Goal: Task Accomplishment & Management: Manage account settings

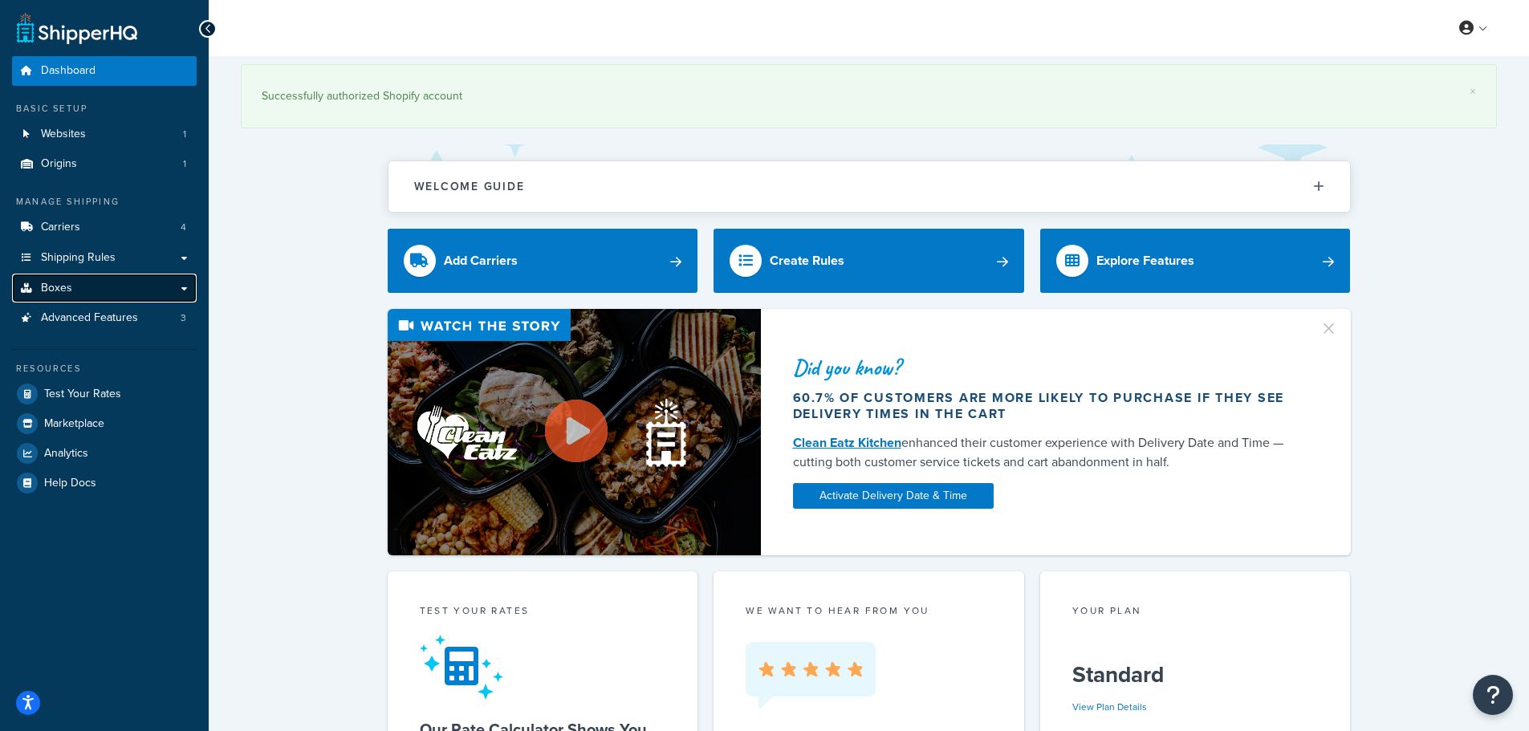
click at [102, 288] on link "Boxes" at bounding box center [104, 289] width 185 height 30
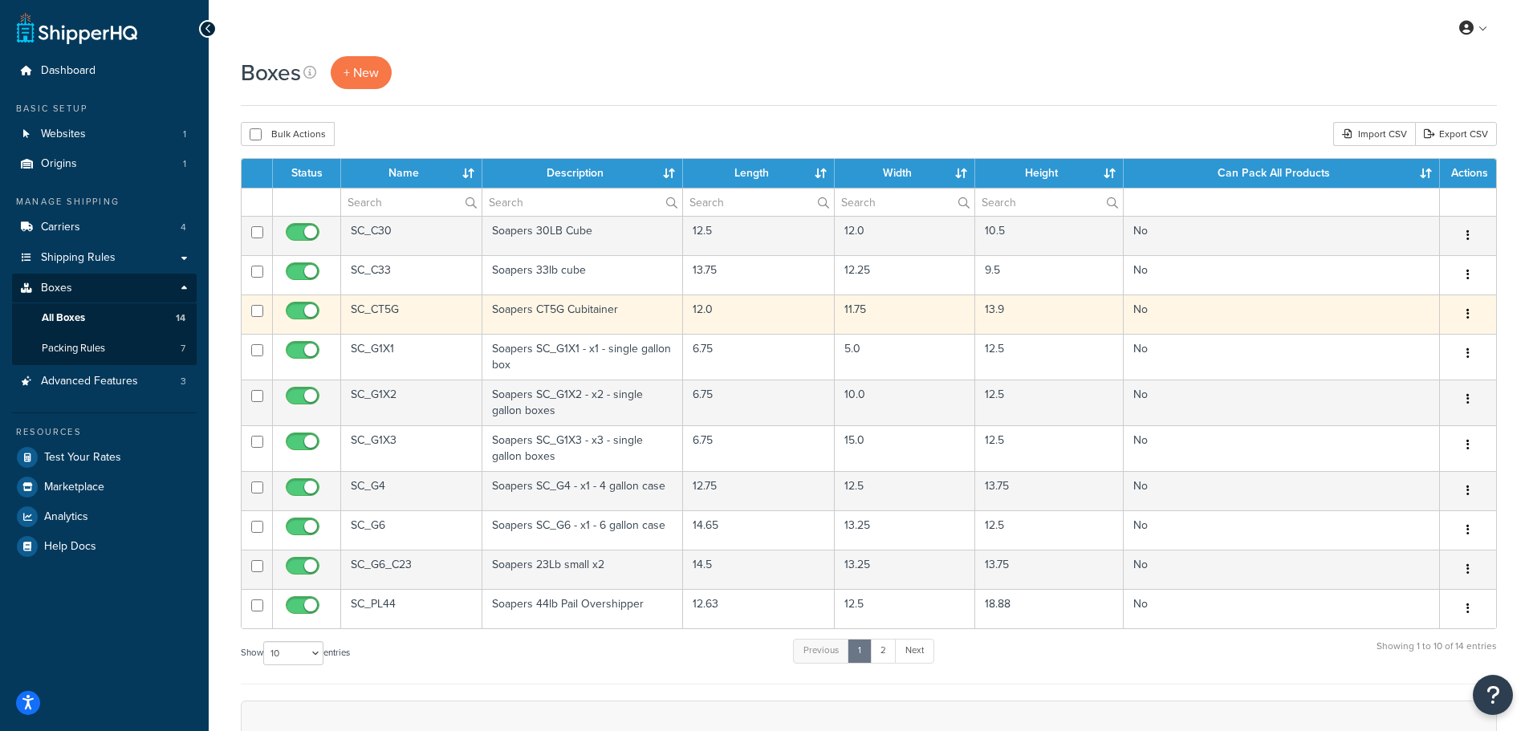
click at [1477, 309] on button "button" at bounding box center [1468, 315] width 22 height 26
click at [1435, 333] on link "Edit" at bounding box center [1414, 344] width 127 height 33
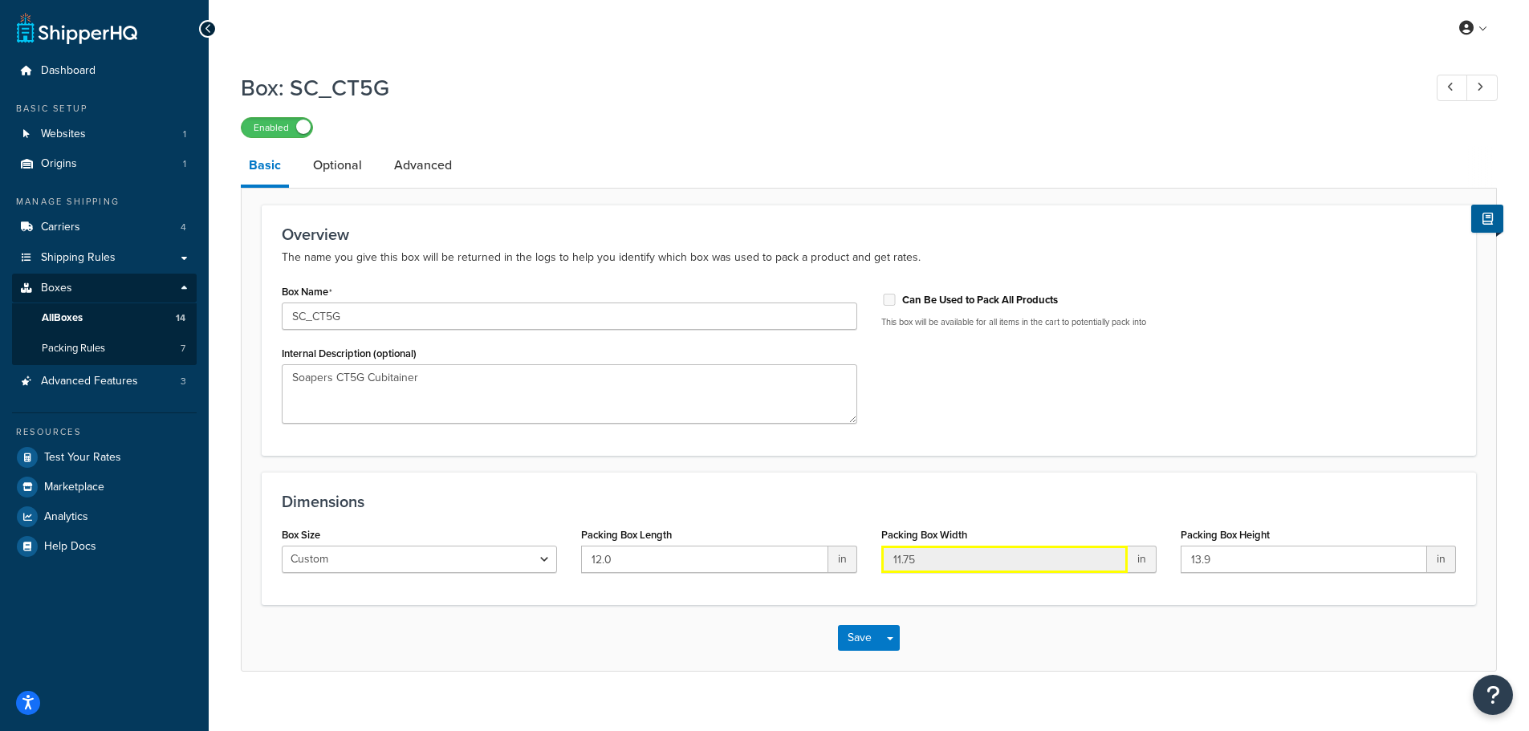
drag, startPoint x: 1014, startPoint y: 561, endPoint x: 825, endPoint y: 555, distance: 189.5
click at [825, 555] on div "Box Size Custom USPS Small Flat Box USPS Medium Flat Box USPS Large Flat Box US…" at bounding box center [869, 554] width 1198 height 62
type input "1"
type input "12.0"
drag, startPoint x: 1226, startPoint y: 555, endPoint x: 1067, endPoint y: 556, distance: 158.9
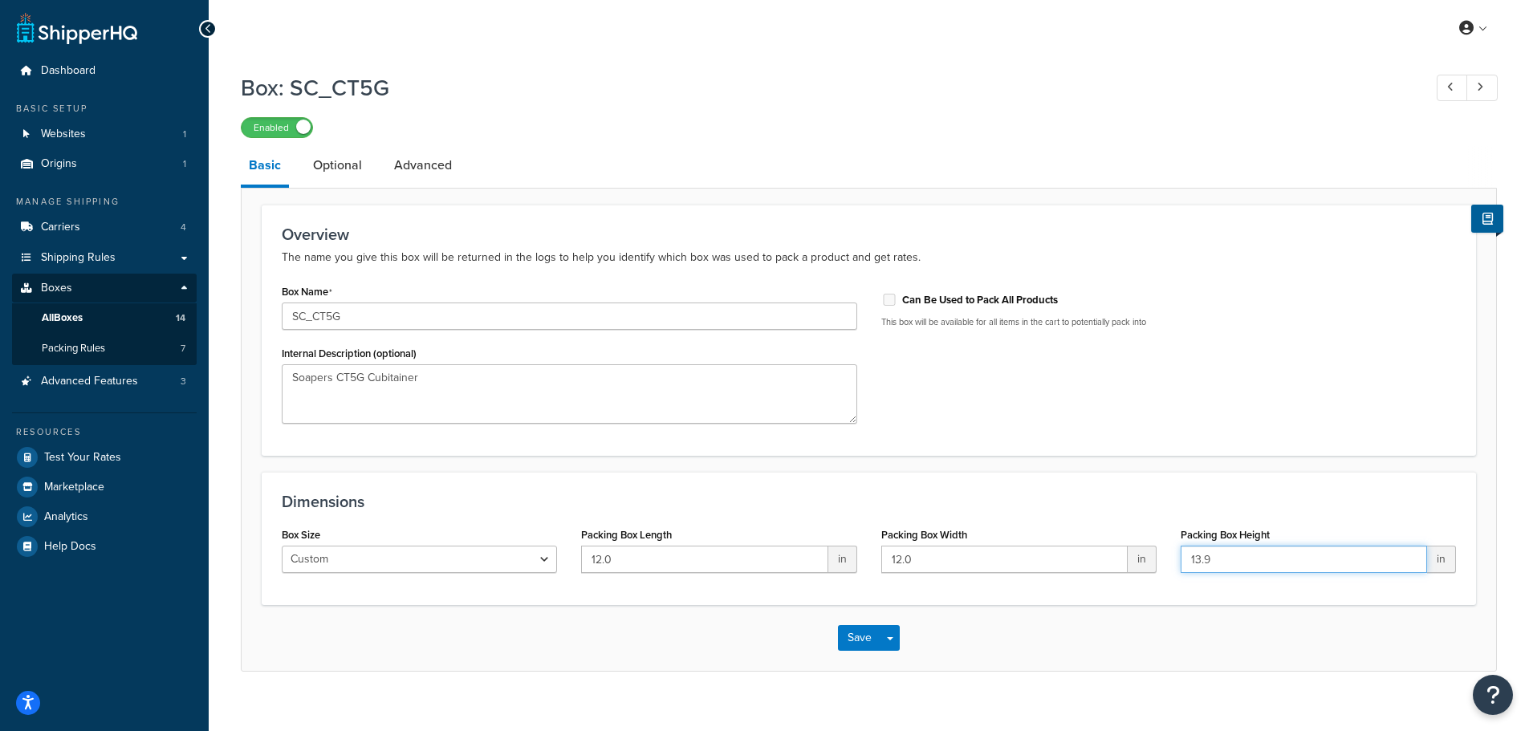
click at [1067, 556] on div "Box Size Custom USPS Small Flat Box USPS Medium Flat Box USPS Large Flat Box US…" at bounding box center [869, 554] width 1198 height 62
type input "12.0"
click at [867, 643] on button "Save" at bounding box center [859, 638] width 43 height 26
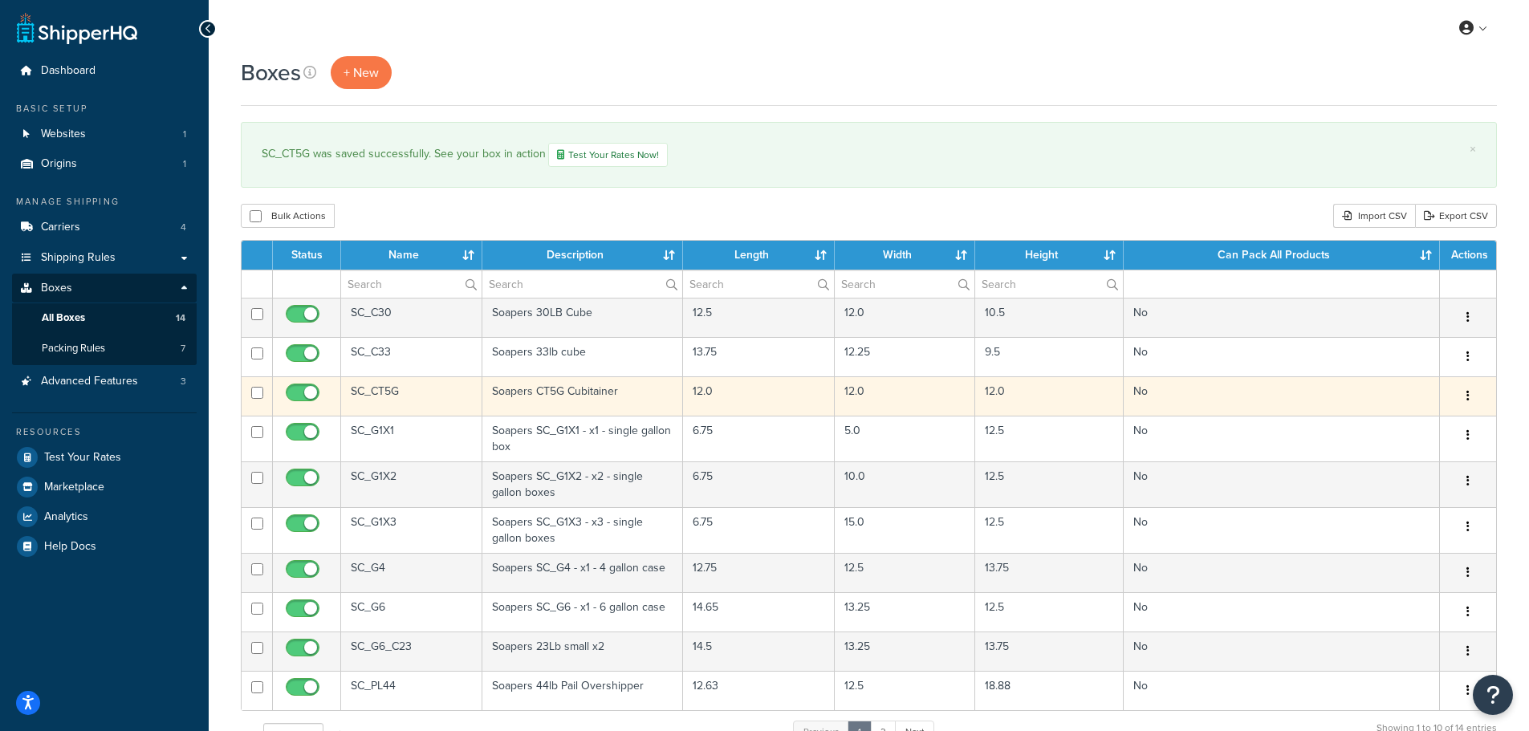
click at [1458, 393] on button "button" at bounding box center [1468, 397] width 22 height 26
click at [1412, 427] on link "Edit" at bounding box center [1414, 426] width 127 height 33
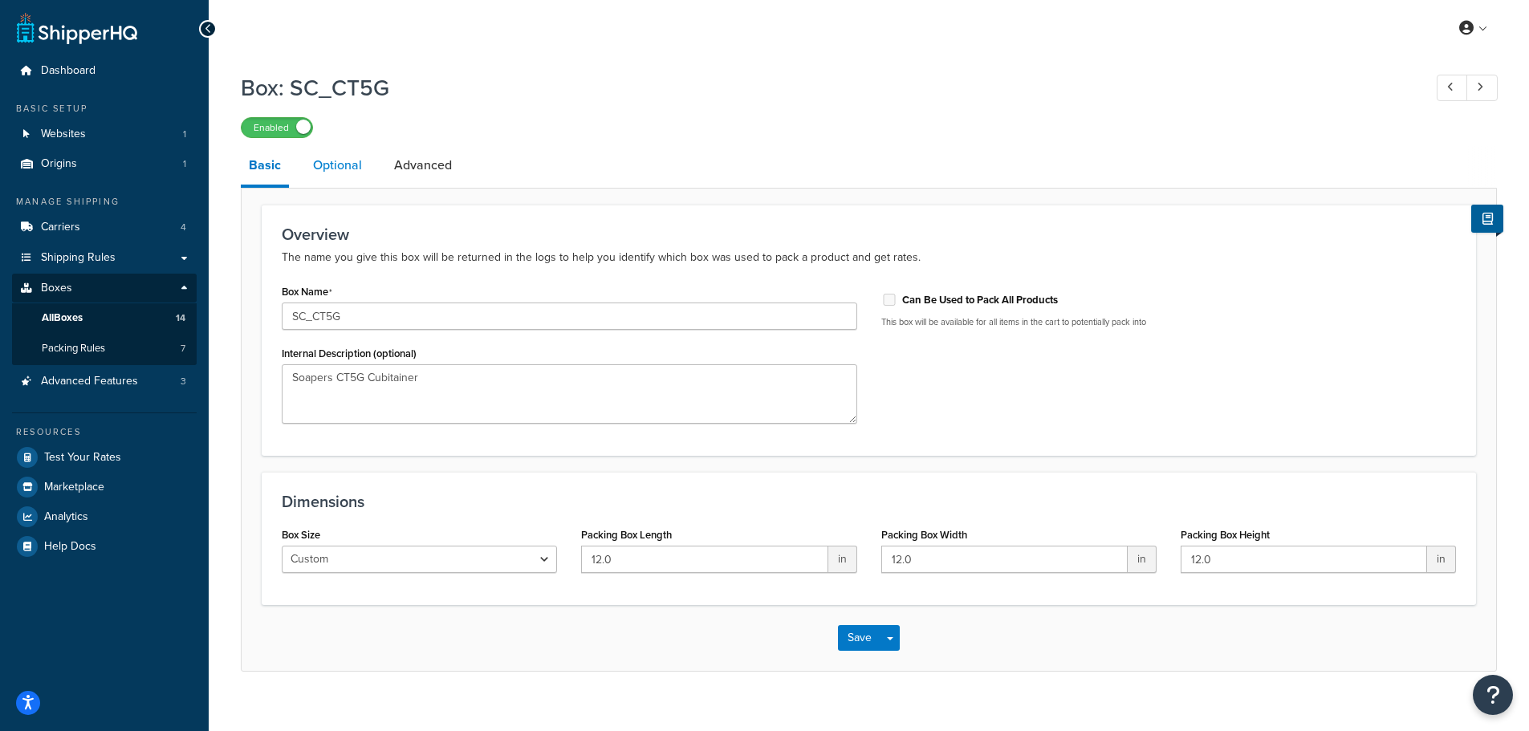
click at [348, 160] on link "Optional" at bounding box center [337, 165] width 65 height 39
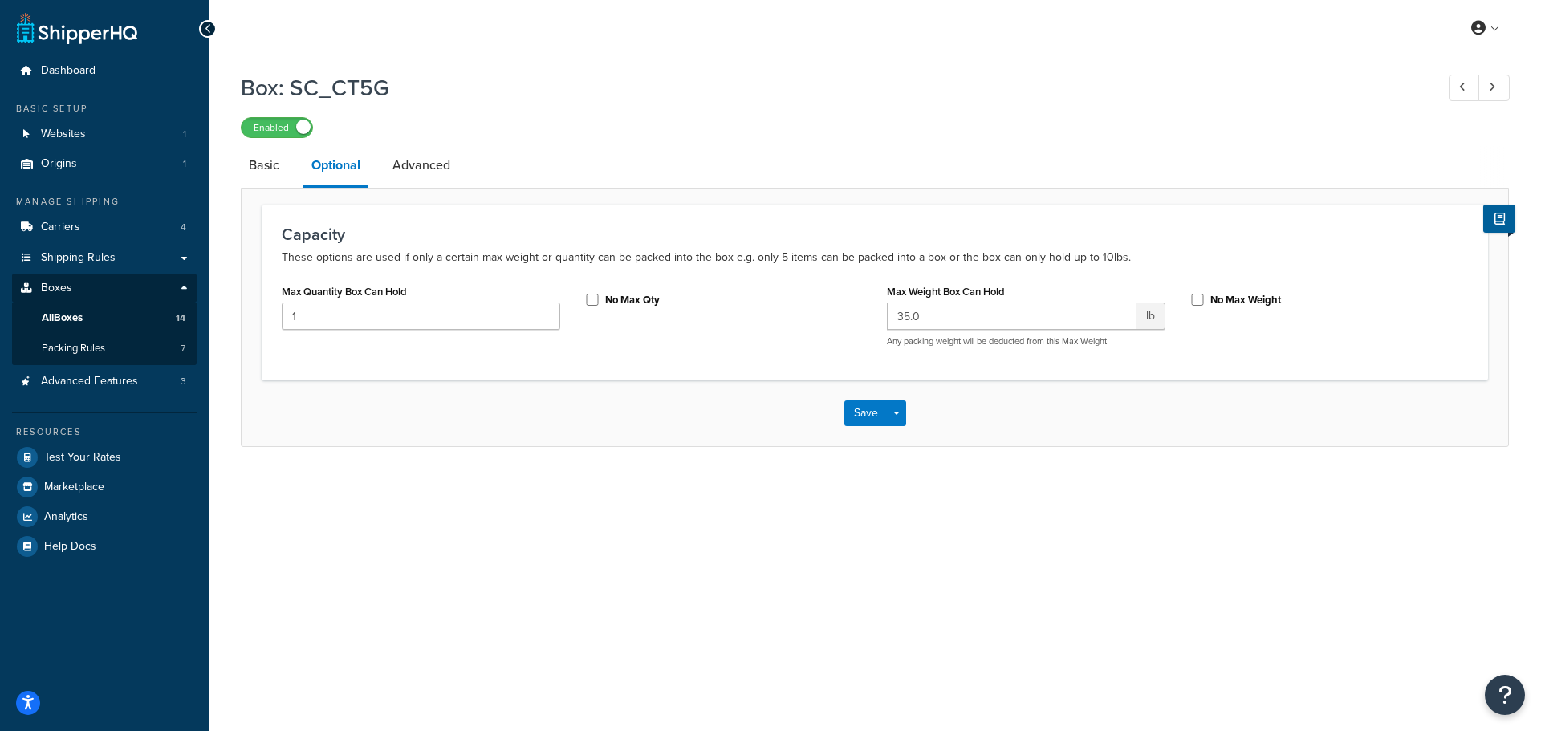
click at [420, 656] on div "My Profile Billing Global Settings Contact Us Logout Box: SC_CT5G Enabled Basic…" at bounding box center [875, 365] width 1332 height 731
drag, startPoint x: 928, startPoint y: 320, endPoint x: 871, endPoint y: 319, distance: 57.0
click at [871, 319] on div "Max Quantity Box Can Hold 1 No Max Qty Max Weight Box Can Hold 35.0 lb Any pack…" at bounding box center [875, 319] width 1210 height 79
type input "37"
click at [873, 416] on button "Save" at bounding box center [865, 413] width 43 height 26
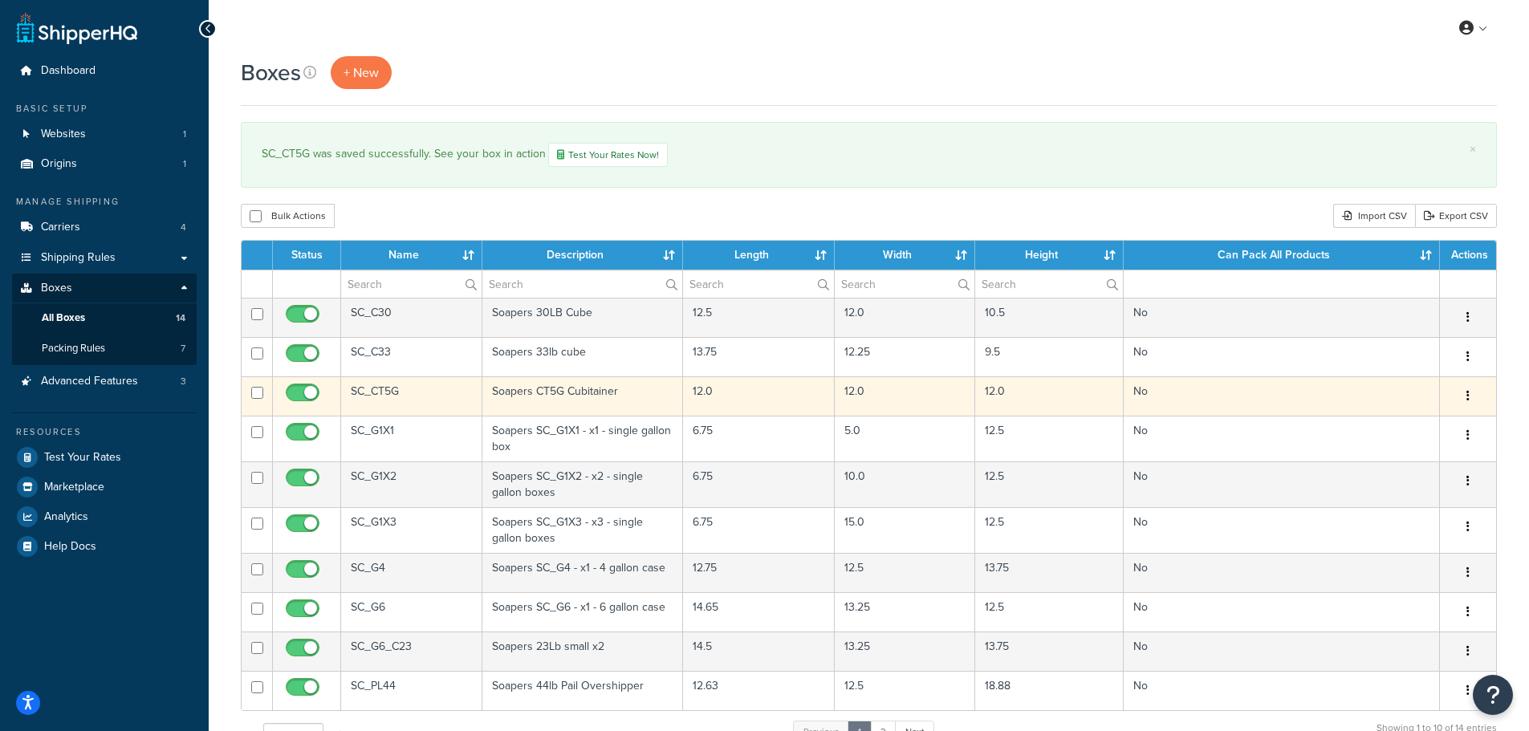
click at [1477, 395] on button "button" at bounding box center [1468, 397] width 22 height 26
click at [1392, 423] on link "Edit" at bounding box center [1414, 426] width 127 height 33
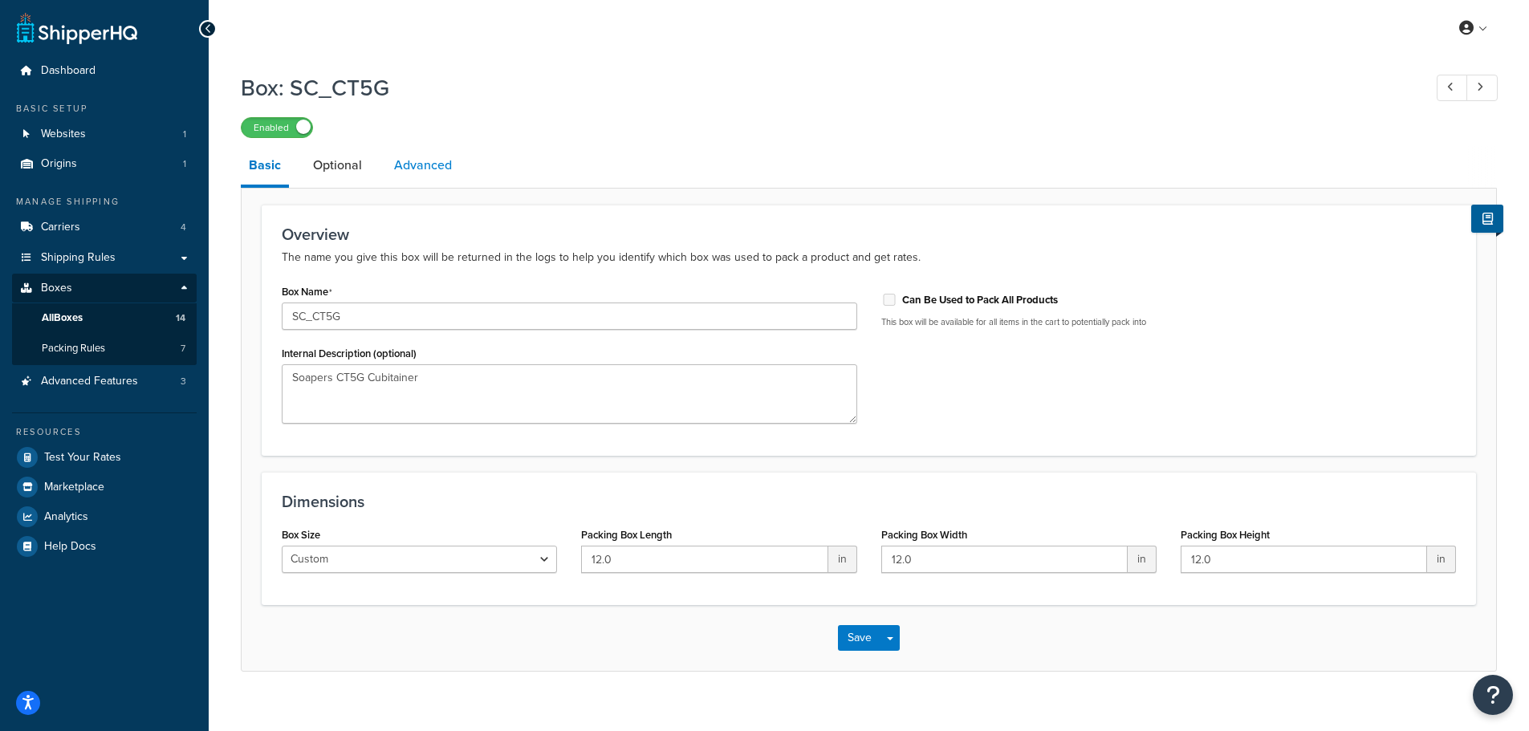
click at [399, 166] on link "Advanced" at bounding box center [423, 165] width 74 height 39
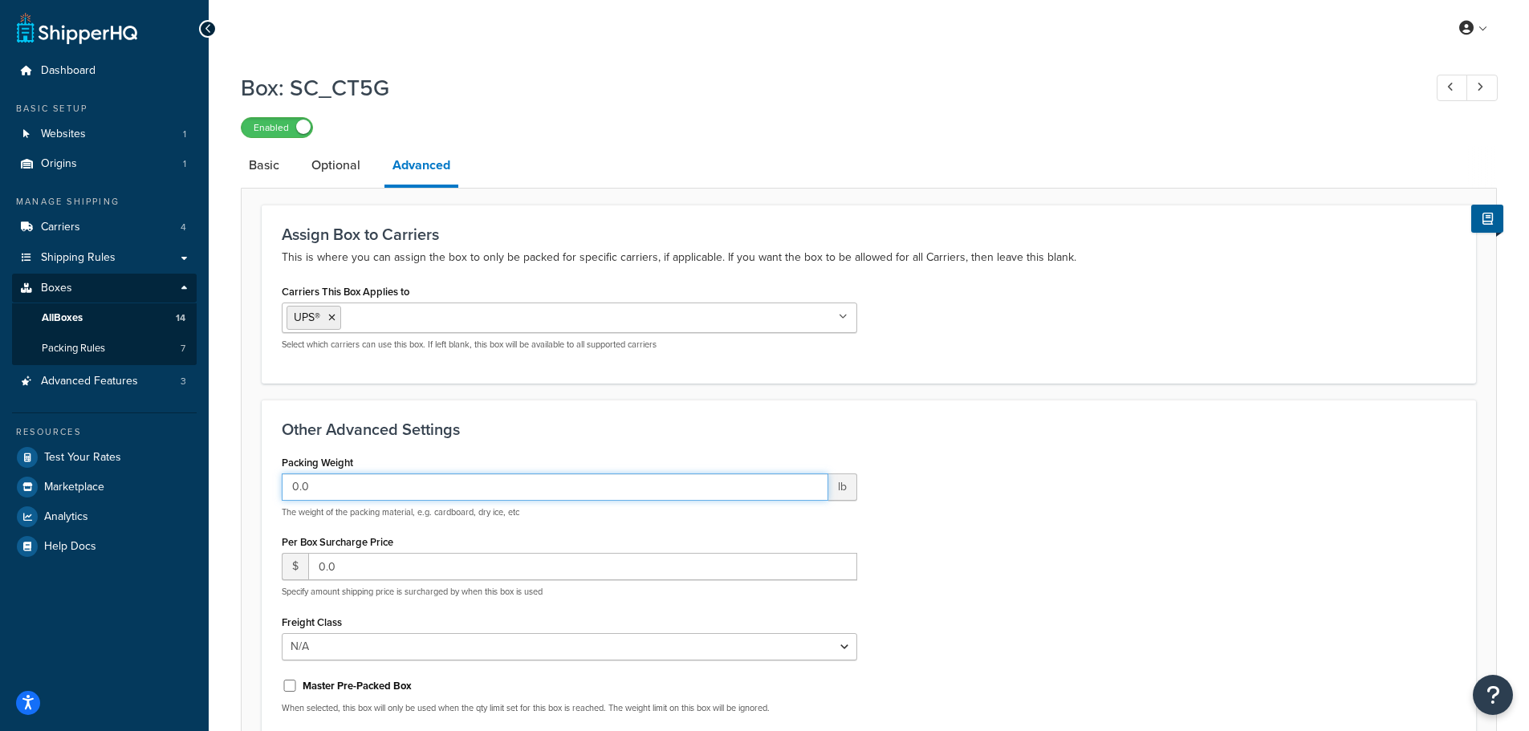
drag, startPoint x: 314, startPoint y: 486, endPoint x: 273, endPoint y: 488, distance: 41.0
click at [273, 488] on div "Packing Weight 0.0 lb The weight of the packing material, e.g. cardboard, dry i…" at bounding box center [569, 616] width 599 height 330
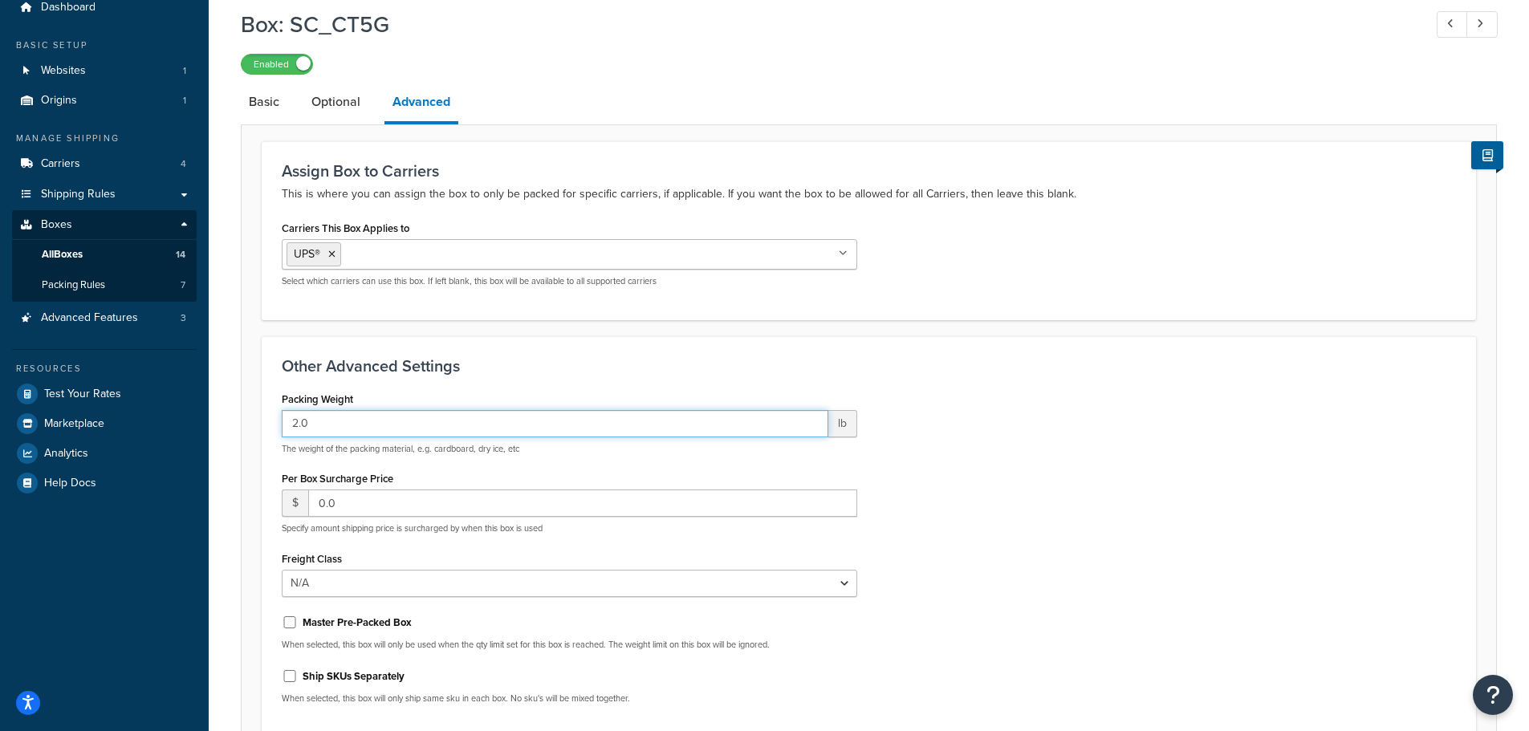
scroll to position [160, 0]
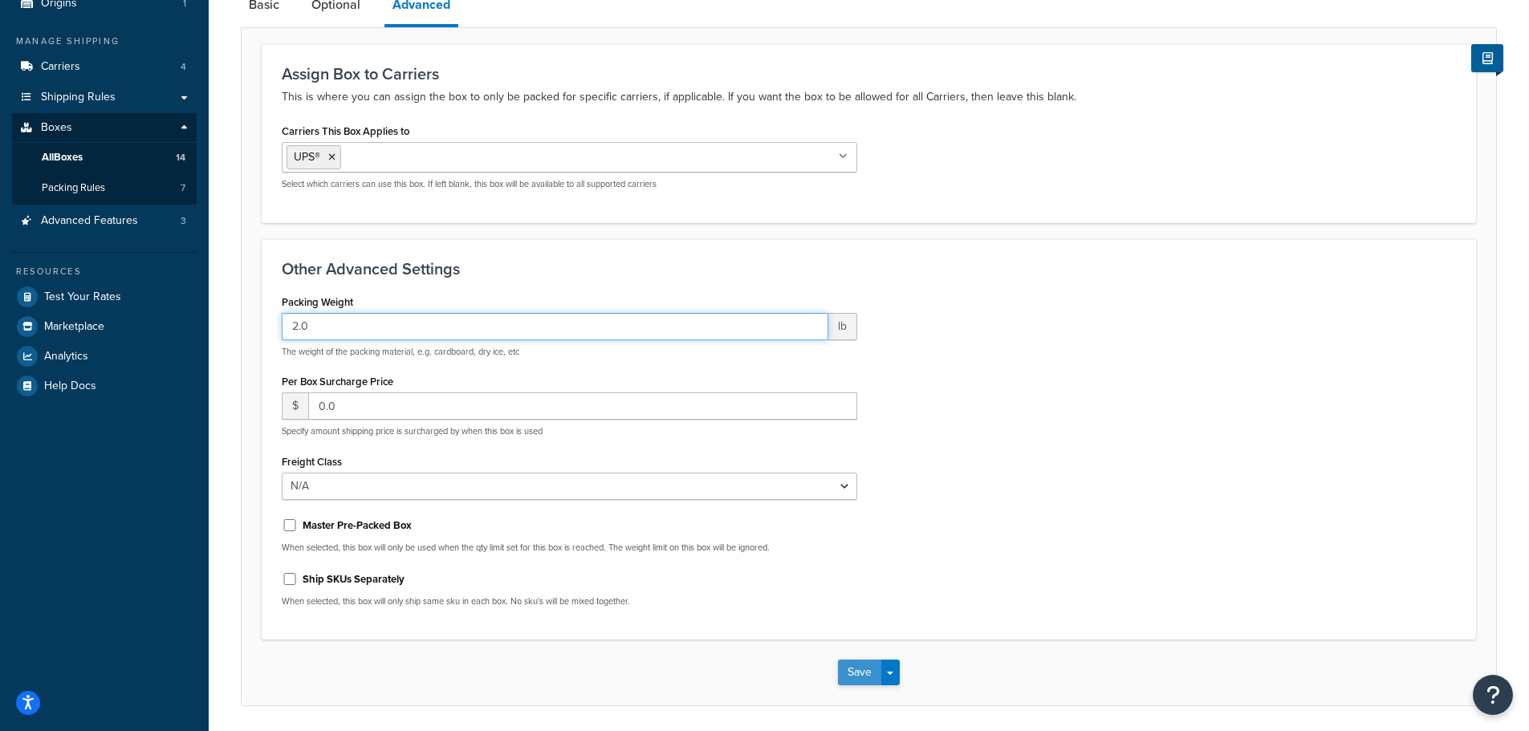
type input "2.0"
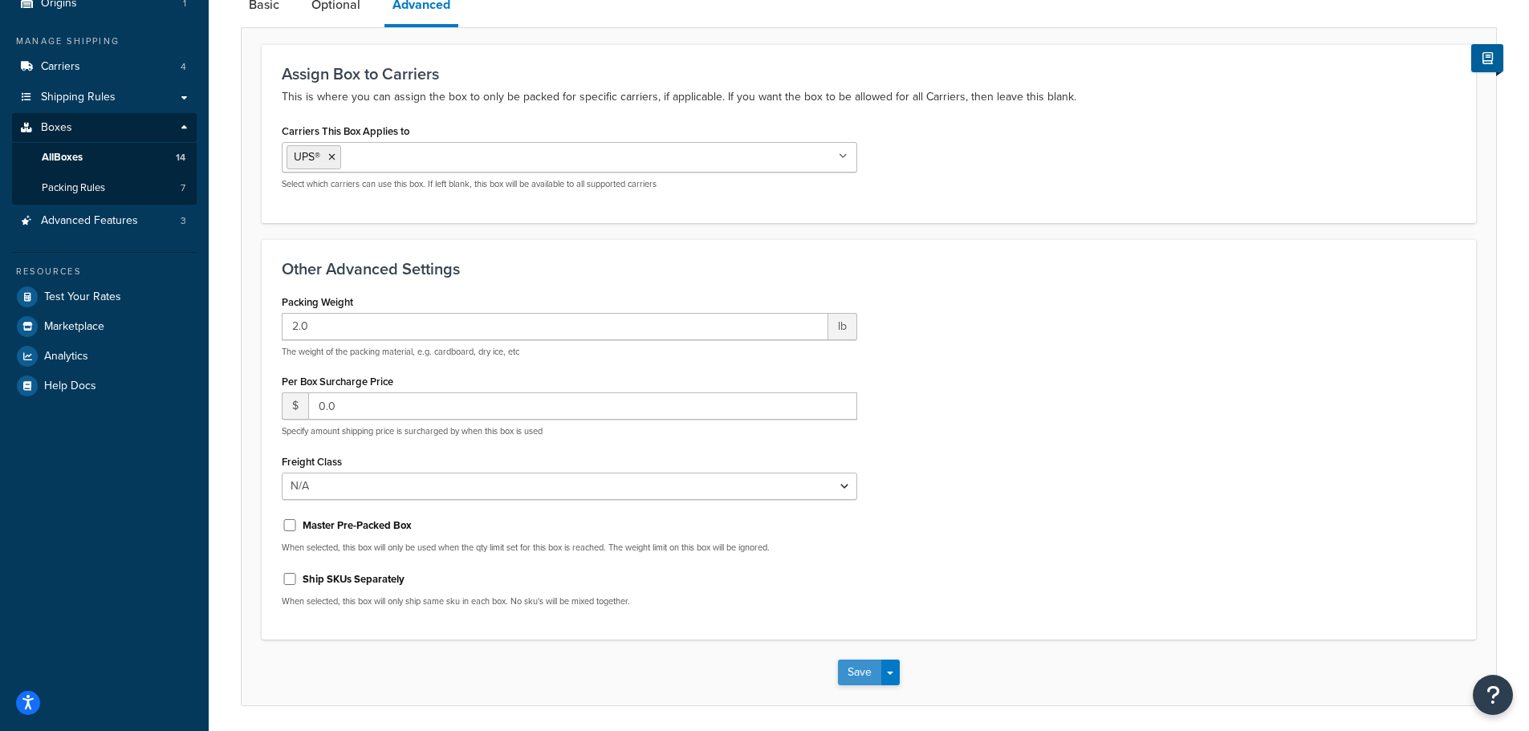
click at [857, 664] on button "Save" at bounding box center [859, 673] width 43 height 26
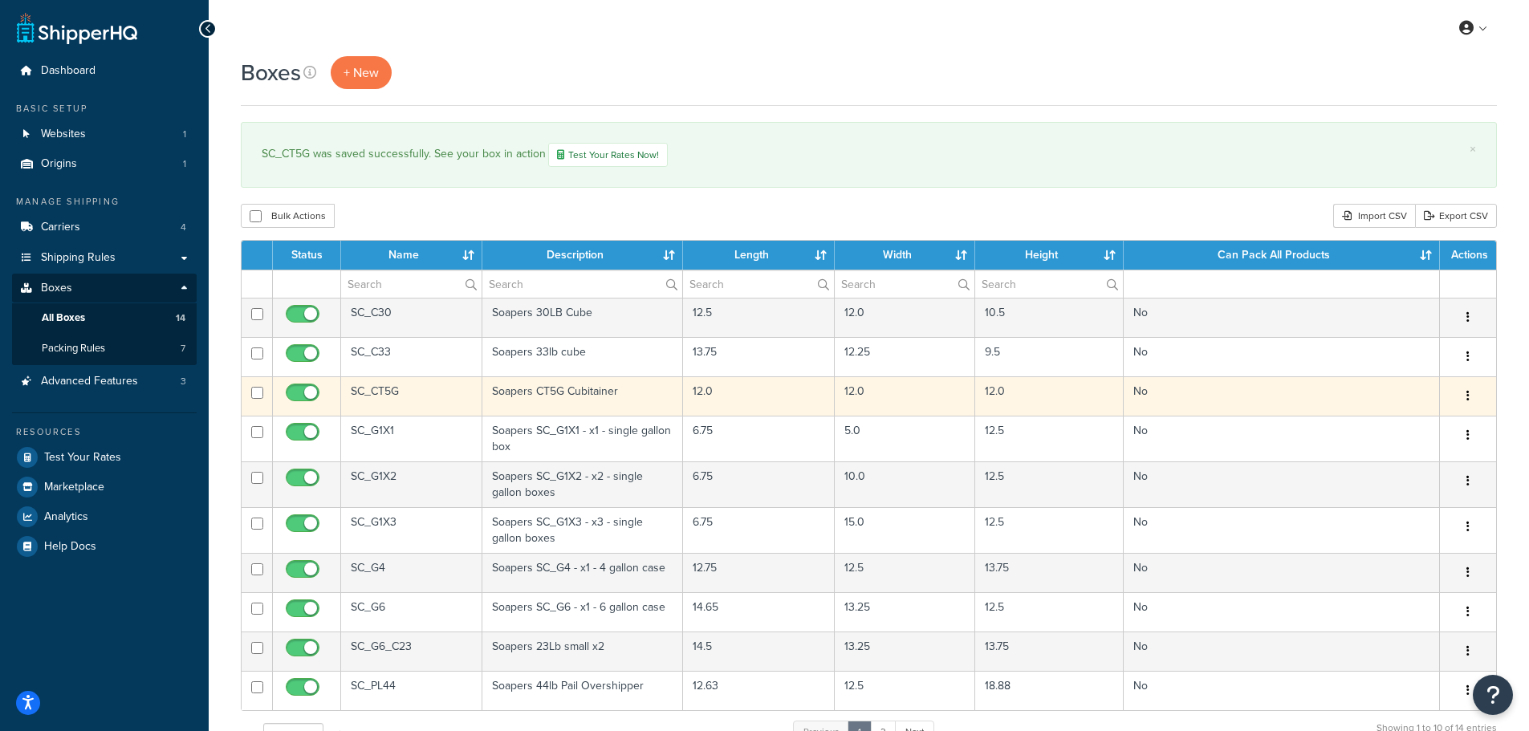
click at [1465, 398] on button "button" at bounding box center [1468, 397] width 22 height 26
click at [1397, 433] on link "Edit" at bounding box center [1414, 426] width 127 height 33
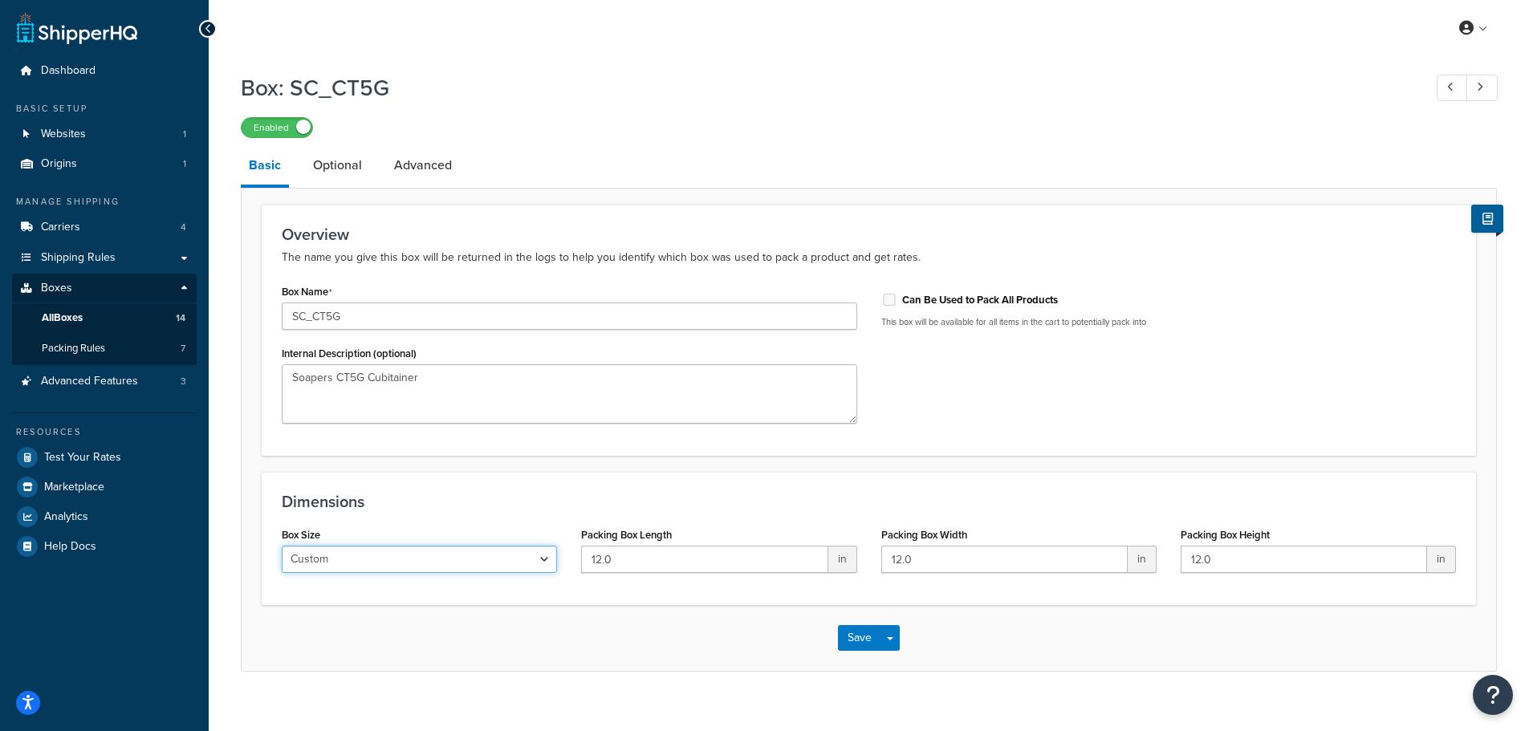
click at [455, 563] on select "Custom USPS Small Flat Box USPS Medium Flat Box USPS Large Flat Box USPS Flat E…" at bounding box center [419, 559] width 275 height 27
click at [456, 562] on select "Custom USPS Small Flat Box USPS Medium Flat Box USPS Large Flat Box USPS Flat E…" at bounding box center [419, 559] width 275 height 27
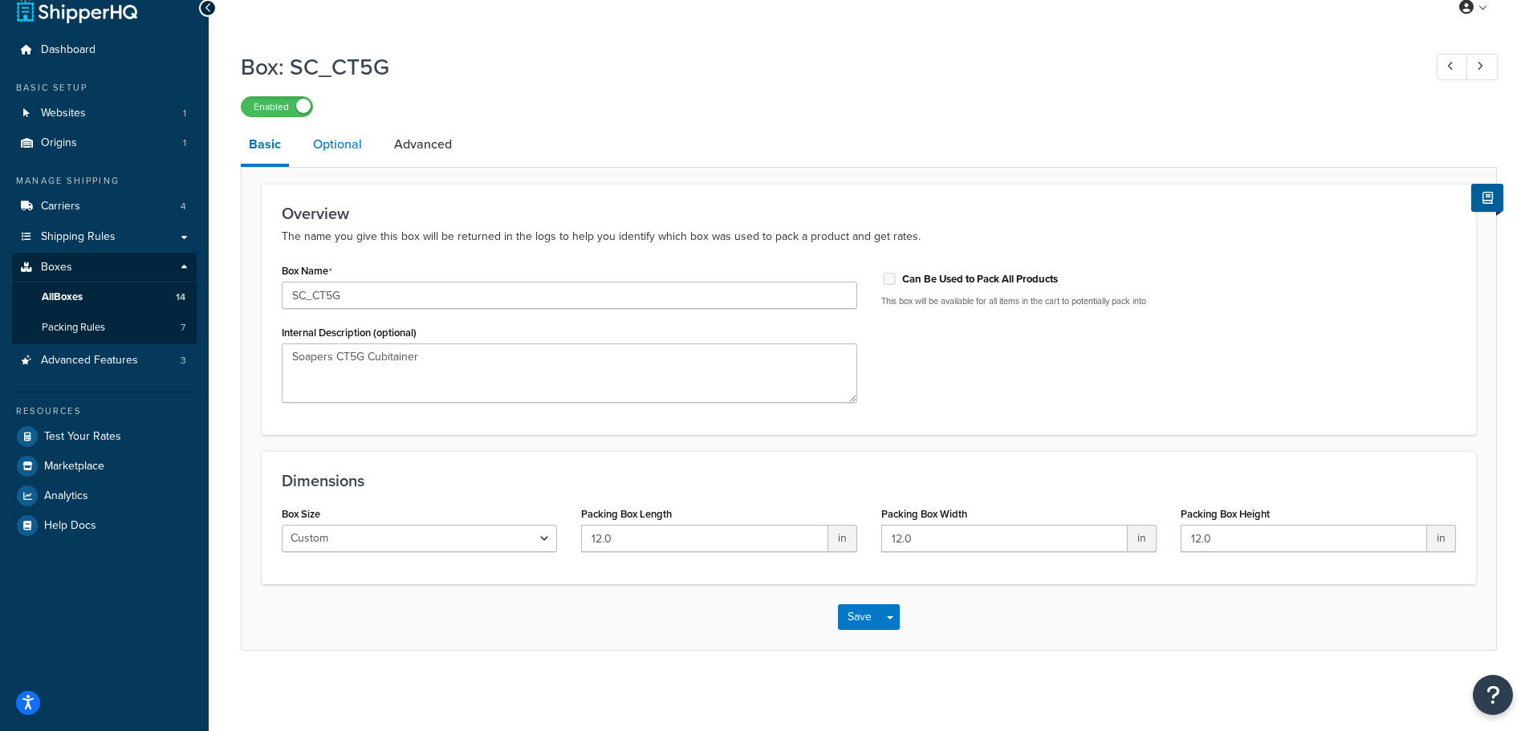
click at [339, 147] on link "Optional" at bounding box center [337, 144] width 65 height 39
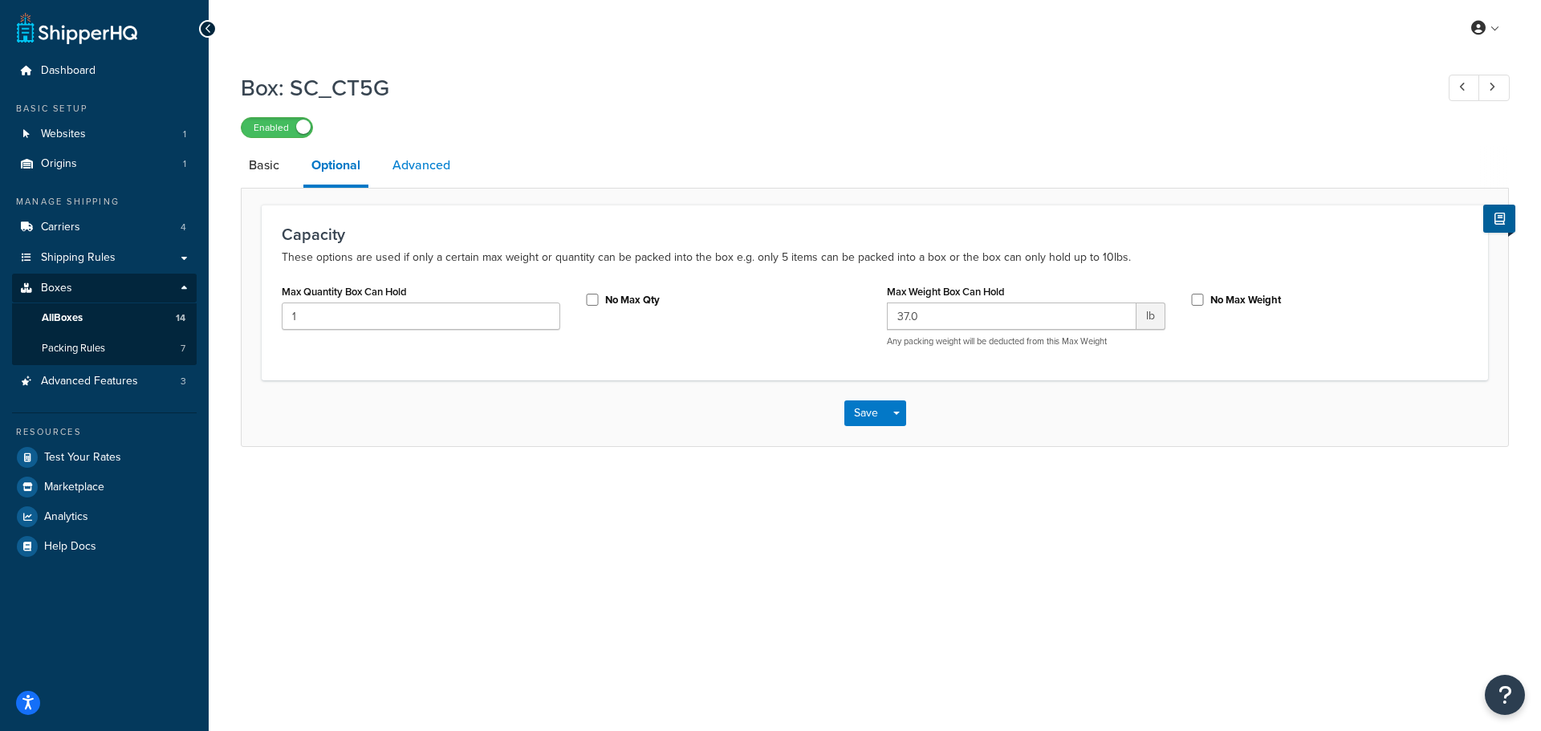
click at [429, 166] on link "Advanced" at bounding box center [421, 165] width 74 height 39
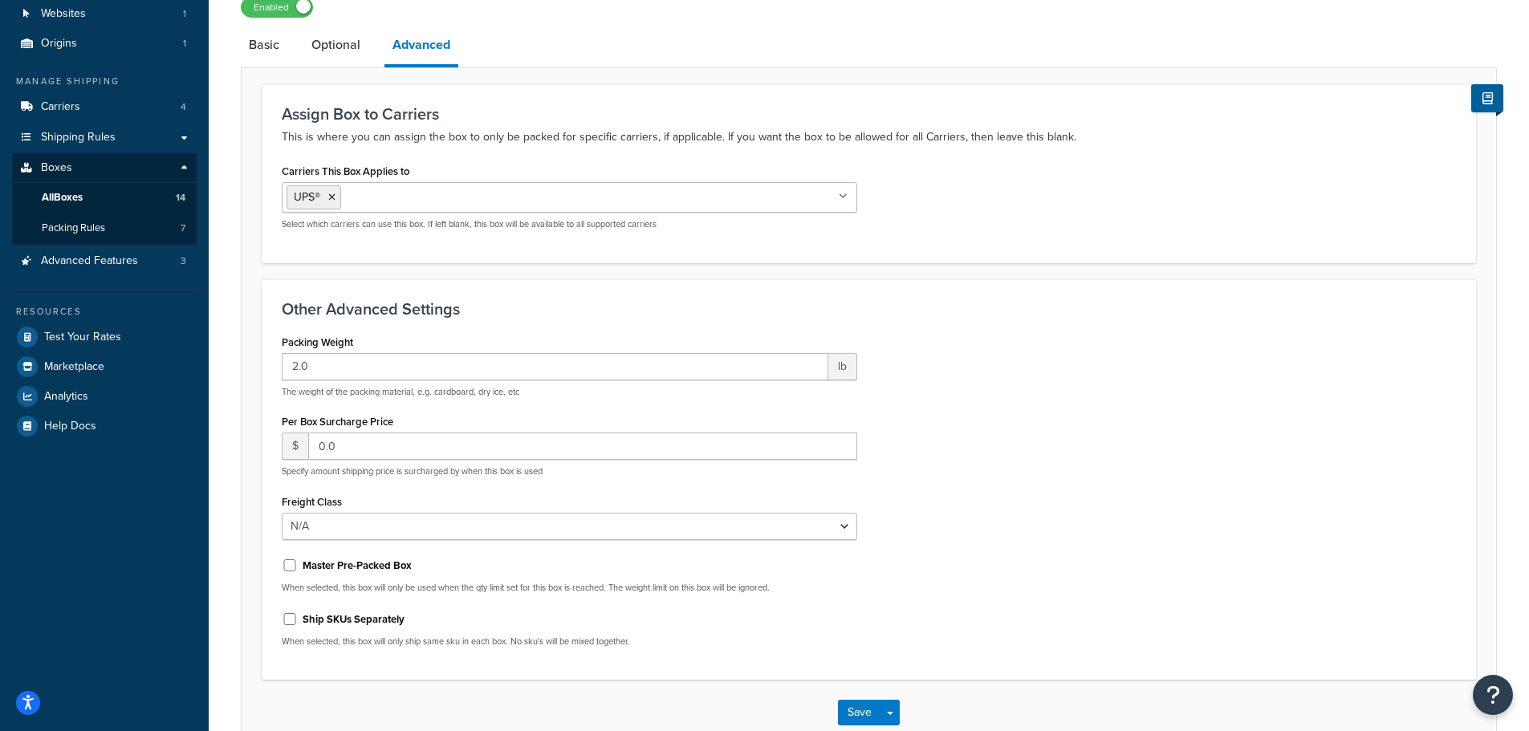
scroll to position [160, 0]
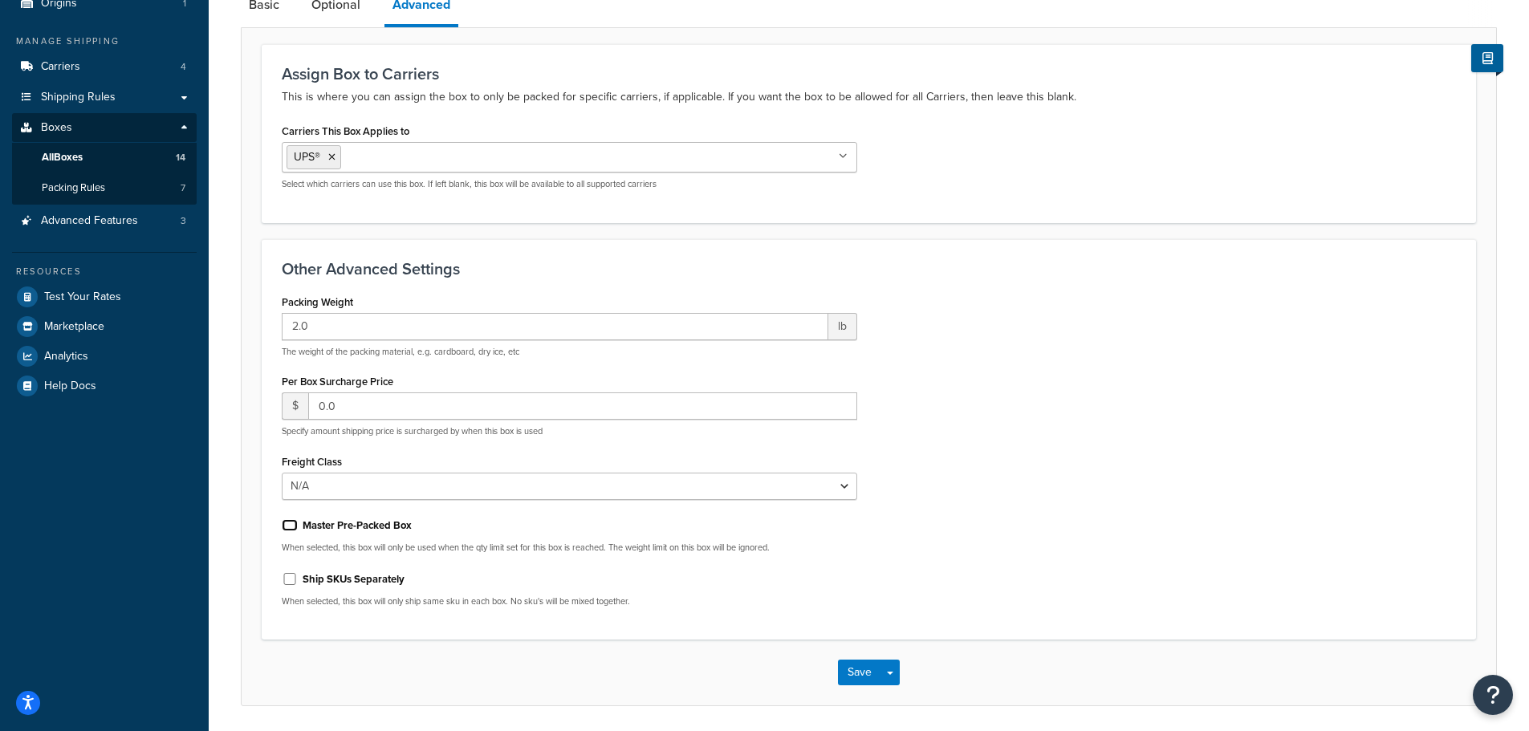
click at [290, 522] on input "Master Pre-Packed Box" at bounding box center [290, 525] width 16 height 12
checkbox input "true"
click at [861, 676] on button "Save" at bounding box center [859, 673] width 43 height 26
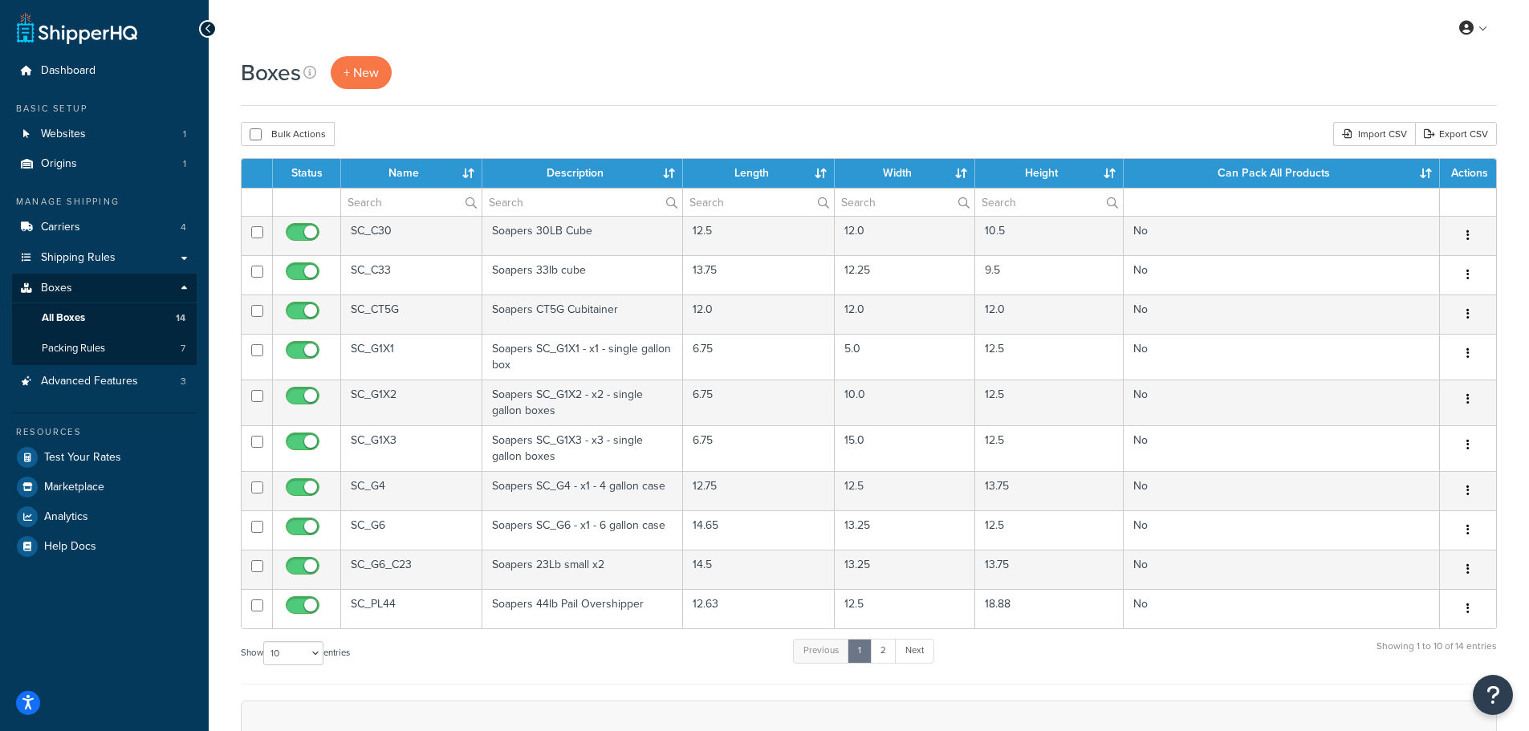
click at [212, 27] on div at bounding box center [208, 29] width 18 height 18
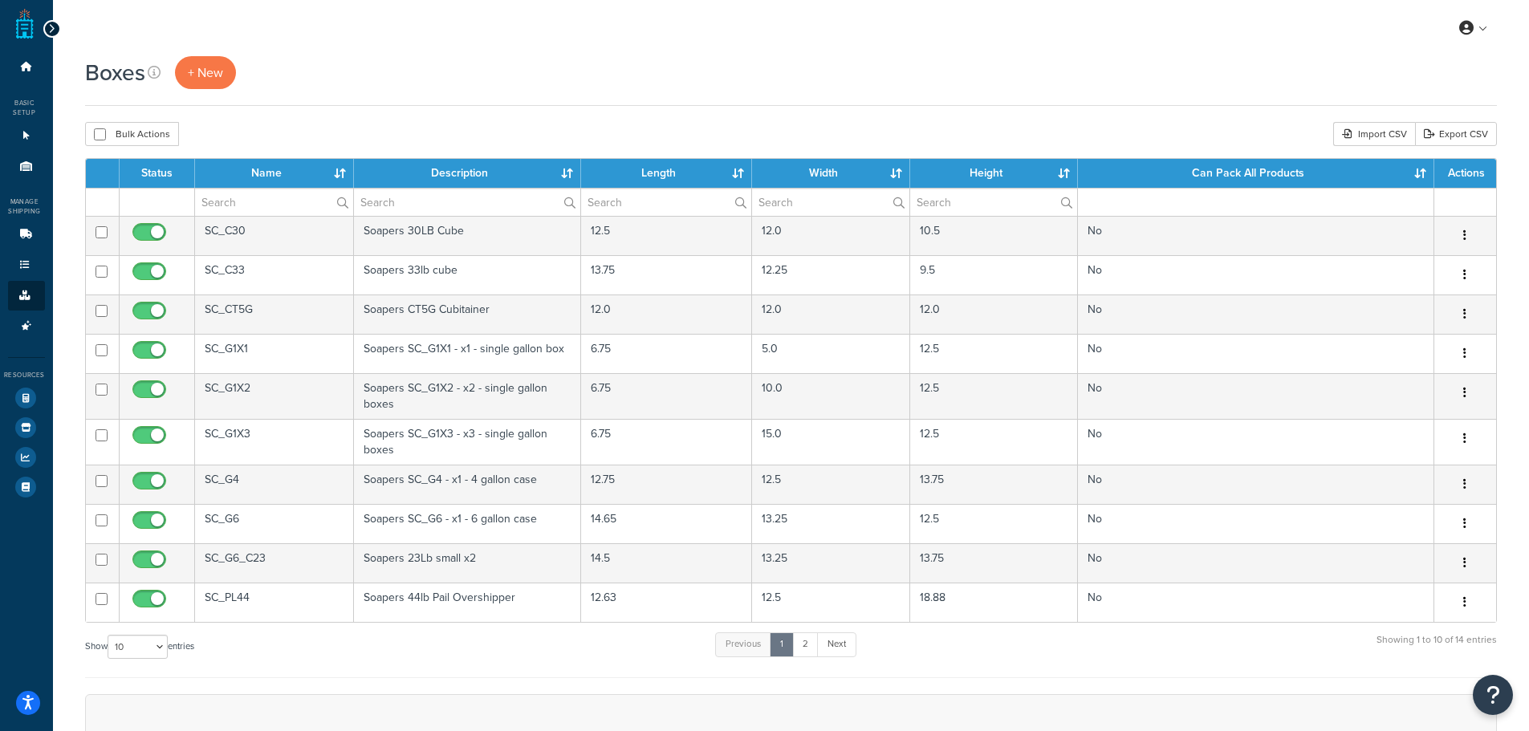
click at [49, 28] on icon at bounding box center [51, 28] width 7 height 11
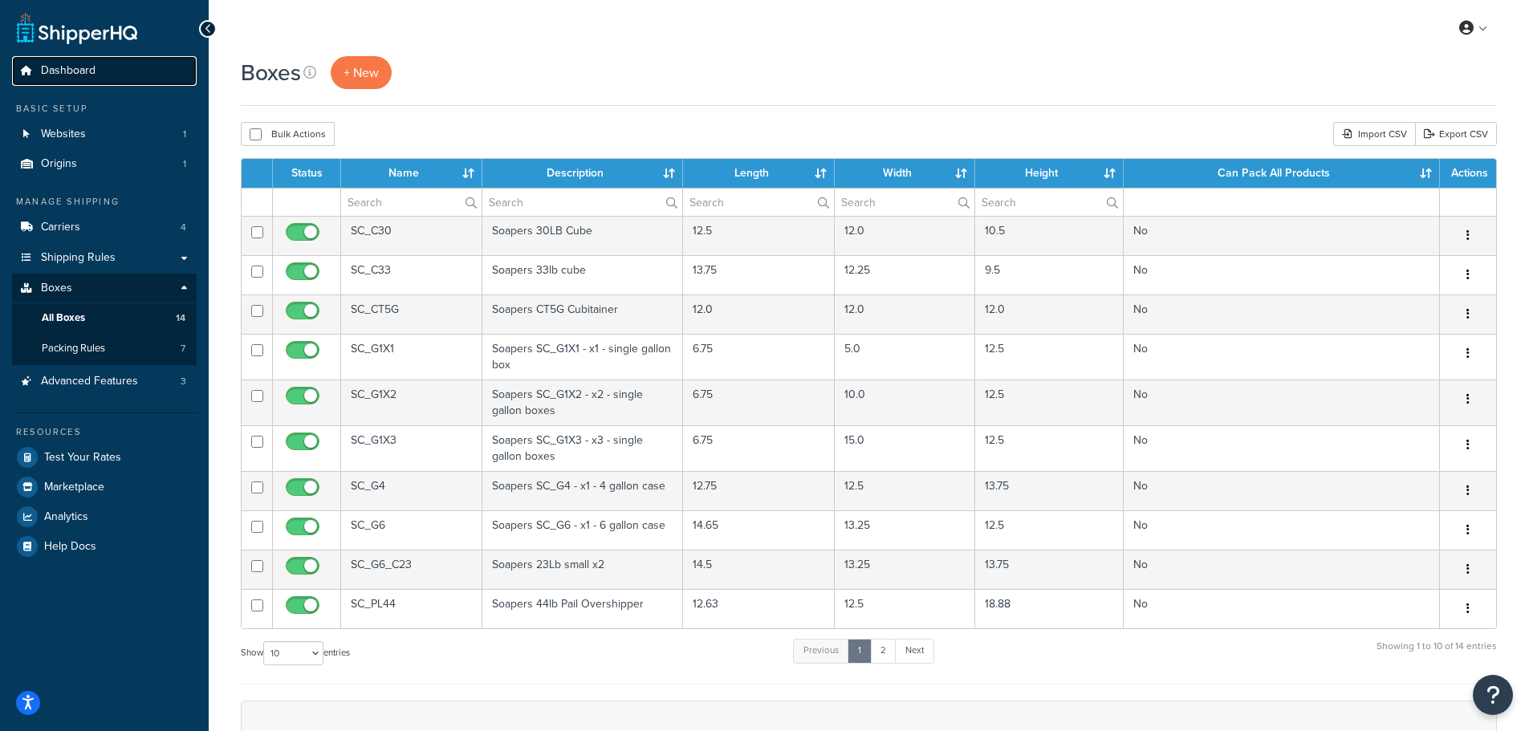
click at [50, 71] on span "Dashboard" at bounding box center [68, 71] width 55 height 14
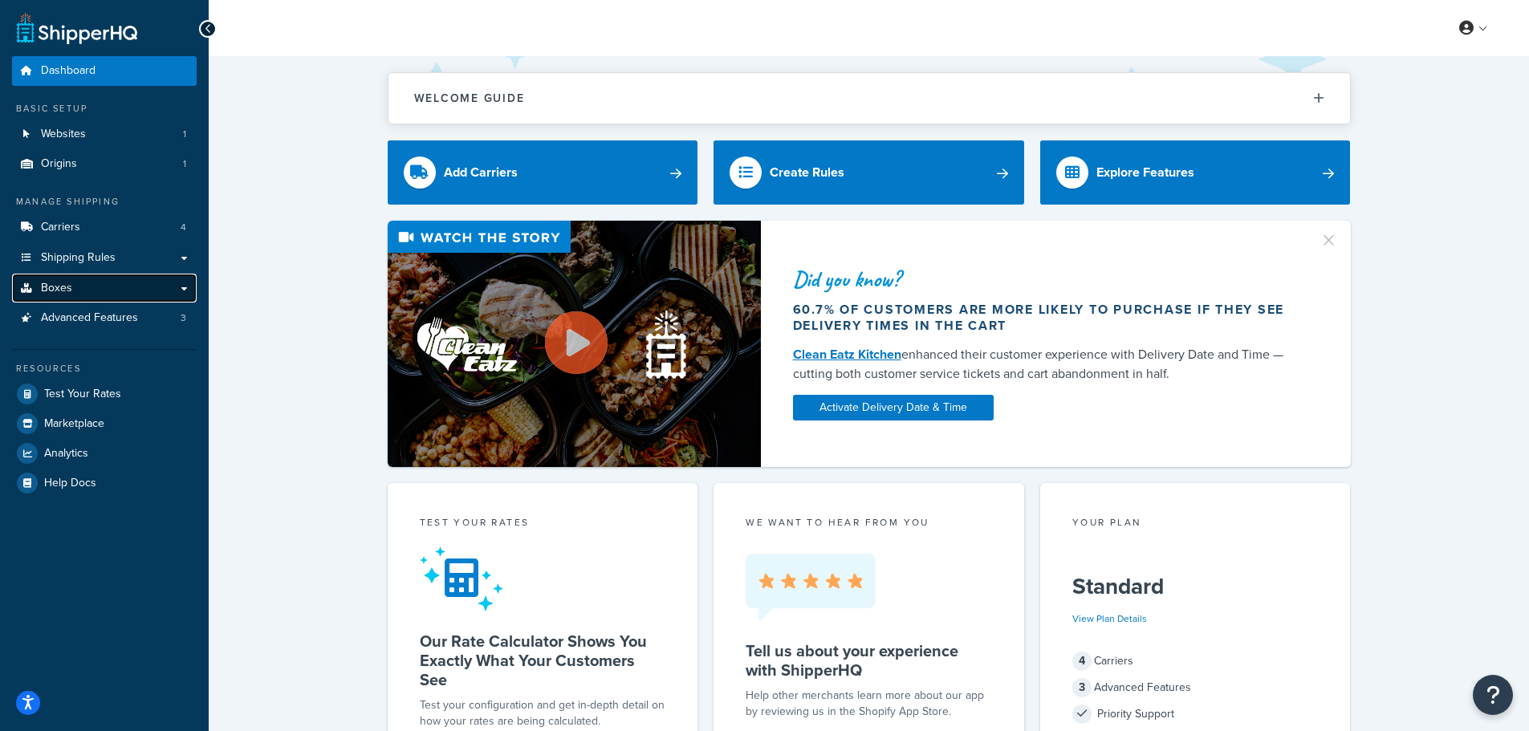
click at [67, 295] on span "Boxes" at bounding box center [56, 289] width 31 height 14
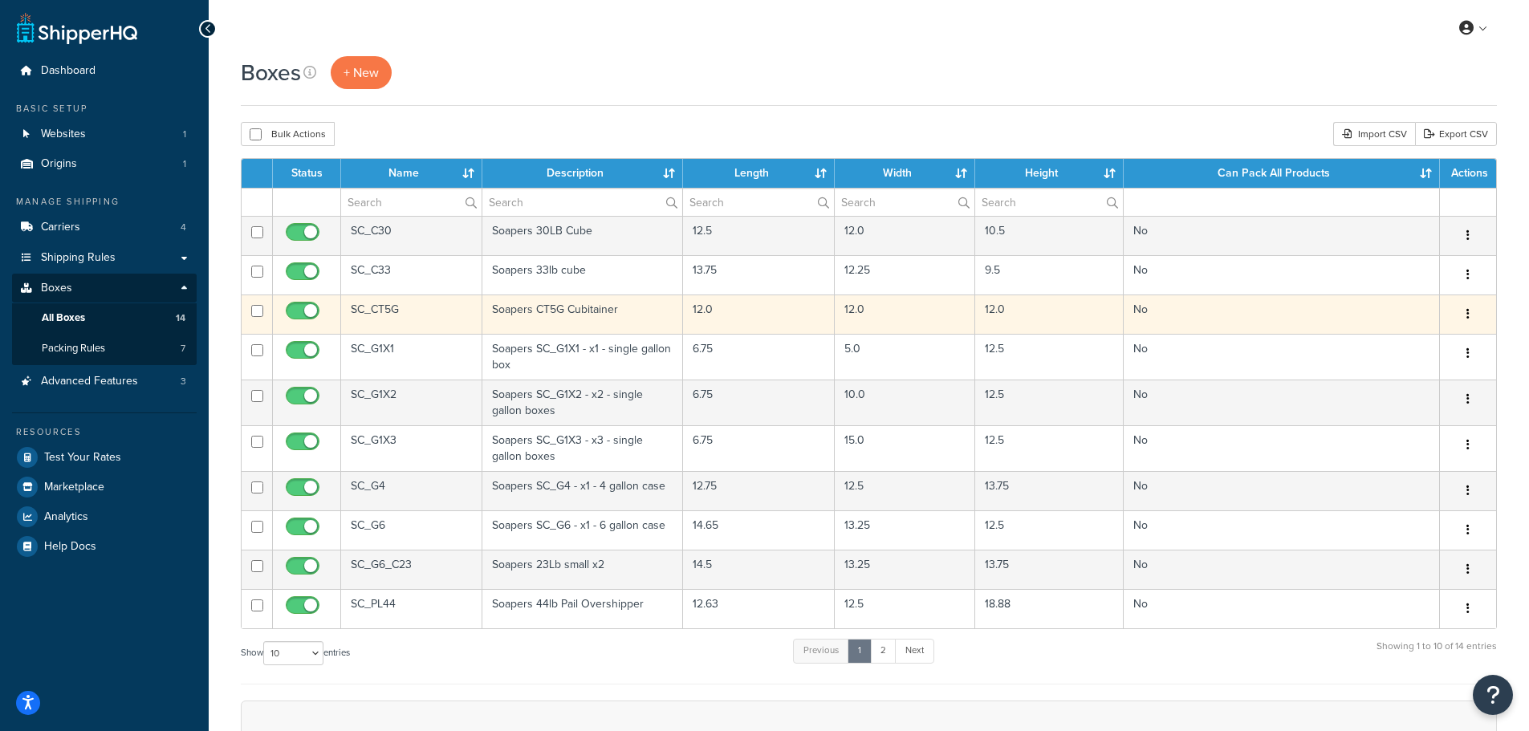
click at [1465, 306] on button "button" at bounding box center [1468, 315] width 22 height 26
click at [1396, 343] on link "Edit" at bounding box center [1414, 344] width 127 height 33
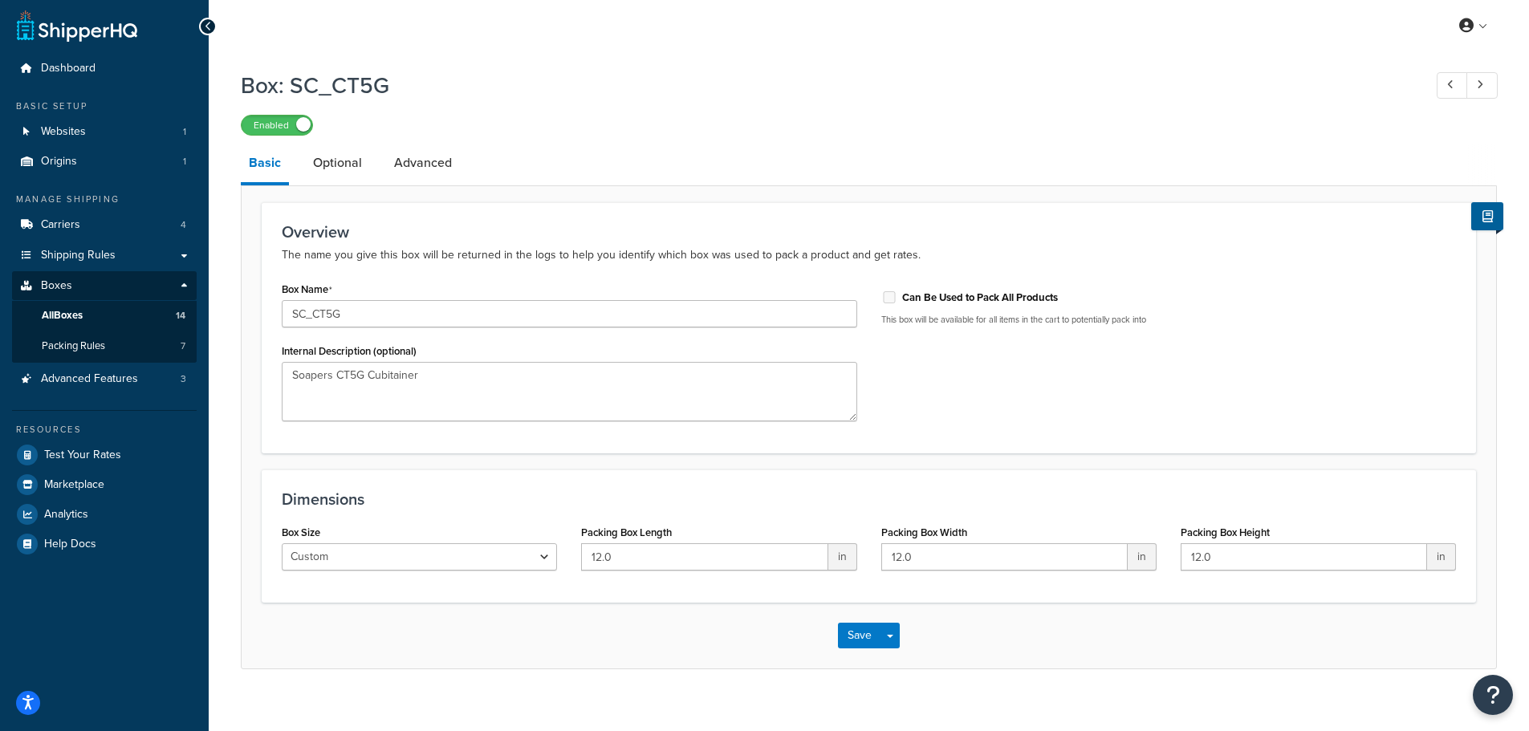
scroll to position [21, 0]
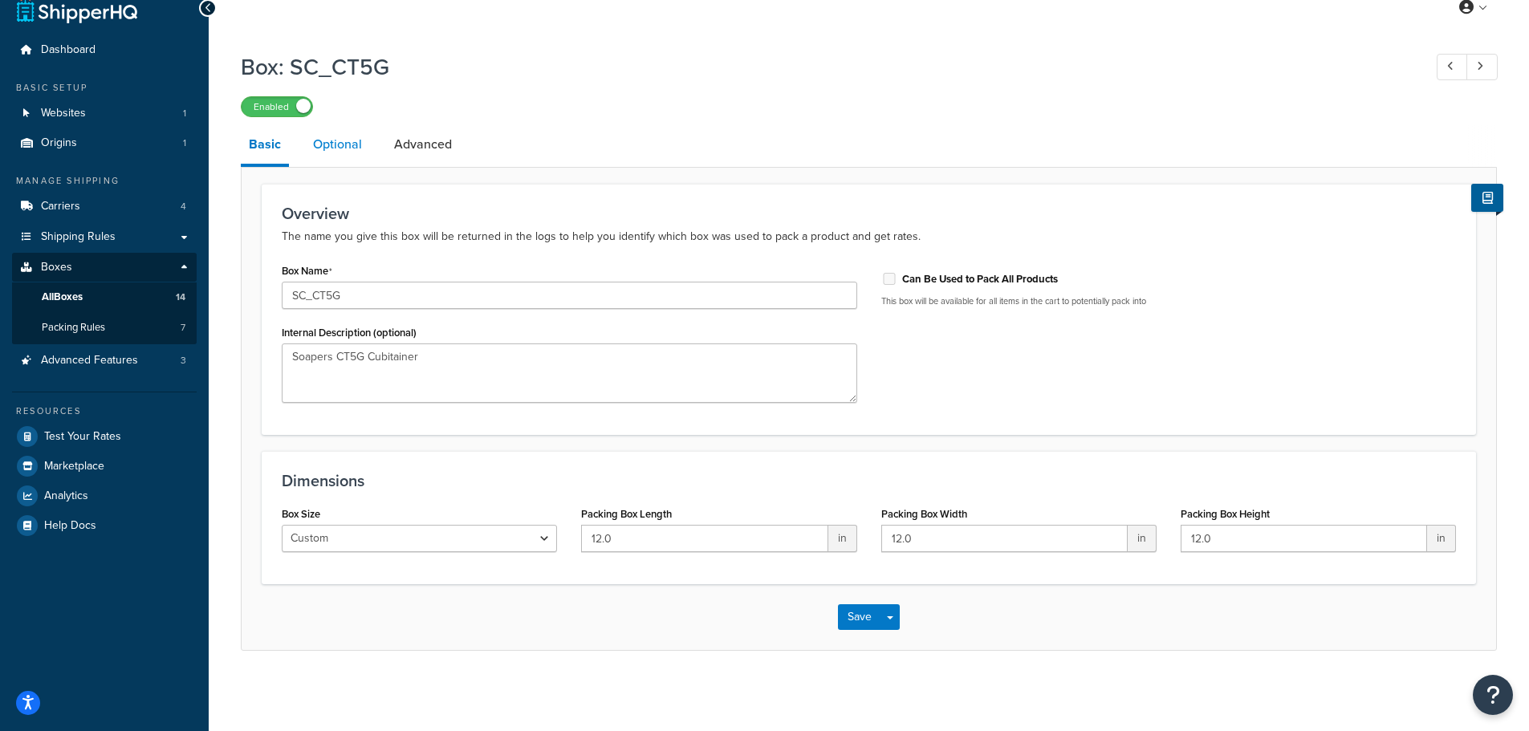
click at [346, 142] on link "Optional" at bounding box center [337, 144] width 65 height 39
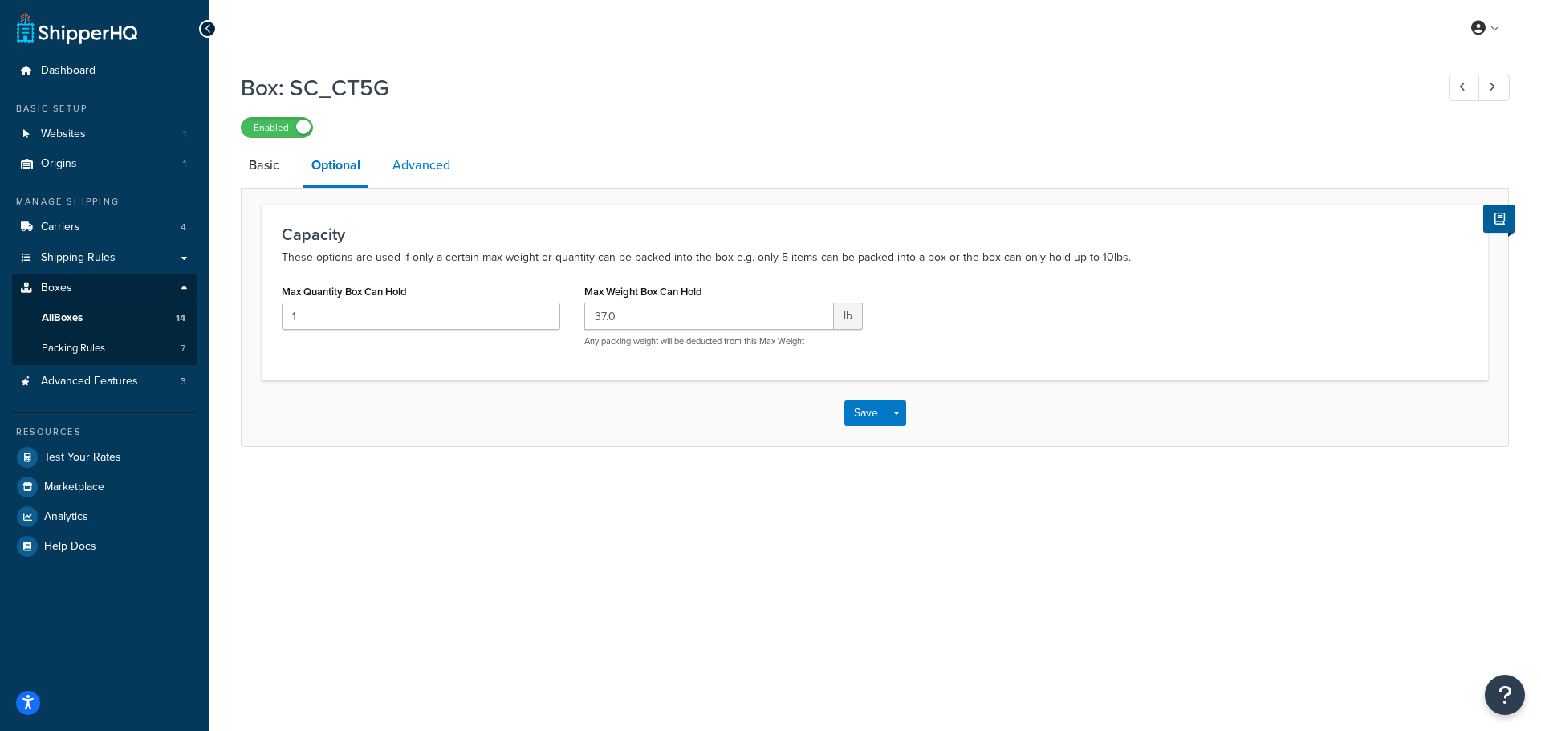
click at [406, 161] on link "Advanced" at bounding box center [421, 165] width 74 height 39
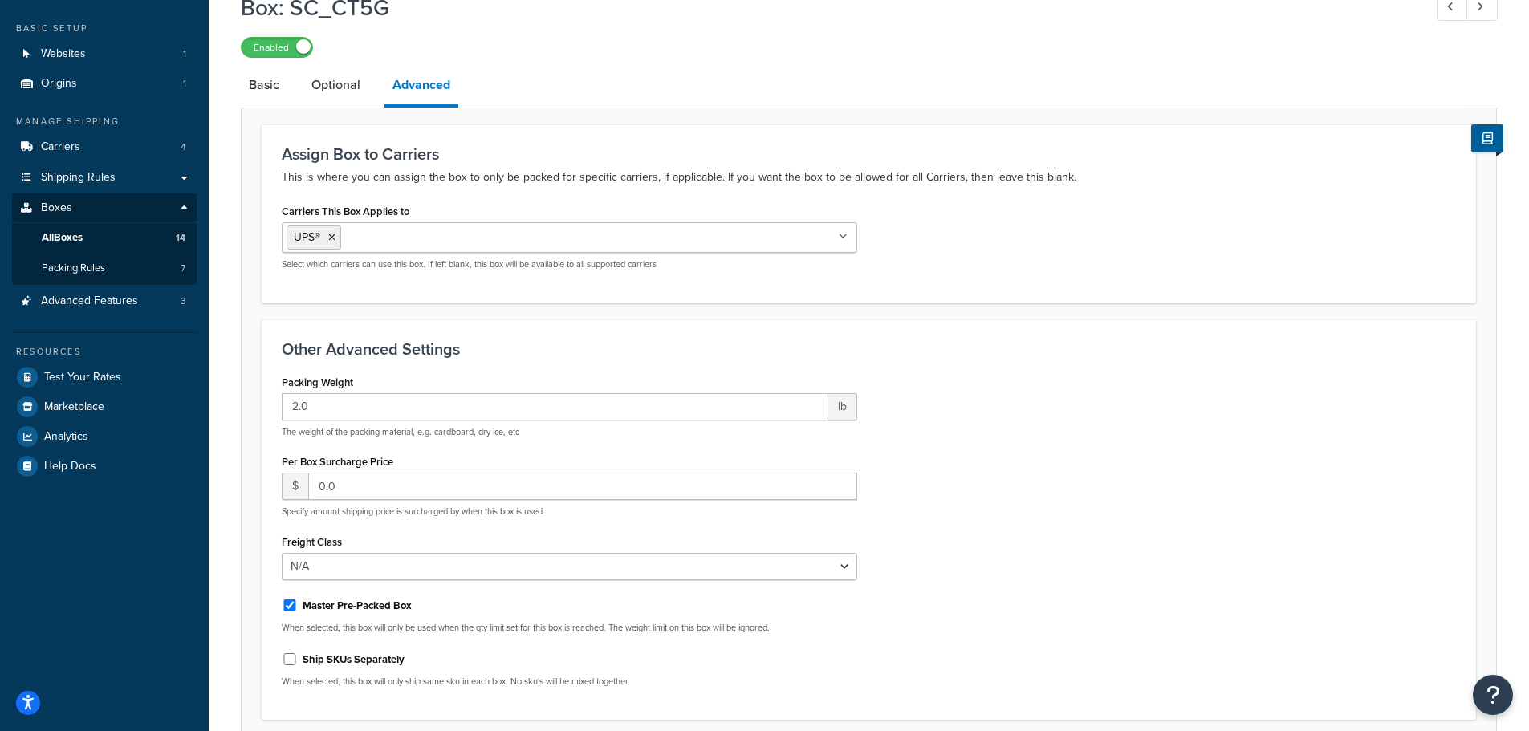
scroll to position [160, 0]
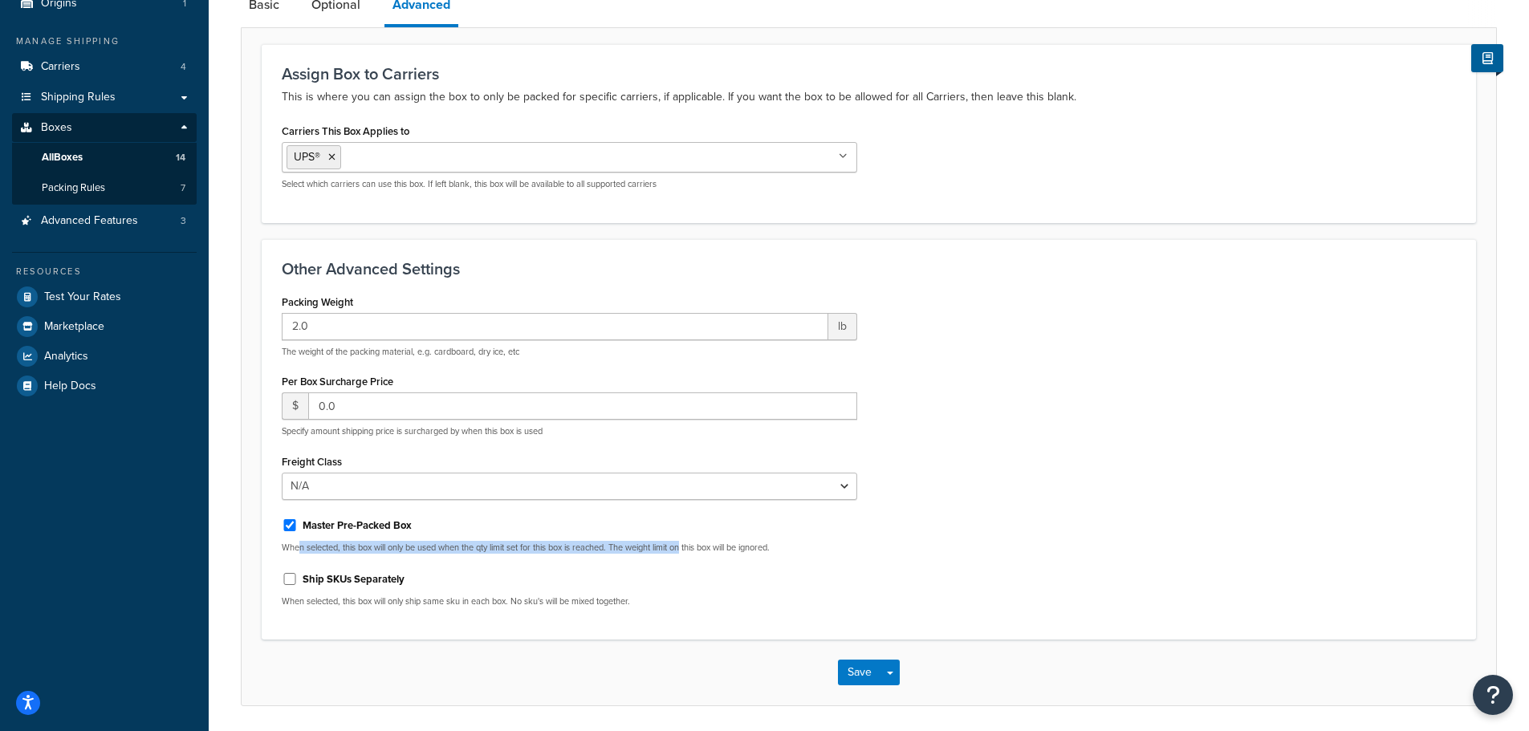
drag, startPoint x: 302, startPoint y: 549, endPoint x: 691, endPoint y: 551, distance: 389.2
click at [691, 551] on p "When selected, this box will only be used when the qty limit set for this box i…" at bounding box center [569, 548] width 575 height 12
click at [285, 522] on input "Master Pre-Packed Box" at bounding box center [290, 525] width 16 height 12
checkbox input "false"
click at [850, 675] on button "Save" at bounding box center [859, 673] width 43 height 26
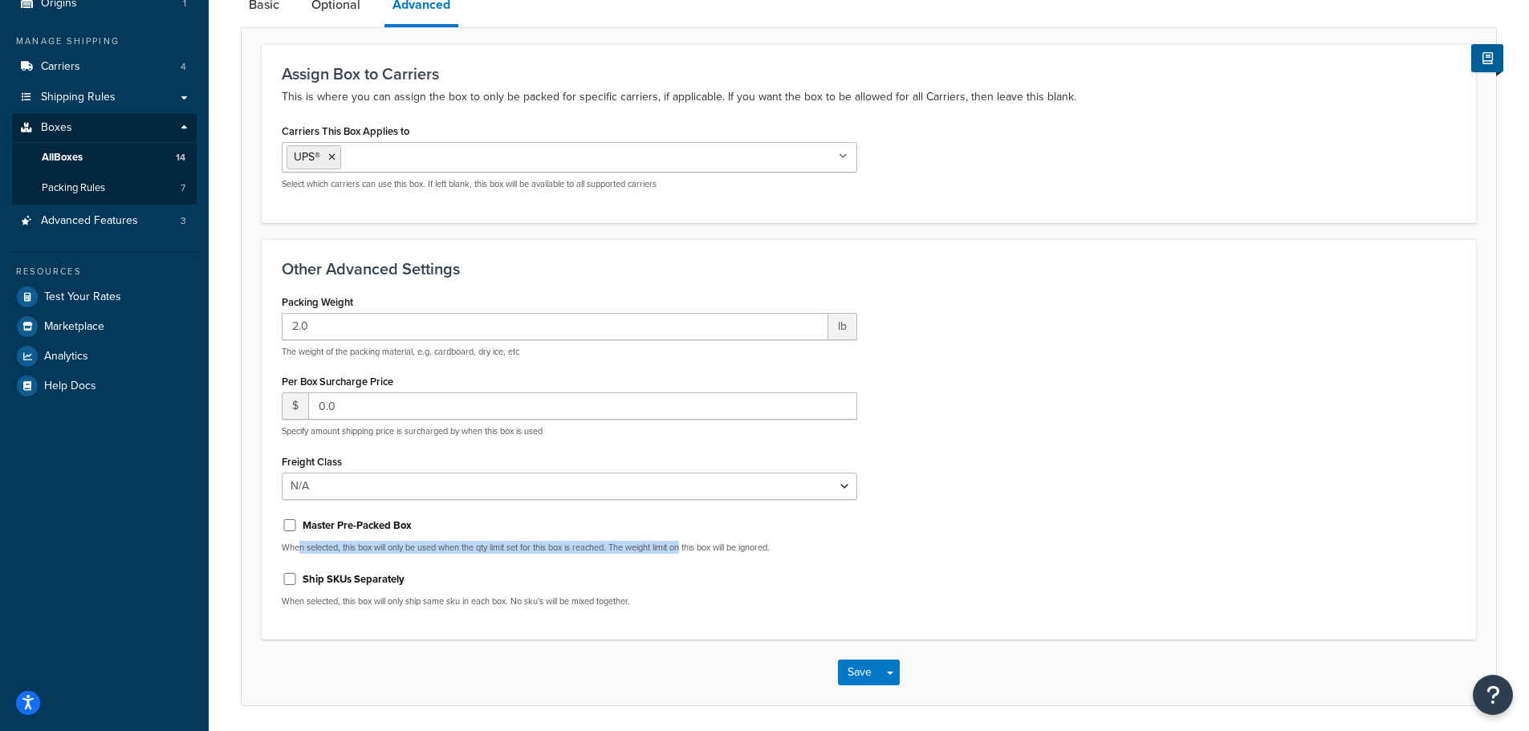
scroll to position [0, 0]
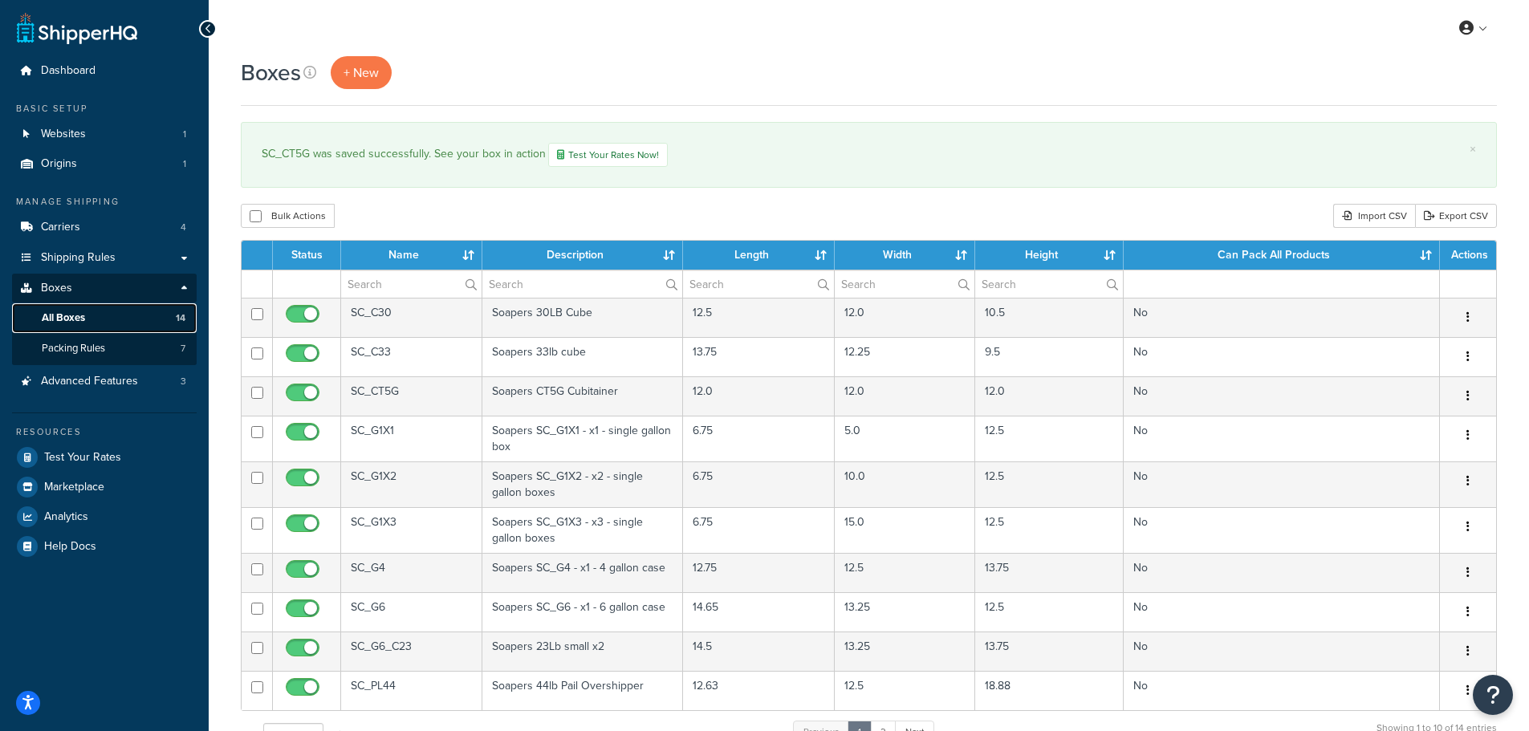
click at [78, 321] on span "All Boxes" at bounding box center [63, 318] width 43 height 14
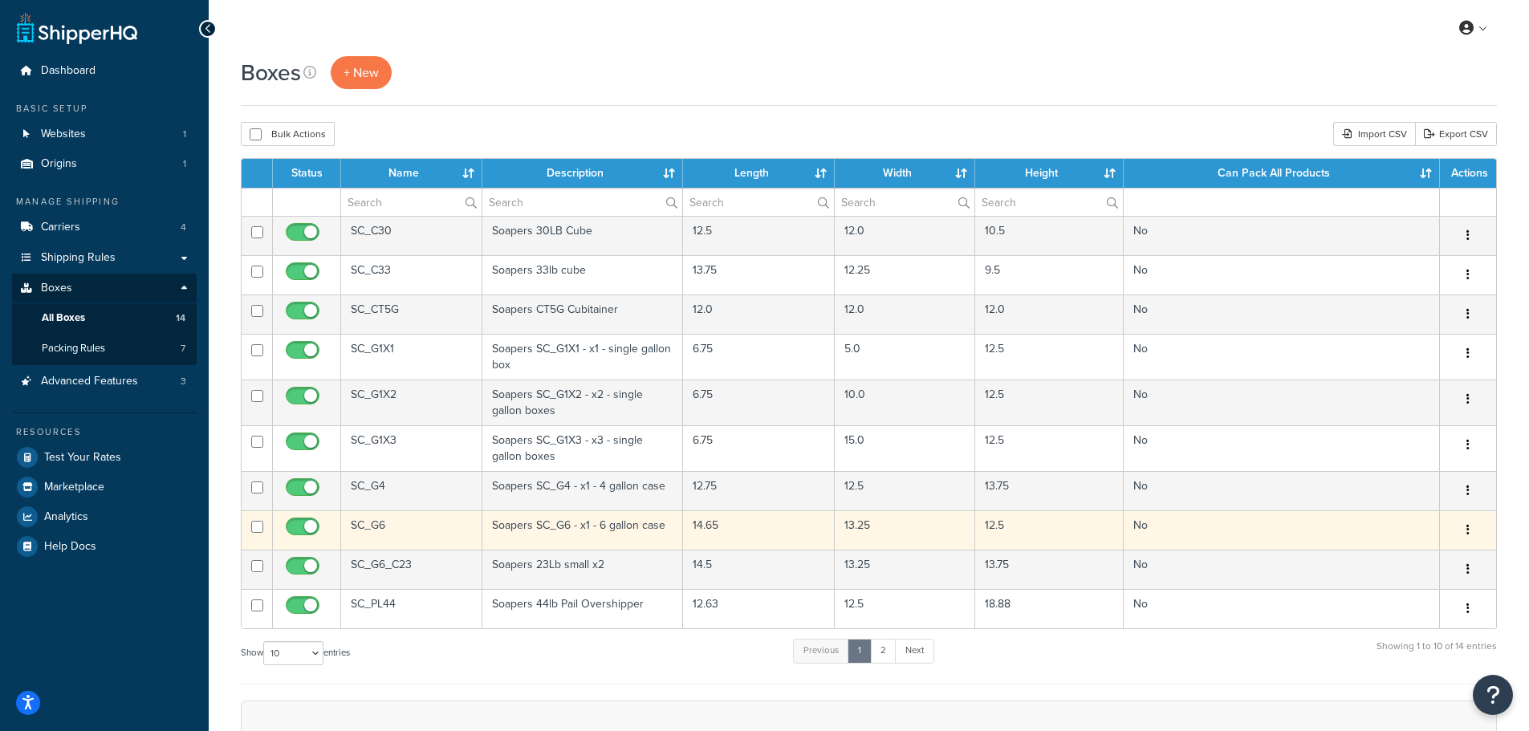
click at [1466, 531] on icon "button" at bounding box center [1467, 529] width 3 height 11
click at [1396, 560] on link "Edit" at bounding box center [1414, 560] width 127 height 33
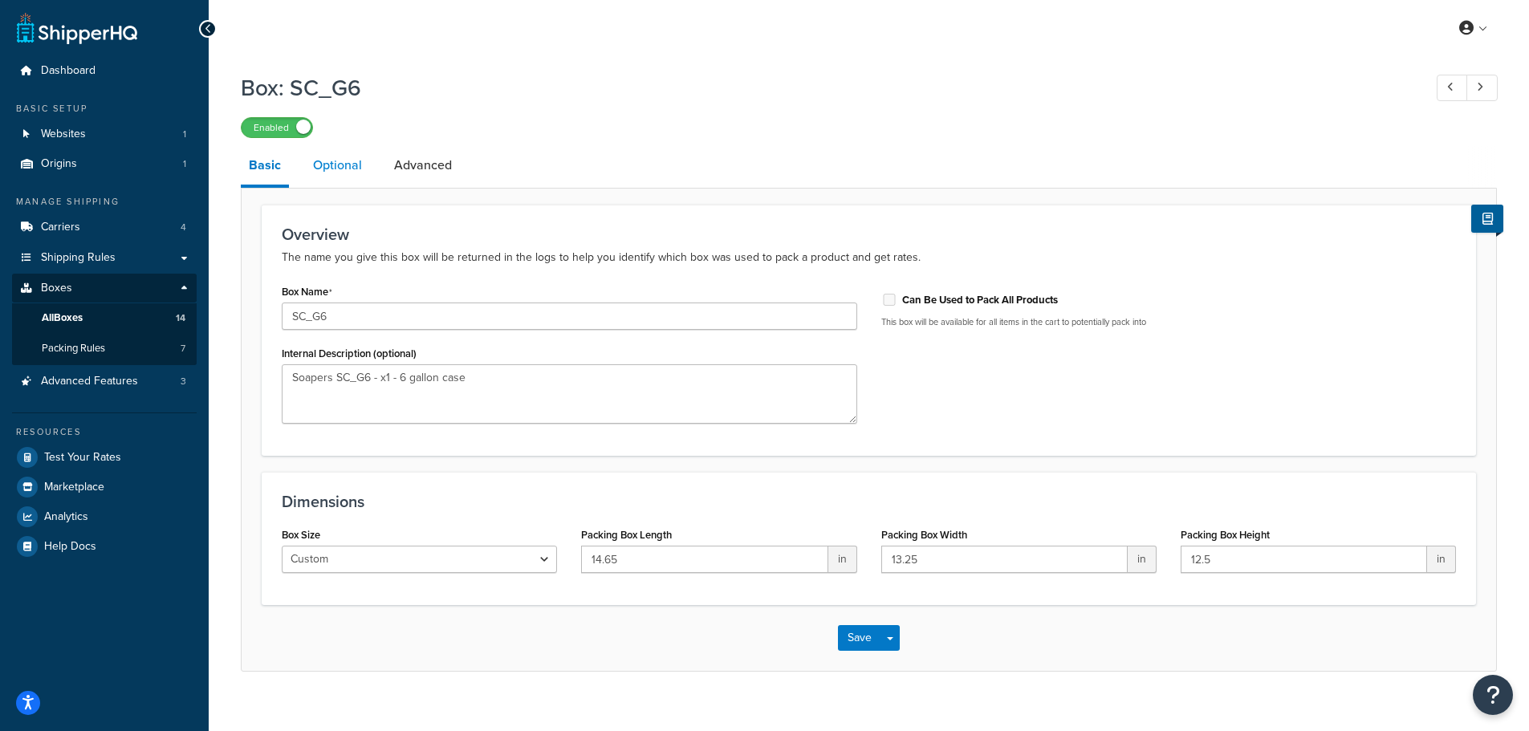
click at [341, 182] on link "Optional" at bounding box center [337, 165] width 65 height 39
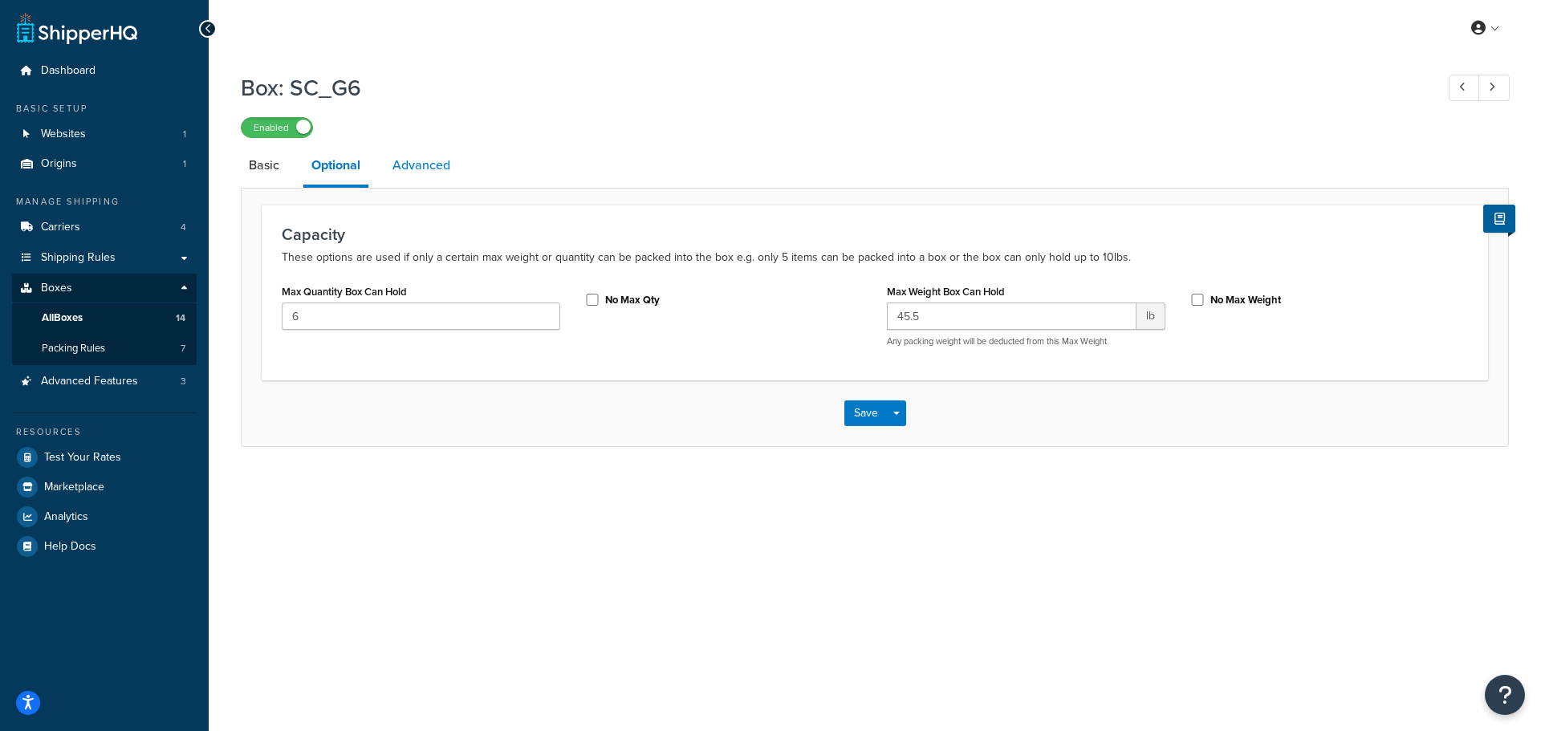
click at [423, 171] on link "Advanced" at bounding box center [421, 165] width 74 height 39
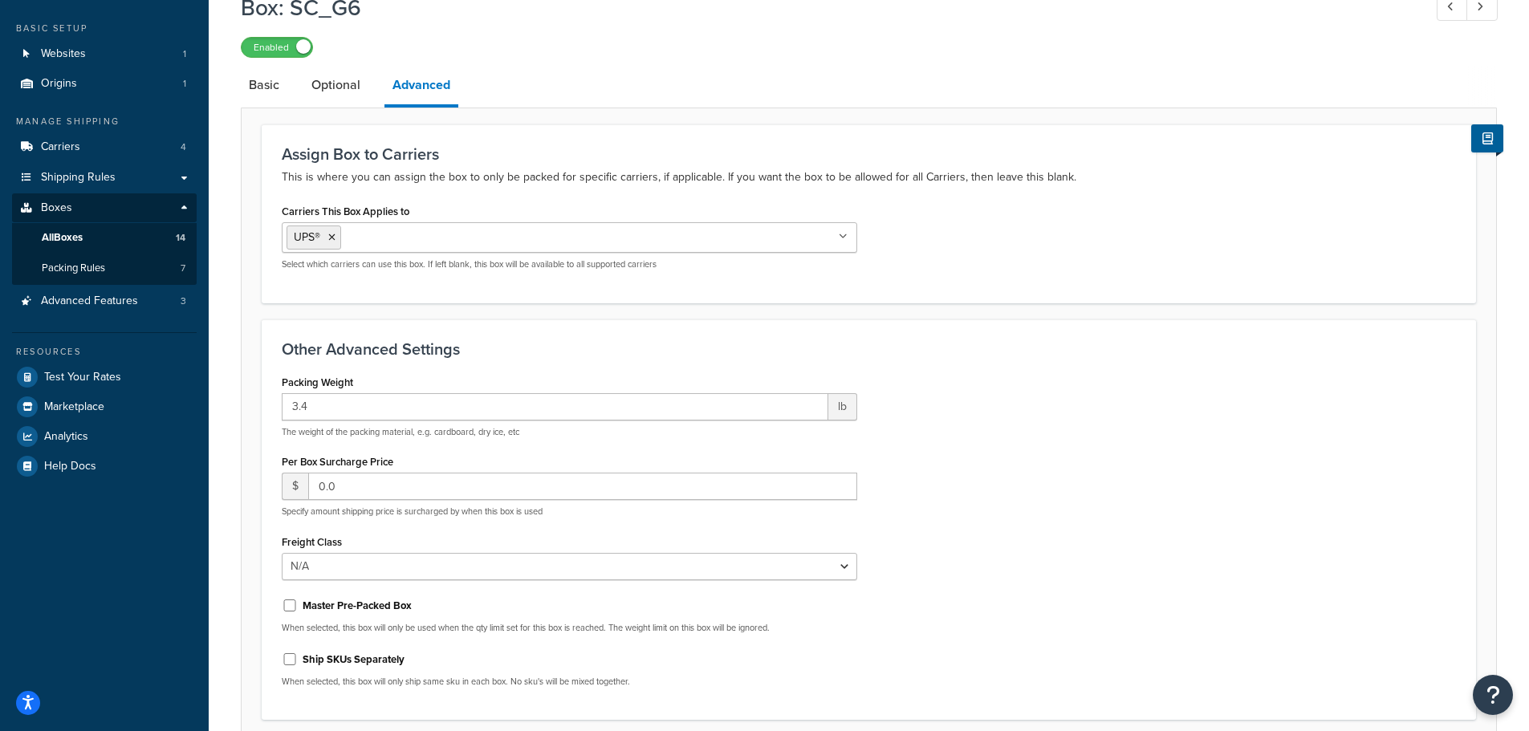
scroll to position [216, 0]
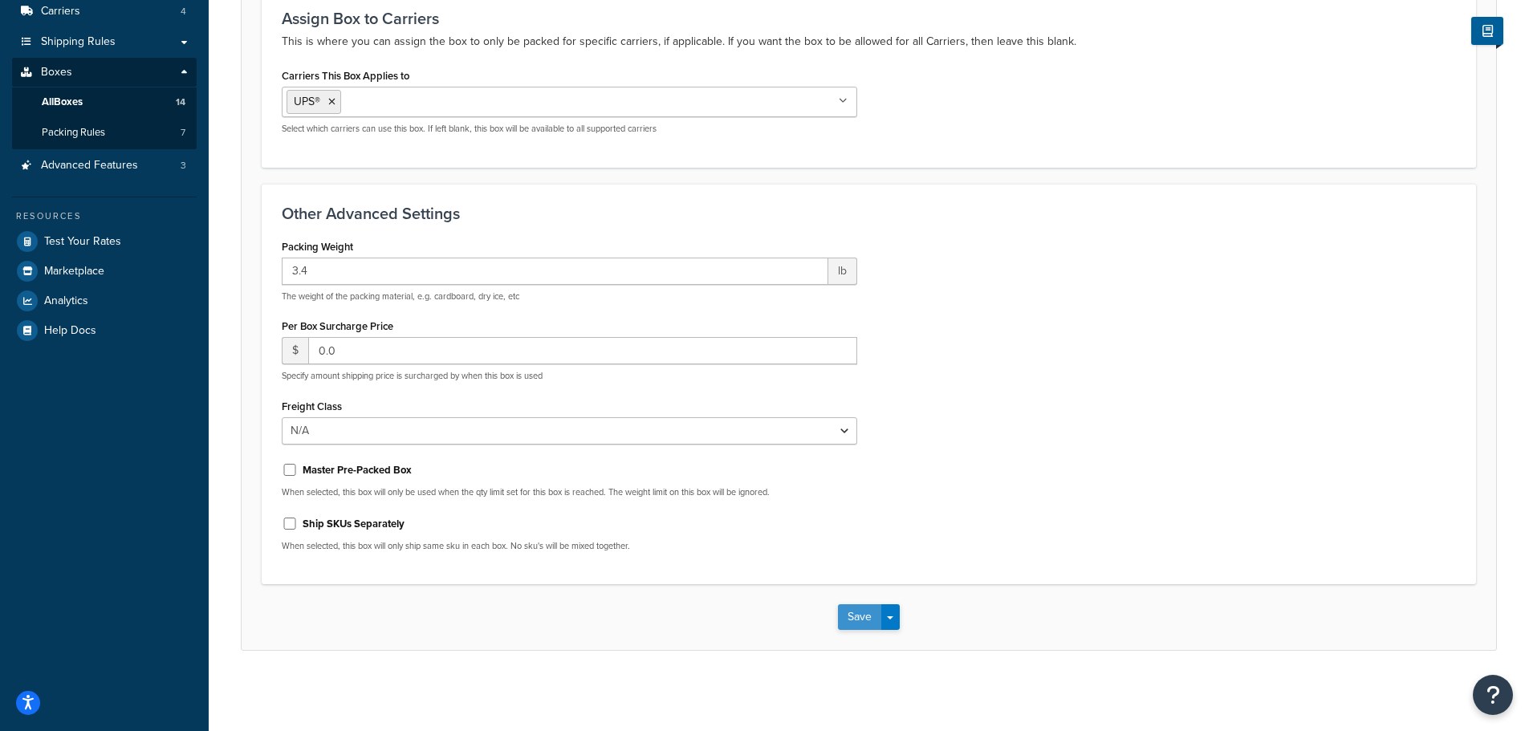
click at [856, 616] on button "Save" at bounding box center [859, 617] width 43 height 26
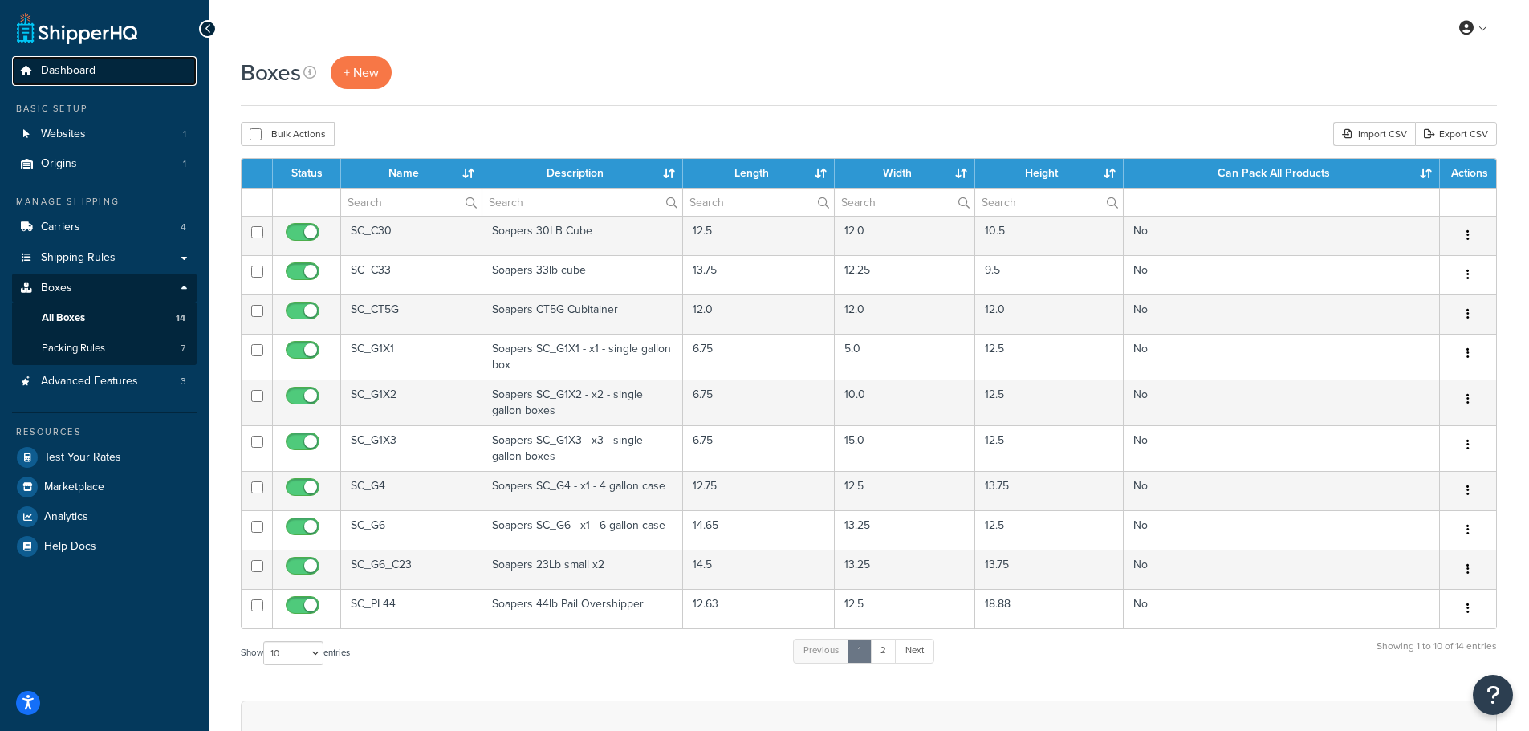
click at [67, 72] on span "Dashboard" at bounding box center [68, 71] width 55 height 14
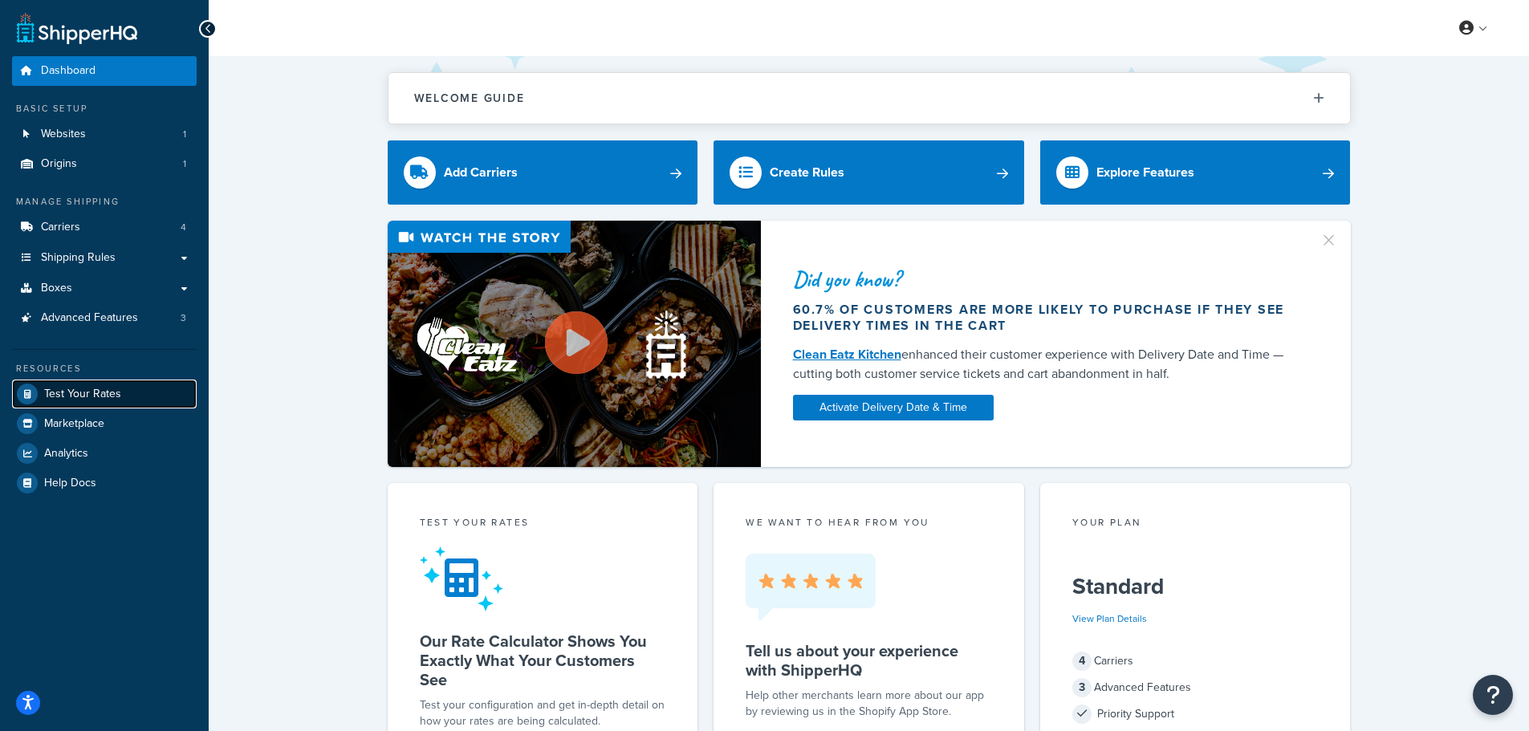
click at [67, 396] on span "Test Your Rates" at bounding box center [82, 395] width 77 height 14
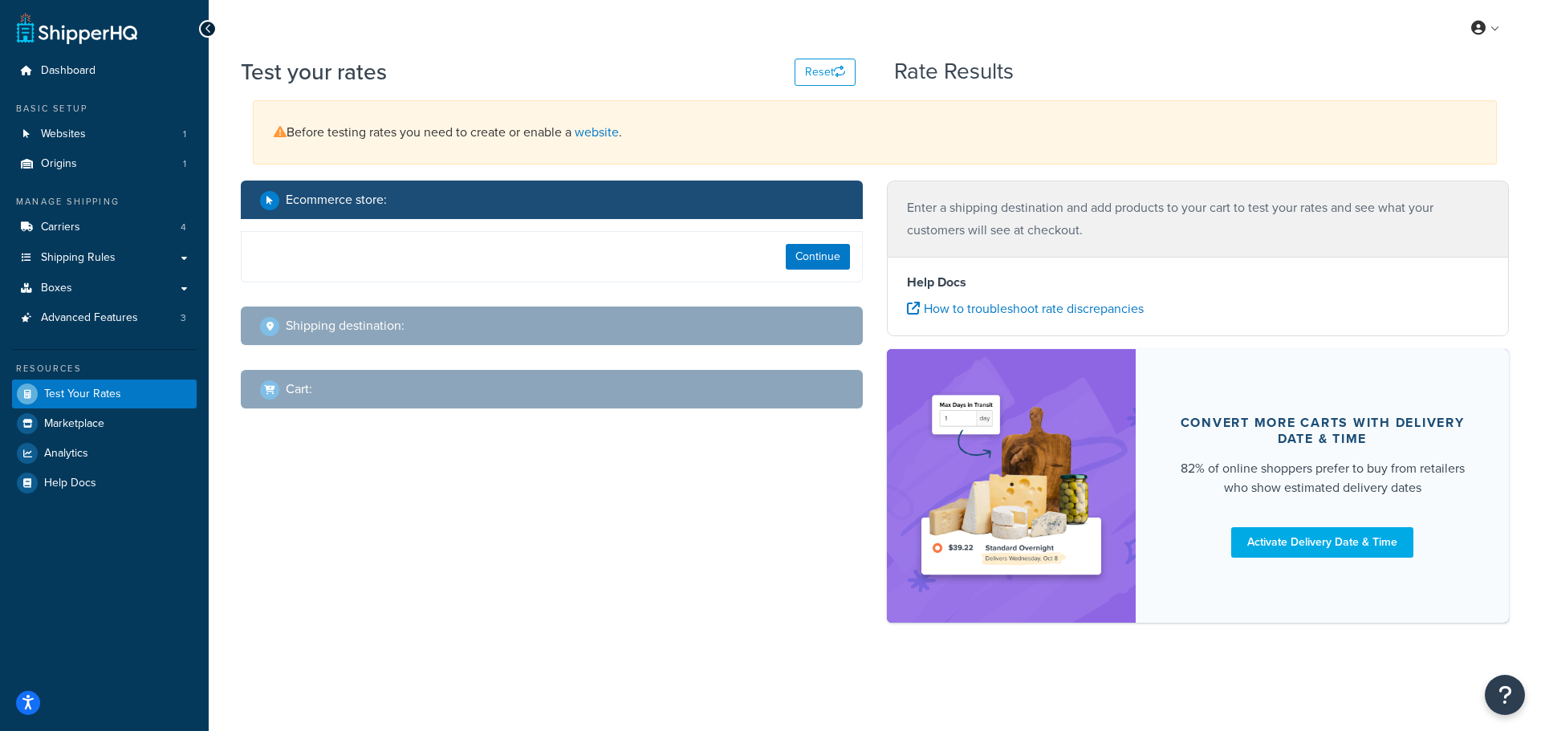
select select "TX"
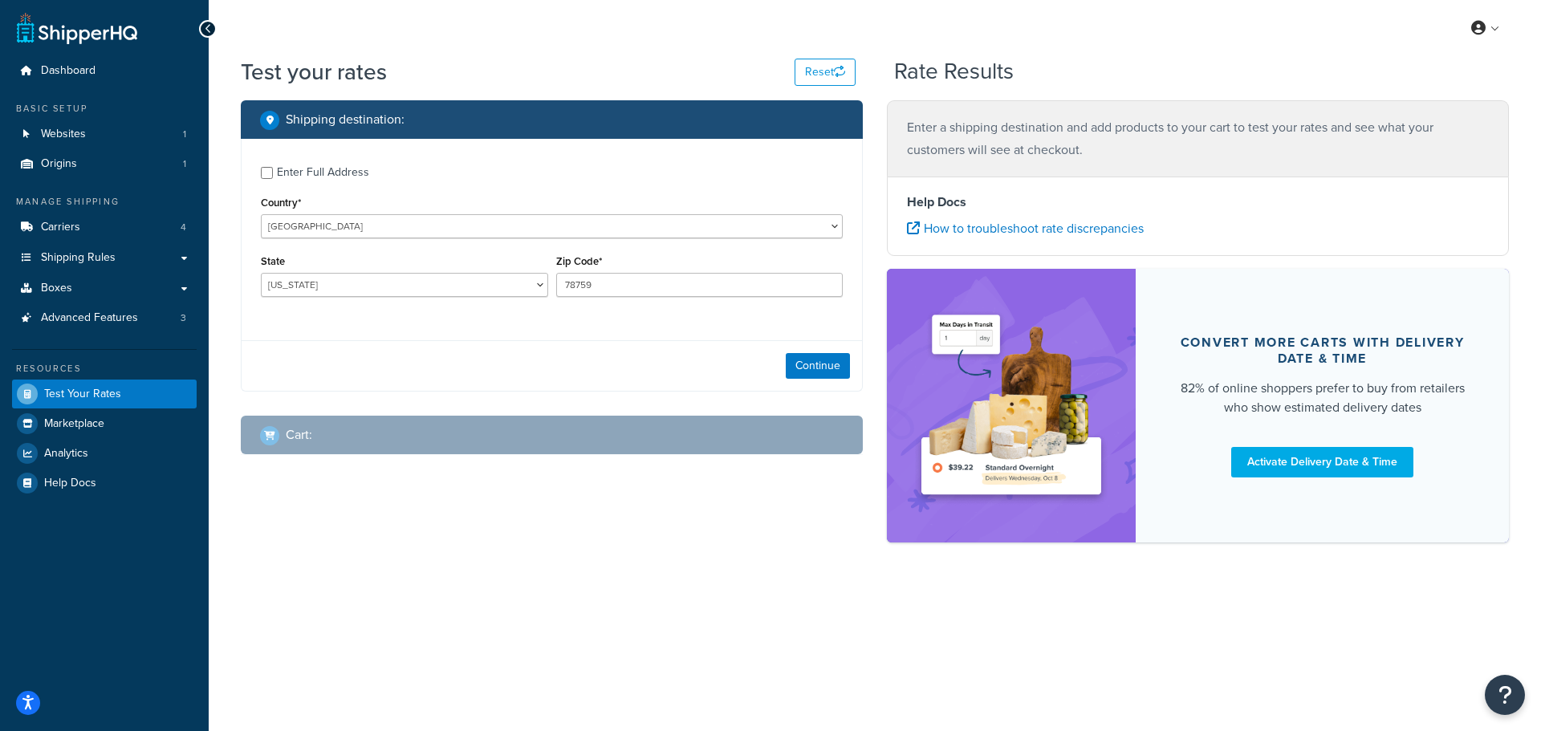
click at [270, 179] on div "Enter Full Address" at bounding box center [552, 171] width 582 height 26
click at [267, 170] on input "Enter Full Address" at bounding box center [267, 173] width 12 height 12
checkbox input "true"
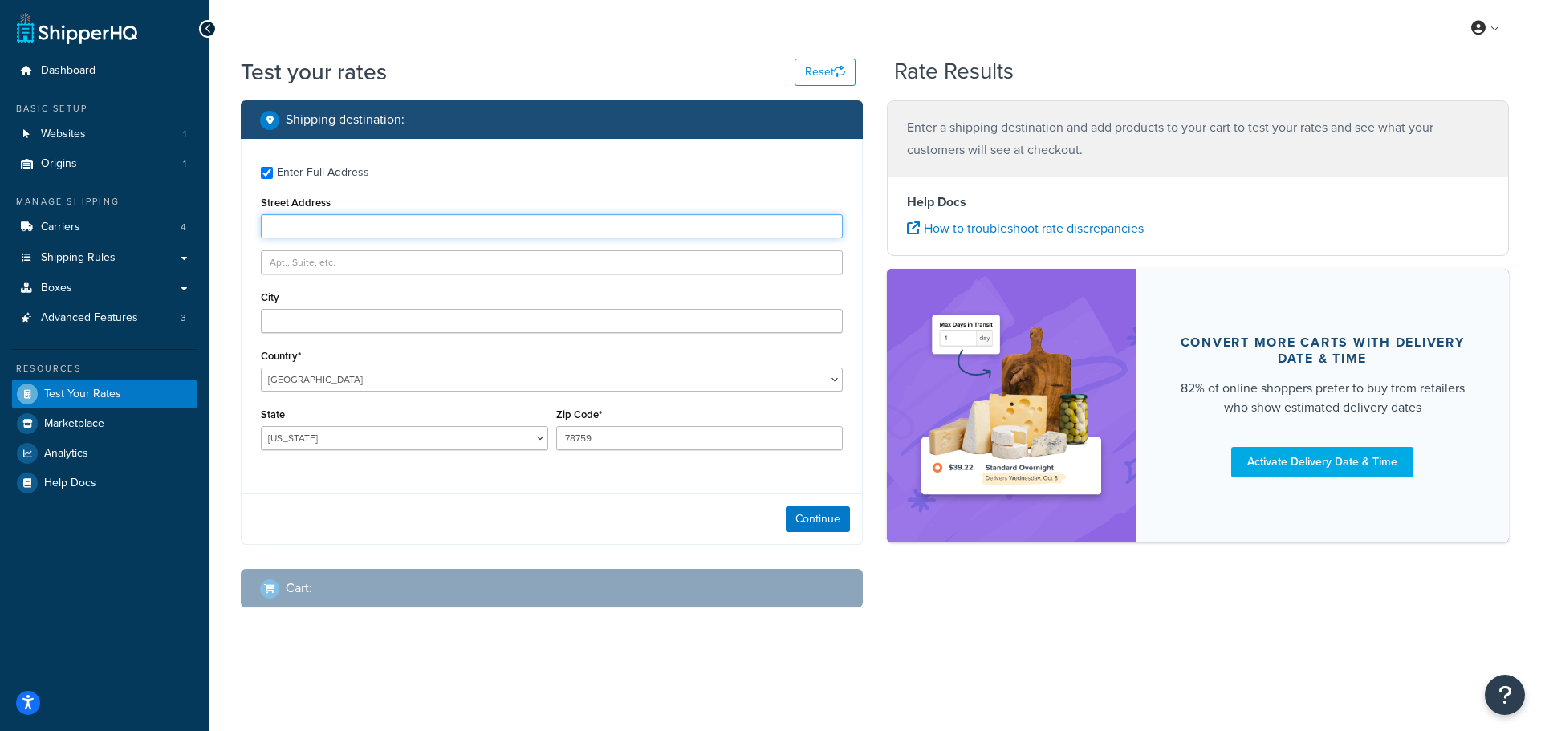
click at [303, 228] on input "Street Address" at bounding box center [552, 226] width 582 height 24
type input "655 S Hillside Avenue"
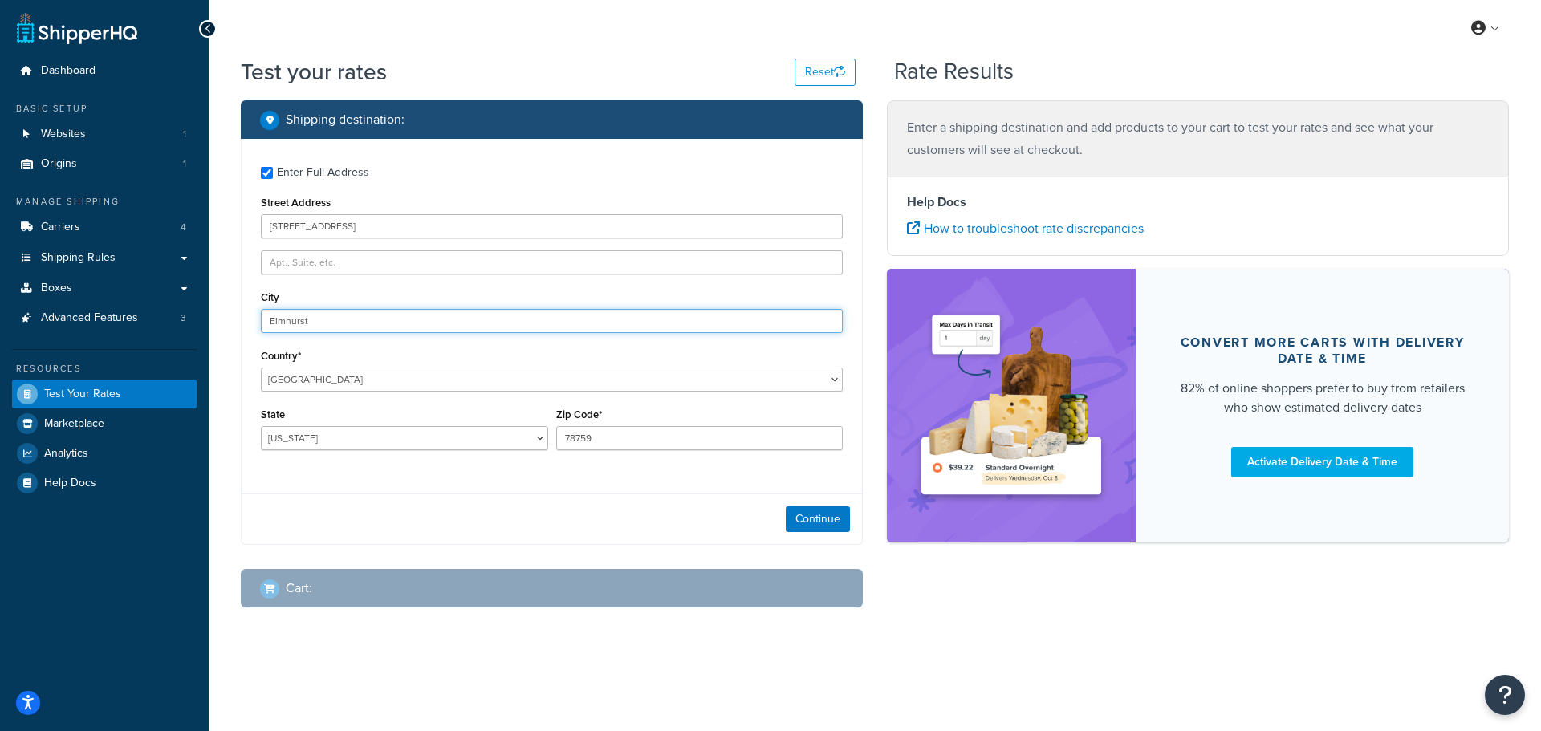
type input "Elmhurst"
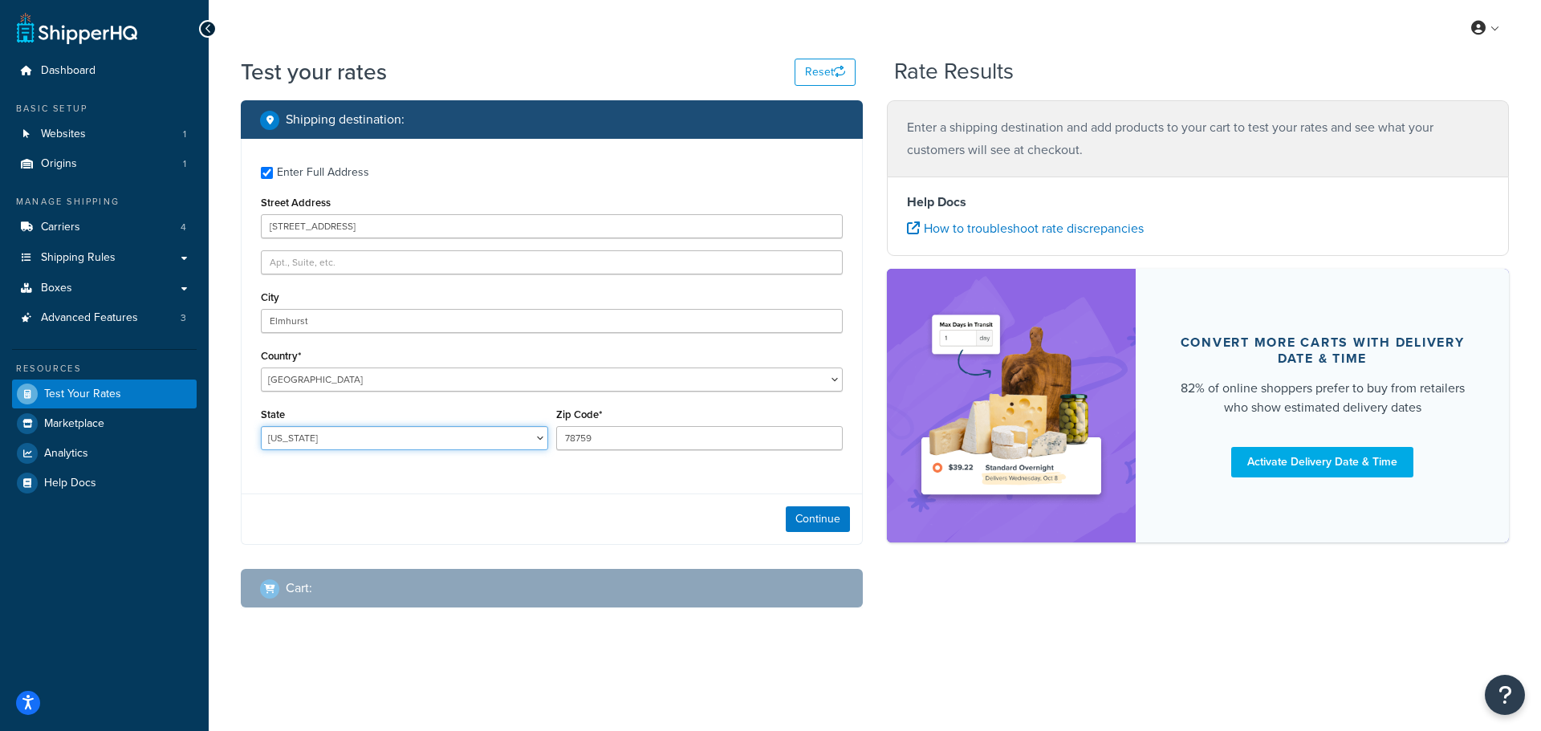
select select "IL"
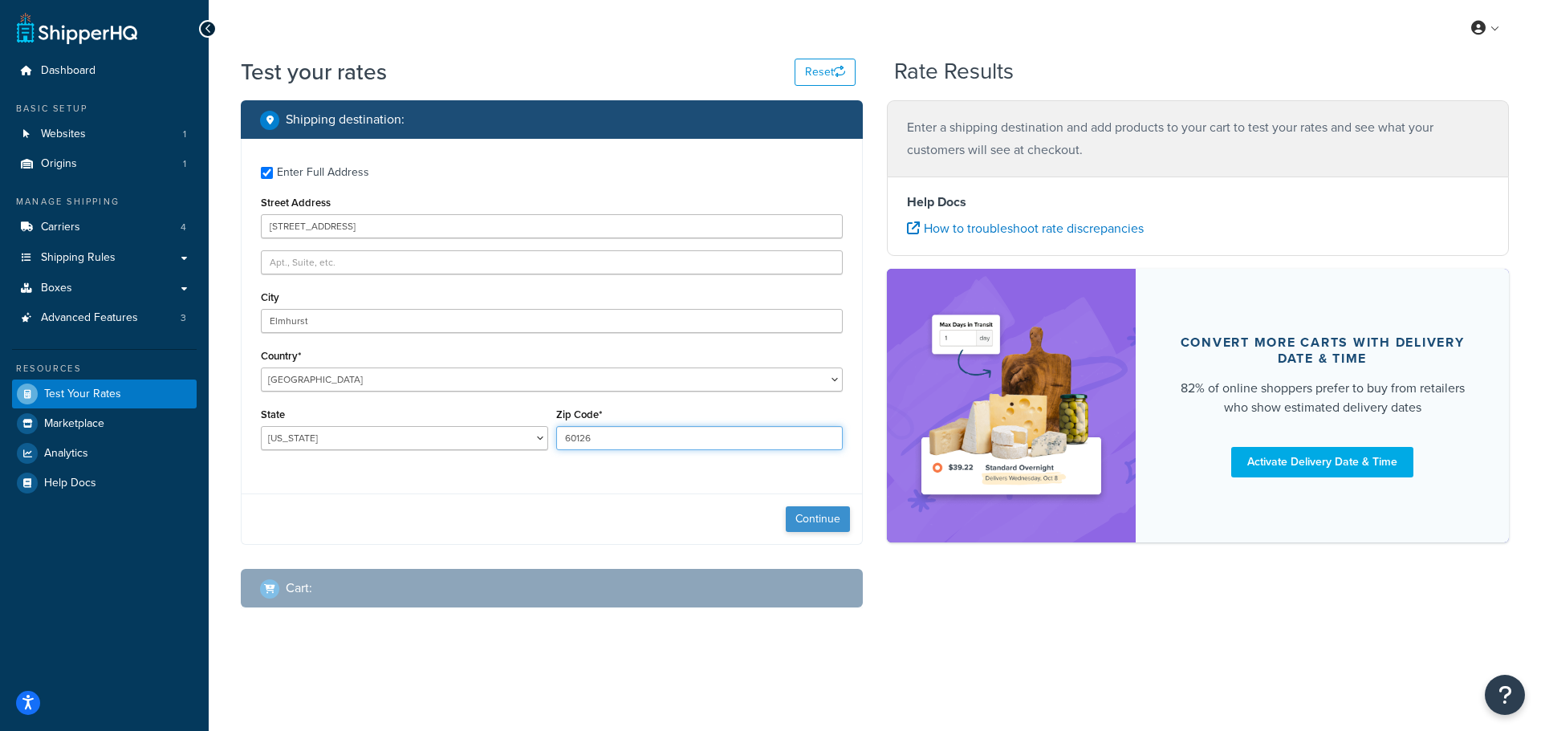
type input "60126"
click at [822, 514] on button "Continue" at bounding box center [818, 519] width 64 height 26
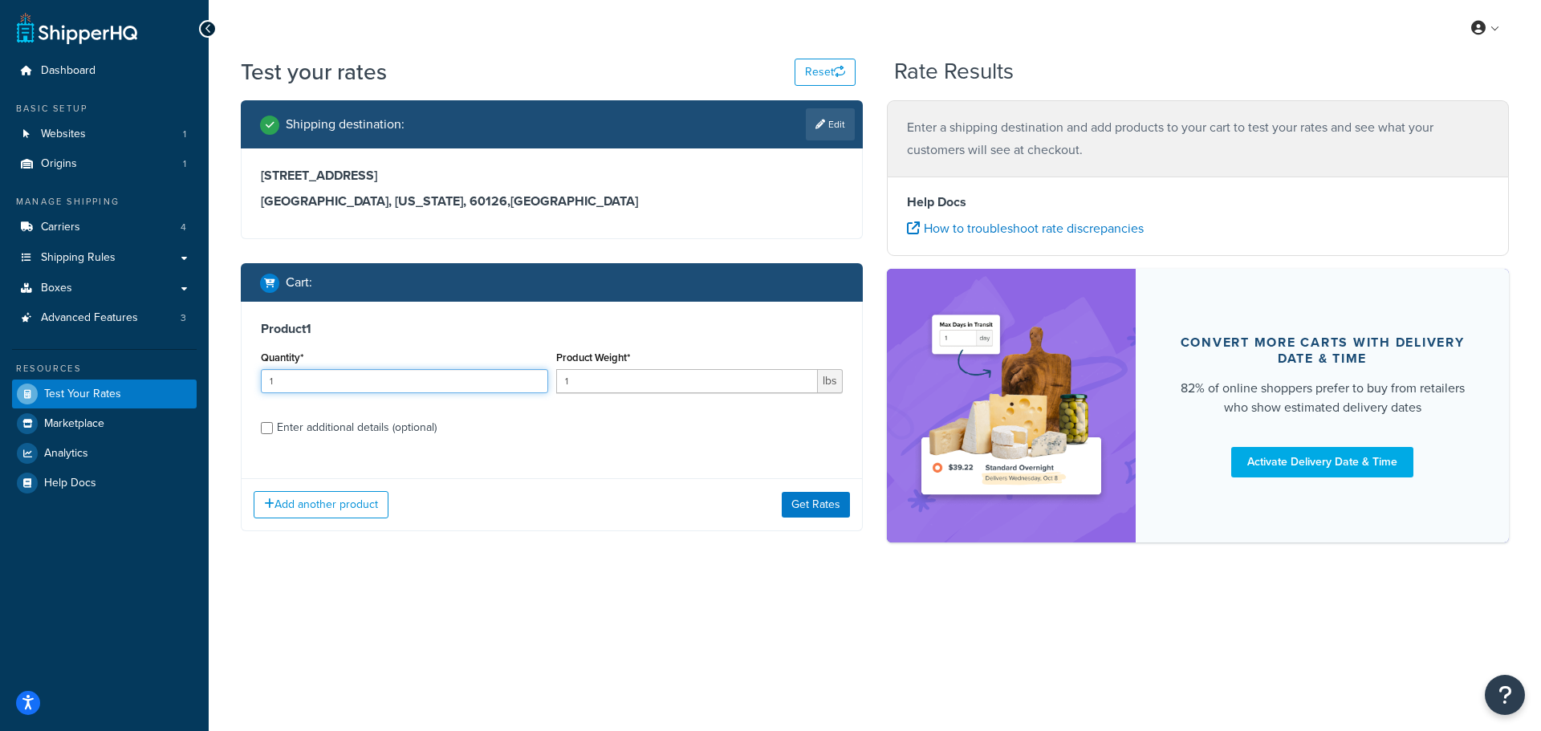
drag, startPoint x: 363, startPoint y: 378, endPoint x: 258, endPoint y: 376, distance: 105.1
click at [258, 376] on div "Quantity* 1" at bounding box center [404, 376] width 295 height 59
type input "2"
click at [613, 356] on label "Product Weight*" at bounding box center [593, 357] width 74 height 12
click at [613, 369] on input "1" at bounding box center [687, 381] width 262 height 24
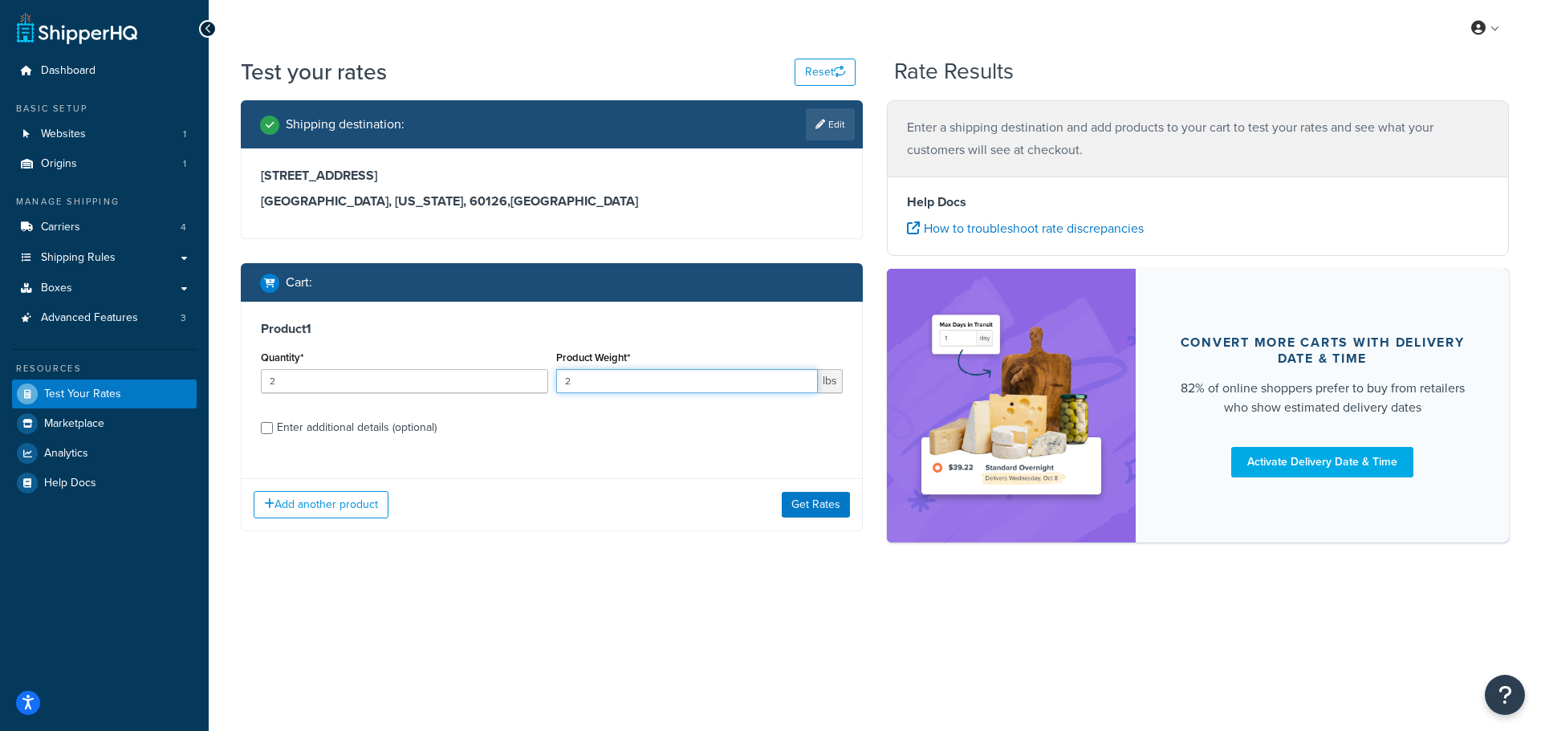
click at [806, 379] on input "2" at bounding box center [687, 381] width 262 height 24
click at [806, 379] on input "3" at bounding box center [687, 381] width 262 height 24
click at [806, 379] on input "4" at bounding box center [687, 381] width 262 height 24
type input "3"
click at [806, 383] on input "3" at bounding box center [687, 381] width 262 height 24
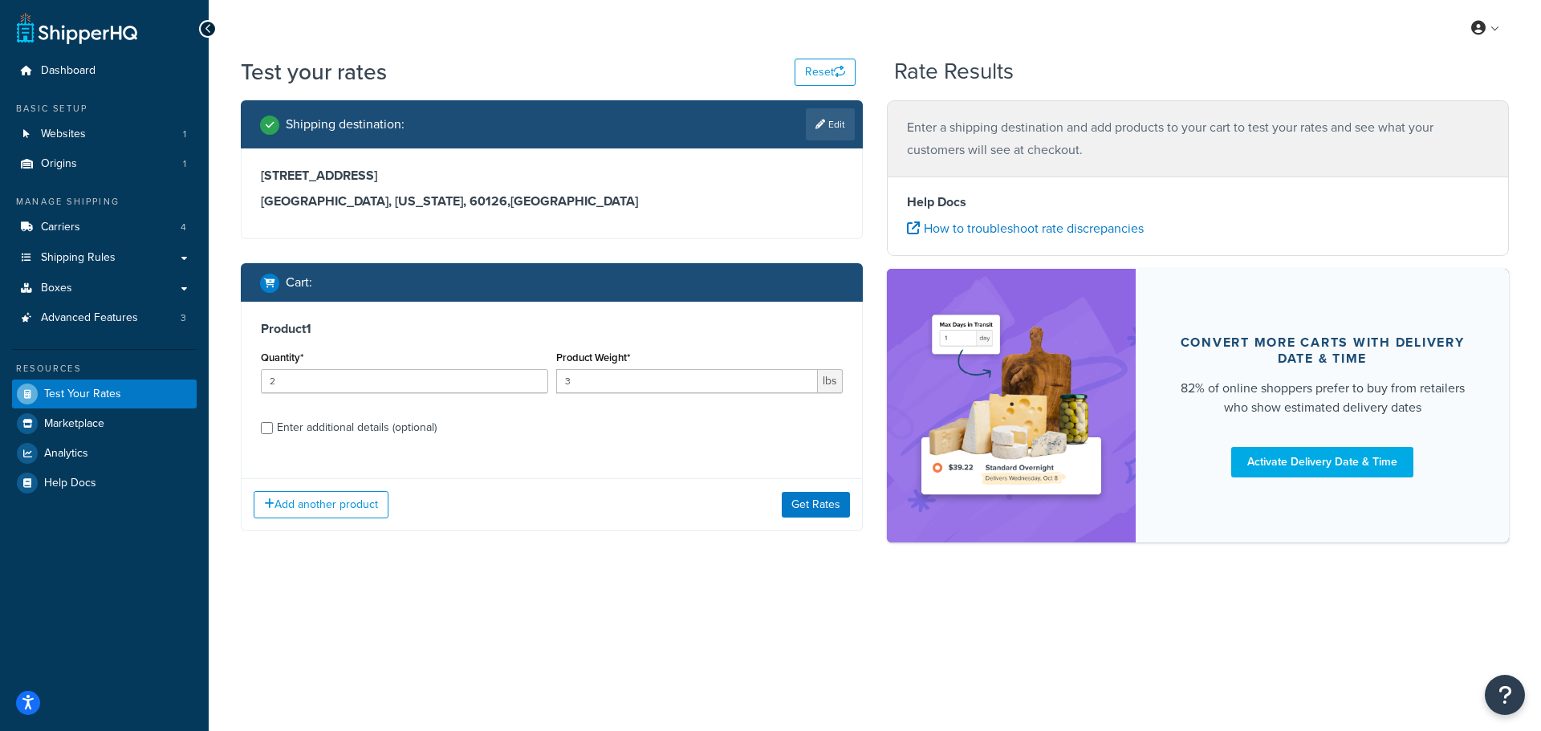
drag, startPoint x: 308, startPoint y: 395, endPoint x: 238, endPoint y: 388, distance: 70.1
click at [238, 388] on div "Shipping destination : Edit 655 S Hillside Avenue Elmhurst, Illinois, 60126 , U…" at bounding box center [552, 327] width 646 height 455
drag, startPoint x: 315, startPoint y: 381, endPoint x: 202, endPoint y: 376, distance: 112.5
click at [202, 376] on div "Dashboard Basic Setup Websites 1 Origins 1 Manage Shipping Carriers 4 Shipping …" at bounding box center [770, 365] width 1541 height 731
type input "1"
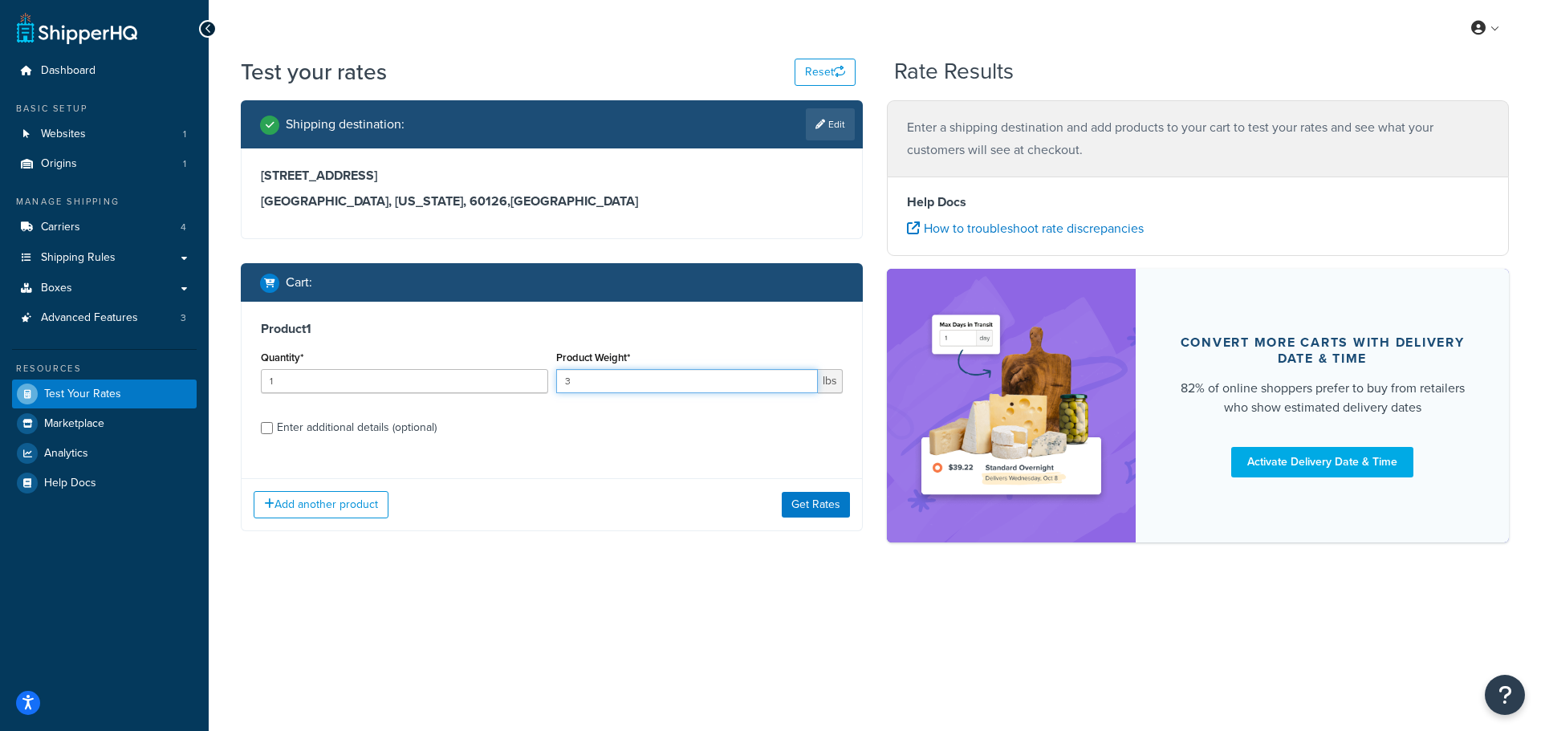
drag, startPoint x: 601, startPoint y: 379, endPoint x: 487, endPoint y: 380, distance: 114.0
click at [487, 380] on div "Quantity* 1 Product Weight* 3 lbs" at bounding box center [552, 376] width 590 height 59
type input "35"
drag, startPoint x: 296, startPoint y: 484, endPoint x: 293, endPoint y: 492, distance: 8.6
click at [295, 490] on div "Add another product Get Rates" at bounding box center [552, 504] width 620 height 52
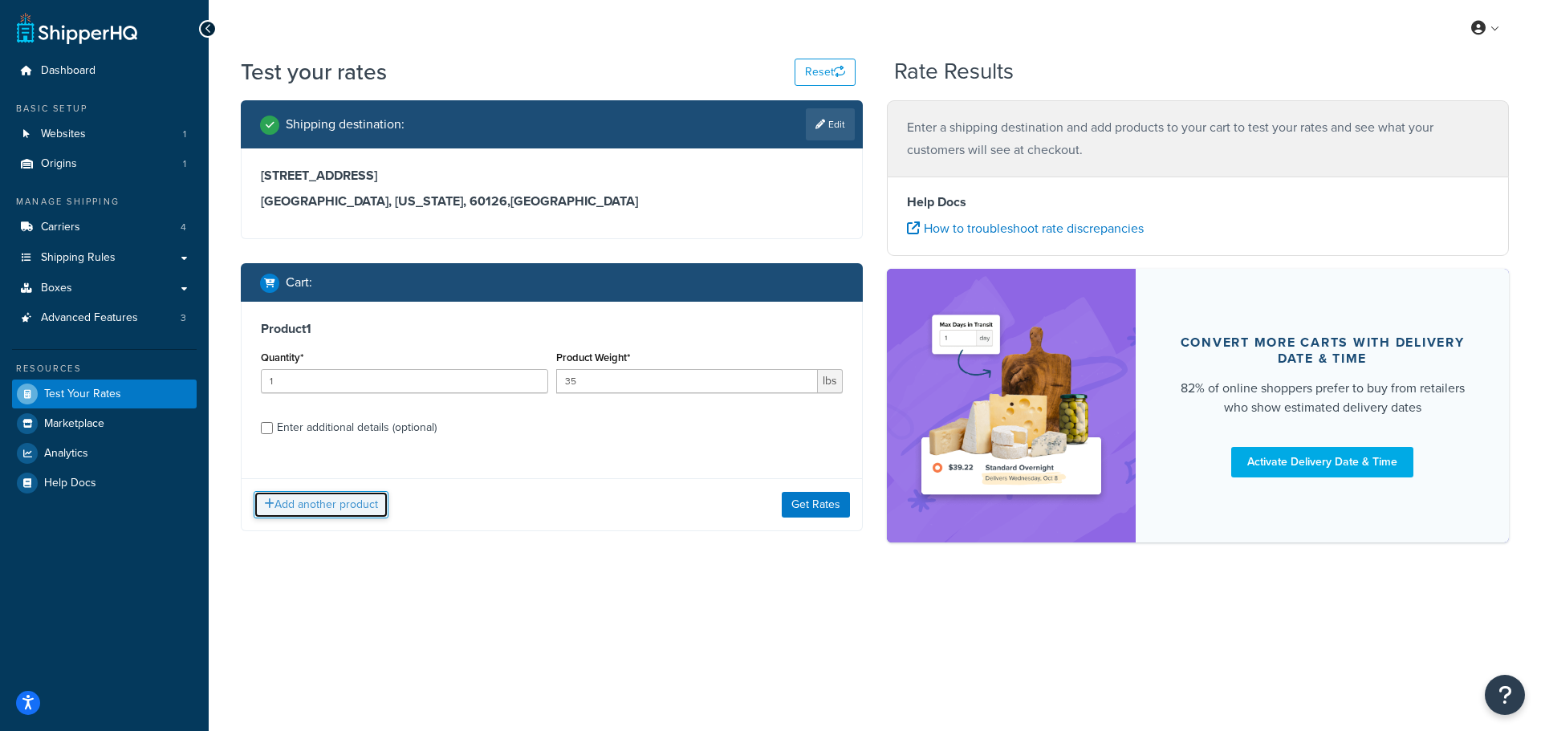
click at [293, 493] on button "Add another product" at bounding box center [321, 504] width 135 height 27
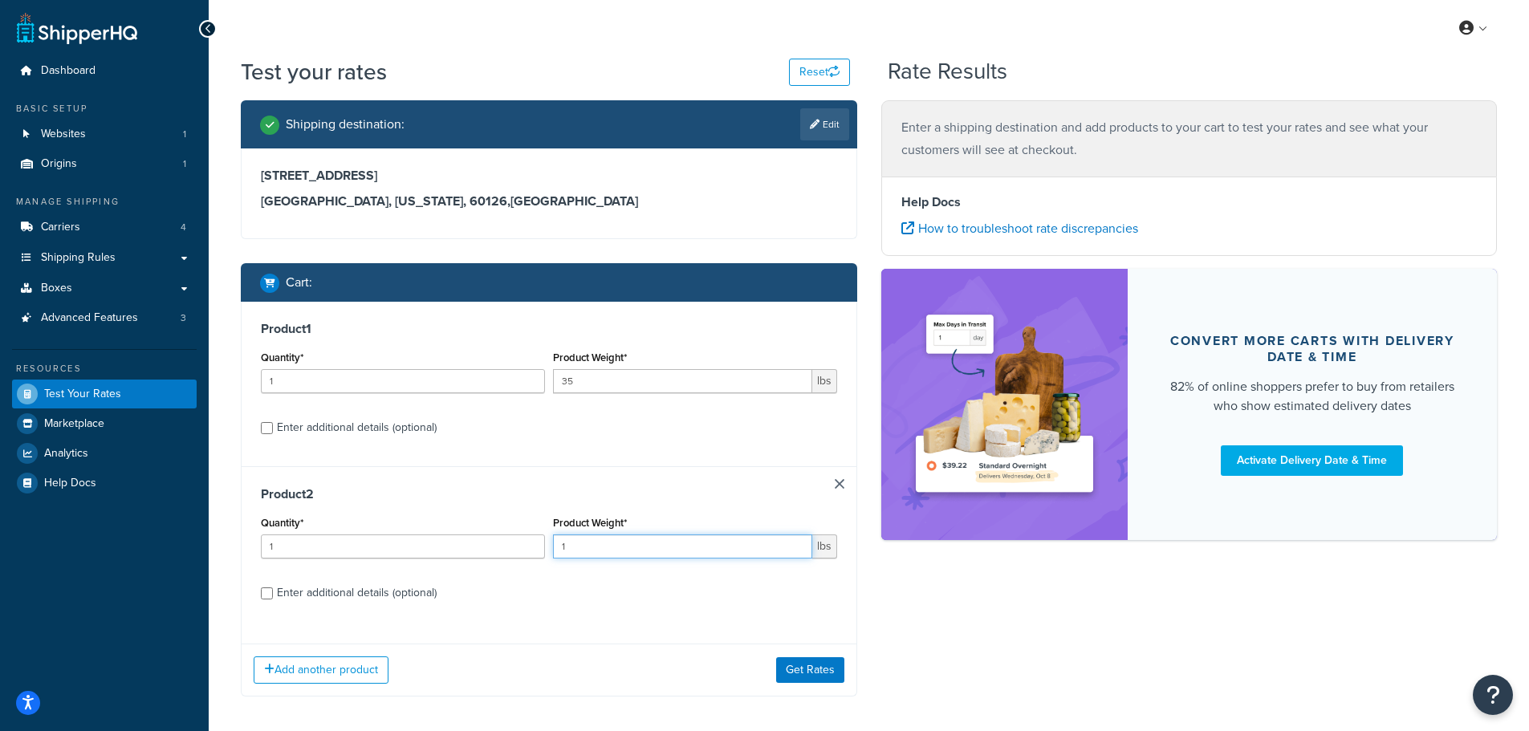
drag, startPoint x: 532, startPoint y: 549, endPoint x: 498, endPoint y: 533, distance: 37.3
click at [509, 549] on div "Quantity* 1 Product Weight* 1 lbs" at bounding box center [549, 541] width 584 height 59
type input "35"
click at [258, 427] on div "Product 1 Quantity* 1 Product Weight* 35 lbs Enter additional details (optional)" at bounding box center [549, 384] width 615 height 165
click at [269, 432] on input "Enter additional details (optional)" at bounding box center [267, 428] width 12 height 12
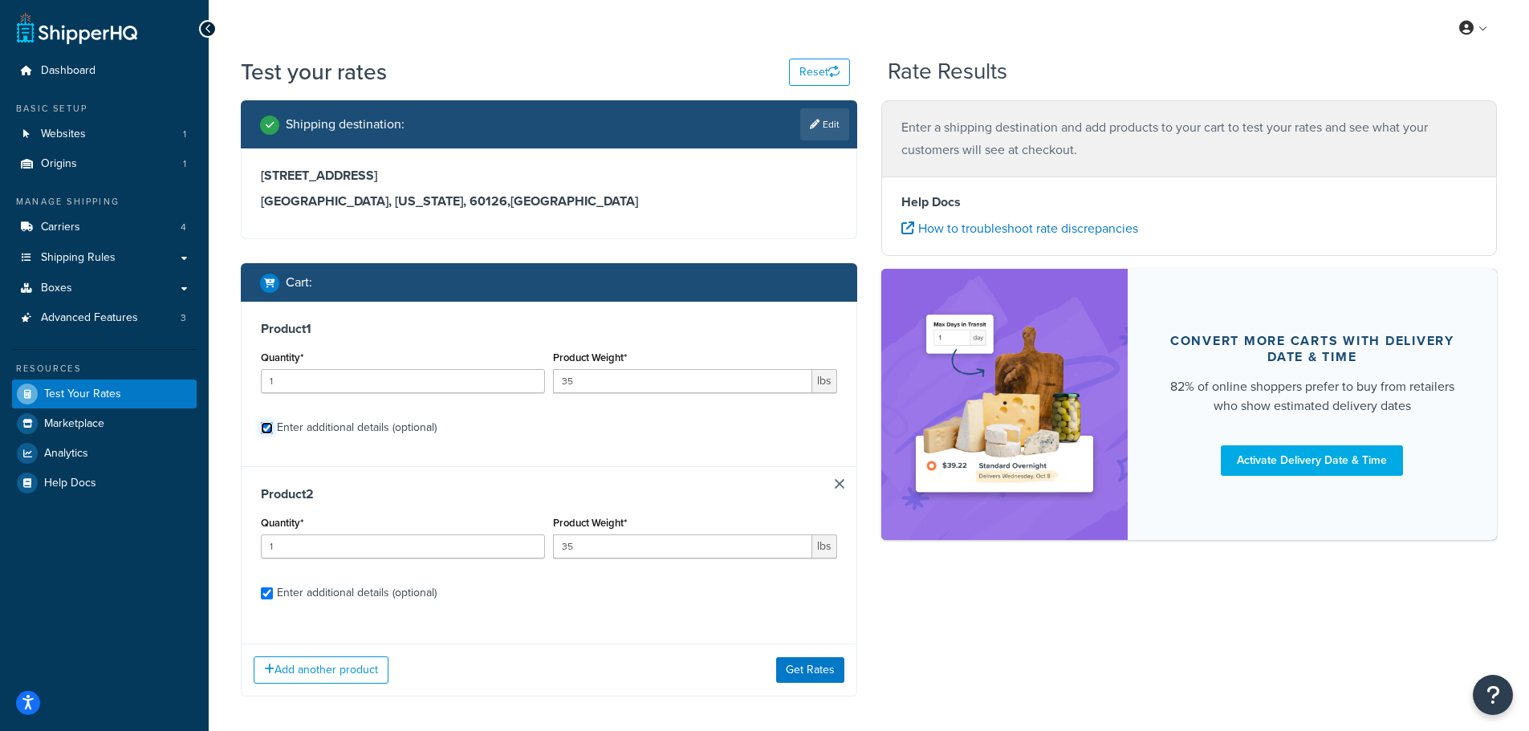
checkbox input "true"
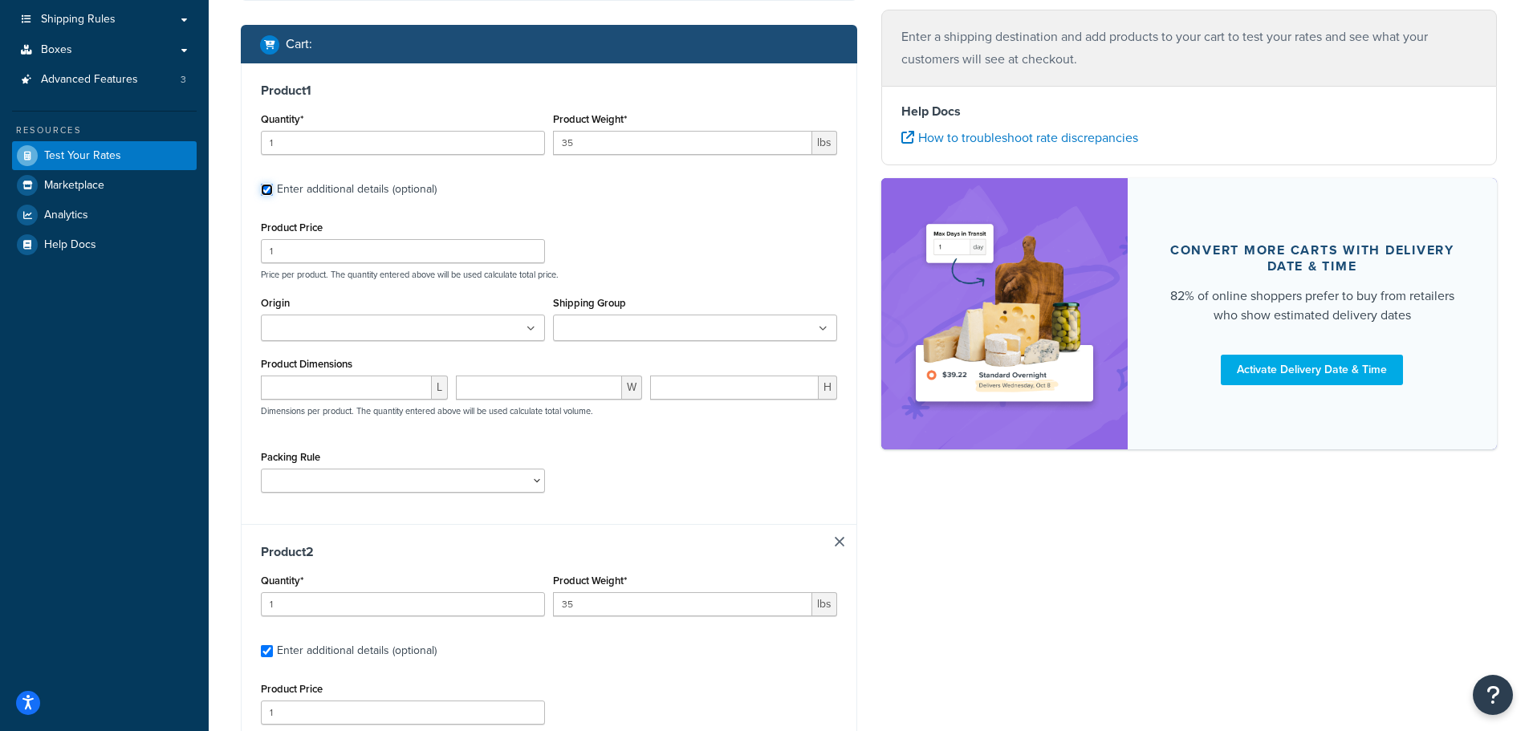
scroll to position [241, 0]
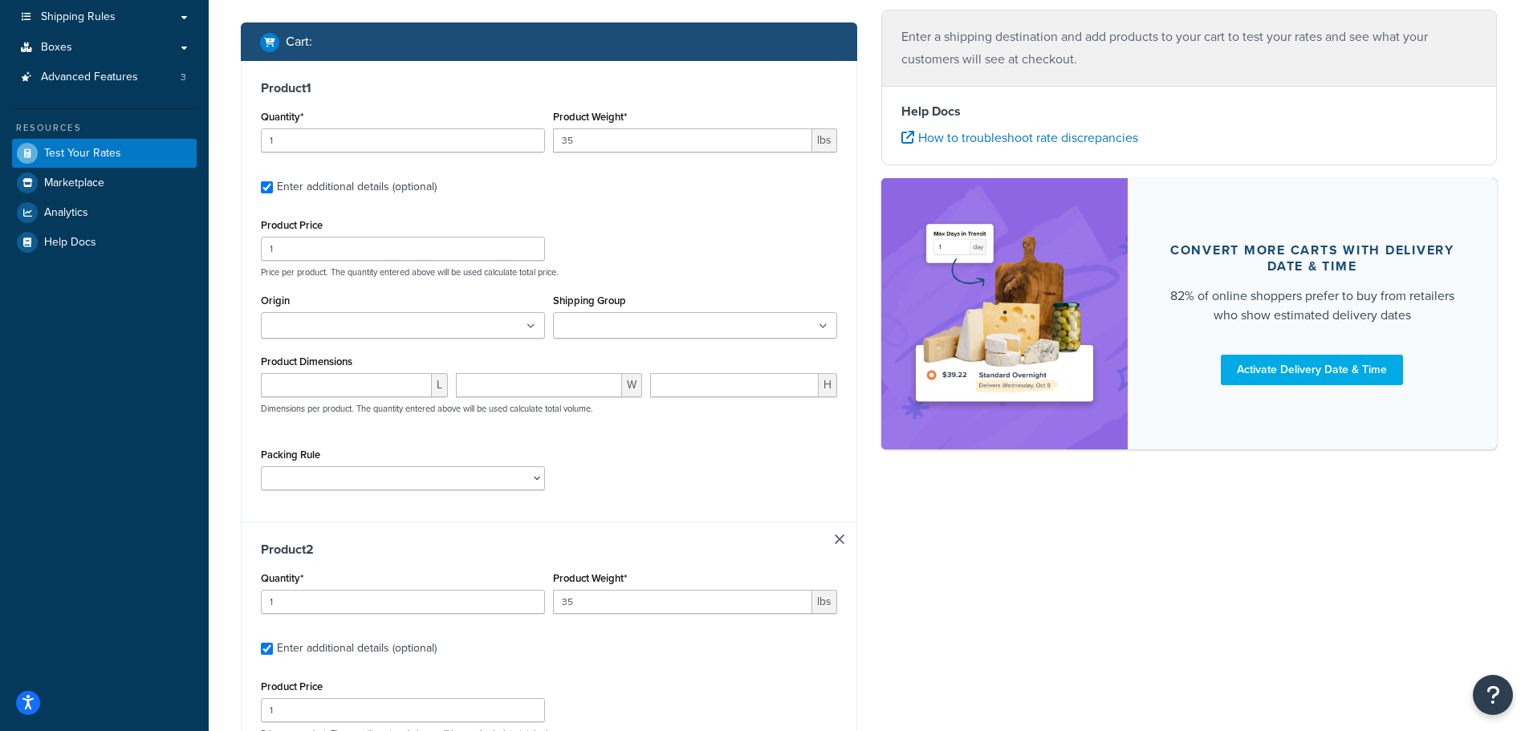
click at [303, 462] on div "Packing Rule Pack ALL G6 SC_1_7_8_10_LB SC_23 SC_30 SC_33 SC_CT5G SC_PL44" at bounding box center [403, 467] width 284 height 47
click at [298, 482] on select "Pack ALL G6 SC_1_7_8_10_LB SC_23 SC_30 SC_33 SC_CT5G SC_PL44" at bounding box center [403, 478] width 284 height 24
select select "86705"
click at [261, 466] on select "Pack ALL G6 SC_1_7_8_10_LB SC_23 SC_30 SC_33 SC_CT5G SC_PL44" at bounding box center [403, 478] width 284 height 24
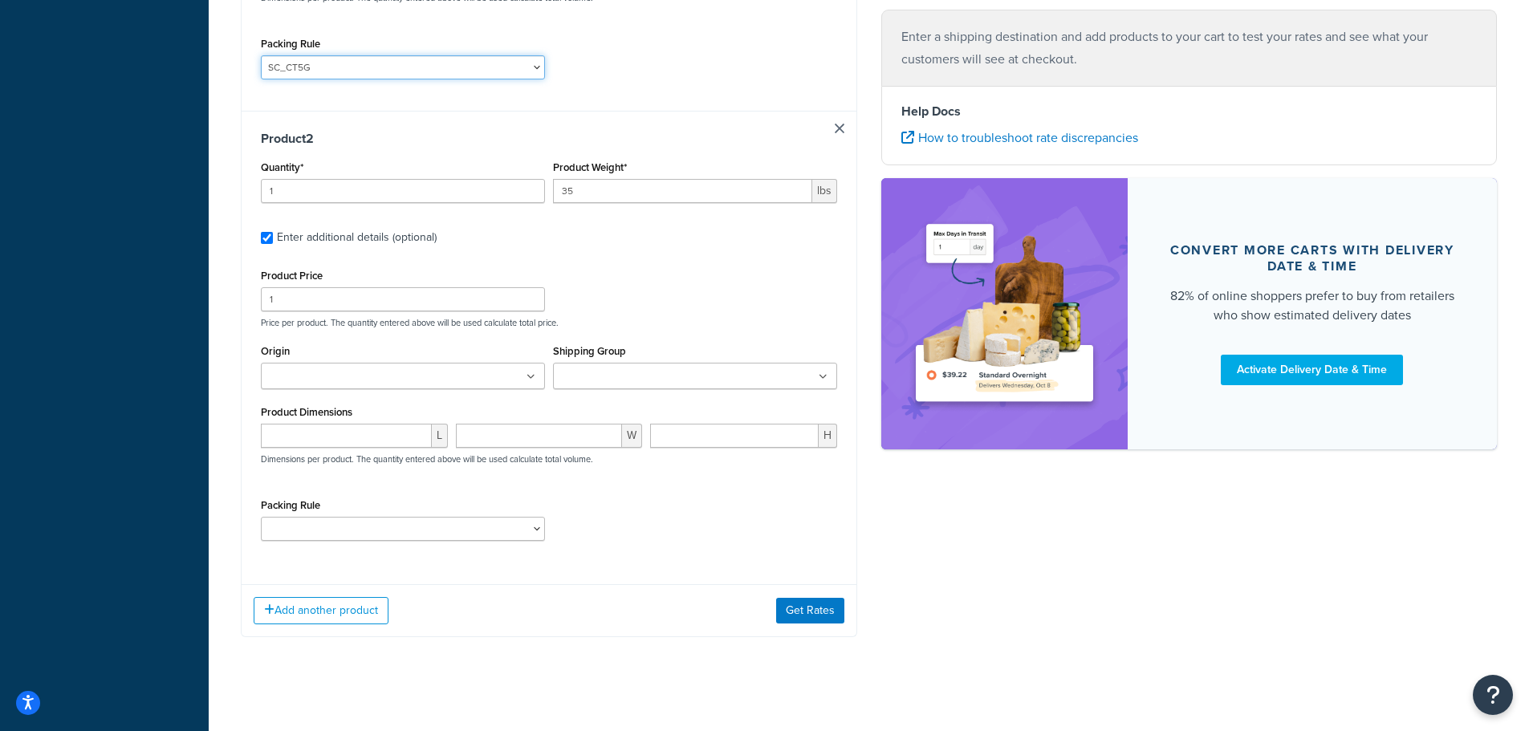
scroll to position [662, 0]
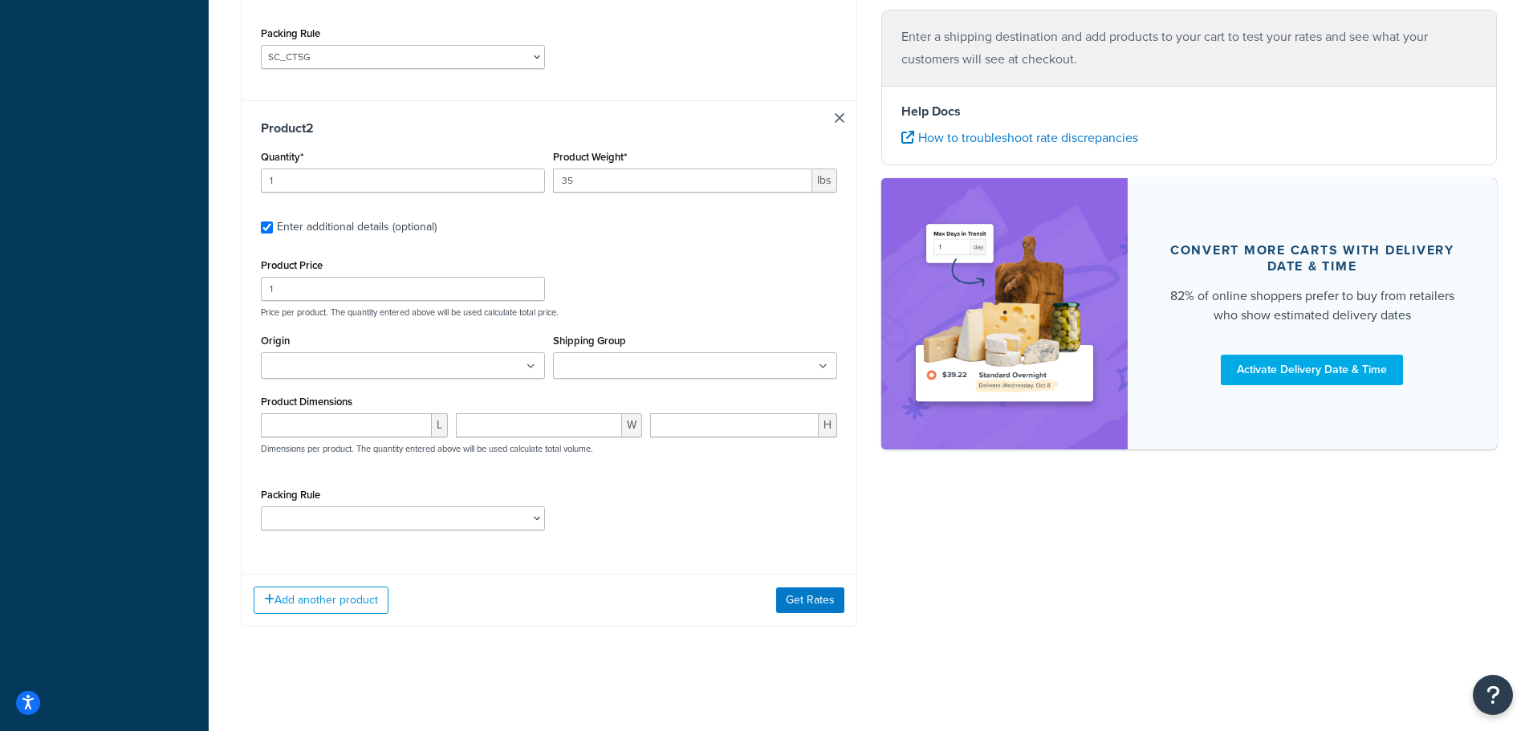
click at [288, 506] on div "Packing Rule Pack ALL G6 SC_1_7_8_10_LB SC_23 SC_30 SC_33 SC_CT5G SC_PL44" at bounding box center [403, 507] width 284 height 47
drag, startPoint x: 288, startPoint y: 509, endPoint x: 286, endPoint y: 524, distance: 15.3
click at [288, 509] on select "Pack ALL G6 SC_1_7_8_10_LB SC_23 SC_30 SC_33 SC_CT5G SC_PL44" at bounding box center [403, 518] width 284 height 24
select select "86705"
click at [261, 506] on select "Pack ALL G6 SC_1_7_8_10_LB SC_23 SC_30 SC_33 SC_CT5G SC_PL44" at bounding box center [403, 518] width 284 height 24
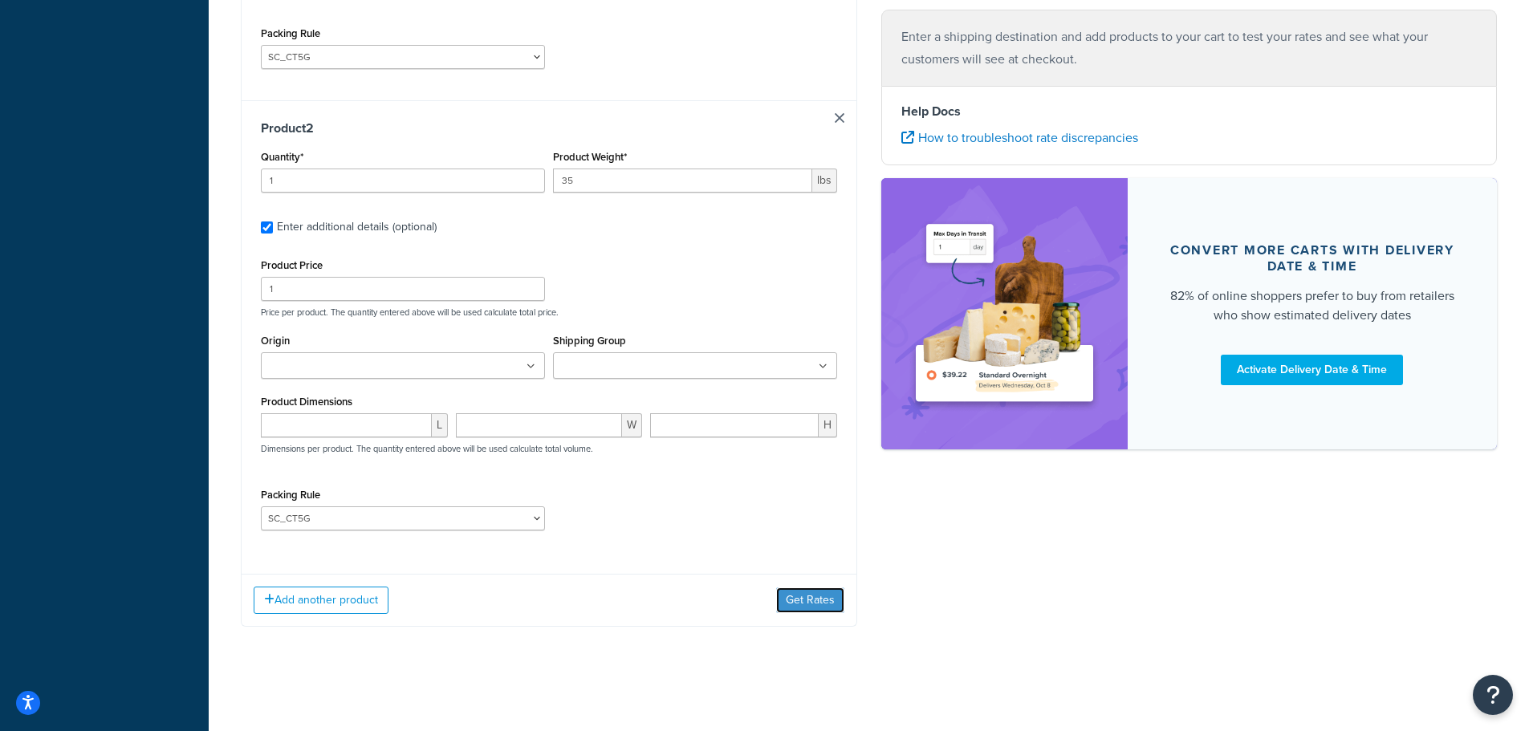
click at [790, 602] on button "Get Rates" at bounding box center [810, 600] width 68 height 26
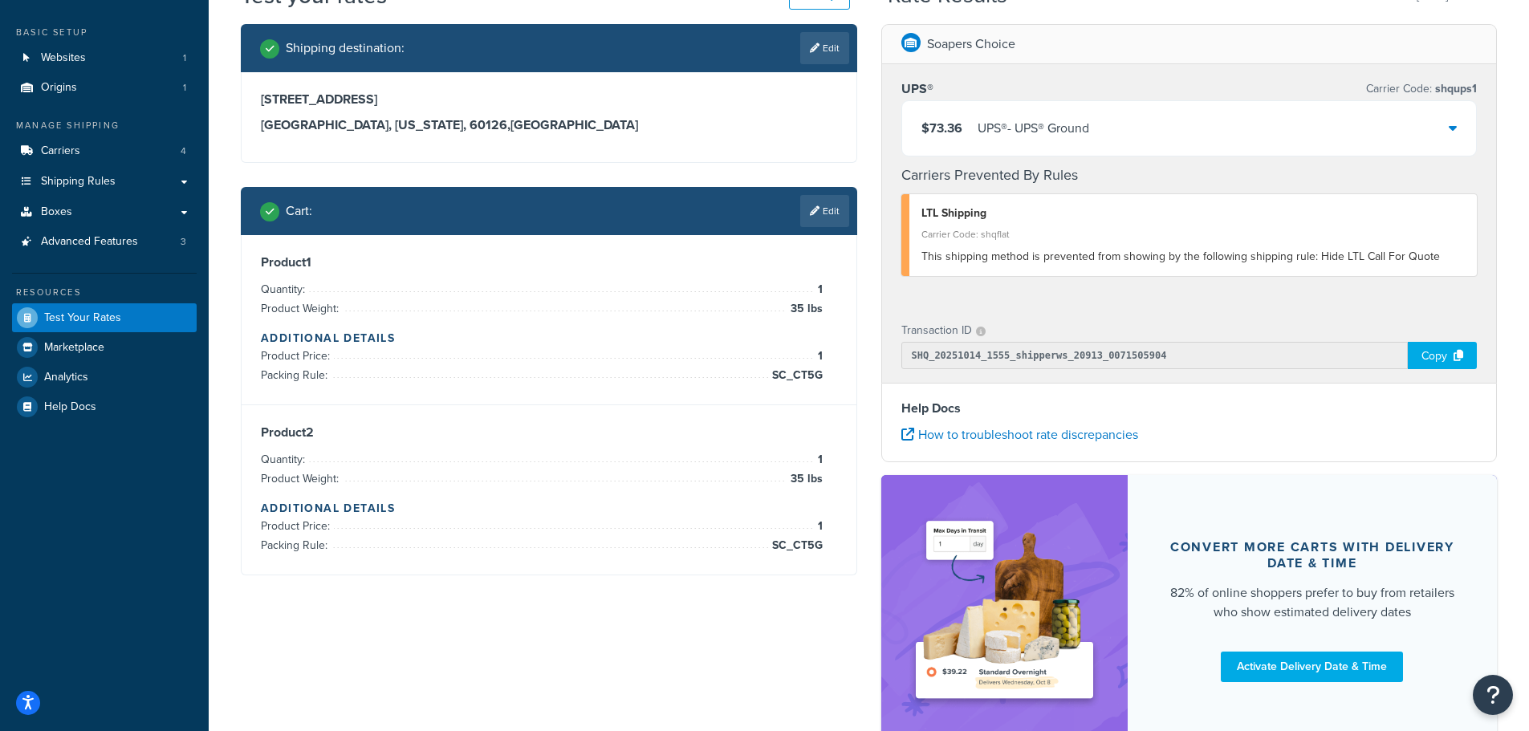
scroll to position [0, 0]
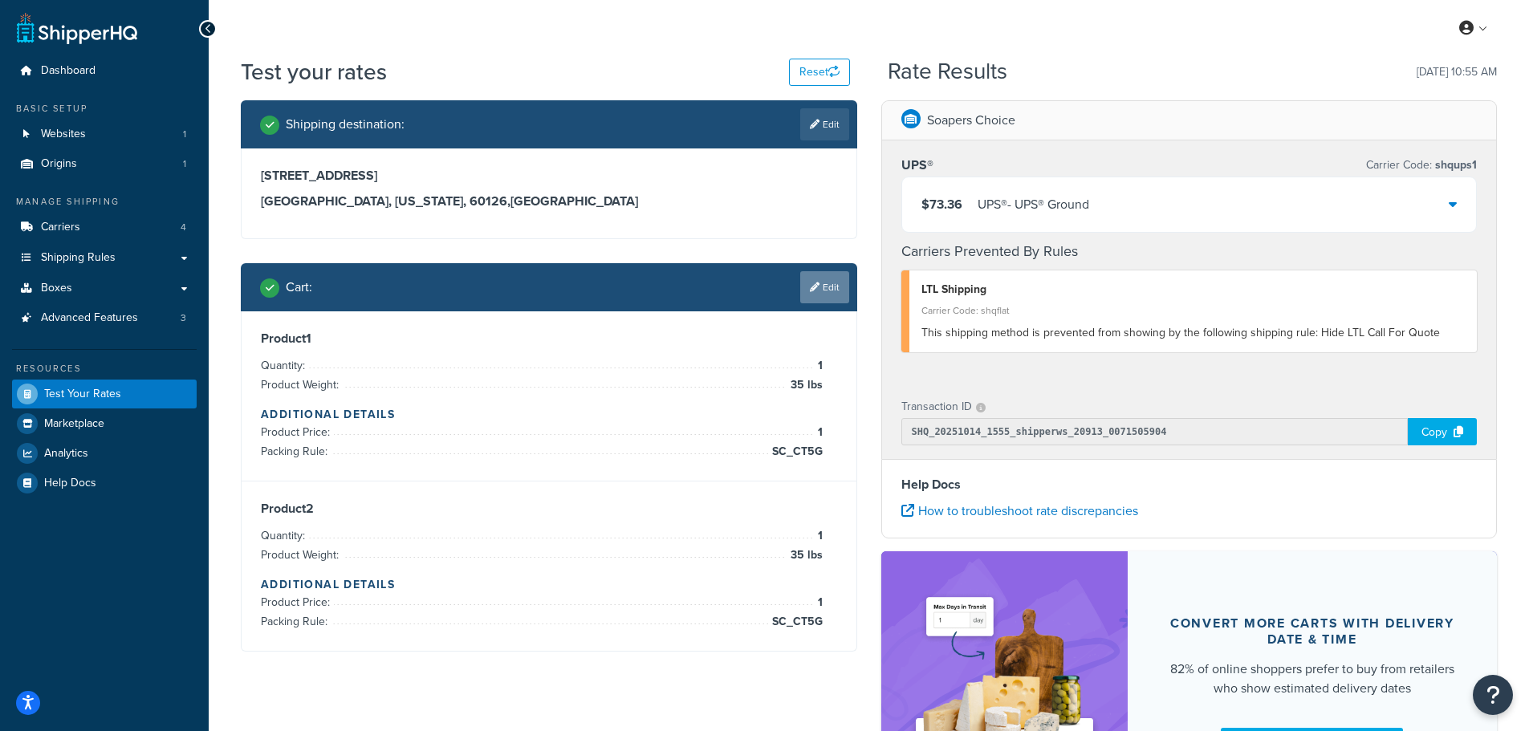
click at [815, 284] on icon at bounding box center [815, 287] width 10 height 10
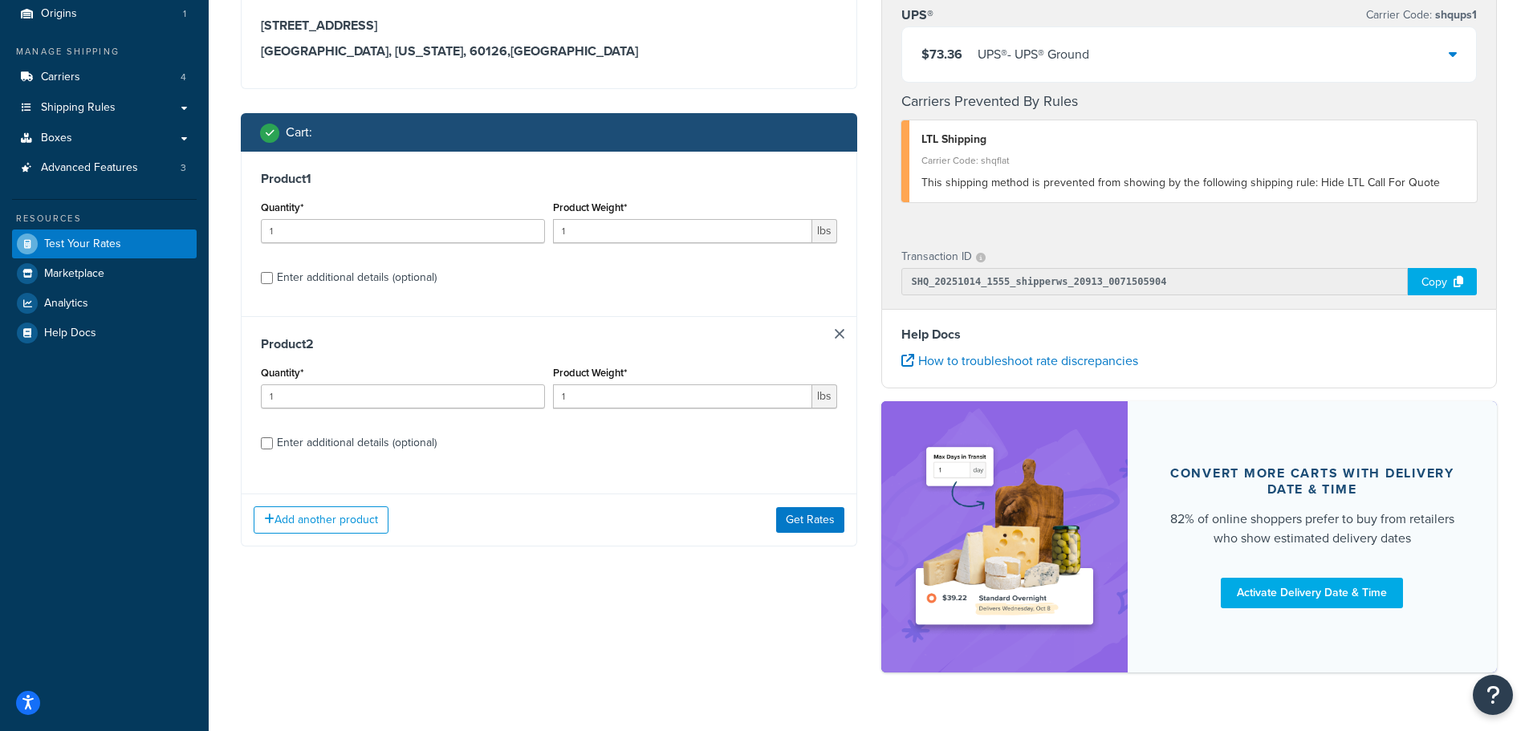
scroll to position [160, 0]
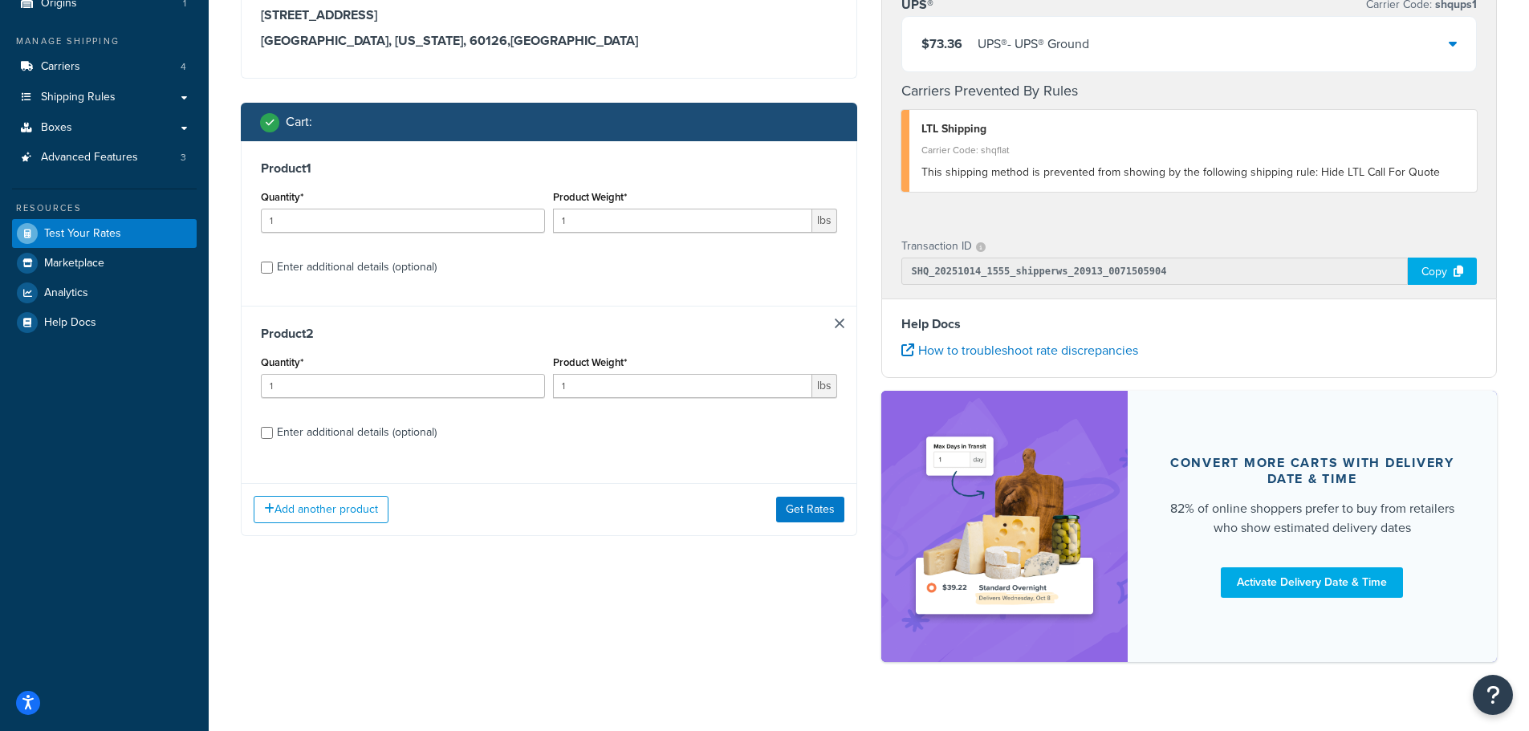
click at [391, 269] on div "Enter additional details (optional)" at bounding box center [357, 267] width 160 height 22
click at [273, 269] on input "Enter additional details (optional)" at bounding box center [267, 268] width 12 height 12
checkbox input "true"
select select "86705"
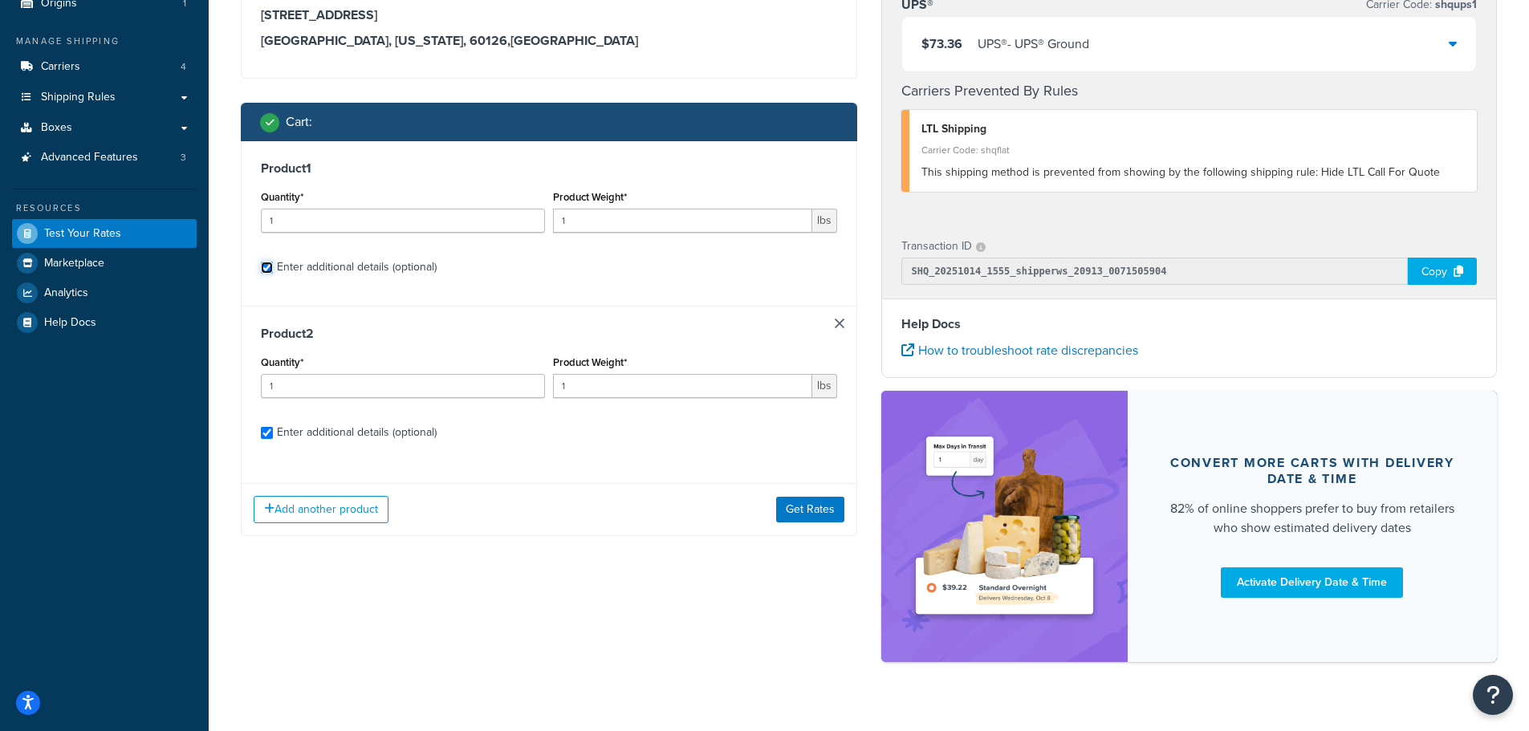
select select "86705"
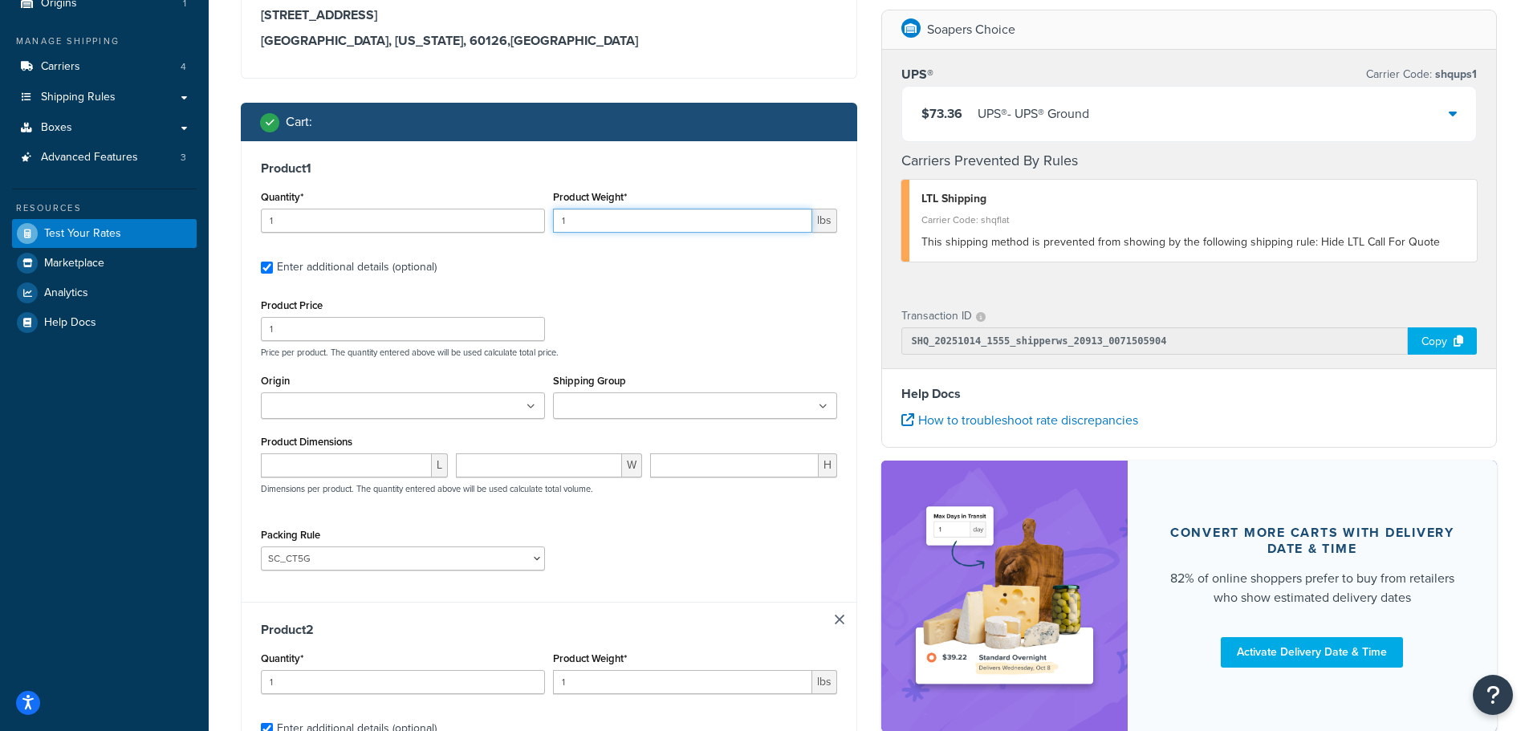
drag, startPoint x: 611, startPoint y: 227, endPoint x: 467, endPoint y: 207, distance: 145.0
click at [467, 207] on div "Quantity* 1 Product Weight* 1 lbs" at bounding box center [549, 215] width 584 height 59
type input "35"
click at [360, 556] on select "Pack ALL G6 SC_1_7_8_10_LB SC_23 SC_30 SC_33 SC_CT5G SC_PL44" at bounding box center [403, 558] width 284 height 24
select select "86700"
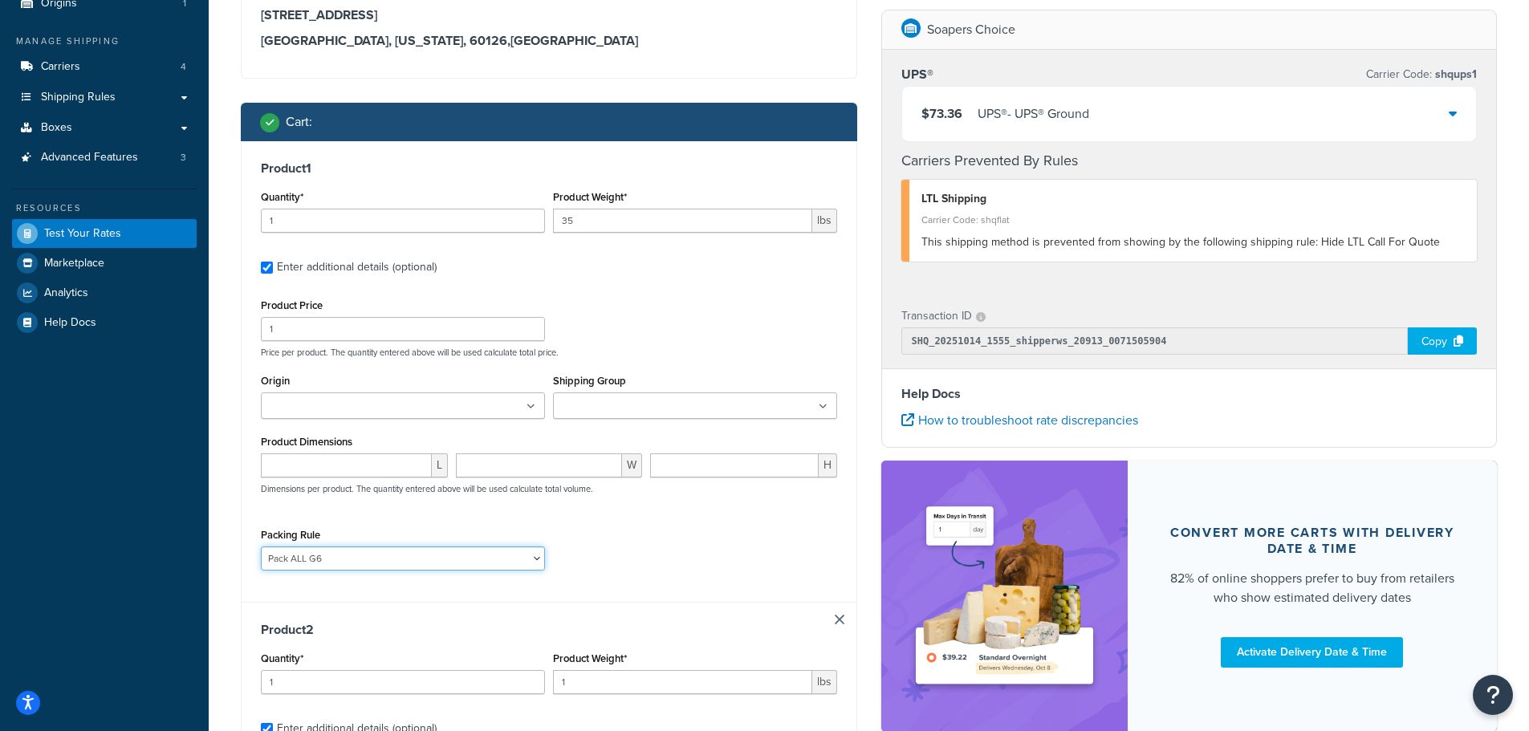
click at [261, 546] on select "Pack ALL G6 SC_1_7_8_10_LB SC_23 SC_30 SC_33 SC_CT5G SC_PL44" at bounding box center [403, 558] width 284 height 24
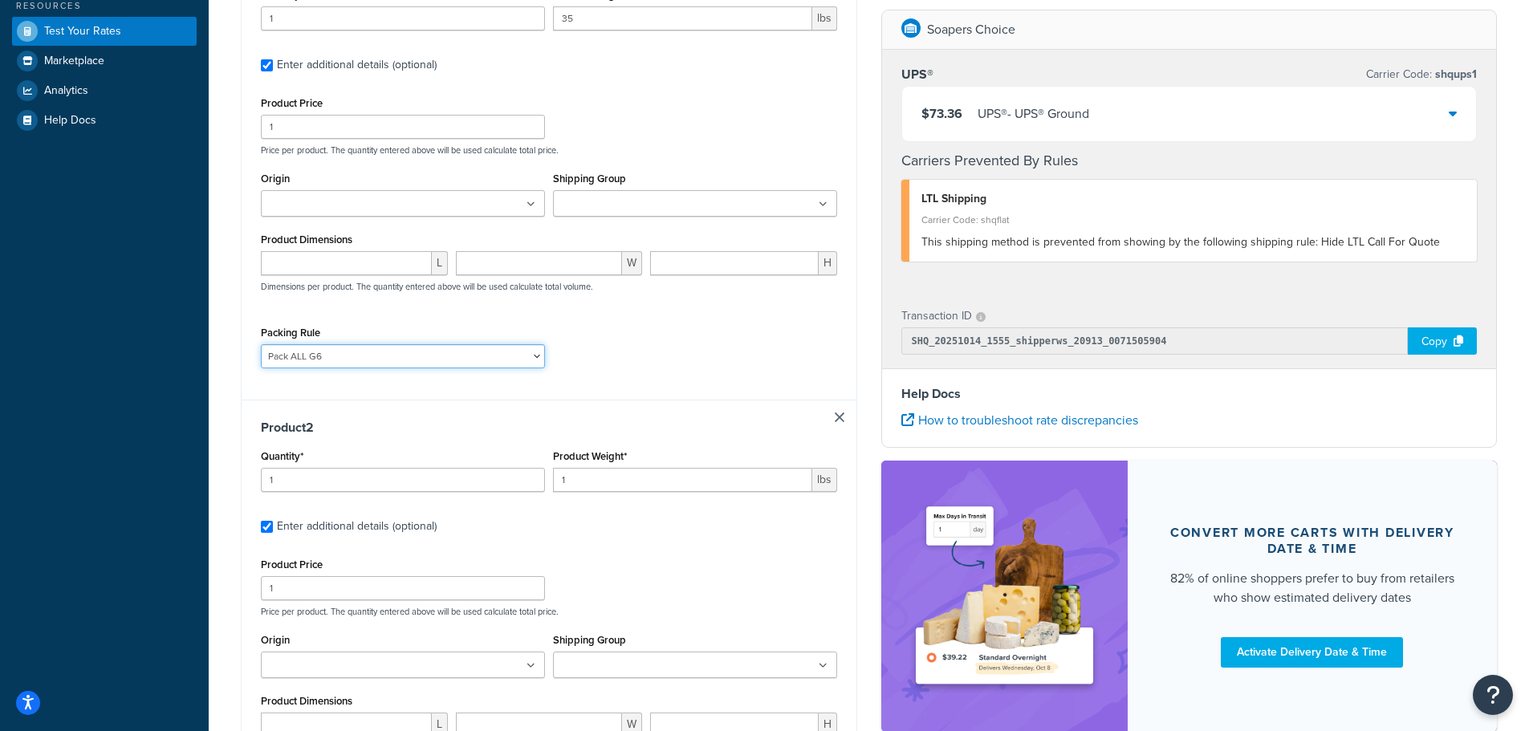
scroll to position [401, 0]
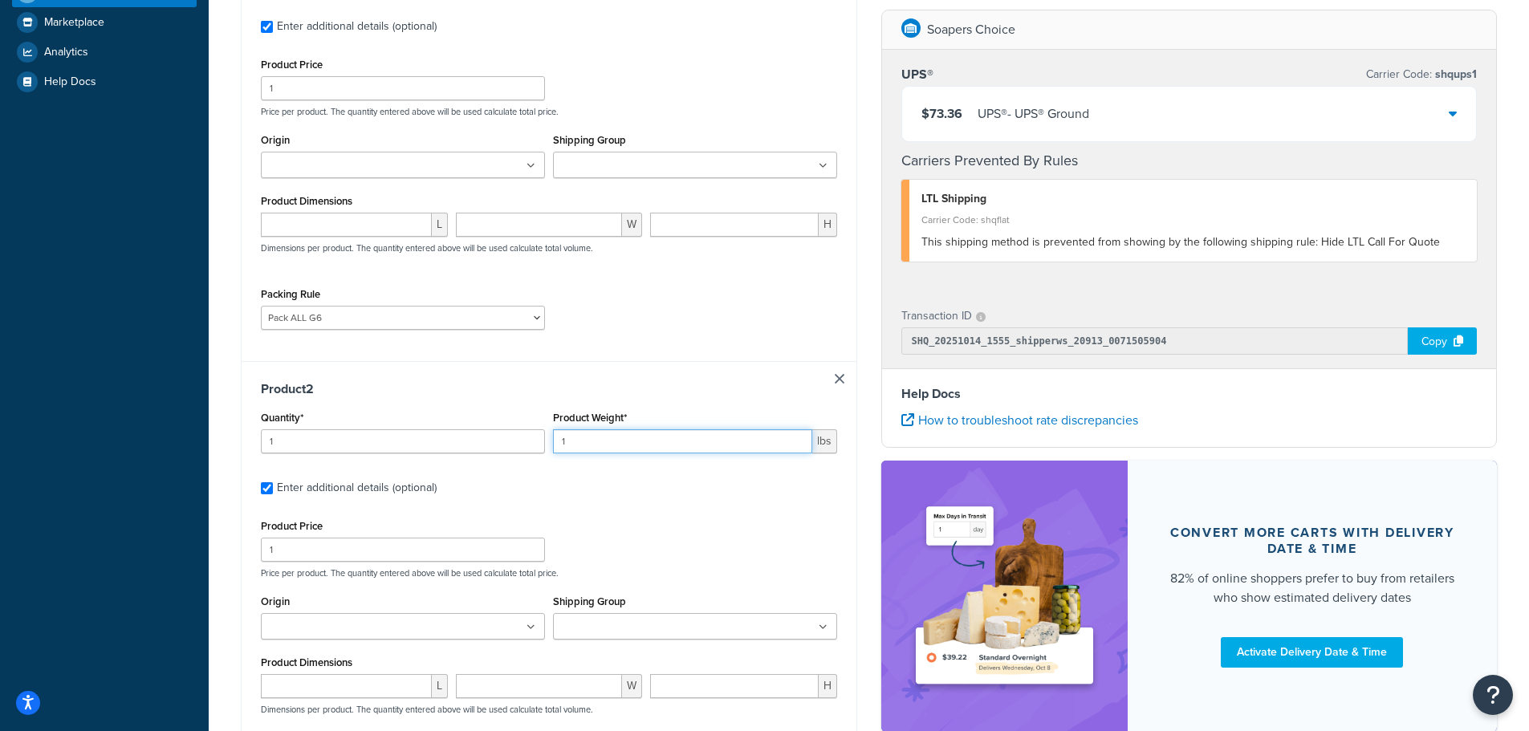
drag, startPoint x: 569, startPoint y: 446, endPoint x: 538, endPoint y: 446, distance: 30.5
click at [538, 446] on div "Quantity* 1 Product Weight* 1 lbs" at bounding box center [549, 436] width 584 height 59
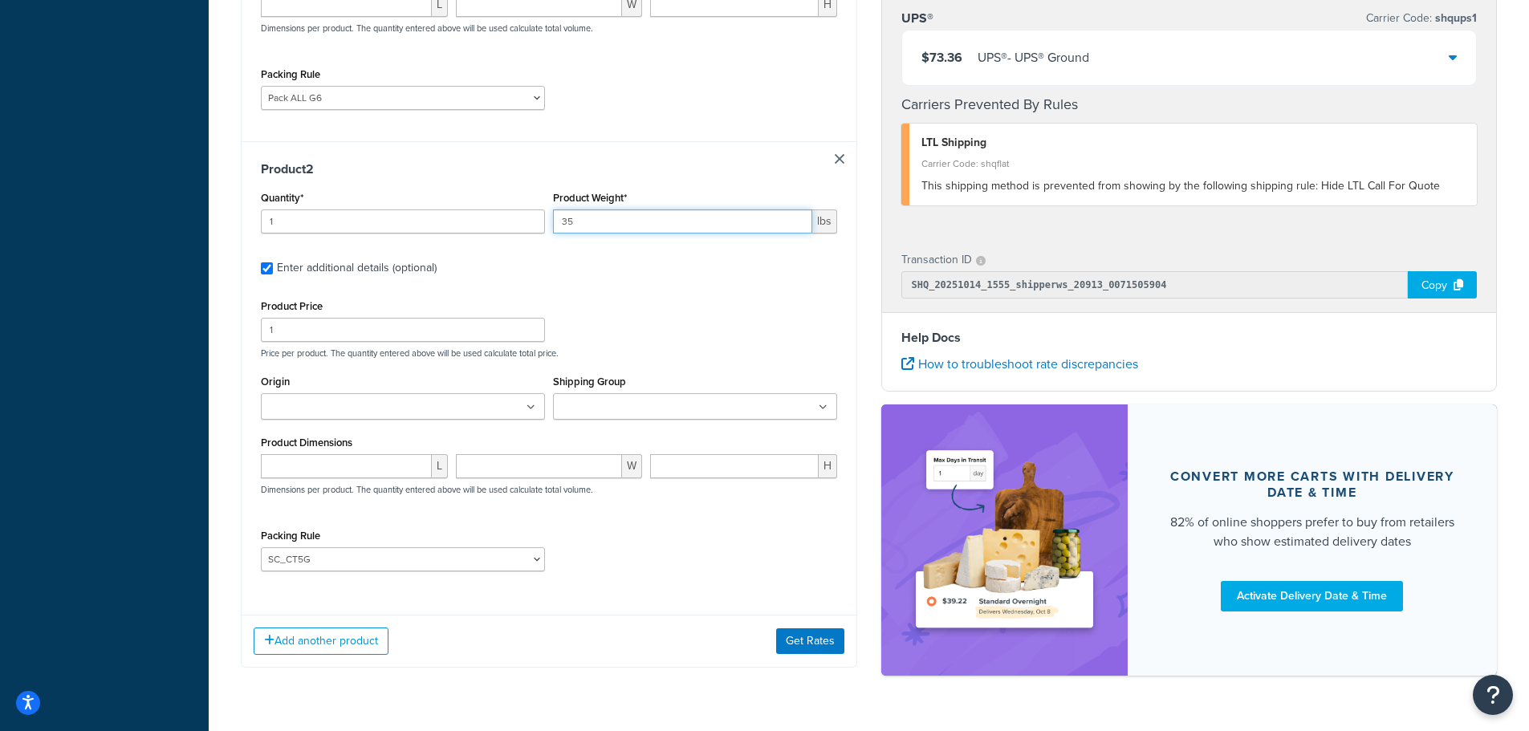
scroll to position [642, 0]
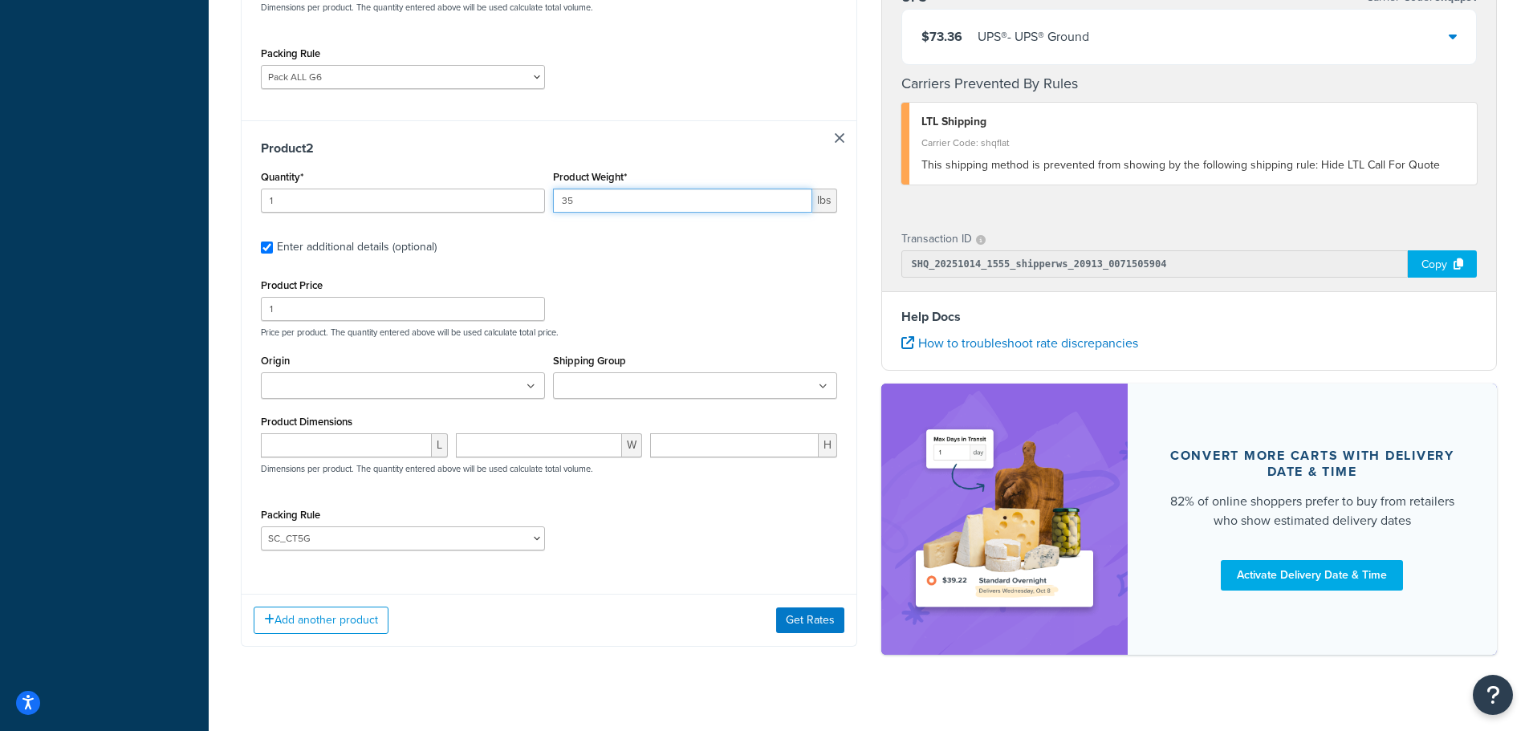
type input "35"
click at [318, 545] on select "Pack ALL G6 SC_1_7_8_10_LB SC_23 SC_30 SC_33 SC_CT5G SC_PL44" at bounding box center [403, 538] width 284 height 24
select select "86700"
click at [261, 526] on select "Pack ALL G6 SC_1_7_8_10_LB SC_23 SC_30 SC_33 SC_CT5G SC_PL44" at bounding box center [403, 538] width 284 height 24
click at [792, 624] on button "Get Rates" at bounding box center [810, 620] width 68 height 26
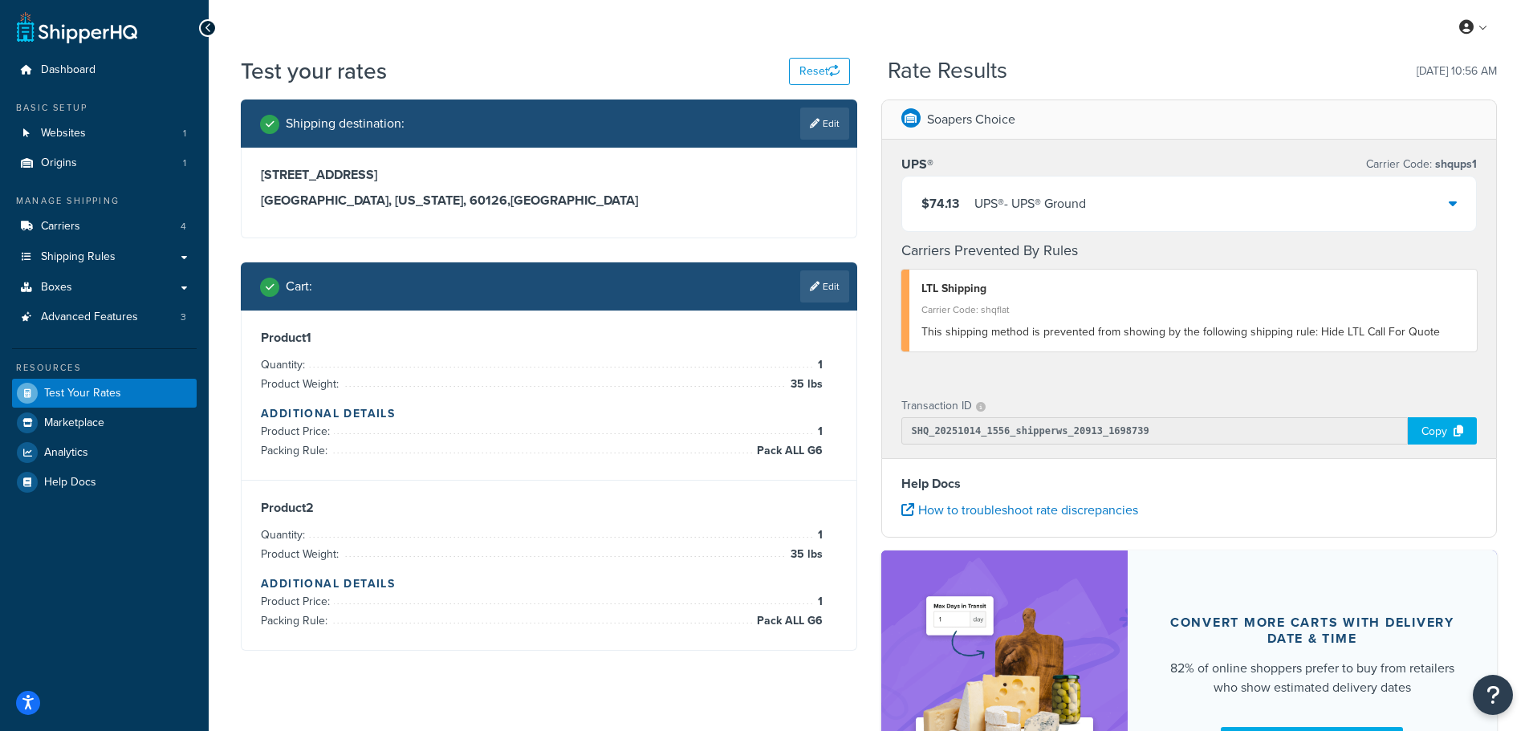
scroll to position [0, 0]
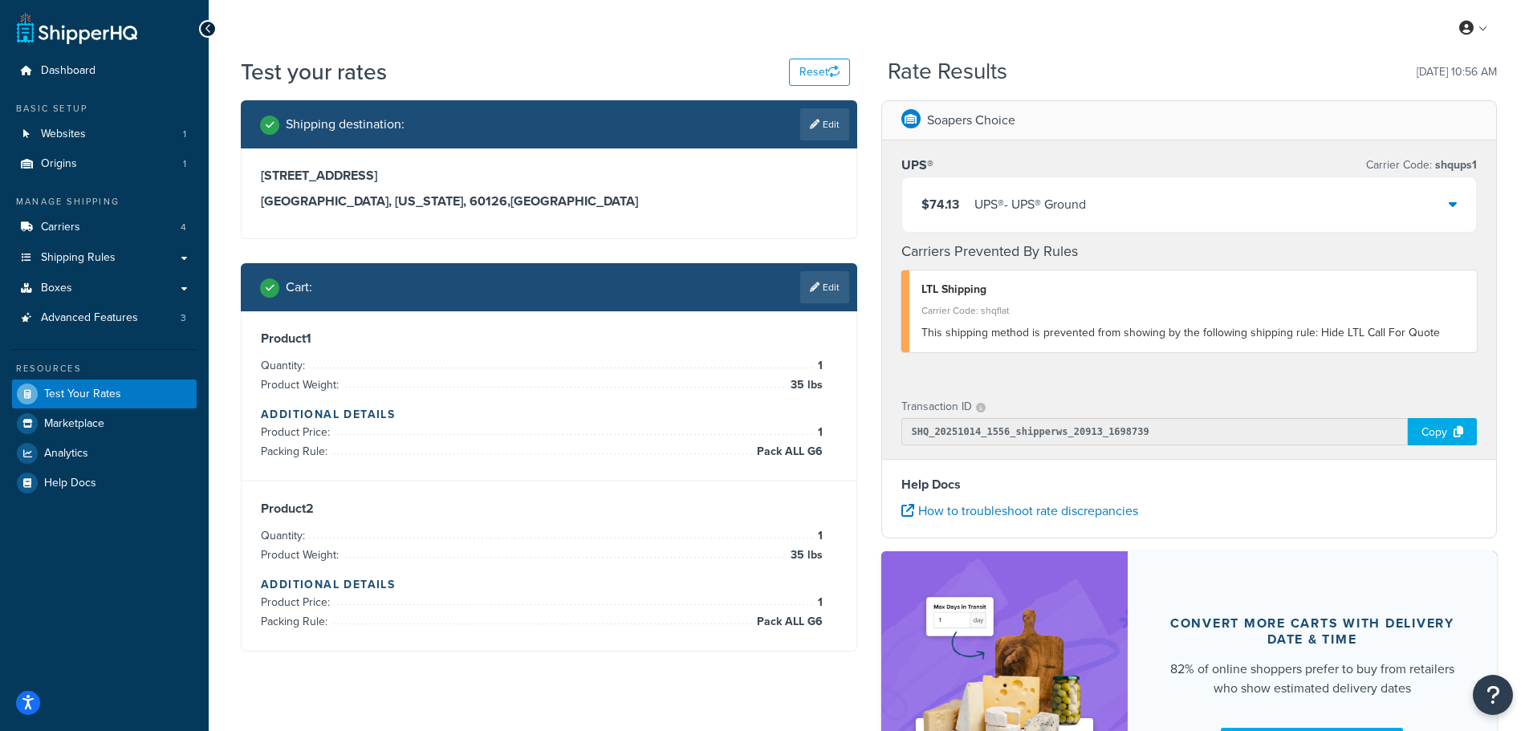
click at [1451, 210] on icon at bounding box center [1452, 203] width 8 height 13
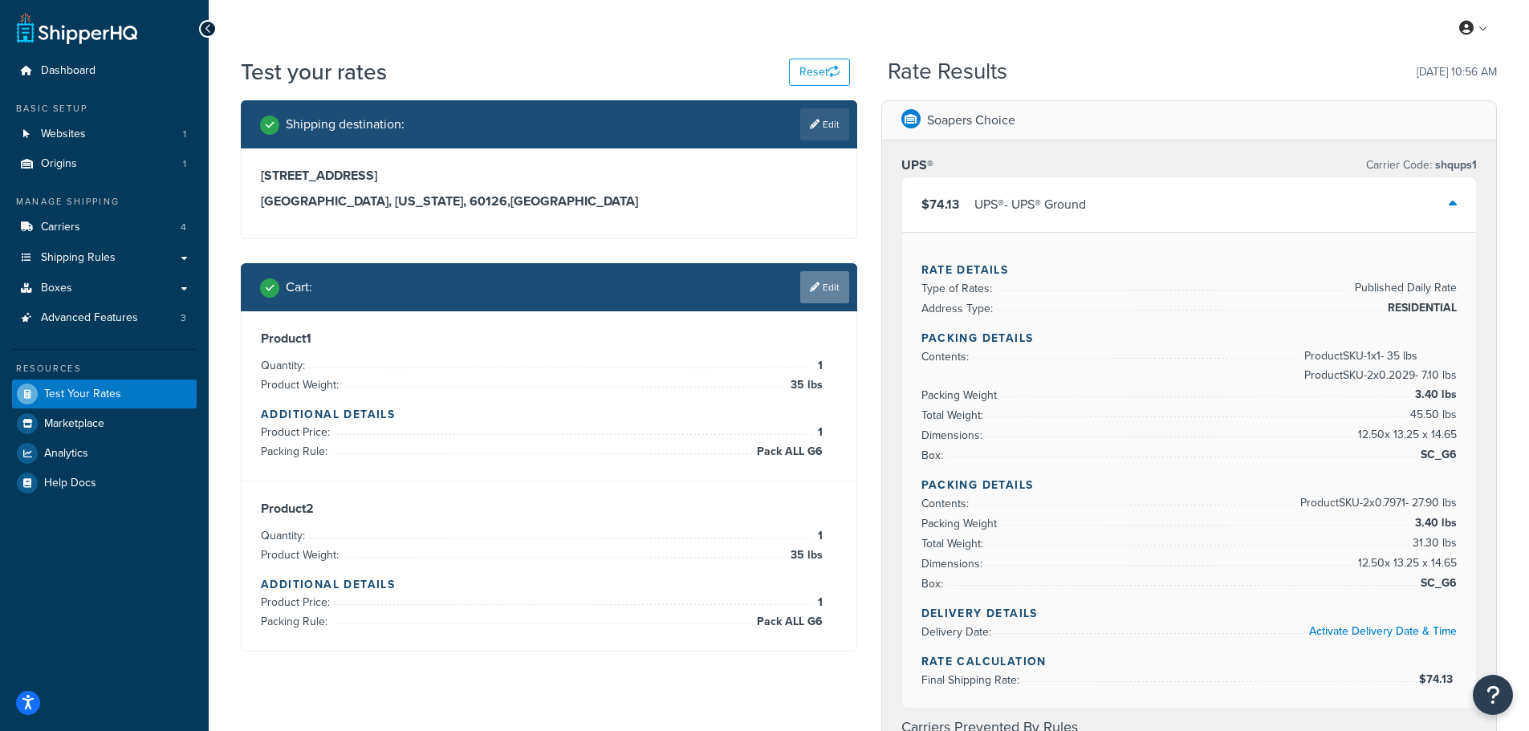
click at [823, 299] on link "Edit" at bounding box center [824, 287] width 49 height 32
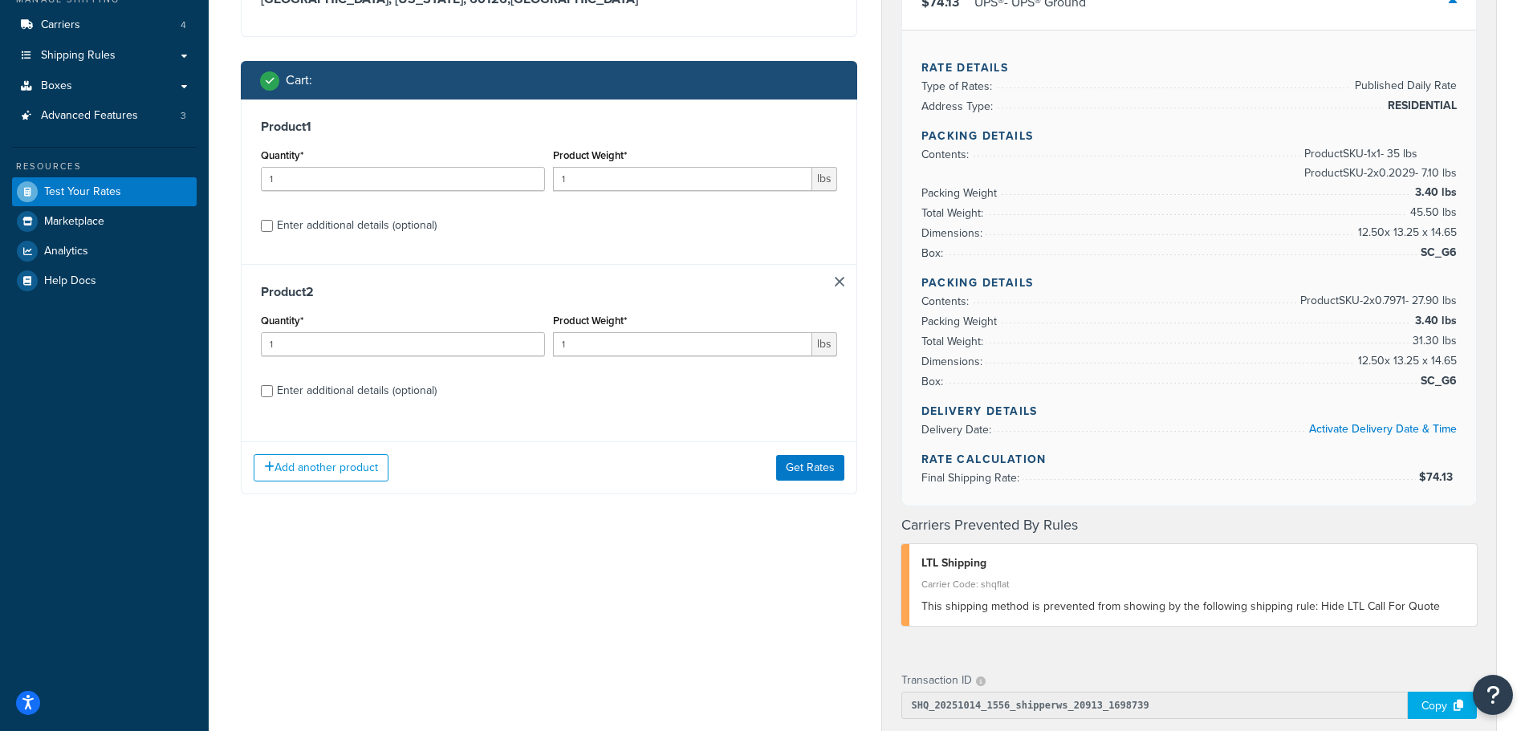
scroll to position [241, 0]
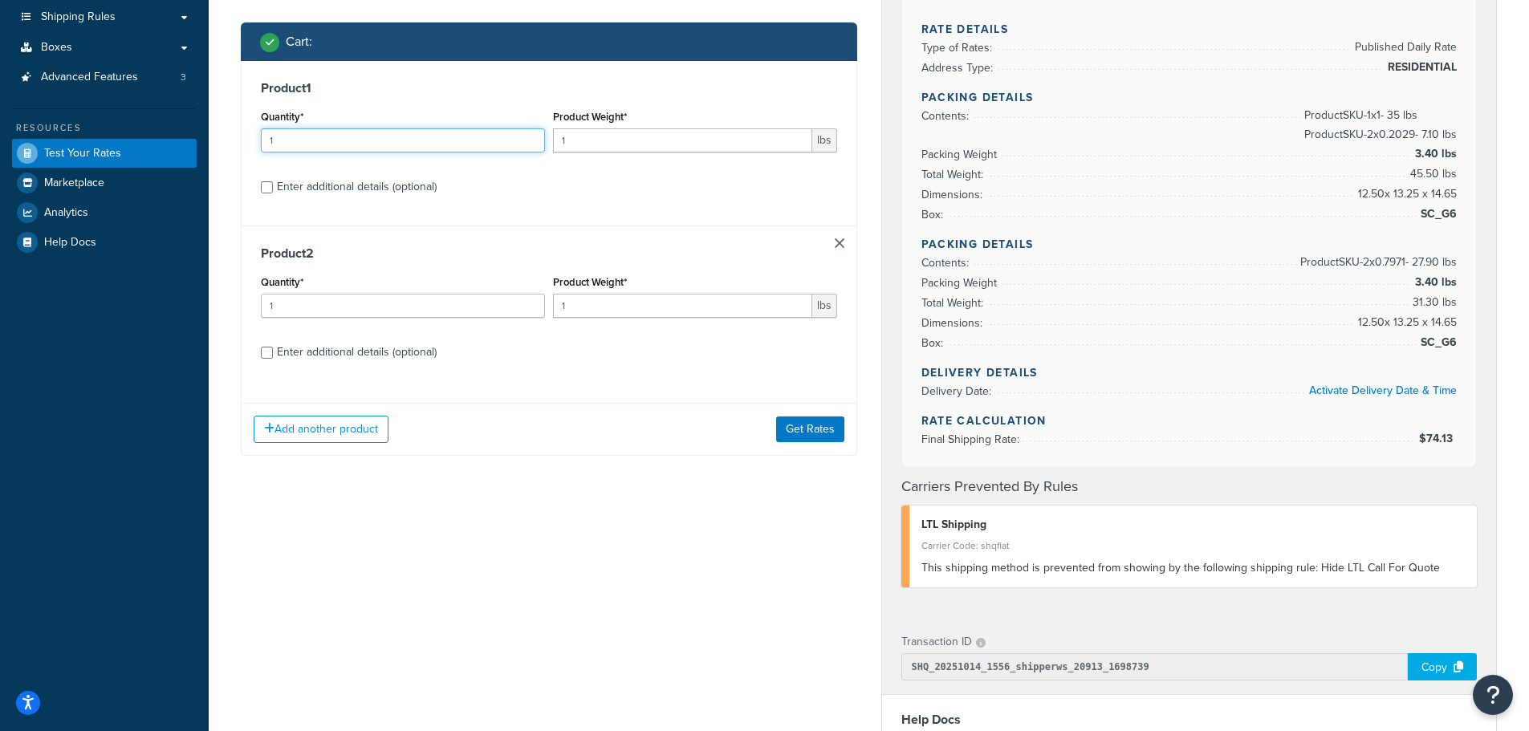
drag, startPoint x: 331, startPoint y: 146, endPoint x: 232, endPoint y: 146, distance: 98.7
click at [232, 146] on div "Shipping destination : Edit 655 S Hillside Avenue Elmhurst, Illinois, 60126 , U…" at bounding box center [549, 170] width 640 height 620
drag, startPoint x: 636, startPoint y: 140, endPoint x: 475, endPoint y: 130, distance: 161.6
click at [475, 130] on div "Quantity* 1 Product Weight* 1 lbs" at bounding box center [549, 135] width 584 height 59
type input "35"
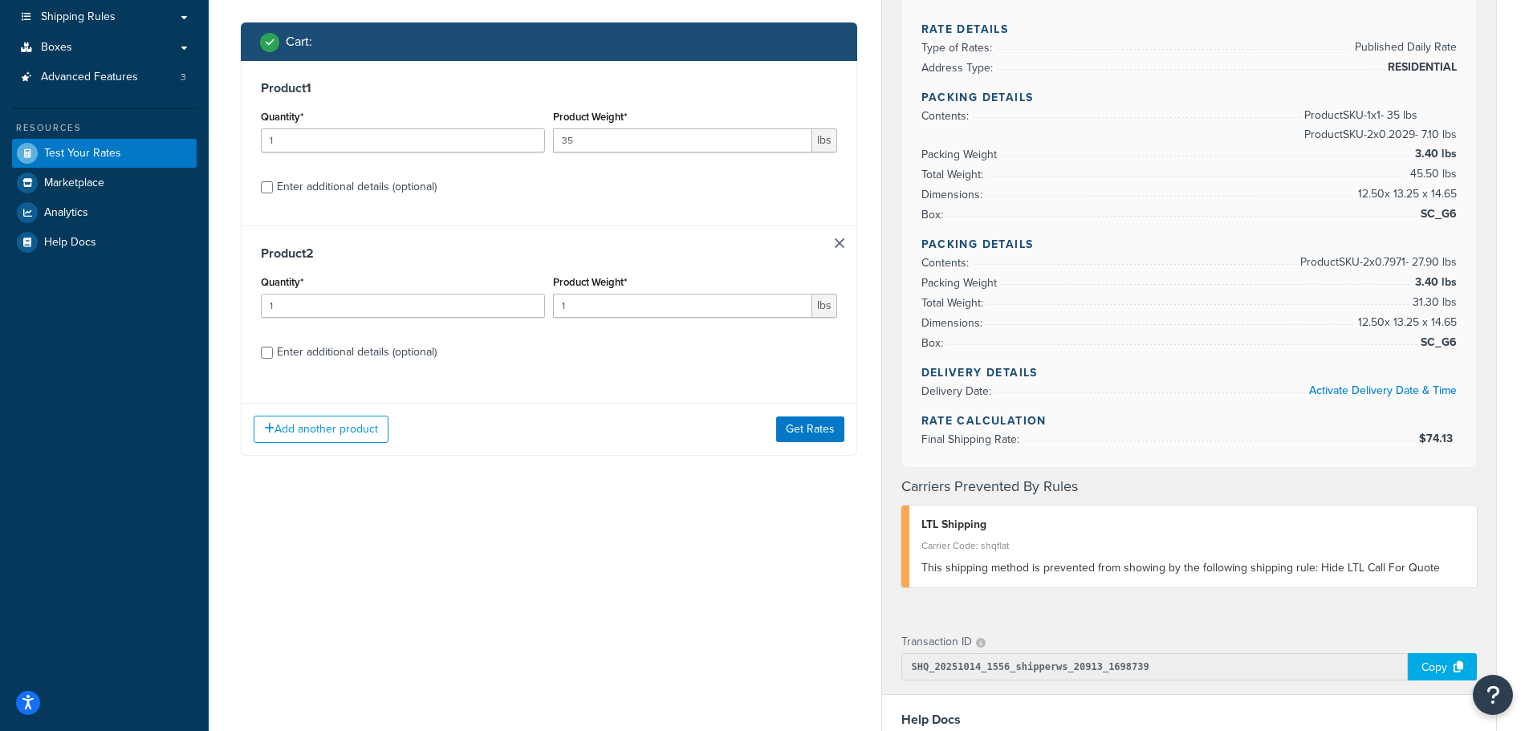
click at [262, 174] on div "Enter additional details (optional)" at bounding box center [549, 186] width 576 height 26
click at [270, 195] on div "Enter additional details (optional)" at bounding box center [549, 186] width 576 height 26
click at [263, 185] on input "Enter additional details (optional)" at bounding box center [267, 187] width 12 height 12
checkbox input "true"
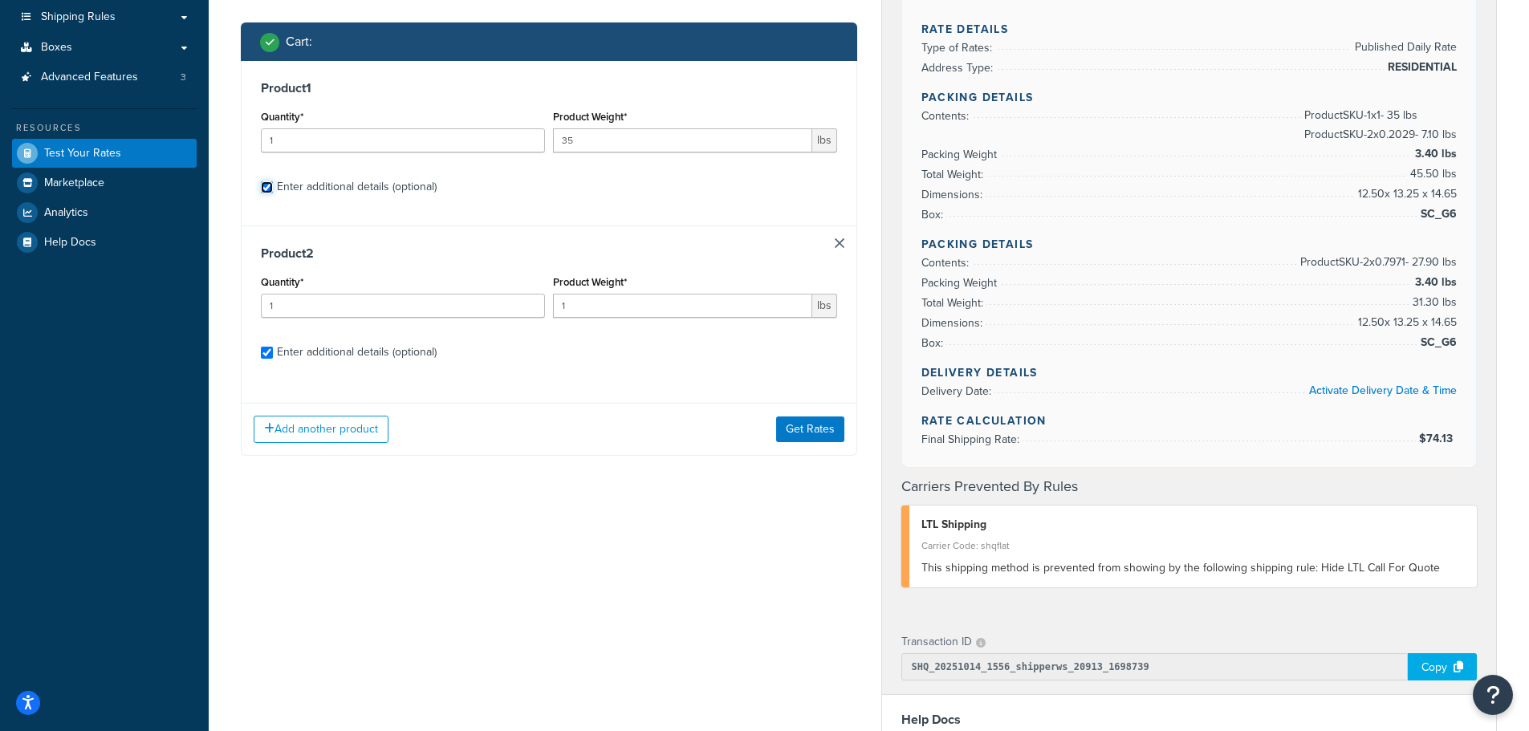
select select "86700"
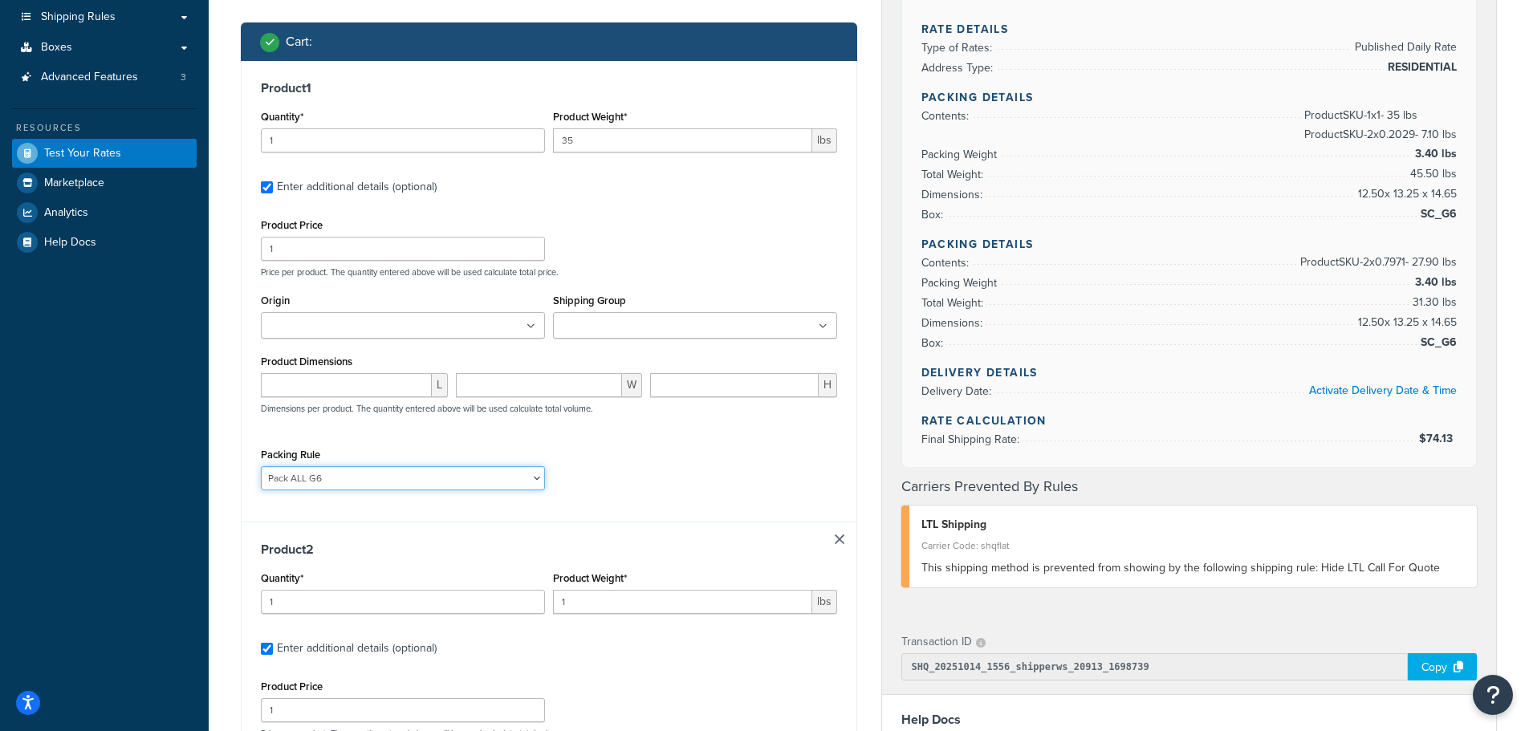
click at [296, 479] on select "Pack ALL G6 SC_1_7_8_10_LB SC_23 SC_30 SC_33 SC_CT5G SC_PL44" at bounding box center [403, 478] width 284 height 24
select select "86705"
click at [261, 466] on select "Pack ALL G6 SC_1_7_8_10_LB SC_23 SC_30 SC_33 SC_CT5G SC_PL44" at bounding box center [403, 478] width 284 height 24
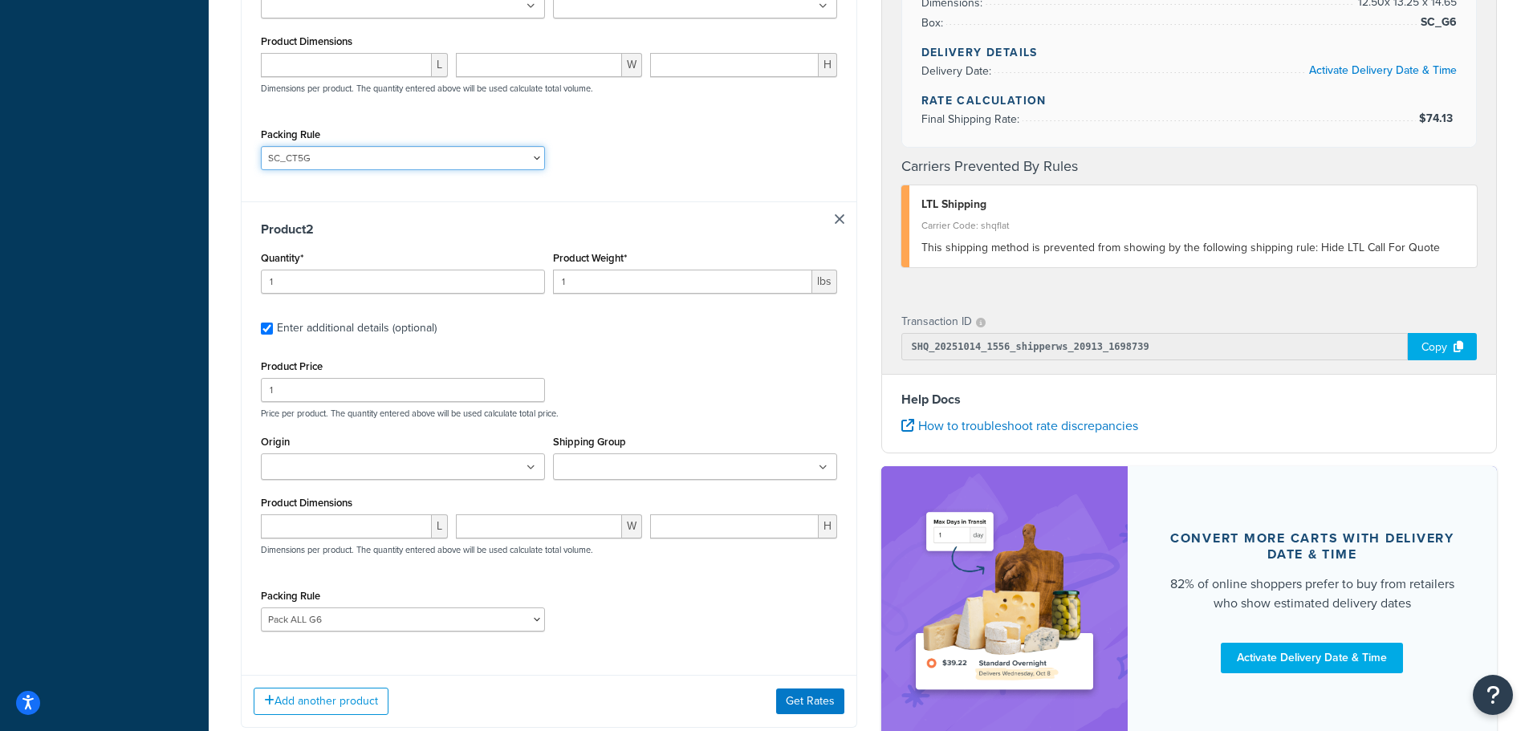
scroll to position [562, 0]
click at [305, 611] on select "Pack ALL G6 SC_1_7_8_10_LB SC_23 SC_30 SC_33 SC_CT5G SC_PL44" at bounding box center [403, 619] width 284 height 24
select select "86705"
click at [261, 607] on select "Pack ALL G6 SC_1_7_8_10_LB SC_23 SC_30 SC_33 SC_CT5G SC_PL44" at bounding box center [403, 619] width 284 height 24
drag, startPoint x: 587, startPoint y: 276, endPoint x: 515, endPoint y: 276, distance: 71.4
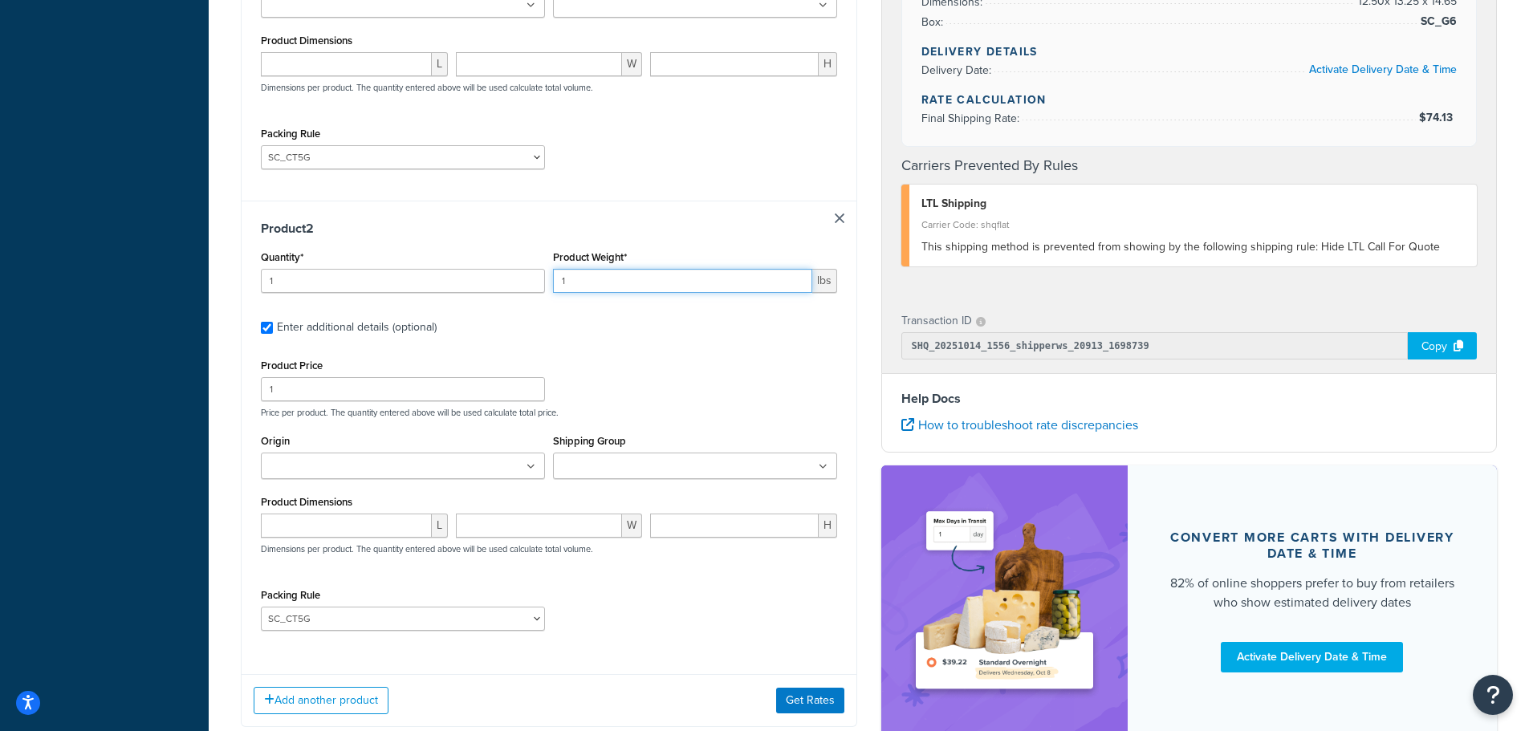
click at [515, 276] on div "Quantity* 1 Product Weight* 1 lbs" at bounding box center [549, 275] width 584 height 59
type input "35"
drag, startPoint x: 328, startPoint y: 395, endPoint x: 238, endPoint y: 394, distance: 89.9
click at [240, 394] on div "Shipping destination : Edit 655 S Hillside Avenue Elmhurst, Illinois, 60126 , U…" at bounding box center [549, 145] width 640 height 1213
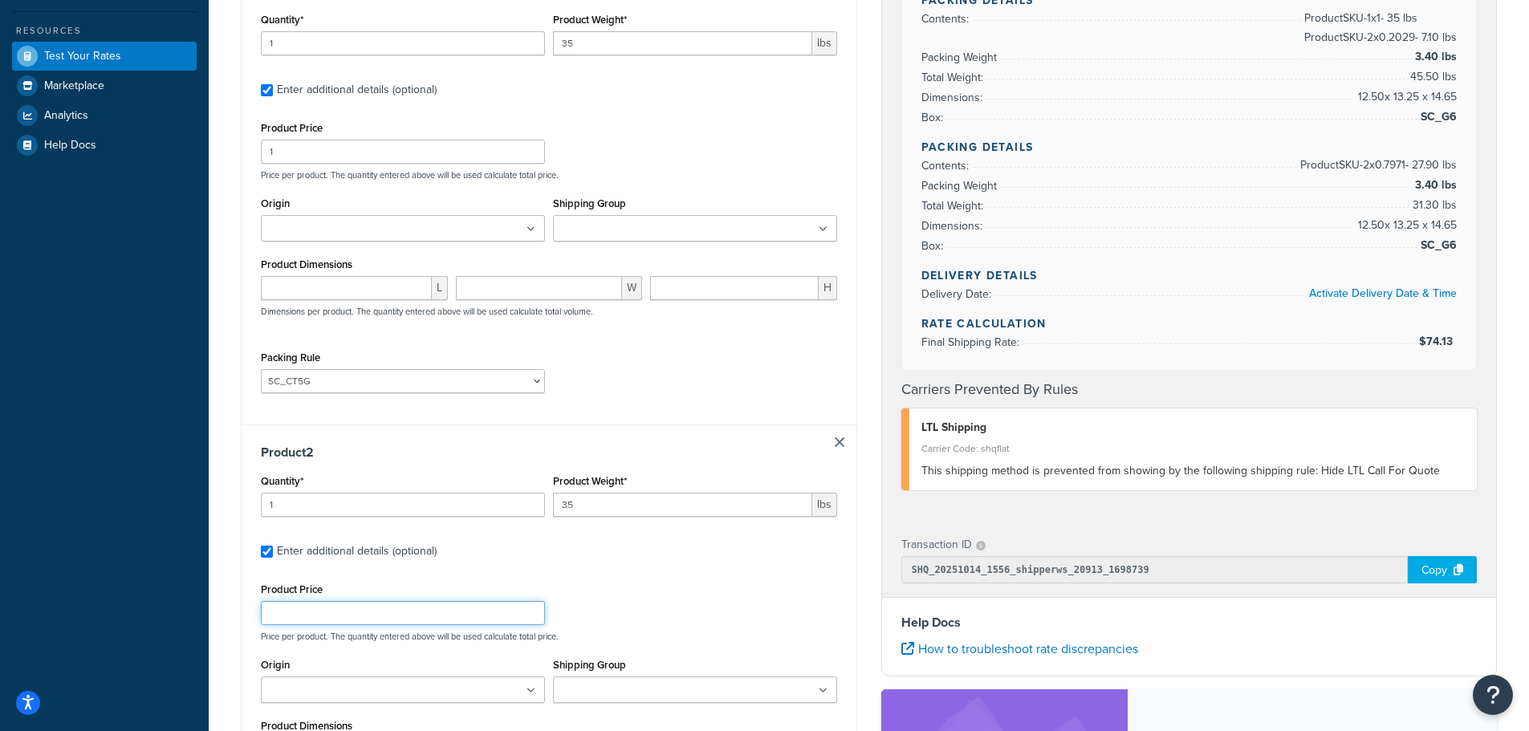
scroll to position [321, 0]
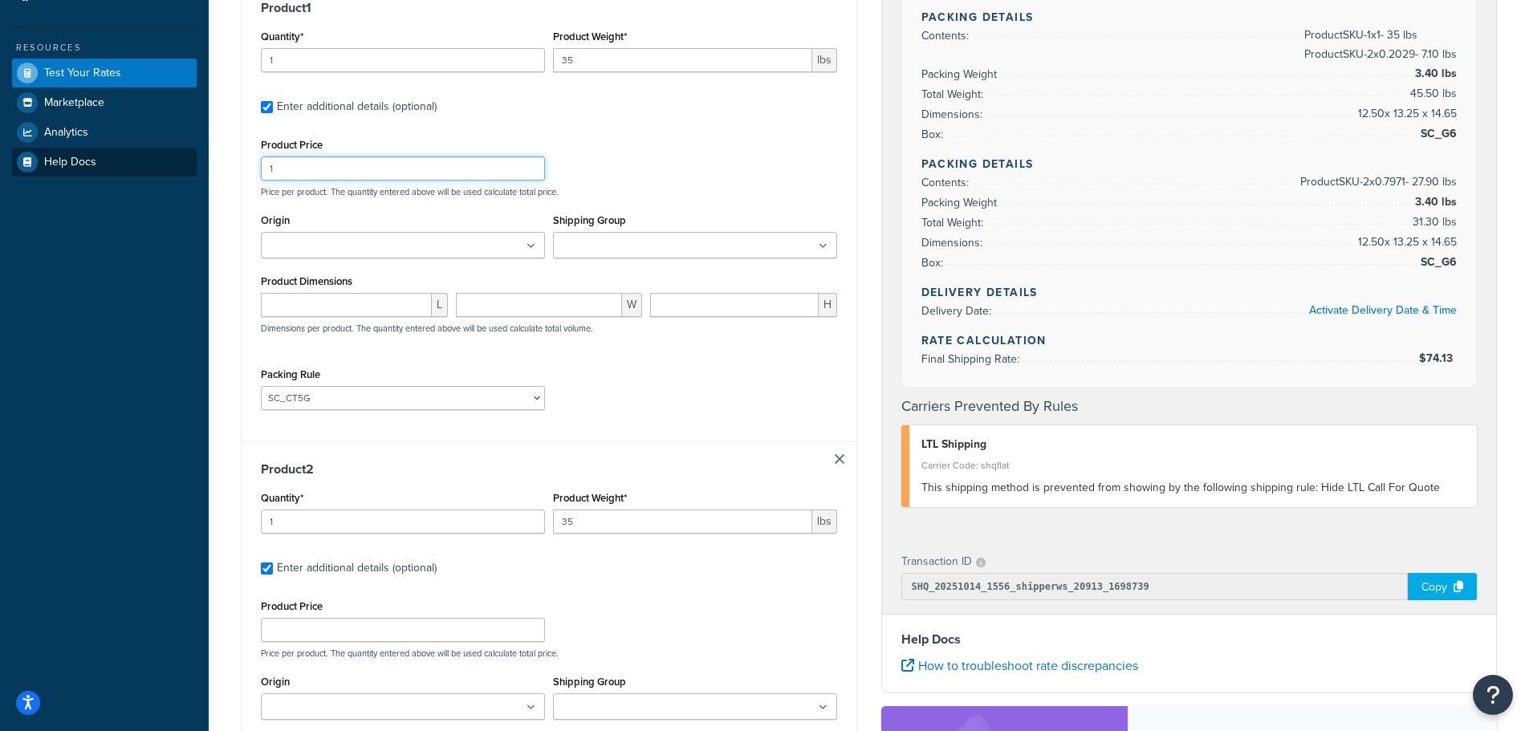
drag, startPoint x: 330, startPoint y: 171, endPoint x: 176, endPoint y: 168, distance: 154.1
click at [176, 168] on div "Dashboard Basic Setup Websites 1 Origins 1 Manage Shipping Carriers 4 Shipping …" at bounding box center [764, 376] width 1529 height 1395
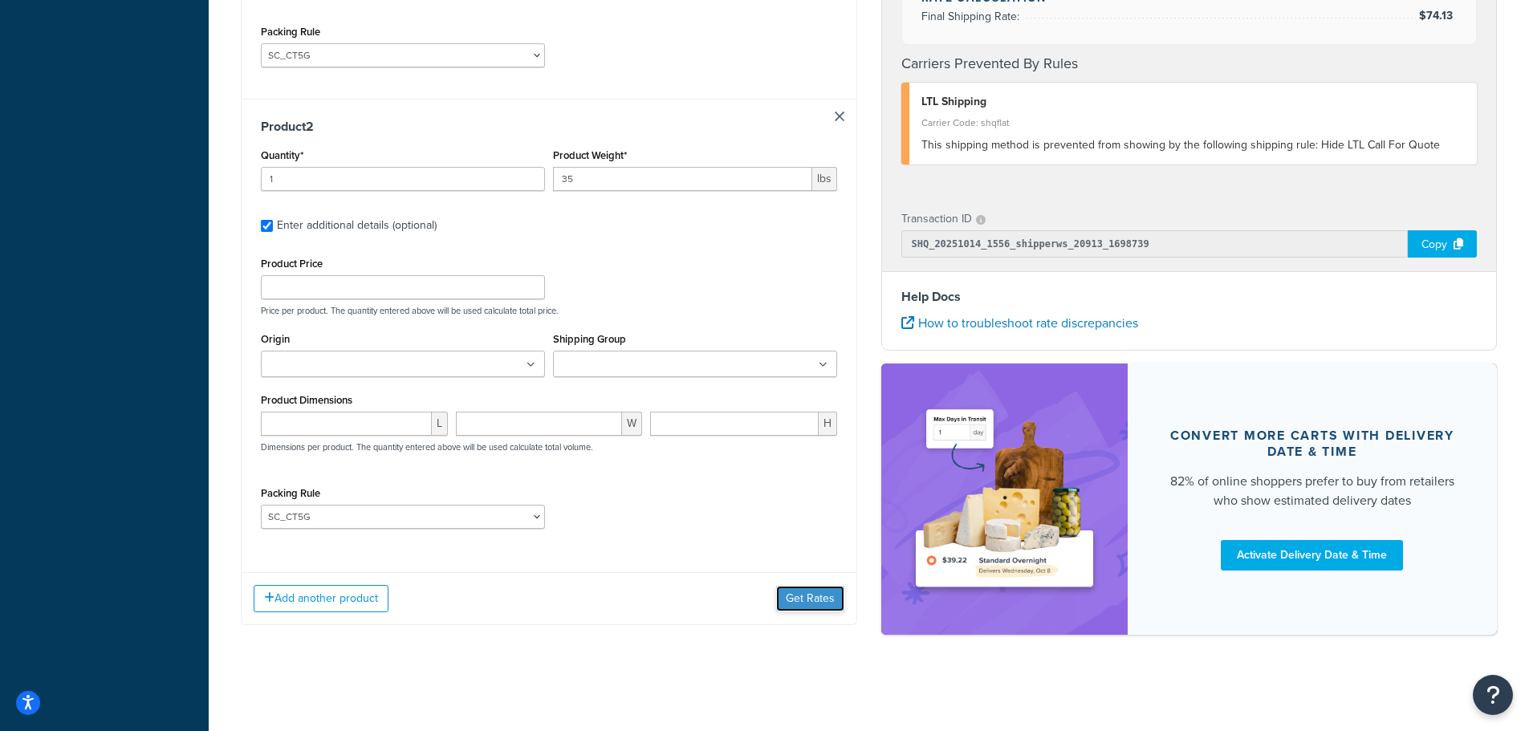
click at [809, 603] on button "Get Rates" at bounding box center [810, 599] width 68 height 26
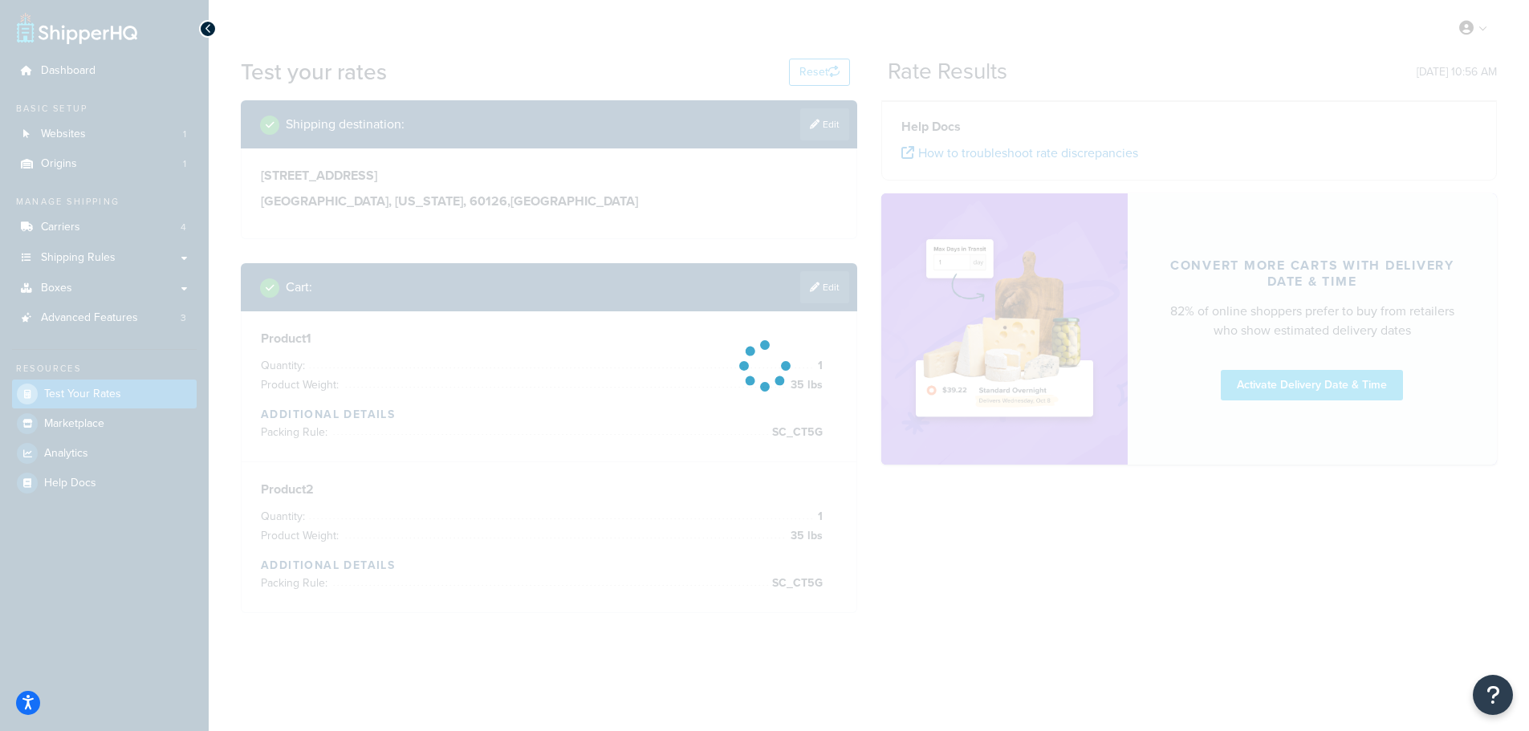
scroll to position [0, 0]
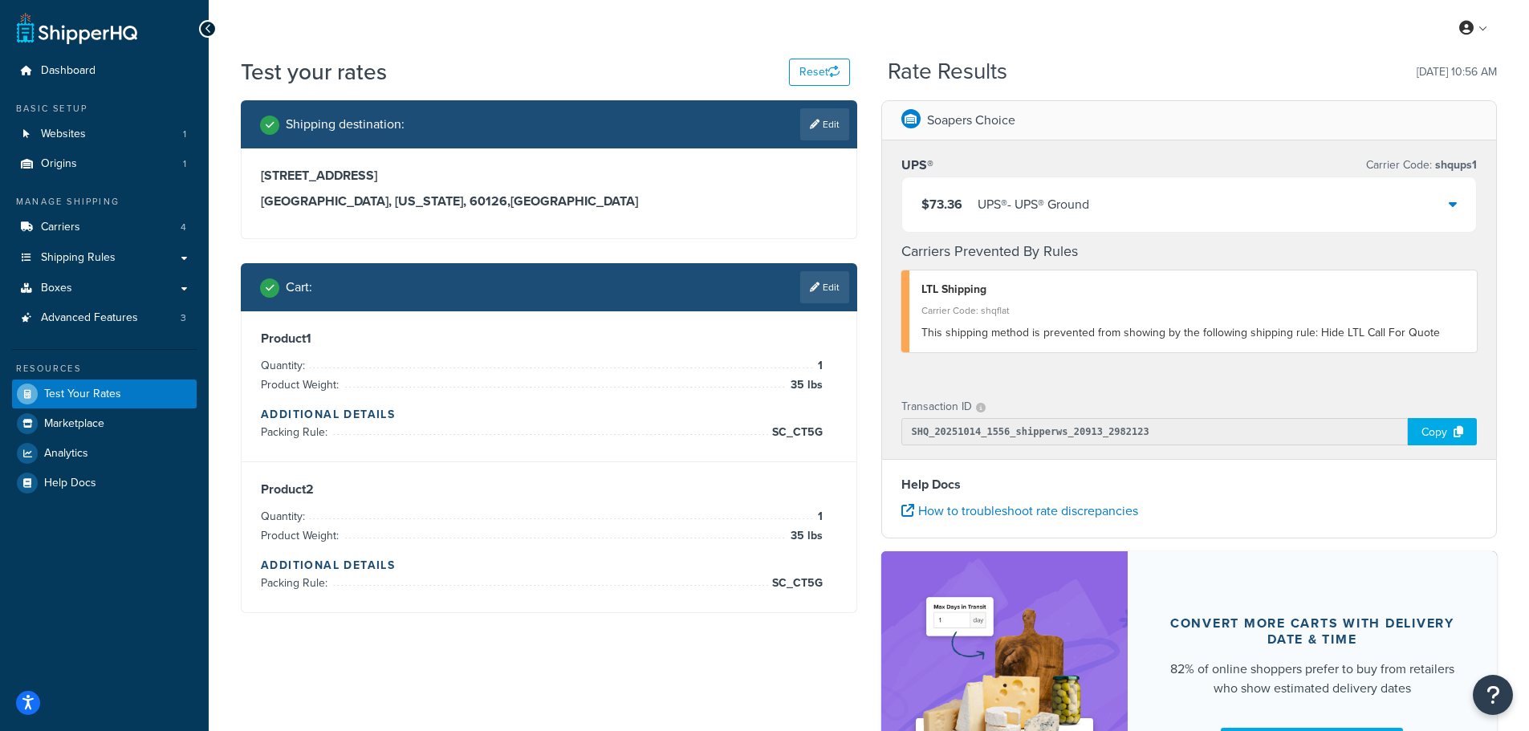
click at [1449, 203] on icon at bounding box center [1452, 203] width 8 height 13
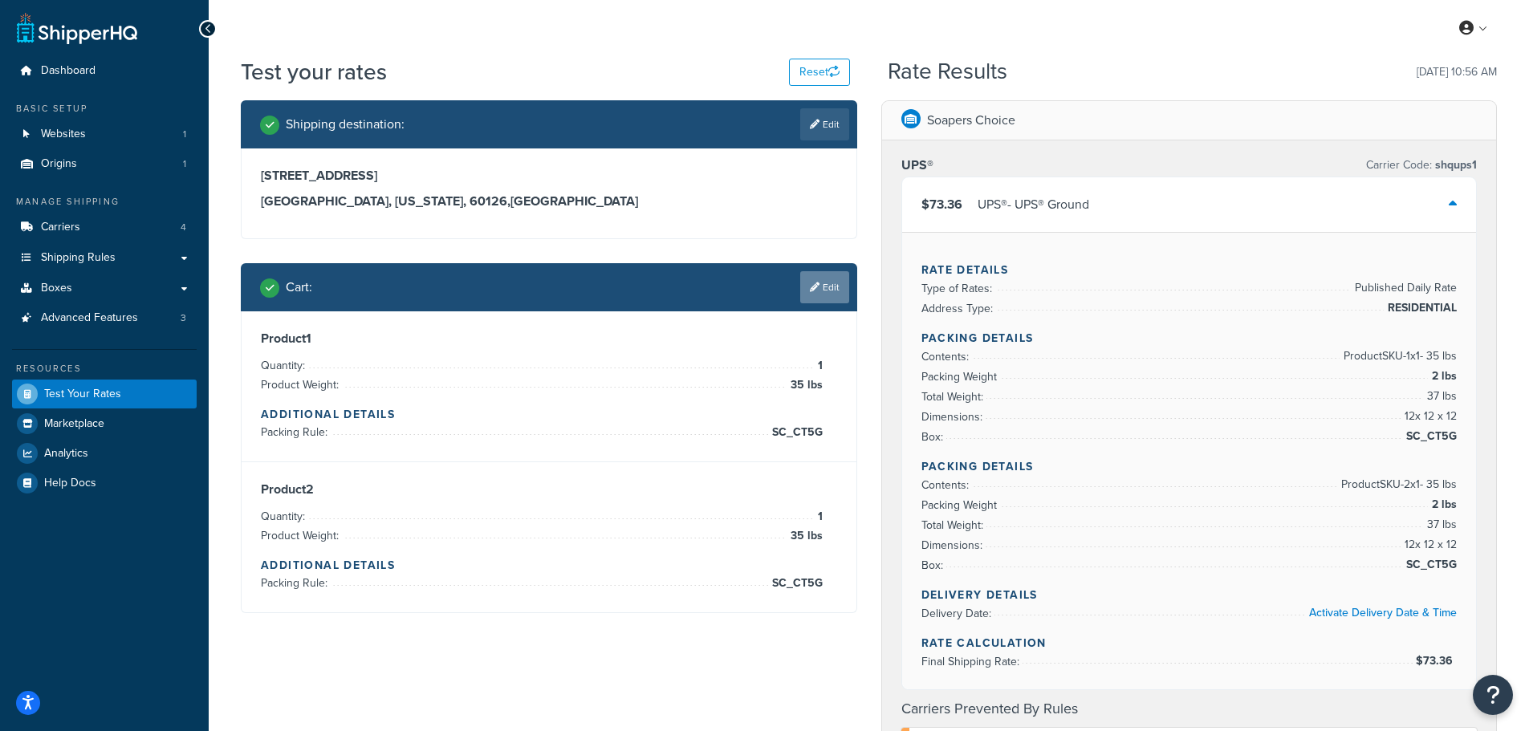
click at [834, 300] on link "Edit" at bounding box center [824, 287] width 49 height 32
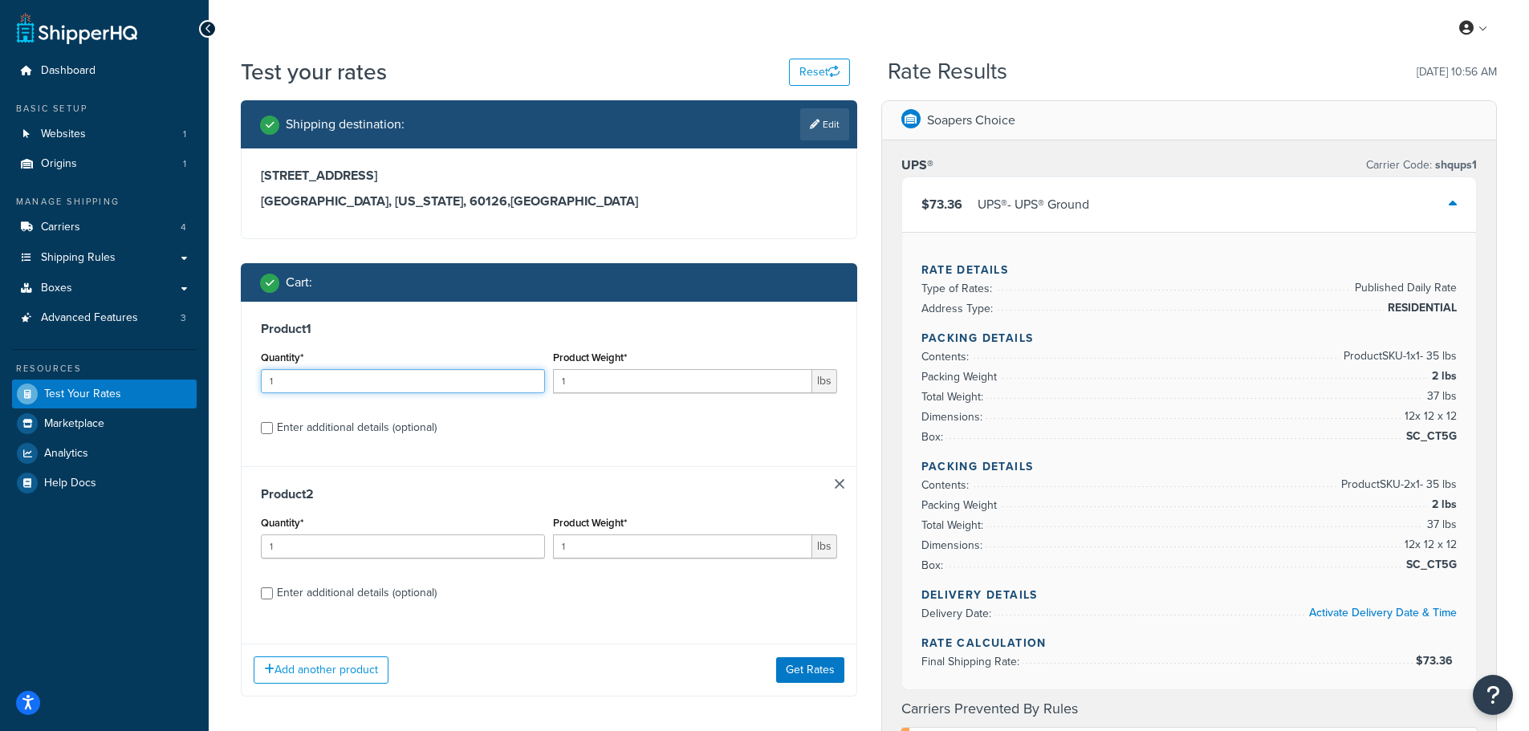
drag, startPoint x: 339, startPoint y: 388, endPoint x: 320, endPoint y: 387, distance: 19.3
click at [320, 388] on input "1" at bounding box center [403, 381] width 284 height 24
drag, startPoint x: 347, startPoint y: 388, endPoint x: 211, endPoint y: 374, distance: 137.1
click at [211, 374] on div "Test your rates Reset Rate Results 10/14/2025, 10:56 AM Shipping destination : …" at bounding box center [869, 696] width 1320 height 1280
type input "3"
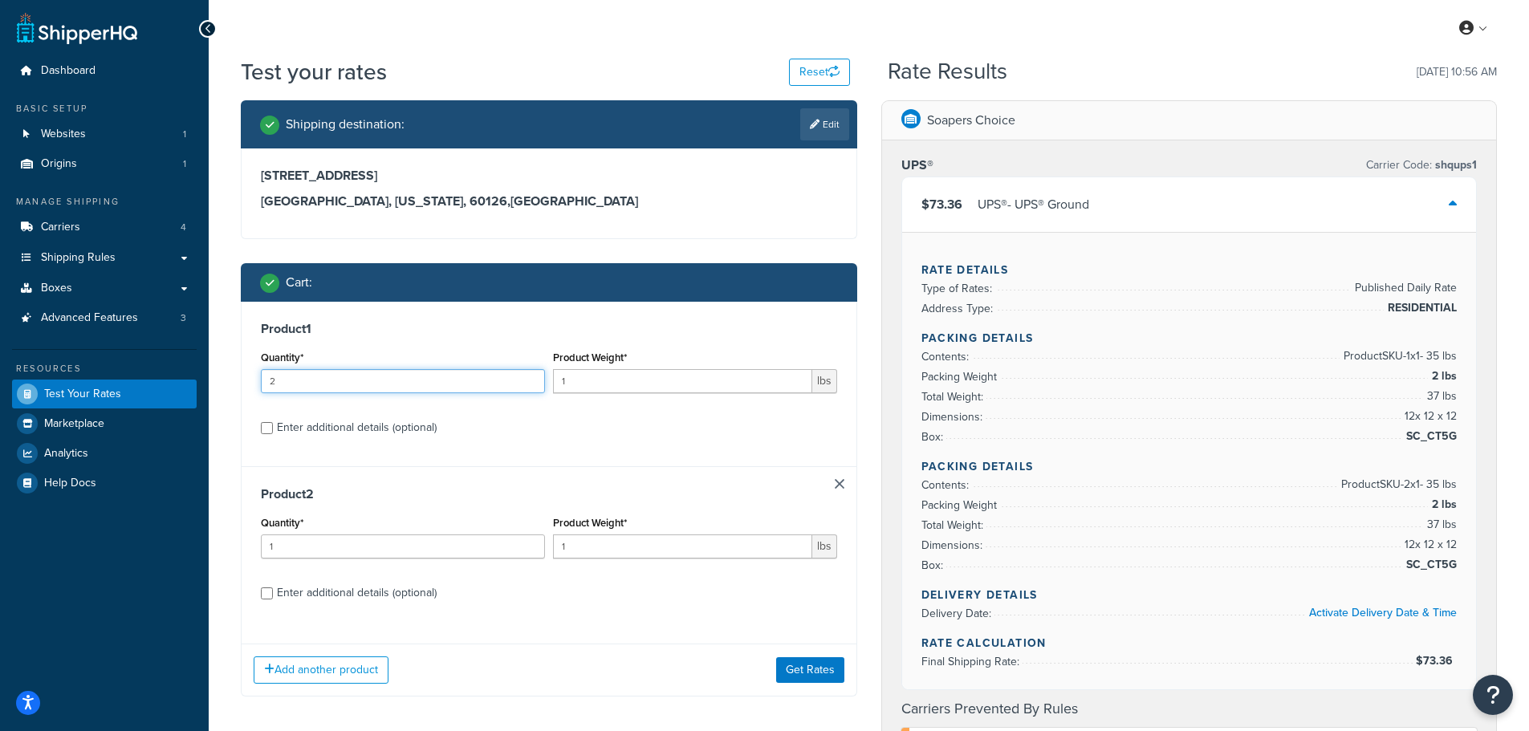
type input "2"
drag, startPoint x: 582, startPoint y: 384, endPoint x: 493, endPoint y: 387, distance: 89.1
click at [493, 387] on div "Quantity* 2 Product Weight* 1 lbs" at bounding box center [549, 376] width 584 height 59
type input "70"
click at [839, 486] on link at bounding box center [840, 484] width 10 height 10
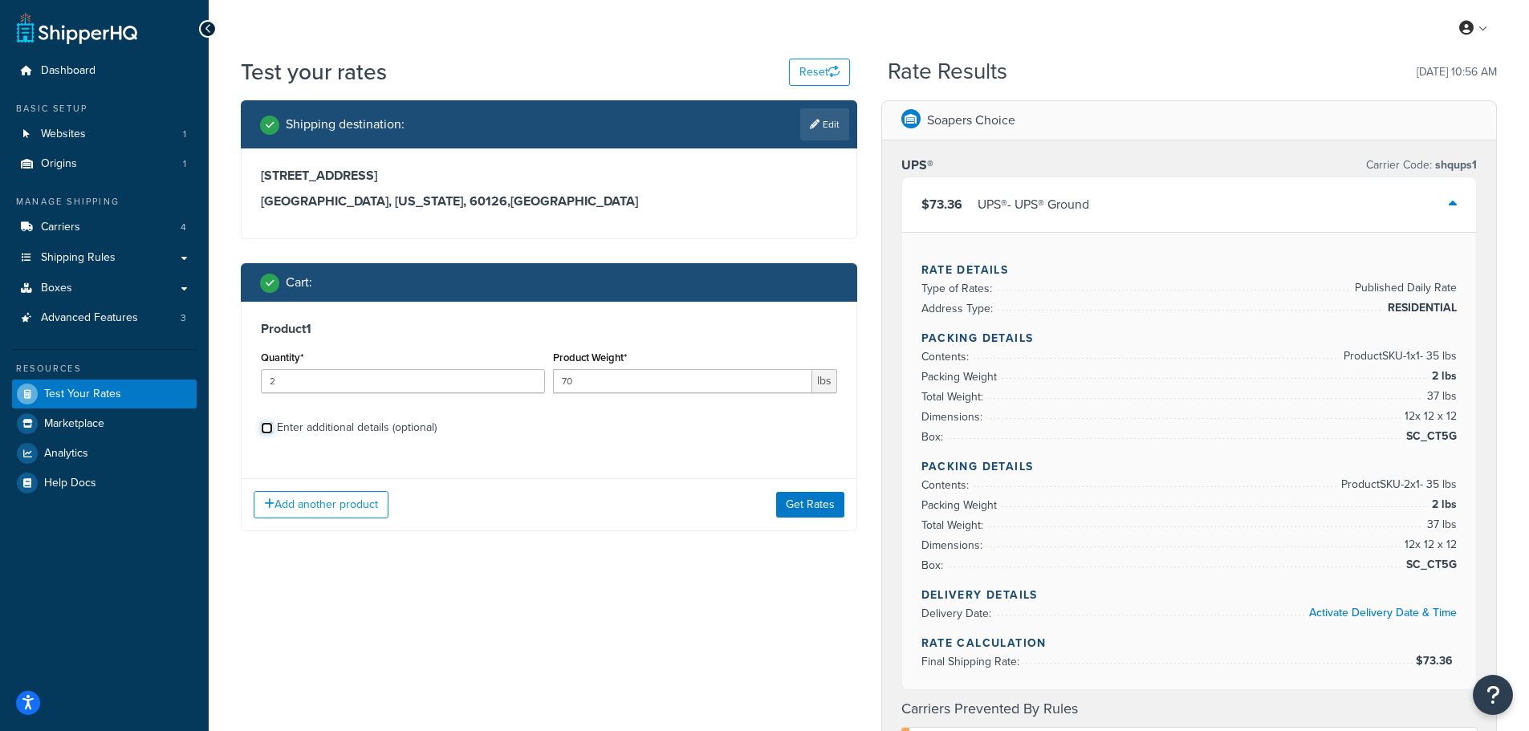
click at [261, 424] on input "Enter additional details (optional)" at bounding box center [267, 428] width 12 height 12
checkbox input "true"
select select "86705"
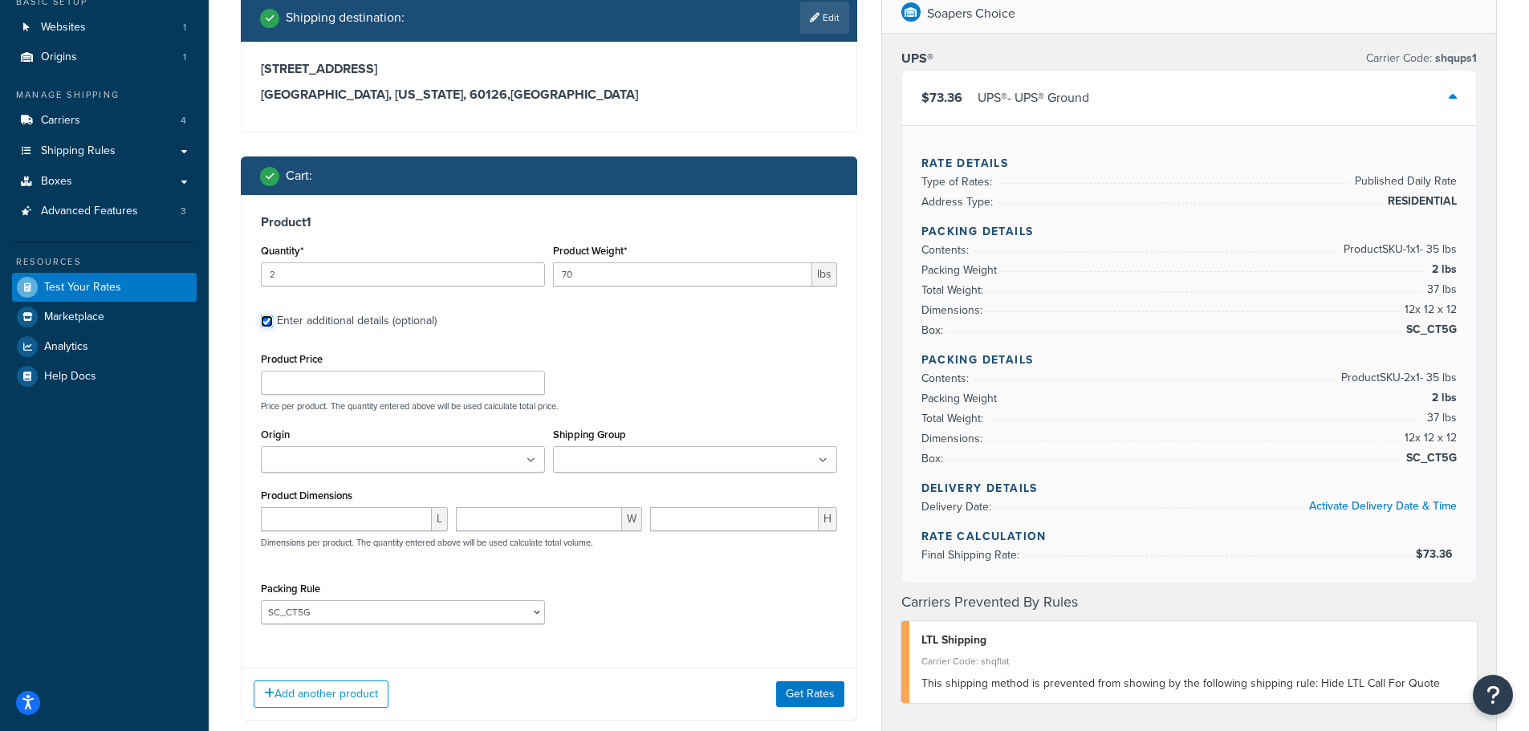
scroll to position [241, 0]
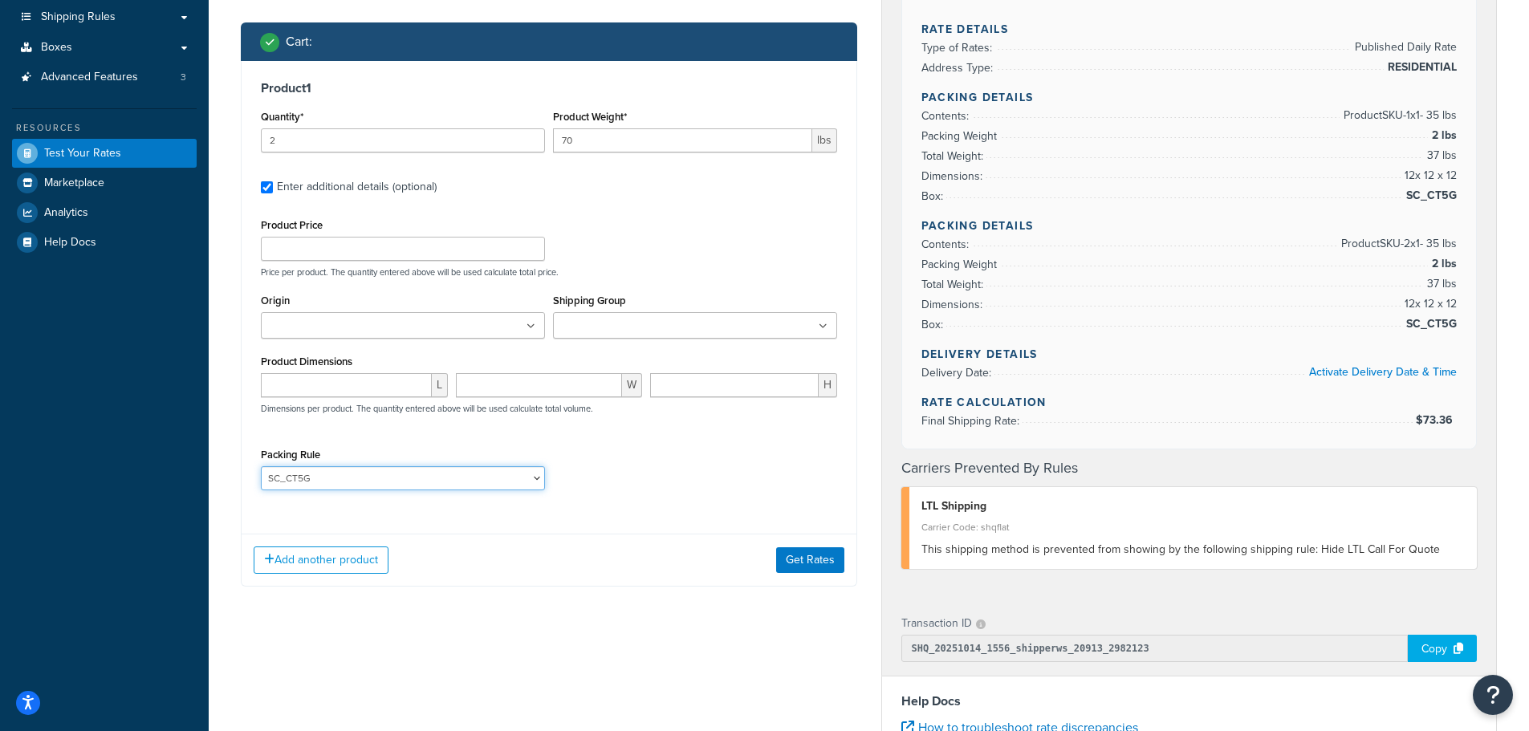
click at [294, 477] on select "Pack ALL G6 SC_1_7_8_10_LB SC_23 SC_30 SC_33 SC_CT5G SC_PL44" at bounding box center [403, 478] width 284 height 24
click at [294, 479] on select "Pack ALL G6 SC_1_7_8_10_LB SC_23 SC_30 SC_33 SC_CT5G SC_PL44" at bounding box center [403, 478] width 284 height 24
click at [818, 558] on button "Get Rates" at bounding box center [810, 560] width 68 height 26
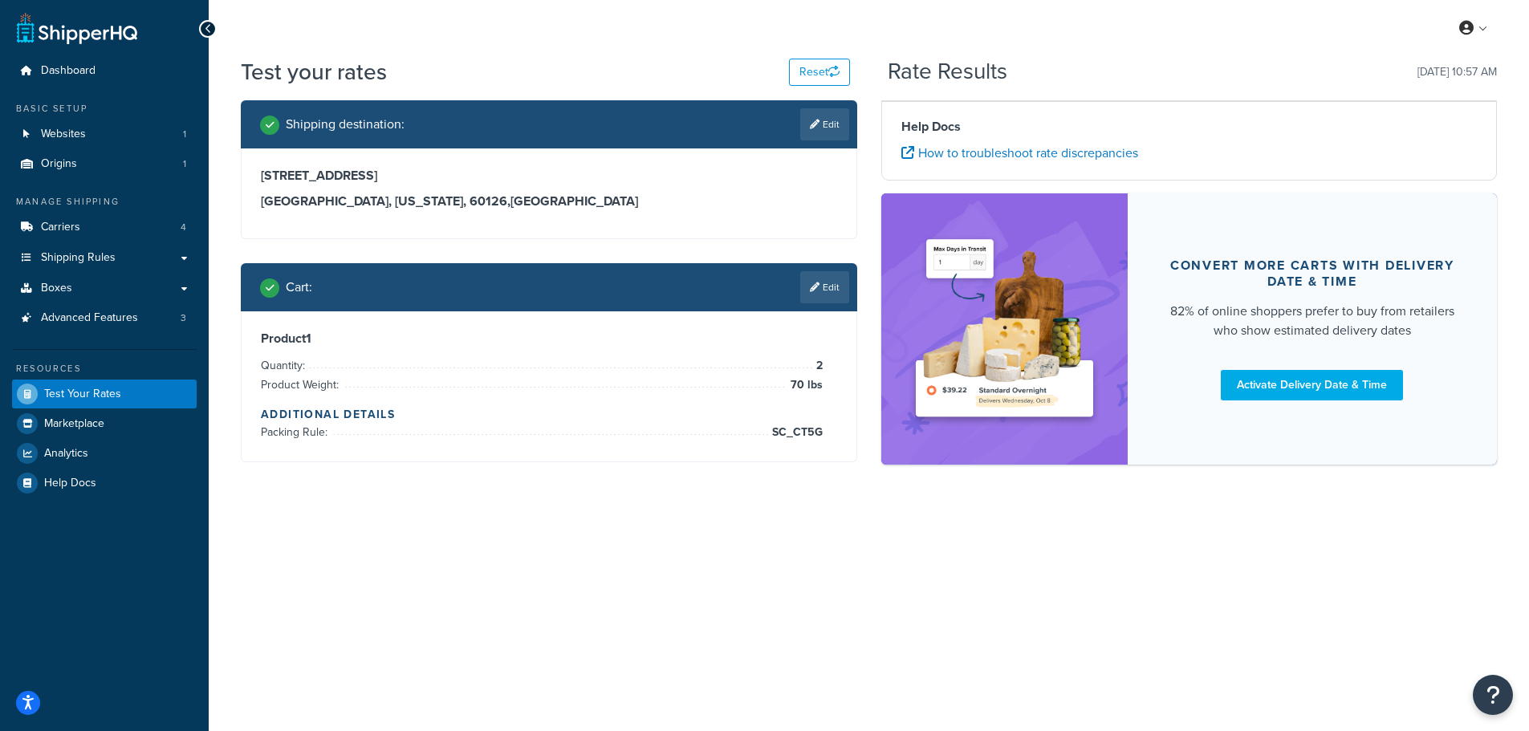
scroll to position [0, 0]
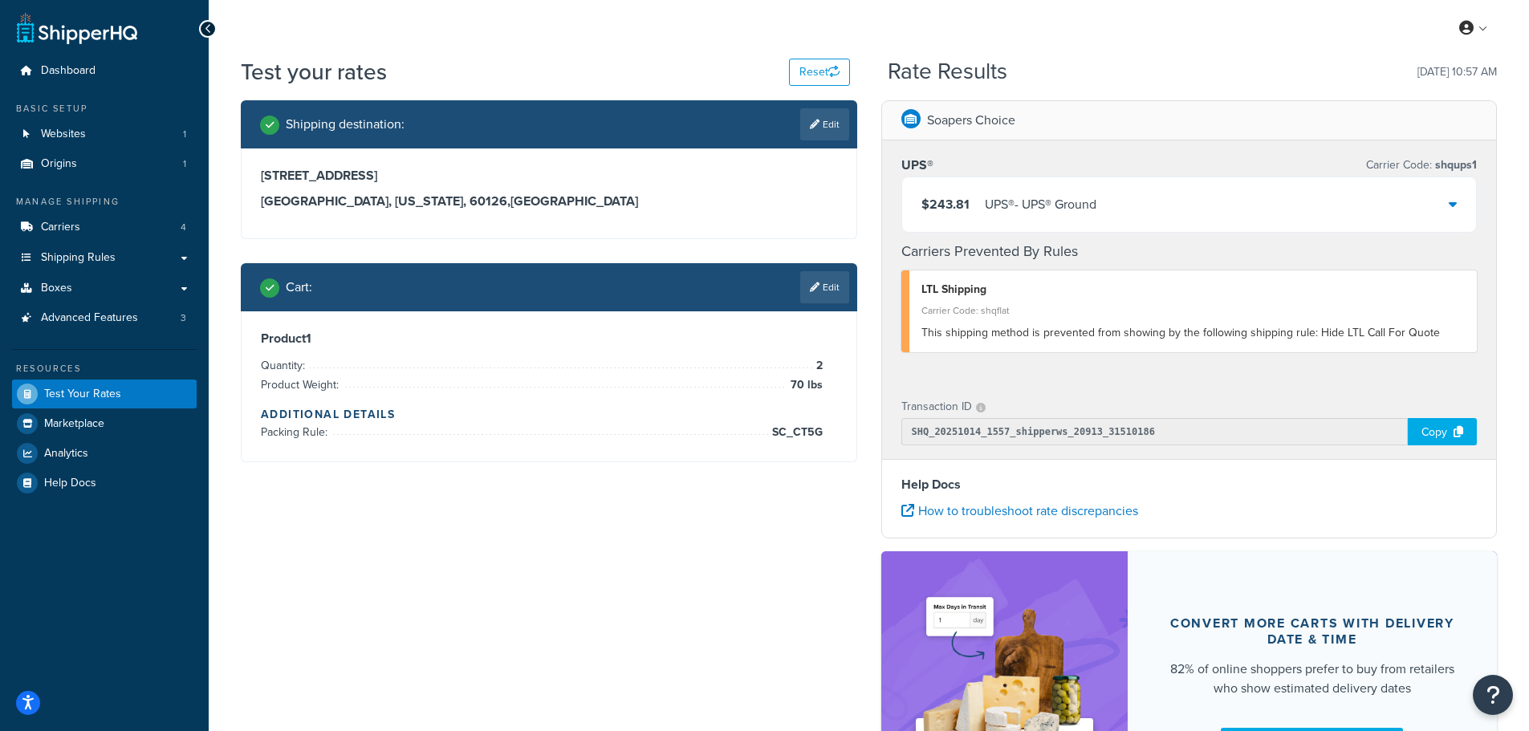
click at [1444, 208] on div "$243.81 UPS® - UPS® Ground" at bounding box center [1189, 204] width 575 height 55
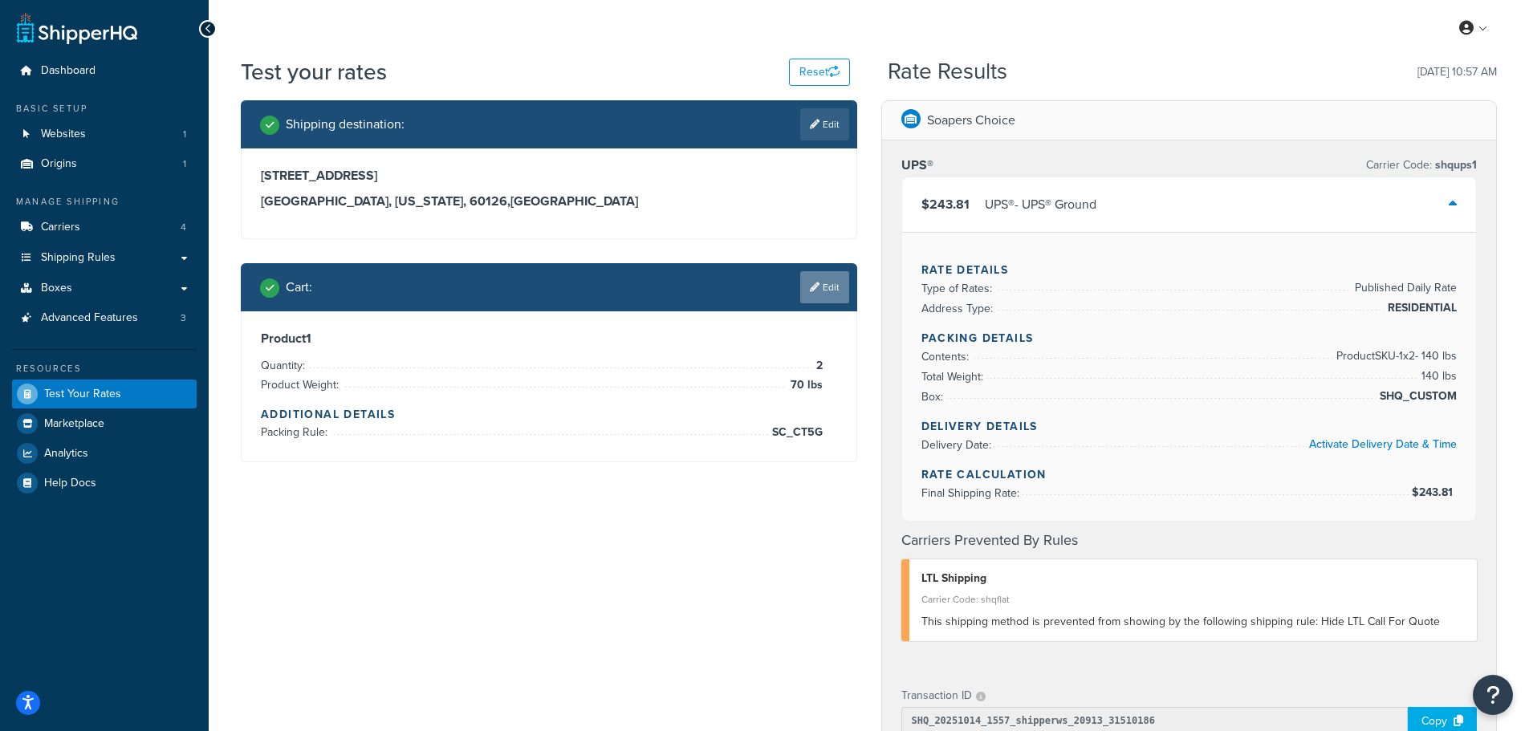
click at [815, 296] on link "Edit" at bounding box center [824, 287] width 49 height 32
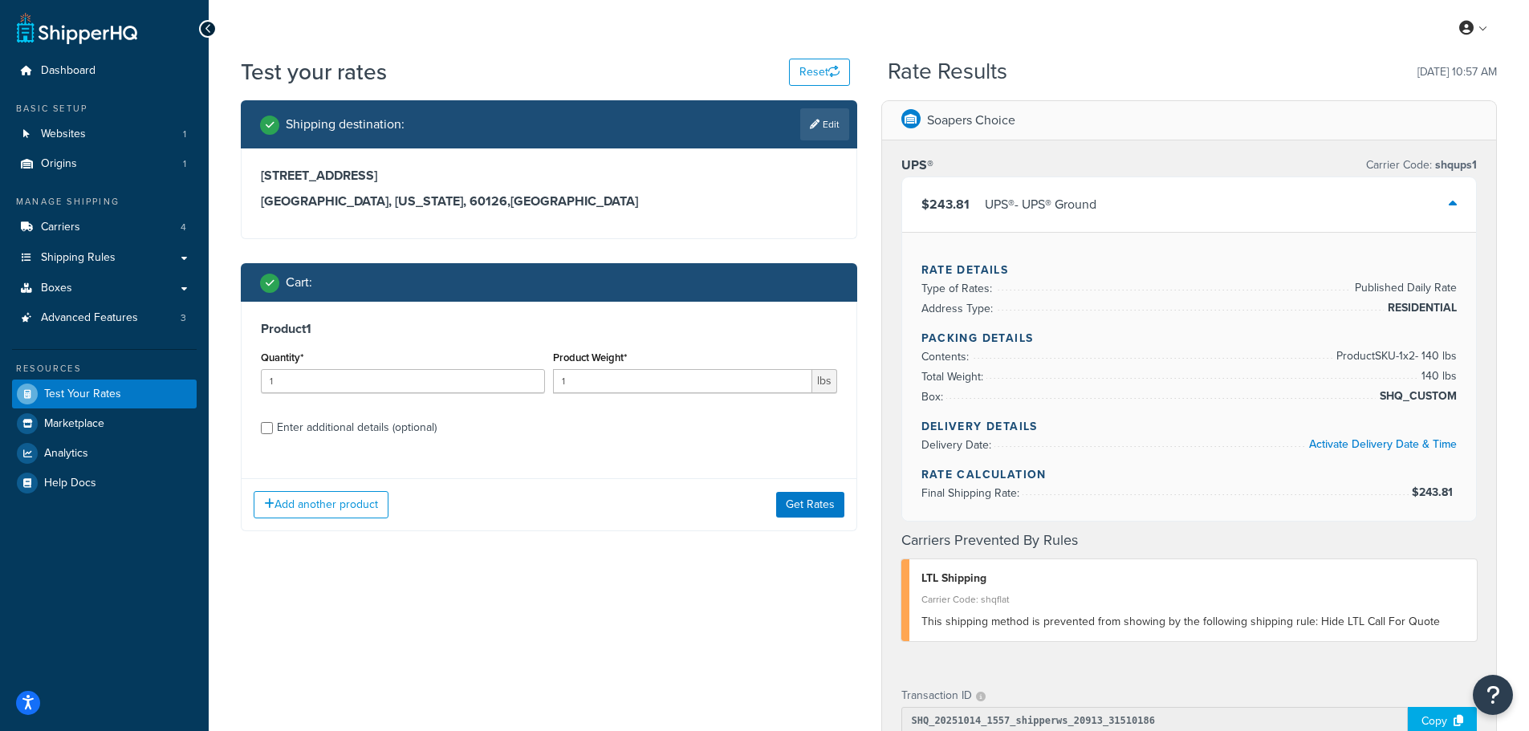
drag, startPoint x: 373, startPoint y: 381, endPoint x: 197, endPoint y: 384, distance: 175.8
type input "1"
type input "2"
drag, startPoint x: 593, startPoint y: 375, endPoint x: 534, endPoint y: 379, distance: 58.7
click at [534, 379] on div "Quantity* 2 Product Weight* 1 lbs" at bounding box center [549, 376] width 584 height 59
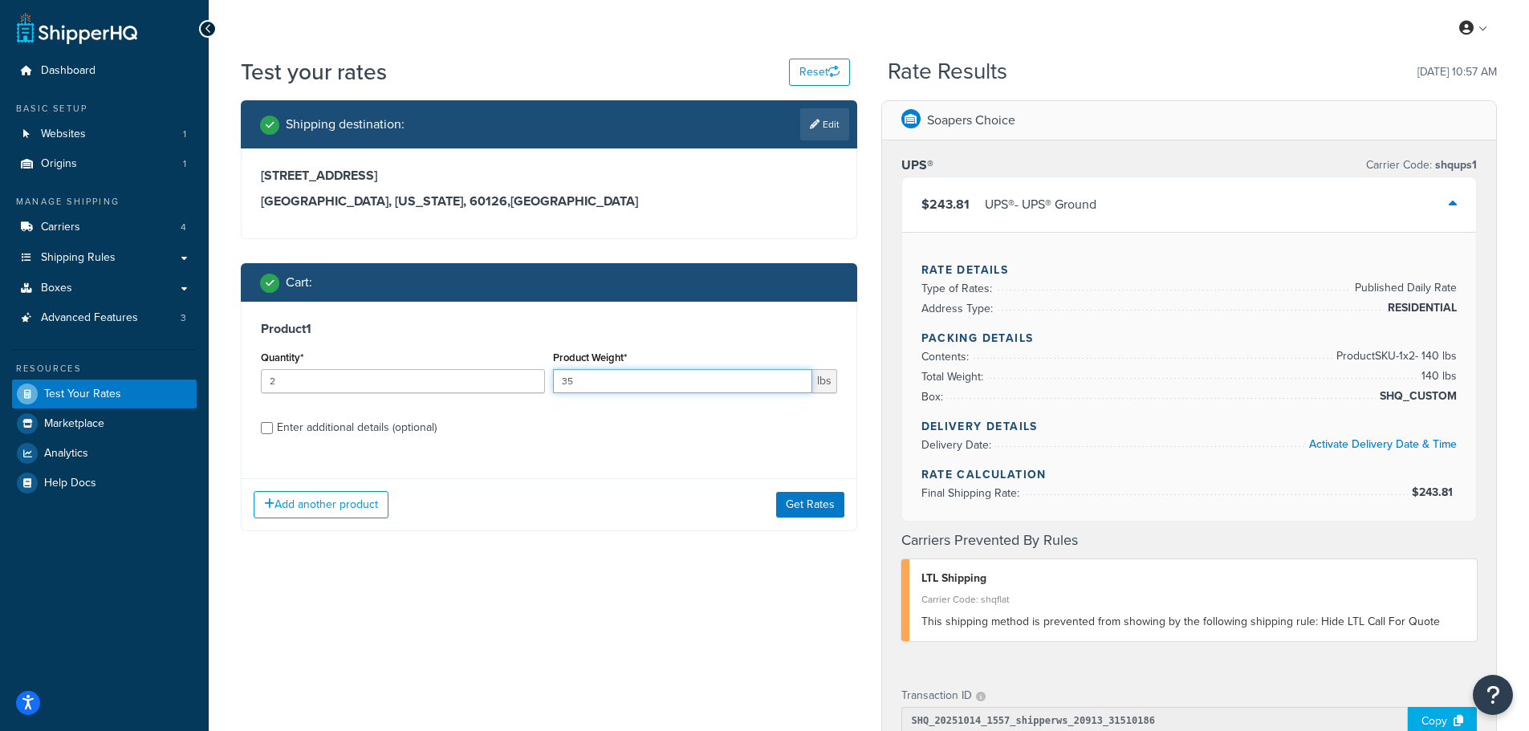
type input "35"
click at [274, 441] on div "Product 1 Quantity* 2 Product Weight* 35 lbs Enter additional details (optional)" at bounding box center [549, 384] width 615 height 165
click at [270, 429] on input "Enter additional details (optional)" at bounding box center [267, 428] width 12 height 12
checkbox input "true"
select select "86705"
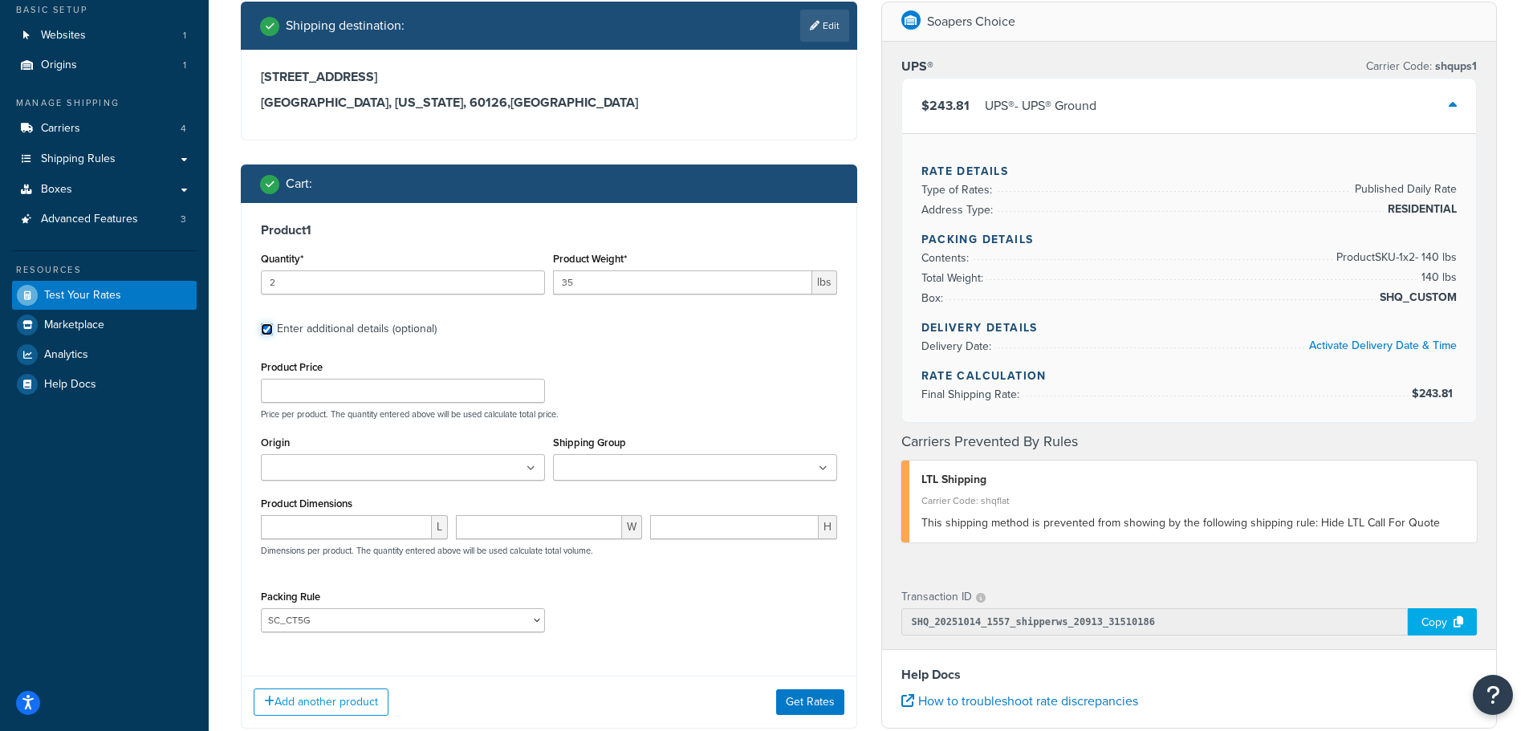
scroll to position [160, 0]
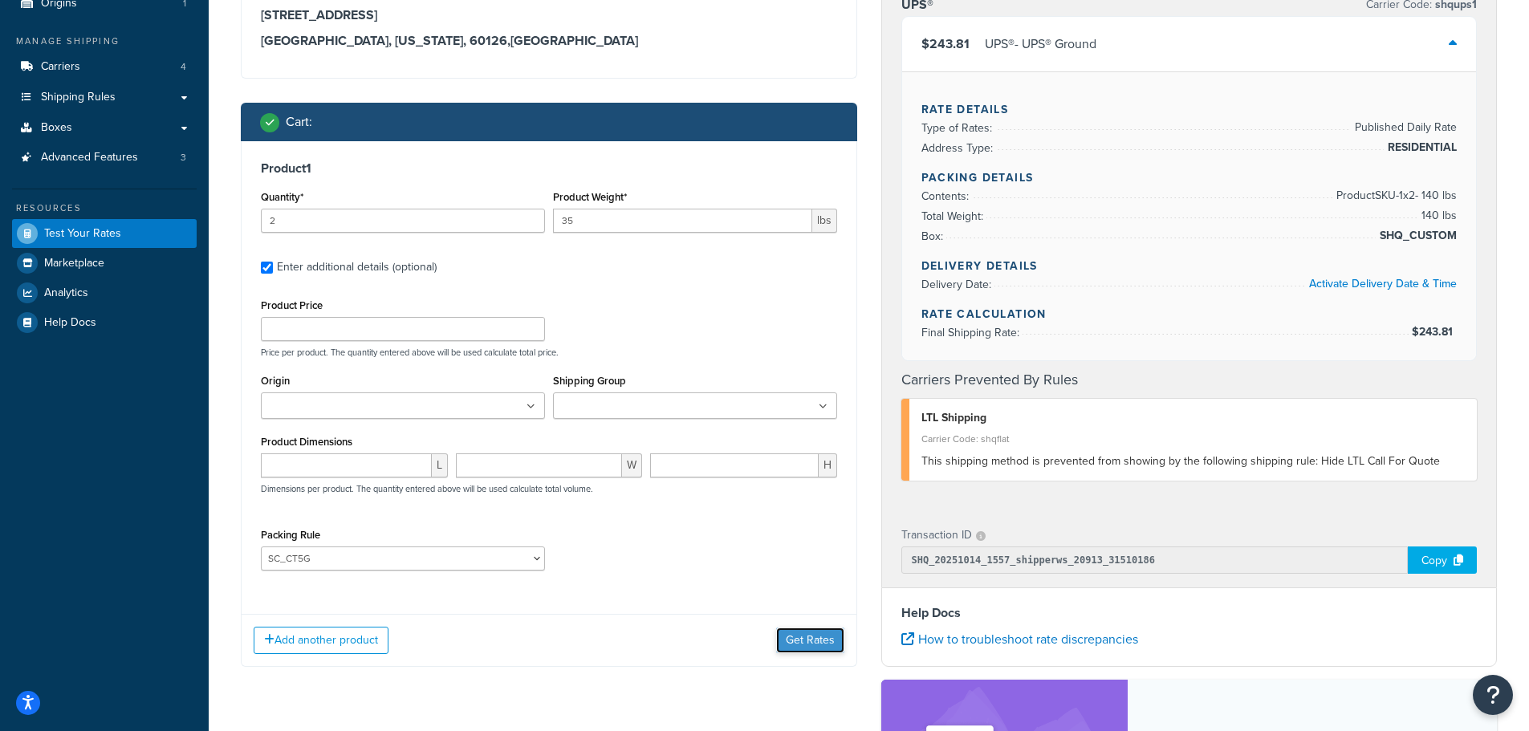
click at [806, 642] on button "Get Rates" at bounding box center [810, 641] width 68 height 26
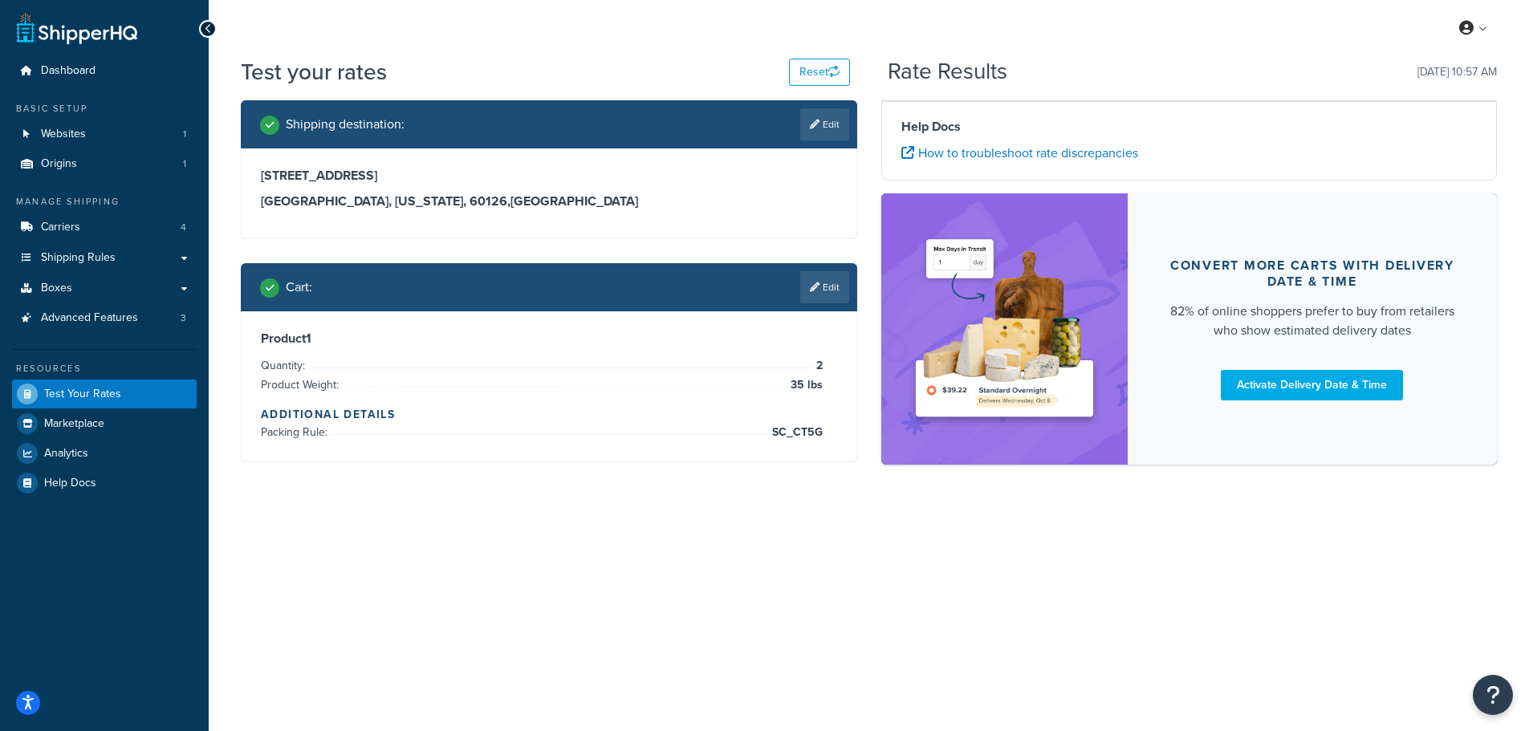
scroll to position [0, 0]
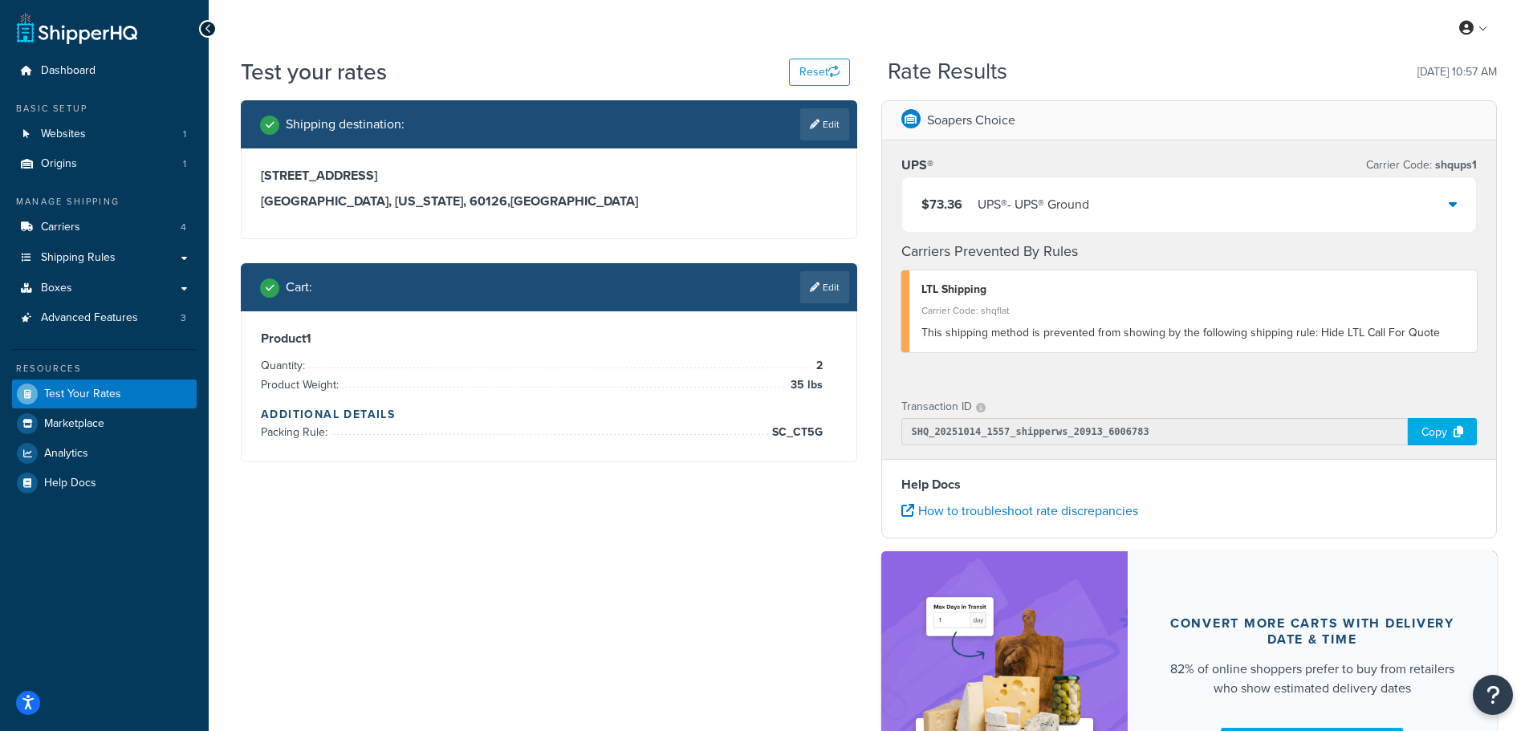
click at [1469, 199] on div "$73.36 UPS® - UPS® Ground" at bounding box center [1189, 204] width 575 height 55
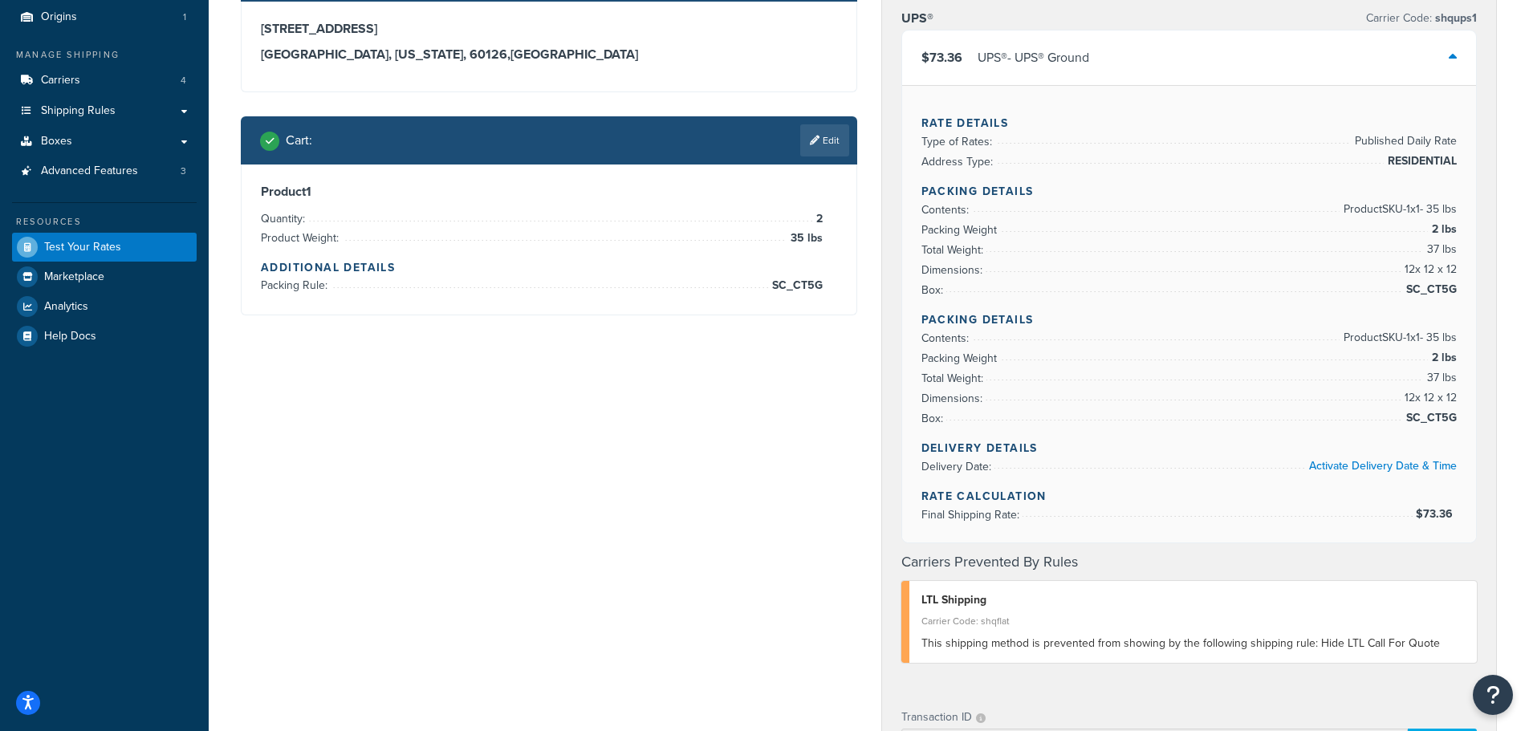
scroll to position [80, 0]
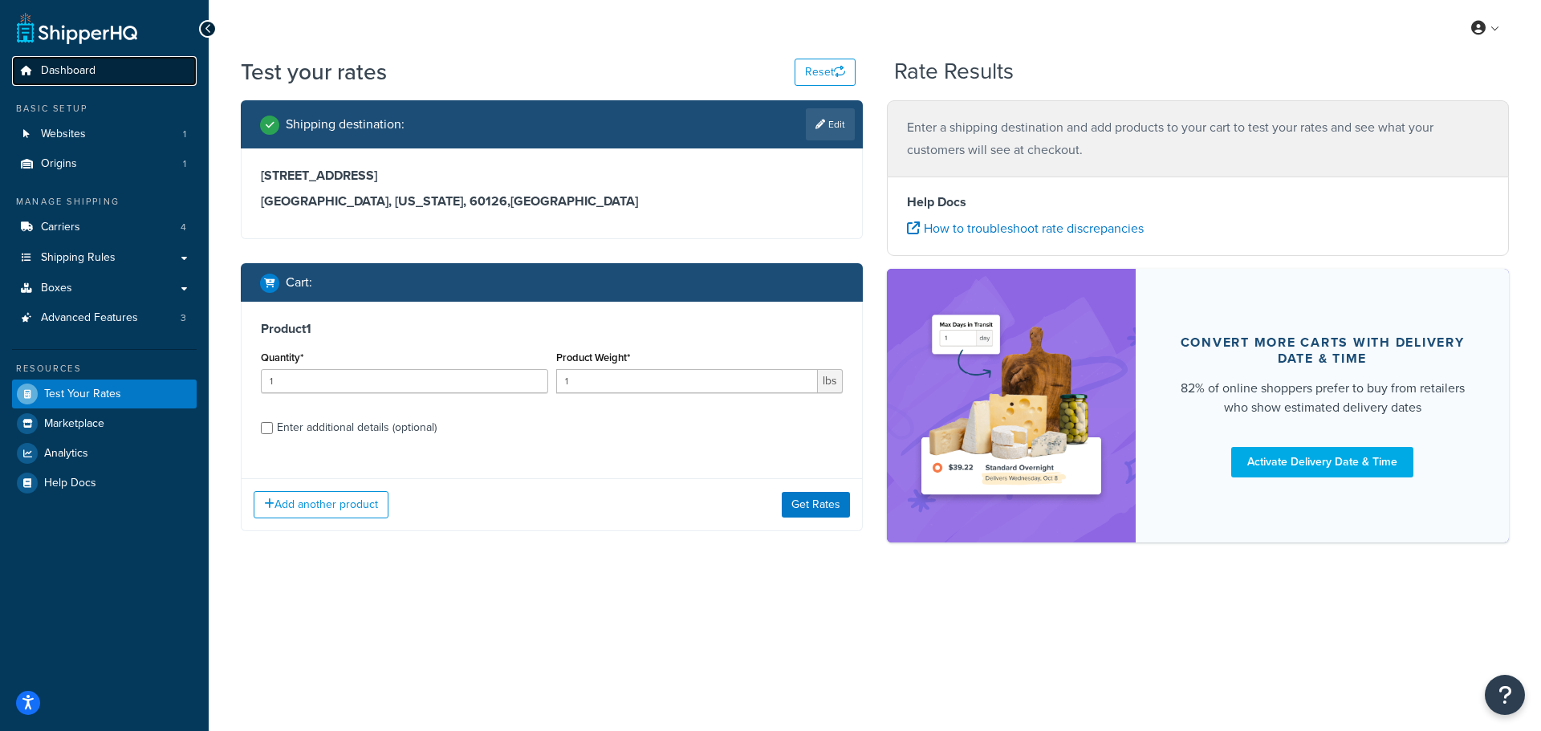
click at [59, 64] on span "Dashboard" at bounding box center [68, 71] width 55 height 14
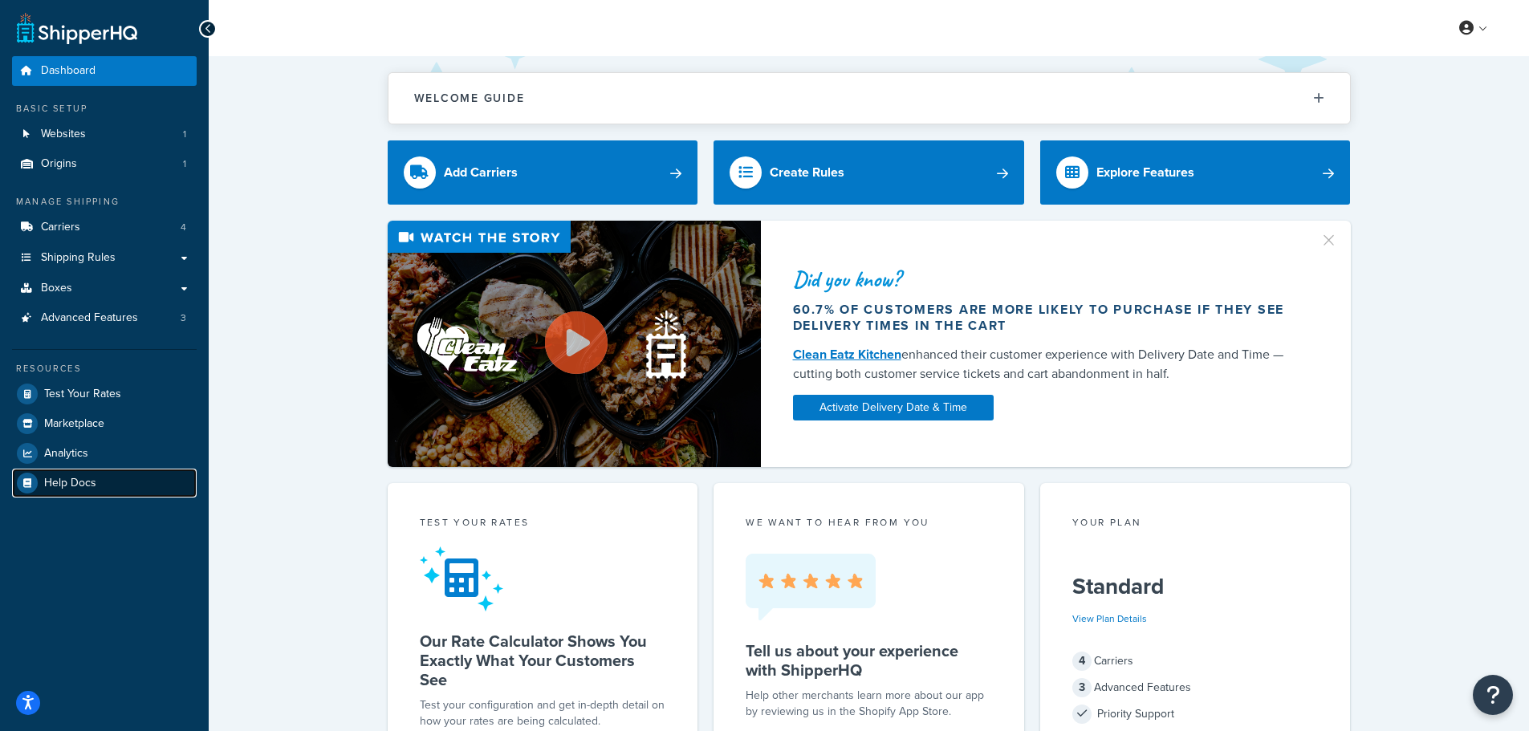
click at [79, 488] on span "Help Docs" at bounding box center [70, 484] width 52 height 14
click at [74, 299] on link "Boxes" at bounding box center [104, 289] width 185 height 30
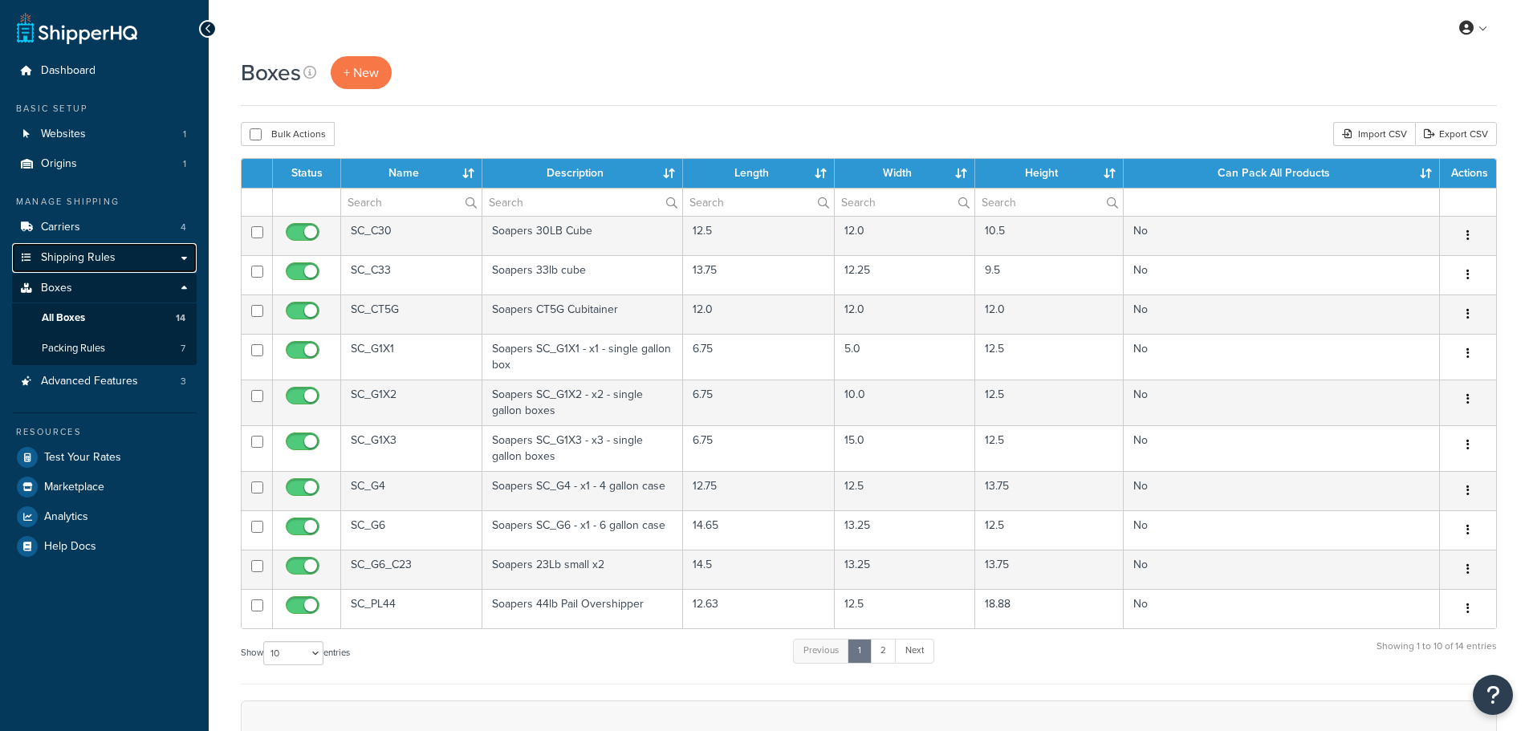
click at [75, 270] on link "Shipping Rules" at bounding box center [104, 258] width 185 height 30
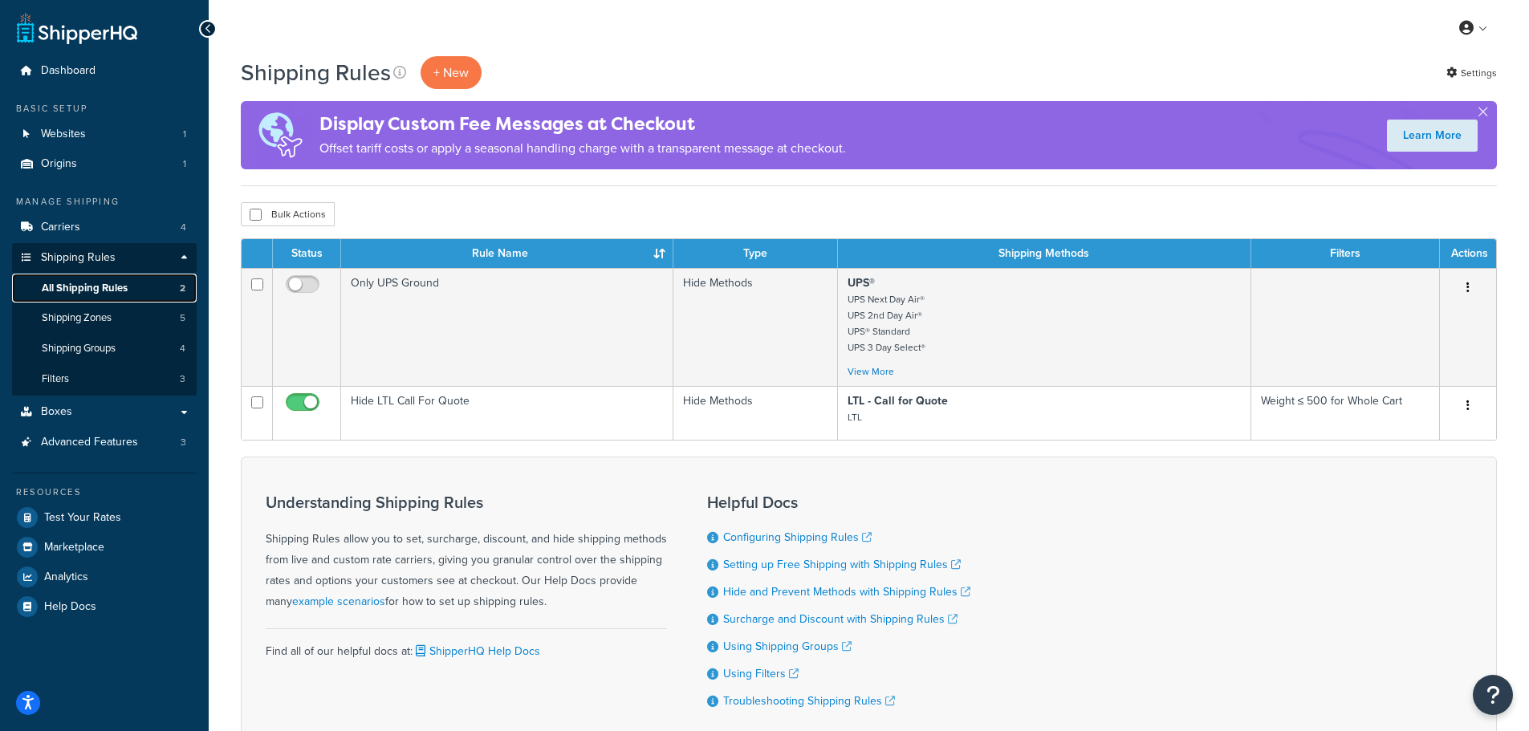
click at [71, 276] on link "All Shipping Rules 2" at bounding box center [104, 289] width 185 height 30
click at [70, 297] on link "All Shipping Rules 2" at bounding box center [104, 289] width 185 height 30
drag, startPoint x: 0, startPoint y: 0, endPoint x: 73, endPoint y: 317, distance: 325.3
click at [73, 317] on span "Shipping Zones" at bounding box center [77, 318] width 70 height 14
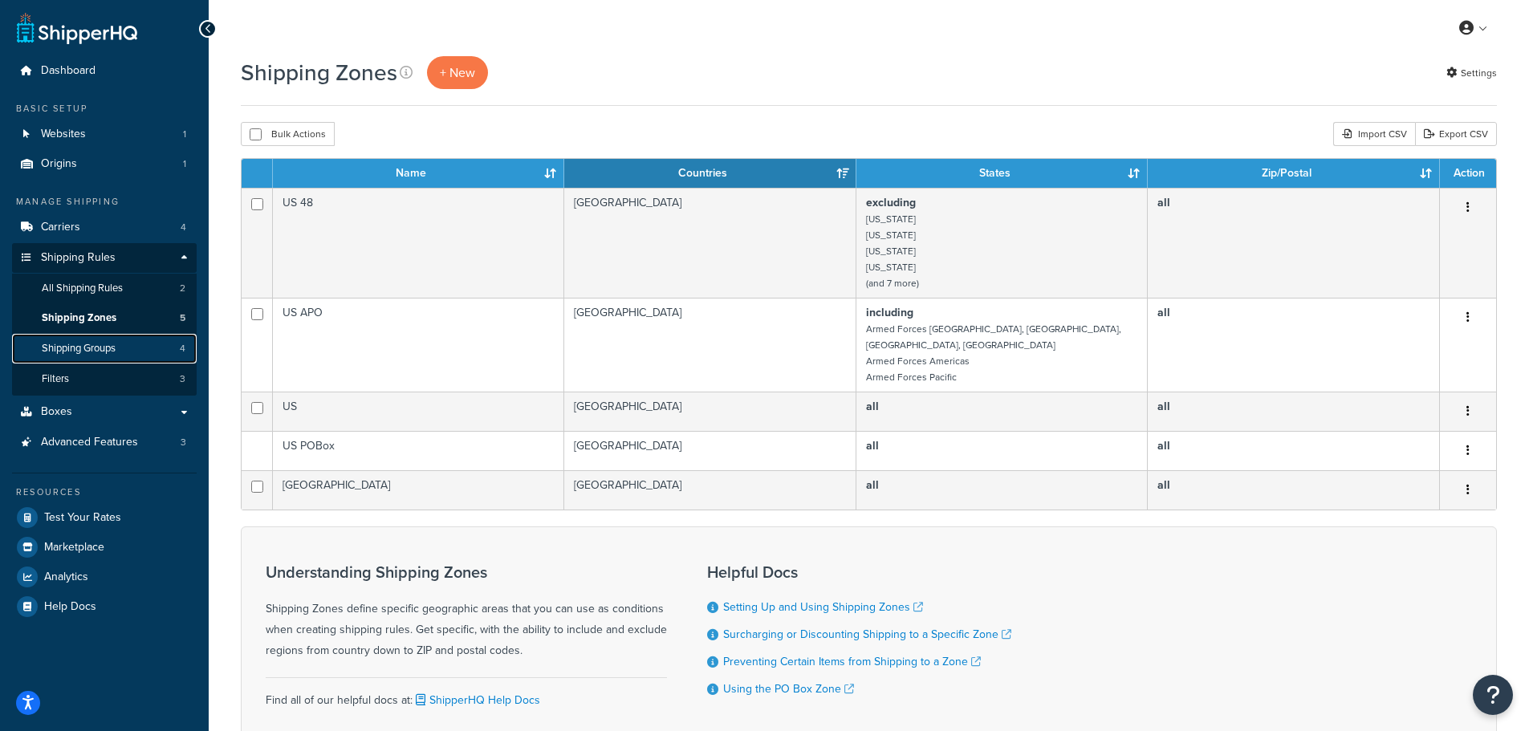
click at [75, 353] on span "Shipping Groups" at bounding box center [79, 349] width 74 height 14
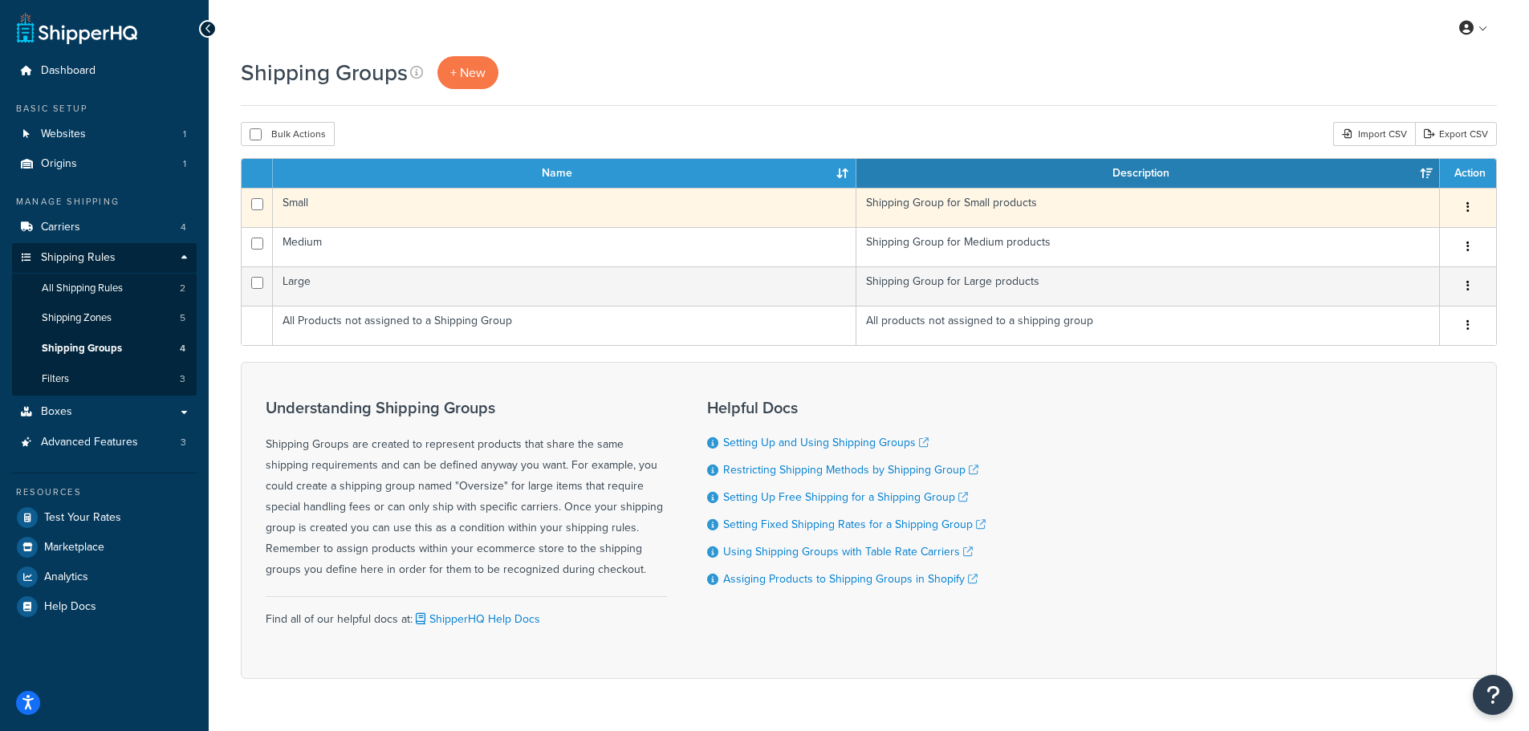
click at [1465, 210] on button "button" at bounding box center [1468, 208] width 22 height 26
click at [1406, 249] on link "Edit" at bounding box center [1402, 239] width 127 height 33
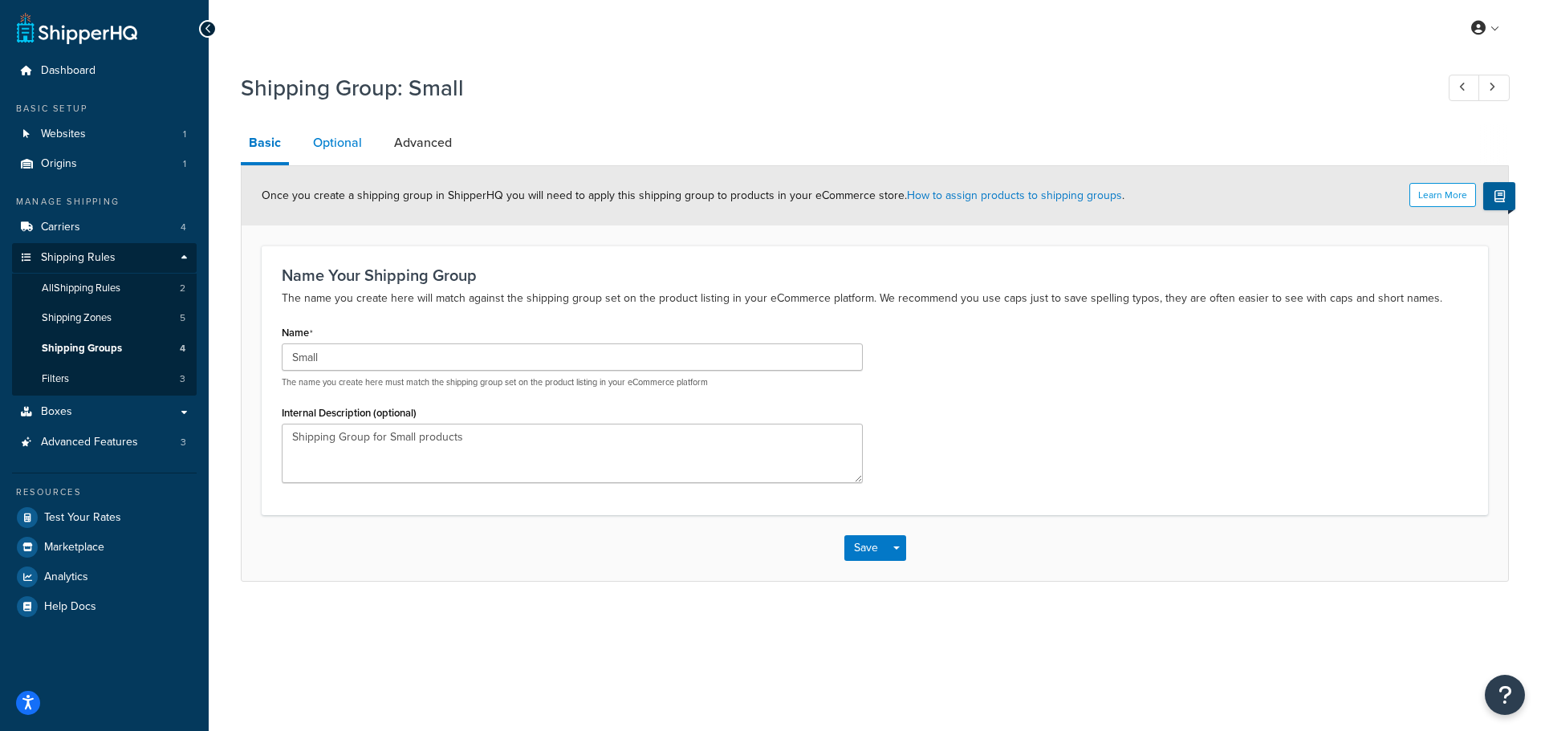
click at [357, 143] on link "Optional" at bounding box center [337, 143] width 65 height 39
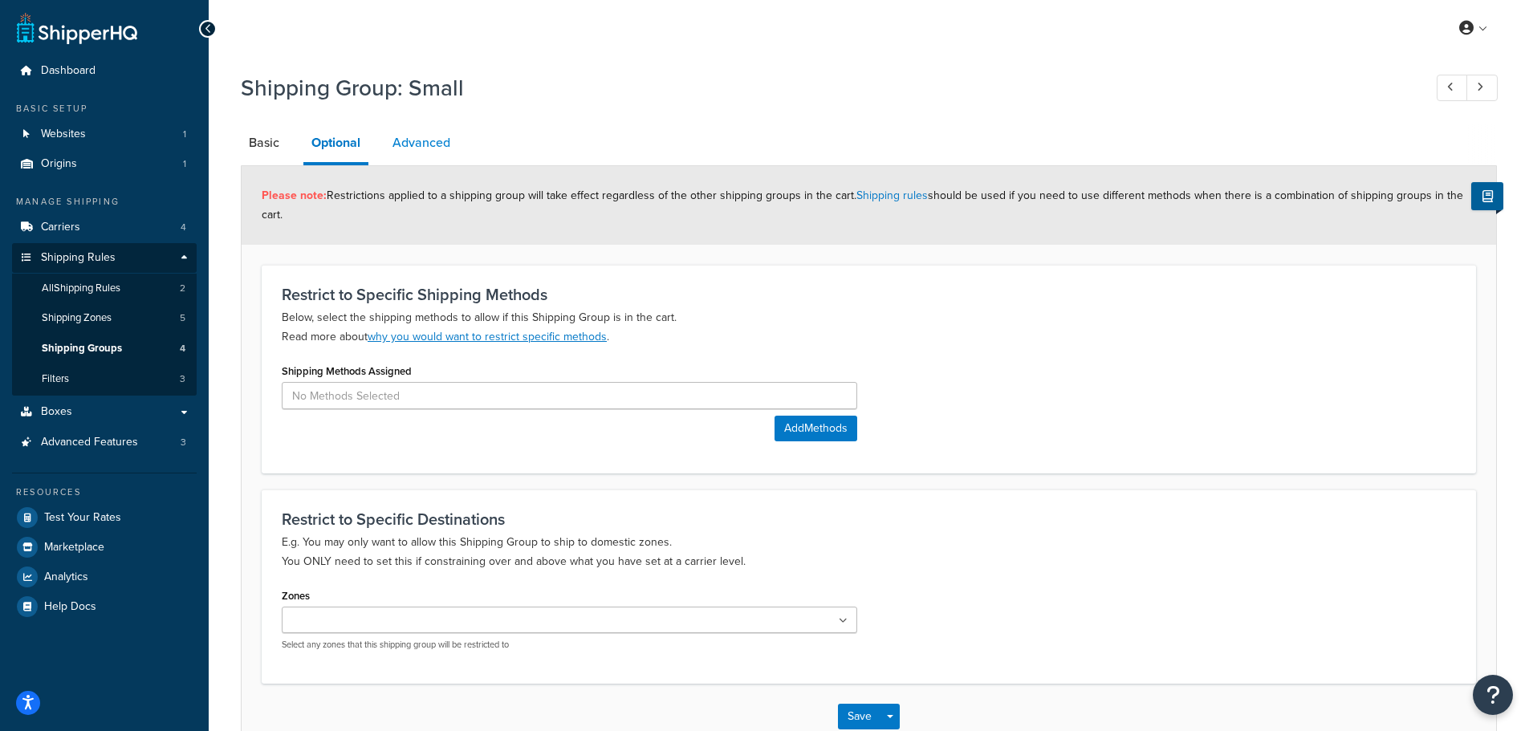
click at [422, 141] on link "Advanced" at bounding box center [421, 143] width 74 height 39
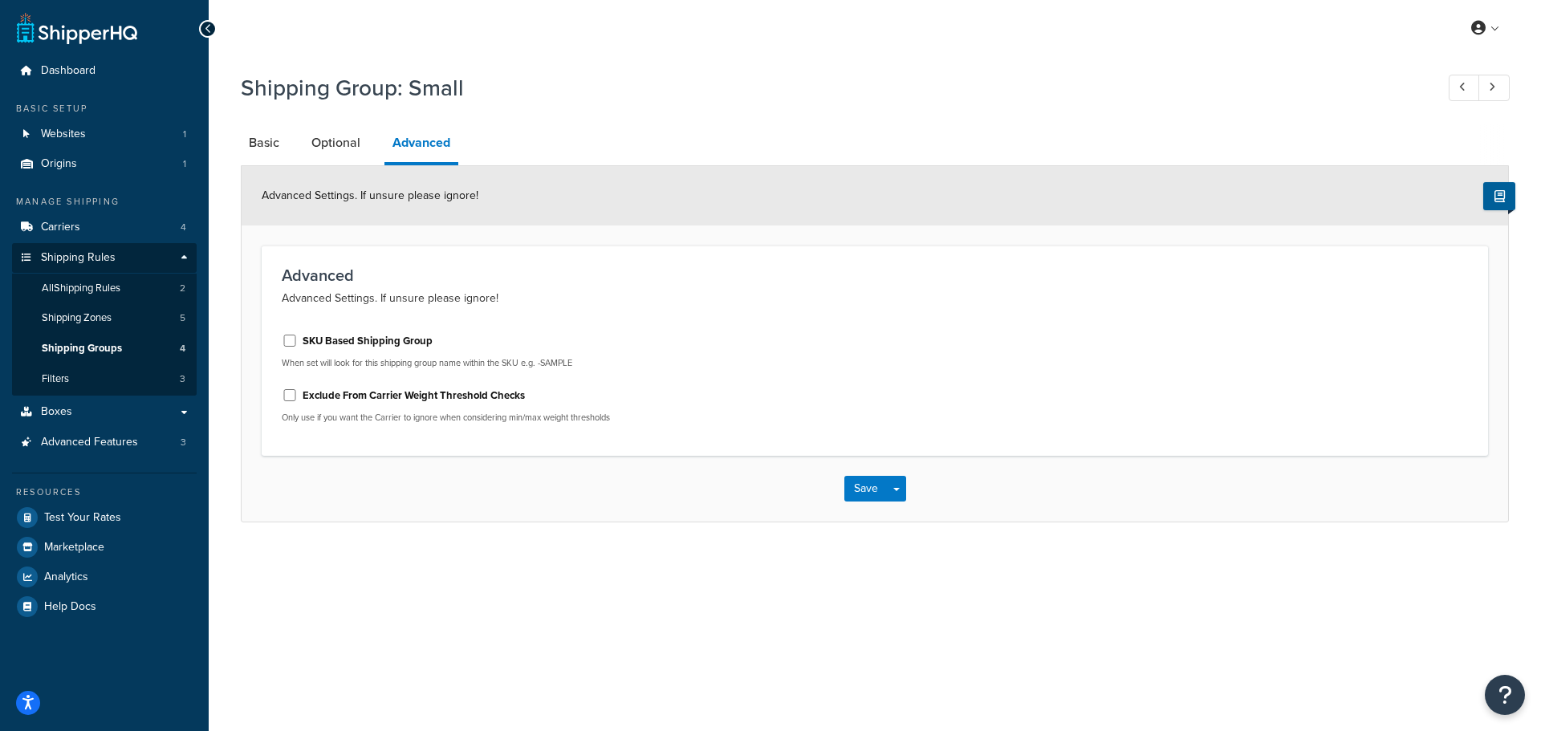
click at [196, 26] on div "Dashboard Basic Setup Websites 1 Origins 1 Manage Shipping Carriers 4 Shipping …" at bounding box center [104, 365] width 209 height 731
click at [205, 26] on icon at bounding box center [208, 28] width 7 height 11
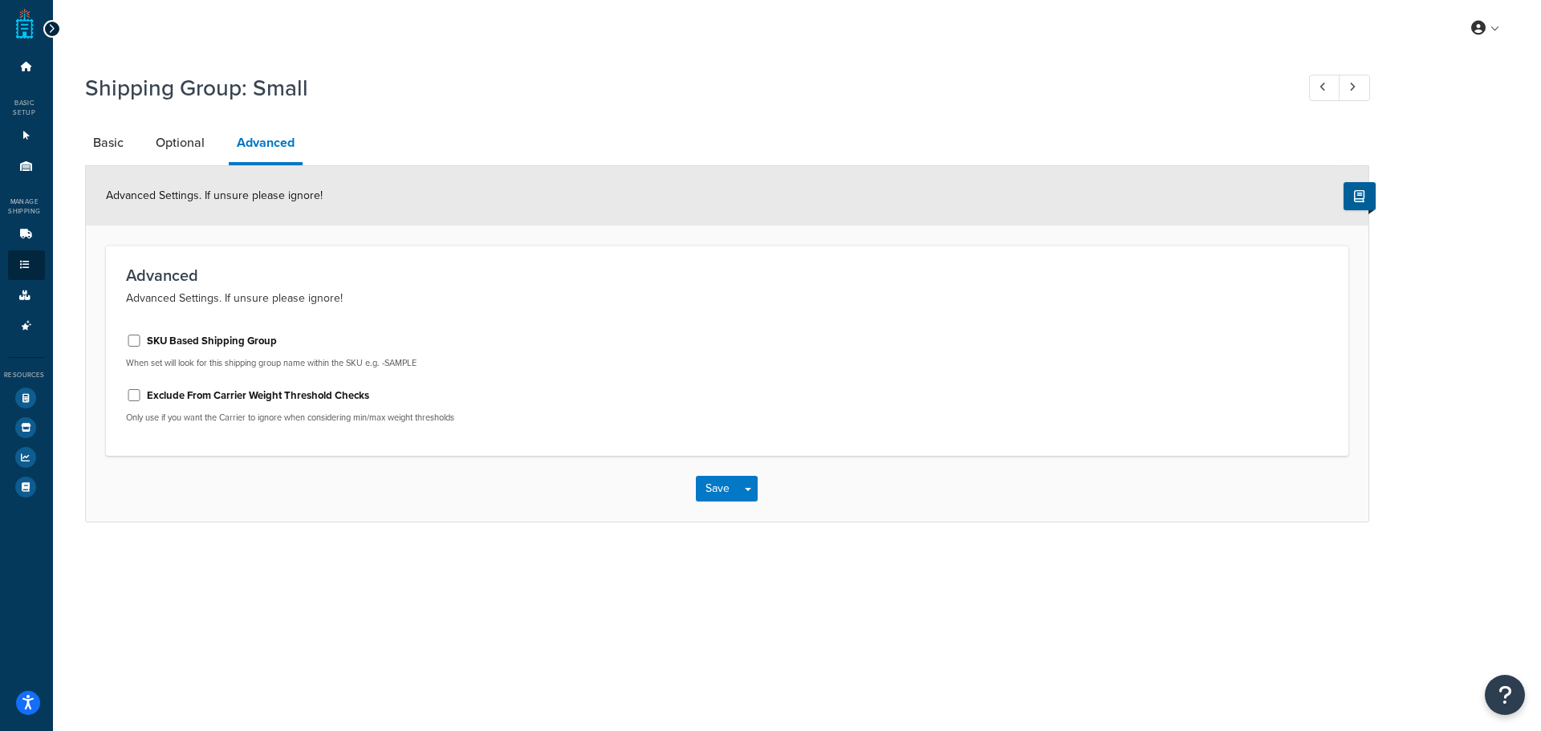
click at [60, 31] on div "My Profile Billing Global Settings Contact Us Logout" at bounding box center [797, 28] width 1488 height 56
click at [57, 31] on div at bounding box center [52, 29] width 18 height 18
click at [53, 31] on icon at bounding box center [51, 28] width 7 height 11
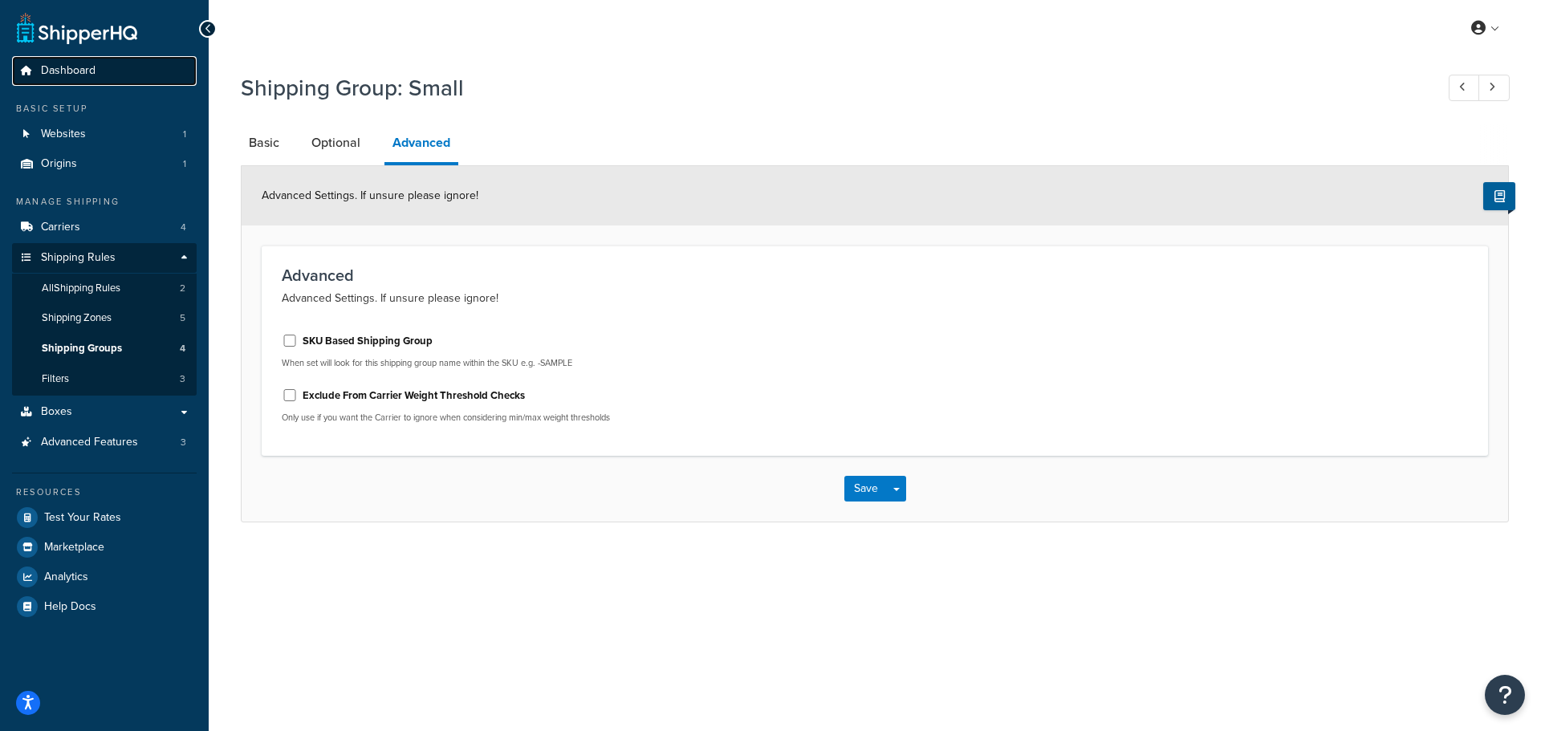
click at [39, 65] on link "Dashboard" at bounding box center [104, 71] width 185 height 30
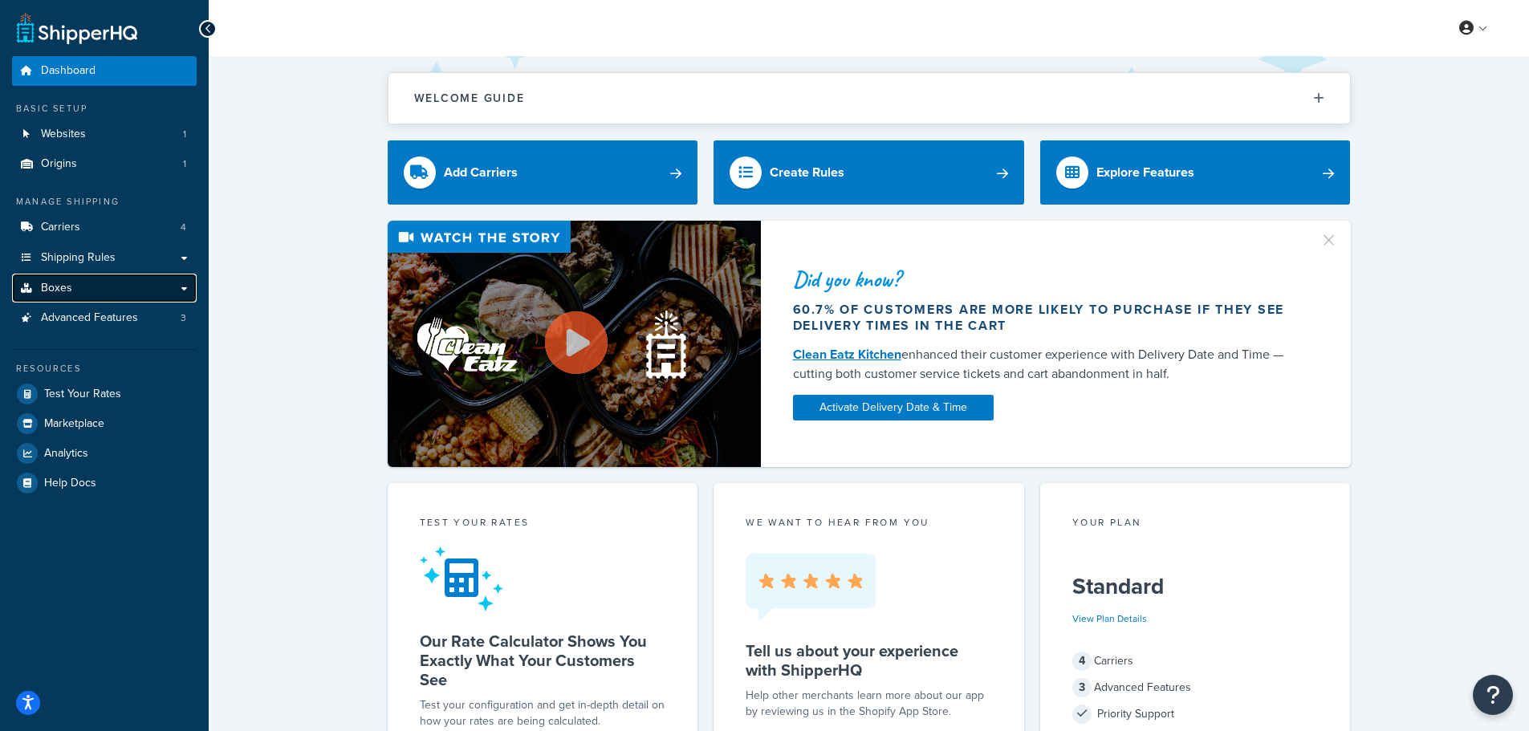
click at [67, 277] on link "Boxes" at bounding box center [104, 289] width 185 height 30
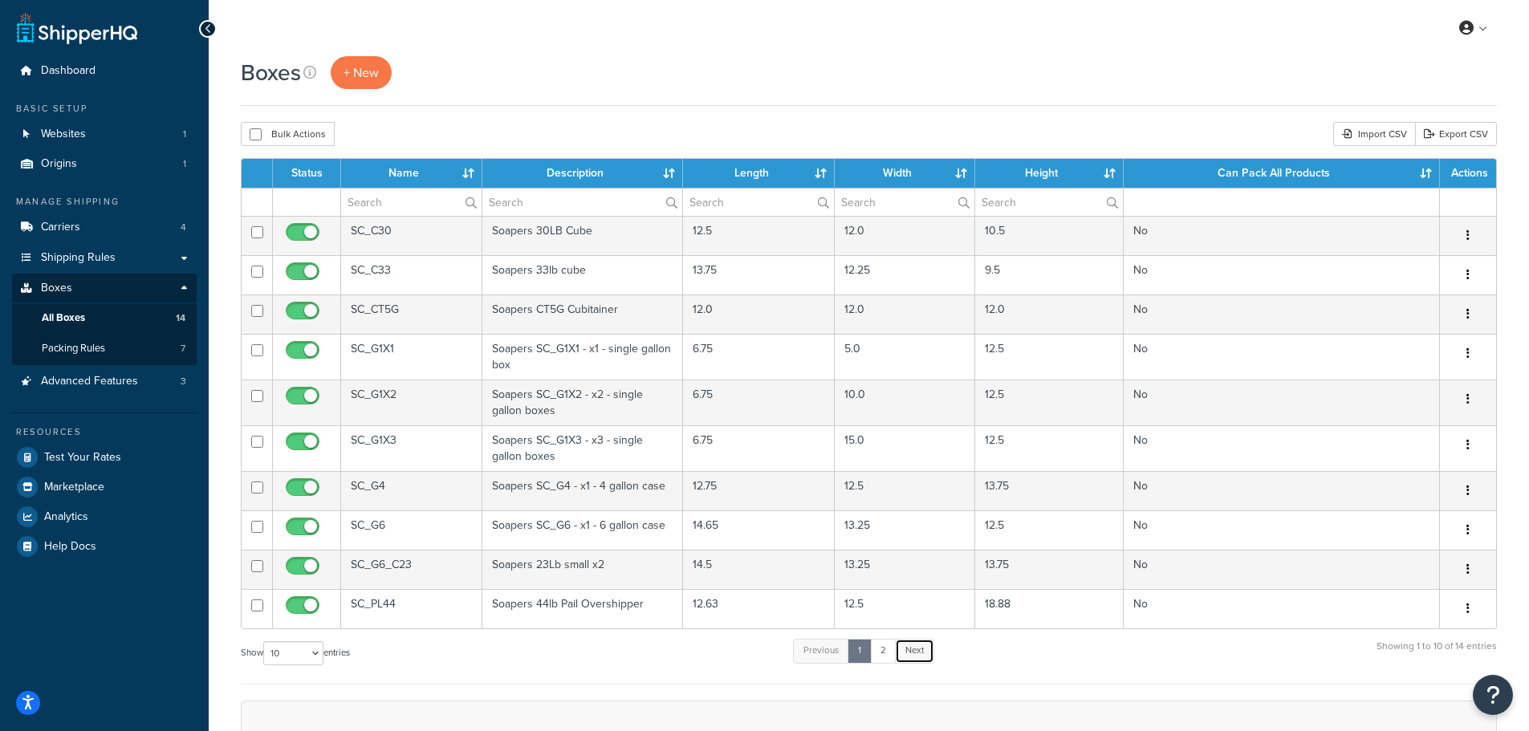
click at [912, 652] on link "Next" at bounding box center [914, 651] width 39 height 24
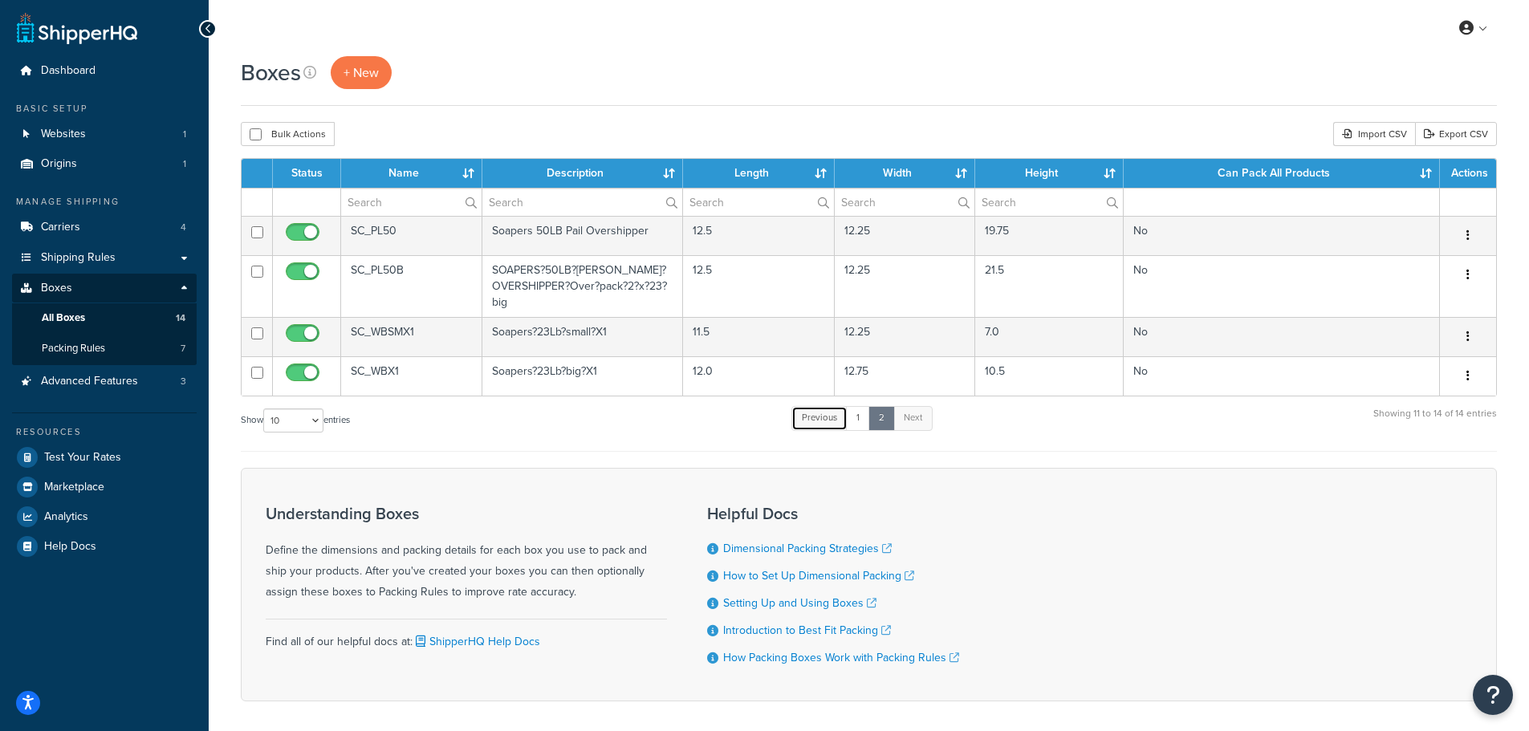
click at [839, 424] on link "Previous" at bounding box center [819, 418] width 56 height 24
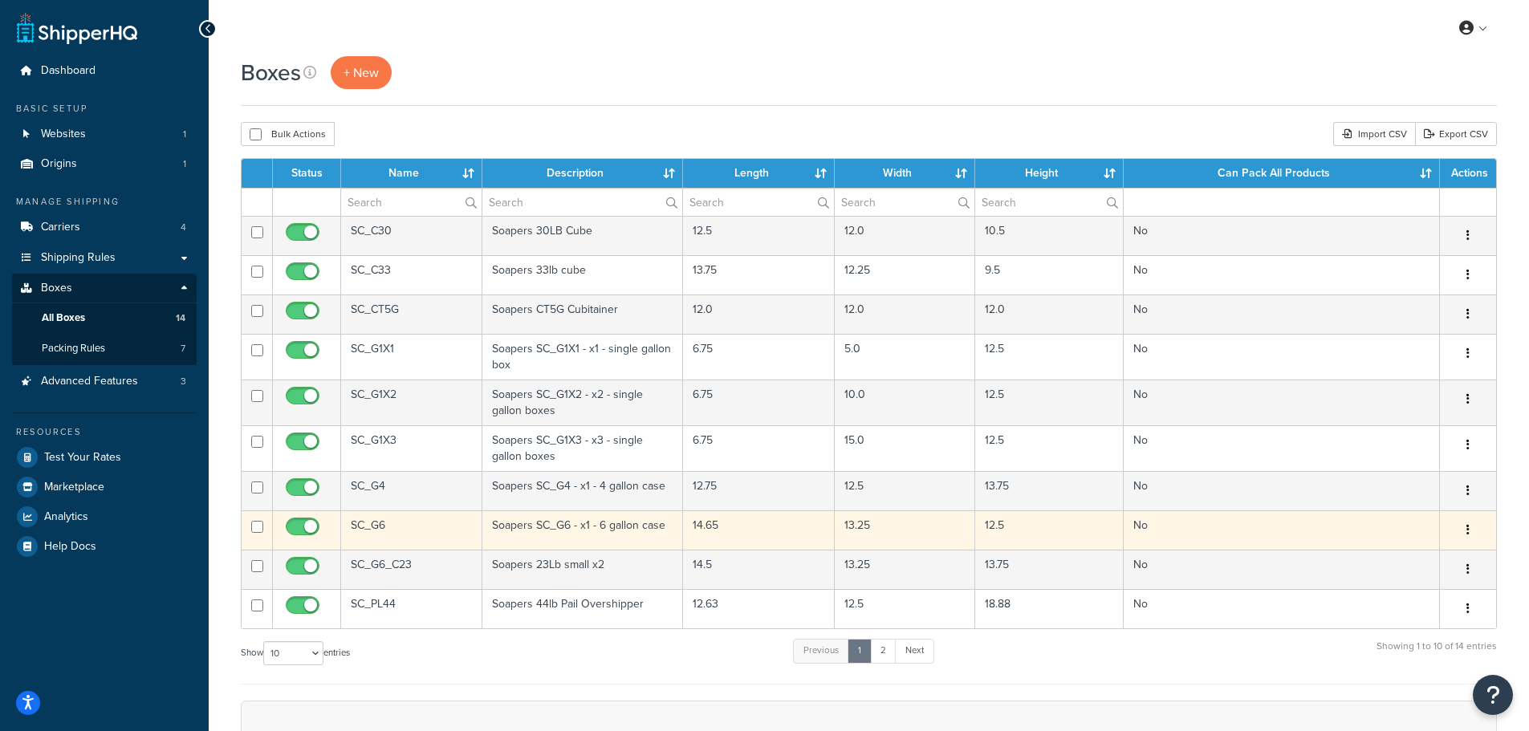
click at [1470, 531] on button "button" at bounding box center [1468, 531] width 22 height 26
click at [1396, 557] on link "Edit" at bounding box center [1414, 560] width 127 height 33
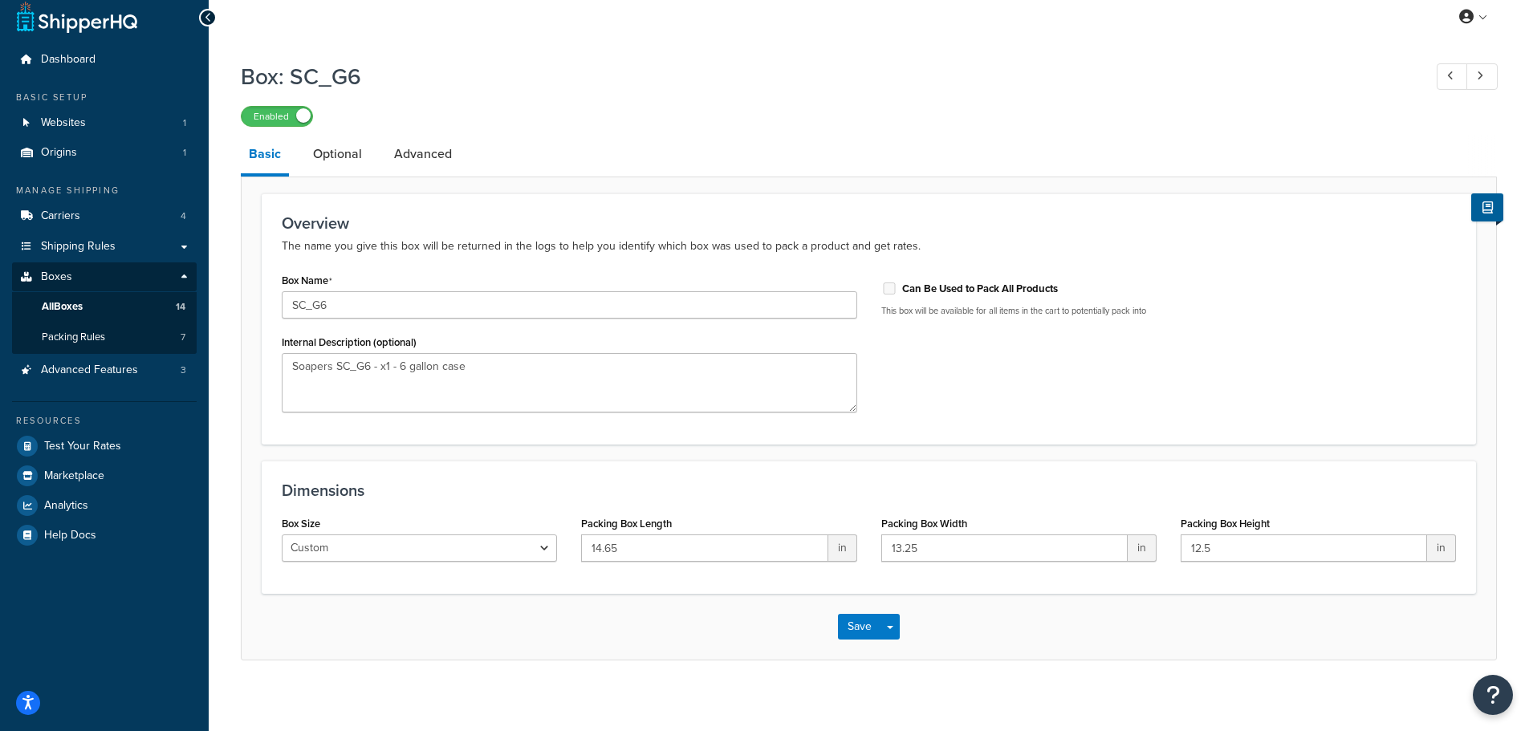
scroll to position [21, 0]
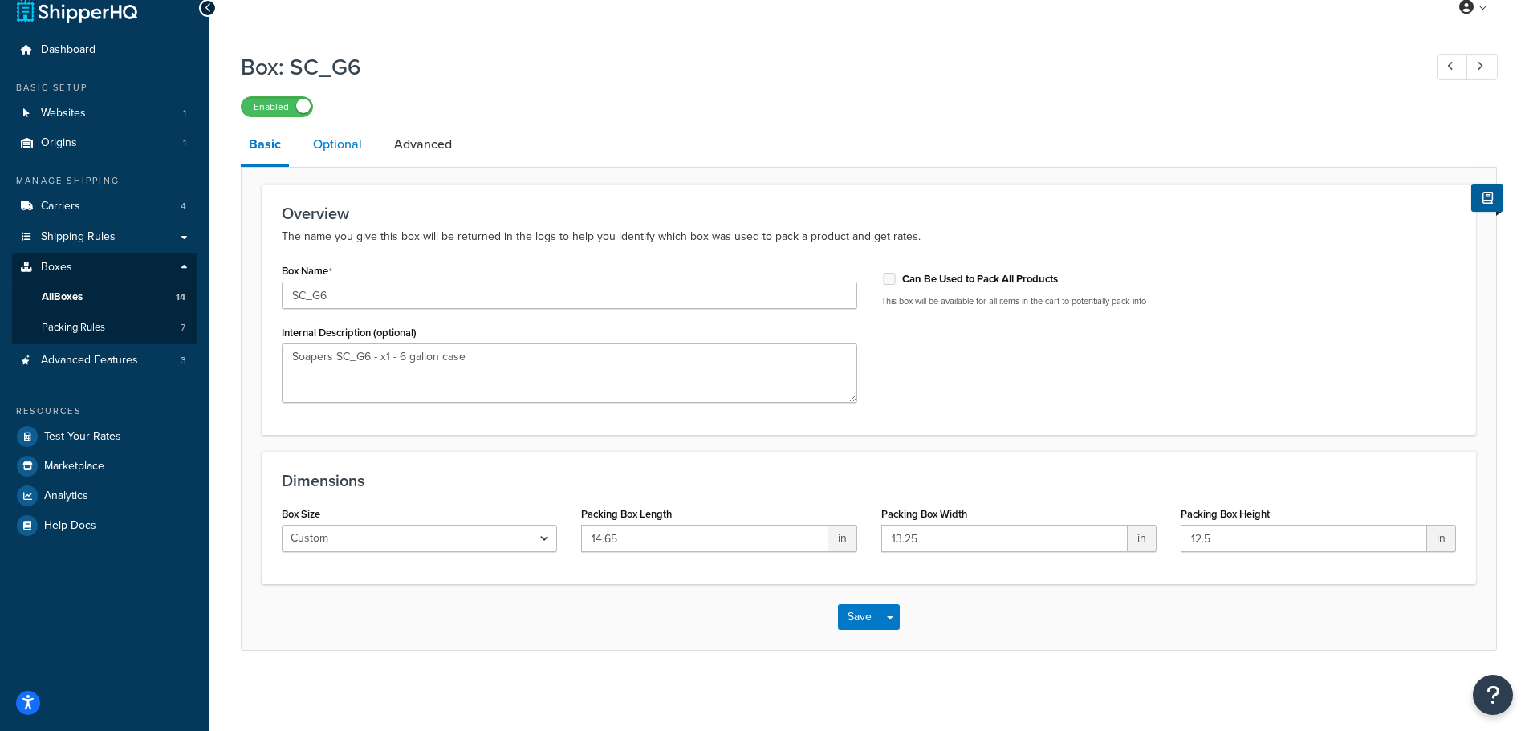
click at [328, 144] on link "Optional" at bounding box center [337, 144] width 65 height 39
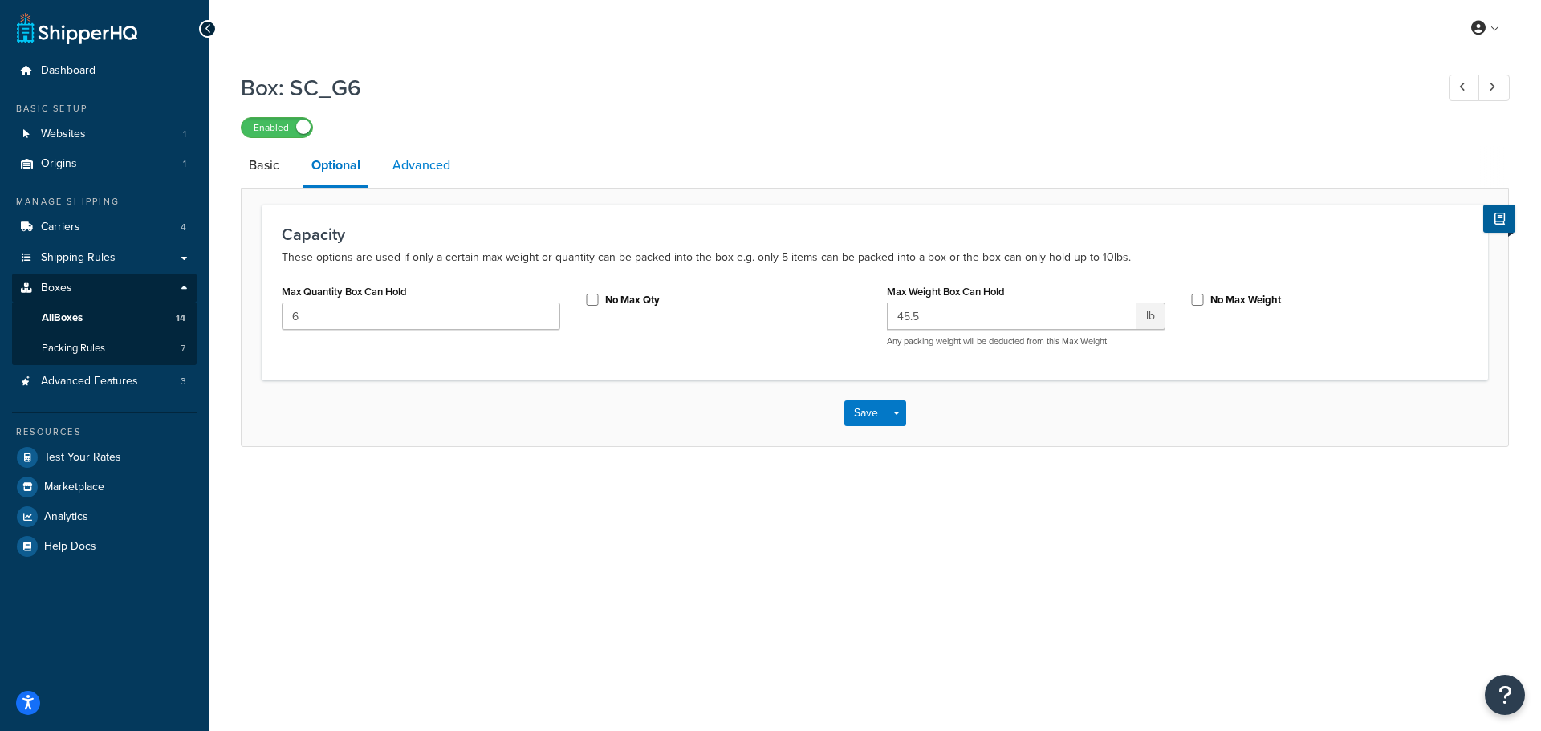
click at [438, 156] on link "Advanced" at bounding box center [421, 165] width 74 height 39
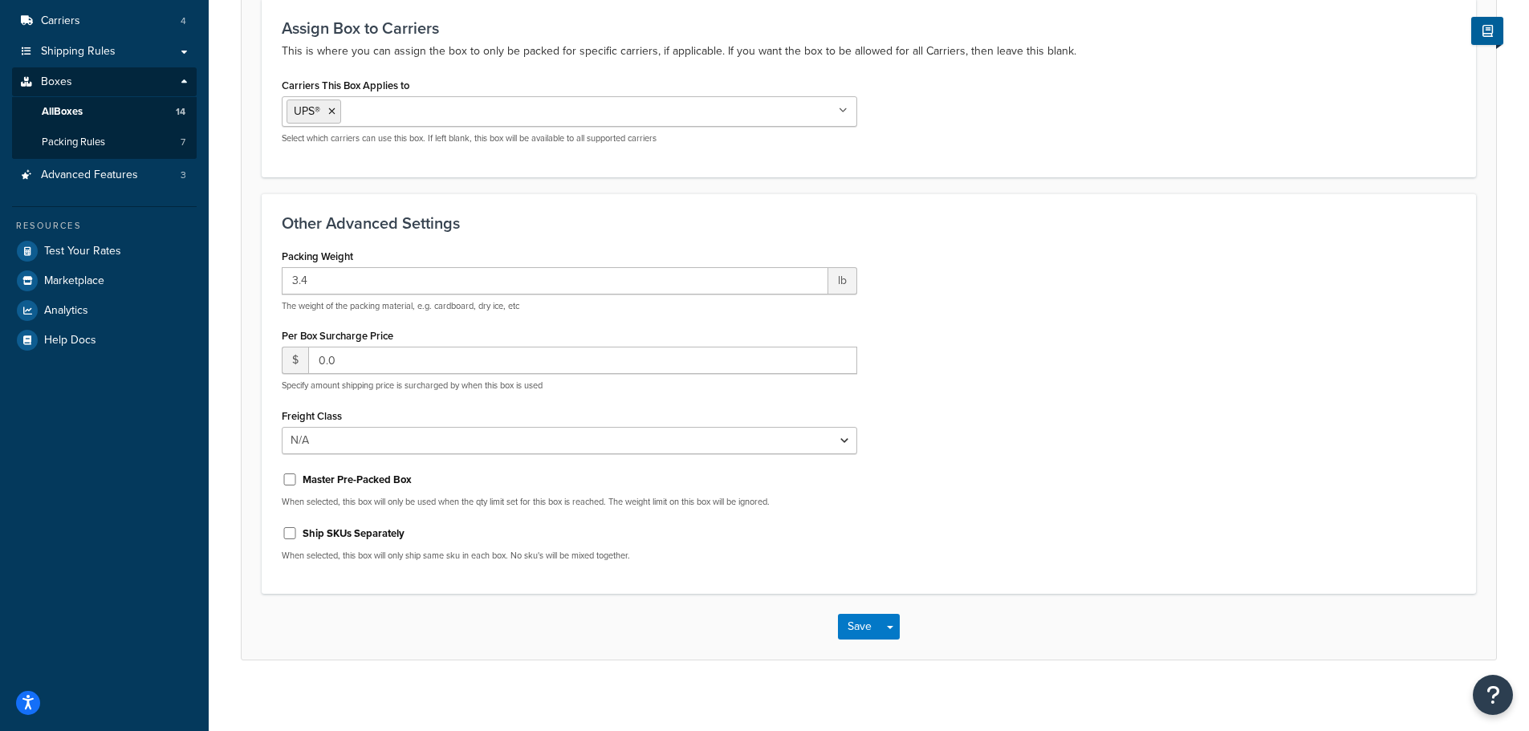
scroll to position [216, 0]
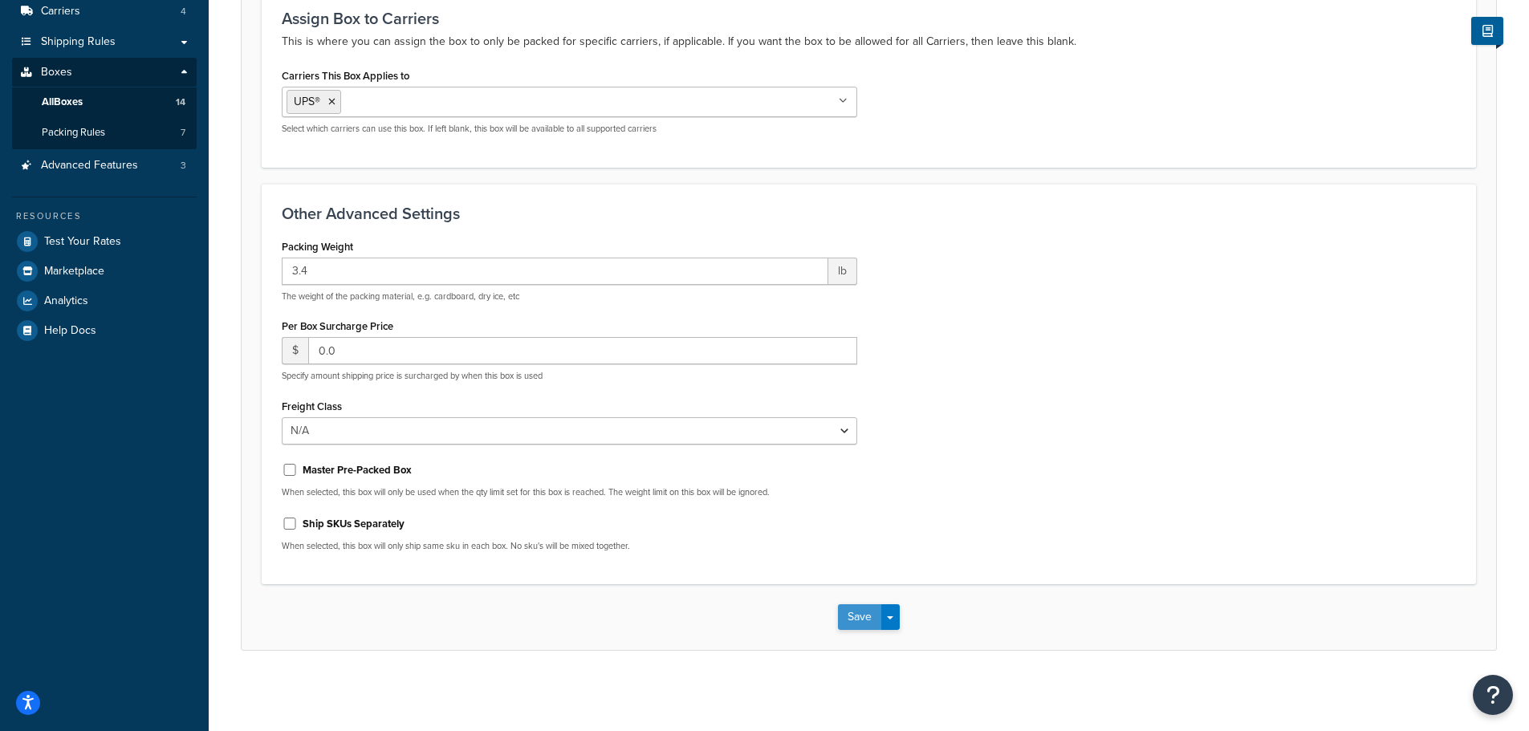
click at [868, 620] on button "Save" at bounding box center [859, 617] width 43 height 26
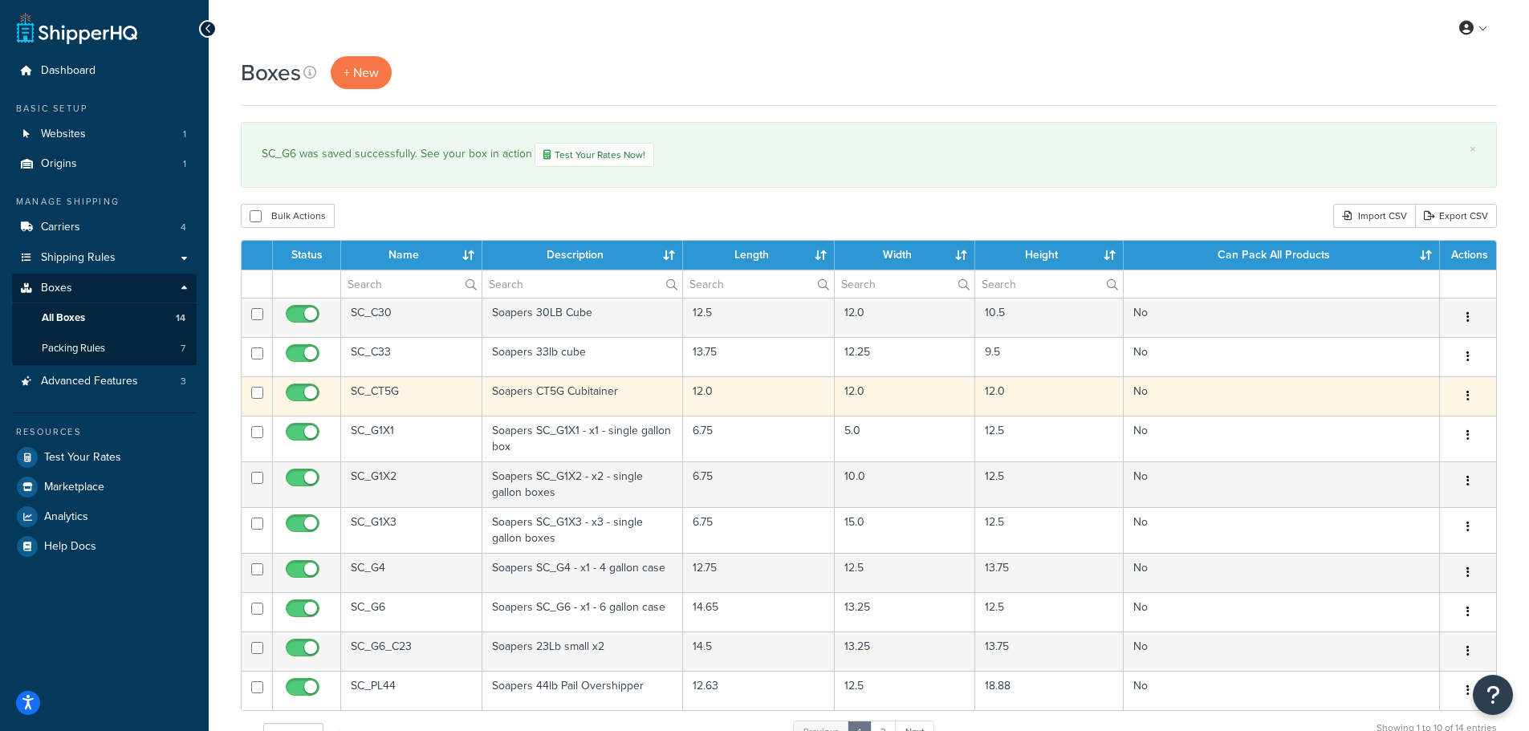
click at [1469, 394] on button "button" at bounding box center [1468, 397] width 22 height 26
click at [1404, 421] on link "Edit" at bounding box center [1414, 426] width 127 height 33
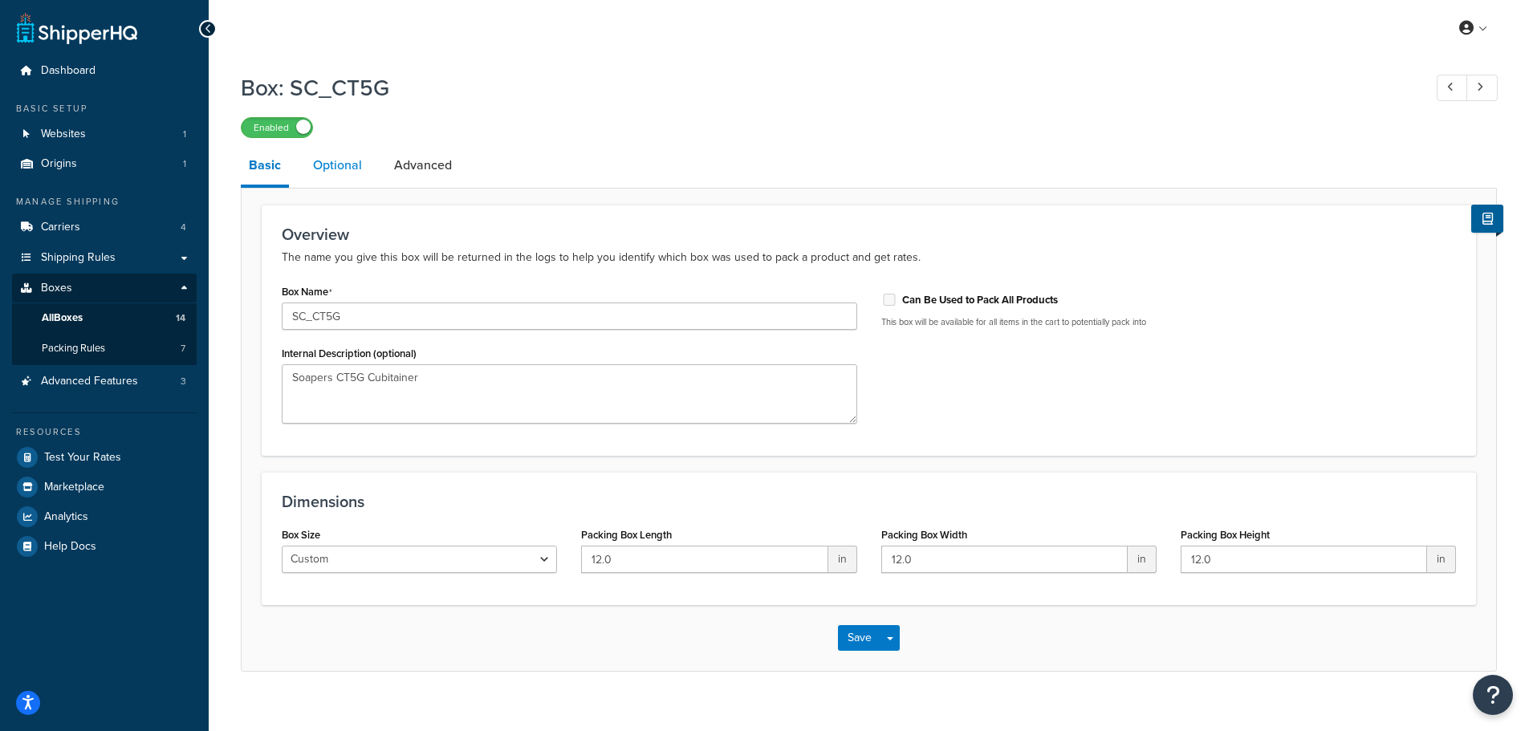
click at [364, 166] on link "Optional" at bounding box center [337, 165] width 65 height 39
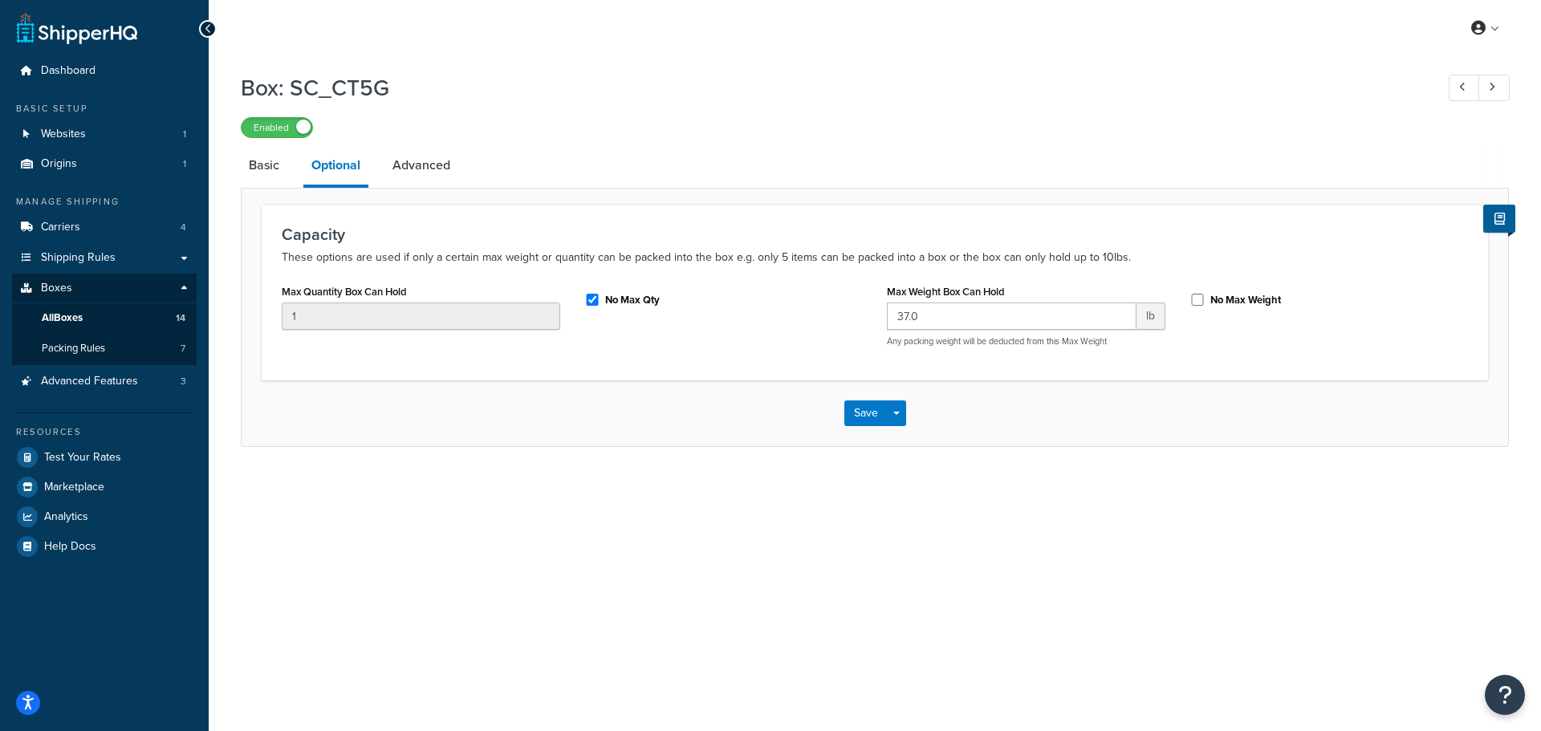
click at [611, 335] on div "Max Quantity Box Can Hold 1 No Max Qty Max Weight Box Can Hold 37.0 lb Any pack…" at bounding box center [875, 319] width 1210 height 79
click at [427, 173] on link "Advanced" at bounding box center [421, 165] width 74 height 39
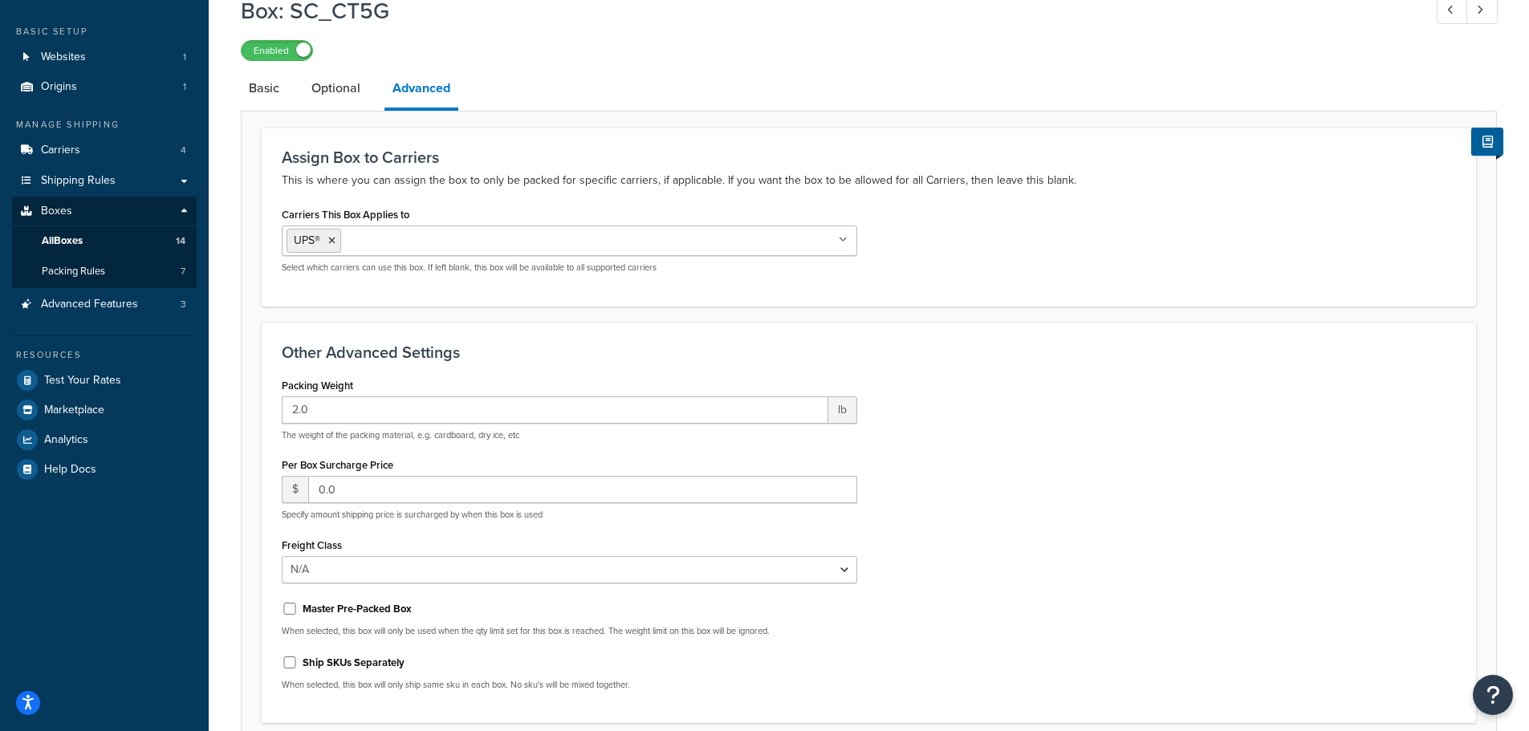
scroll to position [160, 0]
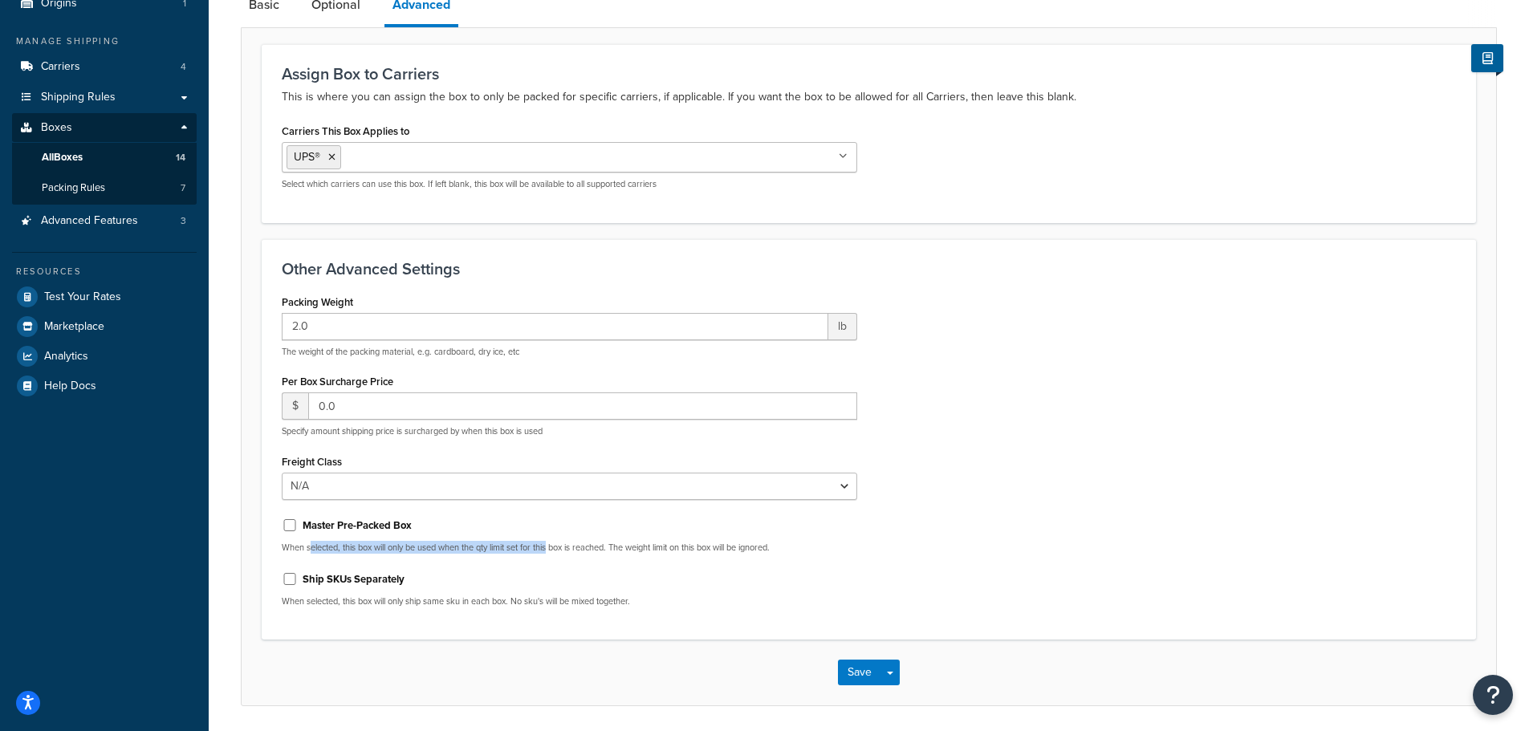
drag, startPoint x: 368, startPoint y: 543, endPoint x: 554, endPoint y: 551, distance: 186.3
click at [554, 551] on p "When selected, this box will only be used when the qty limit set for this box i…" at bounding box center [569, 548] width 575 height 12
click at [476, 548] on p "When selected, this box will only be used when the qty limit set for this box i…" at bounding box center [569, 548] width 575 height 12
click at [286, 522] on input "Master Pre-Packed Box" at bounding box center [290, 525] width 16 height 12
checkbox input "true"
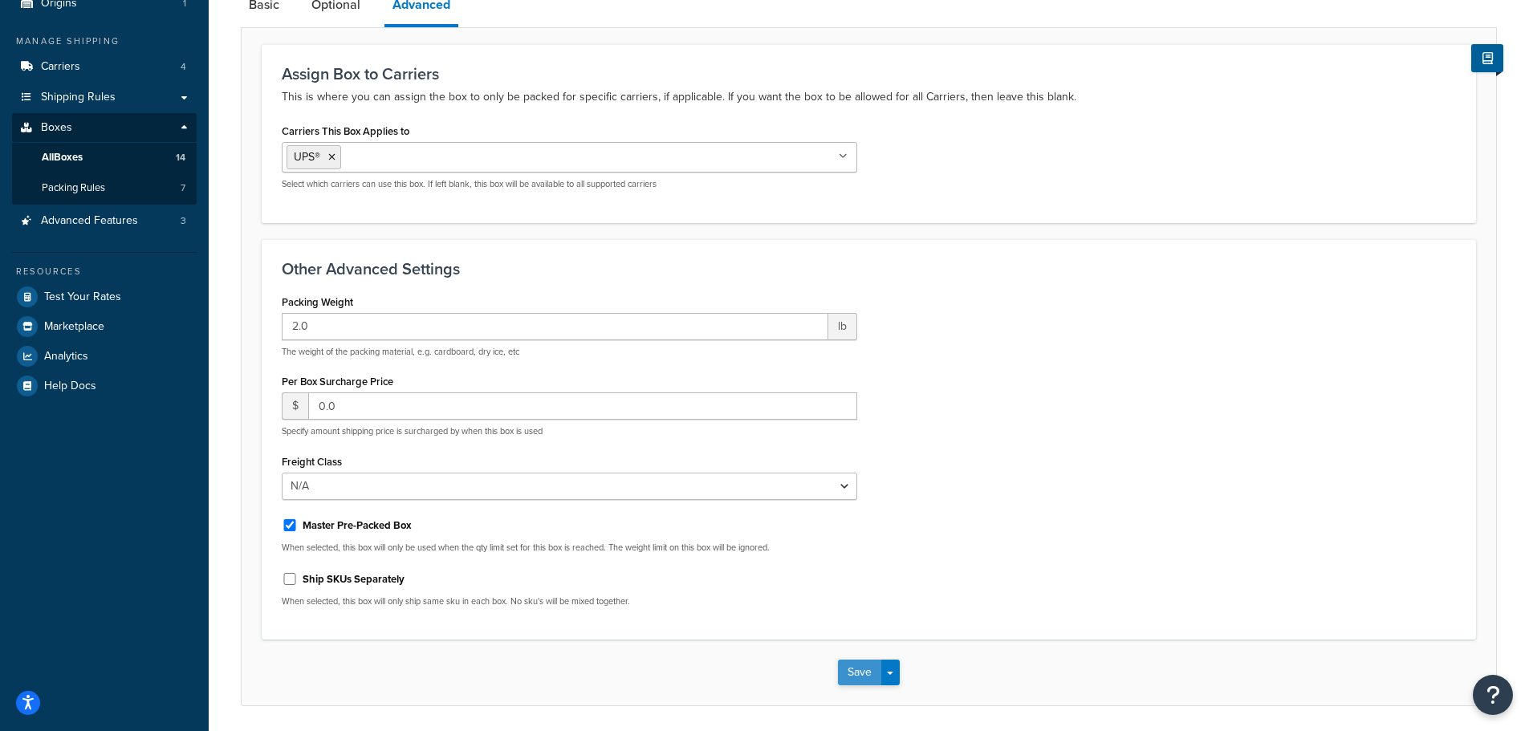
click at [866, 673] on button "Save" at bounding box center [859, 673] width 43 height 26
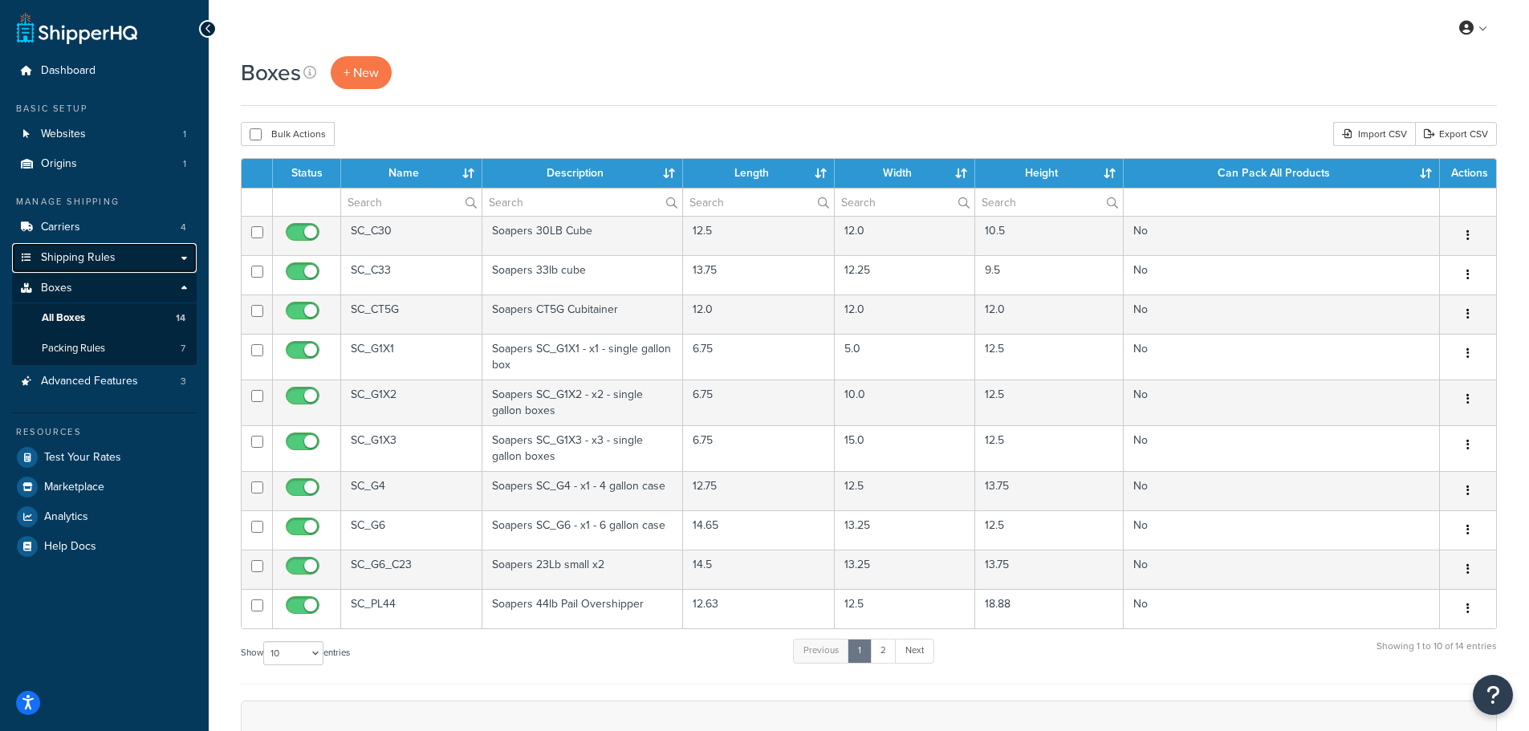
click at [74, 255] on span "Shipping Rules" at bounding box center [78, 258] width 75 height 14
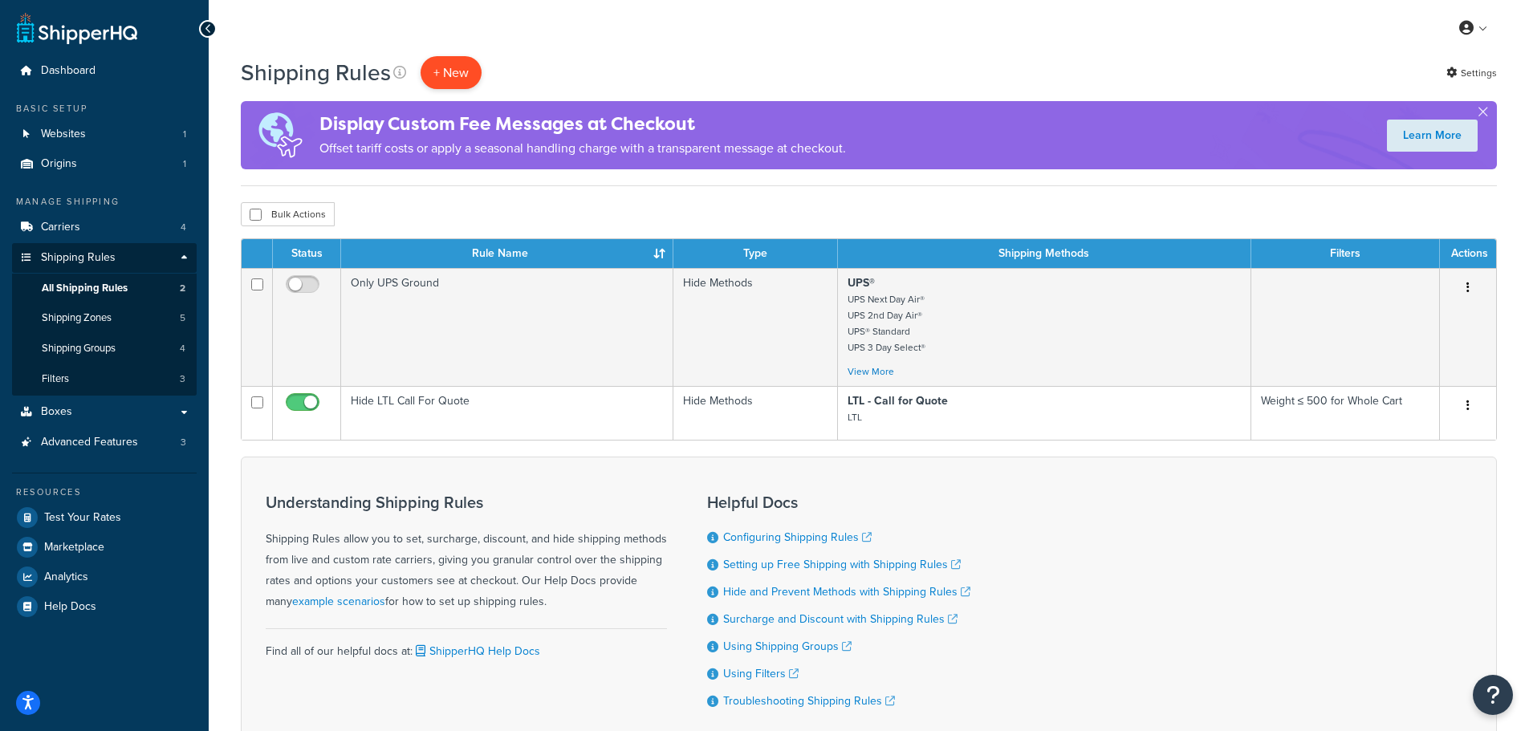
click at [464, 70] on p "+ New" at bounding box center [451, 72] width 61 height 33
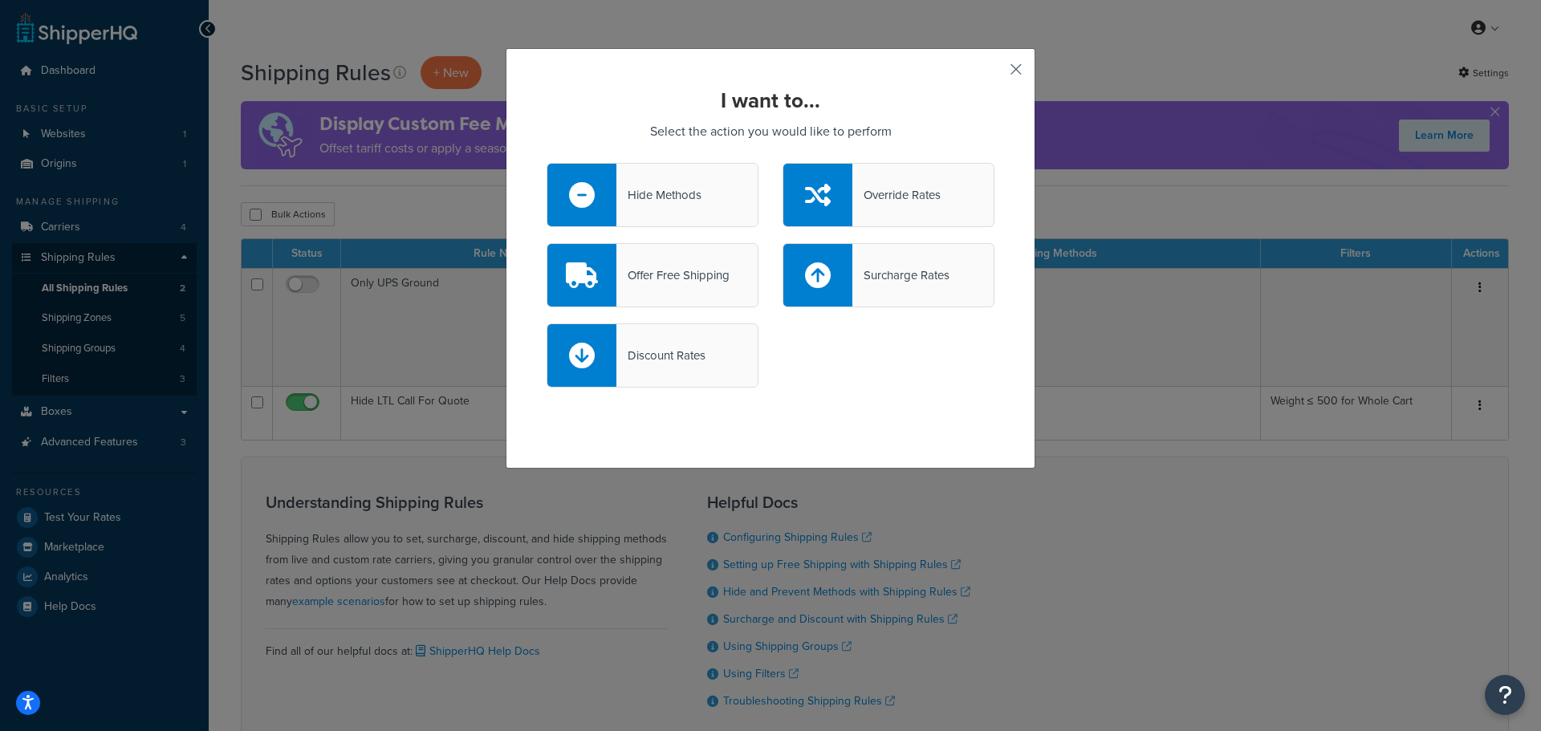
click at [994, 73] on button "button" at bounding box center [992, 75] width 4 height 4
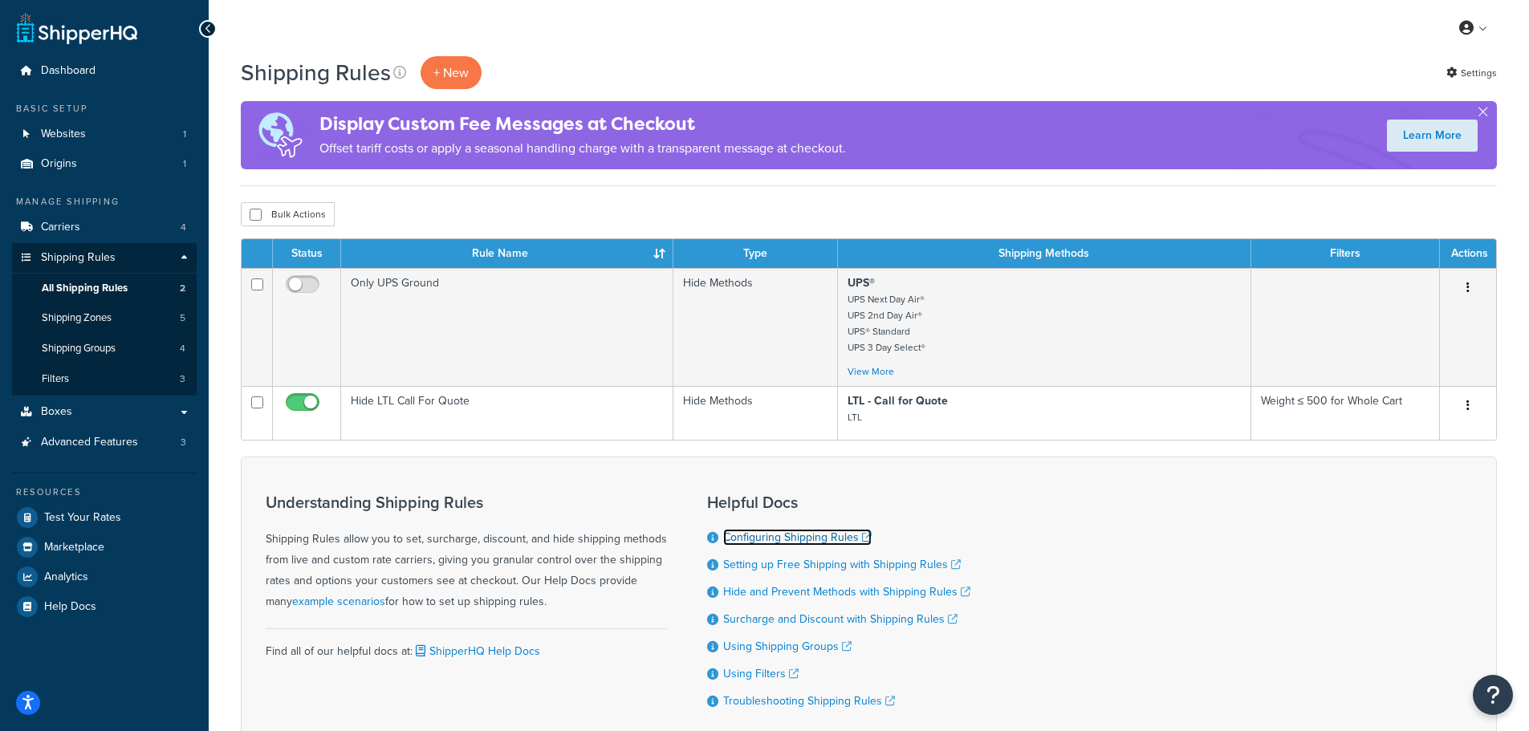
click at [766, 538] on link "Configuring Shipping Rules" at bounding box center [797, 537] width 148 height 17
click at [429, 68] on p "+ New" at bounding box center [451, 72] width 61 height 33
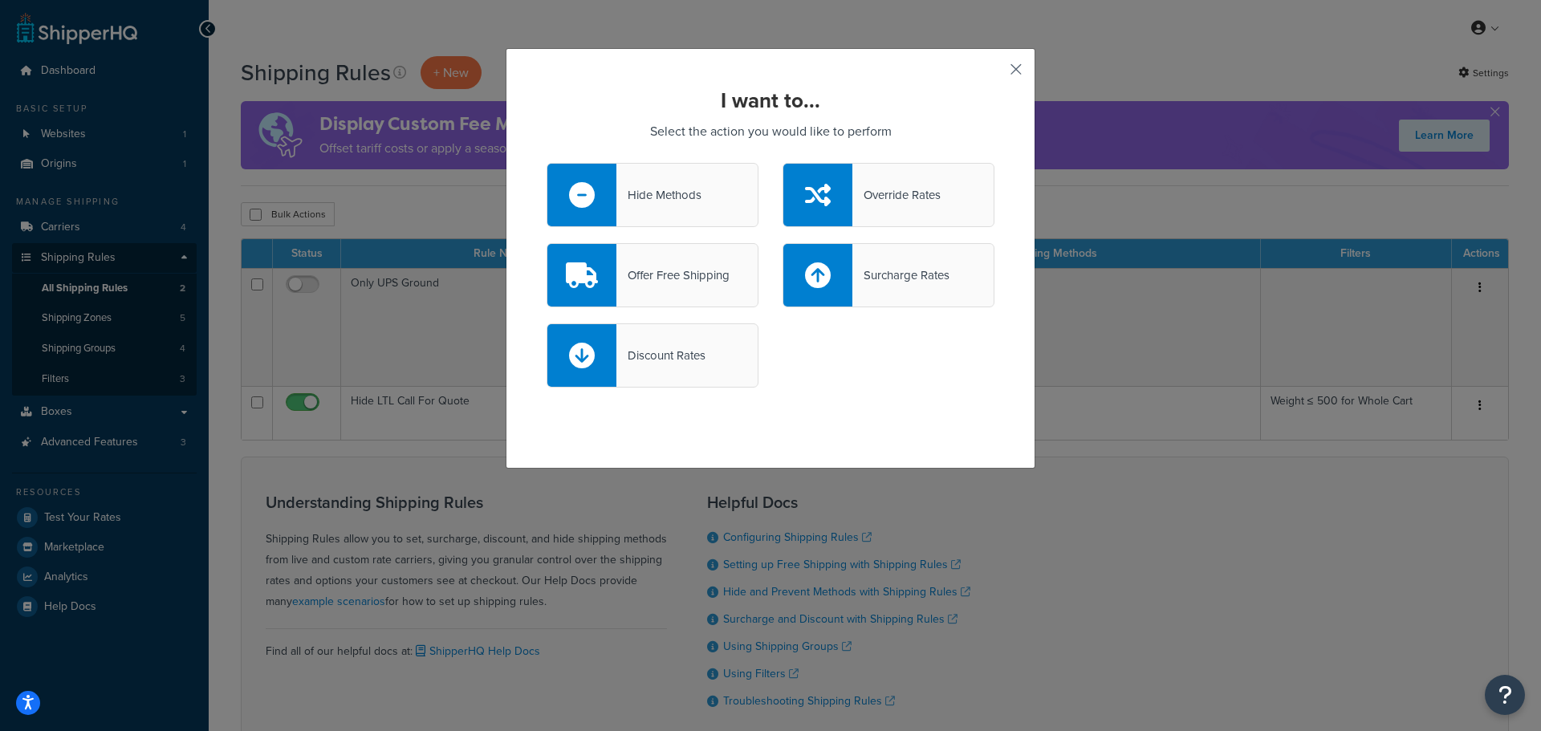
click at [994, 73] on button "button" at bounding box center [992, 75] width 4 height 4
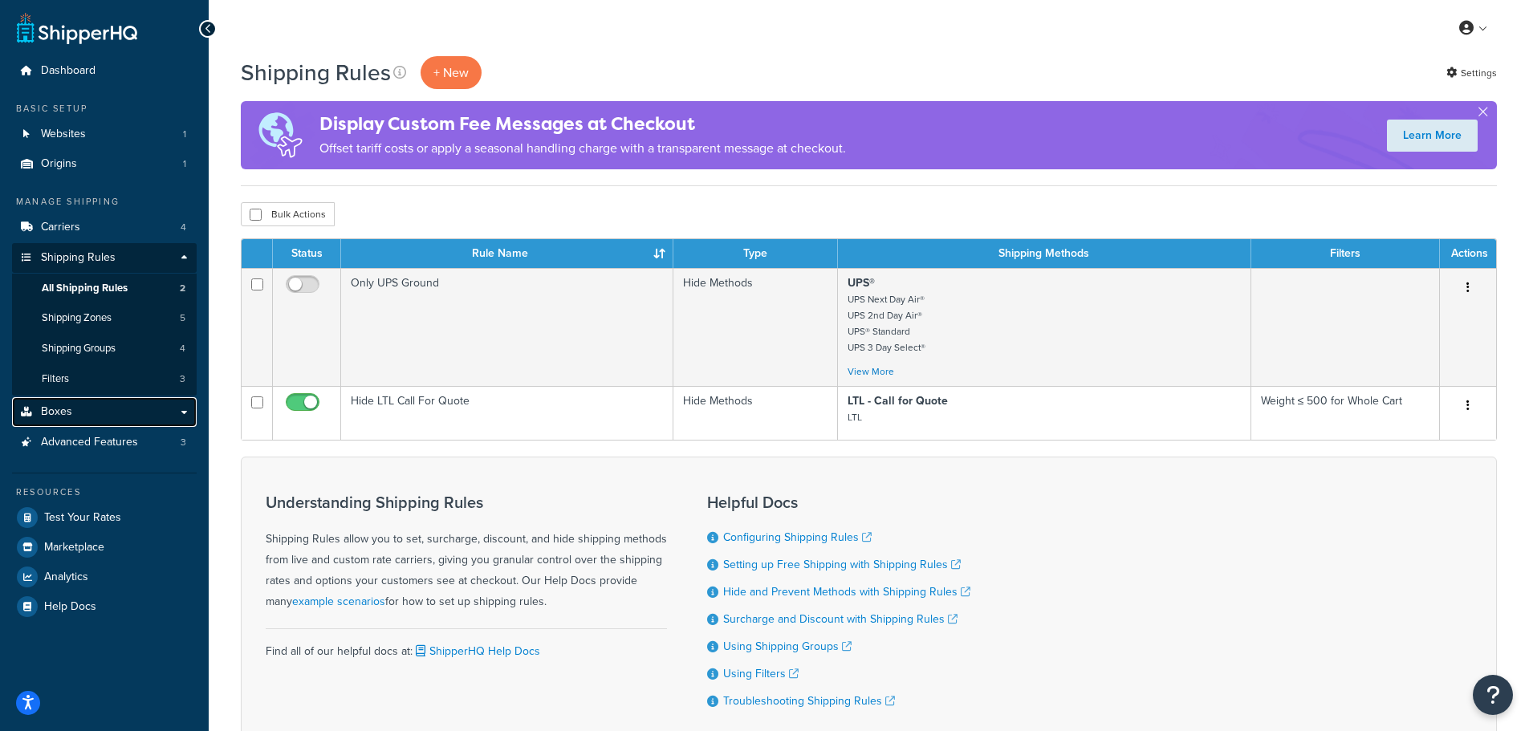
click at [83, 407] on link "Boxes" at bounding box center [104, 412] width 185 height 30
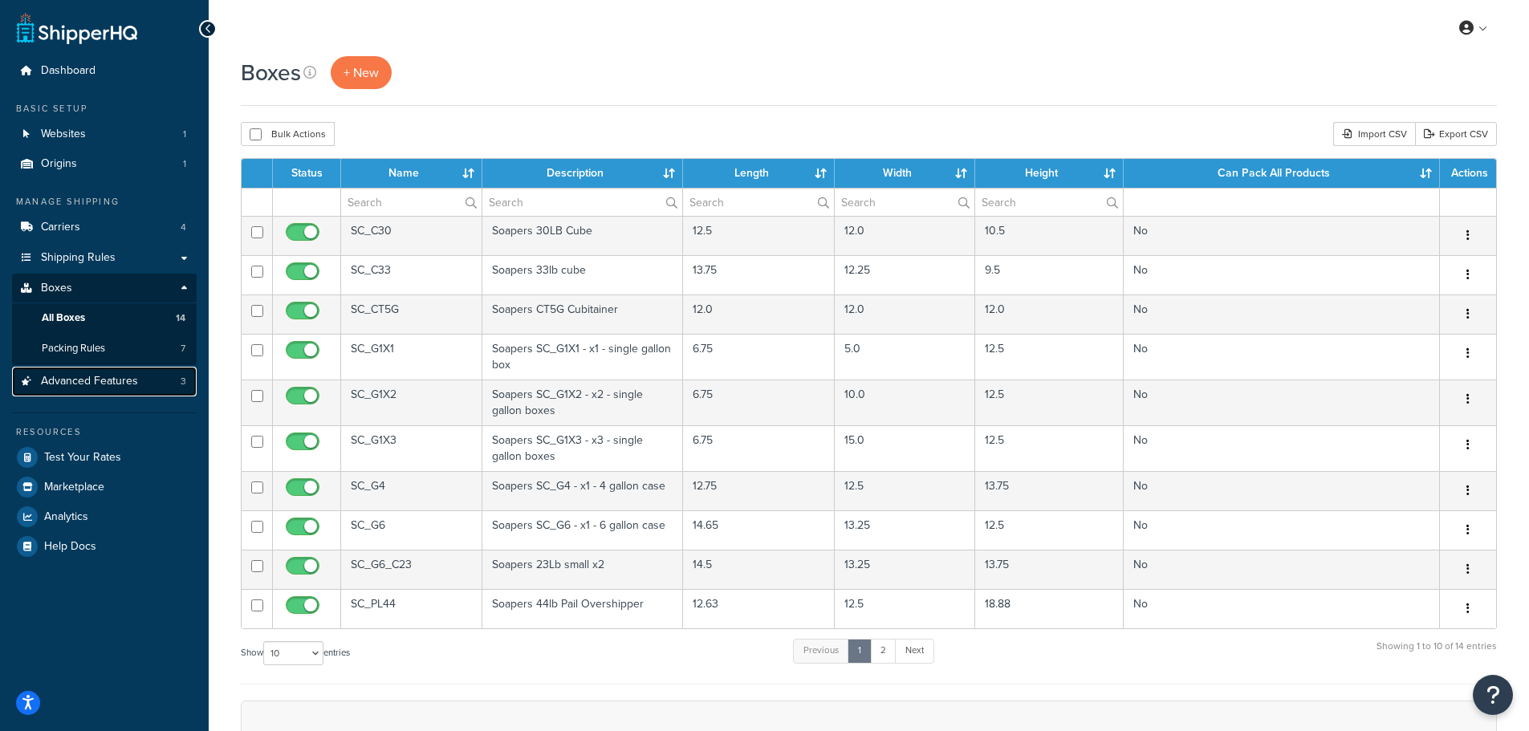
click at [86, 375] on span "Advanced Features" at bounding box center [89, 382] width 97 height 14
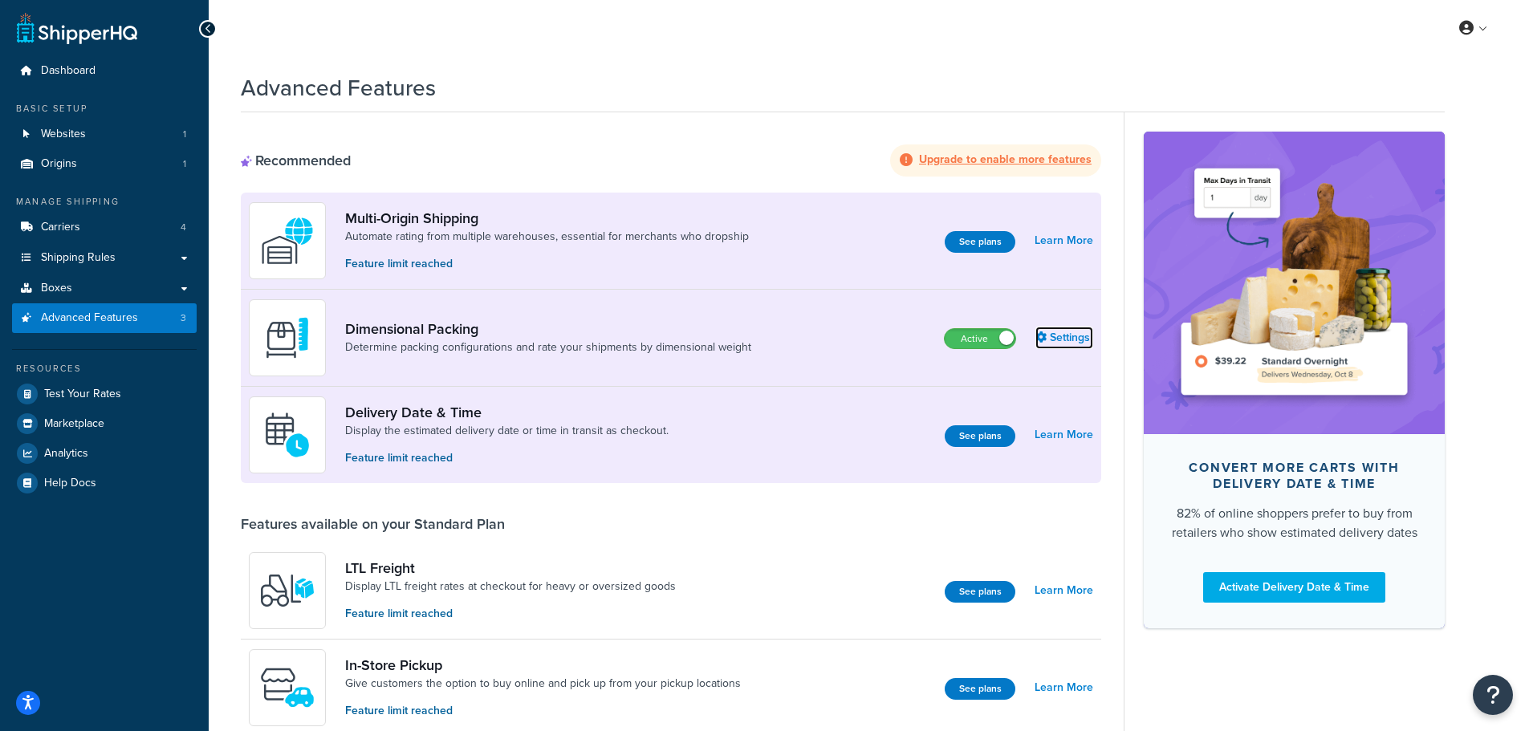
click at [1054, 335] on link "Settings" at bounding box center [1064, 338] width 58 height 22
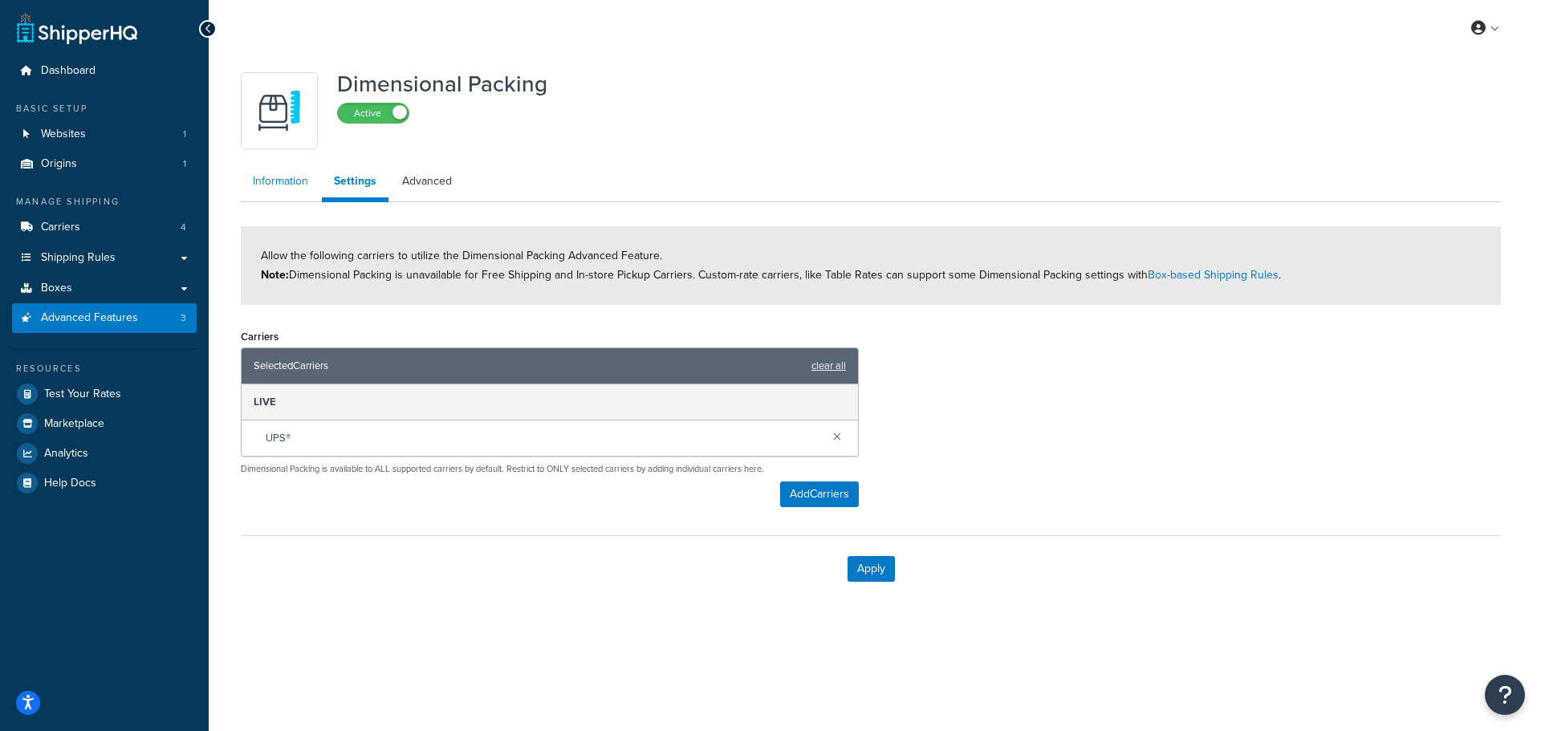
click at [287, 177] on link "Information" at bounding box center [280, 181] width 79 height 32
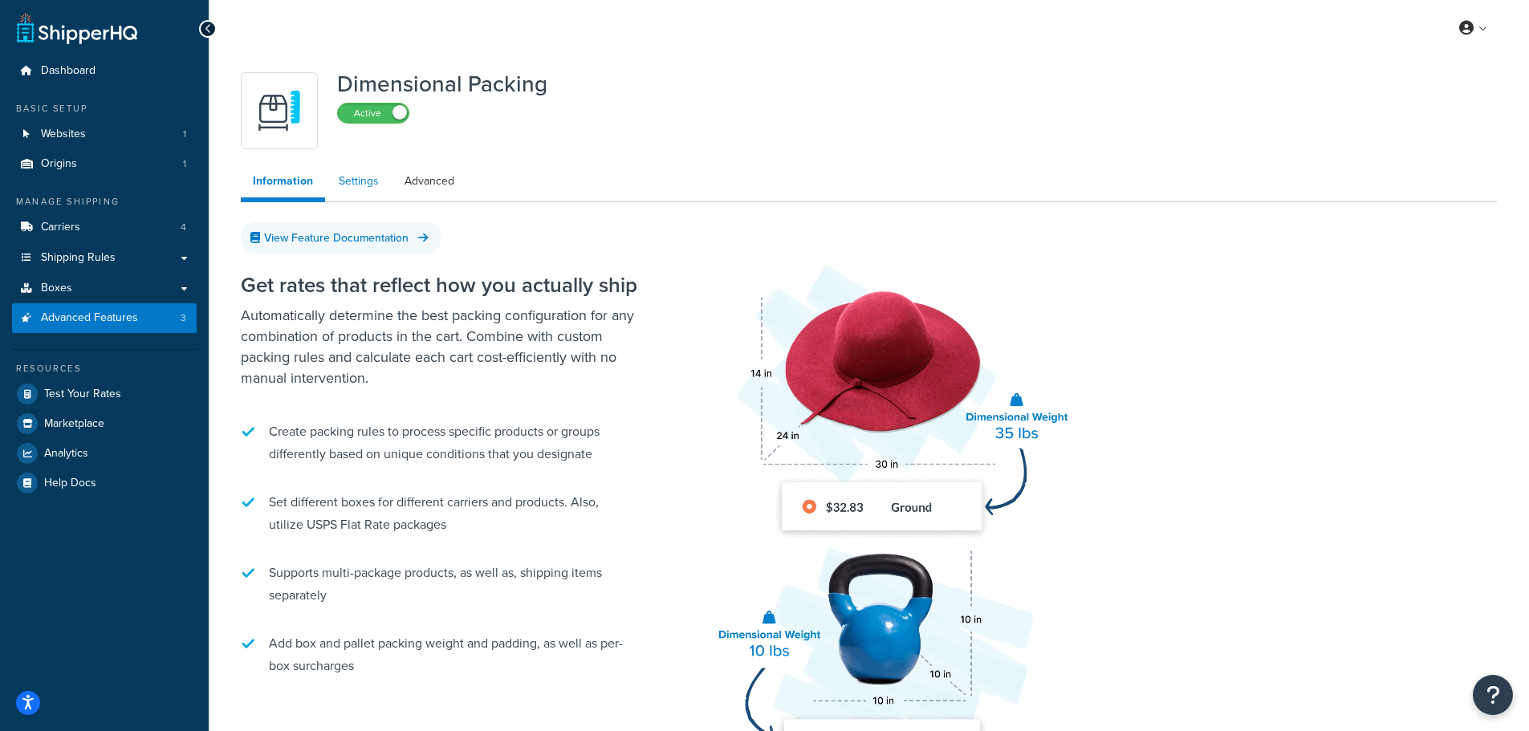
click at [345, 174] on link "Settings" at bounding box center [359, 181] width 64 height 32
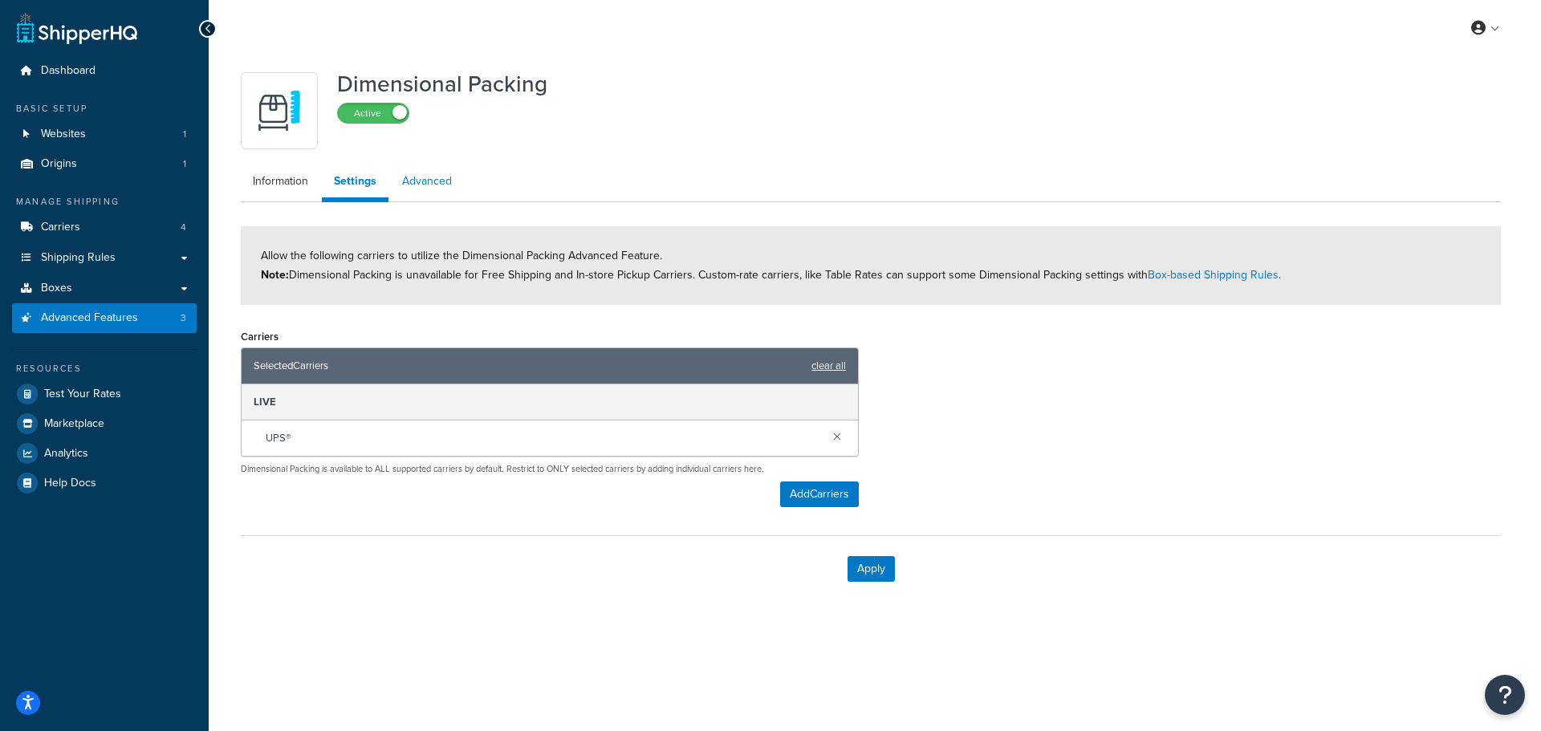
click at [414, 177] on link "Advanced" at bounding box center [427, 181] width 74 height 32
select select "false"
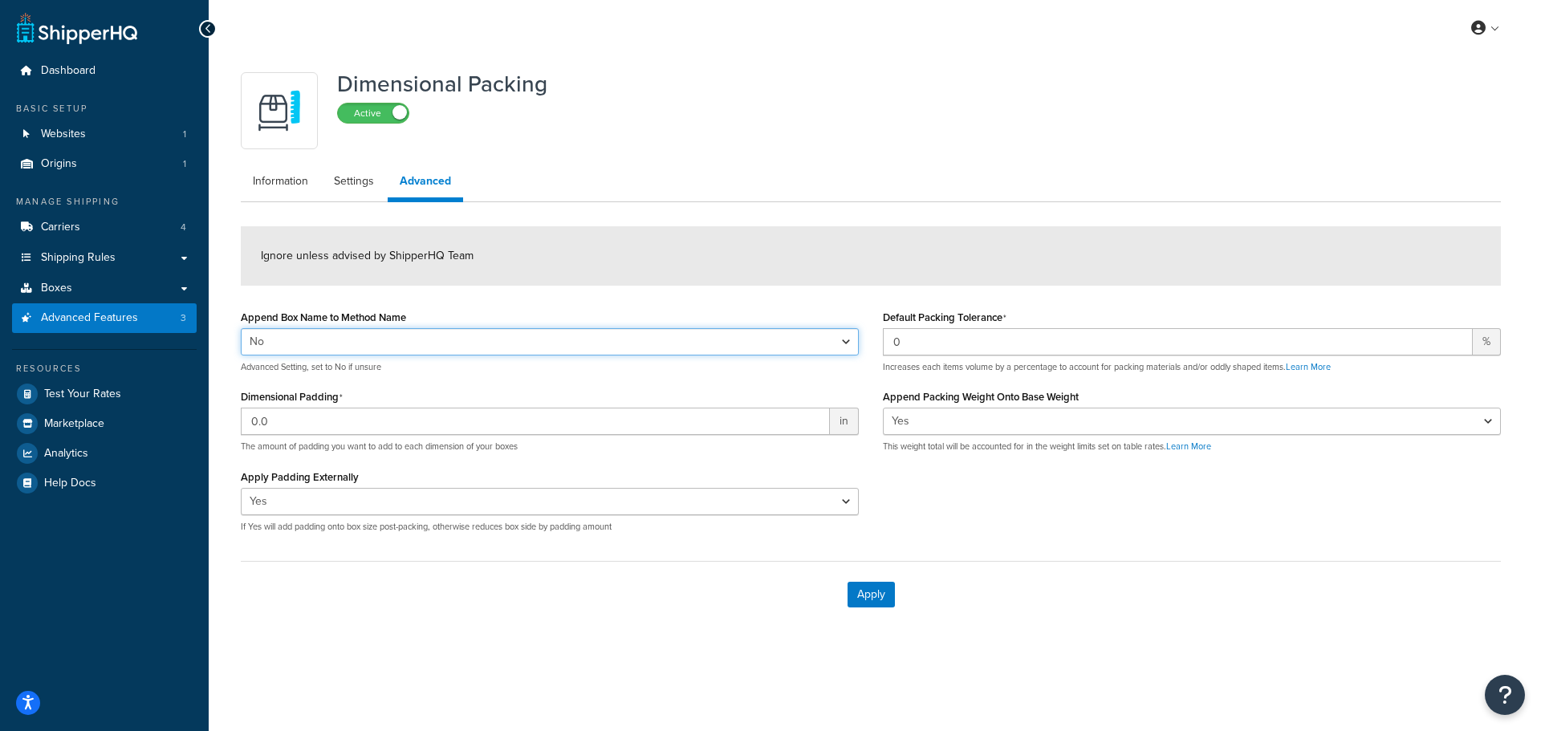
click at [313, 343] on select "Yes No" at bounding box center [550, 341] width 618 height 27
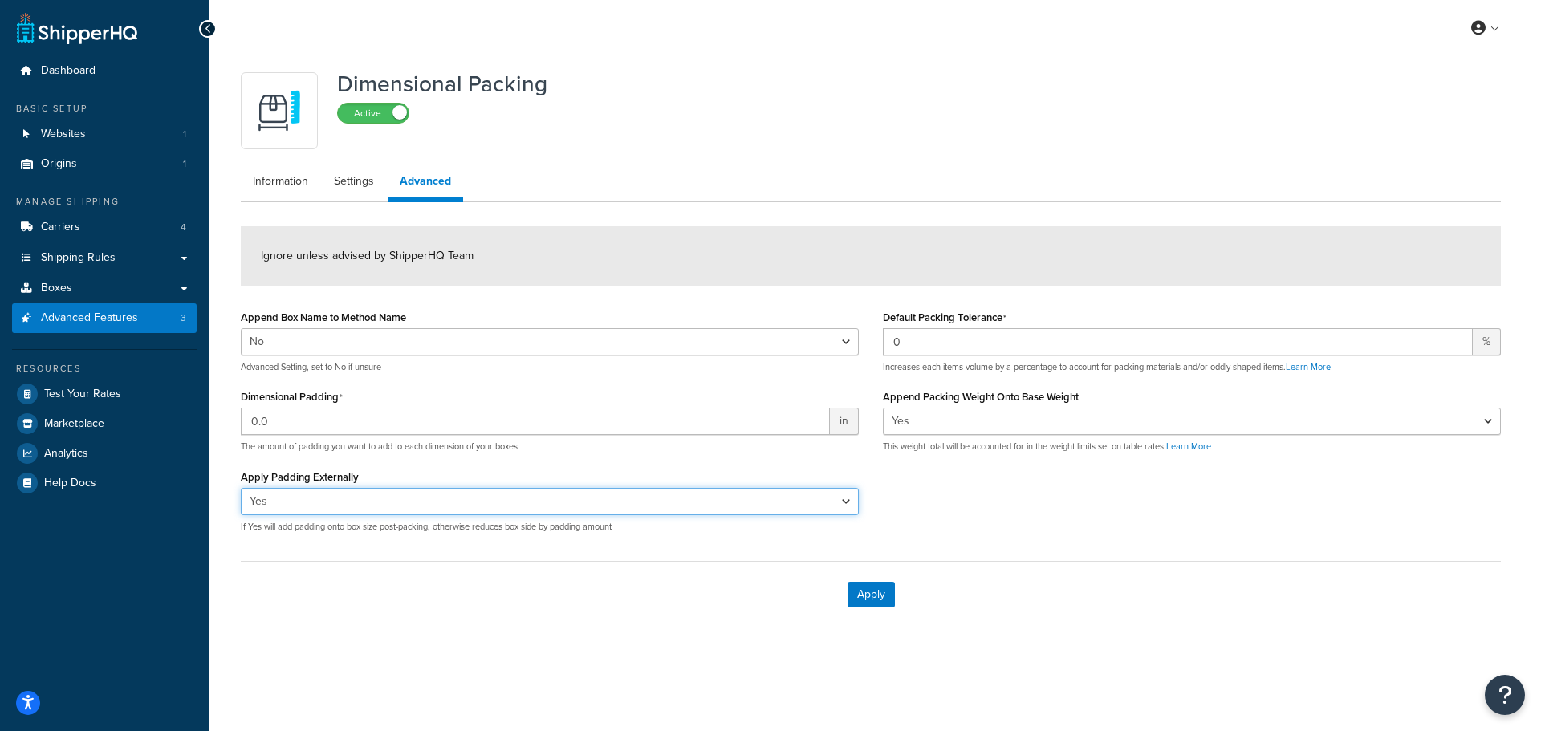
click at [350, 502] on select "Yes No" at bounding box center [550, 501] width 618 height 27
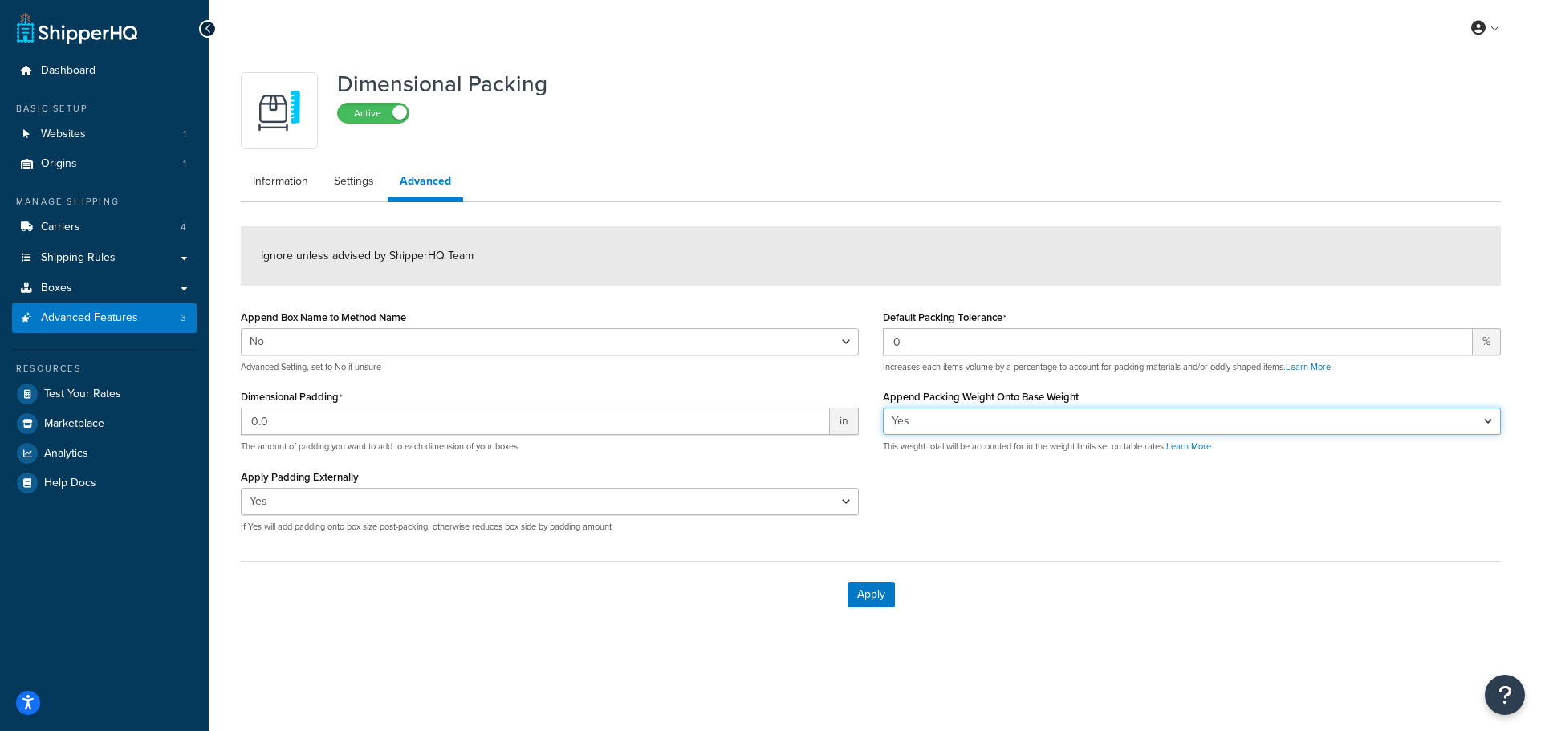
click at [1019, 422] on select "Yes No" at bounding box center [1192, 421] width 618 height 27
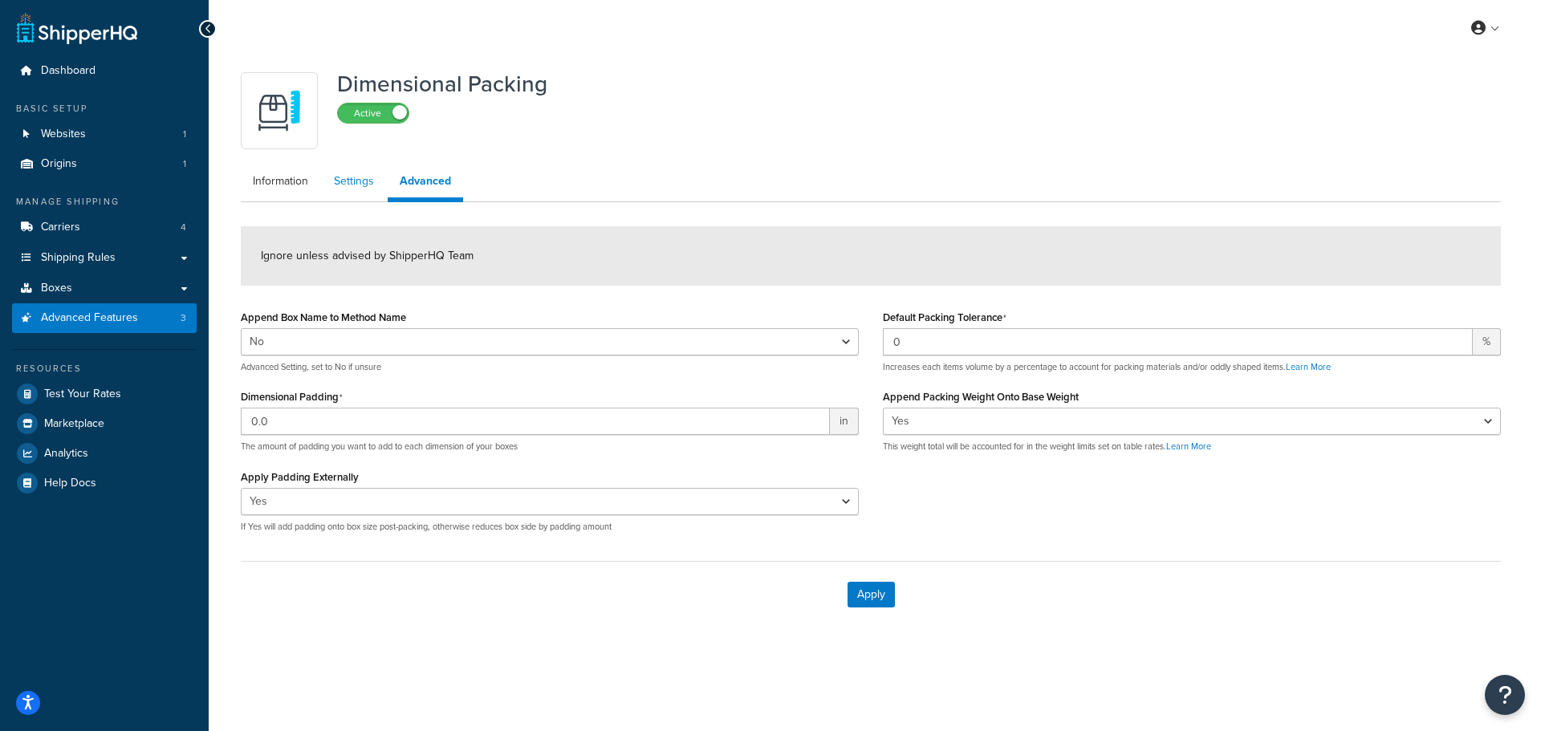
click at [337, 181] on link "Settings" at bounding box center [354, 181] width 64 height 32
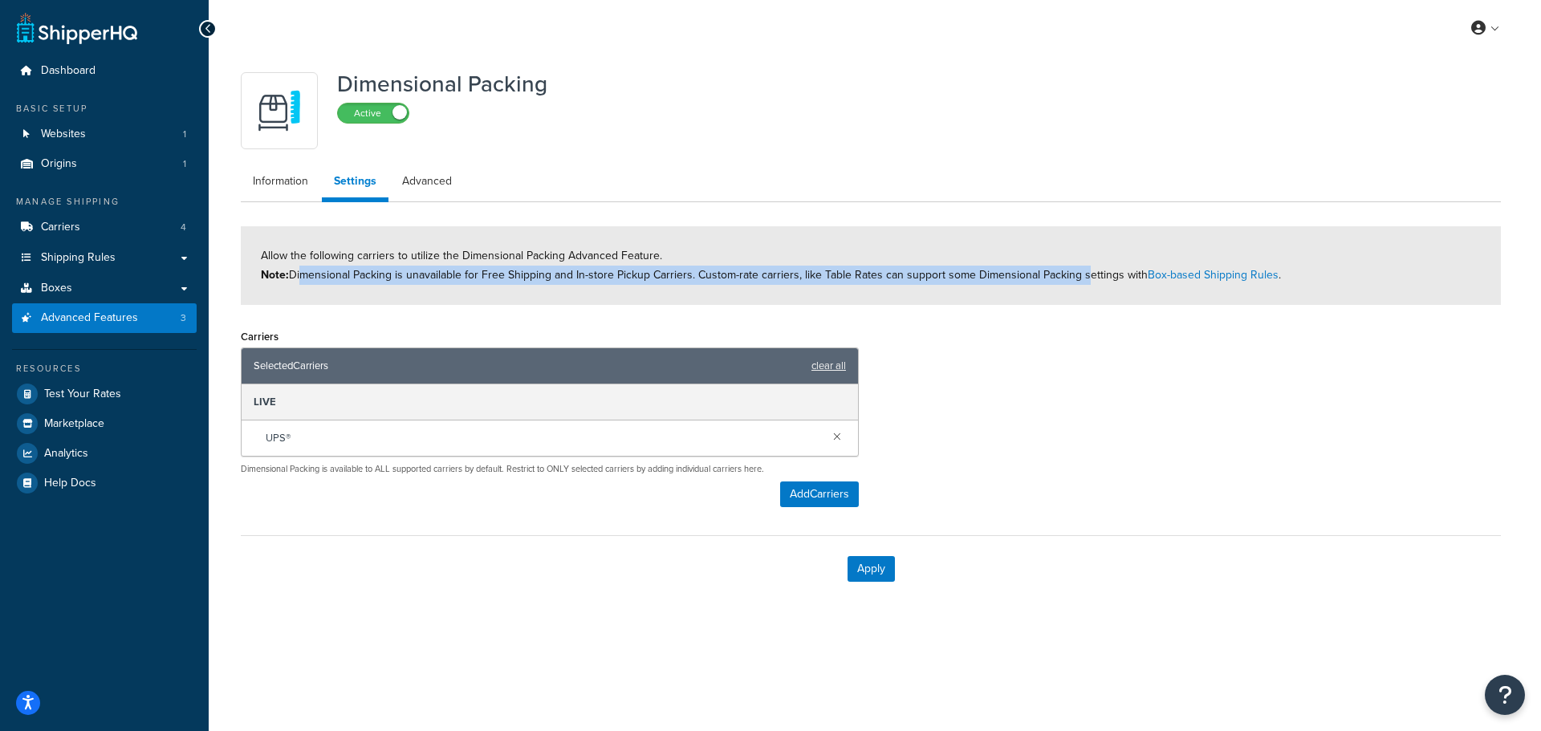
drag, startPoint x: 297, startPoint y: 278, endPoint x: 1079, endPoint y: 279, distance: 782.4
click at [1079, 279] on span "Allow the following carriers to utilize the Dimensional Packing Advanced Featur…" at bounding box center [771, 265] width 1020 height 36
click at [1171, 273] on link "Box-based Shipping Rules" at bounding box center [1213, 274] width 131 height 17
click at [73, 61] on link "Dashboard" at bounding box center [104, 71] width 185 height 30
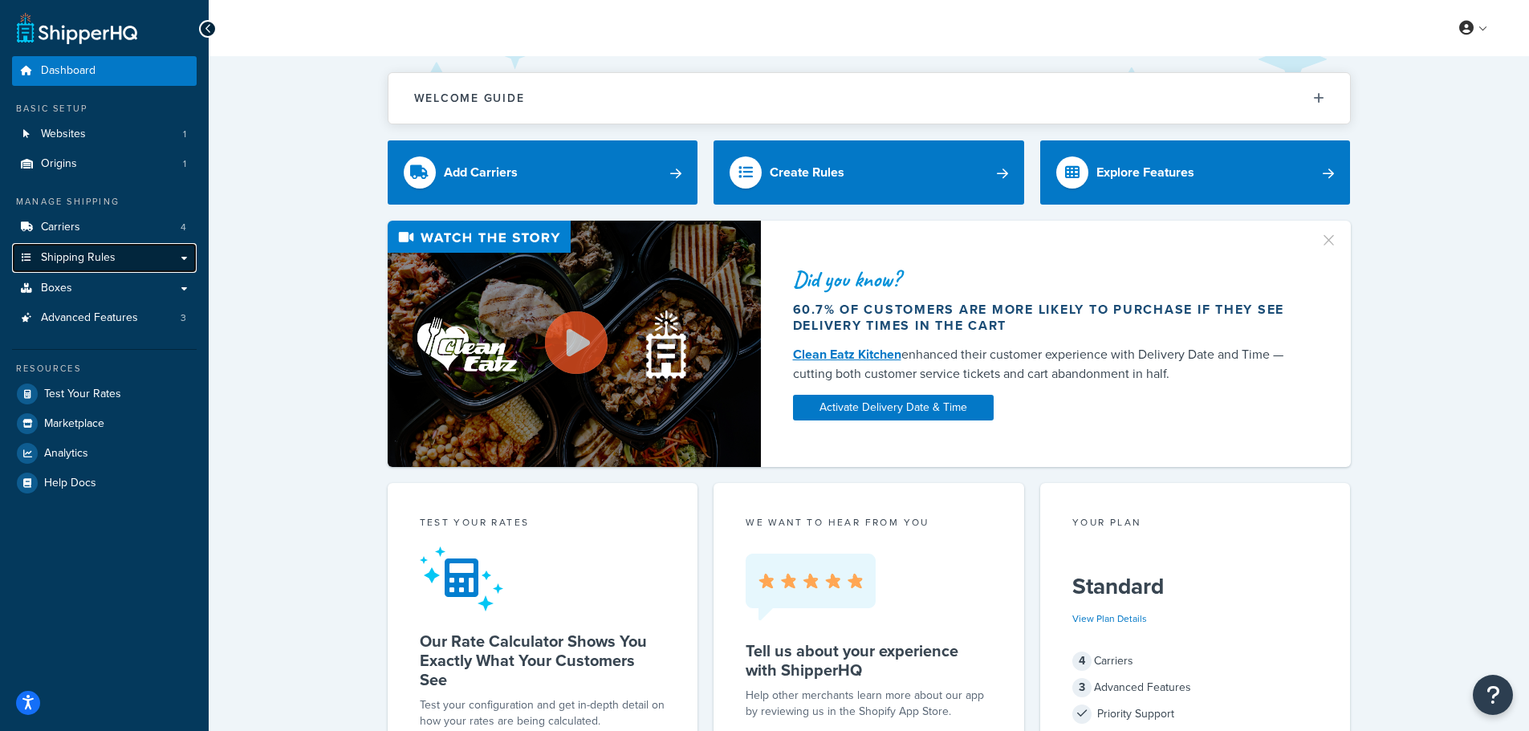
click at [65, 263] on span "Shipping Rules" at bounding box center [78, 258] width 75 height 14
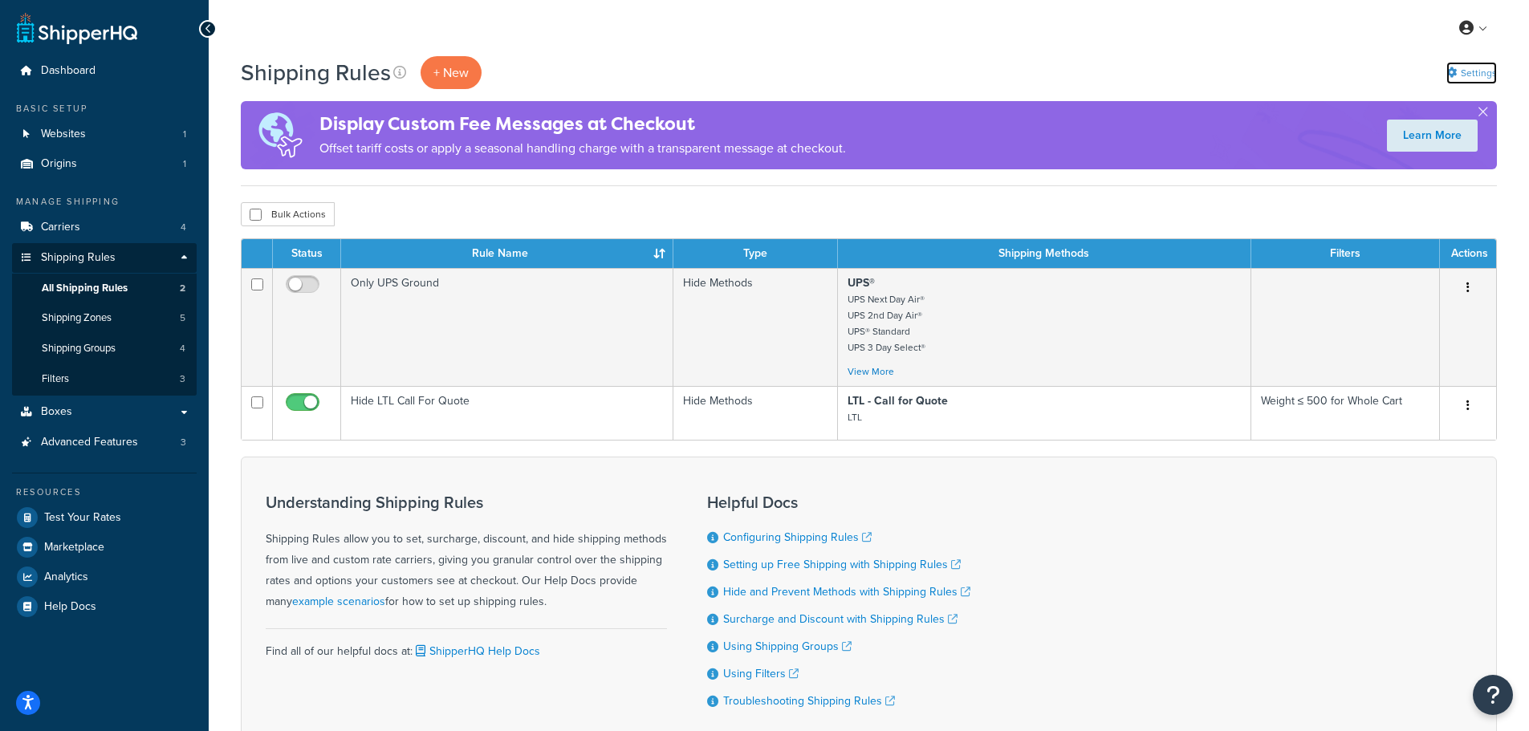
click at [1459, 69] on link "Settings" at bounding box center [1471, 73] width 51 height 22
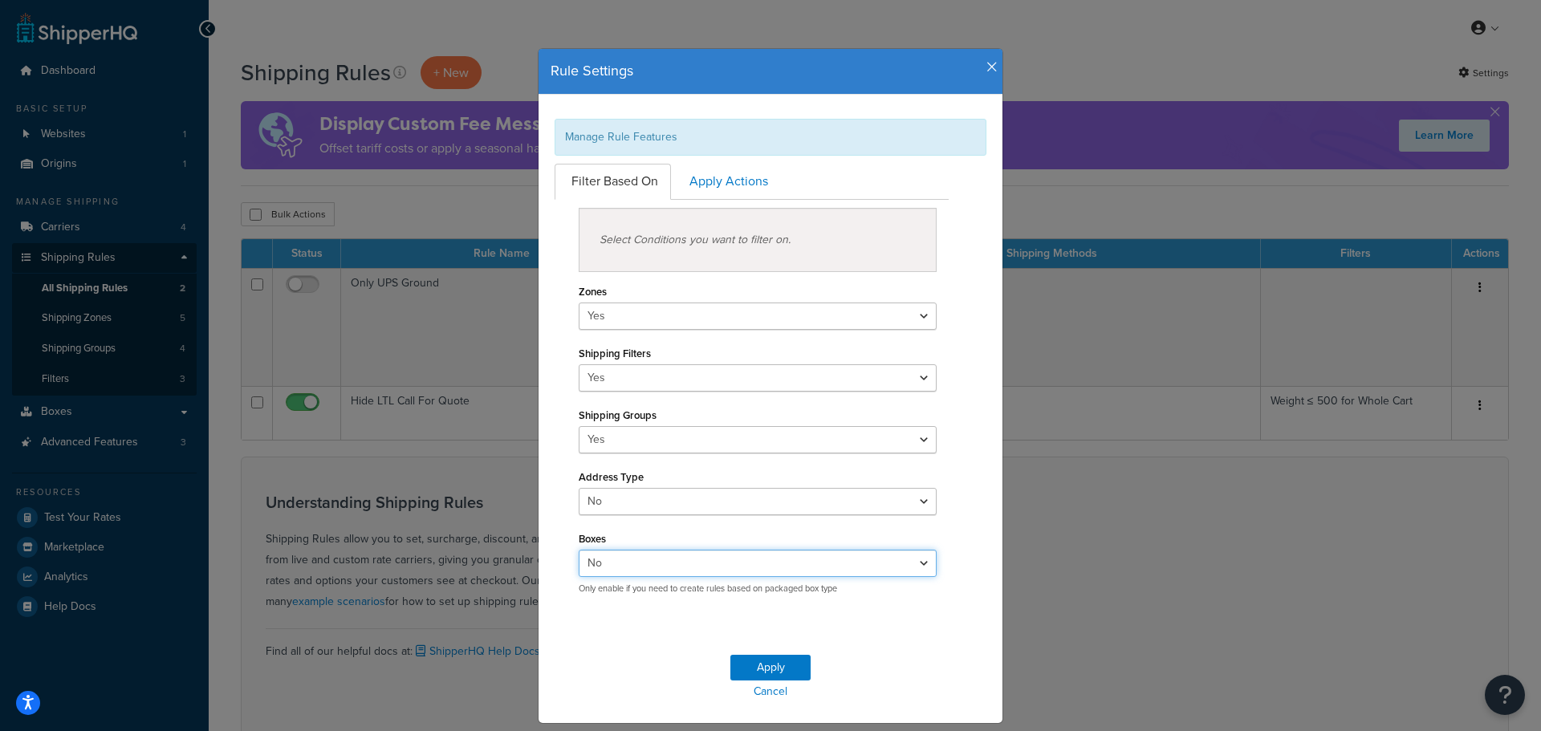
click at [736, 570] on select "Yes No" at bounding box center [758, 563] width 358 height 27
select select "true"
click at [579, 550] on select "Yes No" at bounding box center [758, 563] width 358 height 27
click at [771, 668] on button "Apply" at bounding box center [770, 668] width 80 height 26
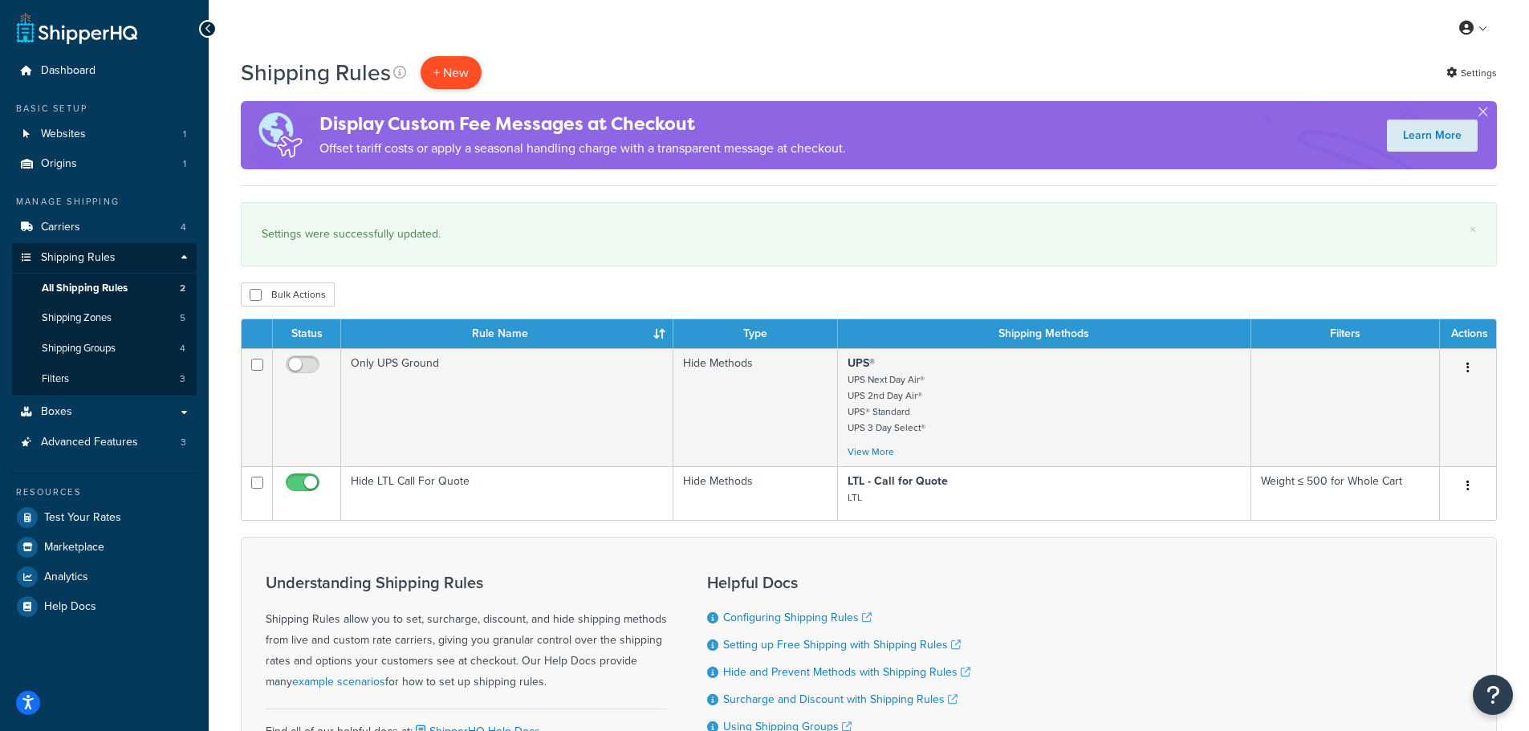
click at [441, 67] on p "+ New" at bounding box center [451, 72] width 61 height 33
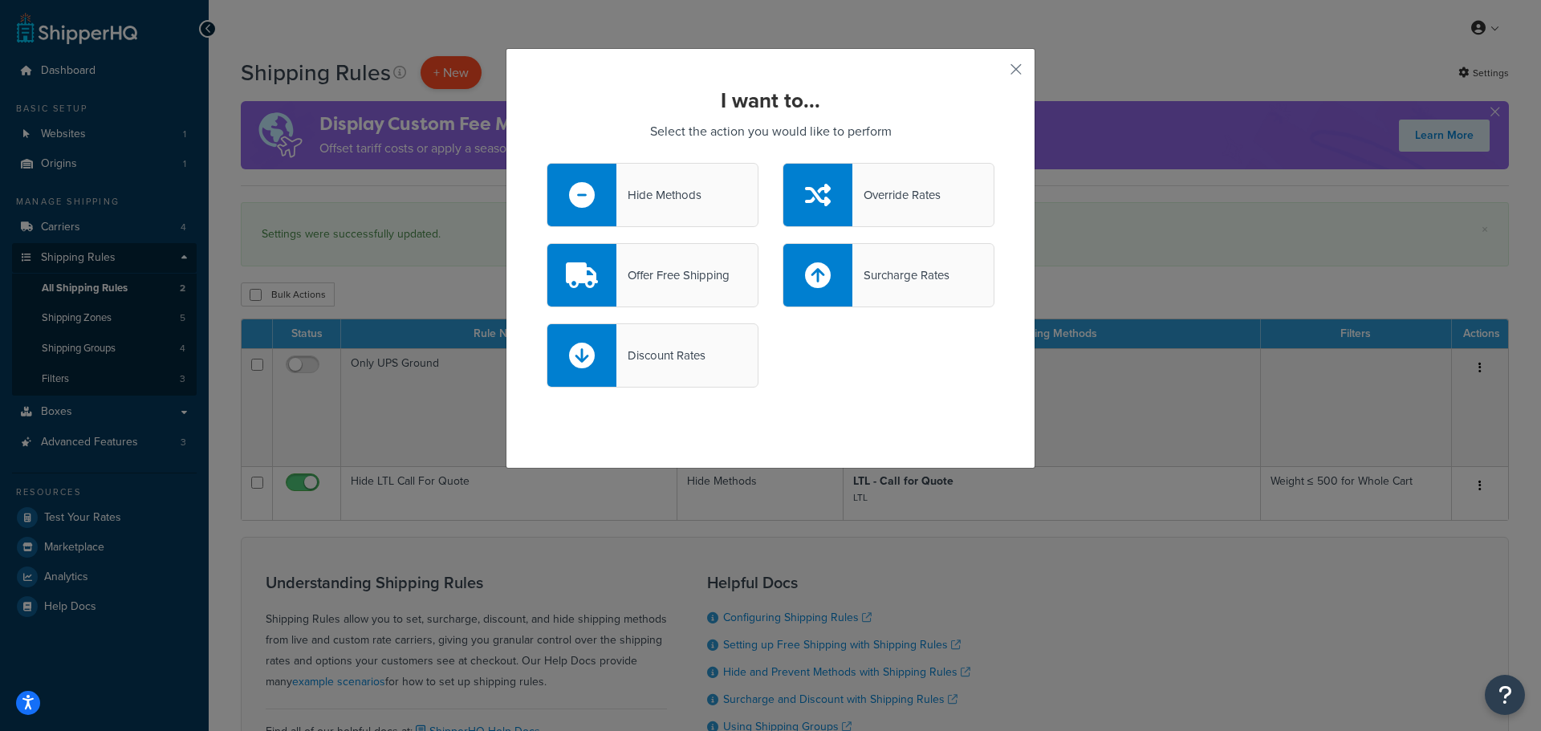
click at [441, 67] on div "I want to... Select the action you would like to perform Hide Methods Override …" at bounding box center [770, 365] width 1541 height 731
click at [1023, 63] on div "I want to... Select the action you would like to perform Hide Methods Override …" at bounding box center [771, 258] width 530 height 421
click at [994, 73] on button "button" at bounding box center [992, 75] width 4 height 4
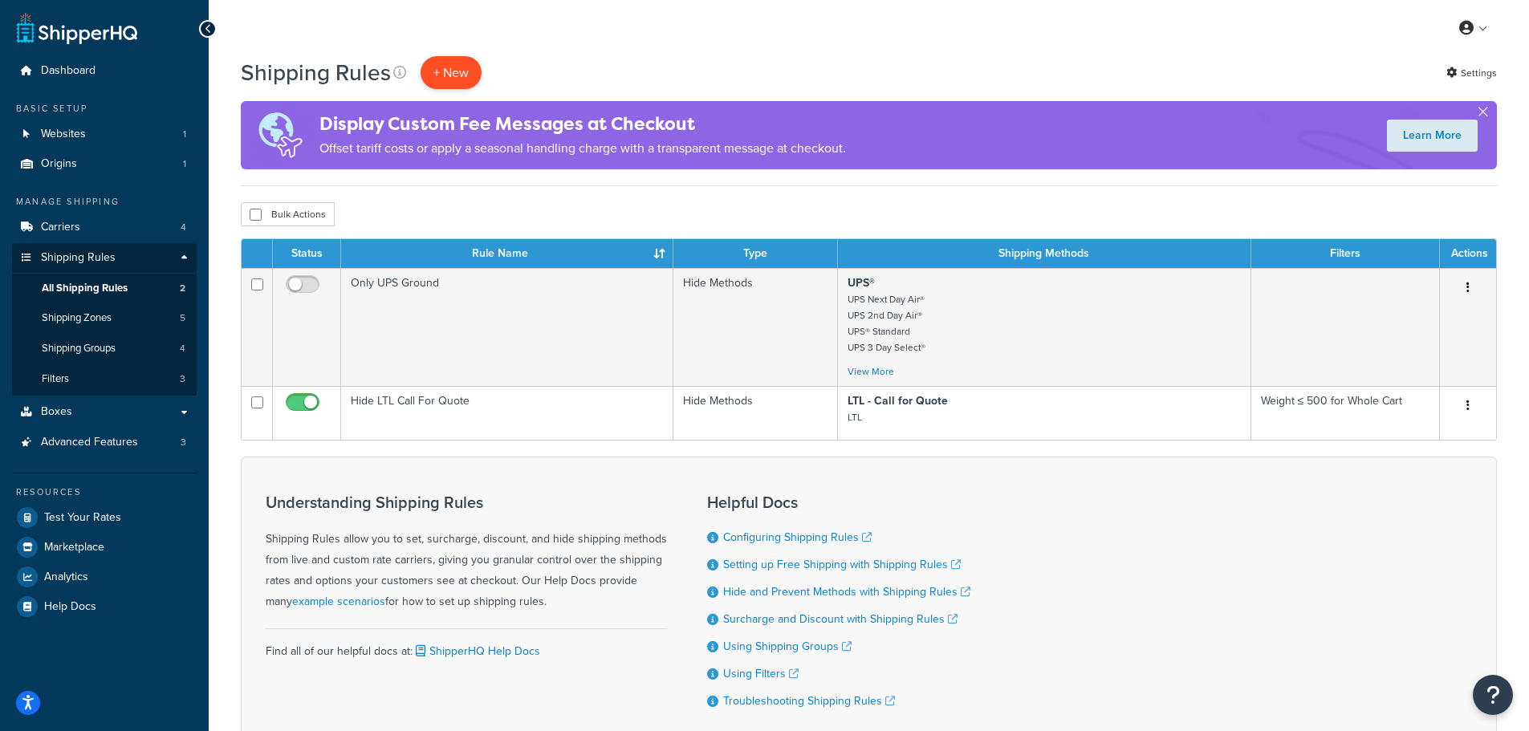
click at [435, 71] on p "+ New" at bounding box center [451, 72] width 61 height 33
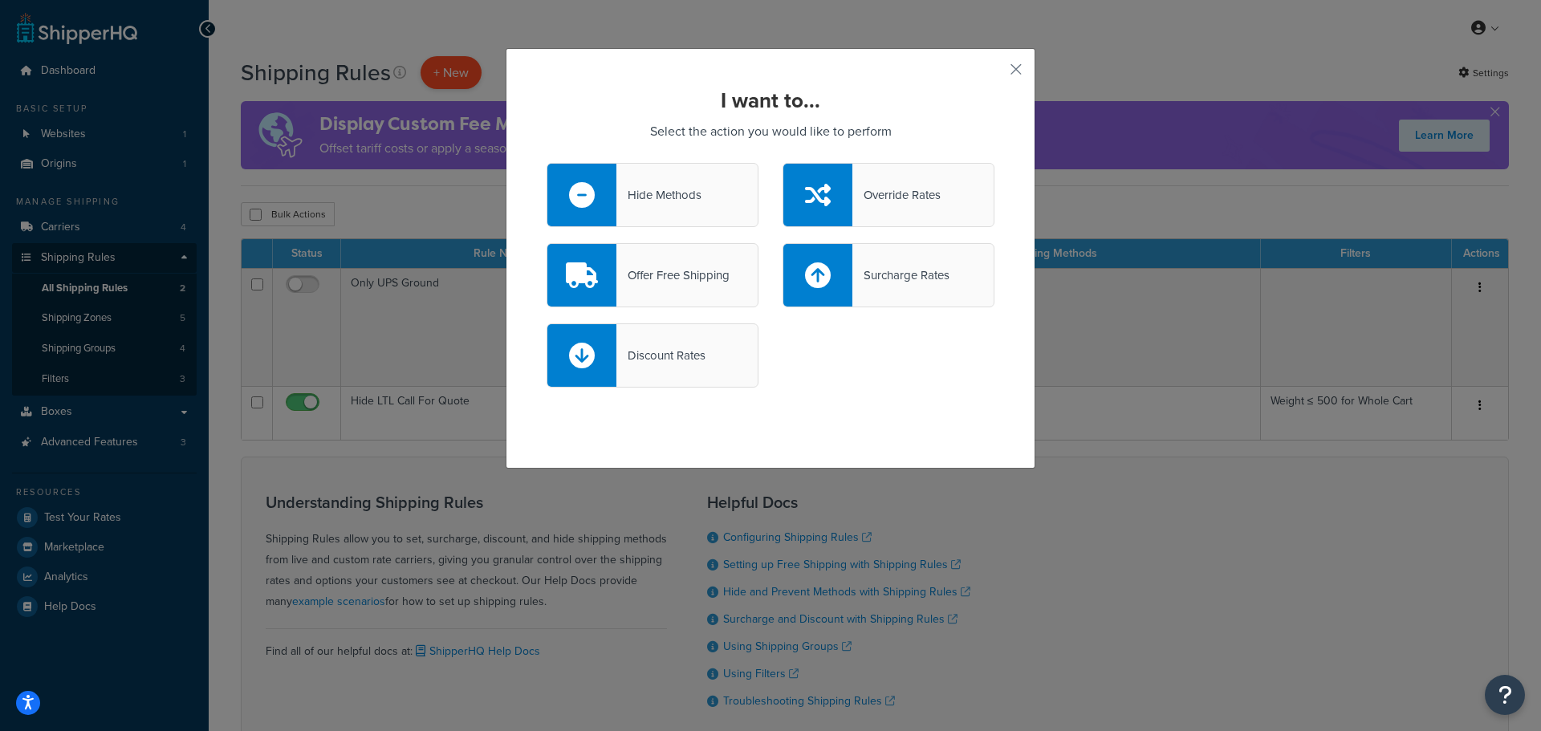
click at [435, 71] on div "I want to... Select the action you would like to perform Hide Methods Override …" at bounding box center [770, 365] width 1541 height 731
click at [994, 73] on button "button" at bounding box center [992, 75] width 4 height 4
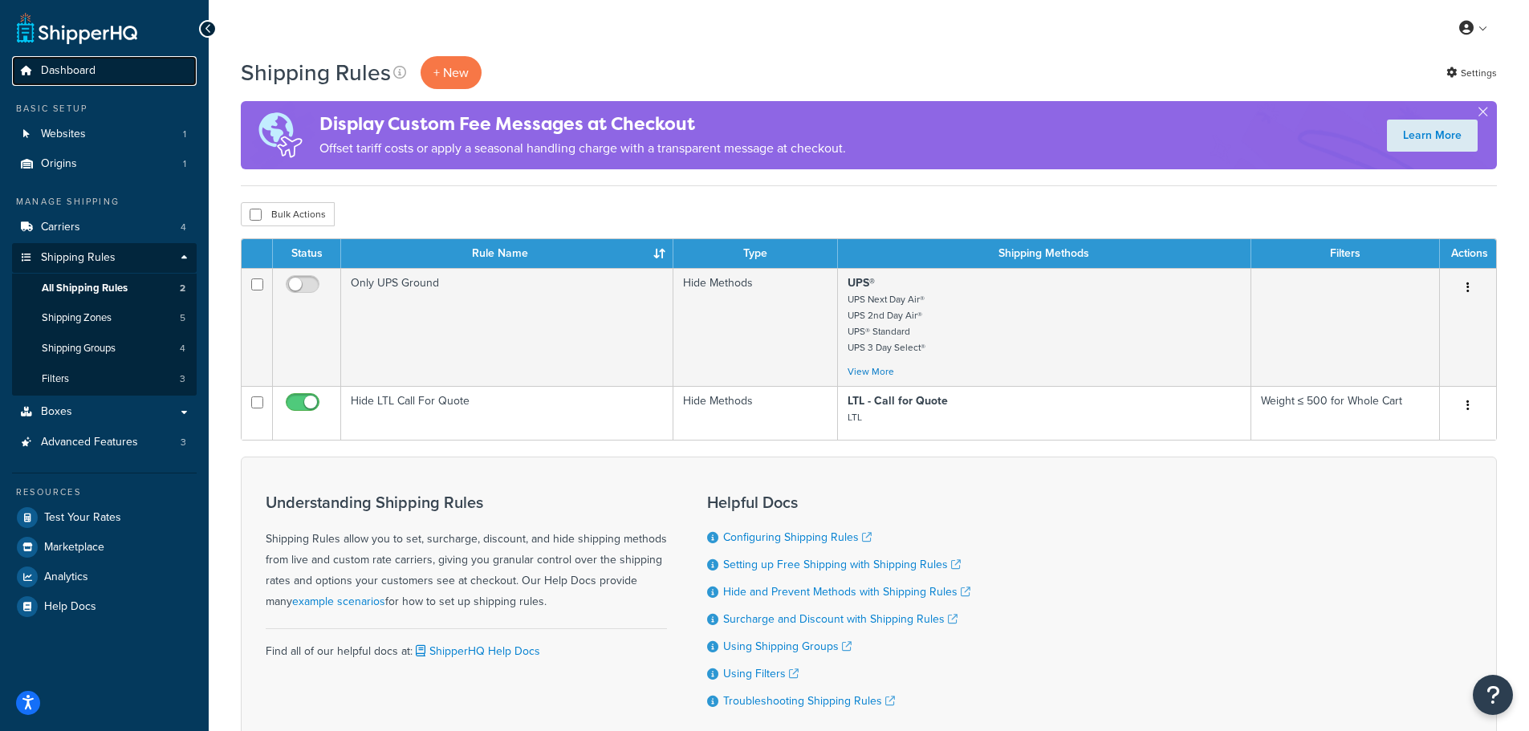
click at [81, 71] on span "Dashboard" at bounding box center [68, 71] width 55 height 14
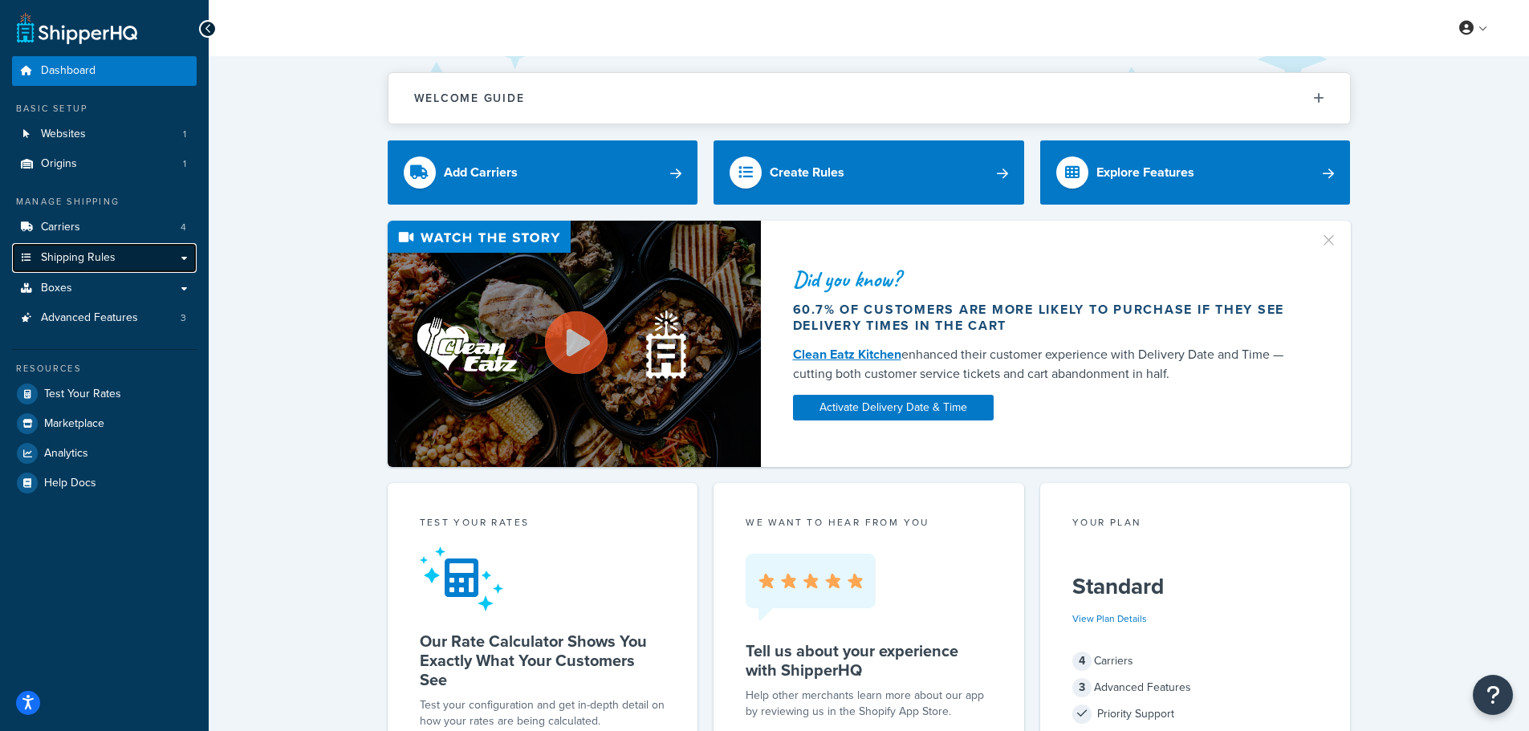
click at [187, 262] on link "Shipping Rules" at bounding box center [104, 258] width 185 height 30
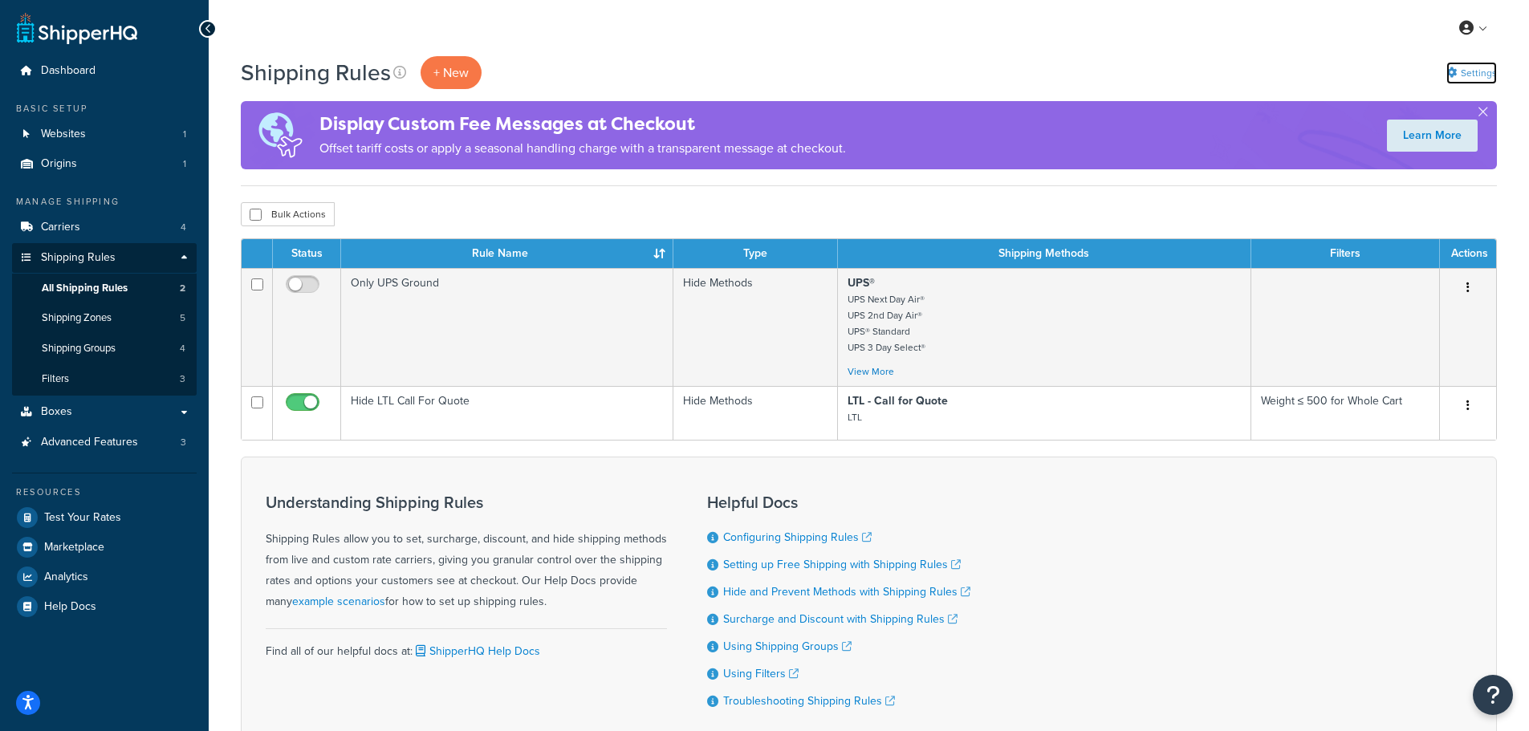
click at [1469, 69] on link "Settings" at bounding box center [1471, 73] width 51 height 22
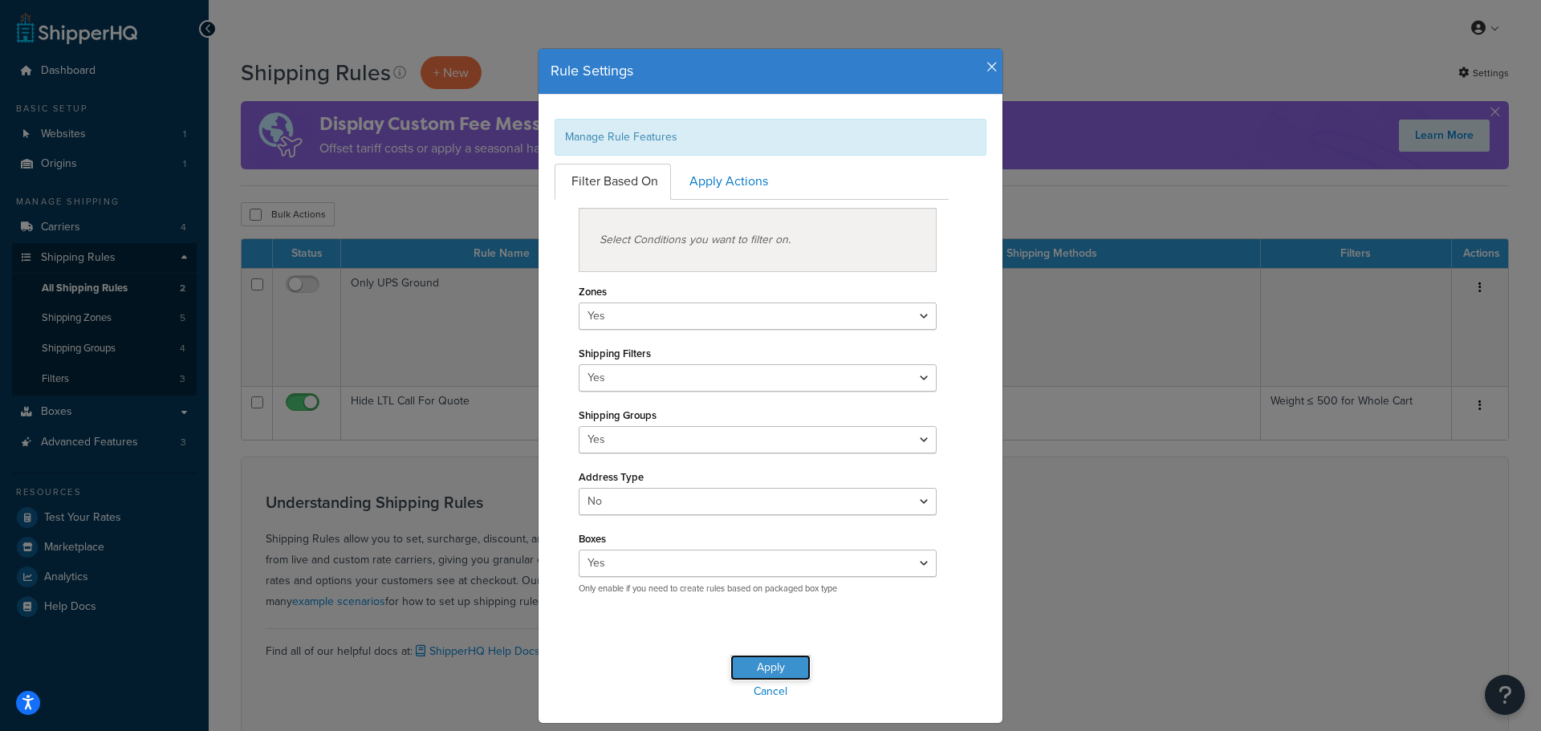
click at [758, 660] on button "Apply" at bounding box center [770, 668] width 80 height 26
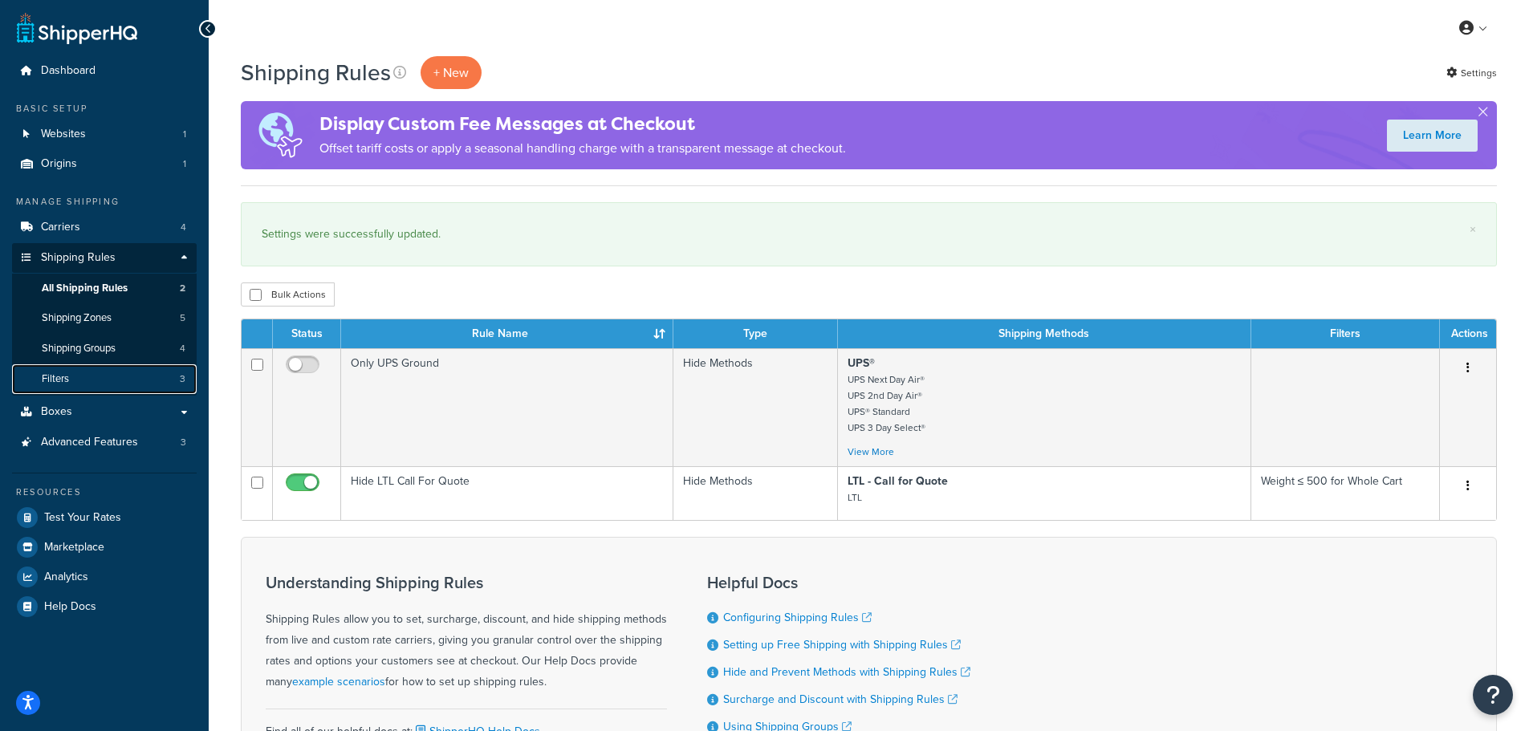
click at [90, 383] on link "Filters 3" at bounding box center [104, 379] width 185 height 30
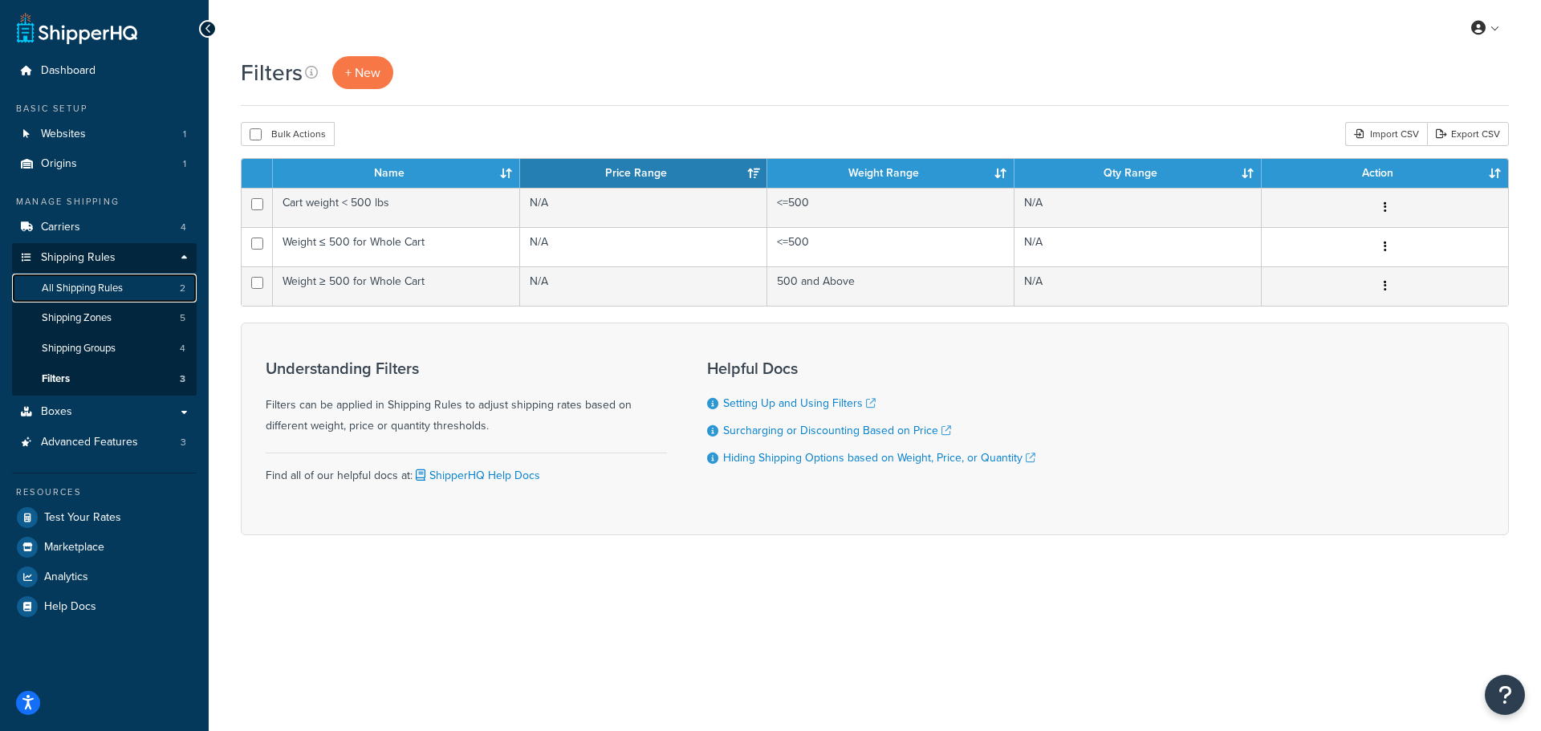
click at [79, 278] on link "All Shipping Rules 2" at bounding box center [104, 289] width 185 height 30
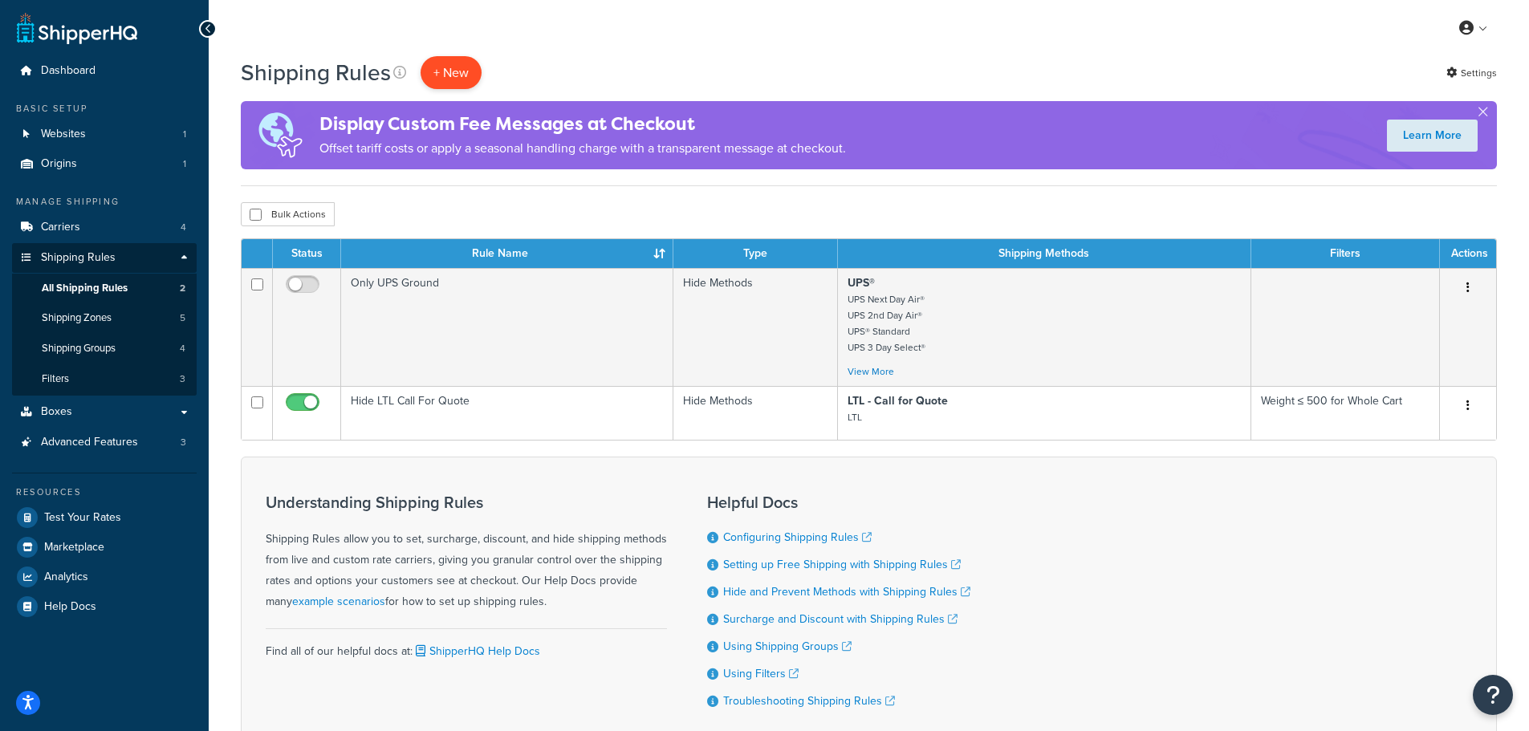
click at [470, 75] on p "+ New" at bounding box center [451, 72] width 61 height 33
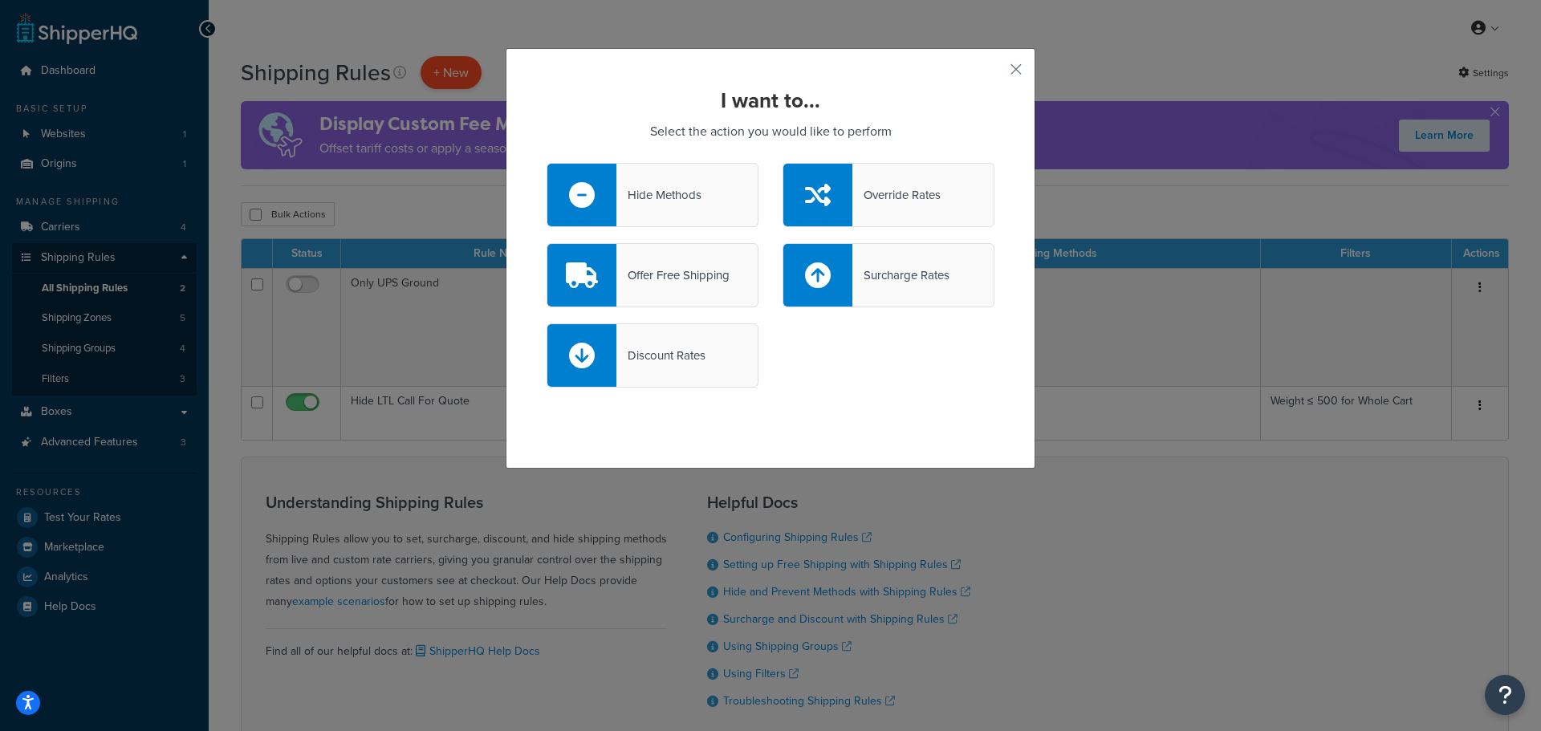
click at [470, 75] on div "I want to... Select the action you would like to perform Hide Methods Override …" at bounding box center [770, 365] width 1541 height 731
click at [994, 73] on button "button" at bounding box center [992, 75] width 4 height 4
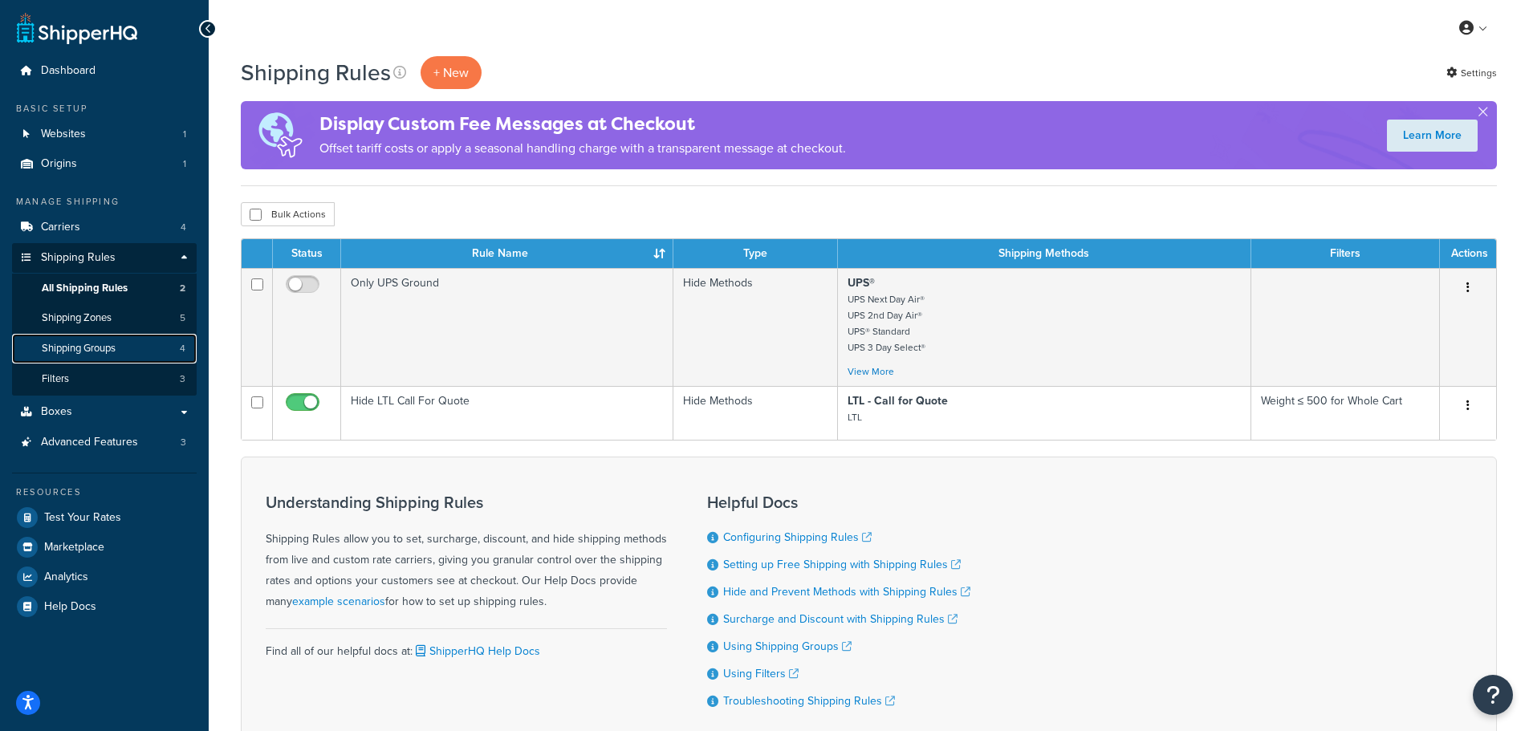
click at [60, 359] on link "Shipping Groups 4" at bounding box center [104, 349] width 185 height 30
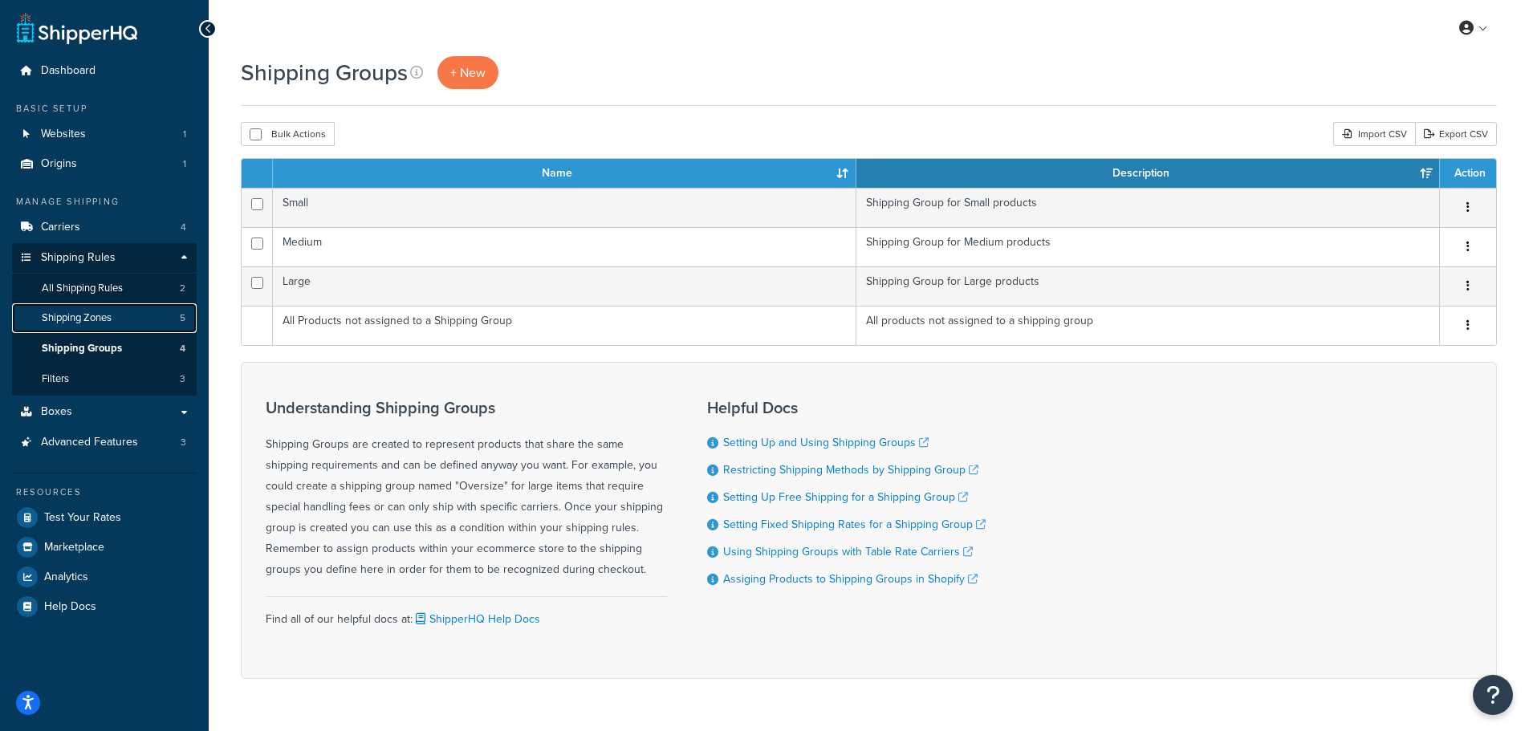
click at [62, 333] on link "Shipping Zones 5" at bounding box center [104, 318] width 185 height 30
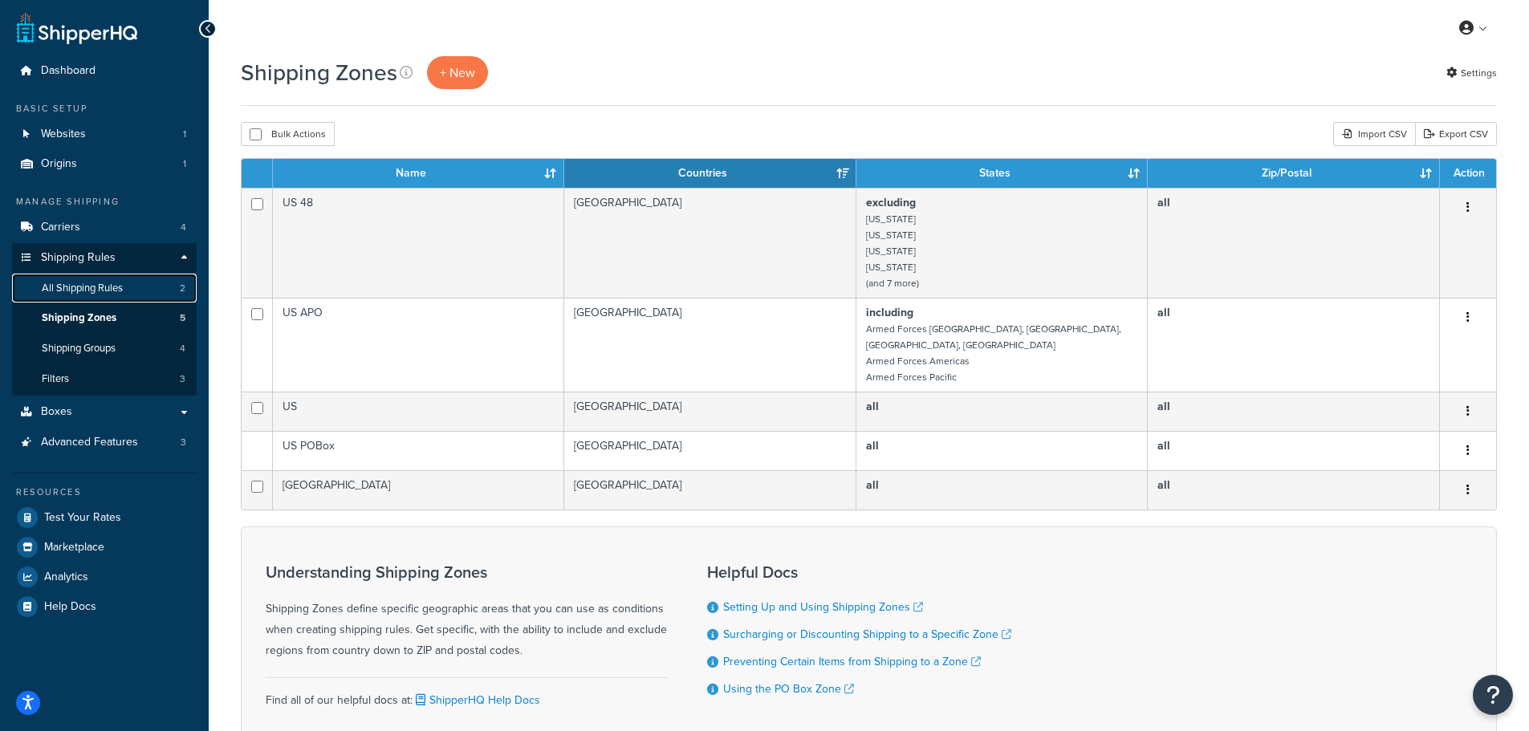
click at [74, 290] on span "All Shipping Rules" at bounding box center [82, 289] width 81 height 14
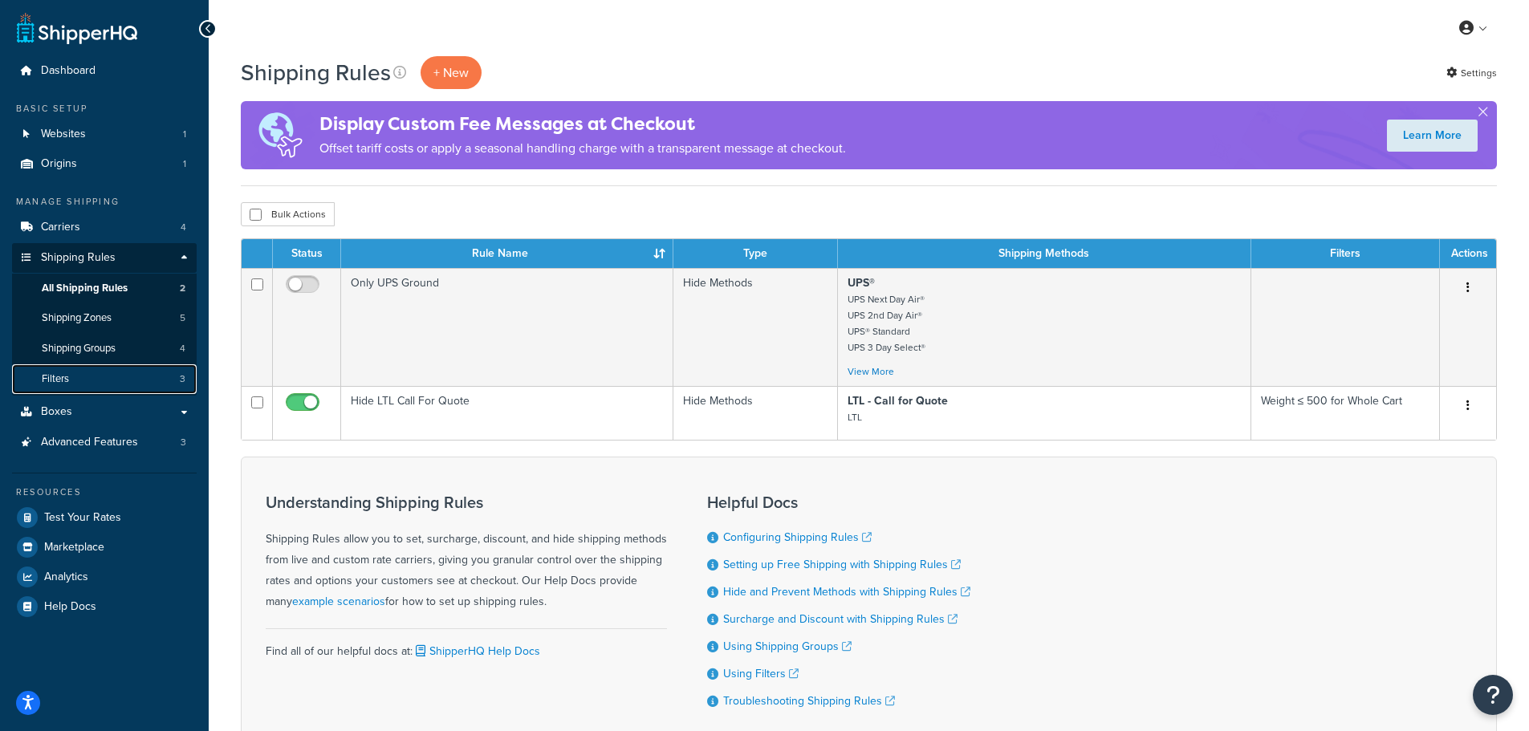
click at [54, 373] on span "Filters" at bounding box center [55, 379] width 27 height 14
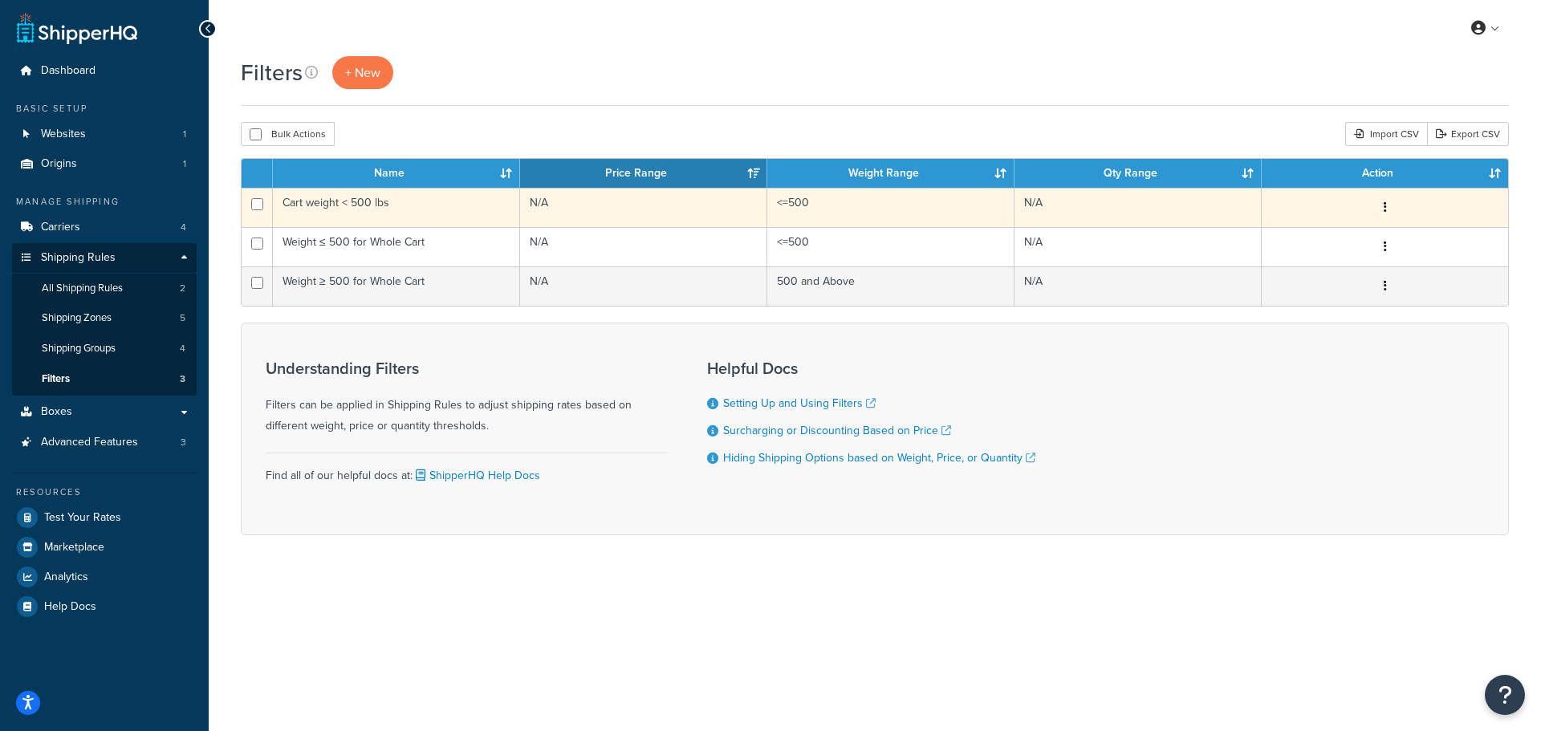
click at [1387, 209] on button "button" at bounding box center [1385, 208] width 22 height 26
click at [1111, 243] on link "Edit" at bounding box center [1140, 239] width 127 height 33
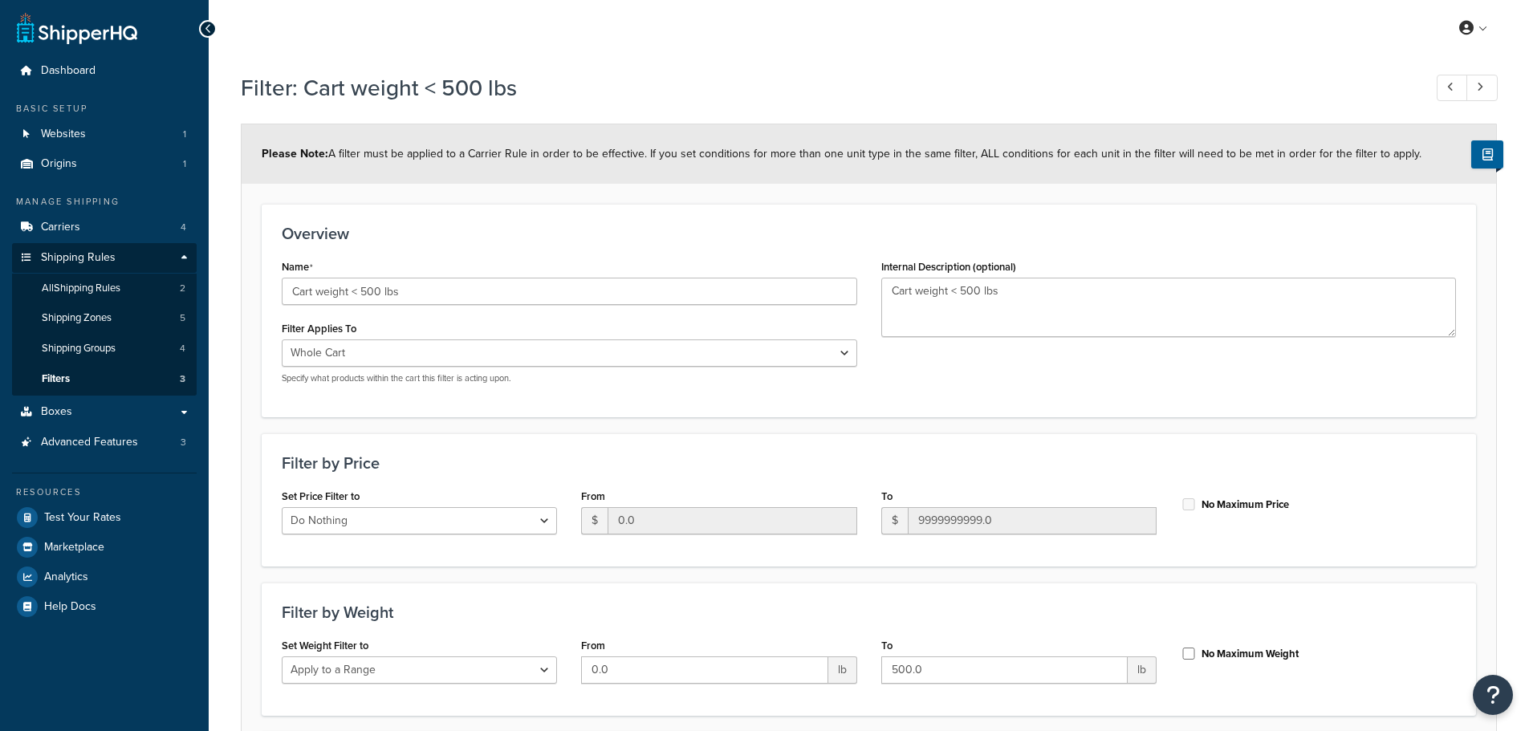
select select "range"
click at [66, 420] on link "Boxes" at bounding box center [104, 412] width 185 height 30
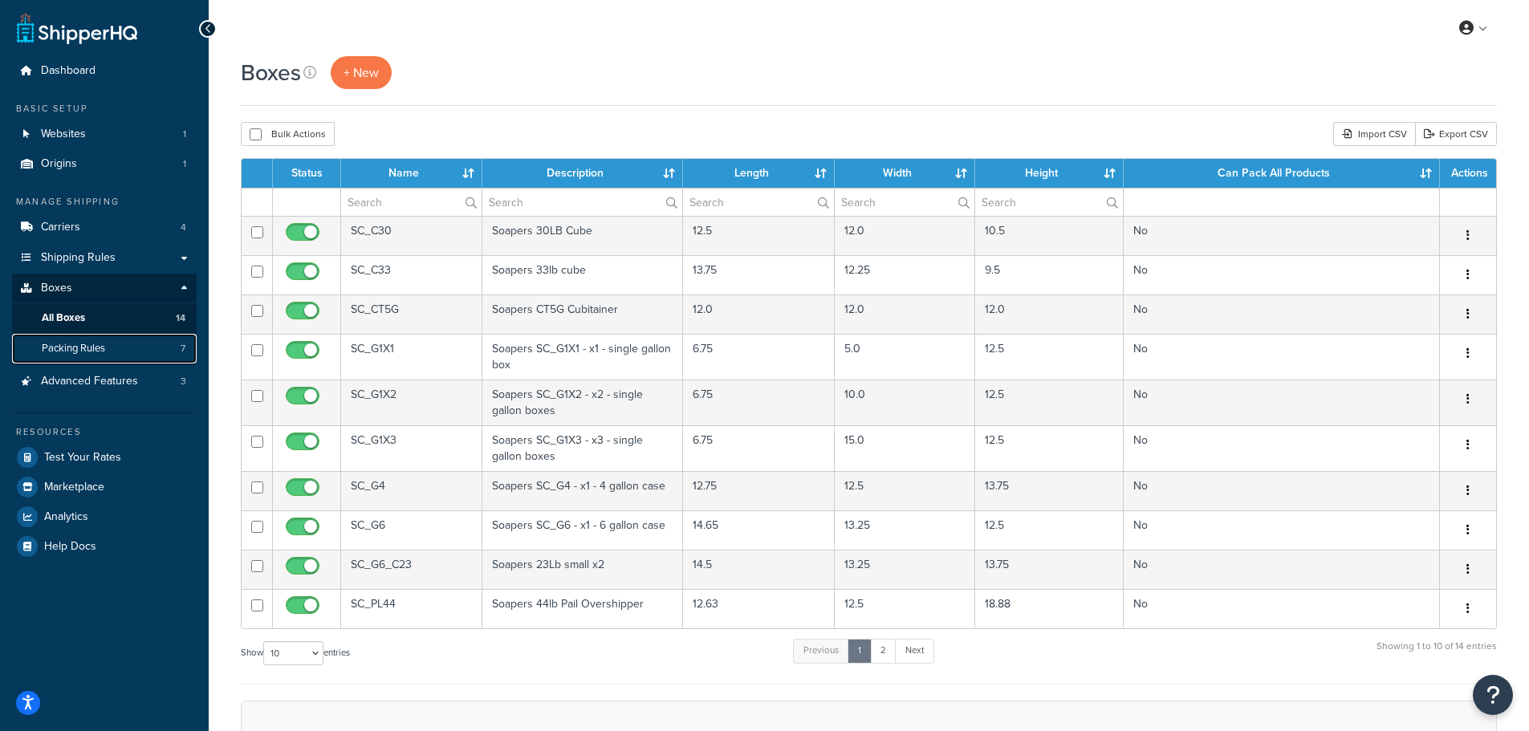
click at [94, 351] on span "Packing Rules" at bounding box center [73, 349] width 63 height 14
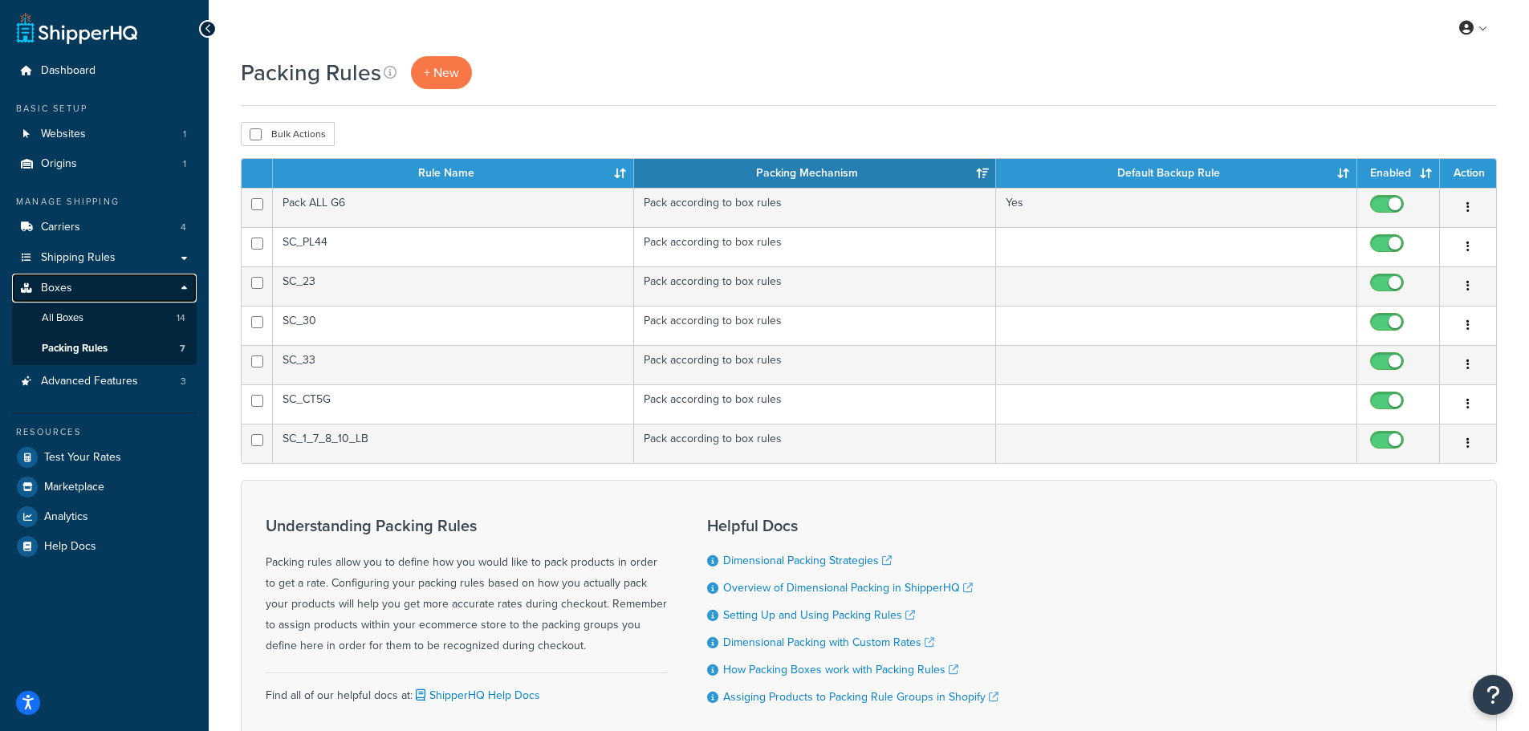
click at [97, 283] on link "Boxes" at bounding box center [104, 289] width 185 height 30
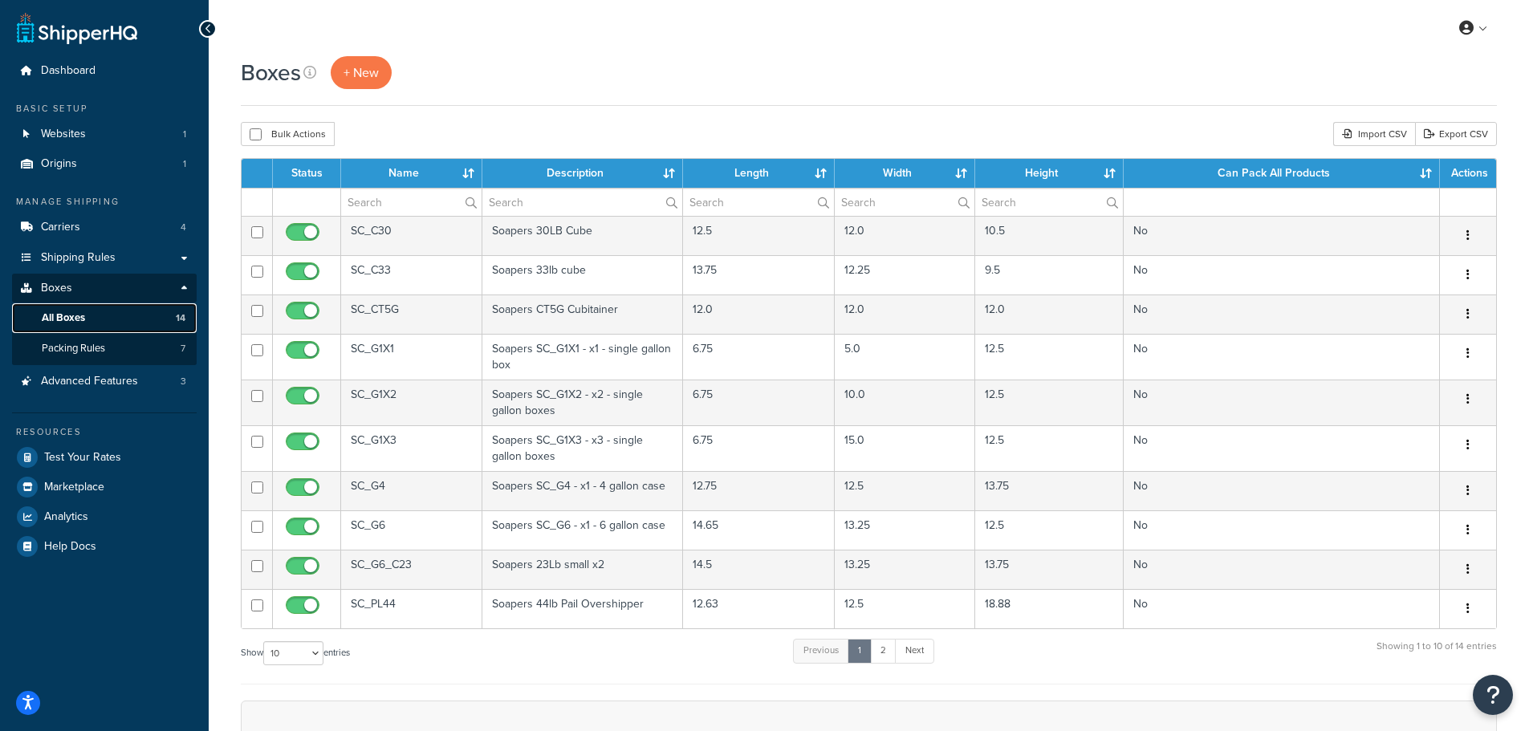
click at [57, 319] on span "All Boxes" at bounding box center [63, 318] width 43 height 14
click at [61, 251] on span "Shipping Rules" at bounding box center [78, 258] width 75 height 14
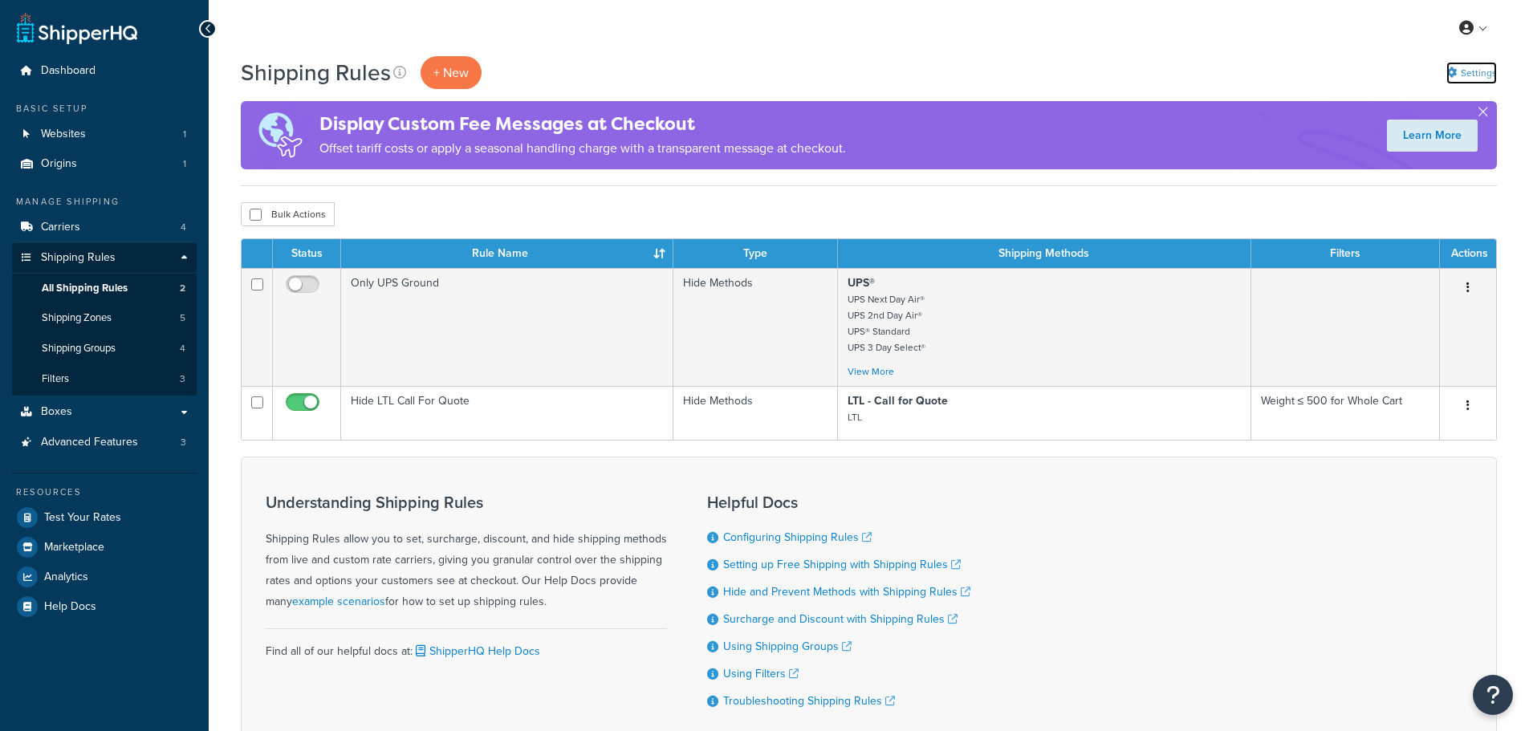
click at [1467, 66] on link "Settings" at bounding box center [1471, 73] width 51 height 22
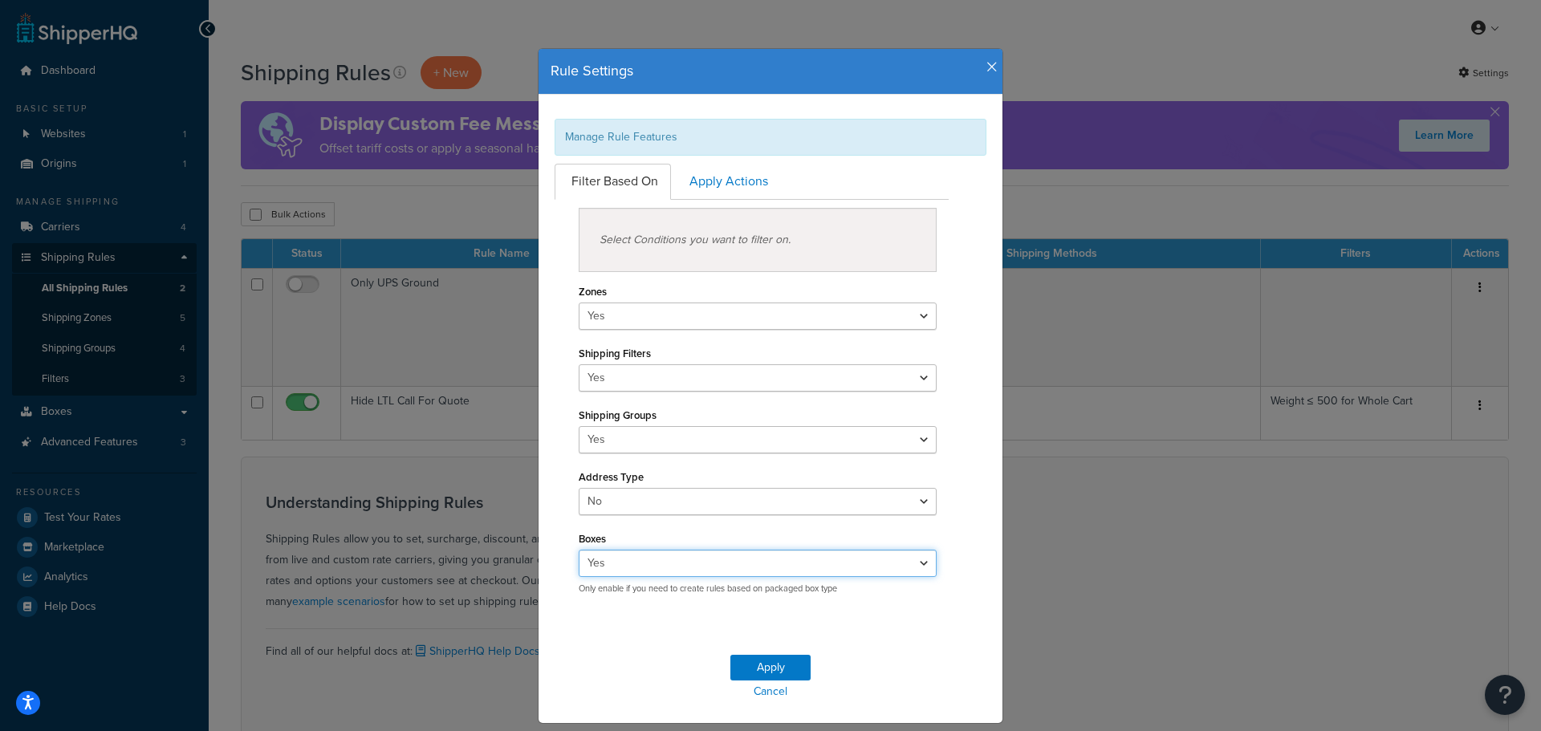
click at [640, 559] on select "Yes No" at bounding box center [758, 563] width 358 height 27
select select "false"
click at [579, 550] on select "Yes No" at bounding box center [758, 563] width 358 height 27
click at [746, 671] on button "Apply" at bounding box center [770, 668] width 80 height 26
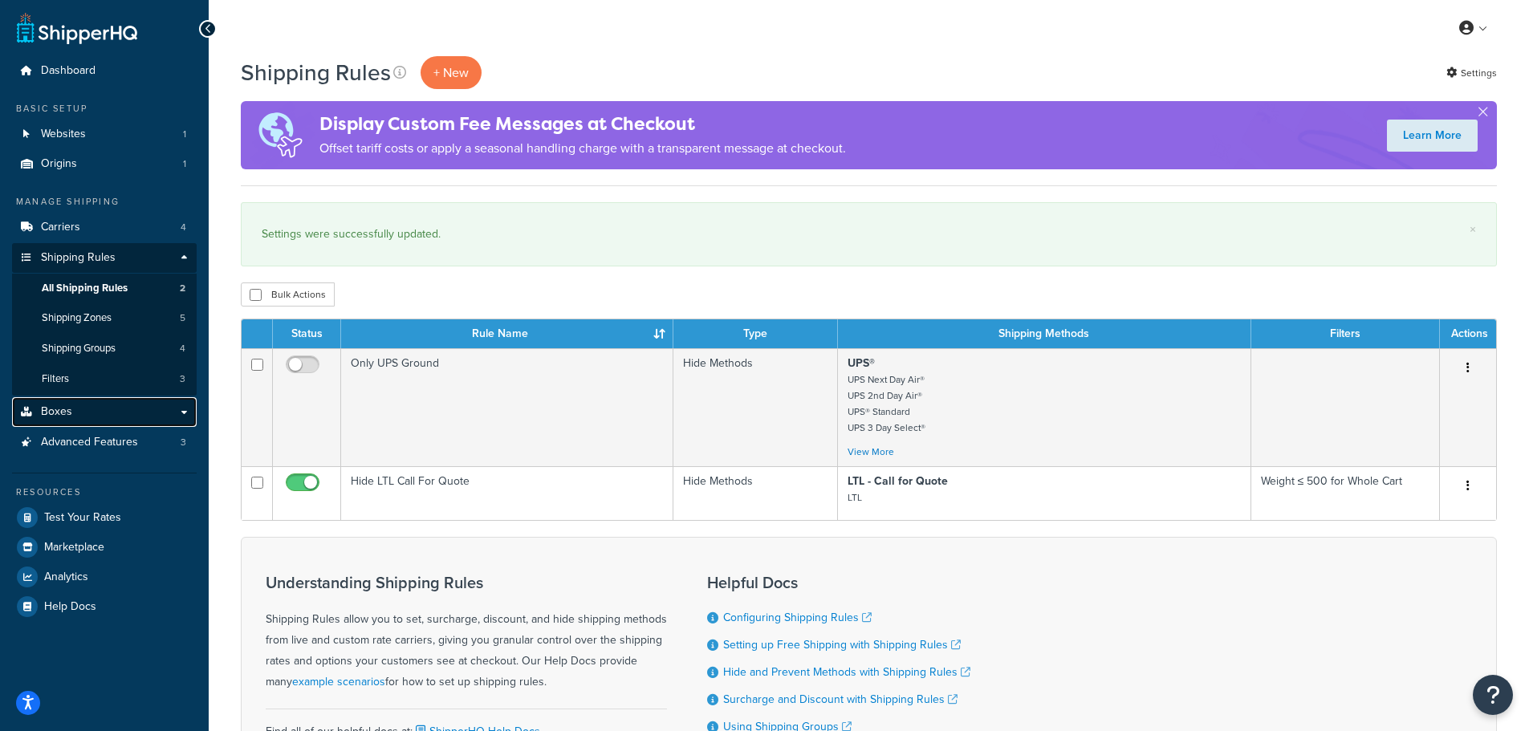
click at [52, 411] on span "Boxes" at bounding box center [56, 412] width 31 height 14
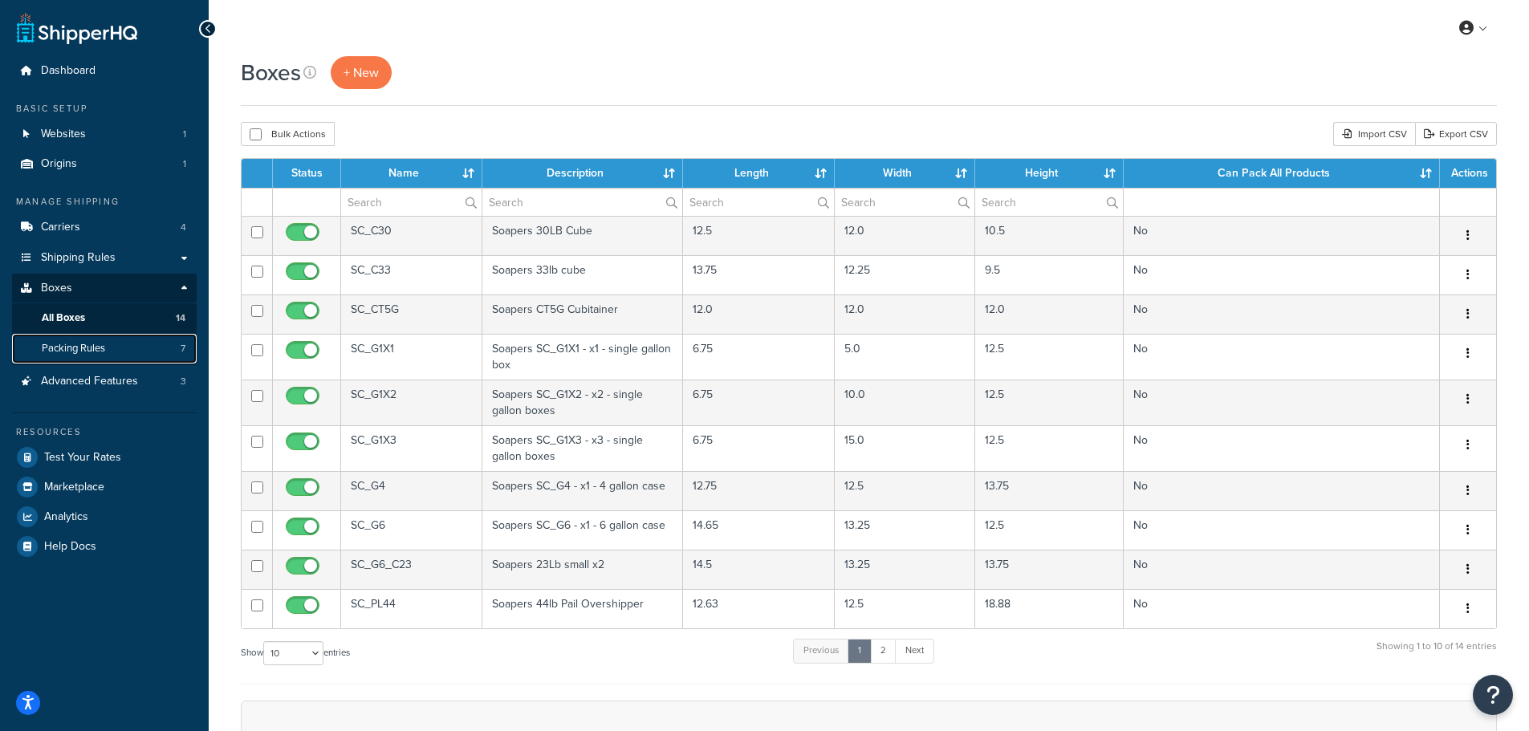
click at [84, 348] on span "Packing Rules" at bounding box center [73, 349] width 63 height 14
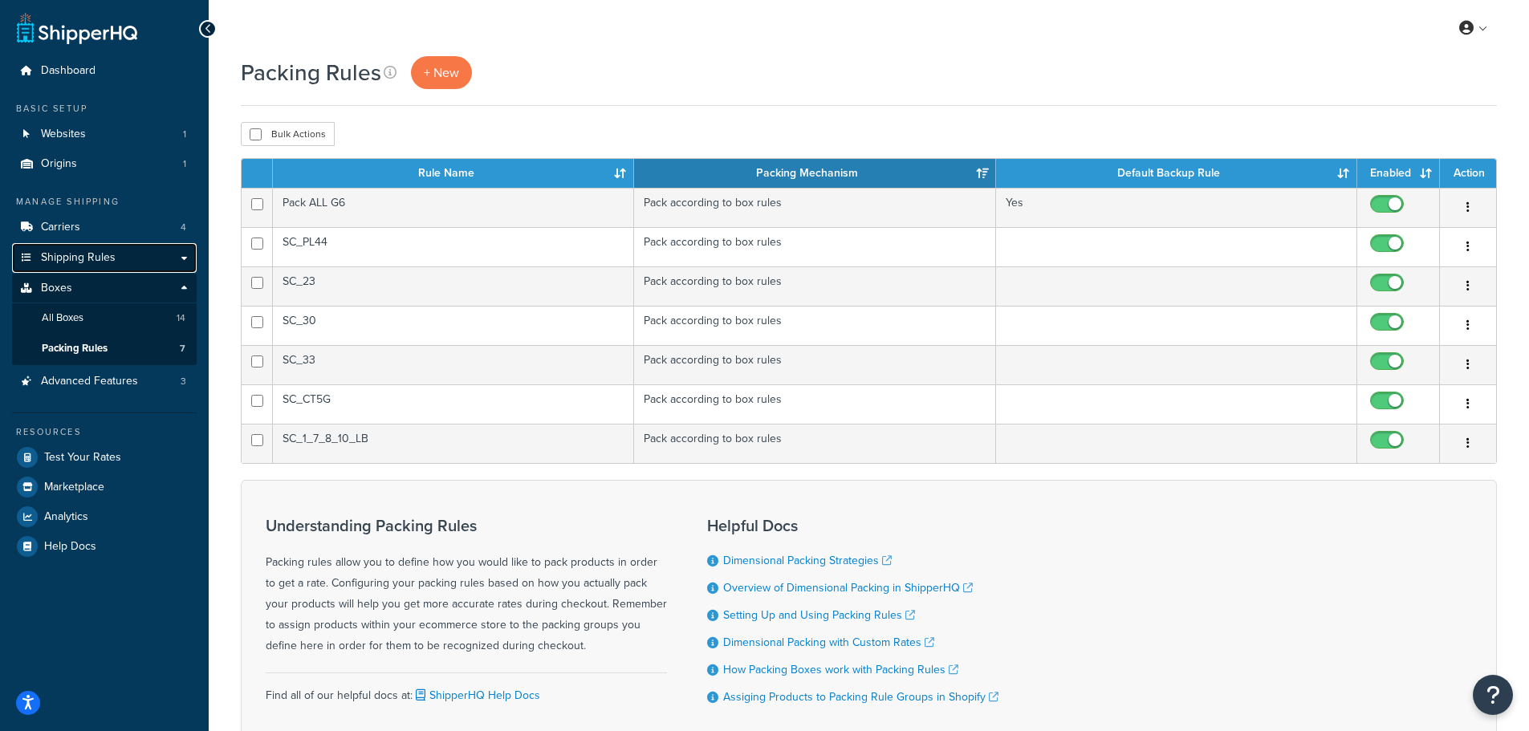
click at [57, 263] on span "Shipping Rules" at bounding box center [78, 258] width 75 height 14
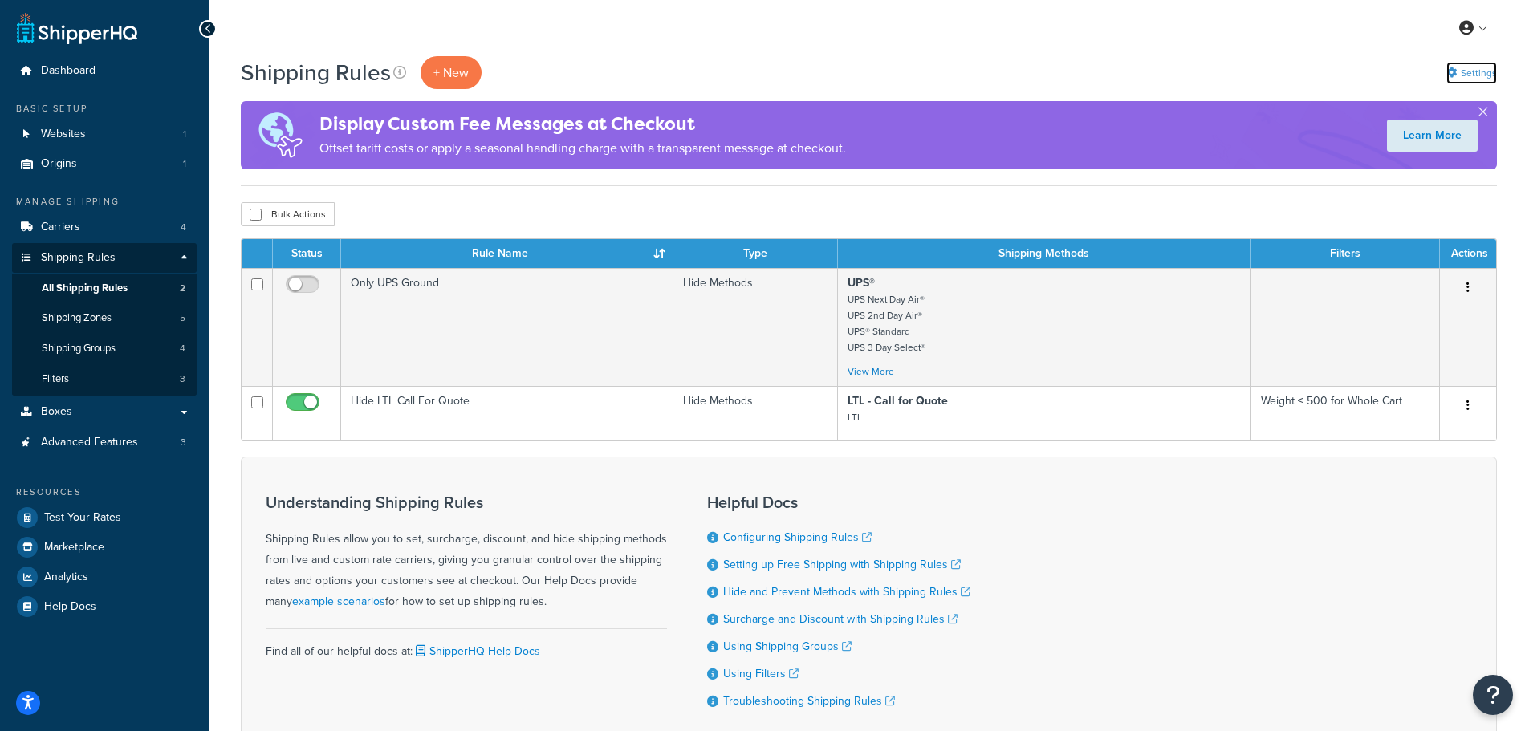
click at [1471, 78] on link "Settings" at bounding box center [1471, 73] width 51 height 22
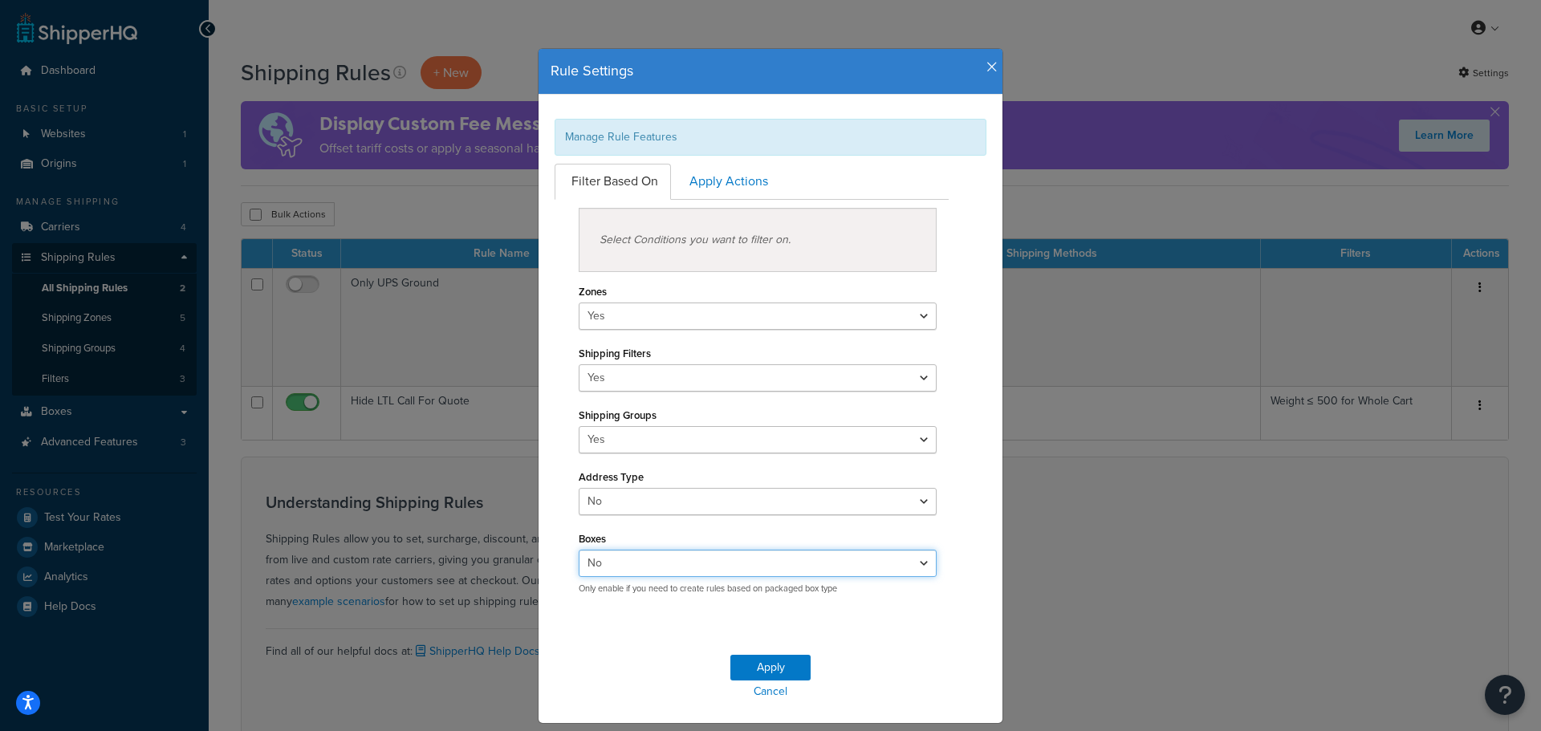
click at [594, 575] on select "Yes No" at bounding box center [758, 563] width 358 height 27
select select "true"
click at [579, 550] on select "Yes No" at bounding box center [758, 563] width 358 height 27
click at [754, 662] on button "Apply" at bounding box center [770, 668] width 80 height 26
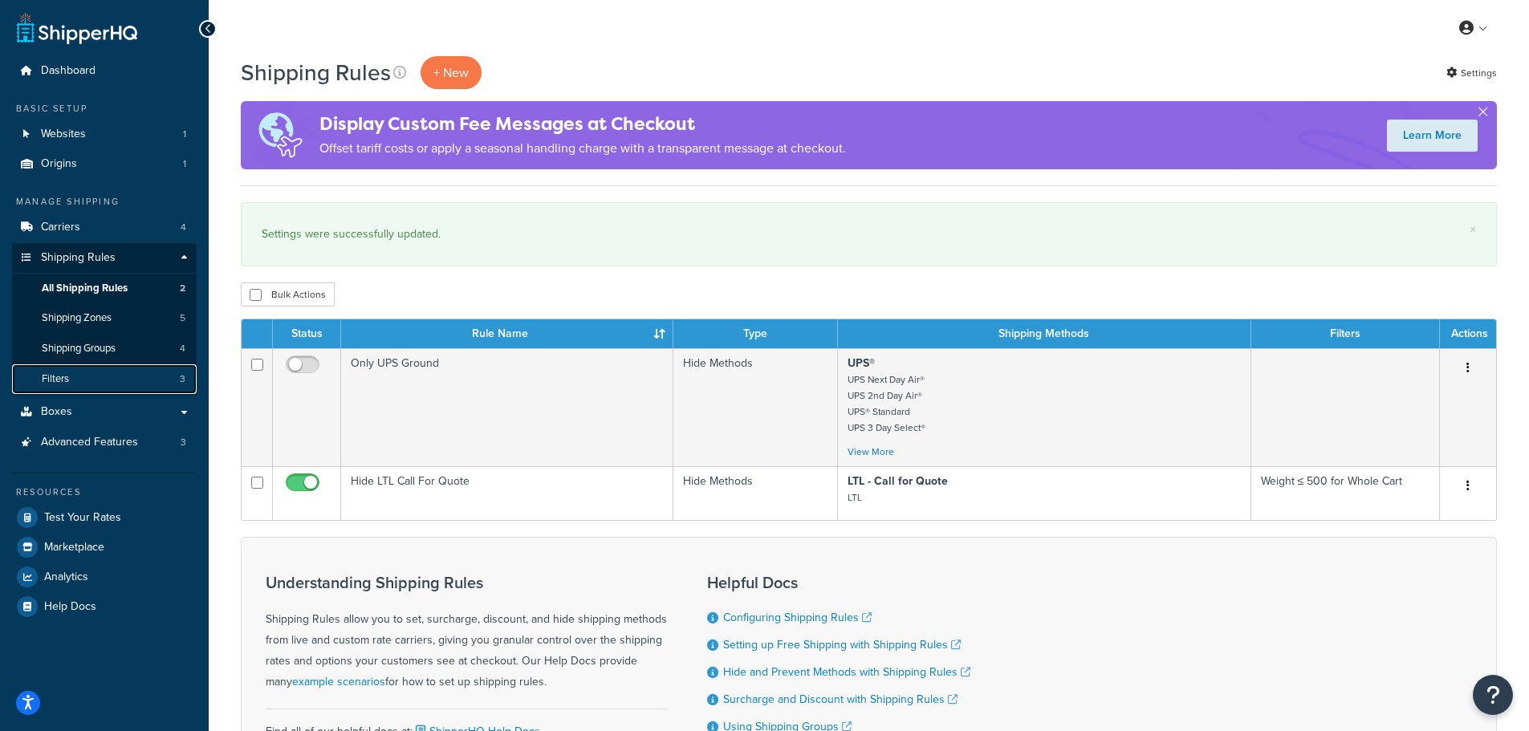
click at [71, 376] on link "Filters 3" at bounding box center [104, 379] width 185 height 30
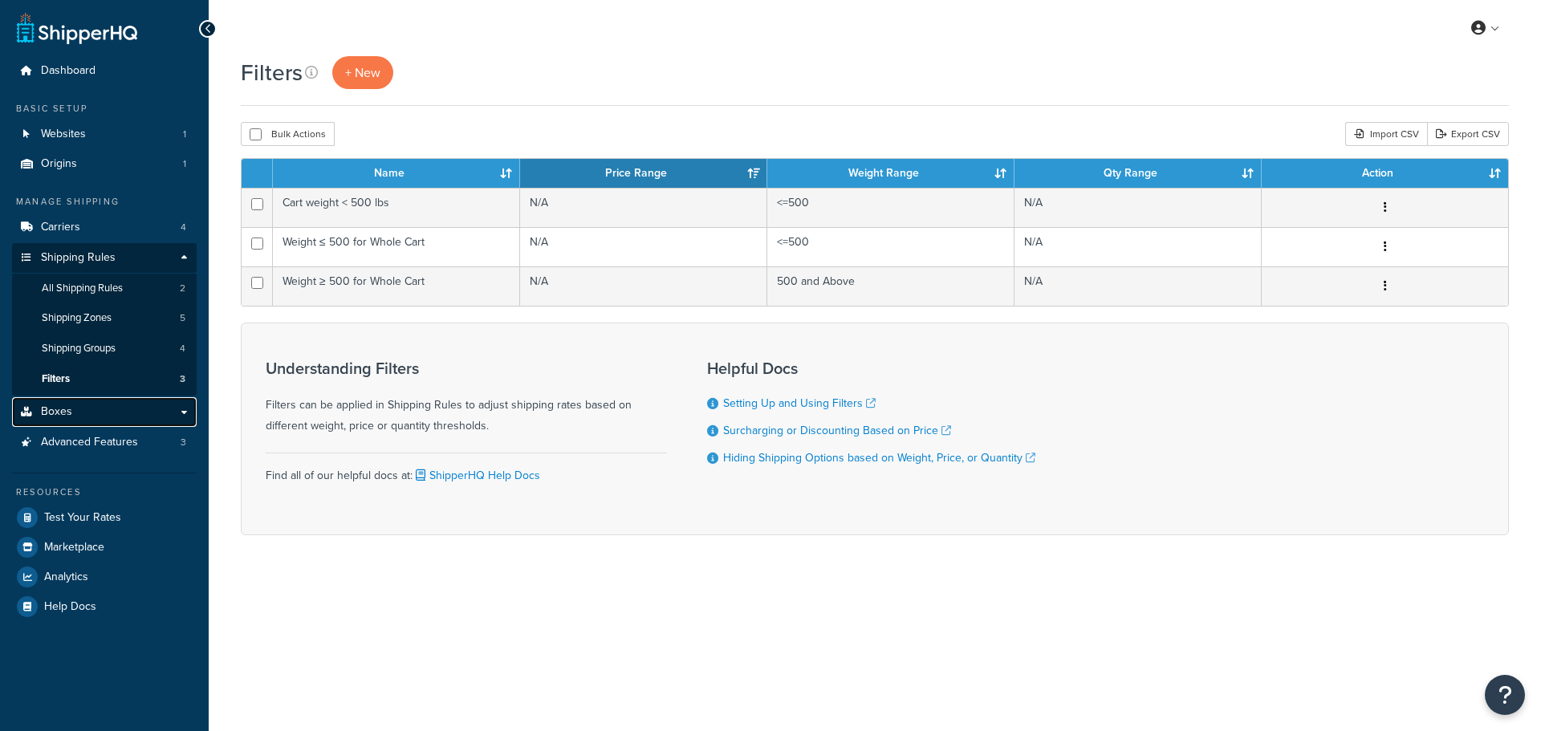
click at [62, 405] on span "Boxes" at bounding box center [56, 412] width 31 height 14
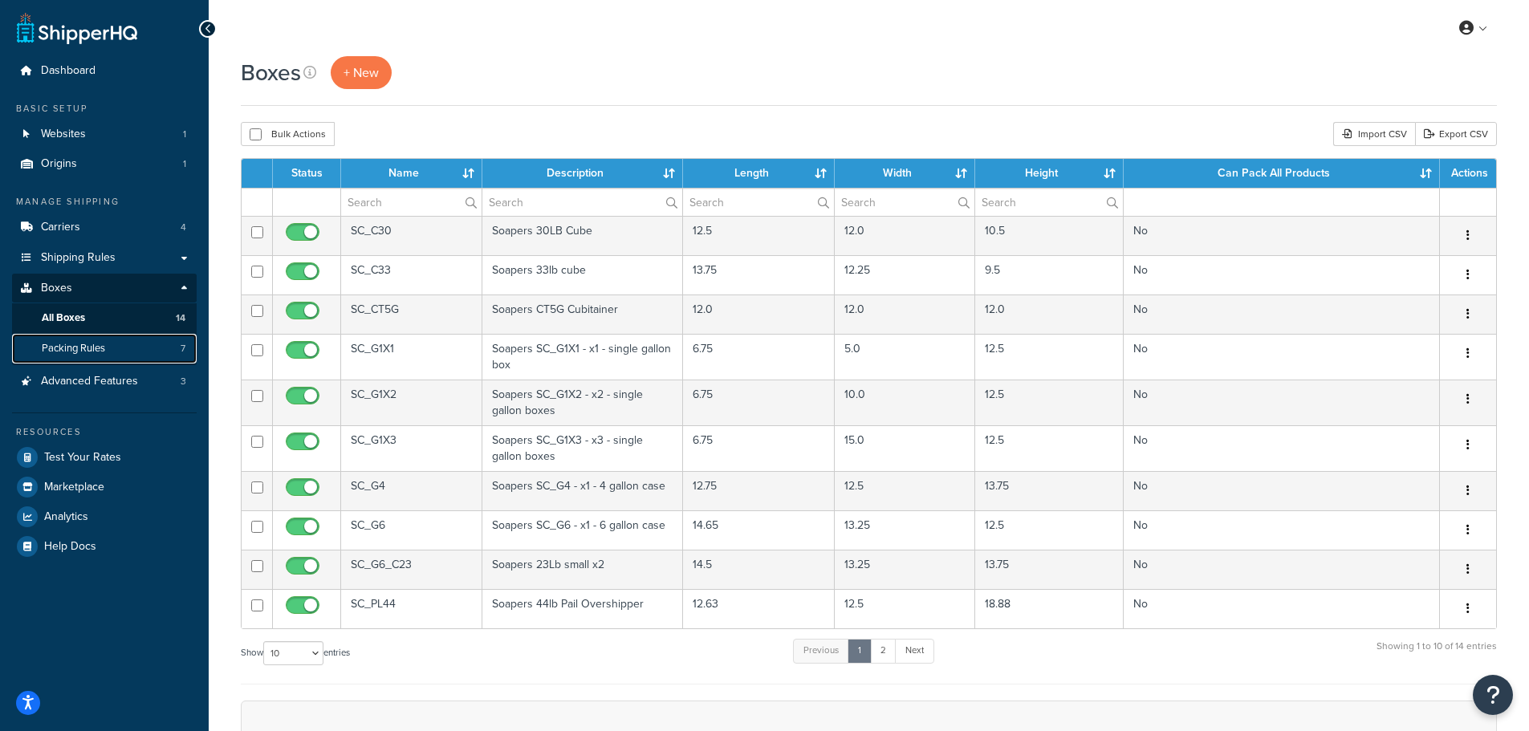
click at [75, 348] on span "Packing Rules" at bounding box center [73, 349] width 63 height 14
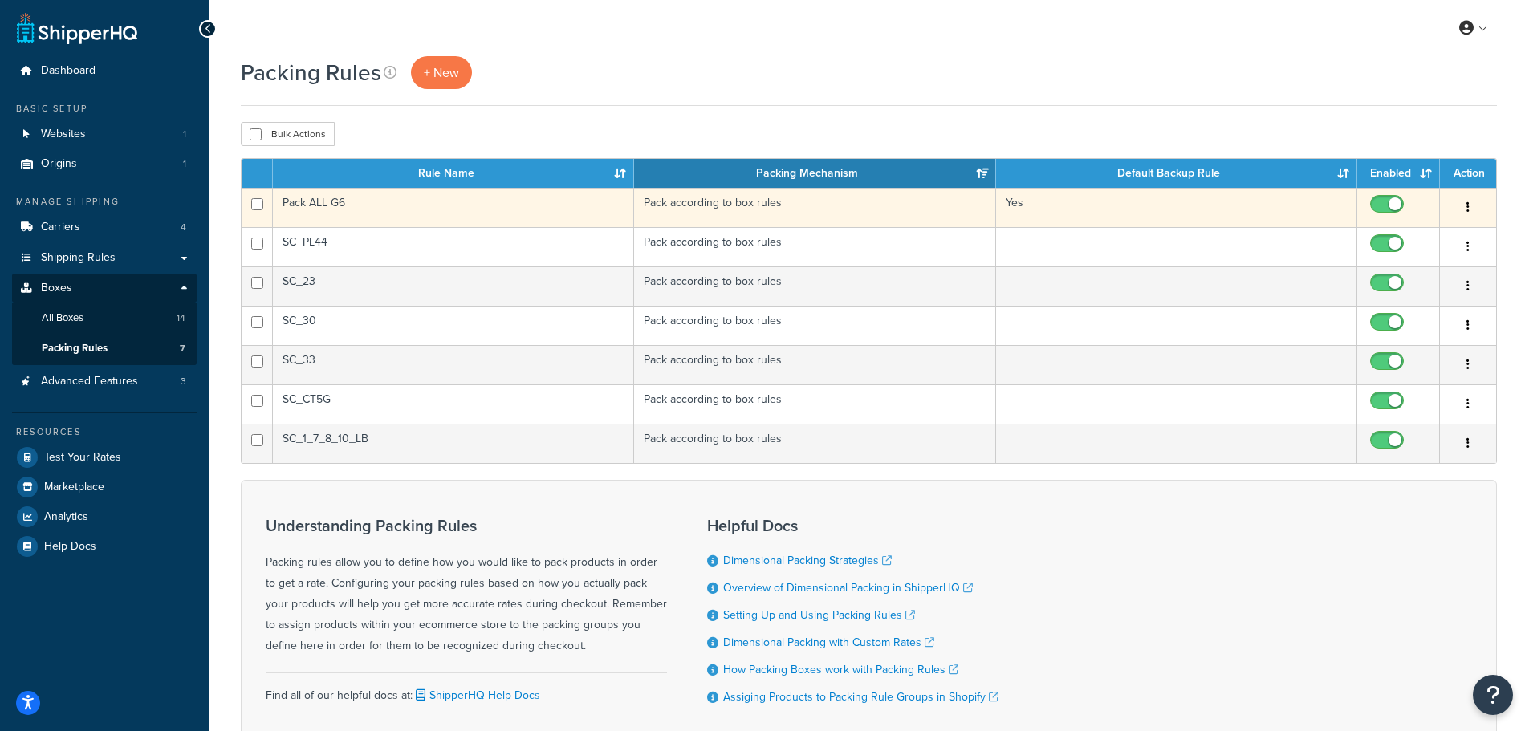
click at [1466, 204] on icon "button" at bounding box center [1467, 206] width 3 height 11
click at [1388, 234] on link "Edit" at bounding box center [1402, 239] width 127 height 33
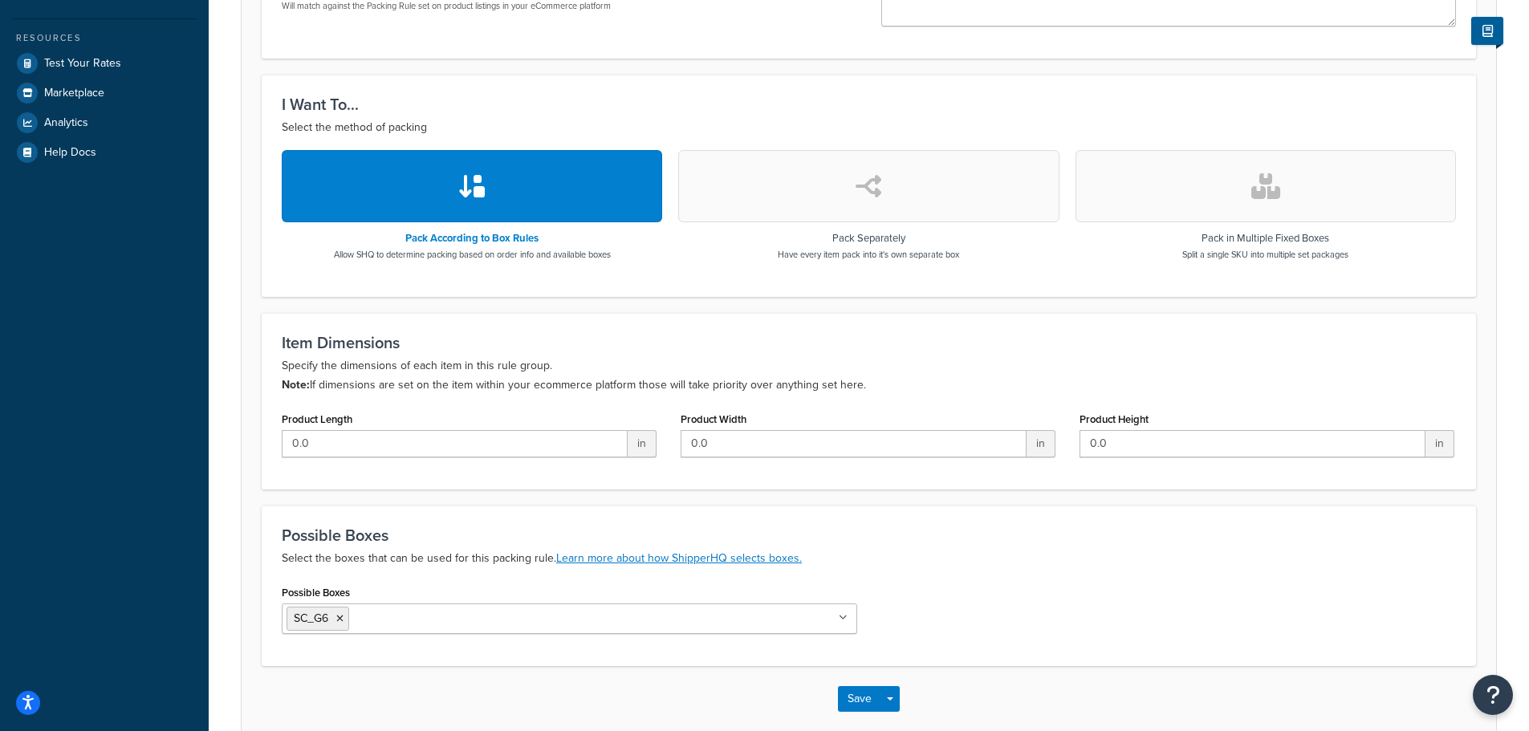
scroll to position [396, 0]
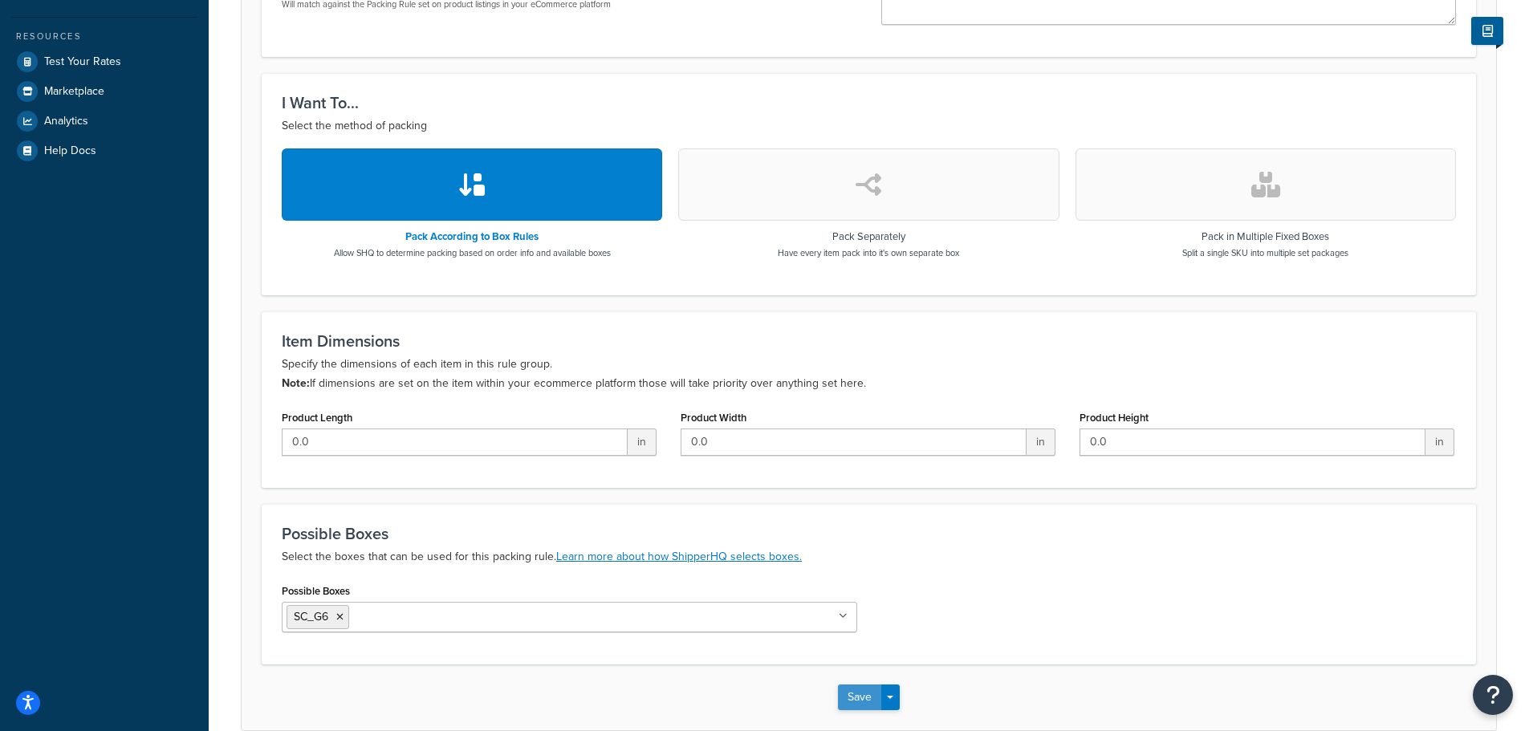
click at [857, 700] on button "Save" at bounding box center [859, 698] width 43 height 26
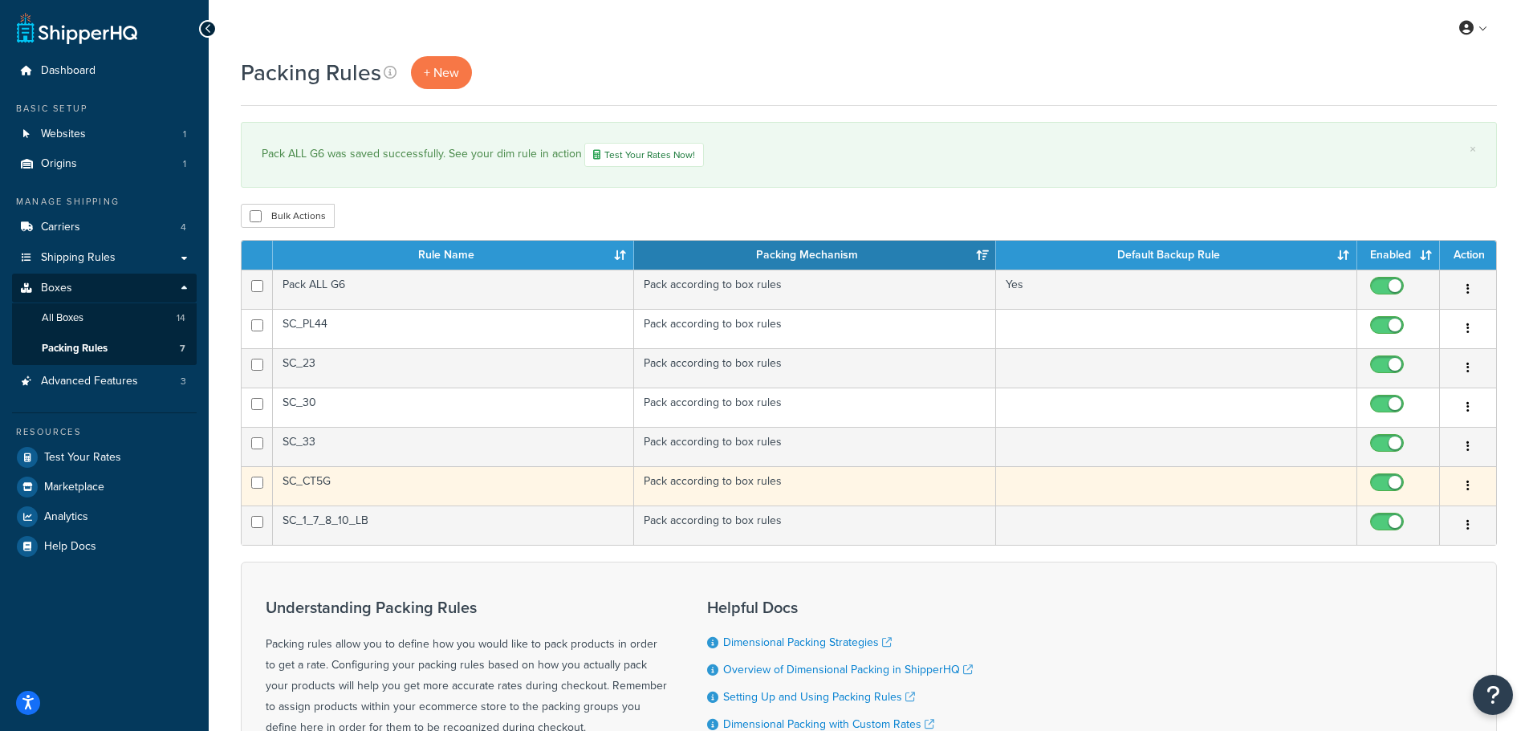
click at [1461, 484] on button "button" at bounding box center [1468, 486] width 22 height 26
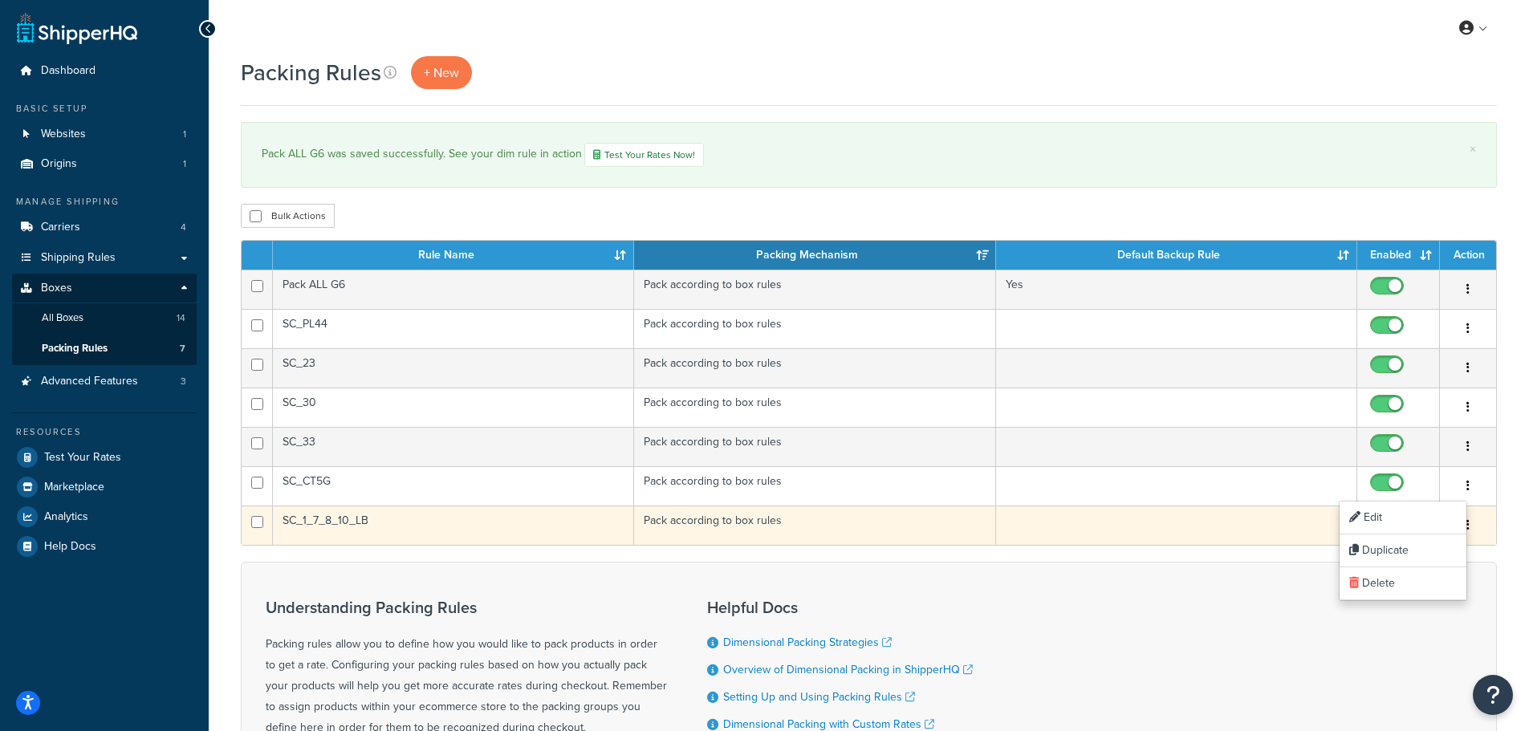
click at [1401, 518] on input "checkbox" at bounding box center [1389, 526] width 44 height 20
checkbox input "false"
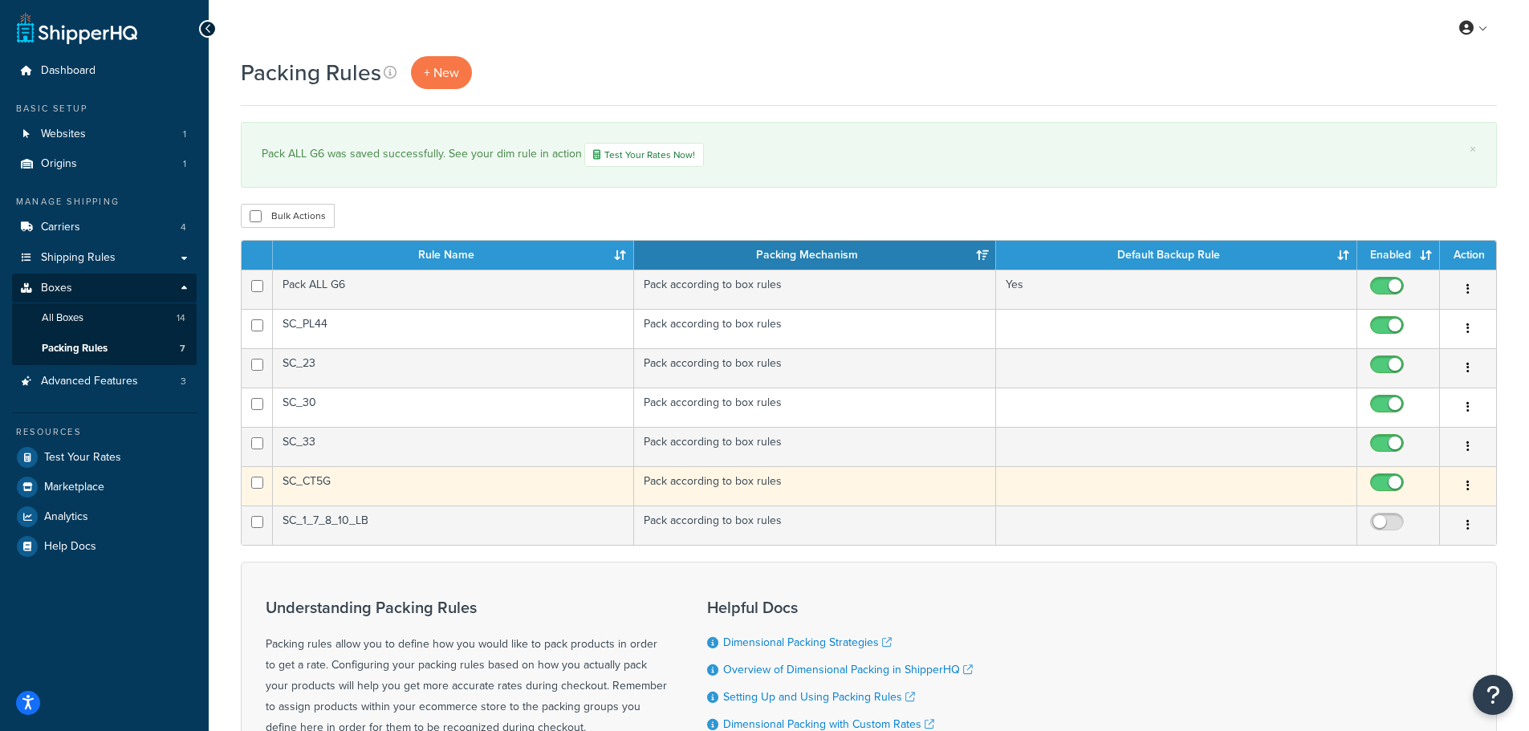
click at [1477, 483] on button "button" at bounding box center [1468, 486] width 22 height 26
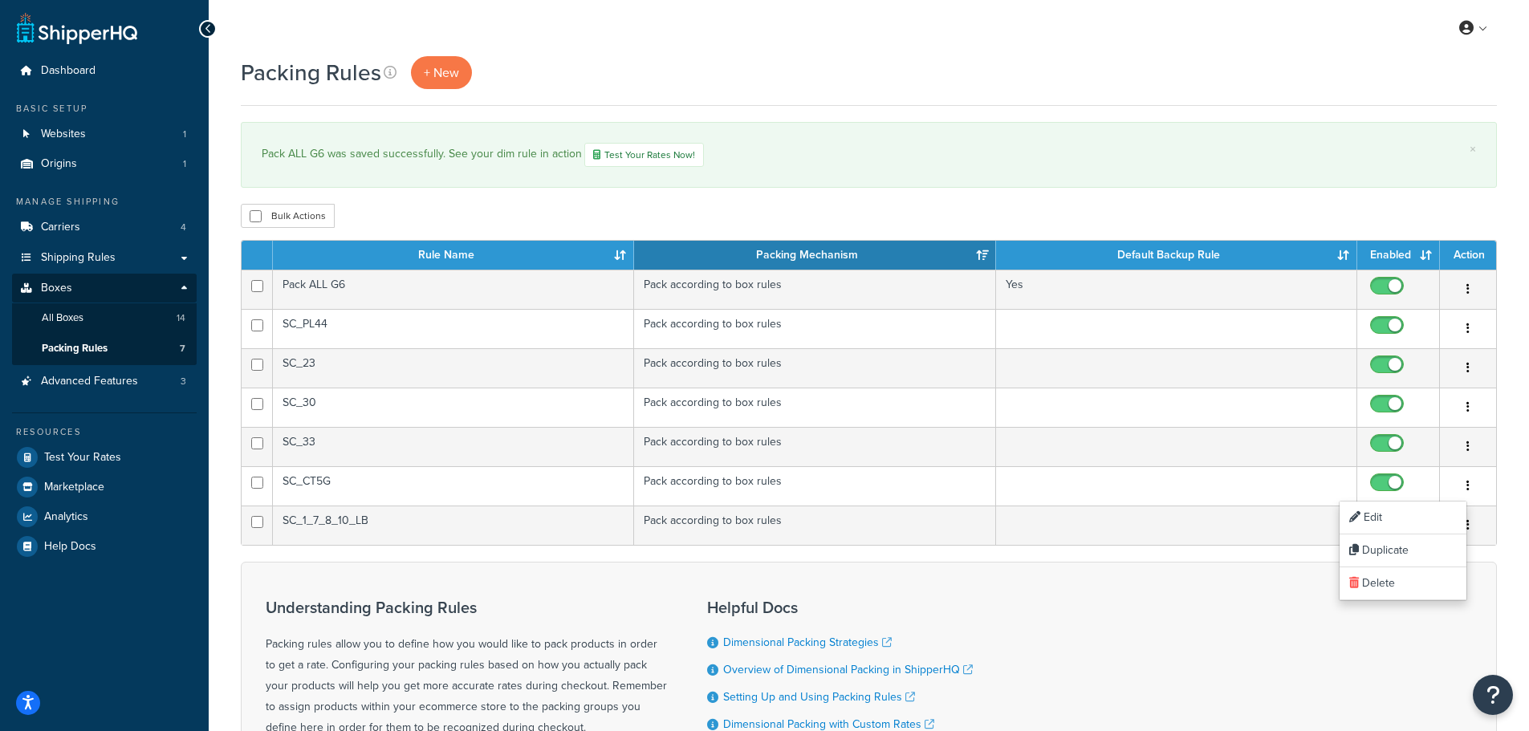
click at [754, 206] on div "Bulk Actions Duplicate Delete" at bounding box center [869, 216] width 1256 height 24
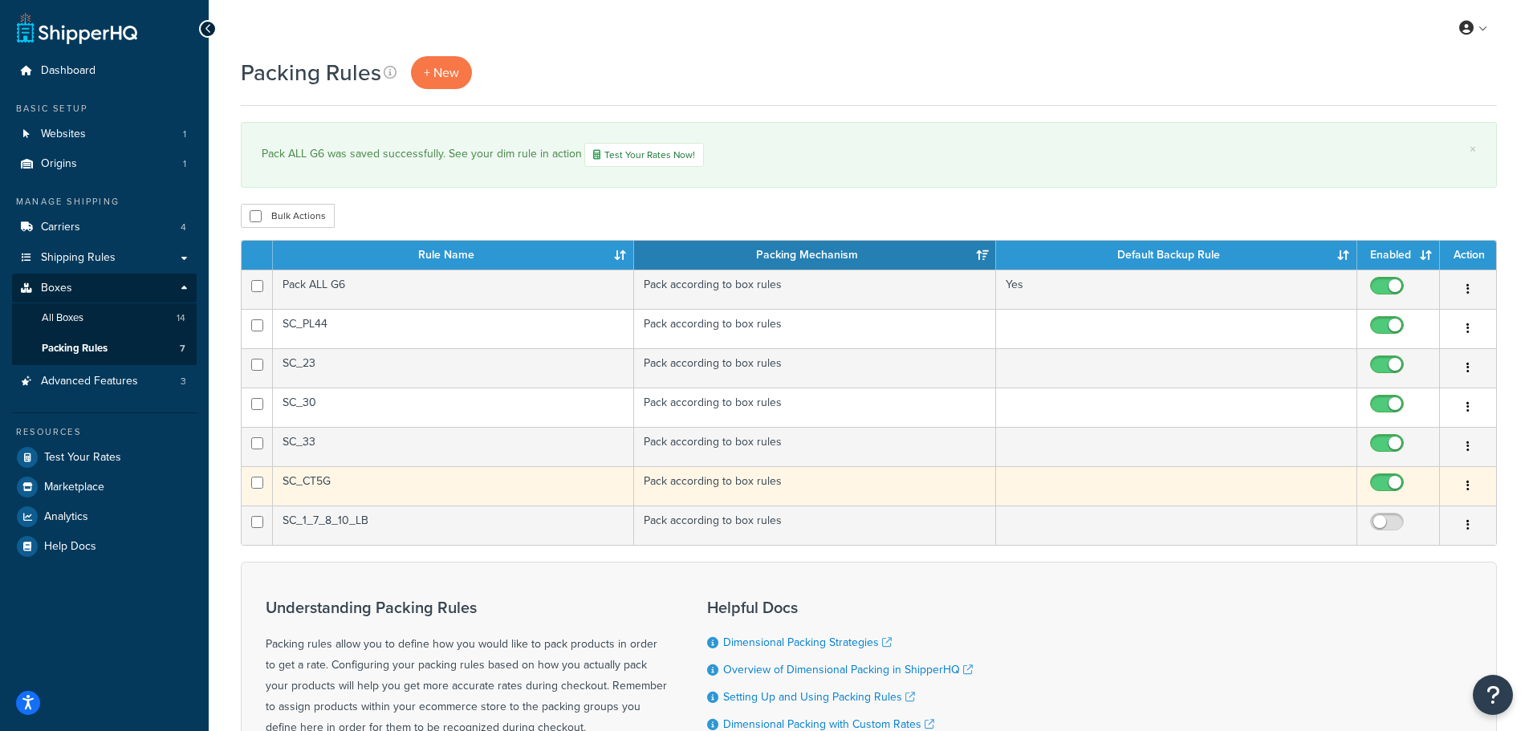
click at [1469, 484] on icon "button" at bounding box center [1467, 485] width 3 height 11
click at [1361, 514] on link "Edit" at bounding box center [1402, 518] width 127 height 33
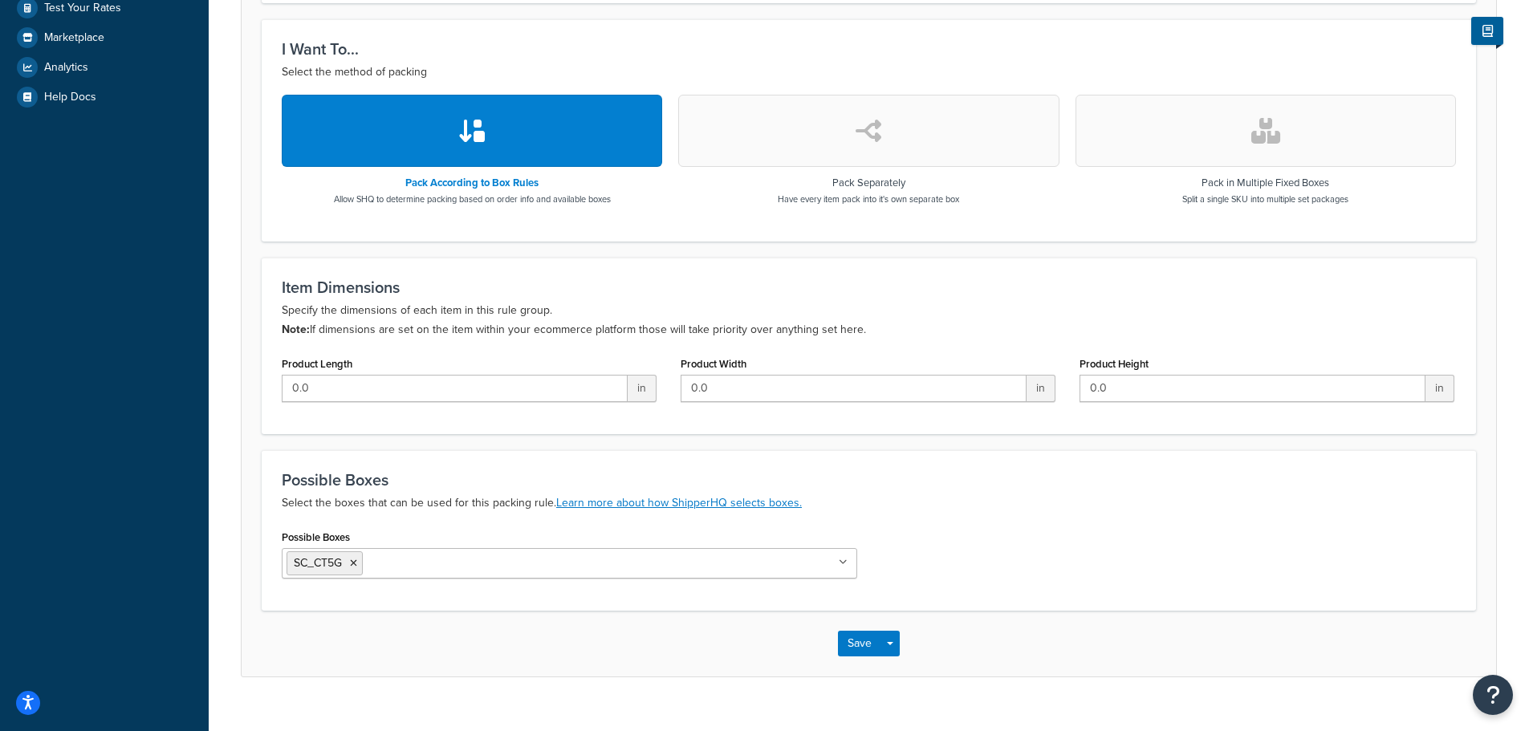
scroll to position [476, 0]
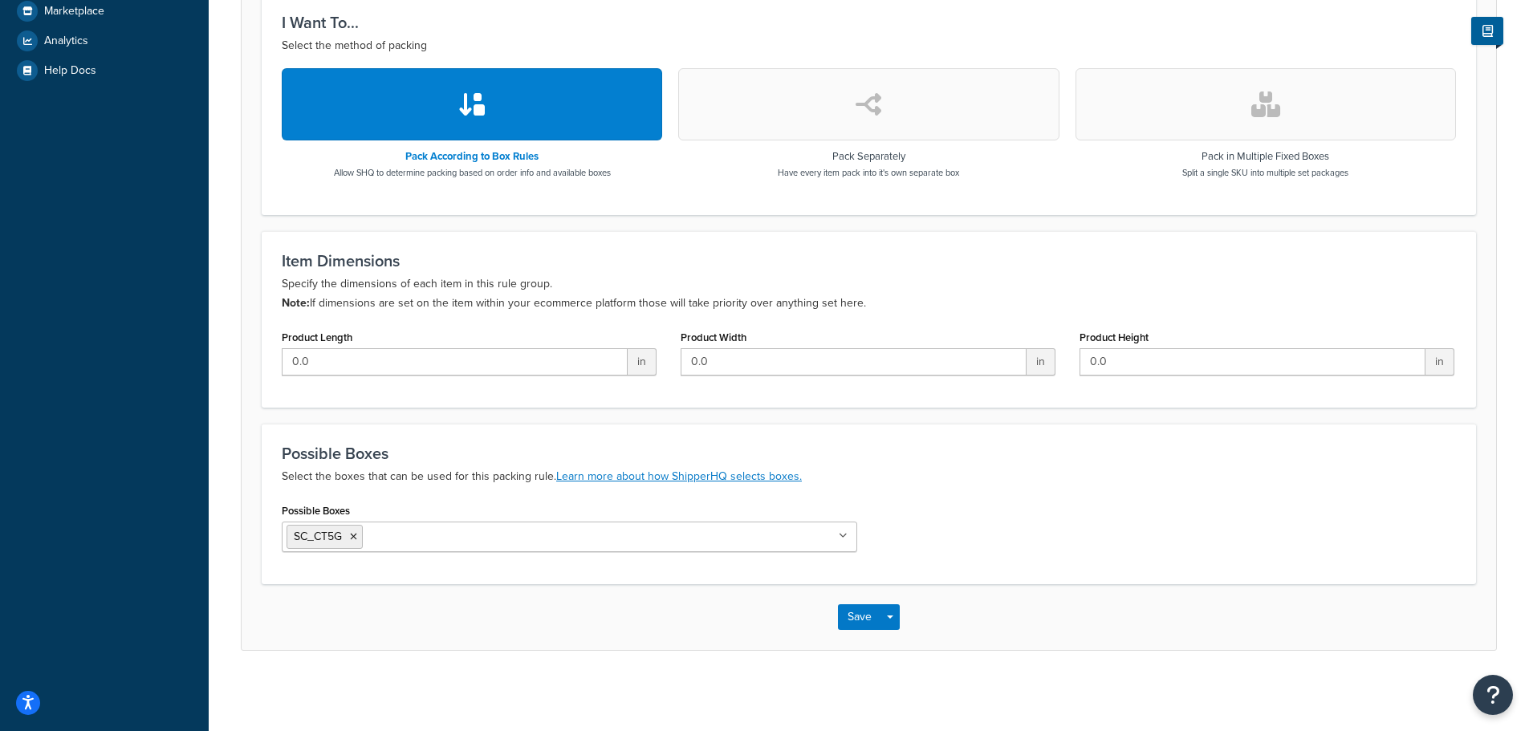
click at [791, 107] on button "button" at bounding box center [868, 104] width 380 height 72
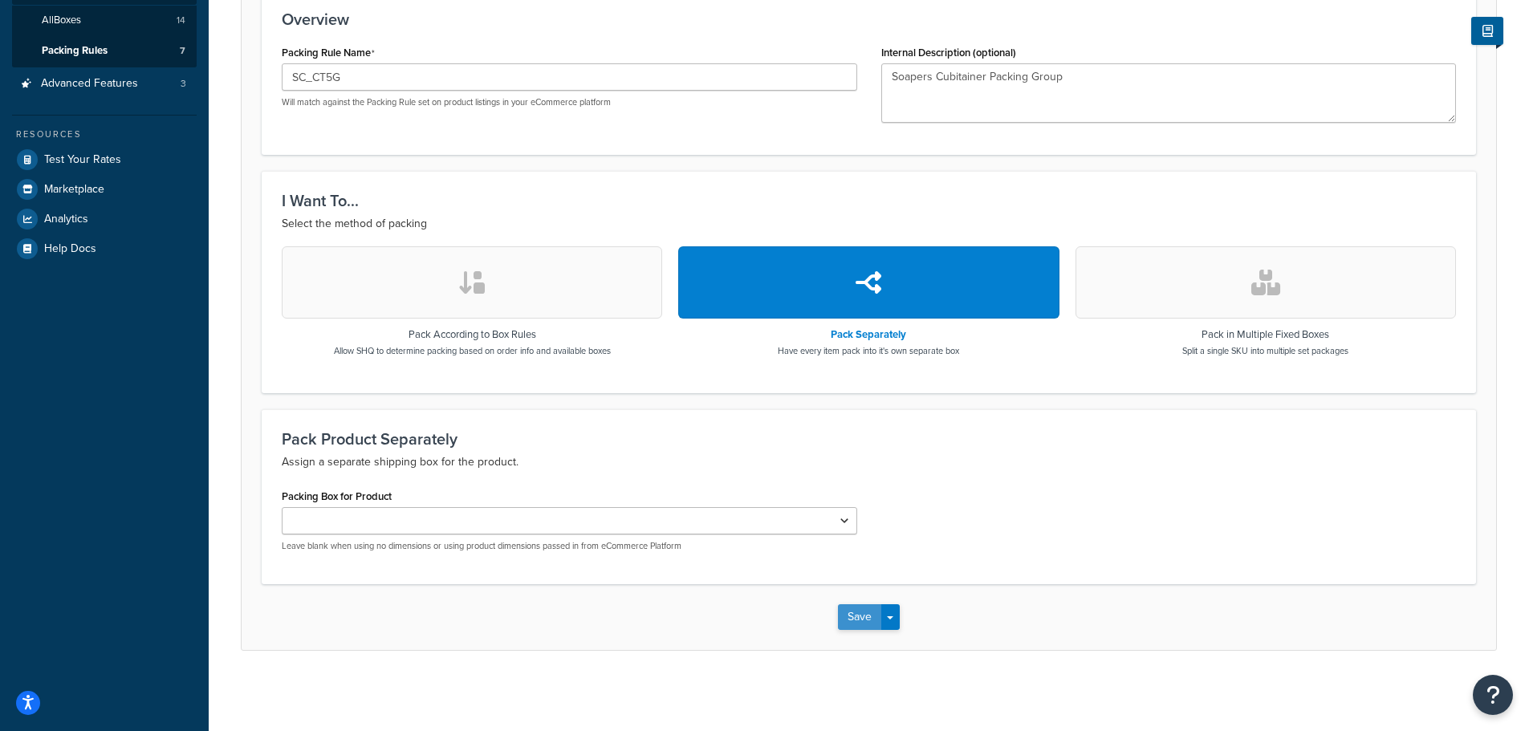
click at [867, 618] on button "Save" at bounding box center [859, 617] width 43 height 26
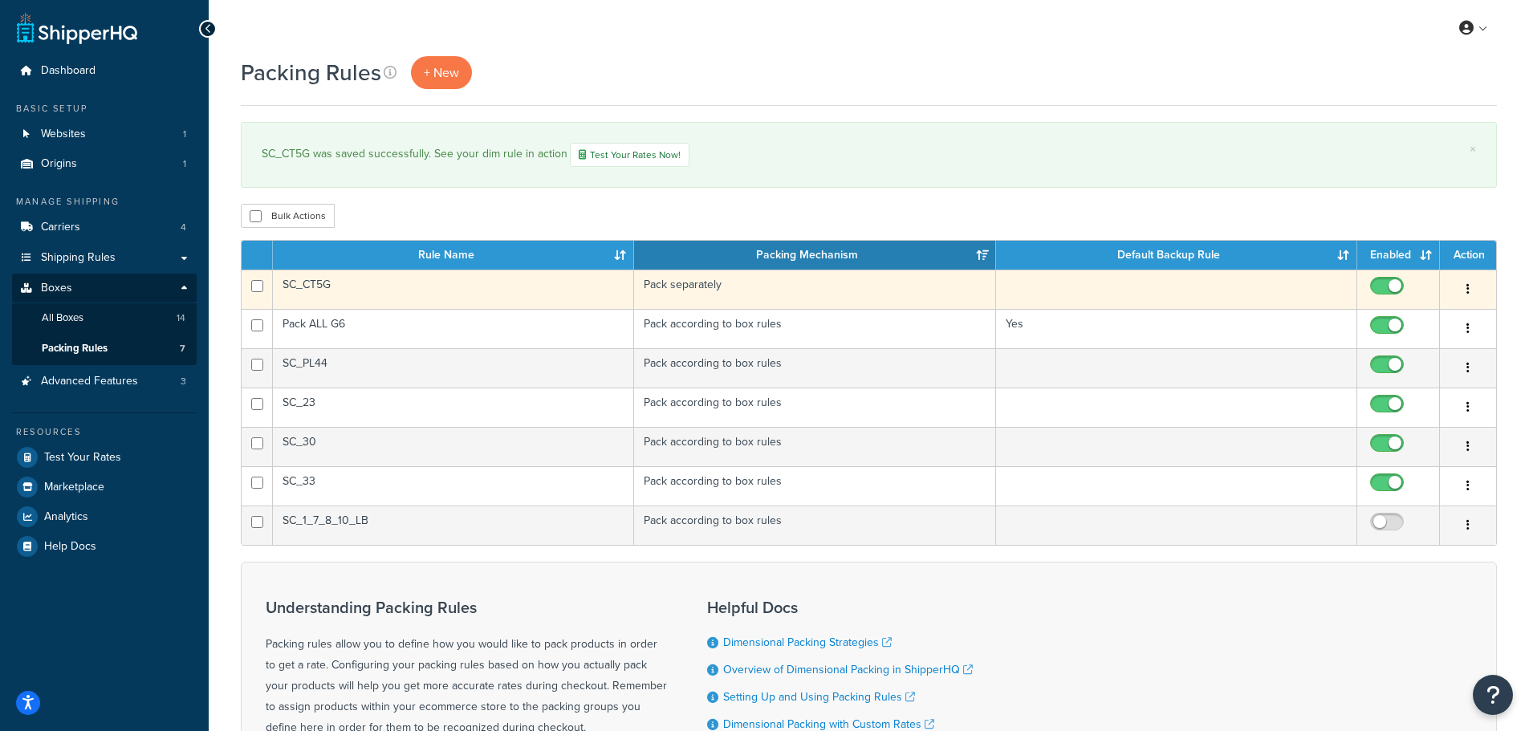
click at [1465, 288] on button "button" at bounding box center [1468, 290] width 22 height 26
click at [1392, 316] on link "Edit" at bounding box center [1402, 321] width 127 height 33
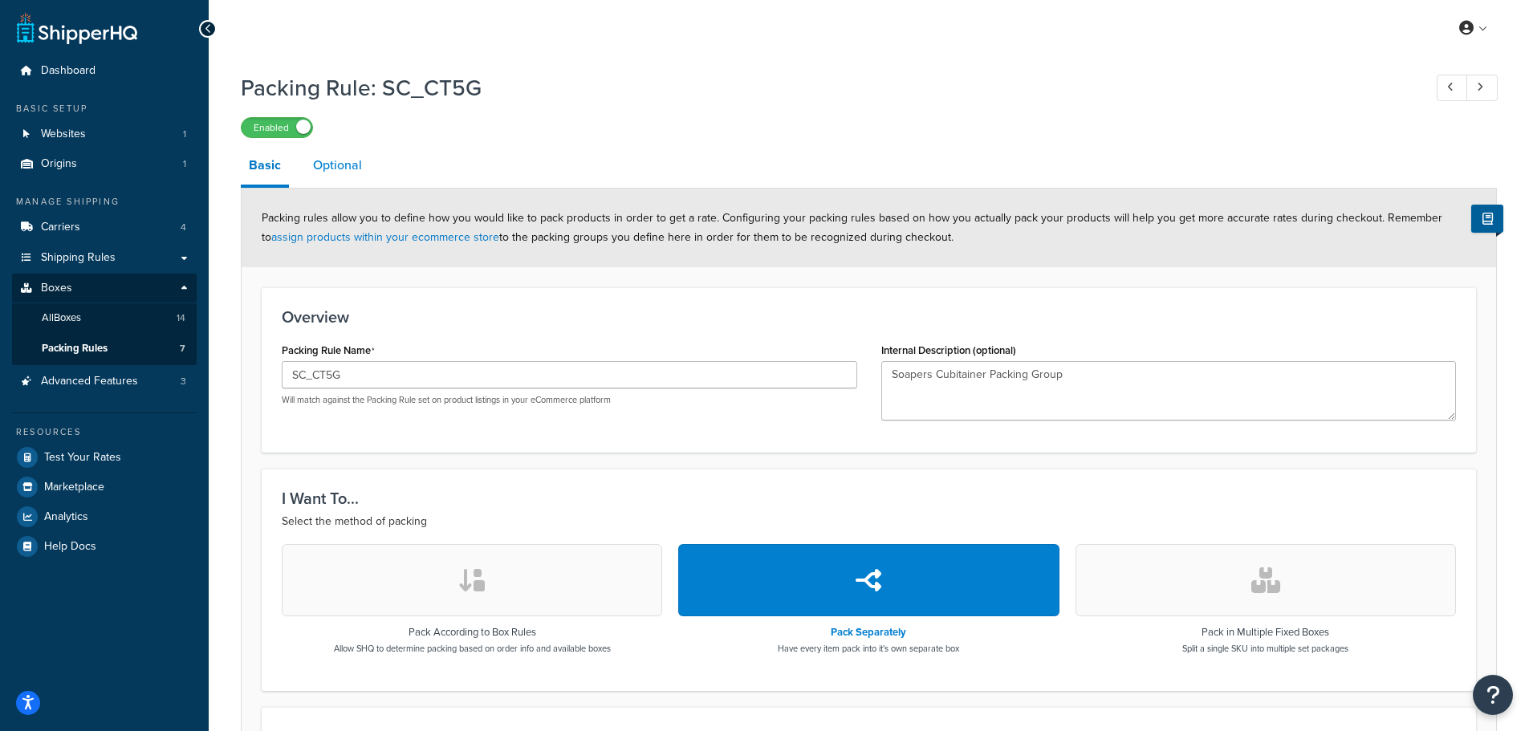
click at [327, 165] on link "Optional" at bounding box center [337, 165] width 65 height 39
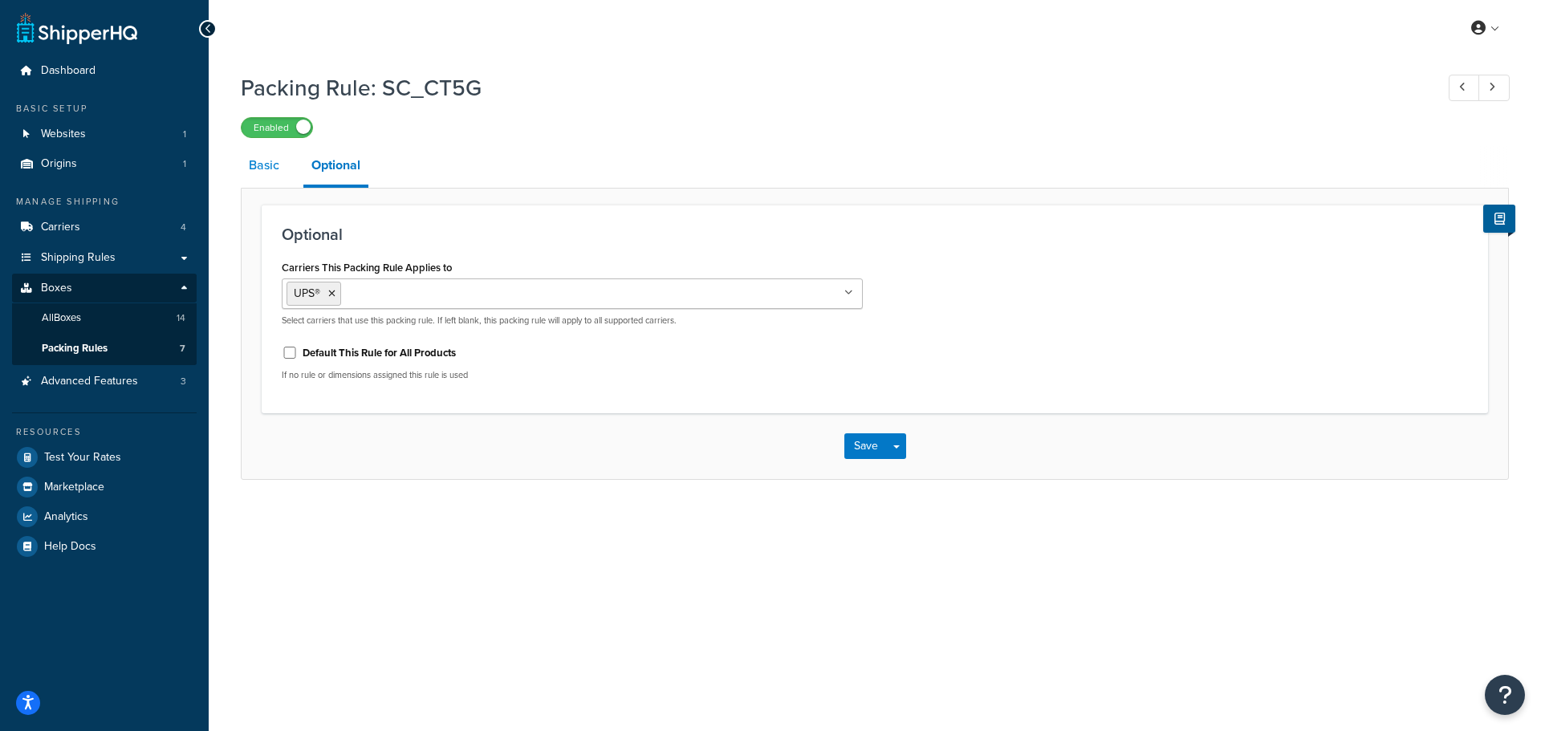
click at [256, 165] on link "Basic" at bounding box center [264, 165] width 47 height 39
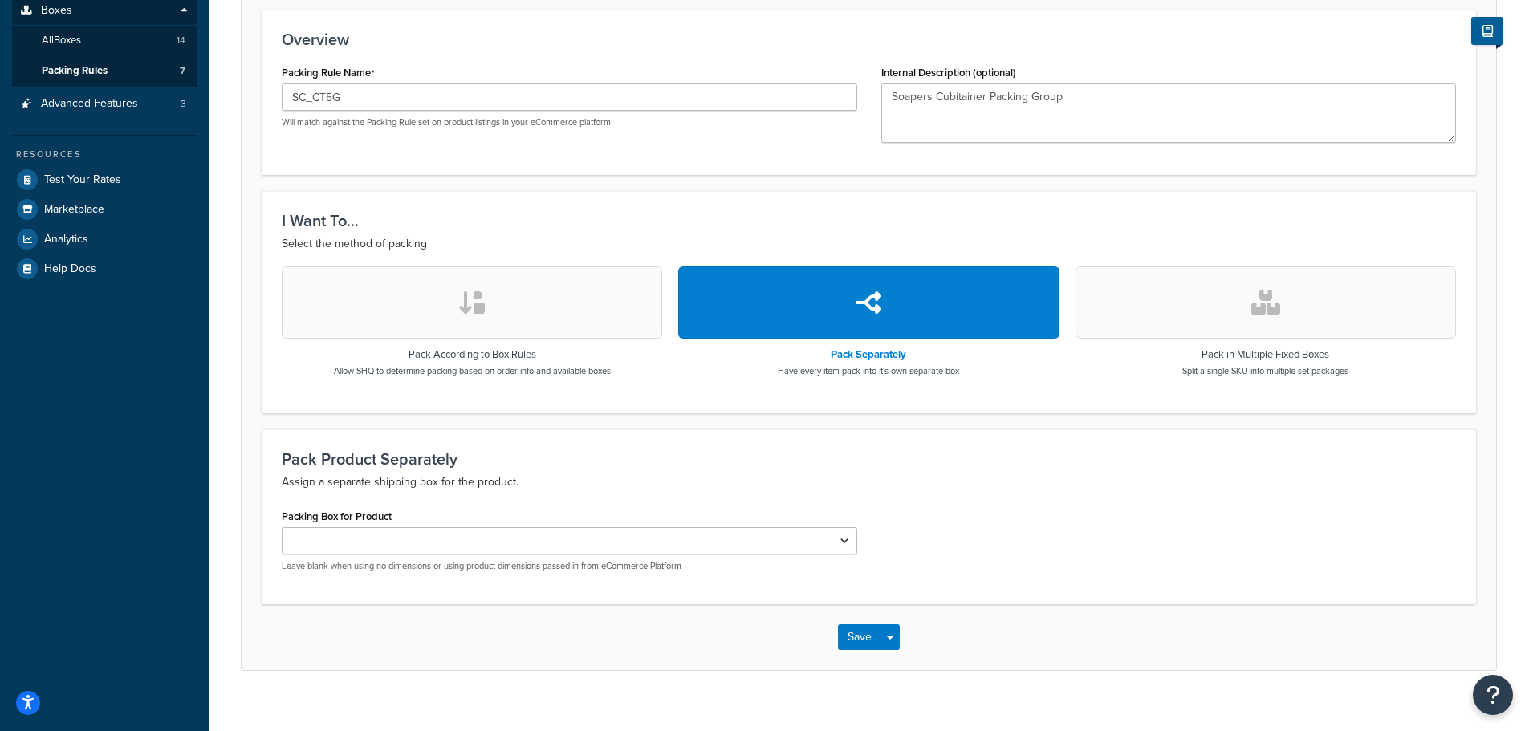
scroll to position [298, 0]
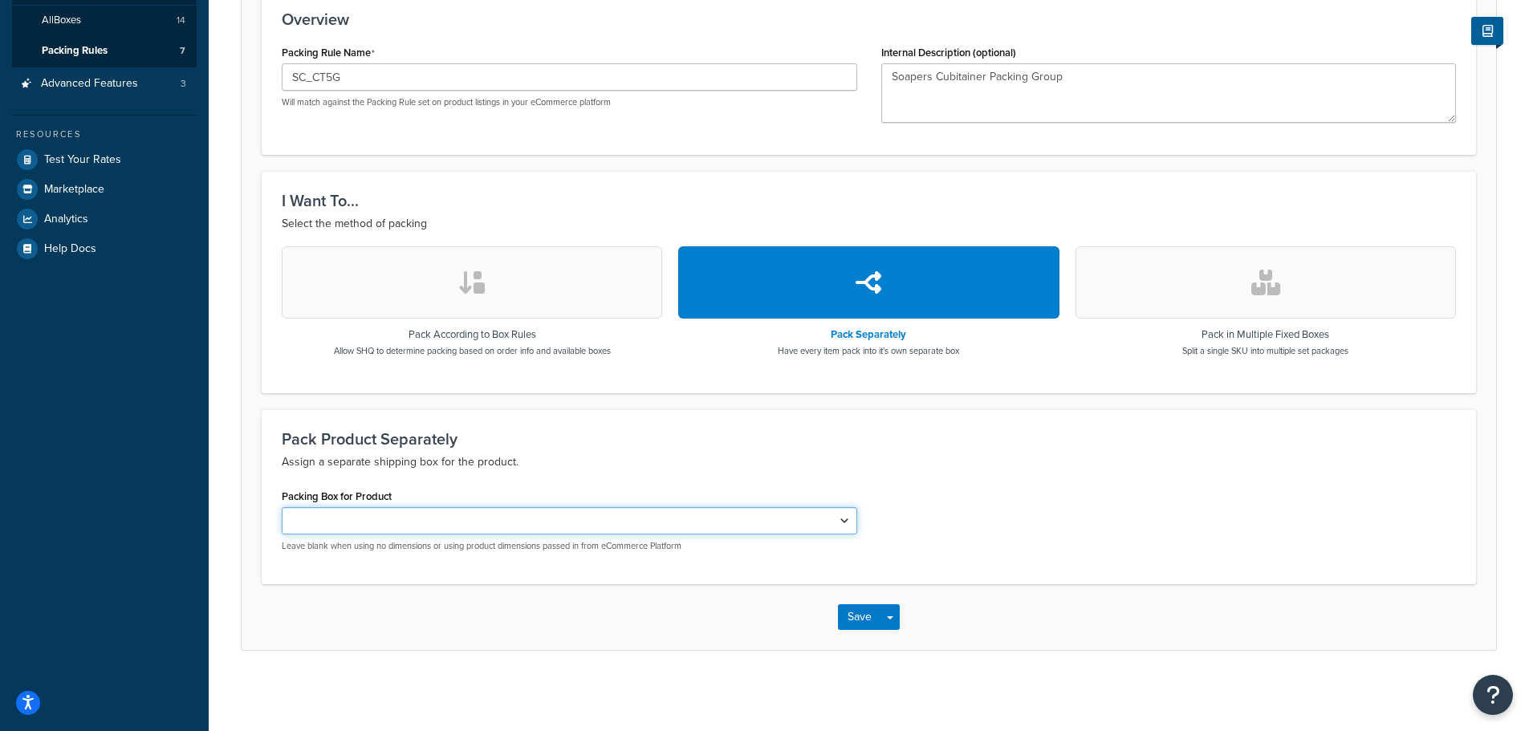
click at [372, 528] on select "SC_C30 SC_C33 SC_CT5G SC_G1X1 SC_G1X2 SC_G1X3 SC_G4 SC_G6 SC_G6_C23 SC_PL44 SC_…" at bounding box center [569, 520] width 575 height 27
select select "737398"
click at [282, 507] on select "SC_C30 SC_C33 SC_CT5G SC_G1X1 SC_G1X2 SC_G1X3 SC_G4 SC_G6 SC_G6_C23 SC_PL44 SC_…" at bounding box center [569, 520] width 575 height 27
click at [859, 614] on button "Save" at bounding box center [859, 617] width 43 height 26
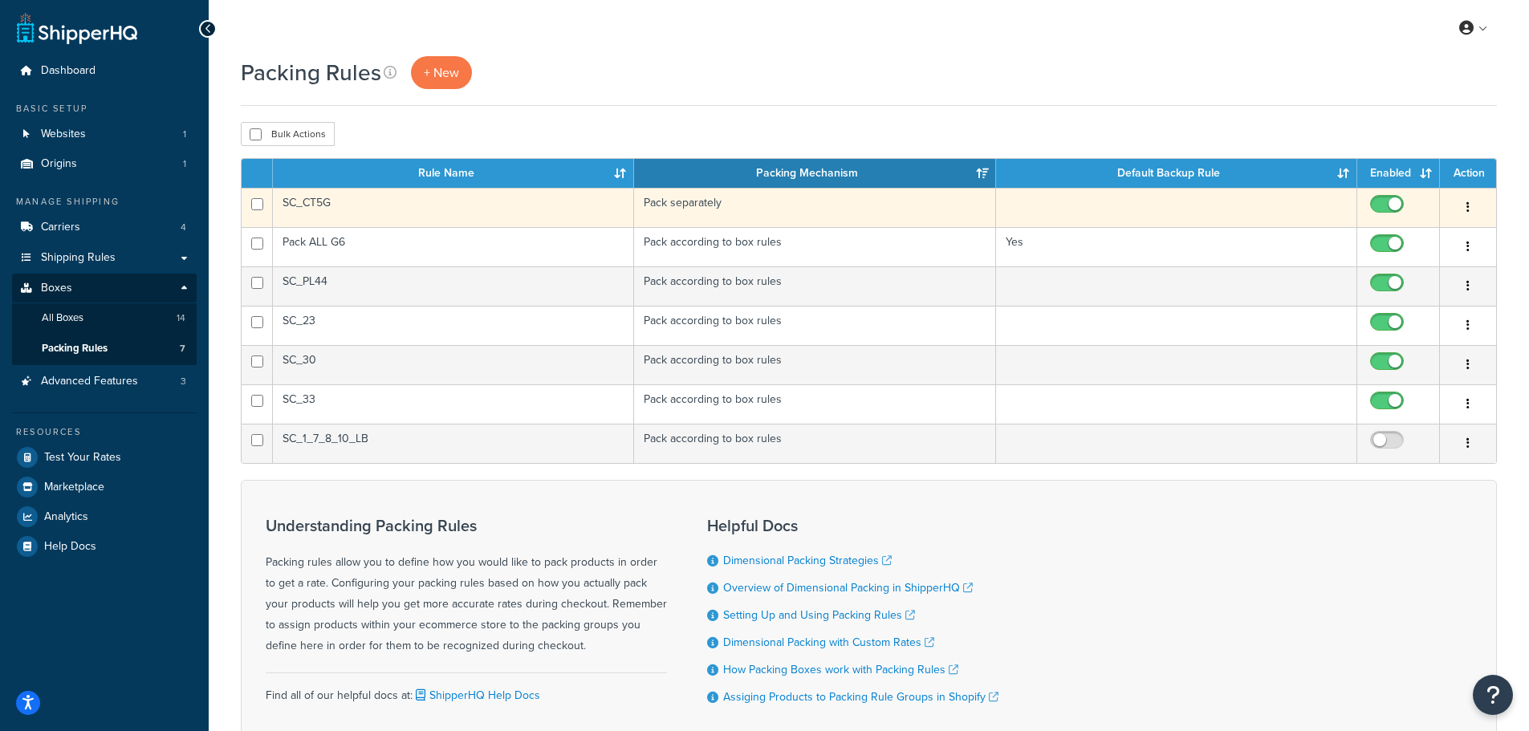
click at [1462, 200] on button "button" at bounding box center [1468, 208] width 22 height 26
click at [1405, 230] on link "Edit" at bounding box center [1402, 239] width 127 height 33
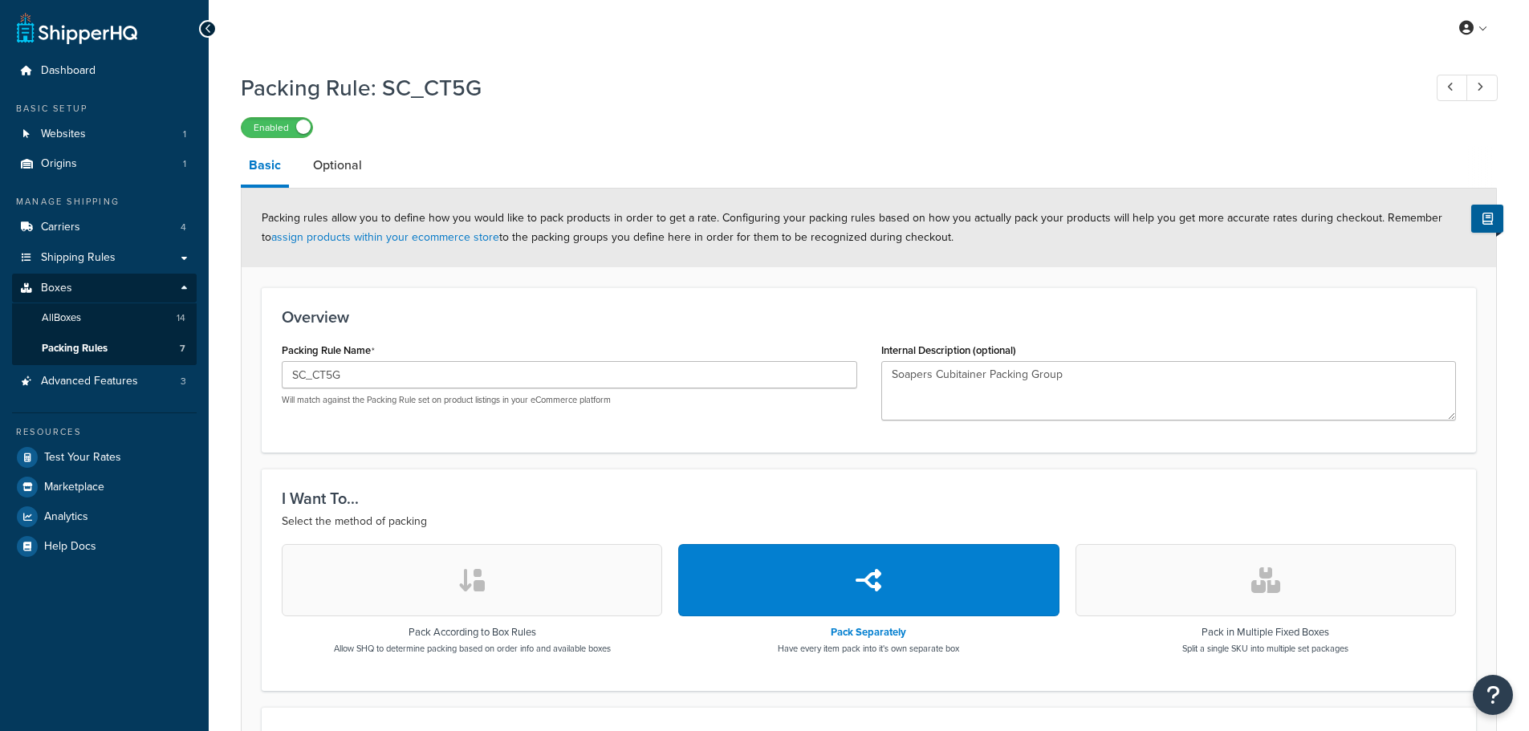
select select "737398"
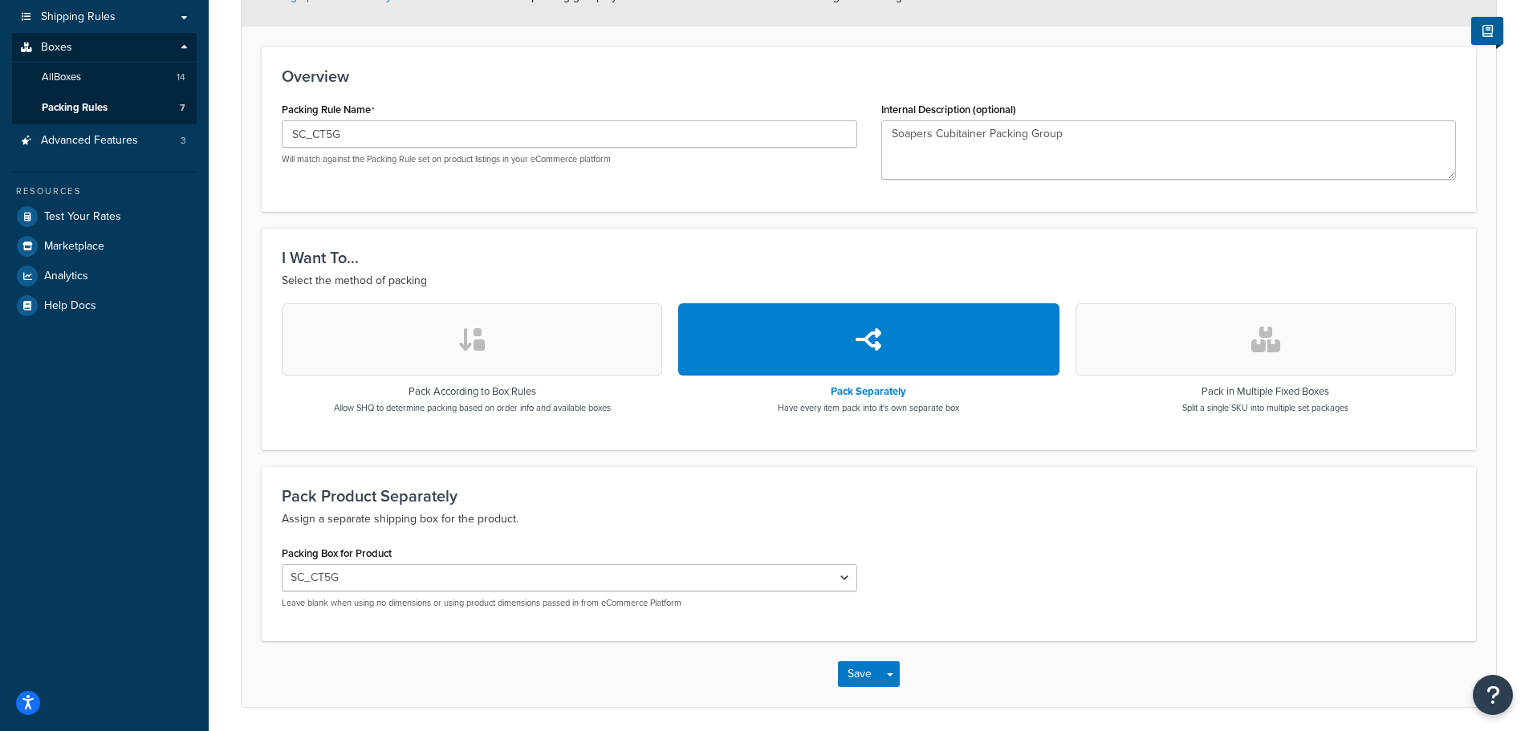
scroll to position [298, 0]
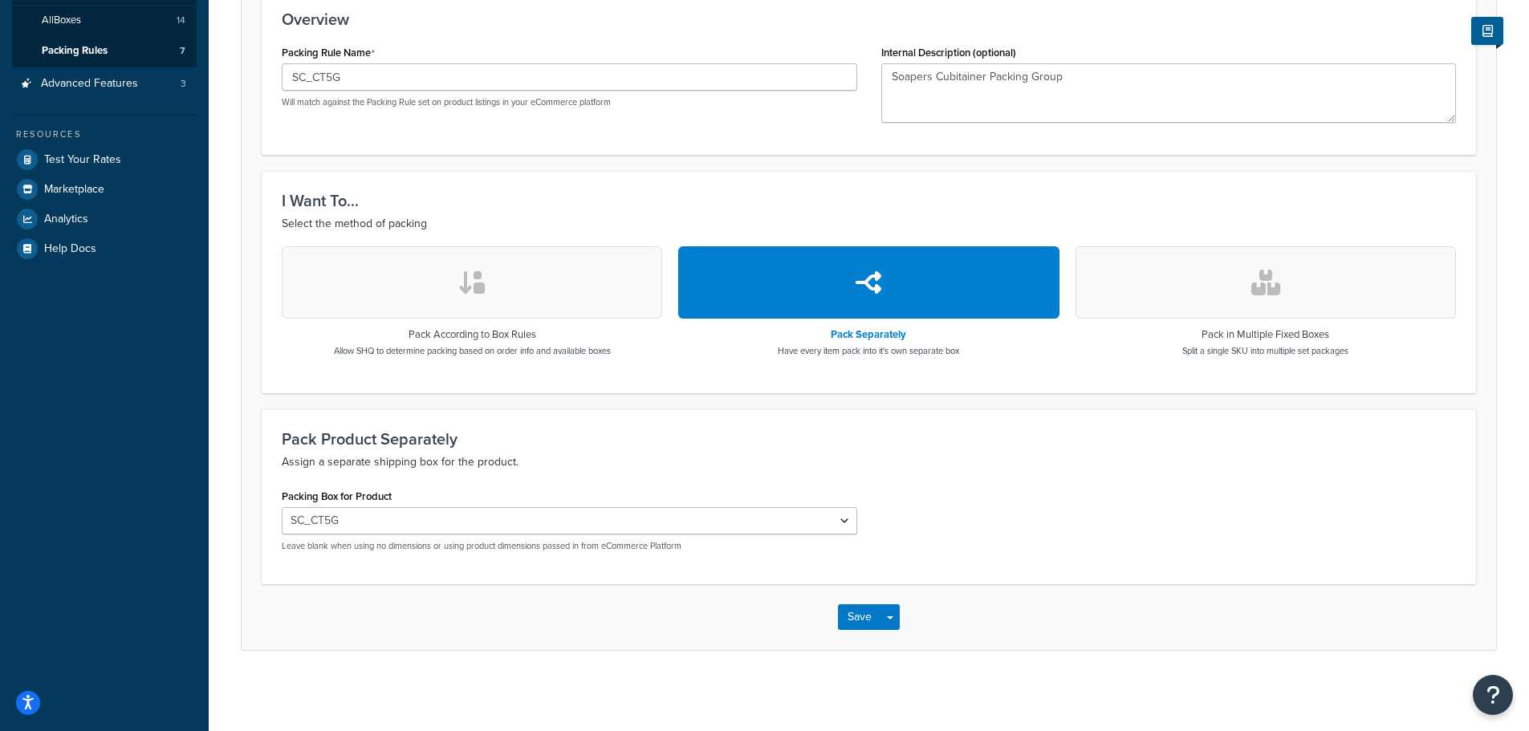
click at [423, 279] on button "button" at bounding box center [472, 282] width 380 height 72
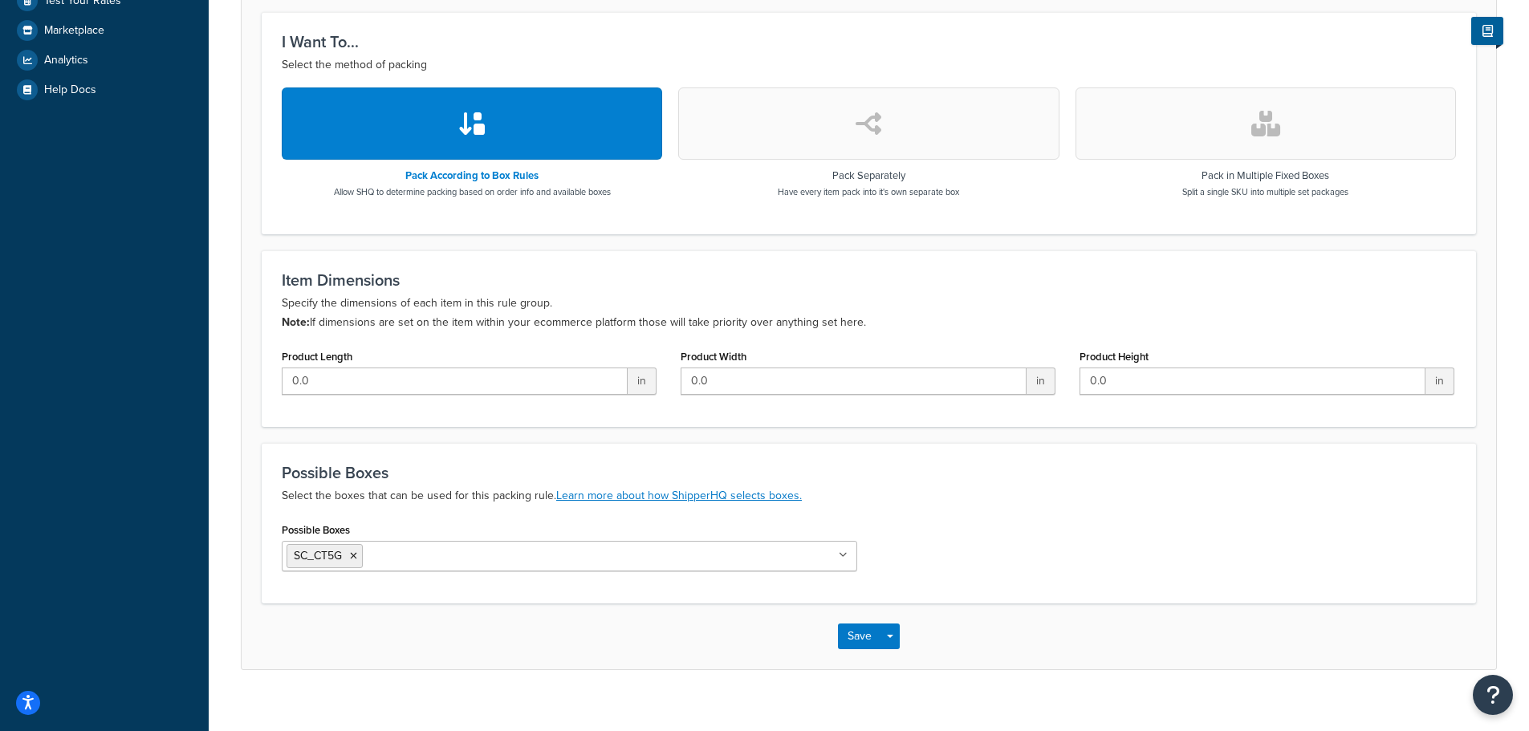
scroll to position [458, 0]
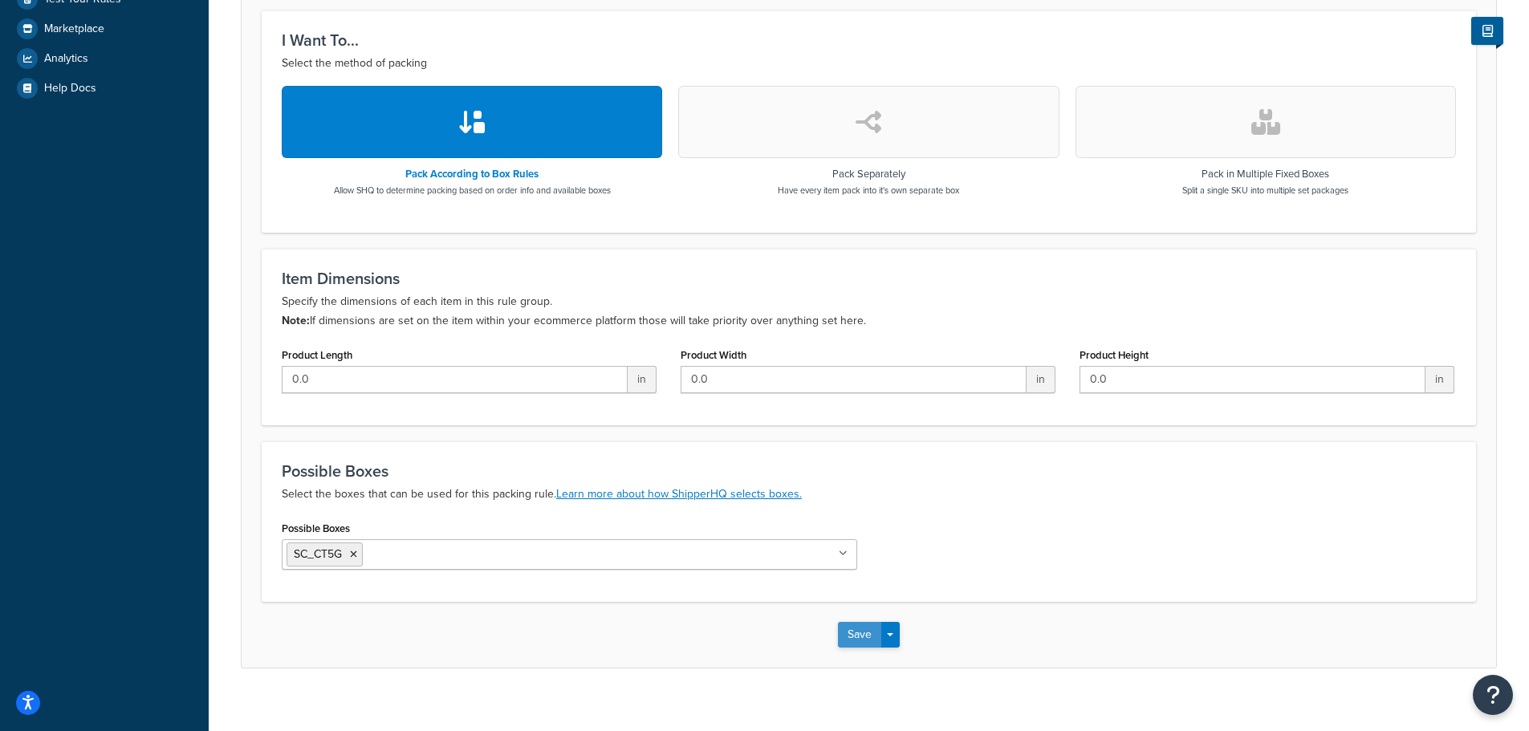
click at [860, 634] on button "Save" at bounding box center [859, 635] width 43 height 26
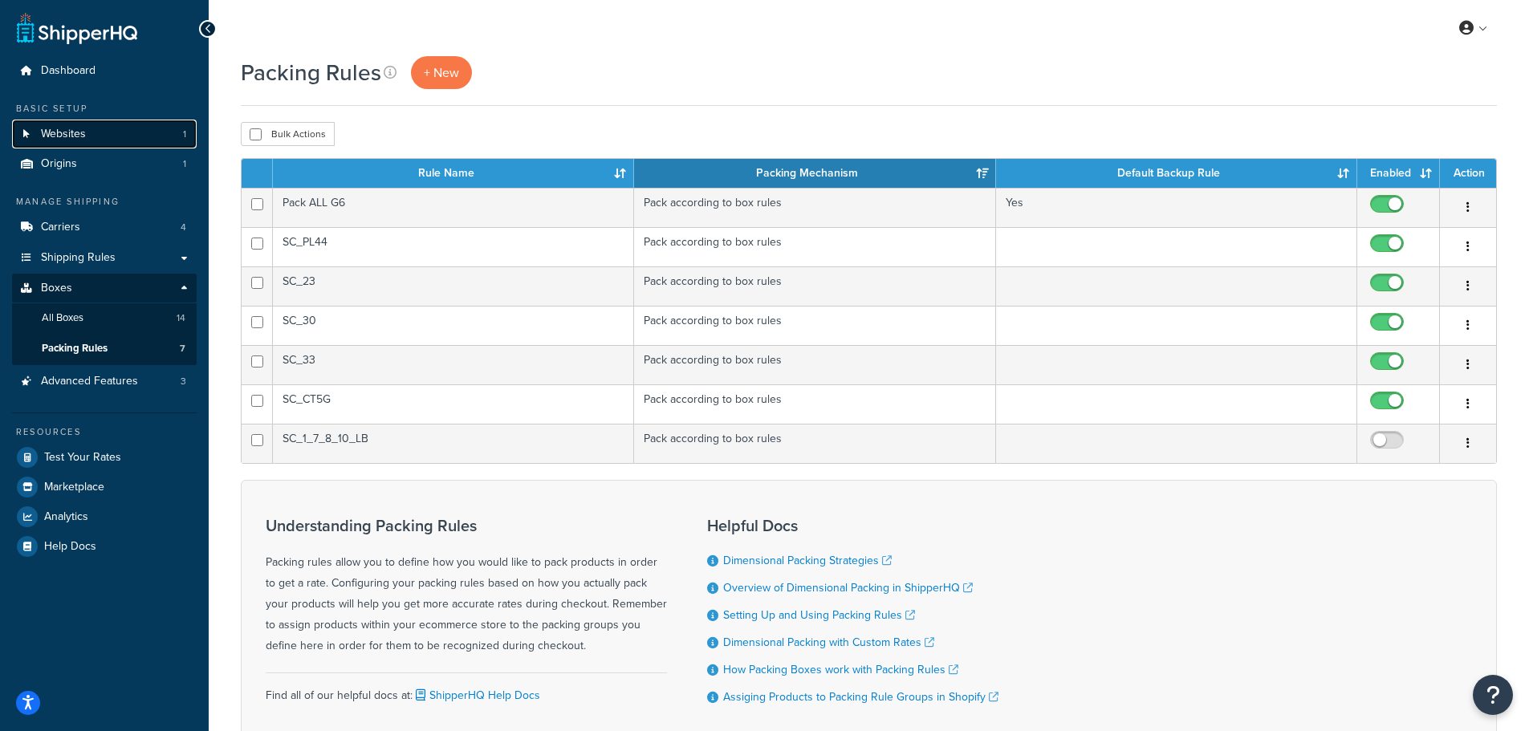
click at [53, 130] on span "Websites" at bounding box center [63, 135] width 45 height 14
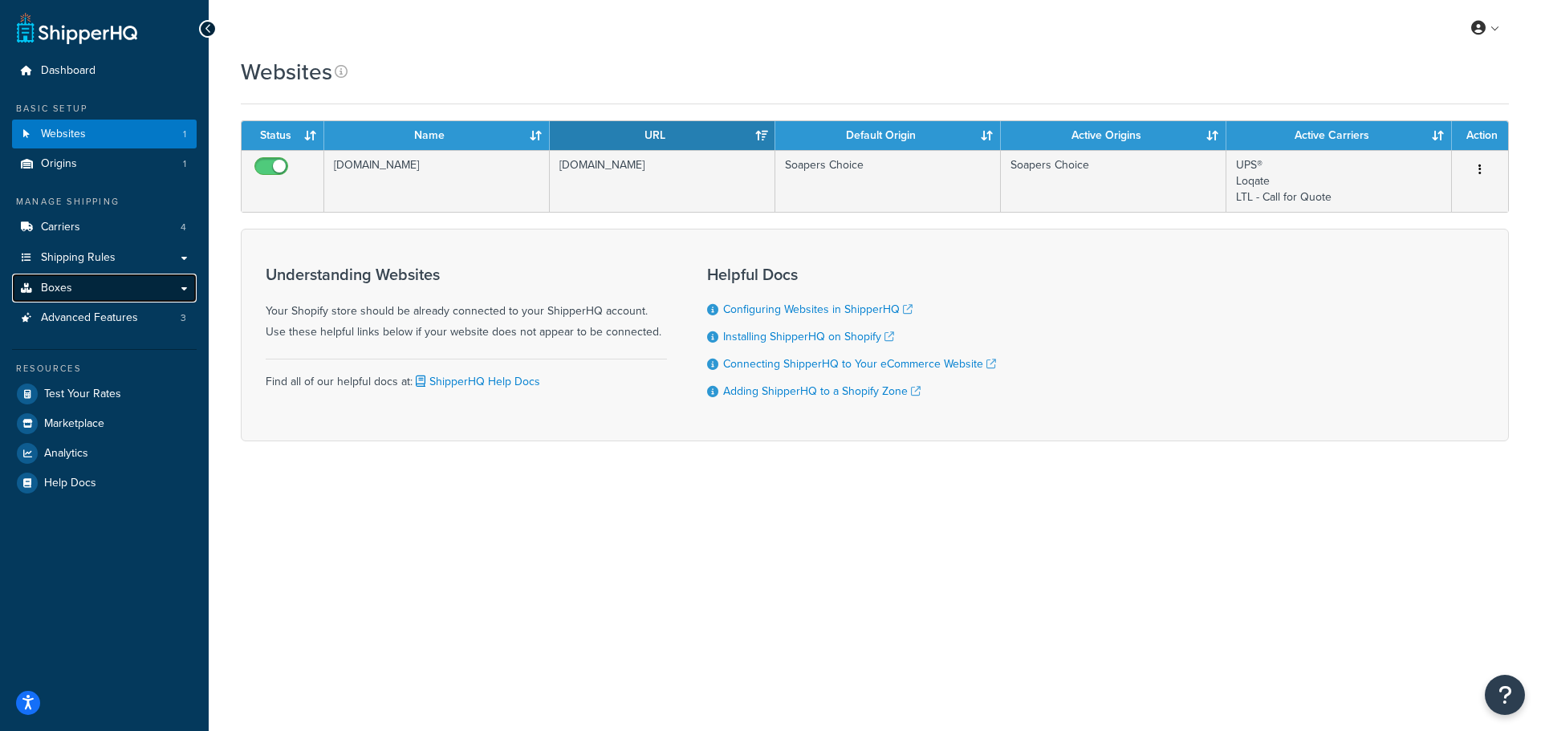
click at [80, 289] on link "Boxes" at bounding box center [104, 289] width 185 height 30
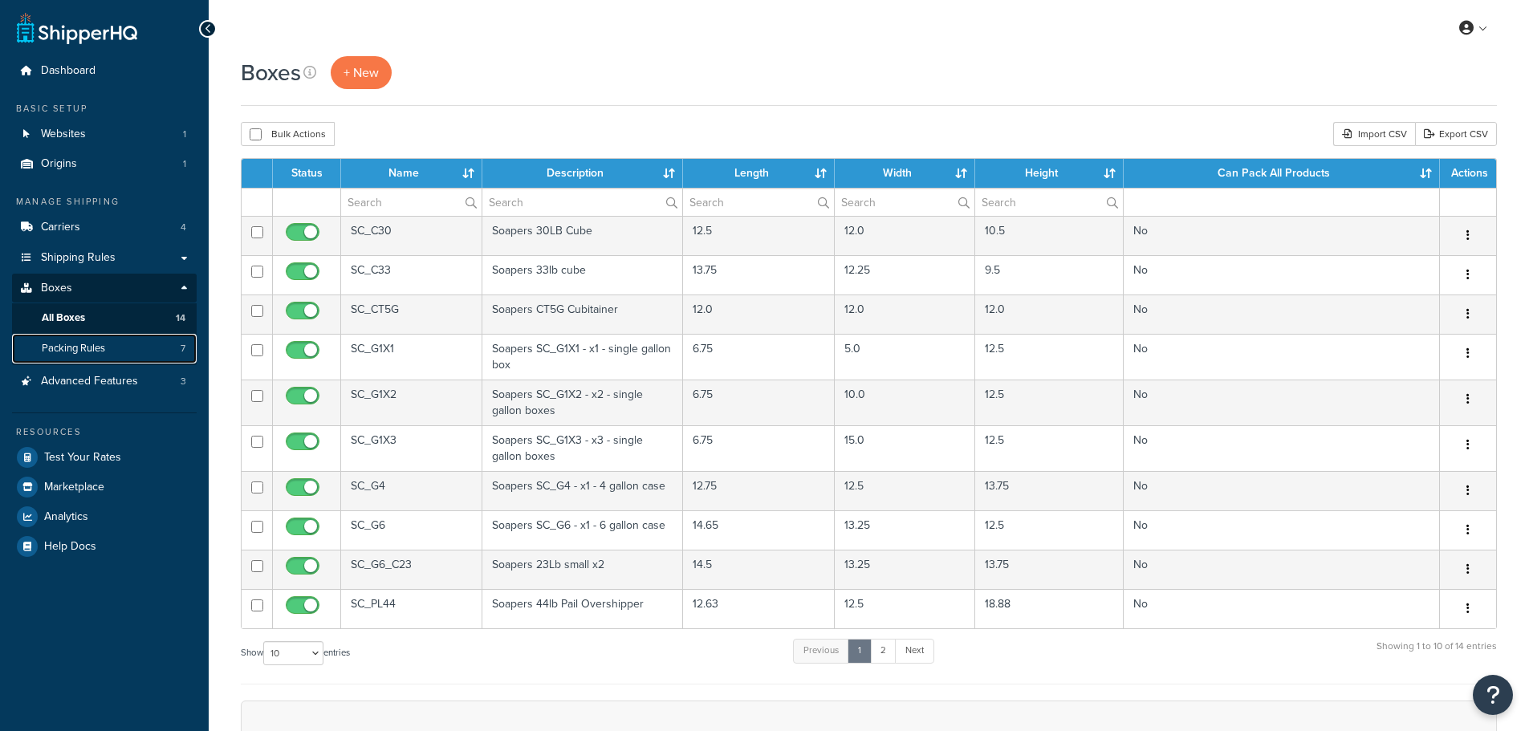
click at [71, 347] on span "Packing Rules" at bounding box center [73, 349] width 63 height 14
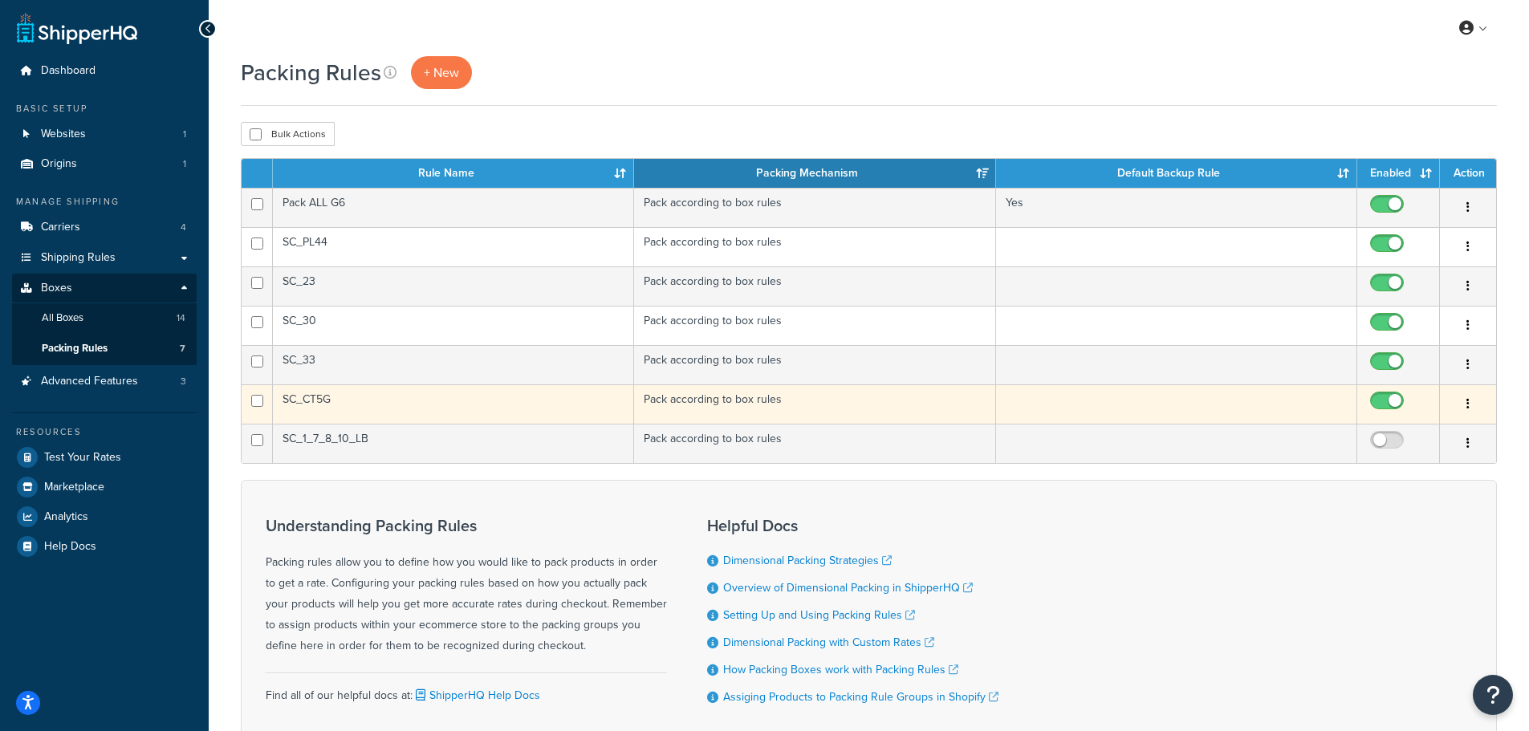
click at [1461, 400] on button "button" at bounding box center [1468, 405] width 22 height 26
click at [1388, 429] on link "Edit" at bounding box center [1402, 436] width 127 height 33
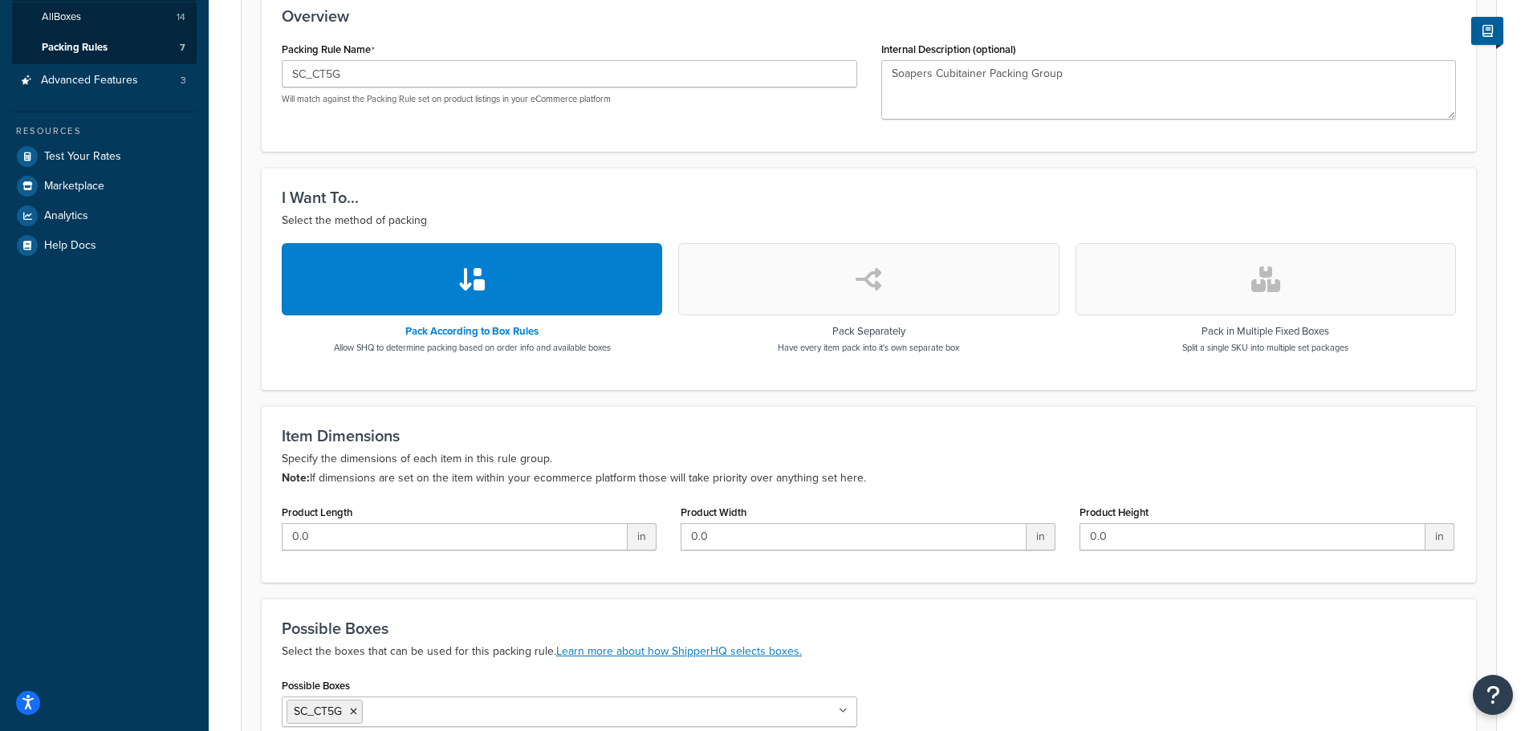
scroll to position [321, 0]
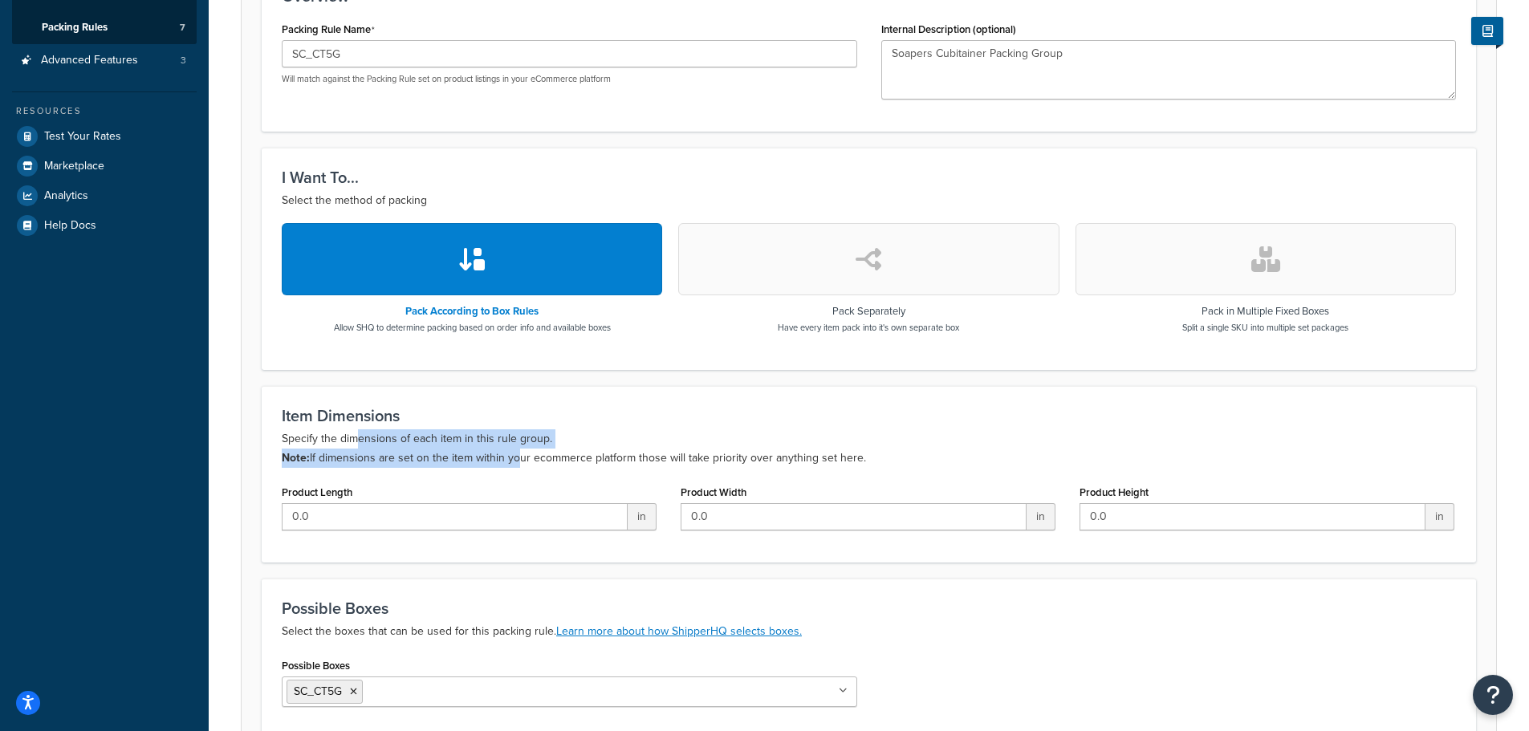
drag, startPoint x: 353, startPoint y: 444, endPoint x: 514, endPoint y: 461, distance: 161.4
click at [514, 461] on p "Specify the dimensions of each item in this rule group. Note: If dimensions are…" at bounding box center [869, 448] width 1174 height 39
click at [413, 474] on div "Item Dimensions Specify the dimensions of each item in this rule group. Note: I…" at bounding box center [869, 474] width 1214 height 177
drag, startPoint x: 460, startPoint y: 461, endPoint x: 676, endPoint y: 457, distance: 215.9
click at [676, 457] on p "Specify the dimensions of each item in this rule group. Note: If dimensions are…" at bounding box center [869, 448] width 1174 height 39
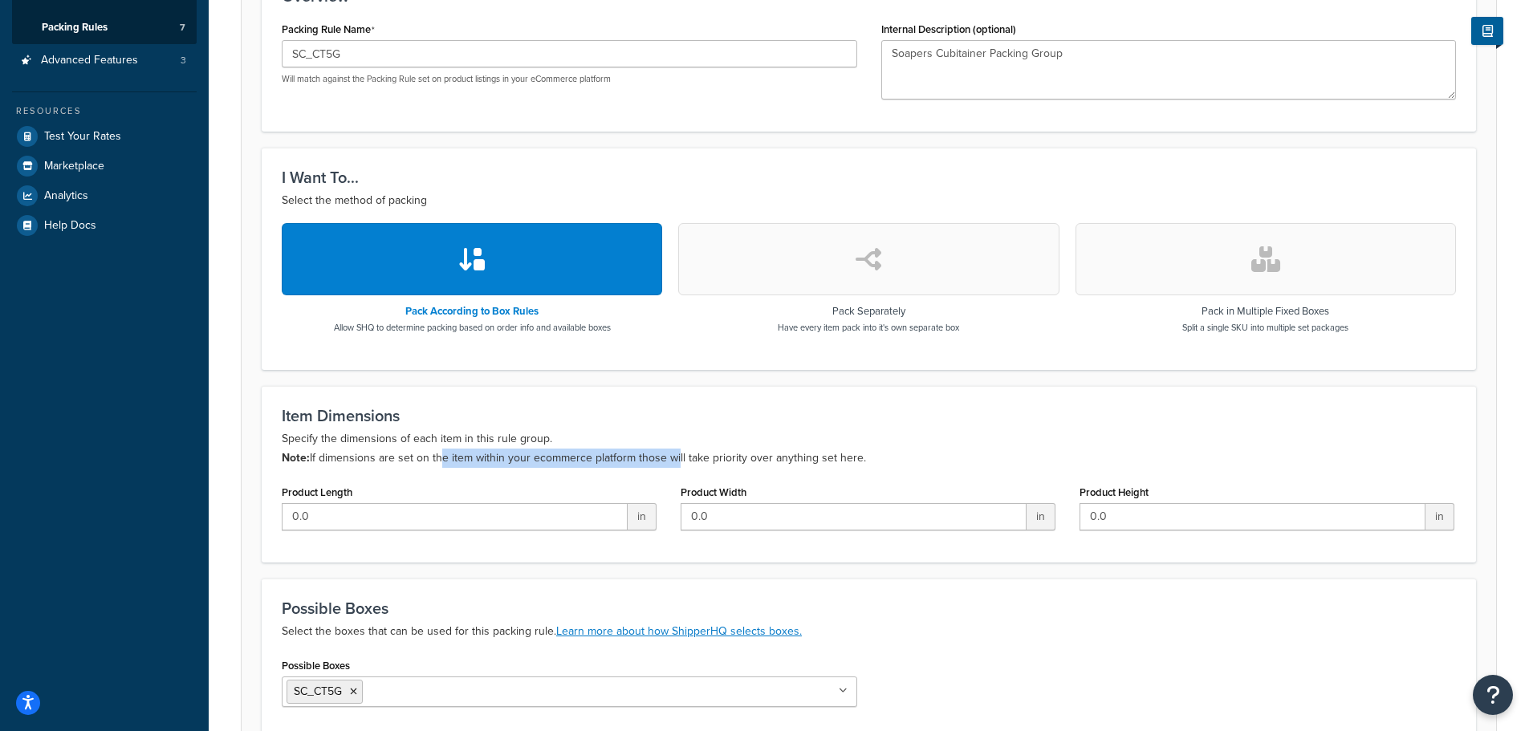
click at [616, 467] on p "Specify the dimensions of each item in this rule group. Note: If dimensions are…" at bounding box center [869, 448] width 1174 height 39
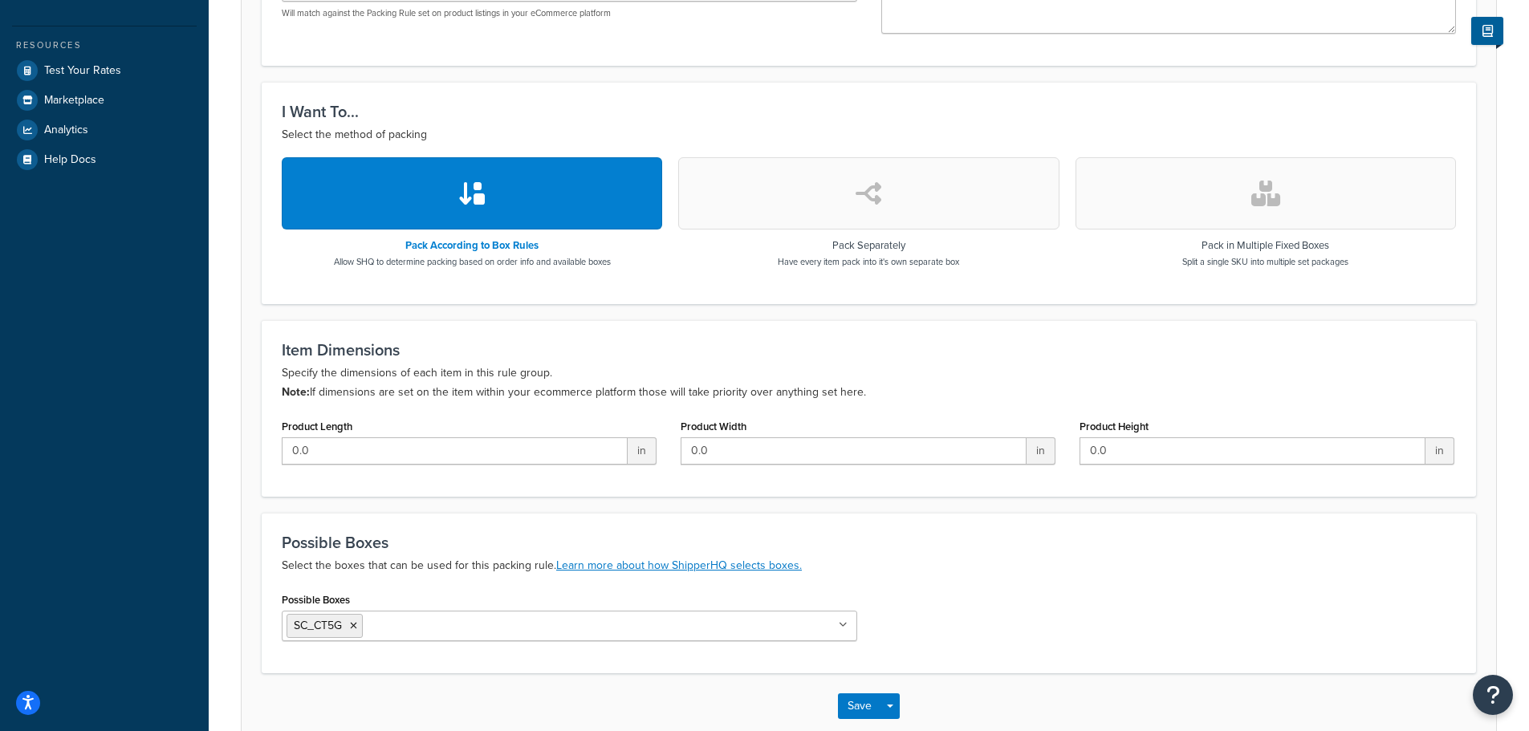
scroll to position [476, 0]
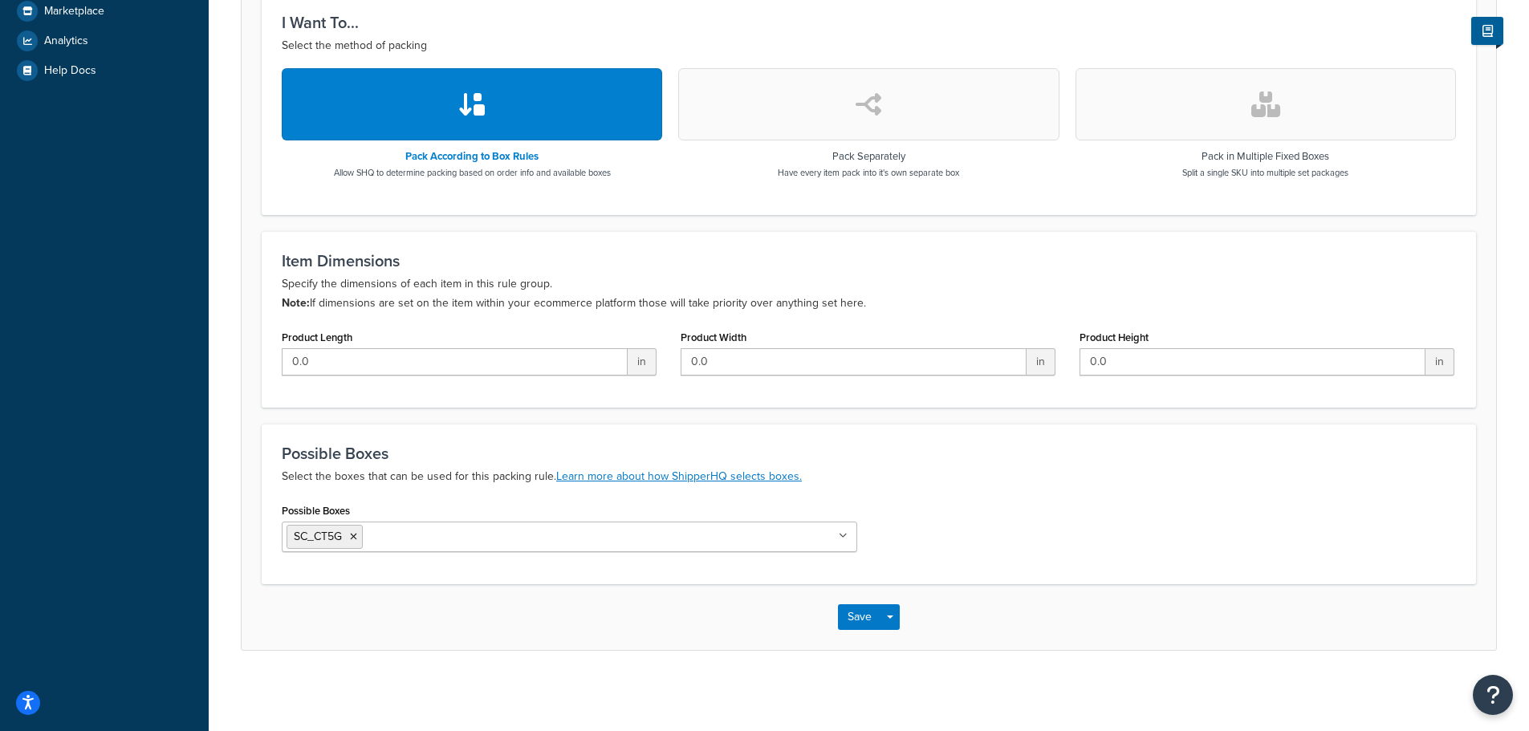
click at [762, 110] on button "button" at bounding box center [868, 104] width 380 height 72
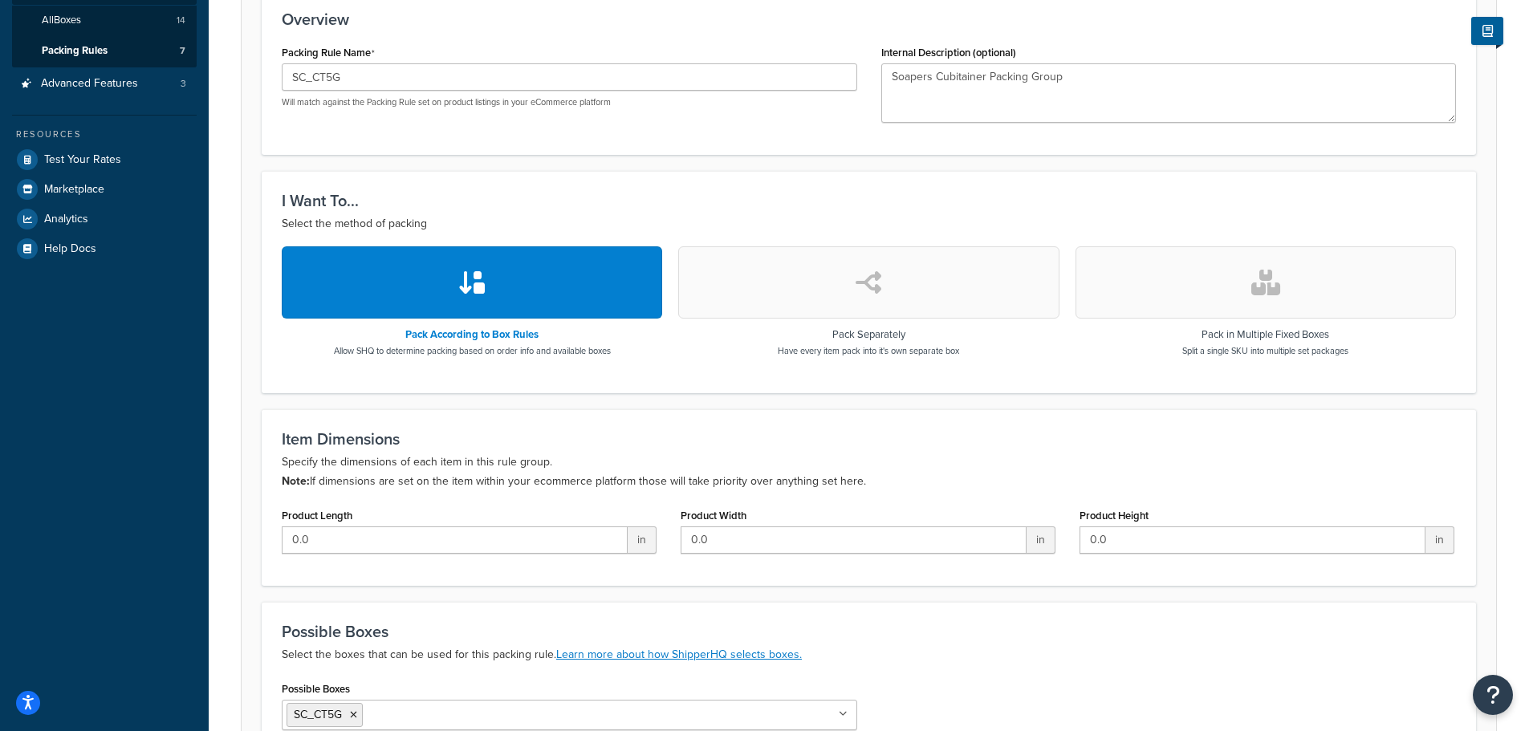
select select "737398"
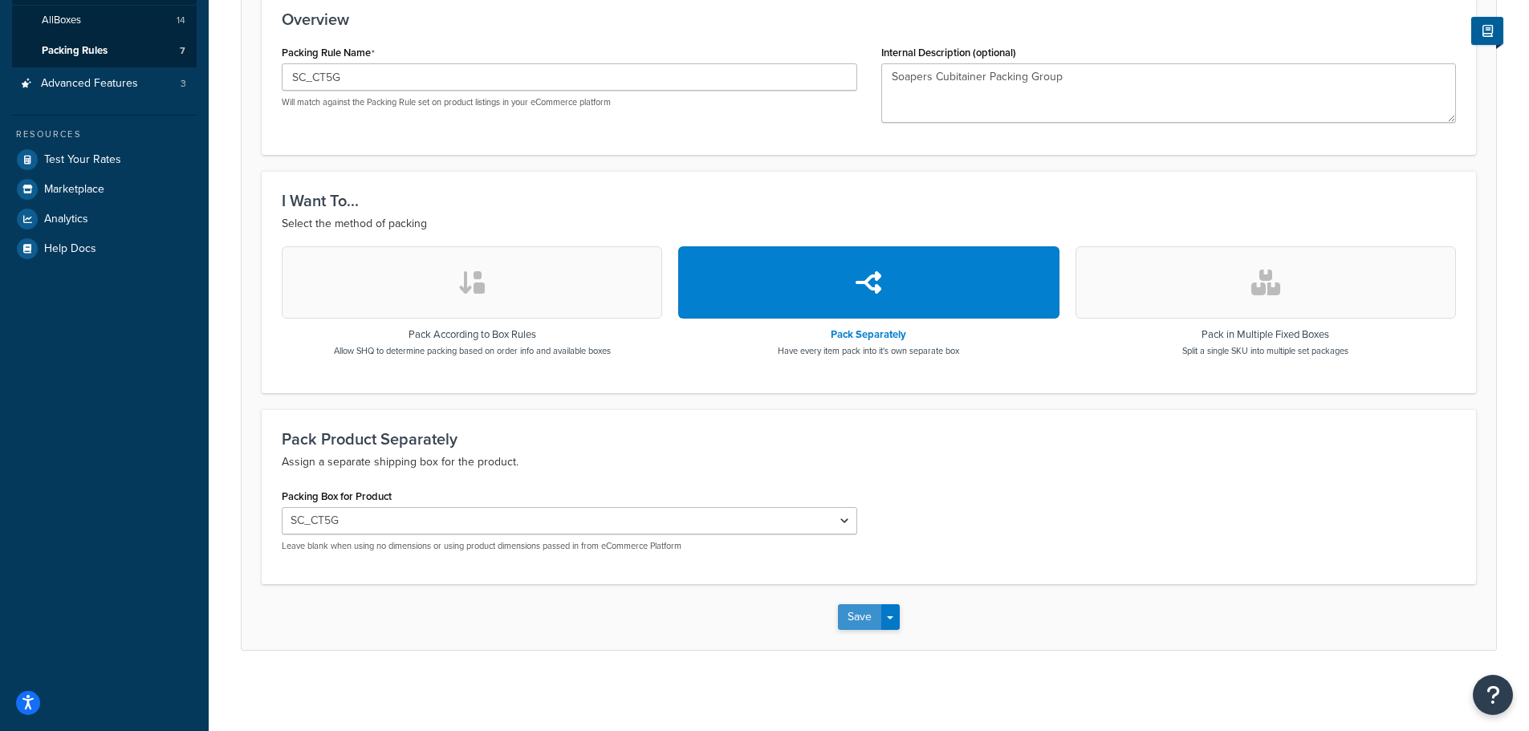
click at [850, 611] on button "Save" at bounding box center [859, 617] width 43 height 26
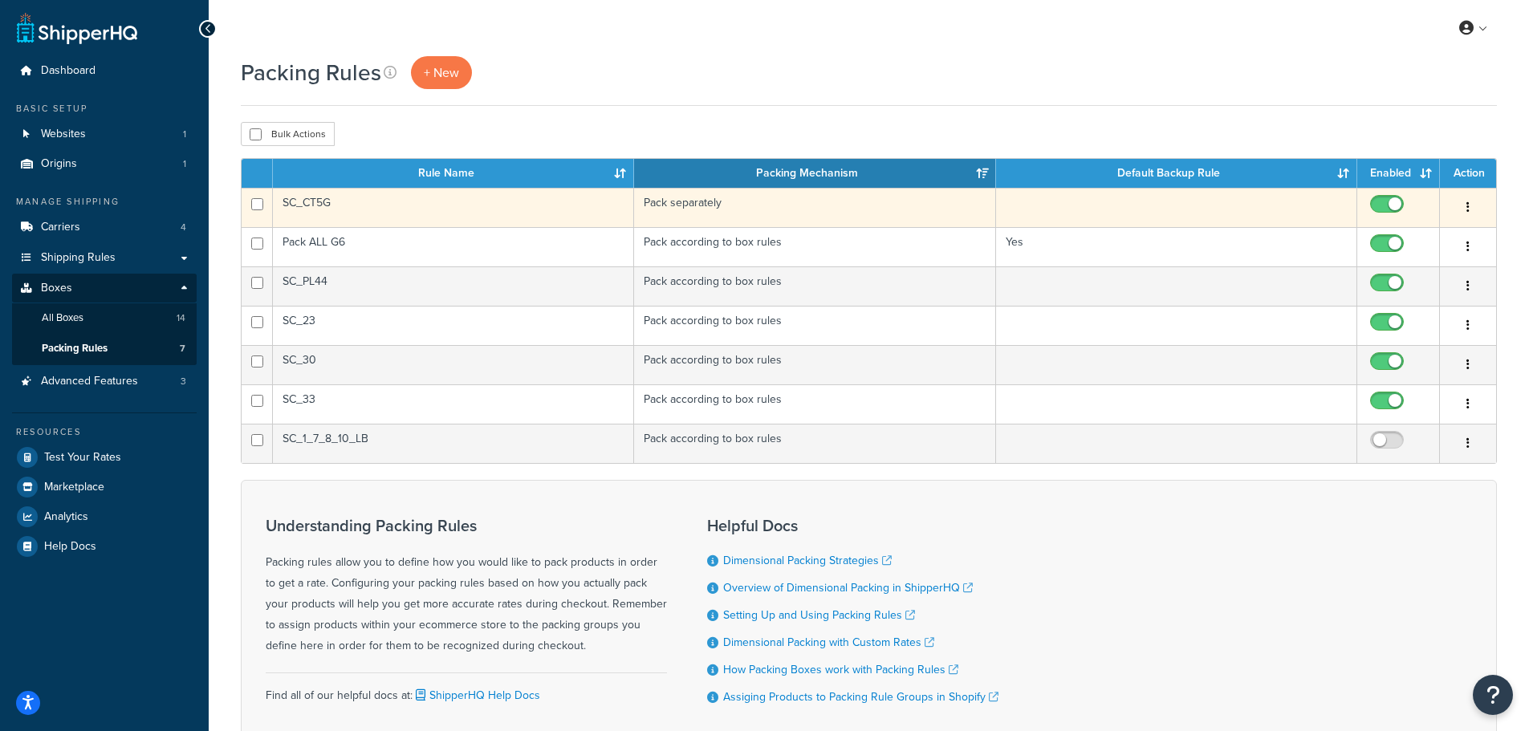
click at [1452, 200] on div "Edit Duplicate Delete" at bounding box center [1467, 208] width 37 height 26
click at [1469, 207] on icon "button" at bounding box center [1467, 206] width 3 height 11
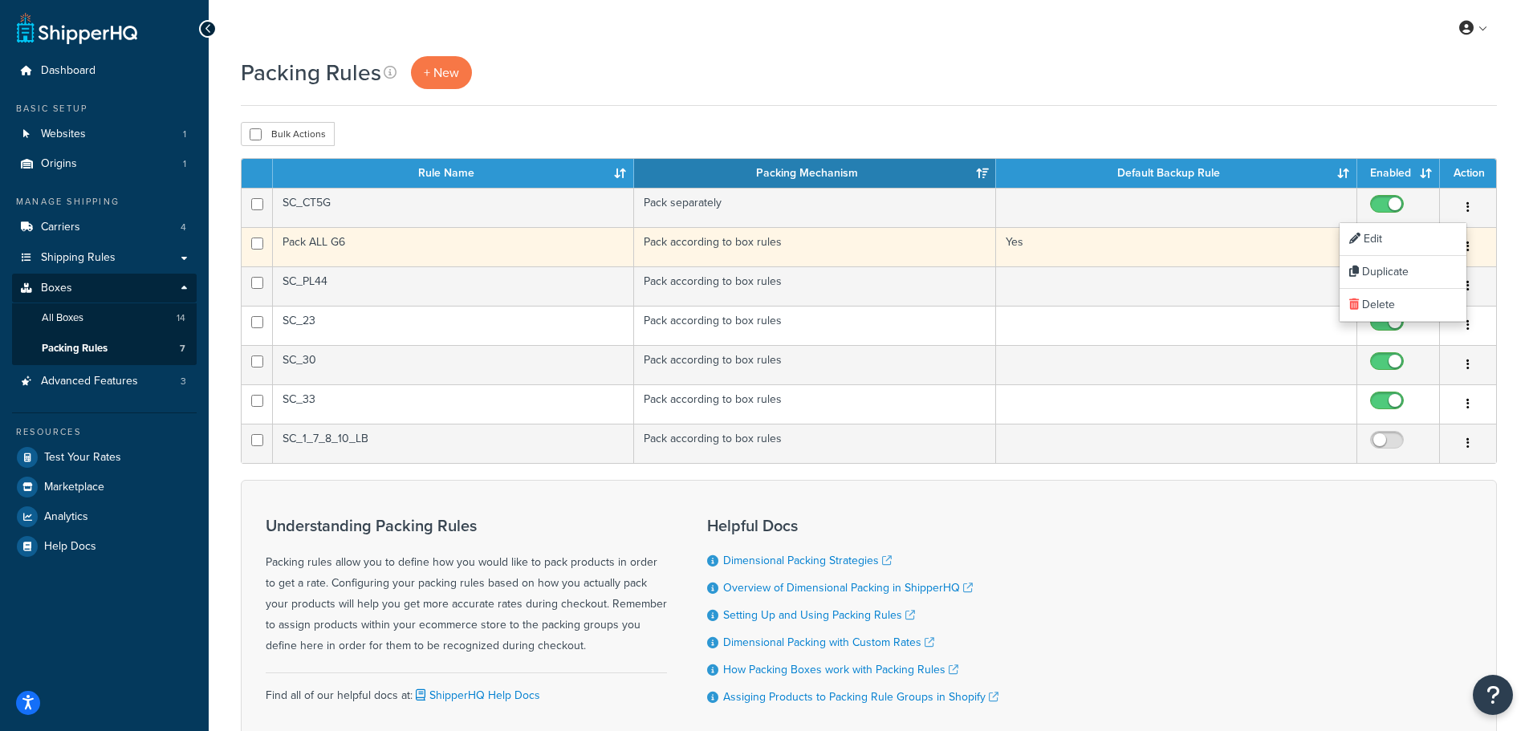
click at [1399, 241] on input "checkbox" at bounding box center [1389, 248] width 44 height 20
checkbox input "false"
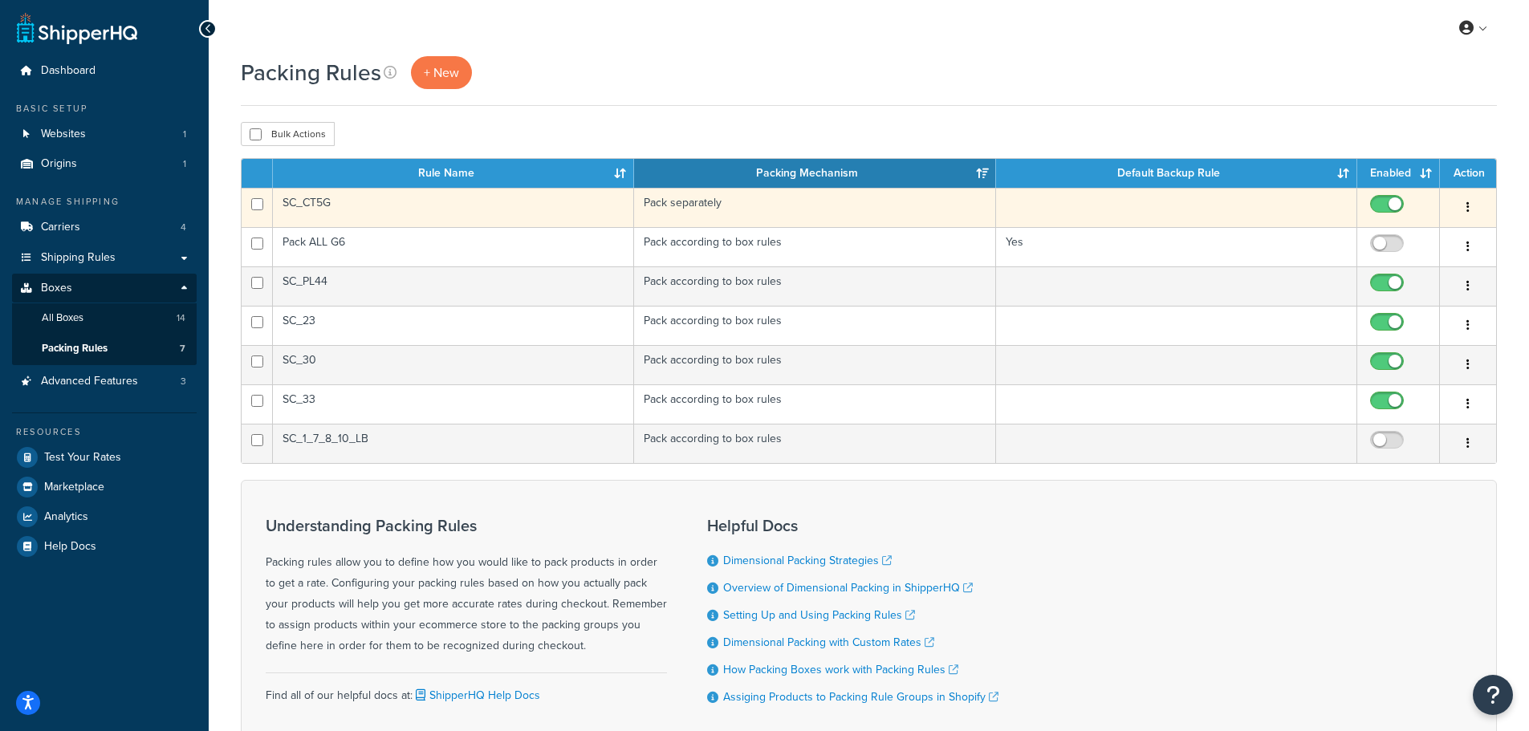
click at [1474, 201] on button "button" at bounding box center [1468, 208] width 22 height 26
click at [1359, 237] on icon at bounding box center [1354, 238] width 11 height 11
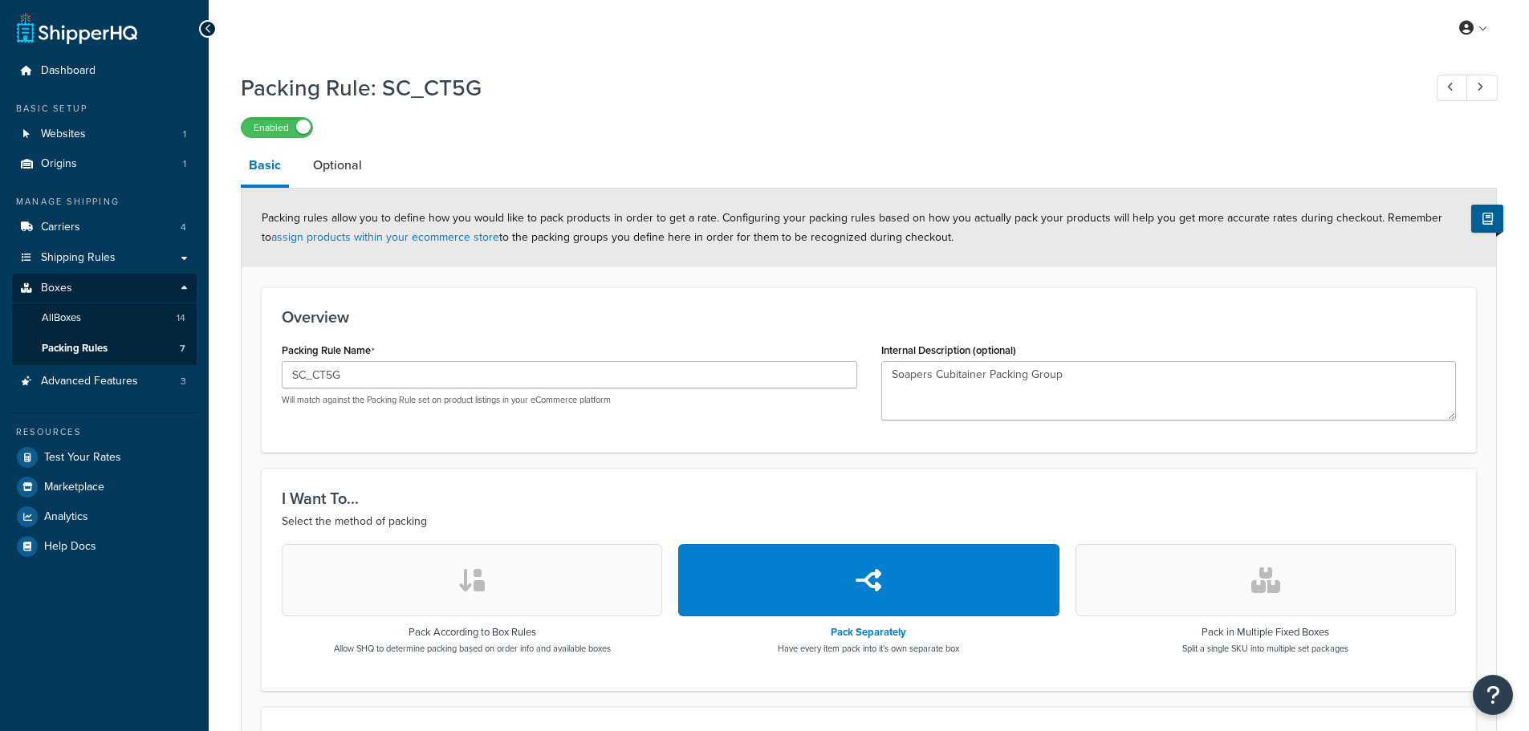
select select "737398"
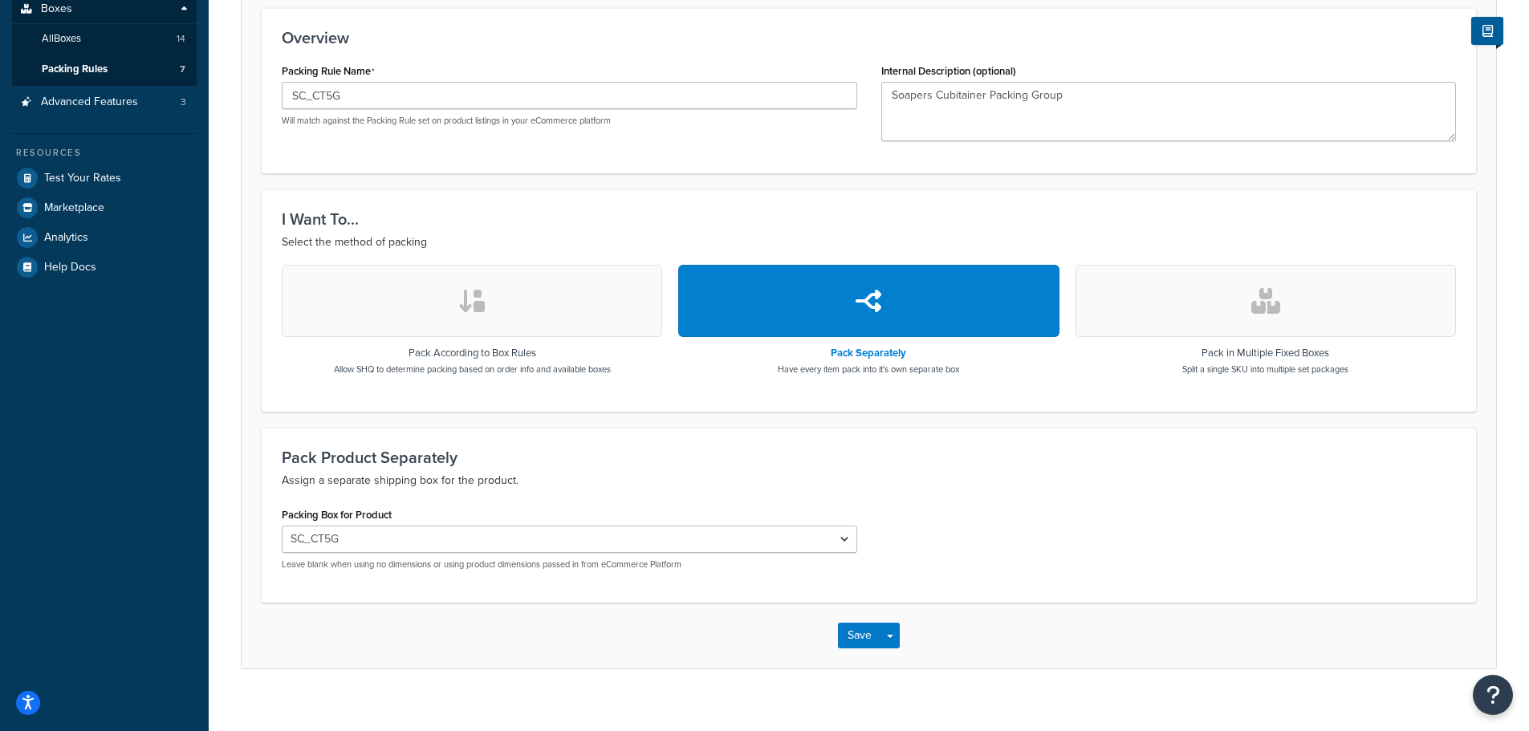
scroll to position [298, 0]
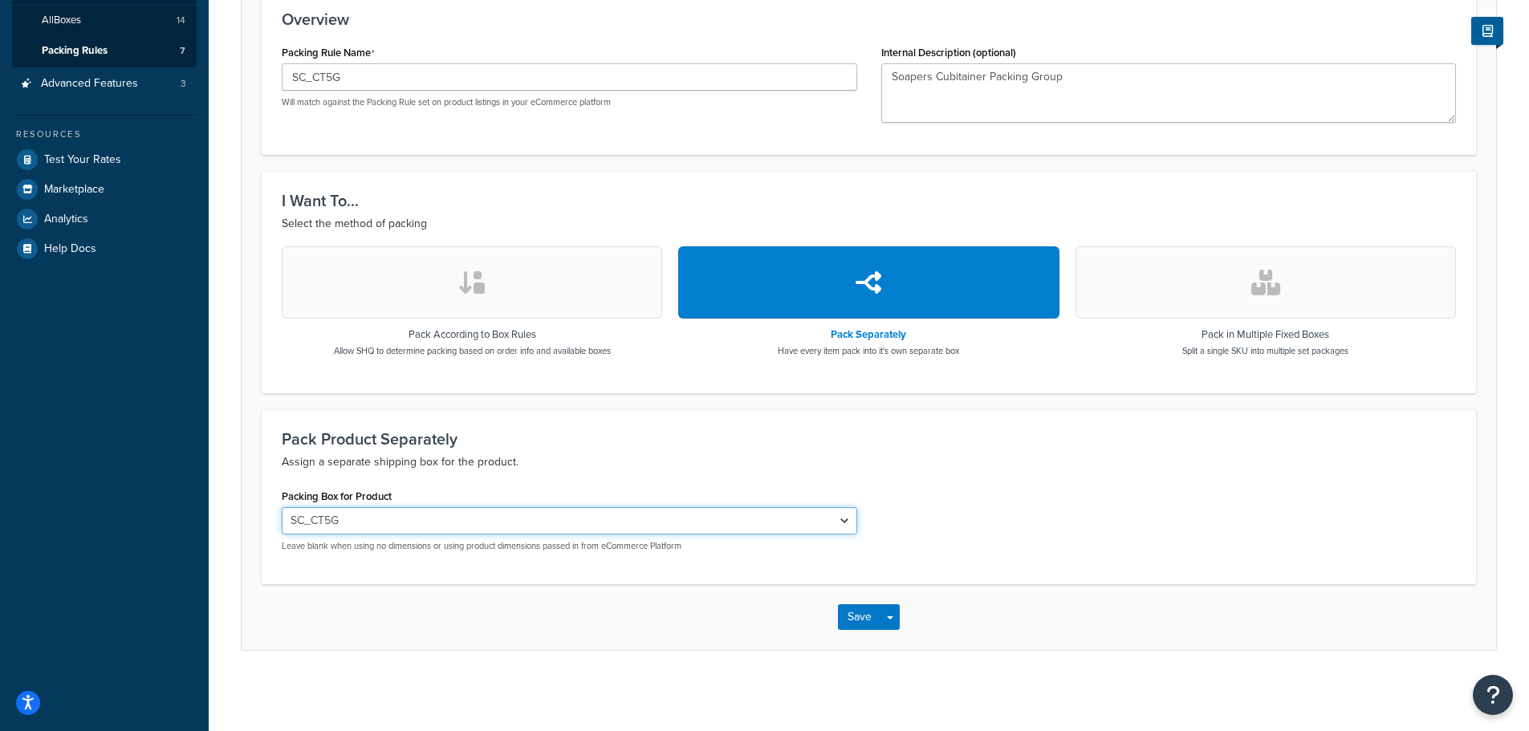
click at [540, 525] on select "SC_C30 SC_C33 SC_CT5G SC_G1X1 SC_G1X2 SC_G1X3 SC_G4 SC_G6 SC_G6_C23 SC_PL44 SC_…" at bounding box center [569, 520] width 575 height 27
select select
click at [282, 507] on select "SC_C30 SC_C33 SC_CT5G SC_G1X1 SC_G1X2 SC_G1X3 SC_G4 SC_G6 SC_G6_C23 SC_PL44 SC_…" at bounding box center [569, 520] width 575 height 27
click at [869, 620] on button "Save" at bounding box center [859, 617] width 43 height 26
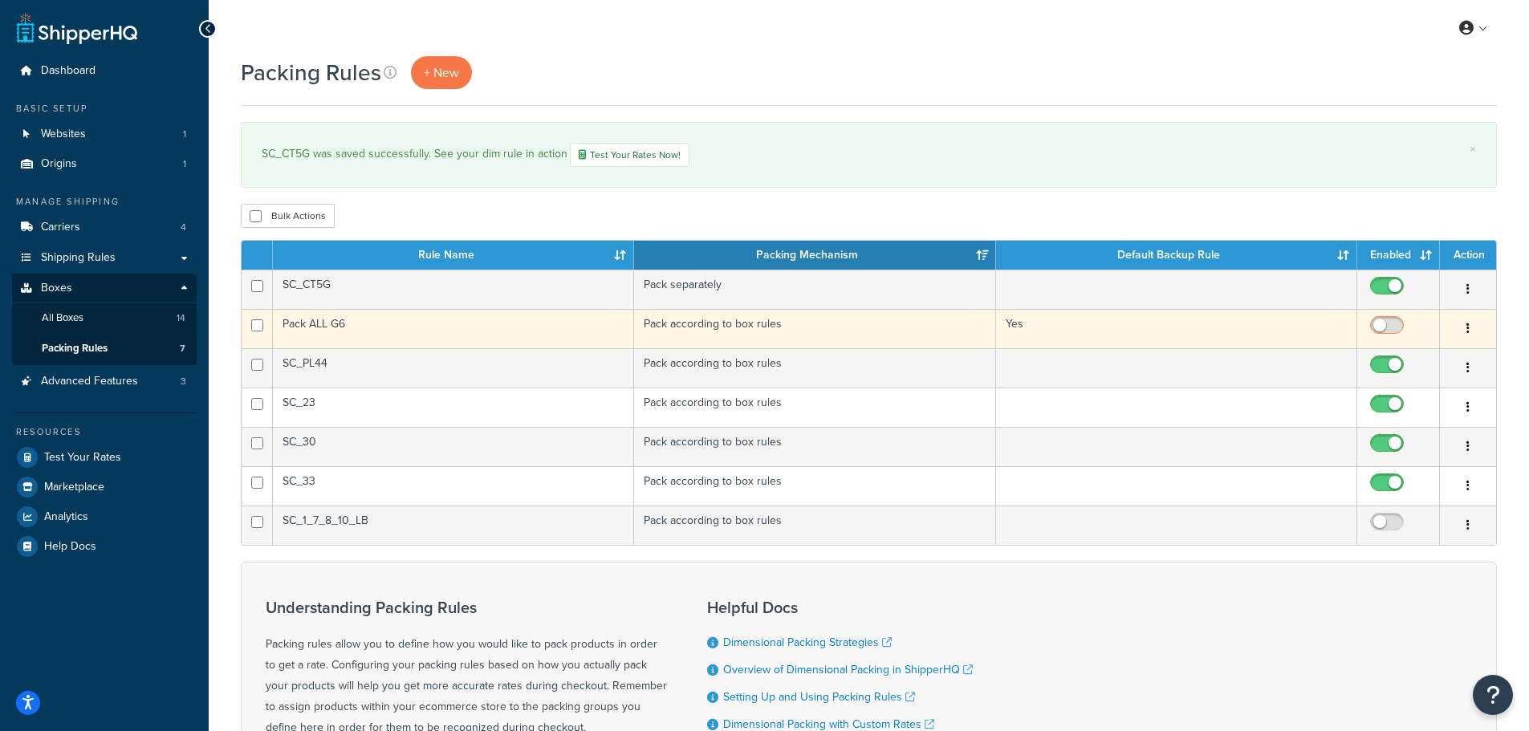
click at [1392, 325] on input "checkbox" at bounding box center [1389, 329] width 44 height 20
checkbox input "true"
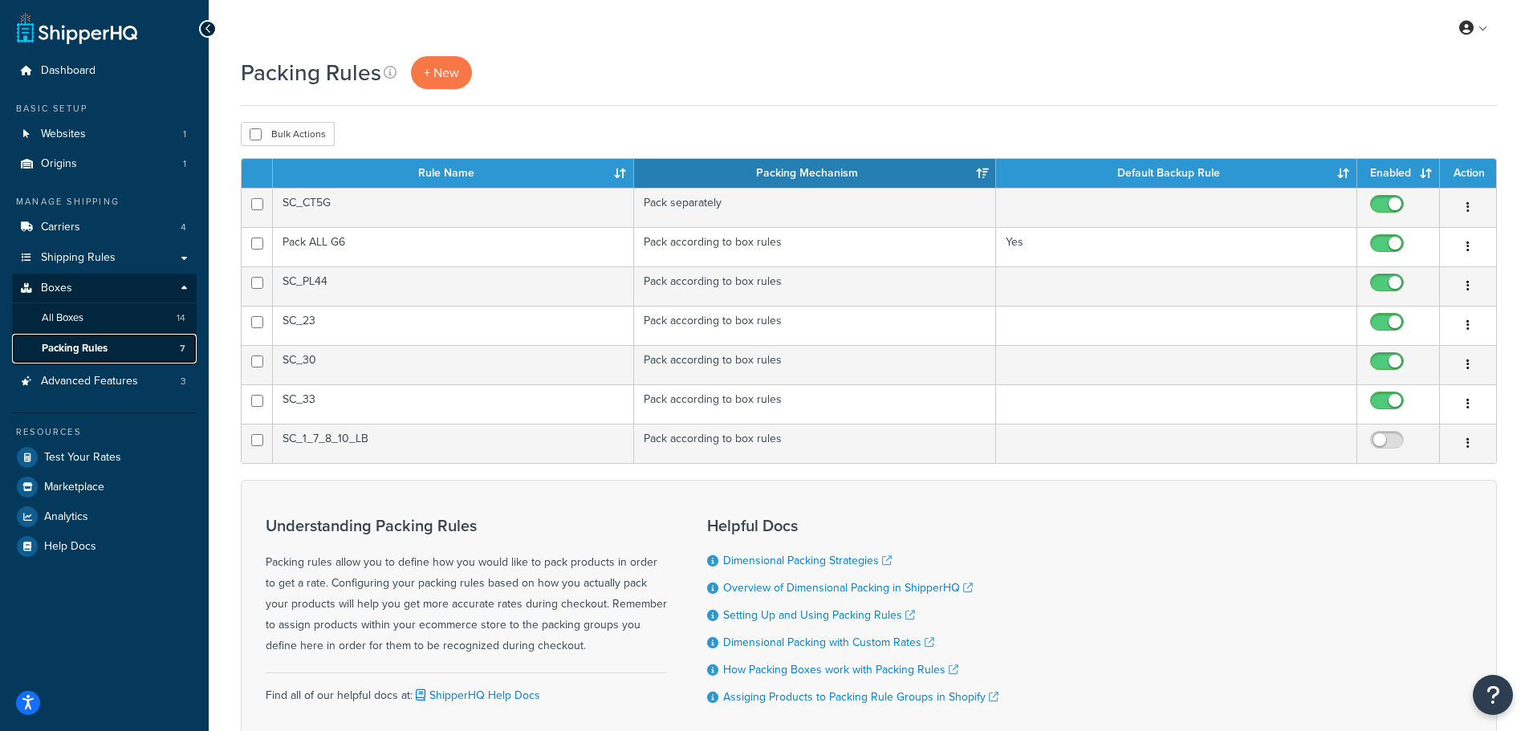
click at [84, 355] on span "Packing Rules" at bounding box center [75, 349] width 66 height 14
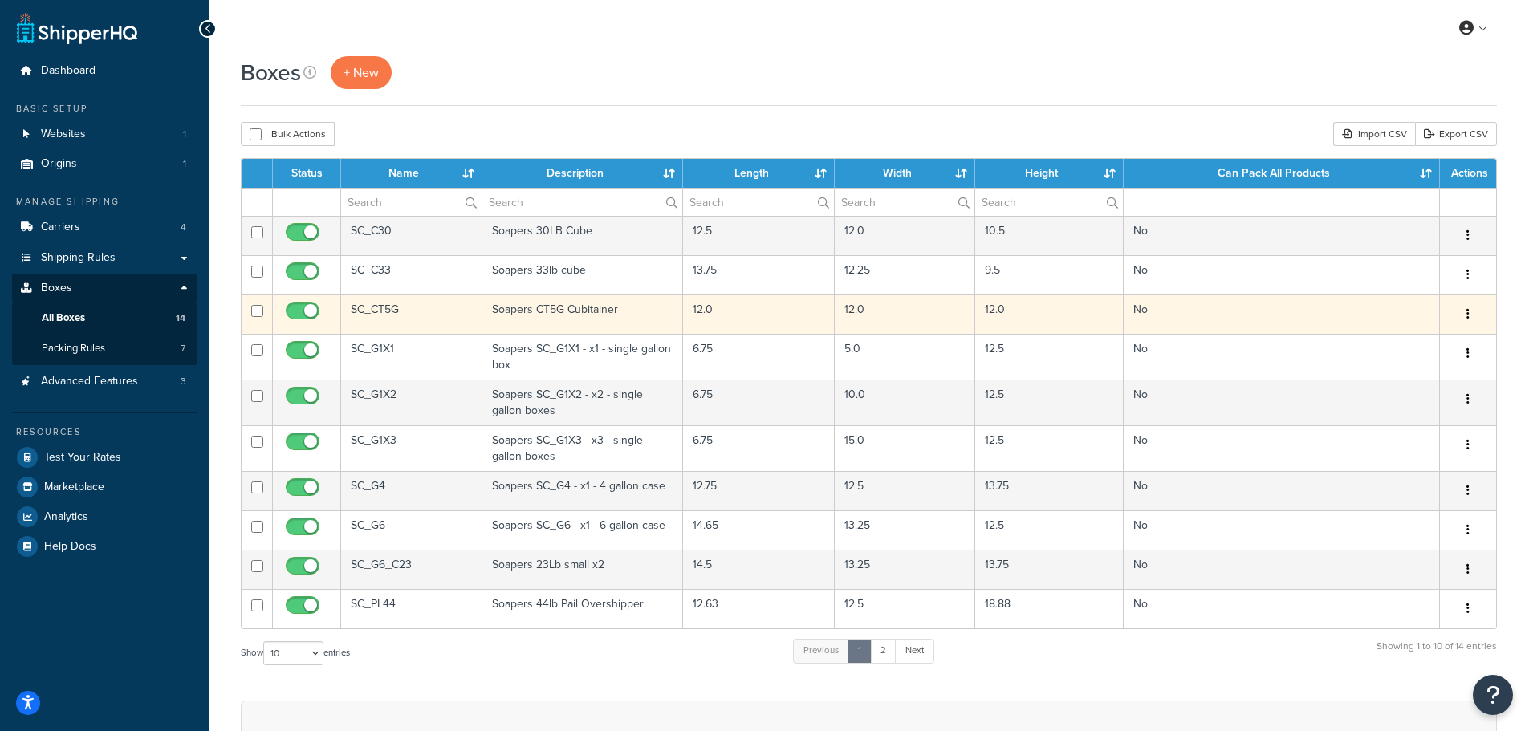
click at [1465, 315] on button "button" at bounding box center [1468, 315] width 22 height 26
click at [1392, 338] on link "Edit" at bounding box center [1414, 344] width 127 height 33
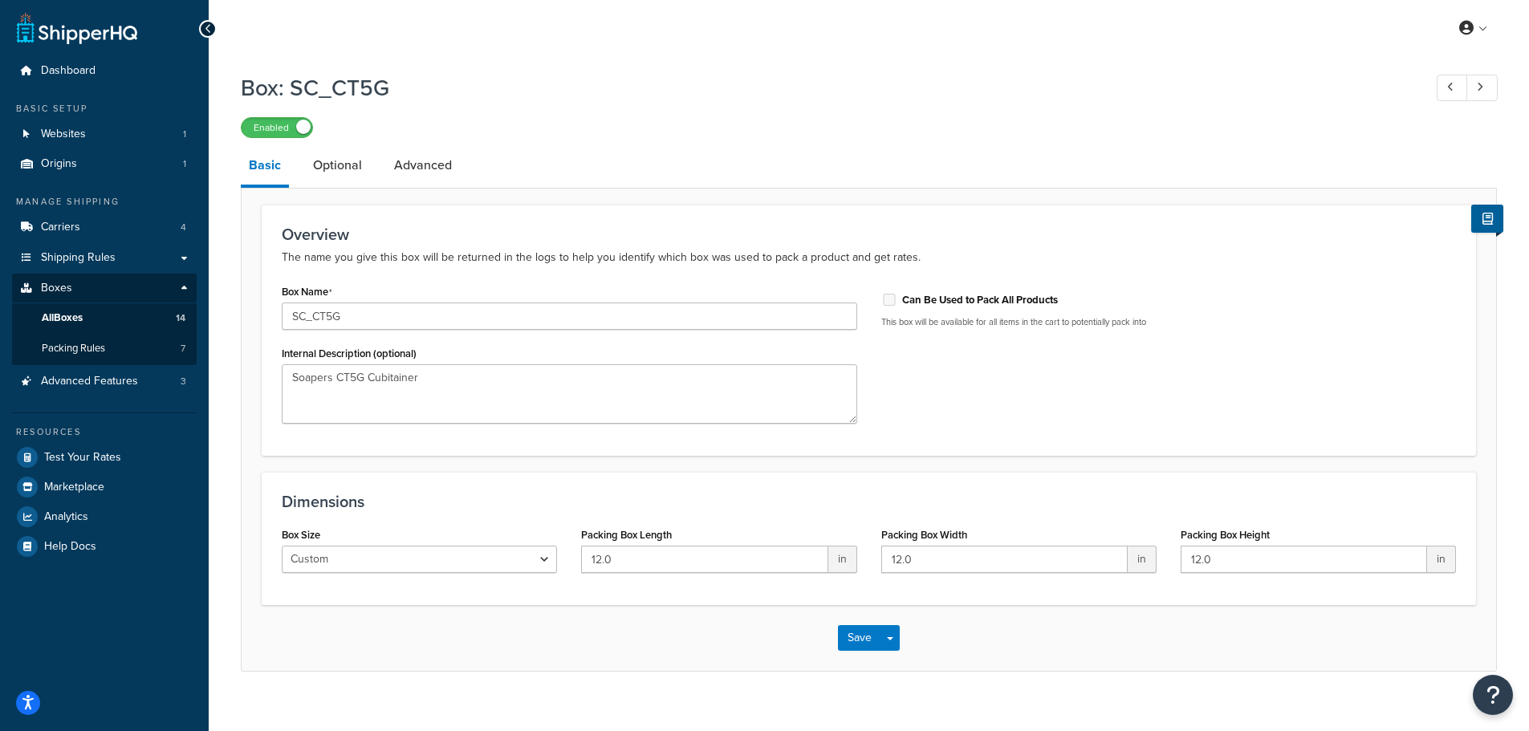
click at [302, 151] on li "Basic" at bounding box center [273, 167] width 64 height 42
click at [314, 160] on link "Optional" at bounding box center [337, 165] width 65 height 39
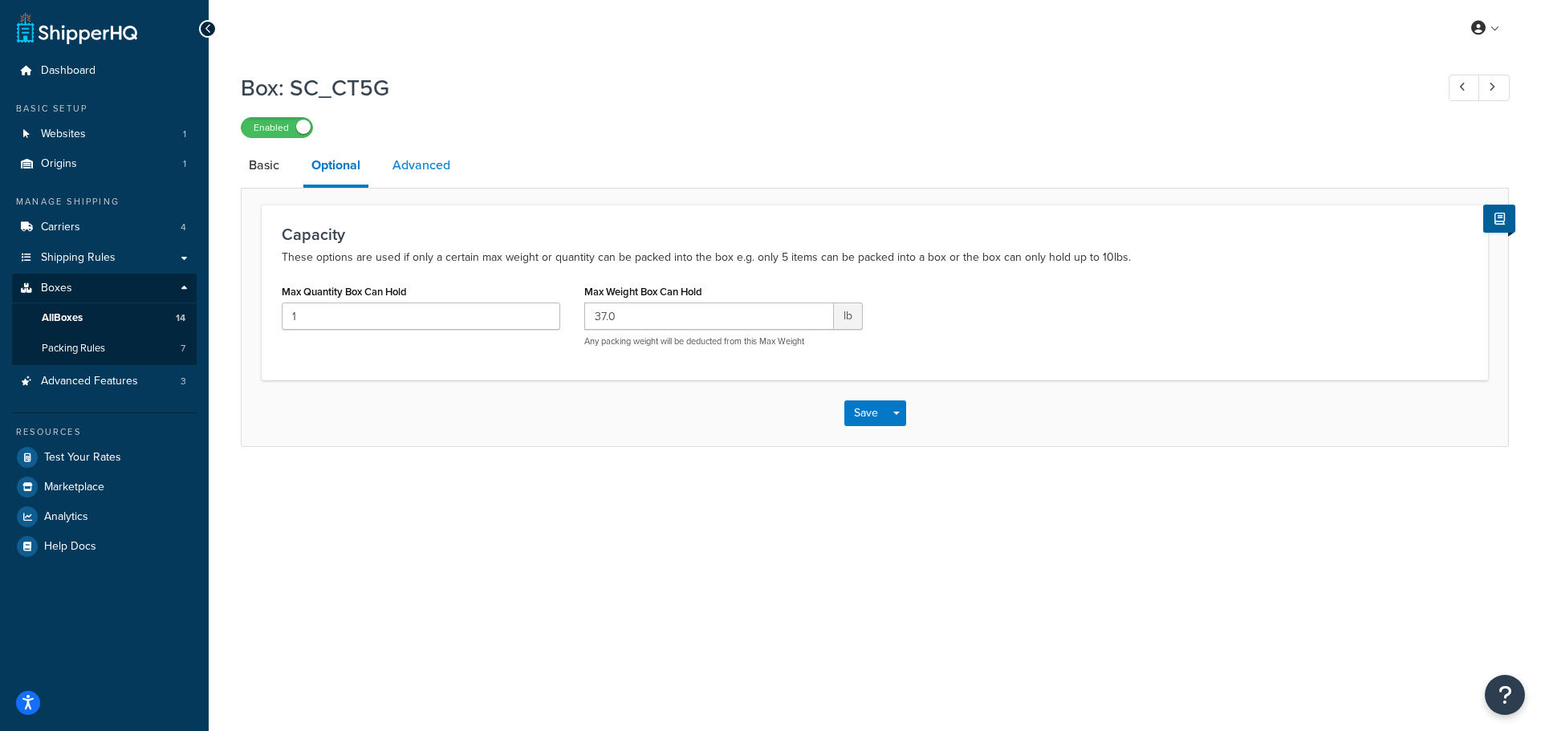
click at [404, 167] on link "Advanced" at bounding box center [421, 165] width 74 height 39
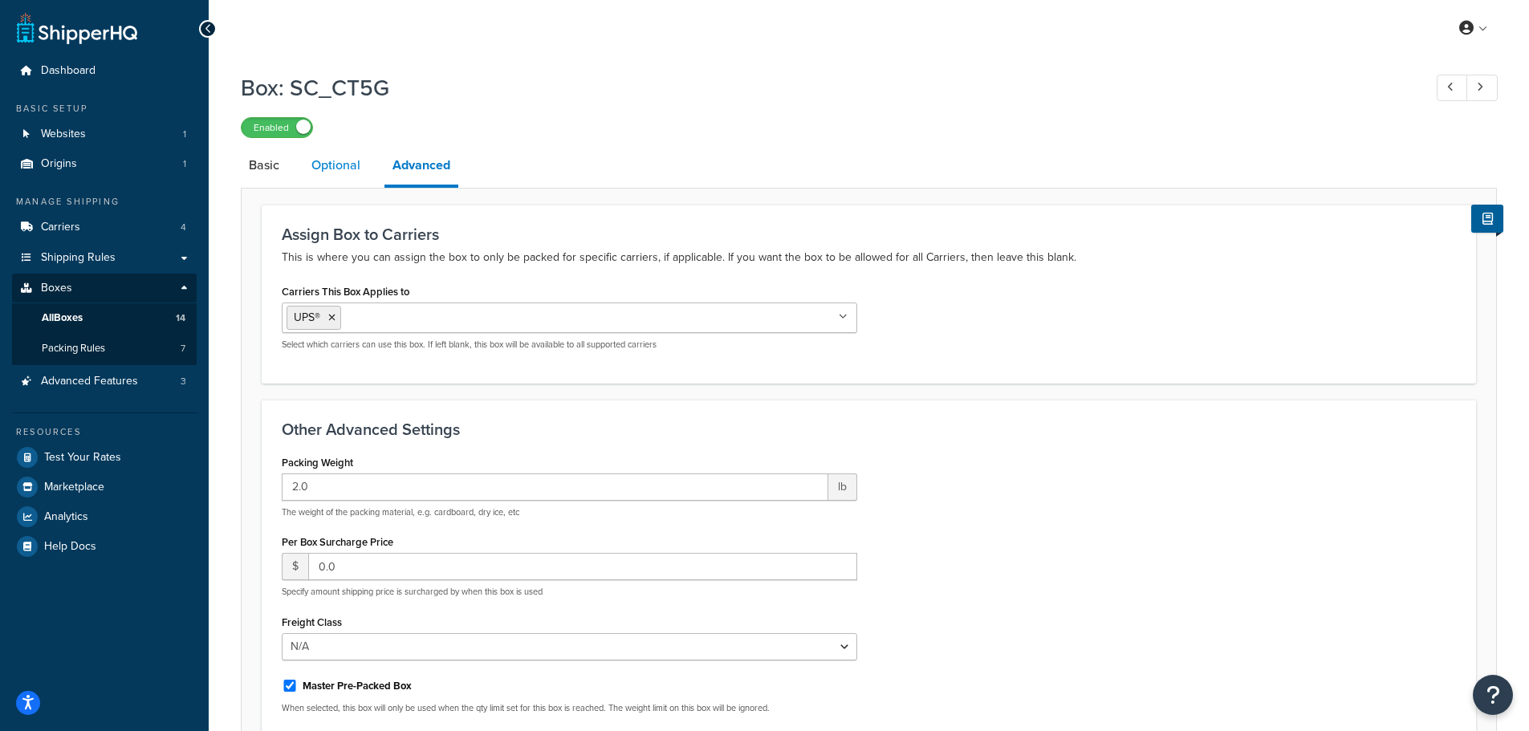
click at [331, 160] on link "Optional" at bounding box center [335, 165] width 65 height 39
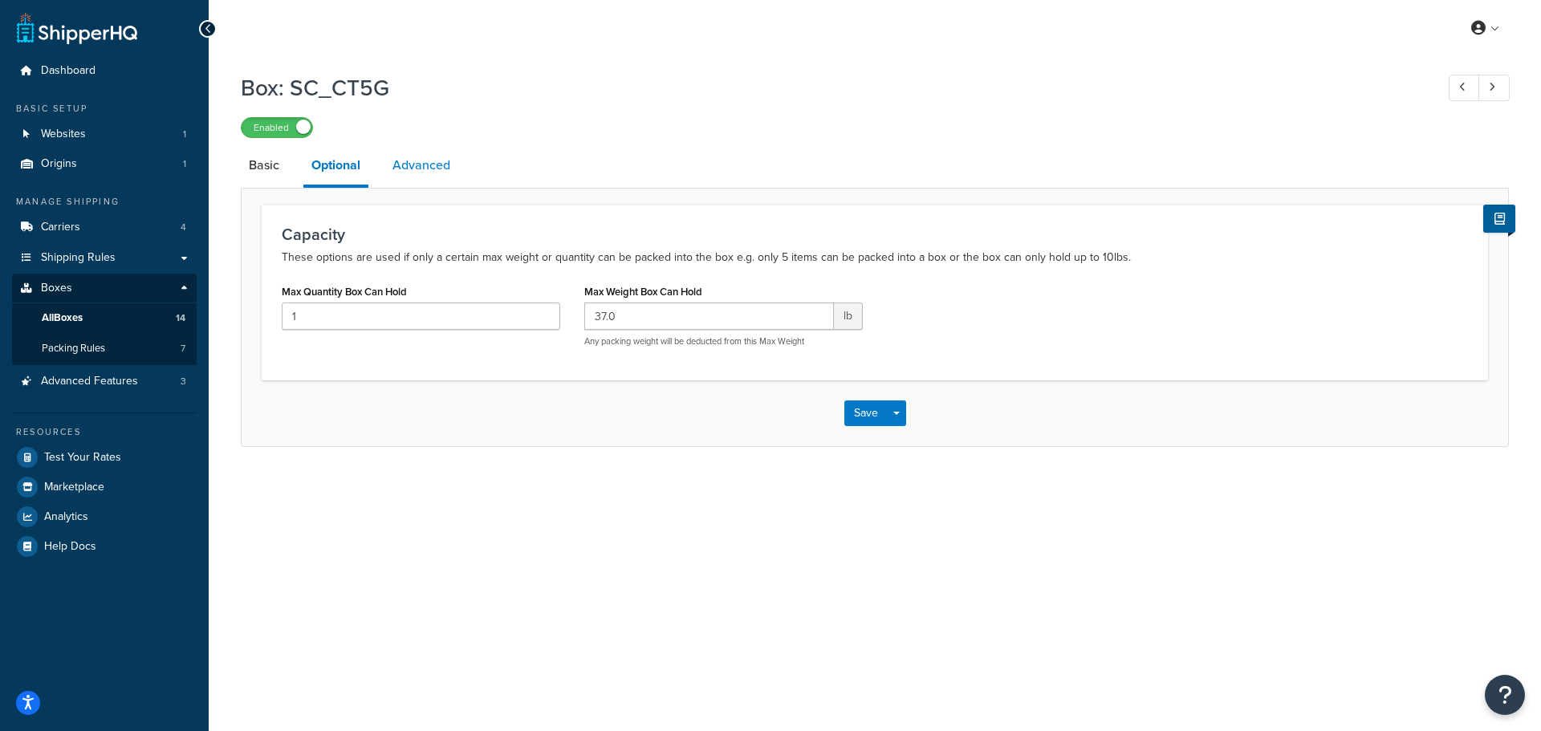
click at [441, 167] on link "Advanced" at bounding box center [421, 165] width 74 height 39
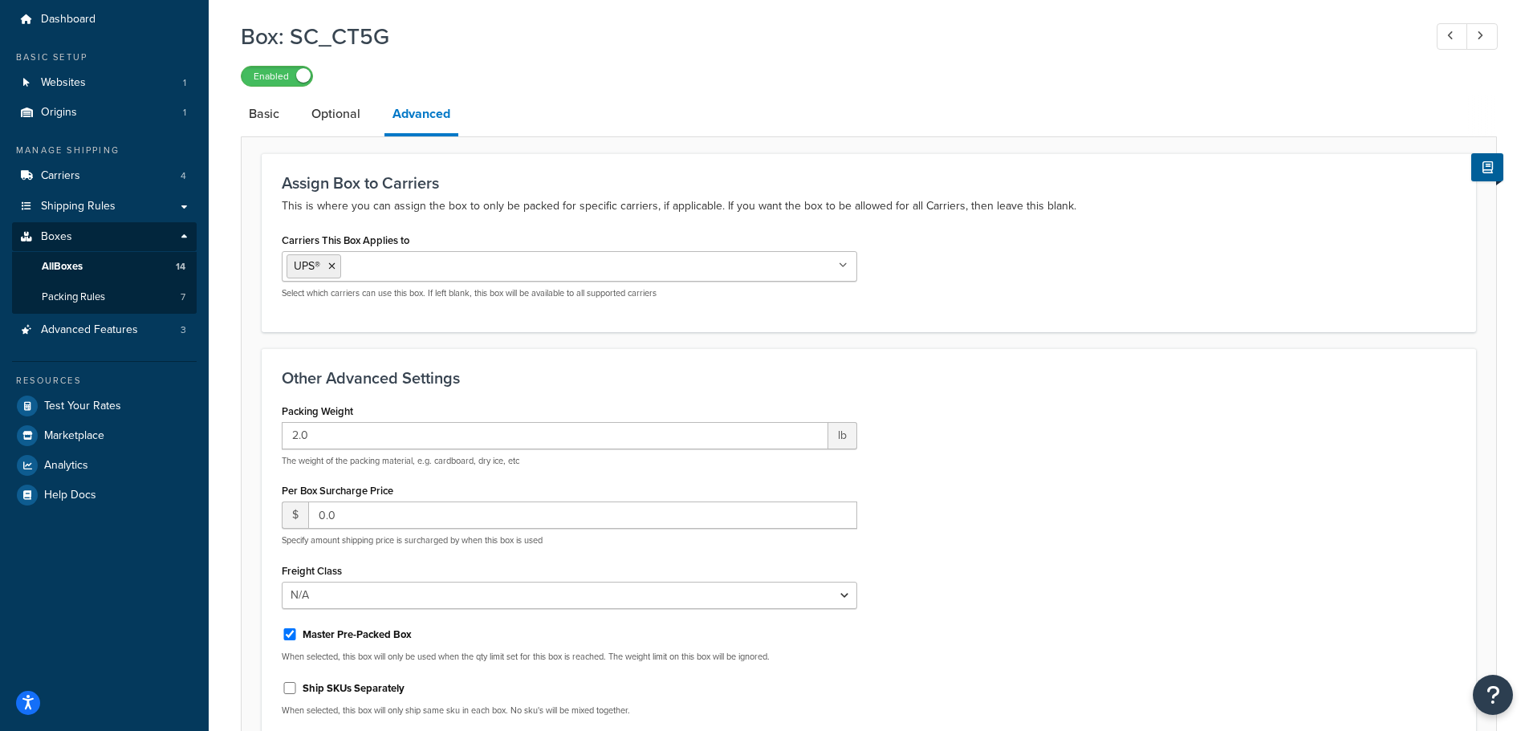
scroll to position [80, 0]
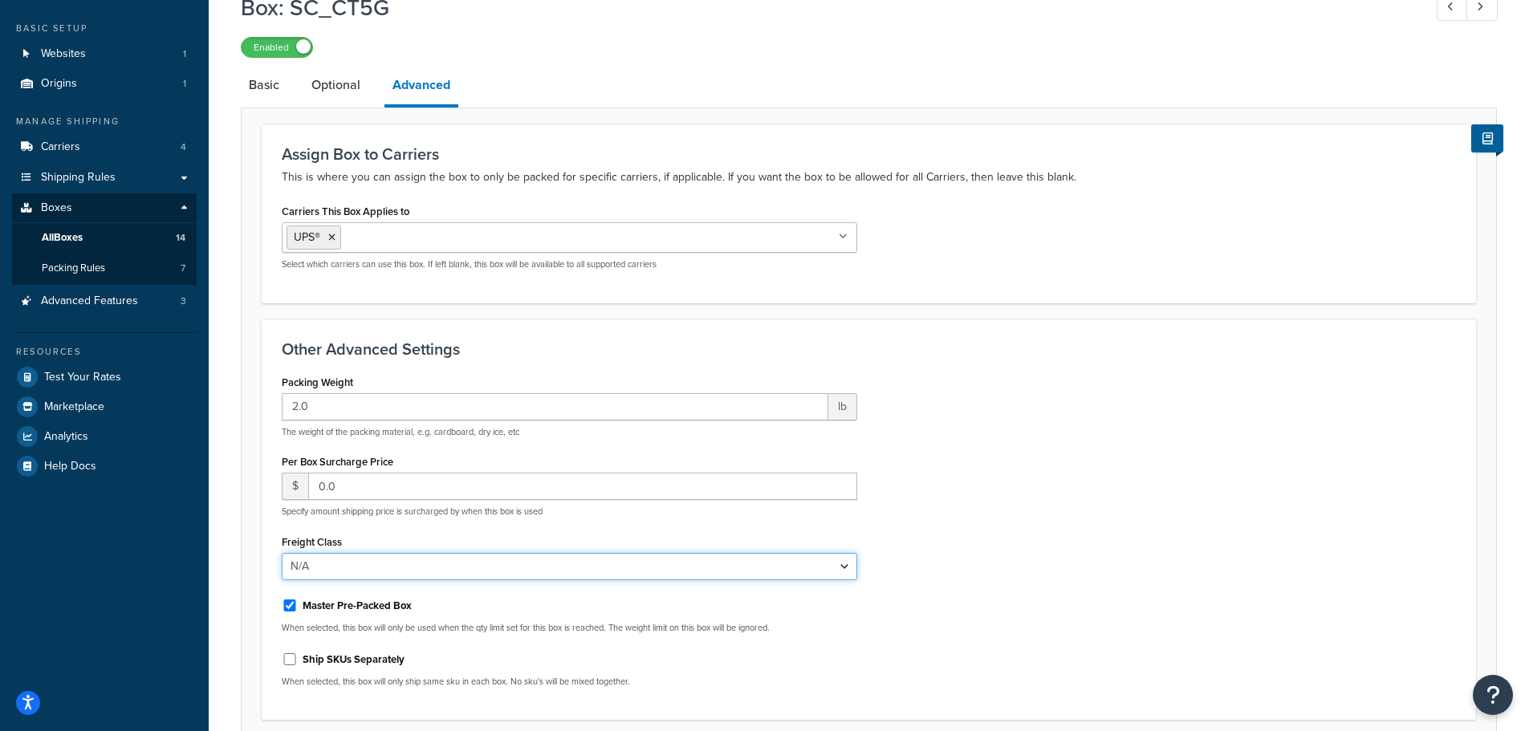
click at [360, 572] on select "N/A 50 55 60 65 70 77.5 85 92.5 100 110 125 150 175 200 250 300 400 500" at bounding box center [569, 566] width 575 height 27
select select "65"
click at [282, 553] on select "N/A 50 55 60 65 70 77.5 85 92.5 100 110 125 150 175 200 250 300 400 500" at bounding box center [569, 566] width 575 height 27
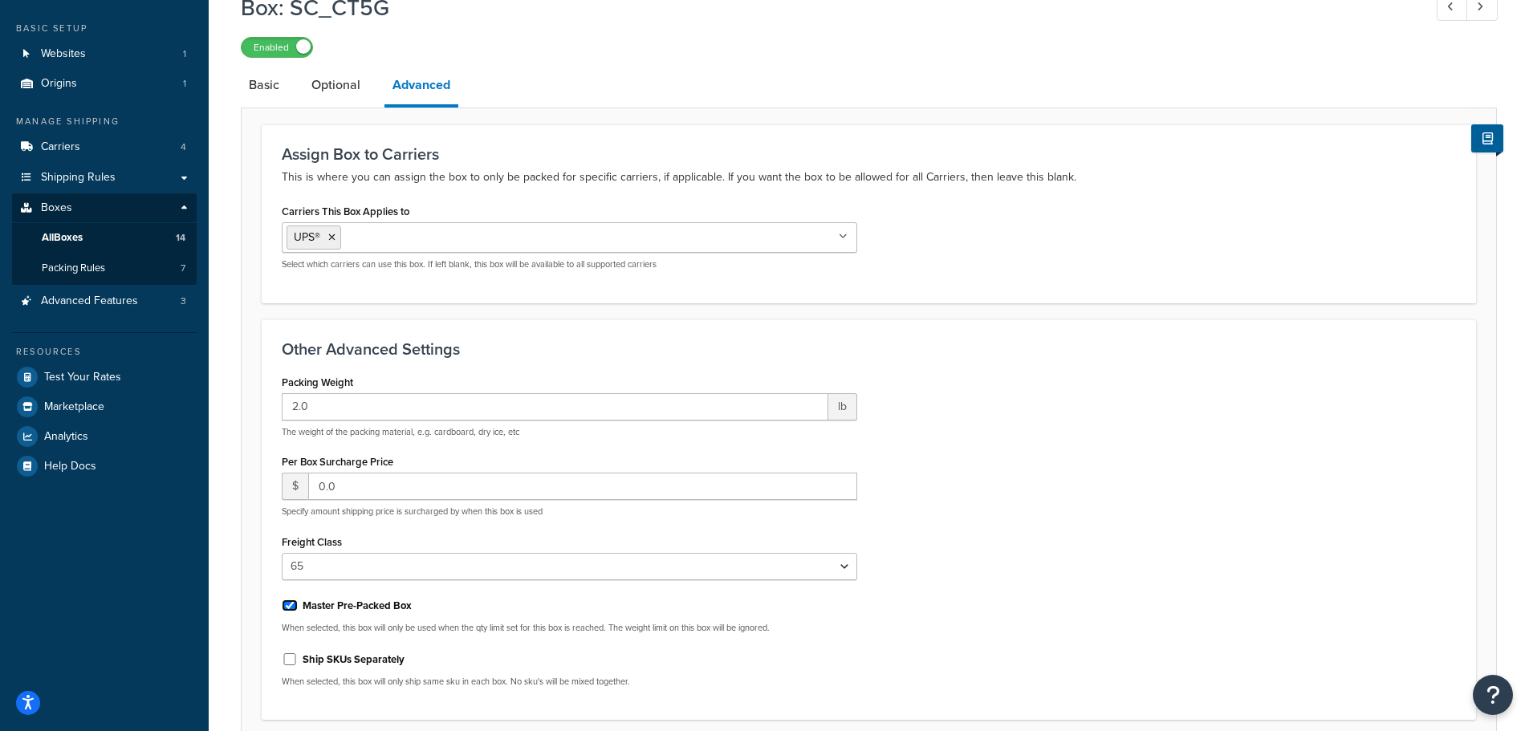
click at [282, 607] on input "Master Pre-Packed Box" at bounding box center [290, 605] width 16 height 12
checkbox input "false"
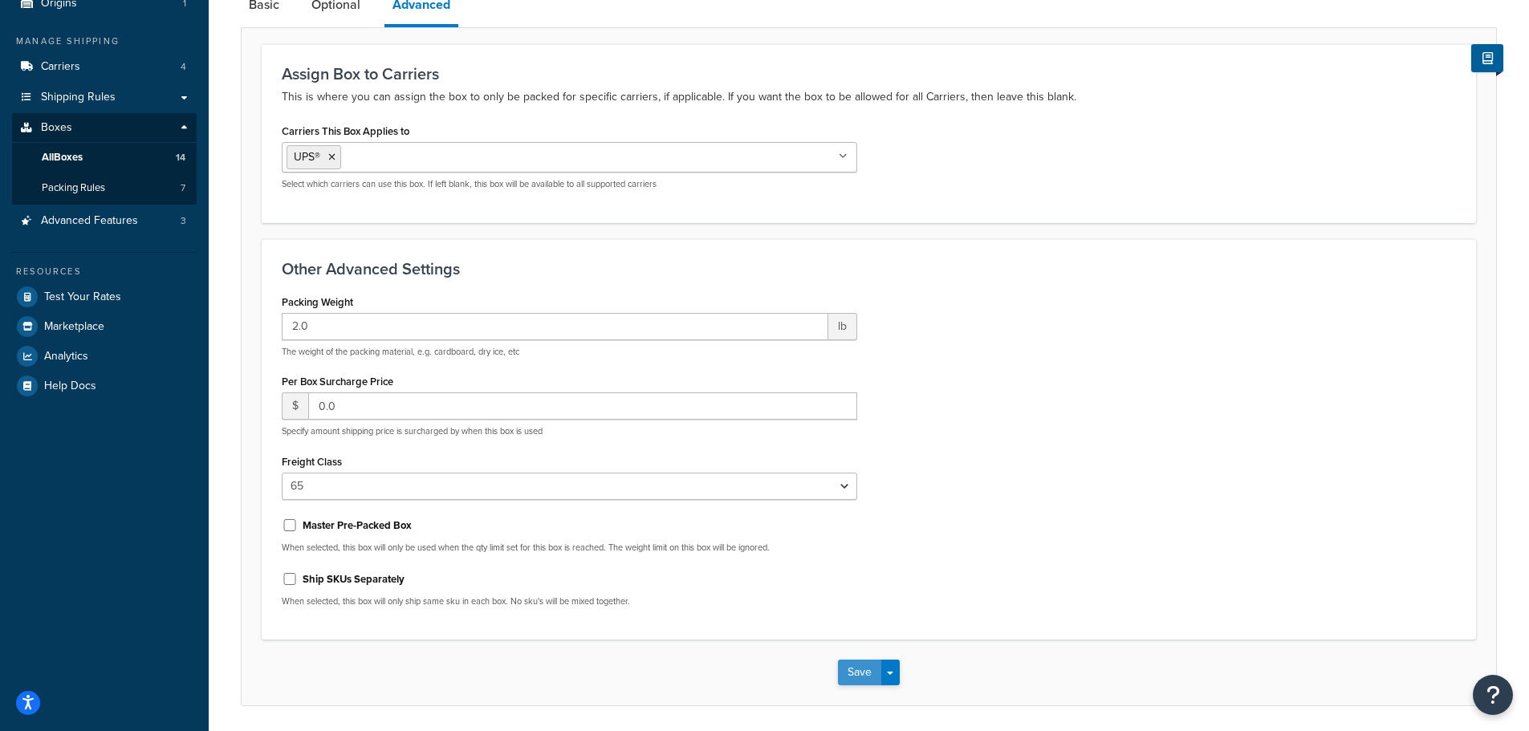
click at [863, 665] on button "Save" at bounding box center [859, 673] width 43 height 26
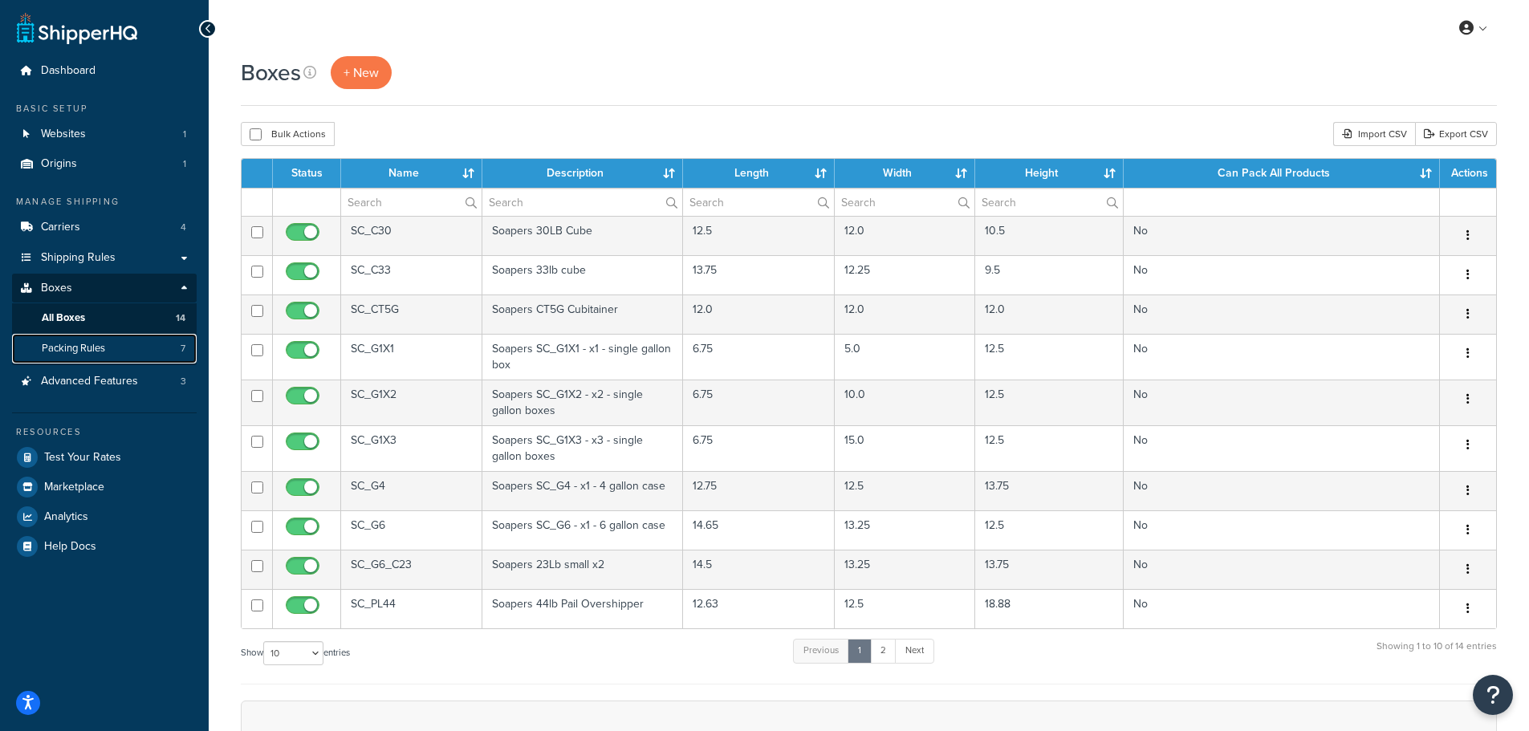
click at [82, 339] on link "Packing Rules 7" at bounding box center [104, 349] width 185 height 30
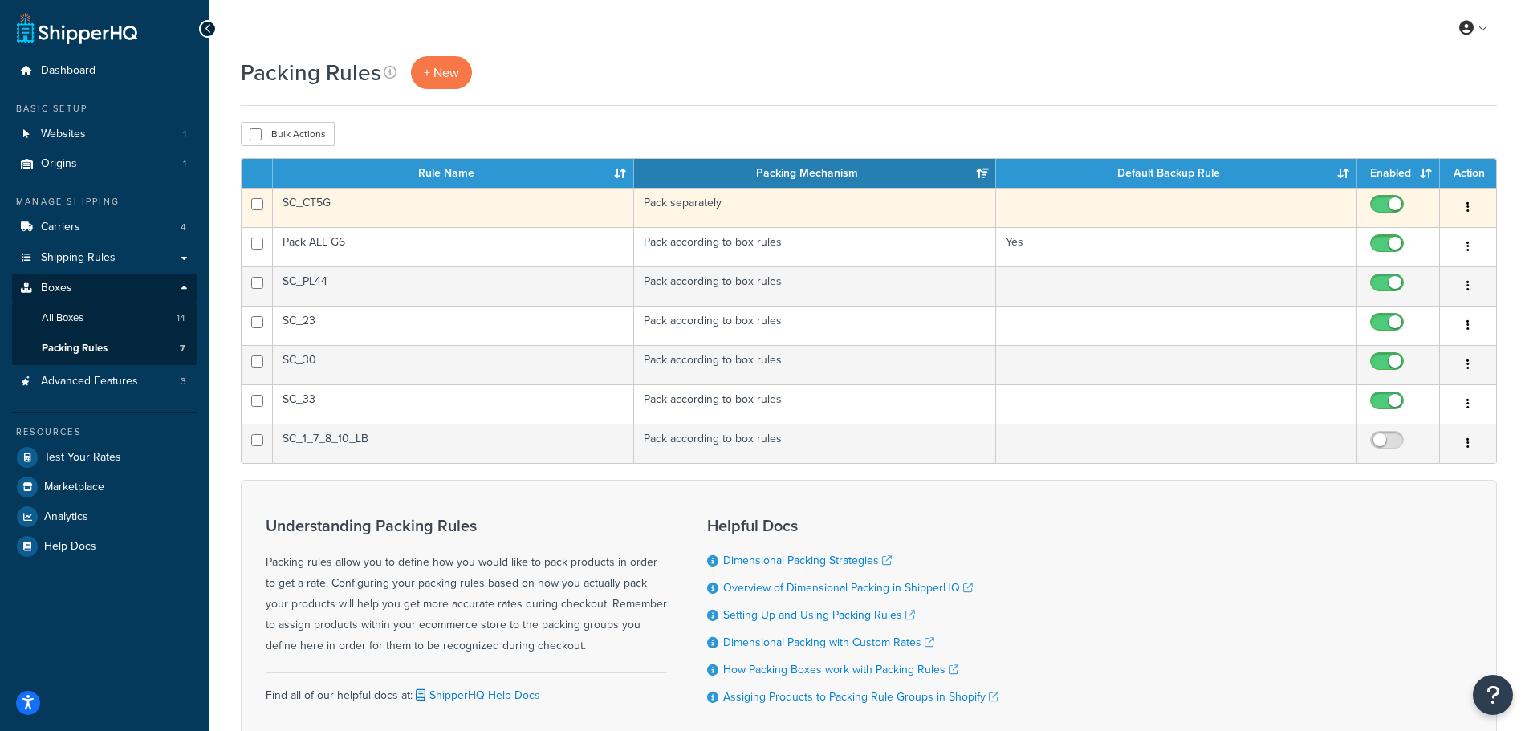
click at [1465, 205] on button "button" at bounding box center [1468, 208] width 22 height 26
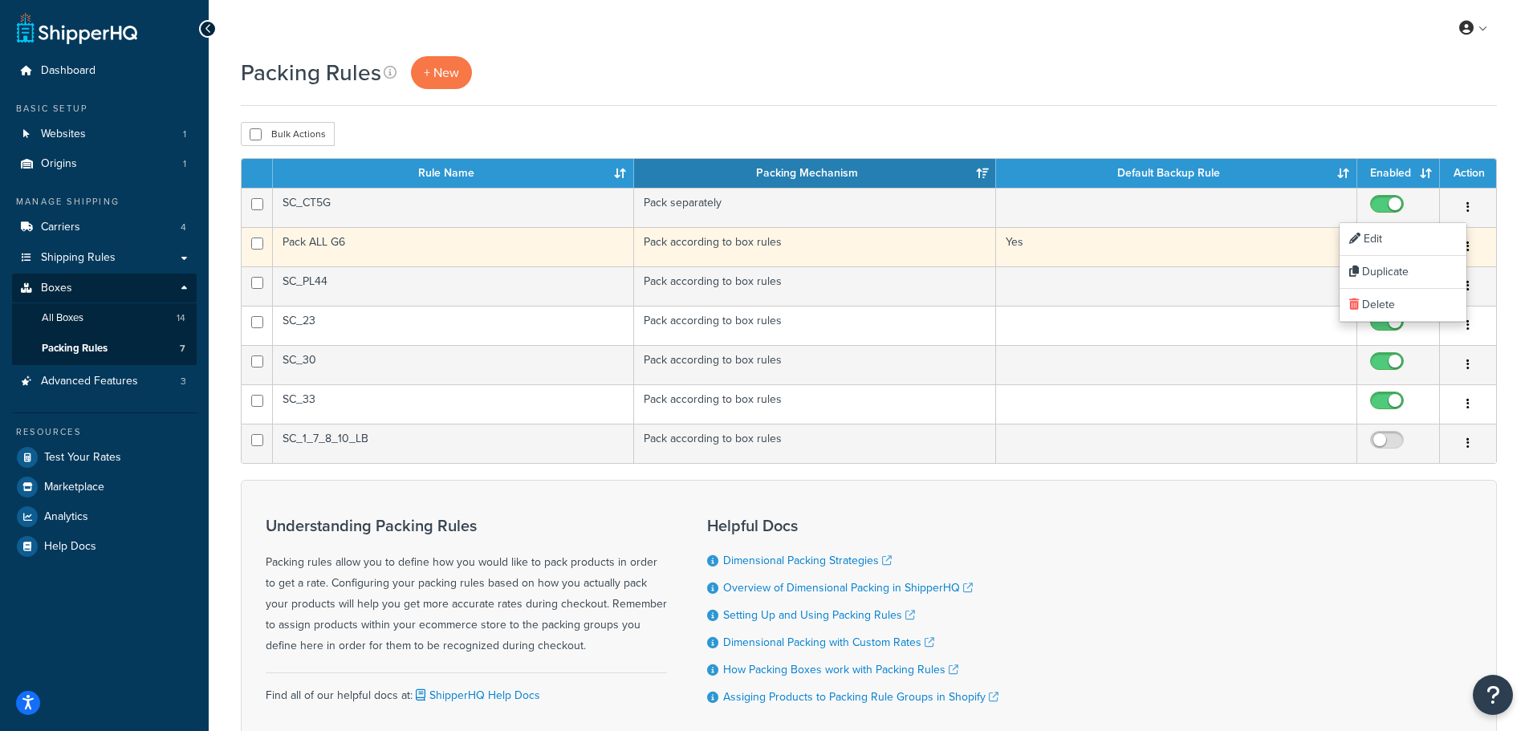
click at [1385, 239] on input "checkbox" at bounding box center [1389, 248] width 44 height 20
checkbox input "true"
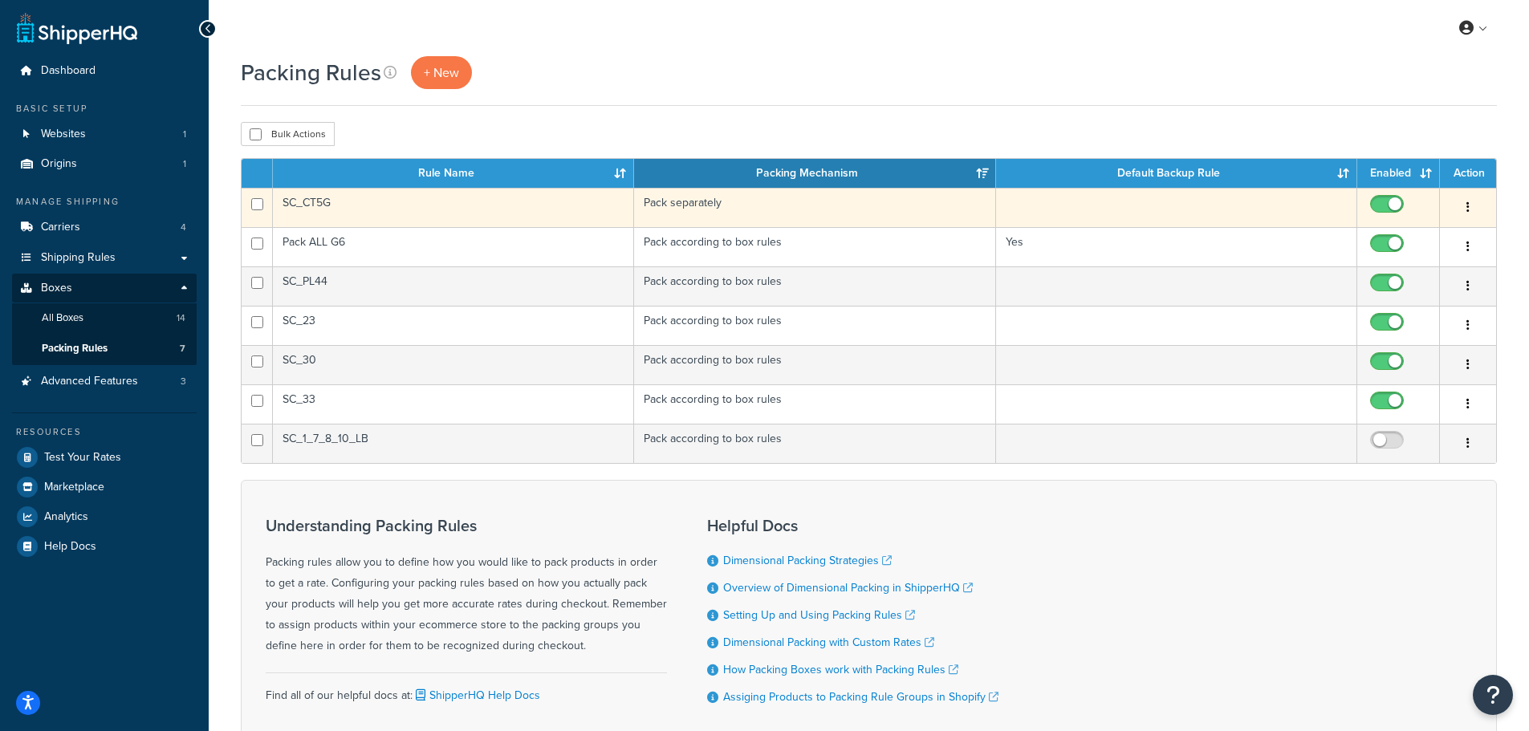
click at [1466, 202] on icon "button" at bounding box center [1467, 206] width 3 height 11
click at [1404, 230] on link "Edit" at bounding box center [1402, 239] width 127 height 33
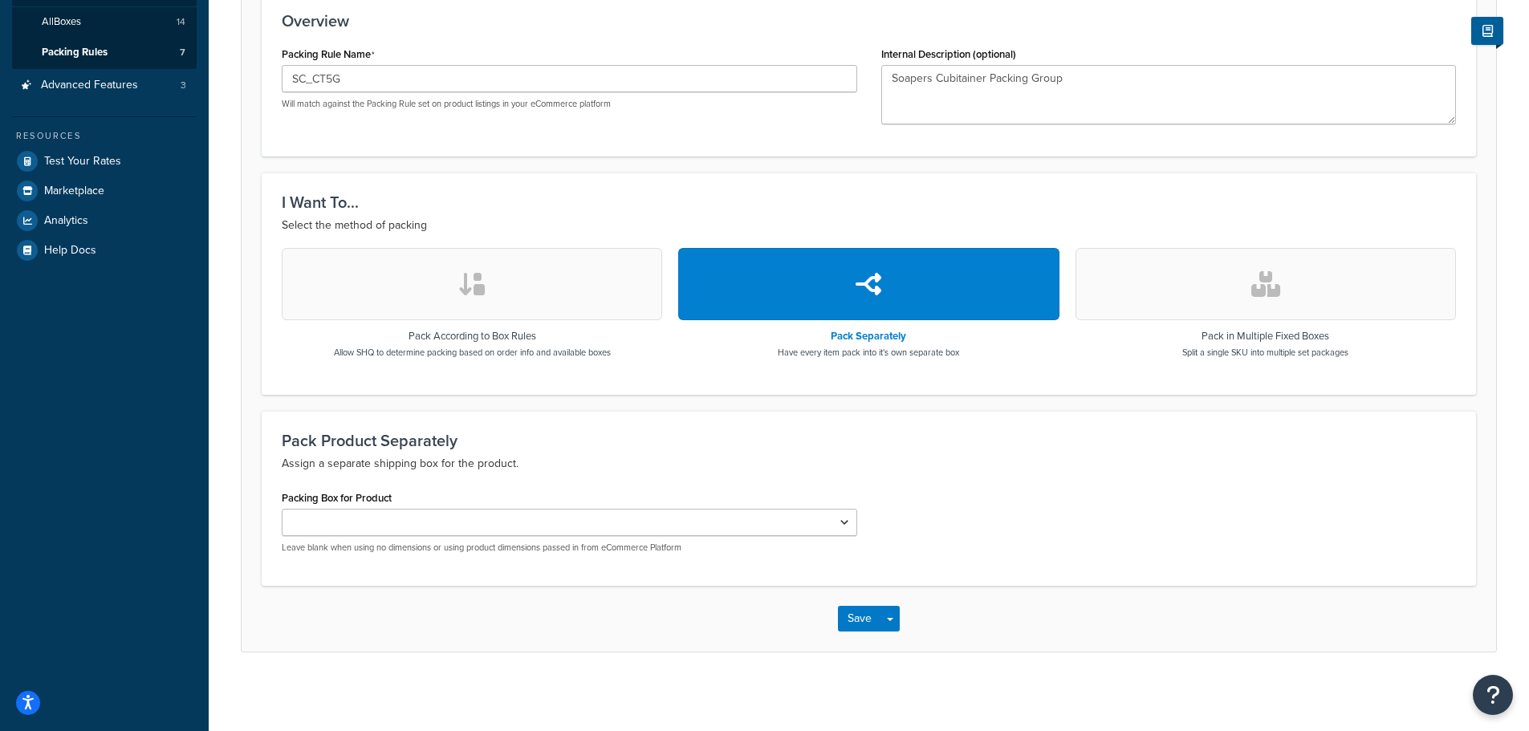
scroll to position [298, 0]
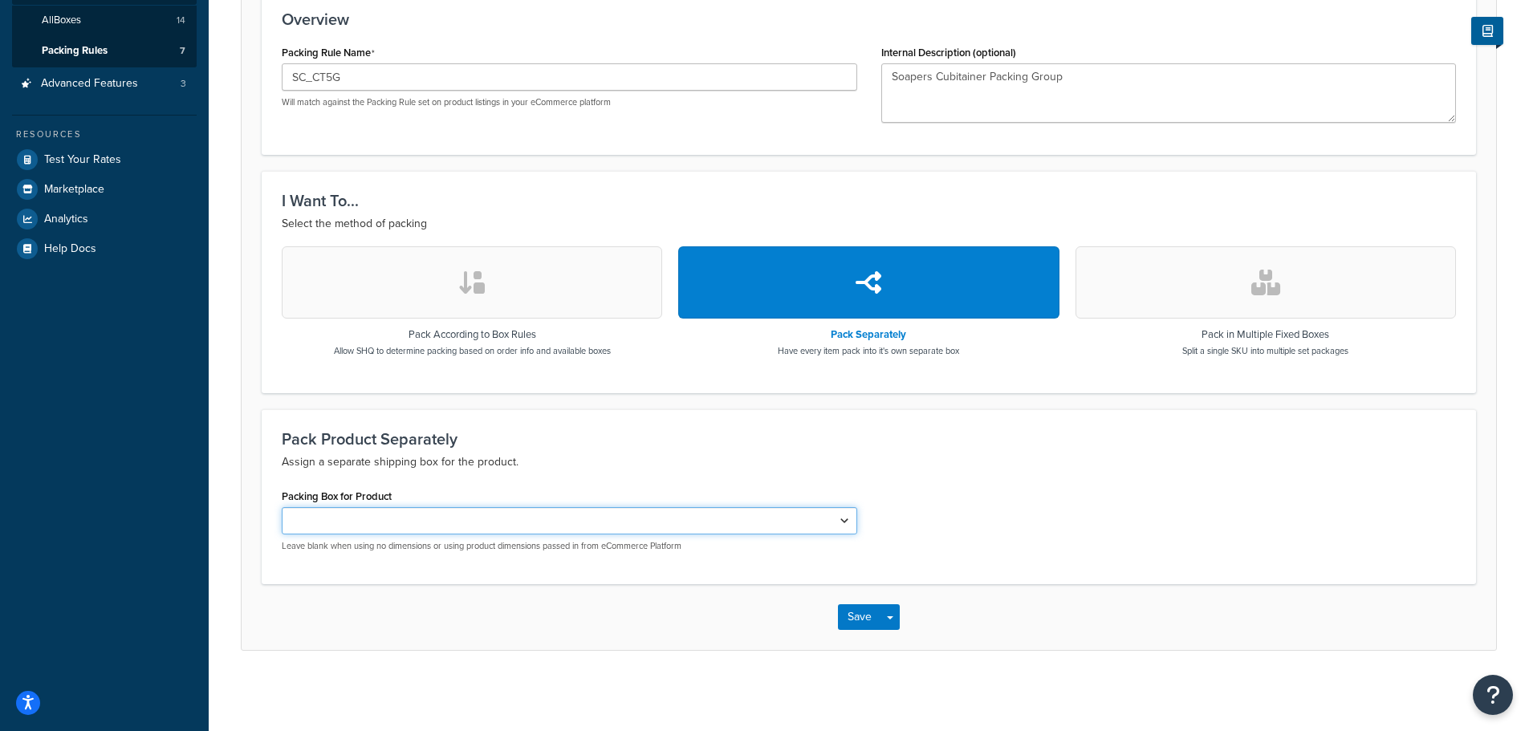
click at [479, 518] on select "SC_C30 SC_C33 SC_CT5G SC_G1X1 SC_G1X2 SC_G1X3 SC_G4 SC_G6 SC_G6_C23 SC_PL44 SC_…" at bounding box center [569, 520] width 575 height 27
select select "737398"
click at [282, 507] on select "SC_C30 SC_C33 SC_CT5G SC_G1X1 SC_G1X2 SC_G1X3 SC_G4 SC_G6 SC_G6_C23 SC_PL44 SC_…" at bounding box center [569, 520] width 575 height 27
click at [875, 613] on button "Save" at bounding box center [859, 617] width 43 height 26
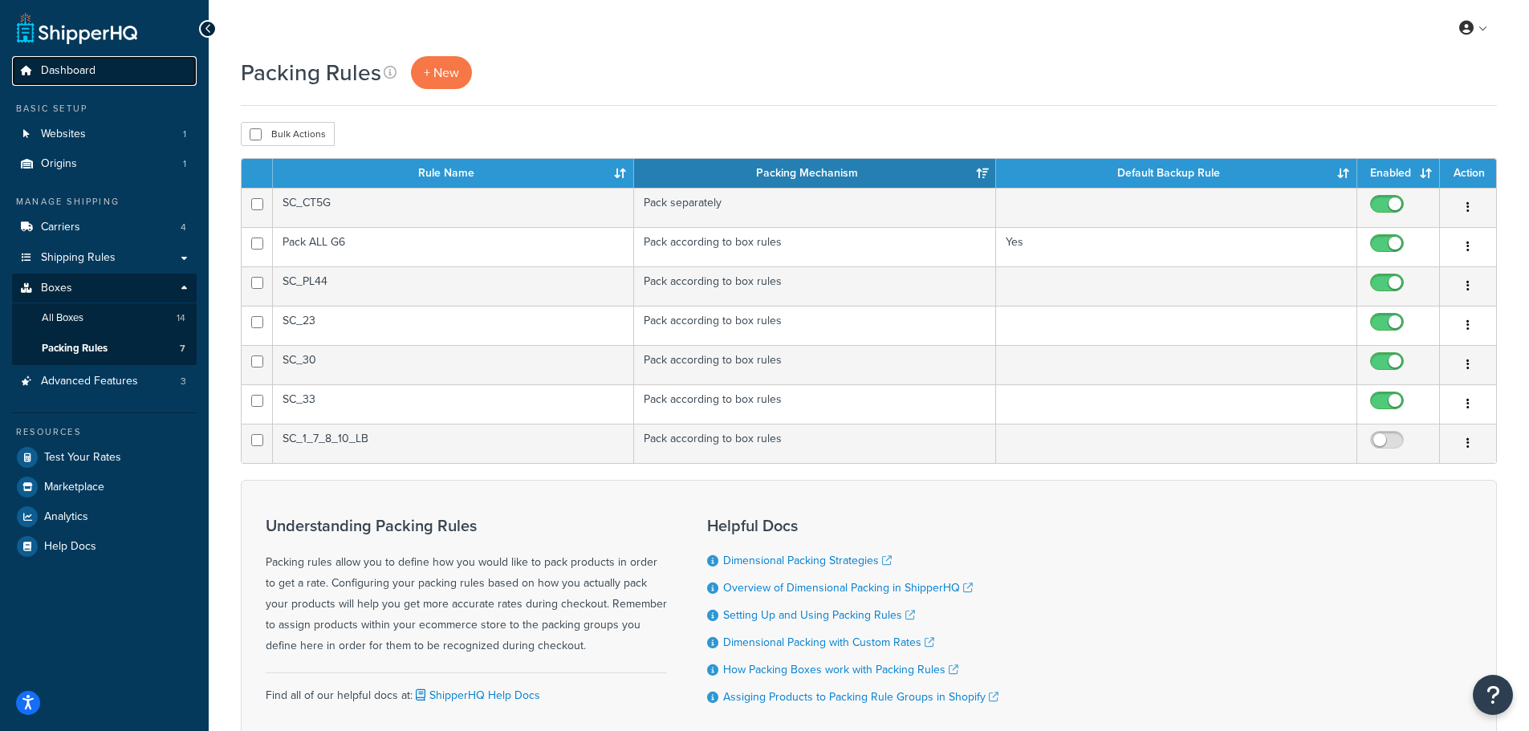
click at [67, 66] on span "Dashboard" at bounding box center [68, 71] width 55 height 14
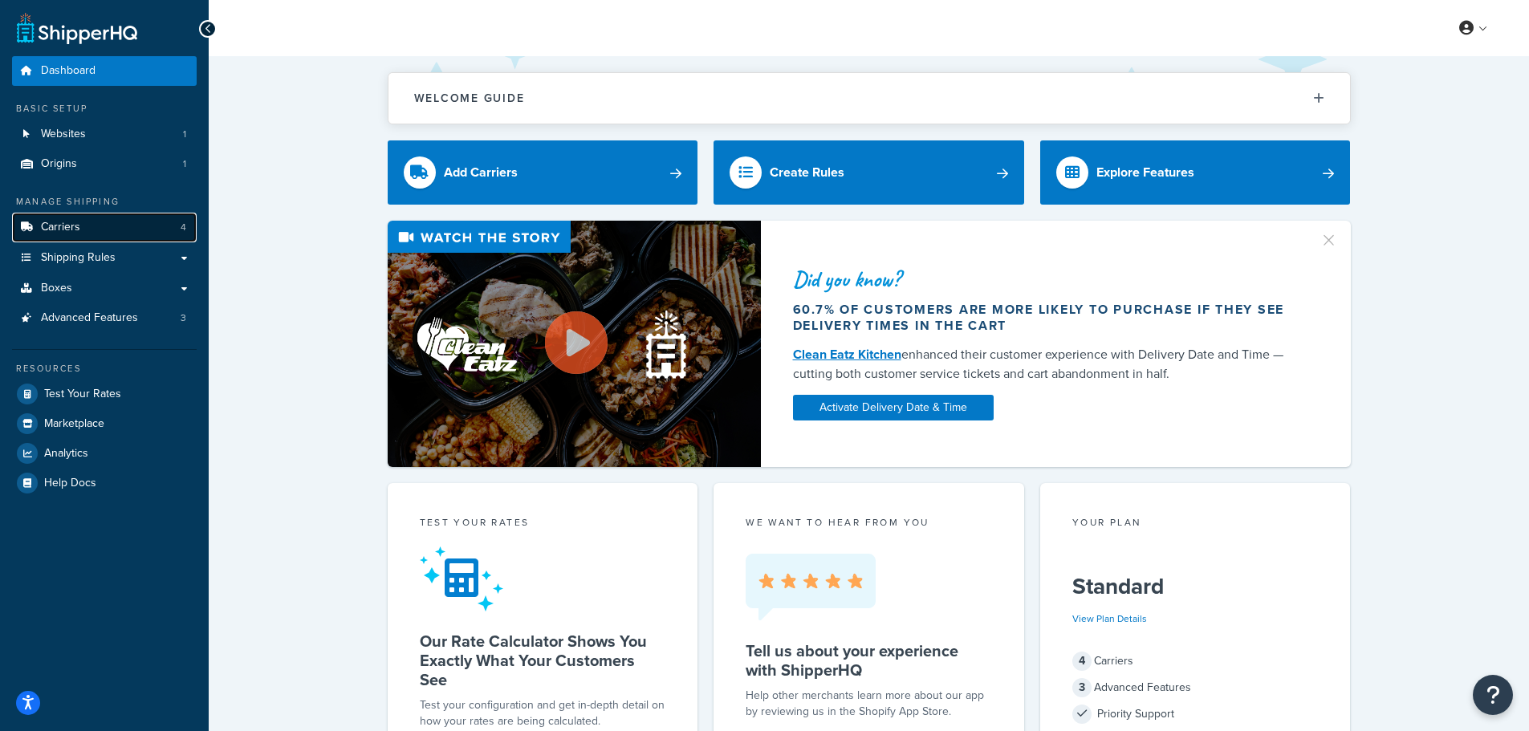
click at [72, 230] on span "Carriers" at bounding box center [60, 228] width 39 height 14
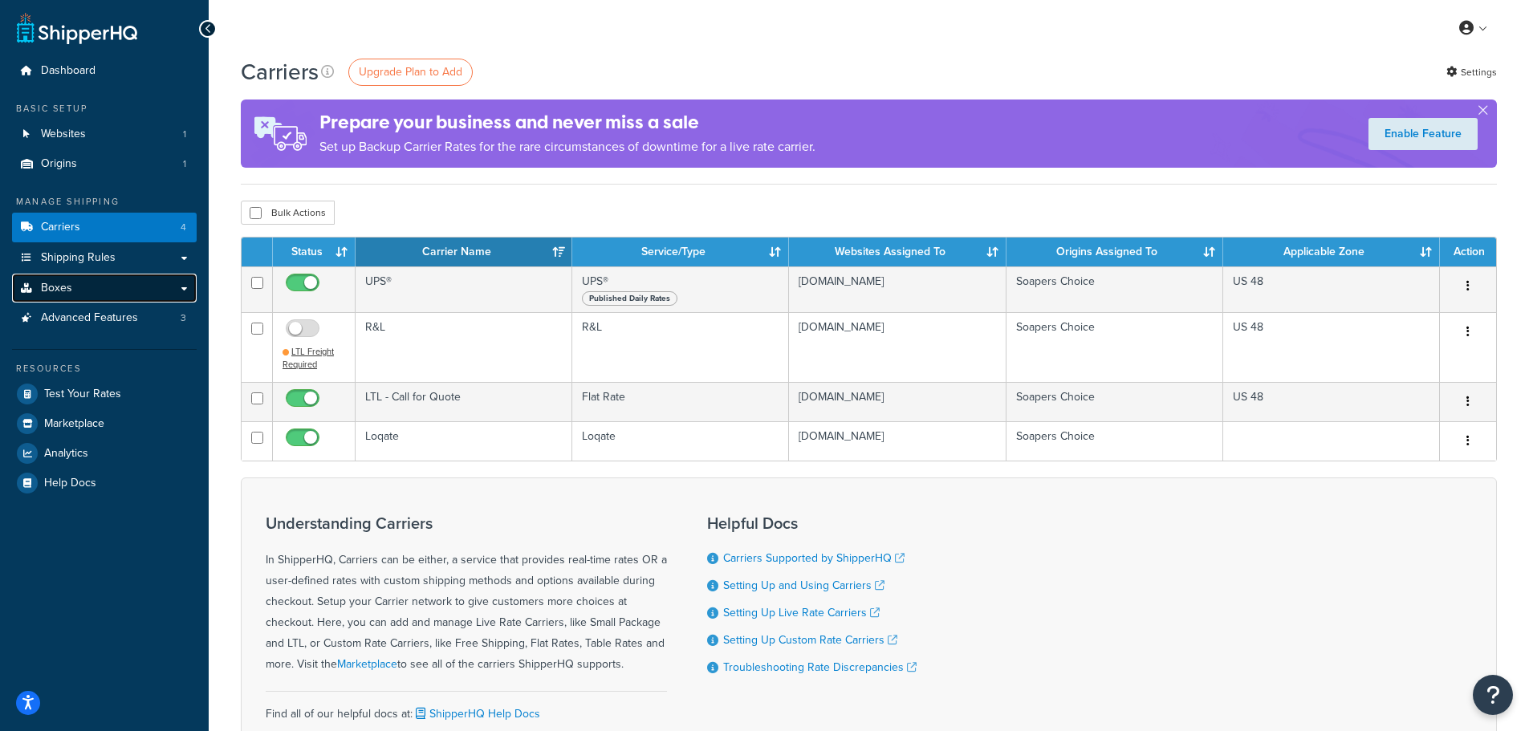
click at [63, 282] on span "Boxes" at bounding box center [56, 289] width 31 height 14
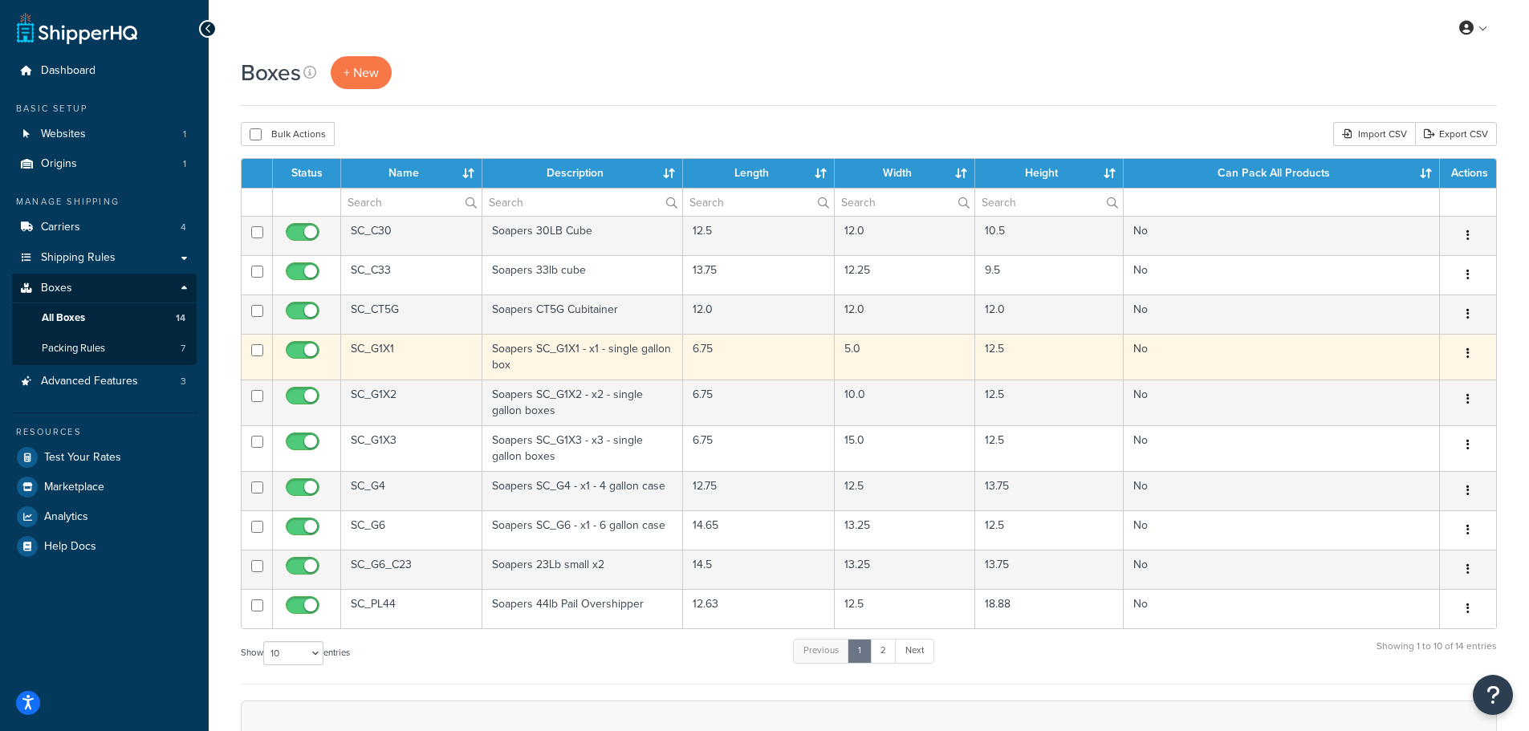
click at [1466, 353] on icon "button" at bounding box center [1467, 352] width 3 height 11
click at [1408, 380] on link "Edit" at bounding box center [1414, 384] width 127 height 33
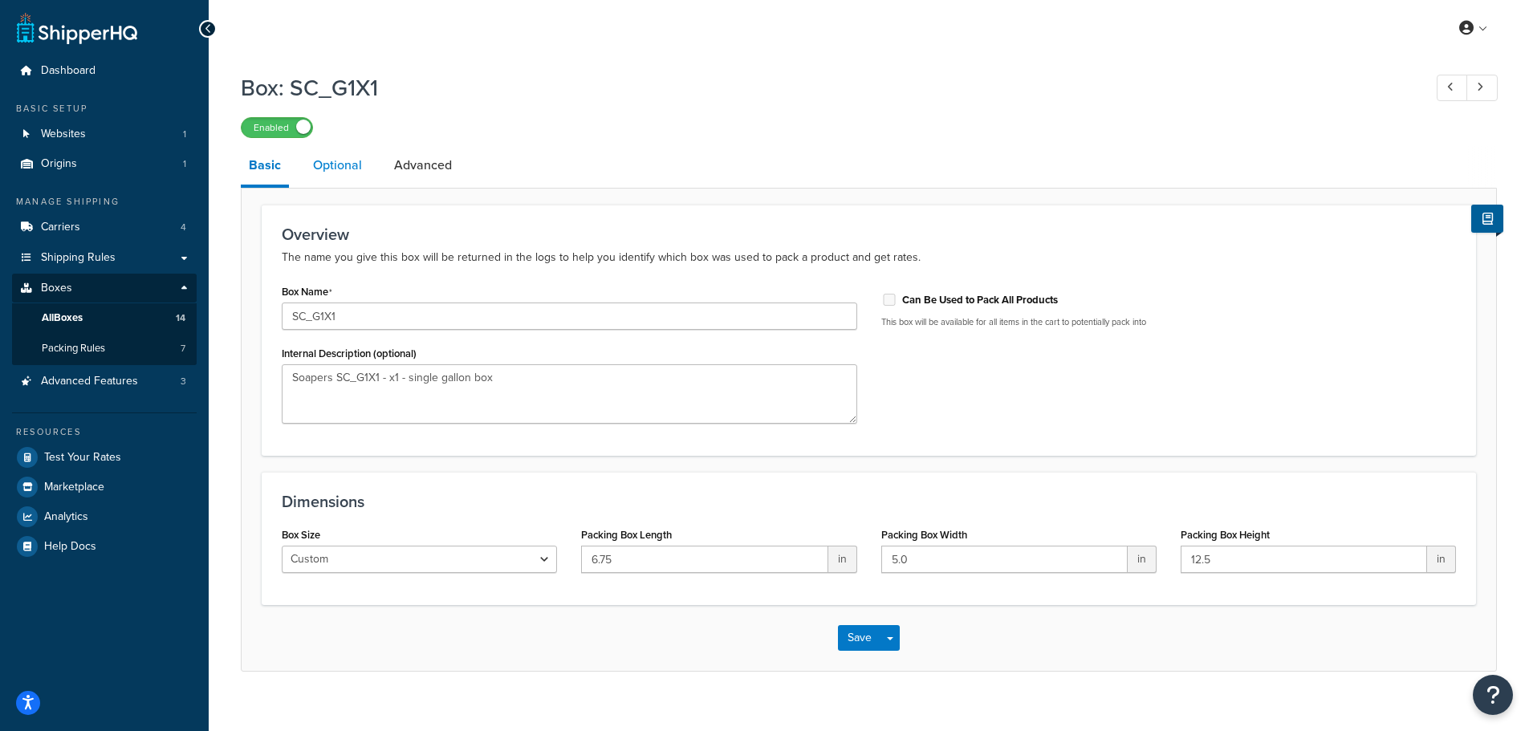
click at [334, 156] on link "Optional" at bounding box center [337, 165] width 65 height 39
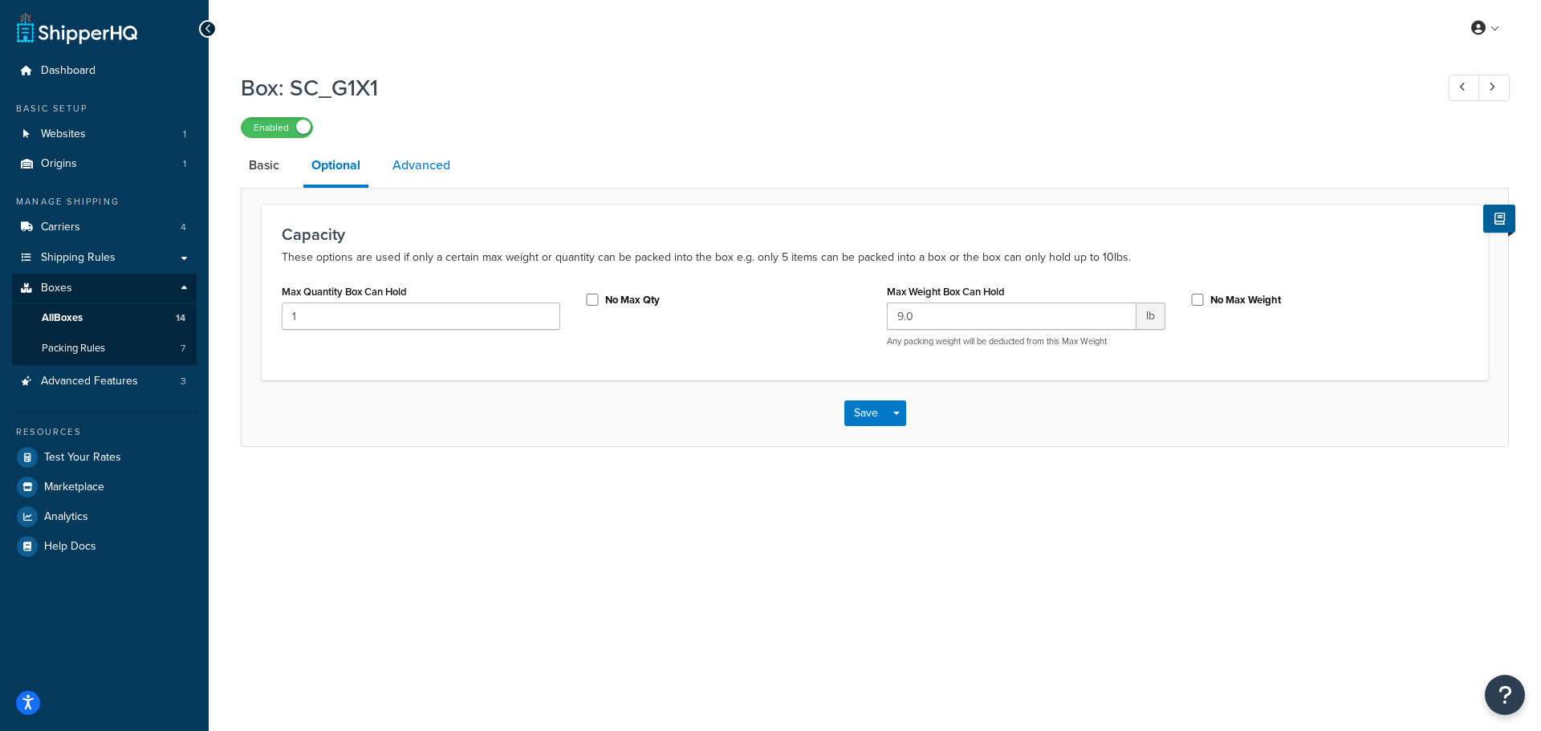
click at [452, 168] on link "Advanced" at bounding box center [421, 165] width 74 height 39
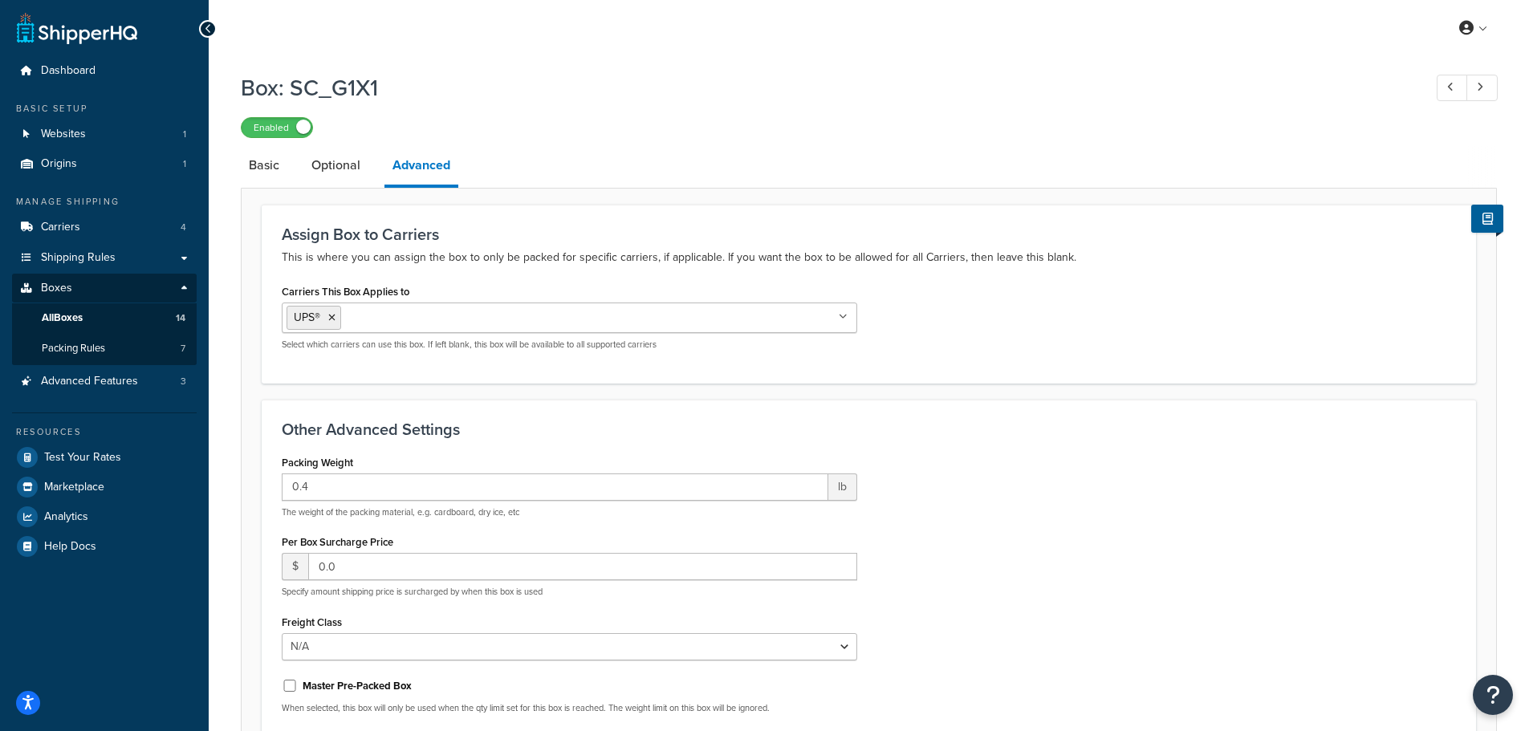
click at [370, 179] on li "Optional" at bounding box center [343, 165] width 81 height 39
click at [323, 167] on link "Optional" at bounding box center [335, 165] width 65 height 39
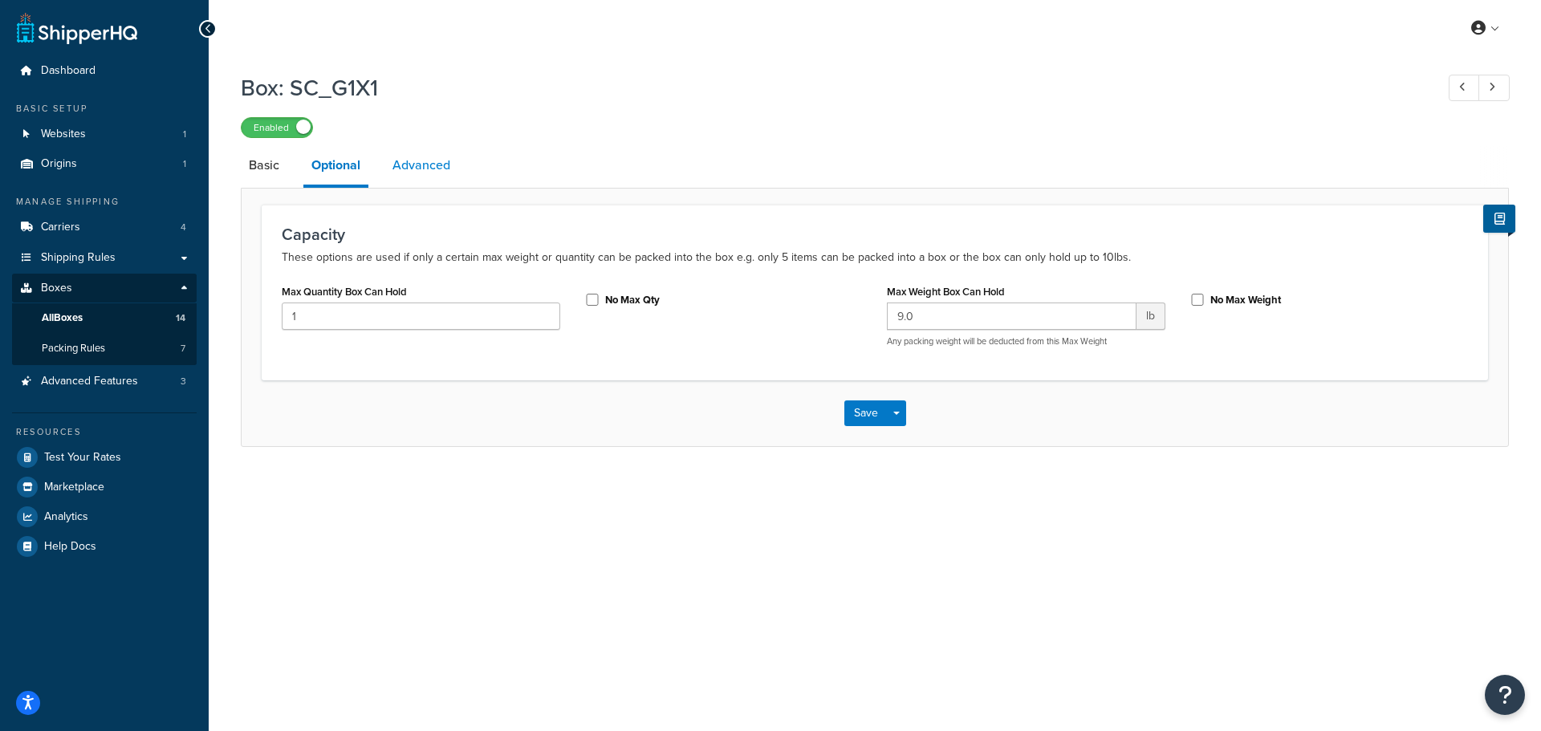
click at [411, 155] on link "Advanced" at bounding box center [421, 165] width 74 height 39
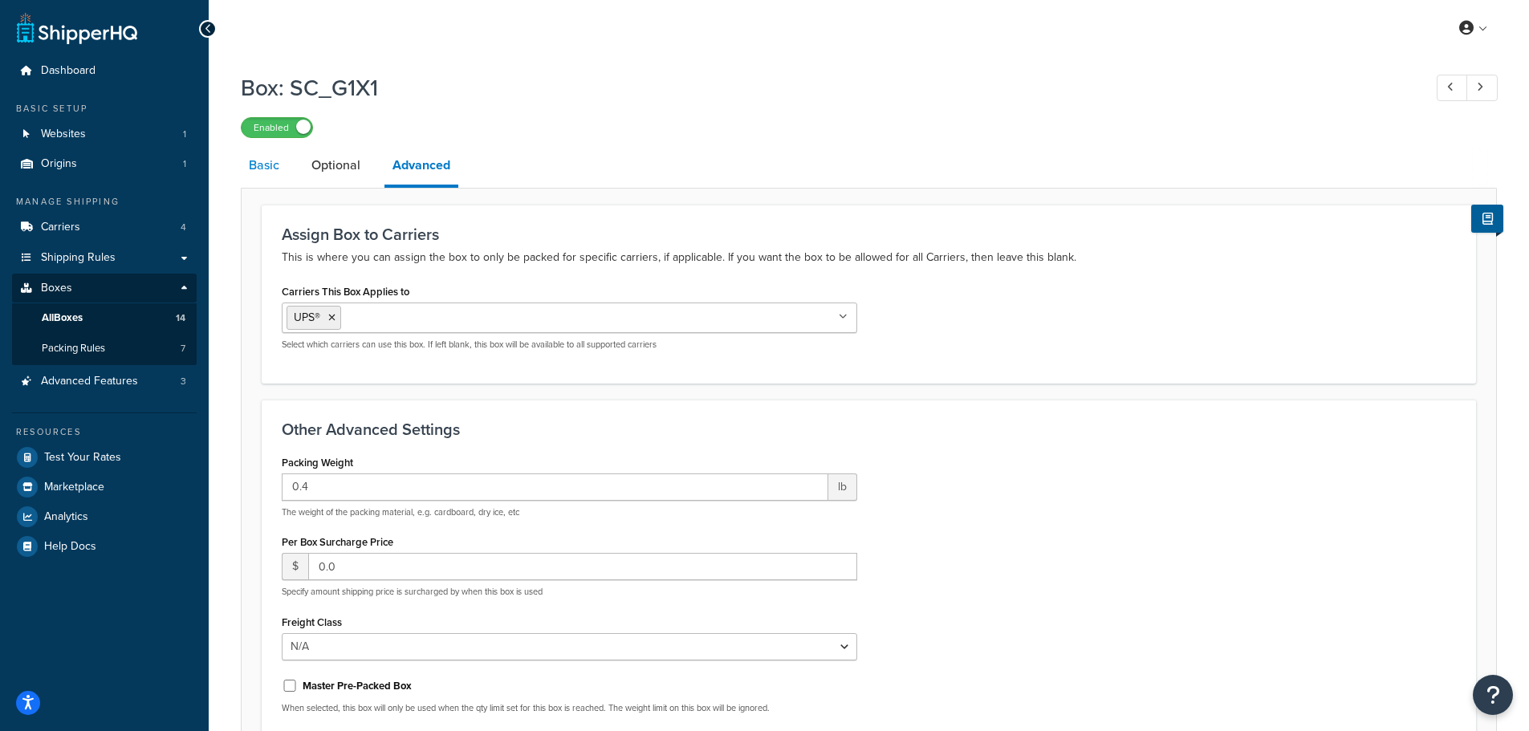
click at [268, 160] on link "Basic" at bounding box center [264, 165] width 47 height 39
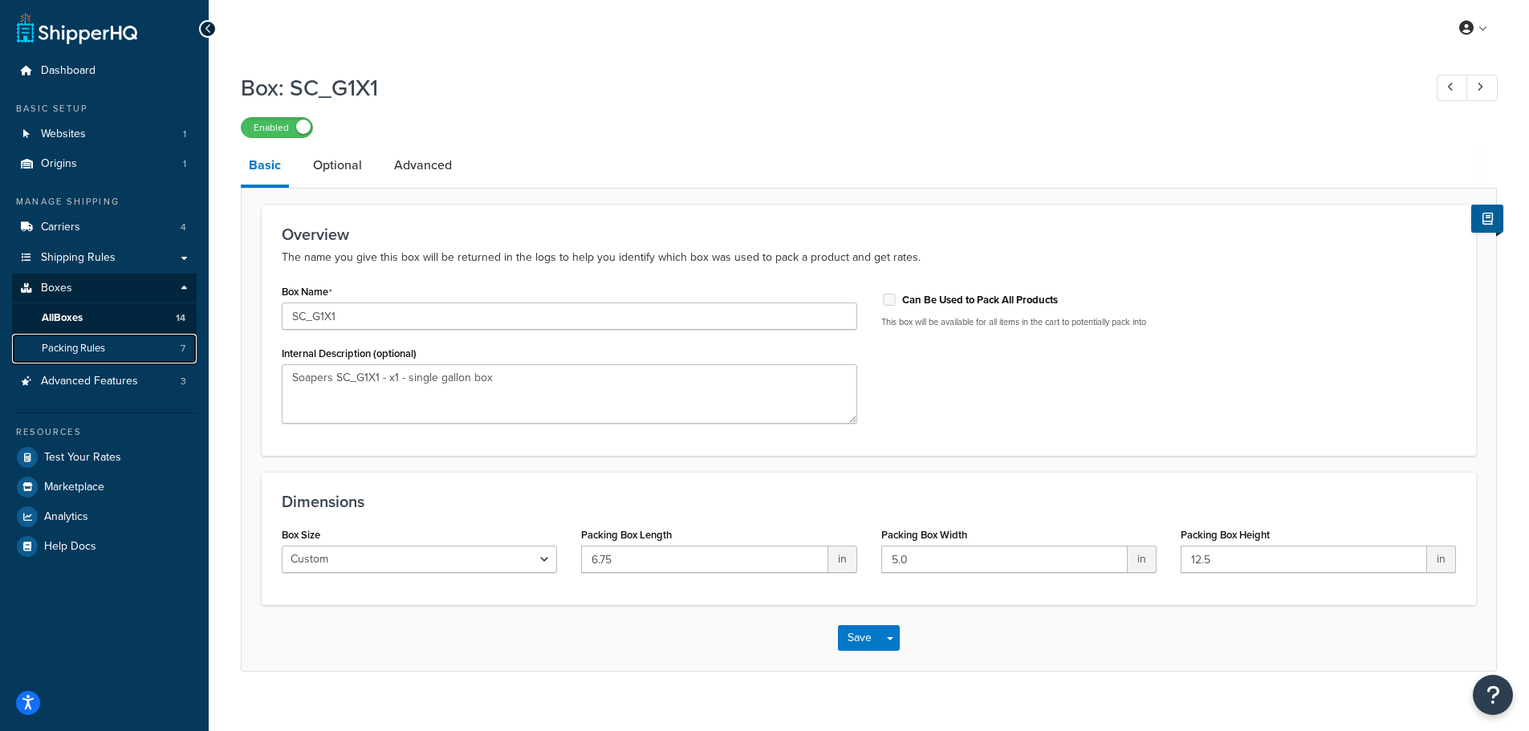
click at [60, 336] on link "Packing Rules 7" at bounding box center [104, 349] width 185 height 30
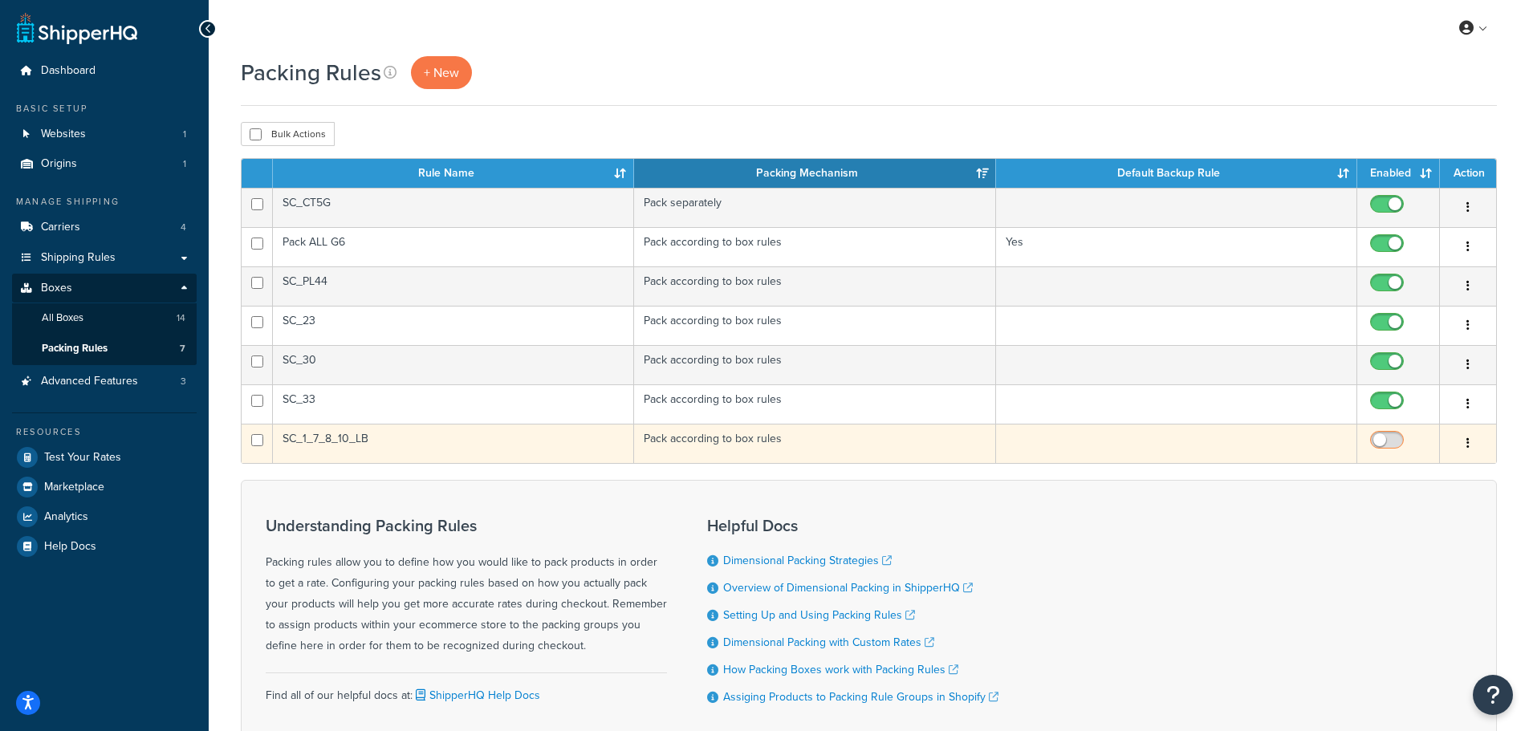
click at [1398, 441] on input "checkbox" at bounding box center [1389, 444] width 44 height 20
click at [1389, 442] on input "checkbox" at bounding box center [1389, 444] width 44 height 20
checkbox input "true"
click at [1464, 445] on button "button" at bounding box center [1468, 444] width 22 height 26
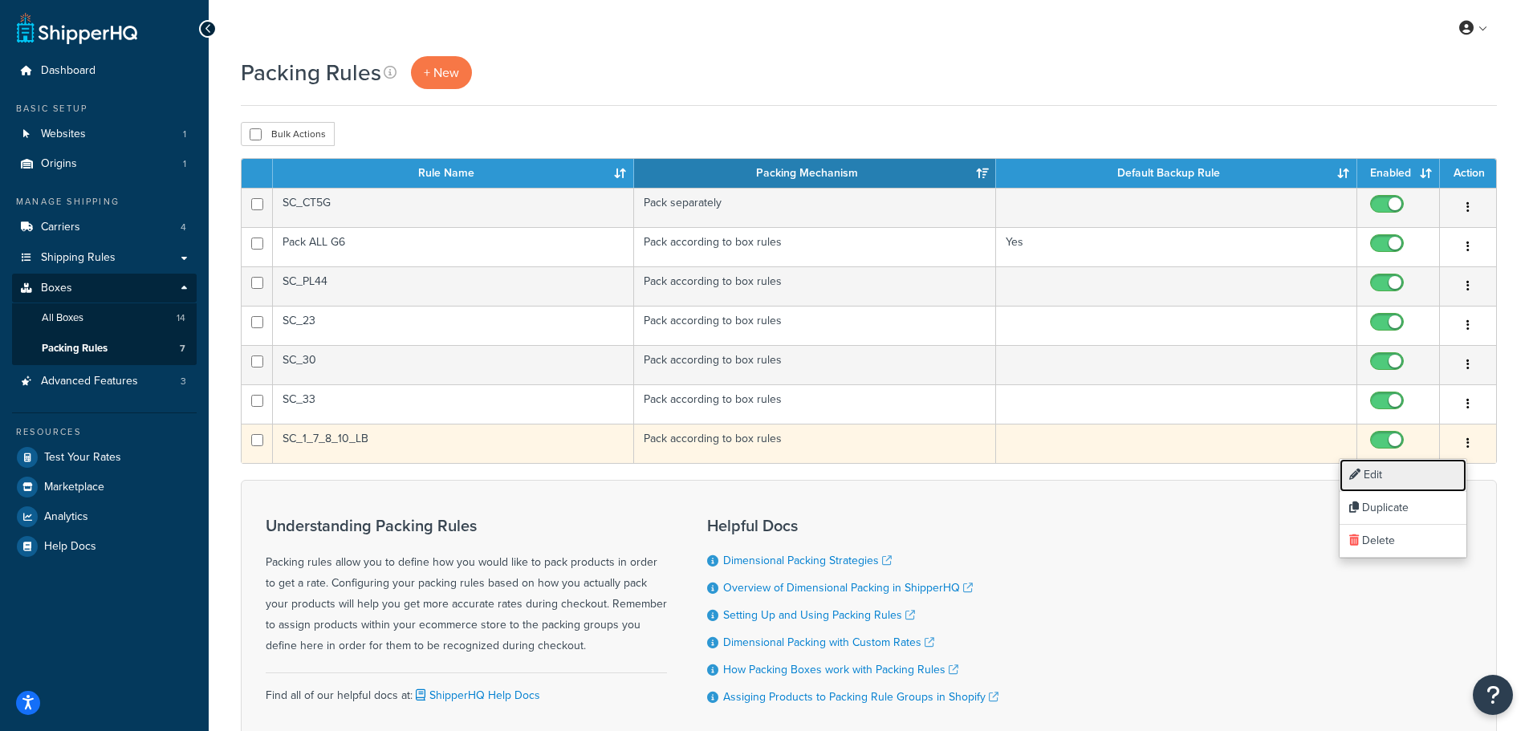
click at [1377, 469] on link "Edit" at bounding box center [1402, 475] width 127 height 33
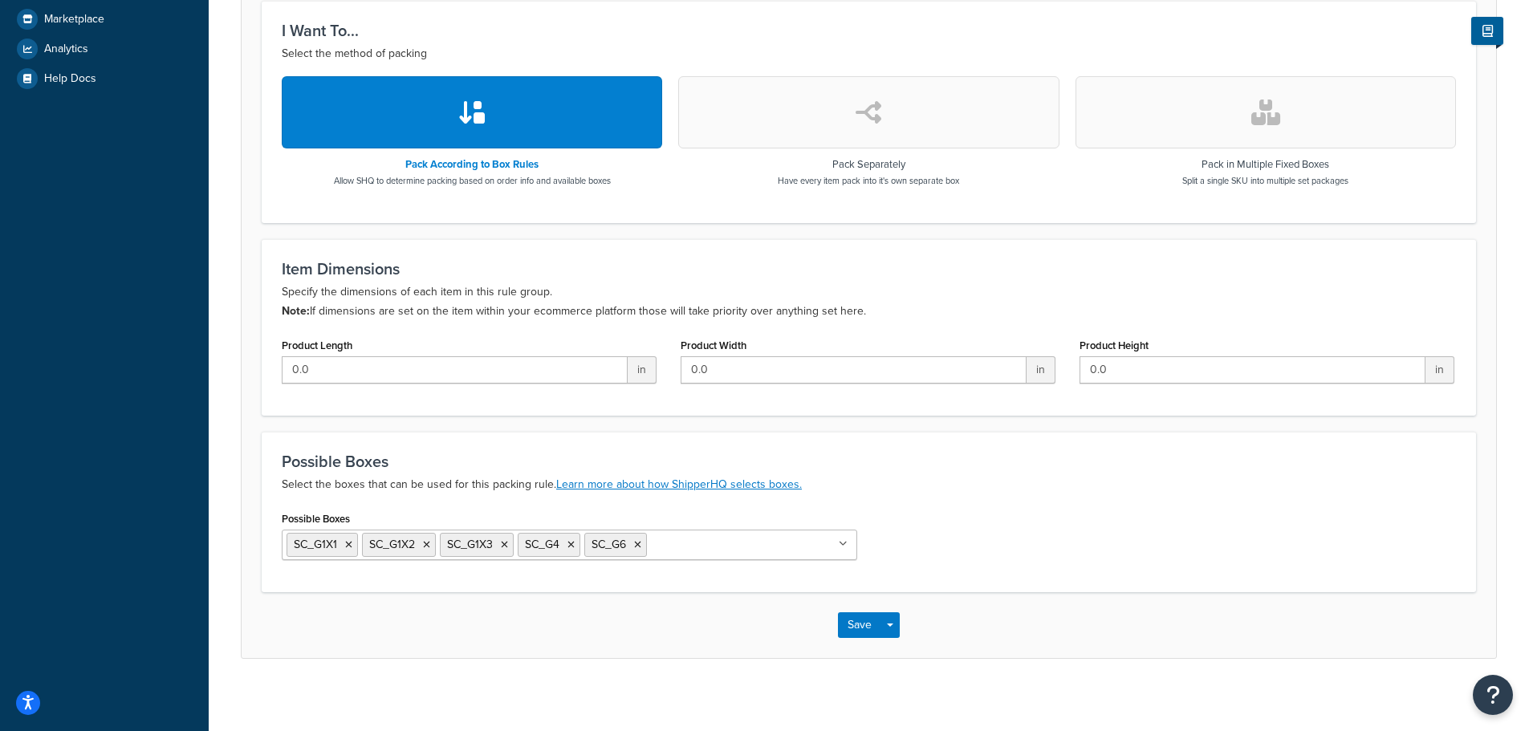
scroll to position [476, 0]
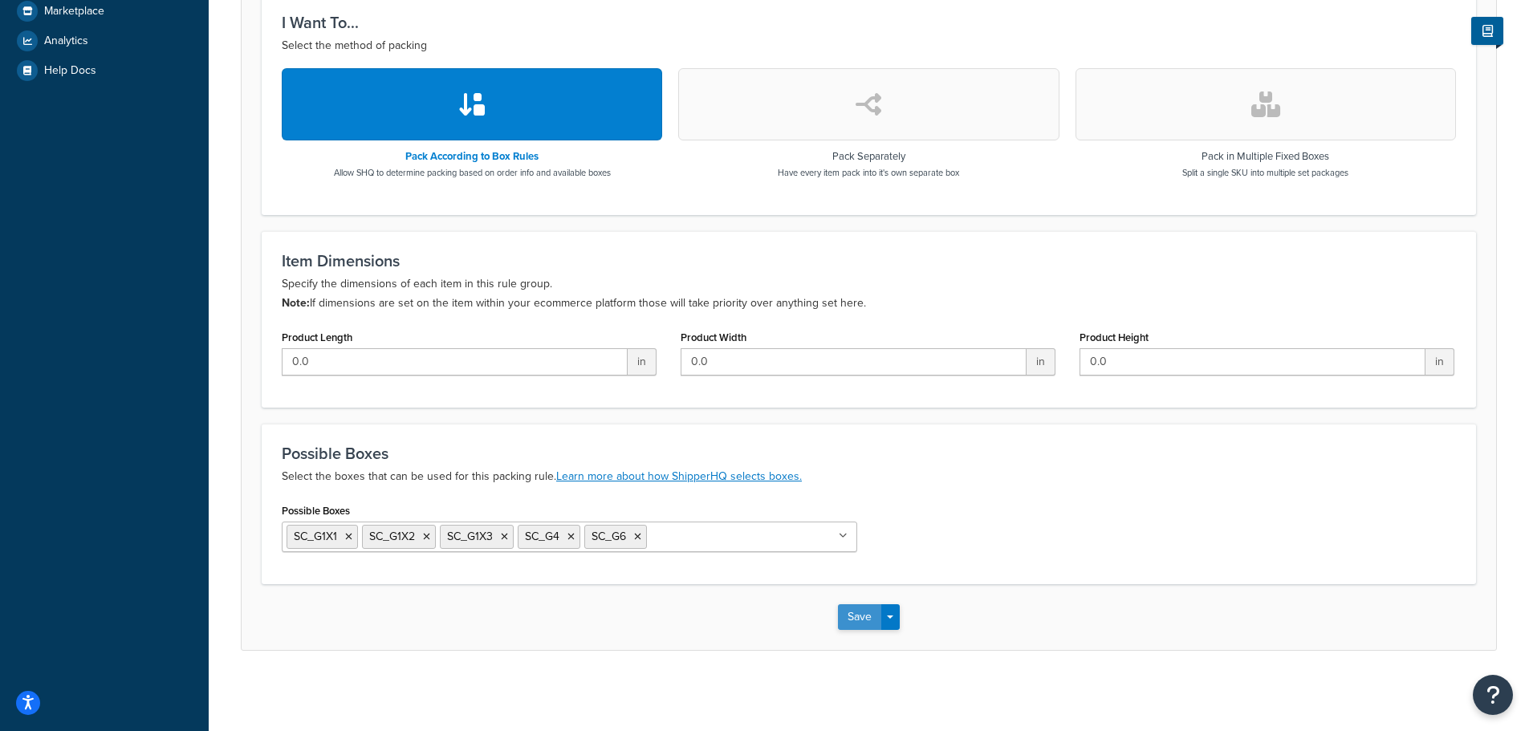
click at [861, 620] on button "Save" at bounding box center [859, 617] width 43 height 26
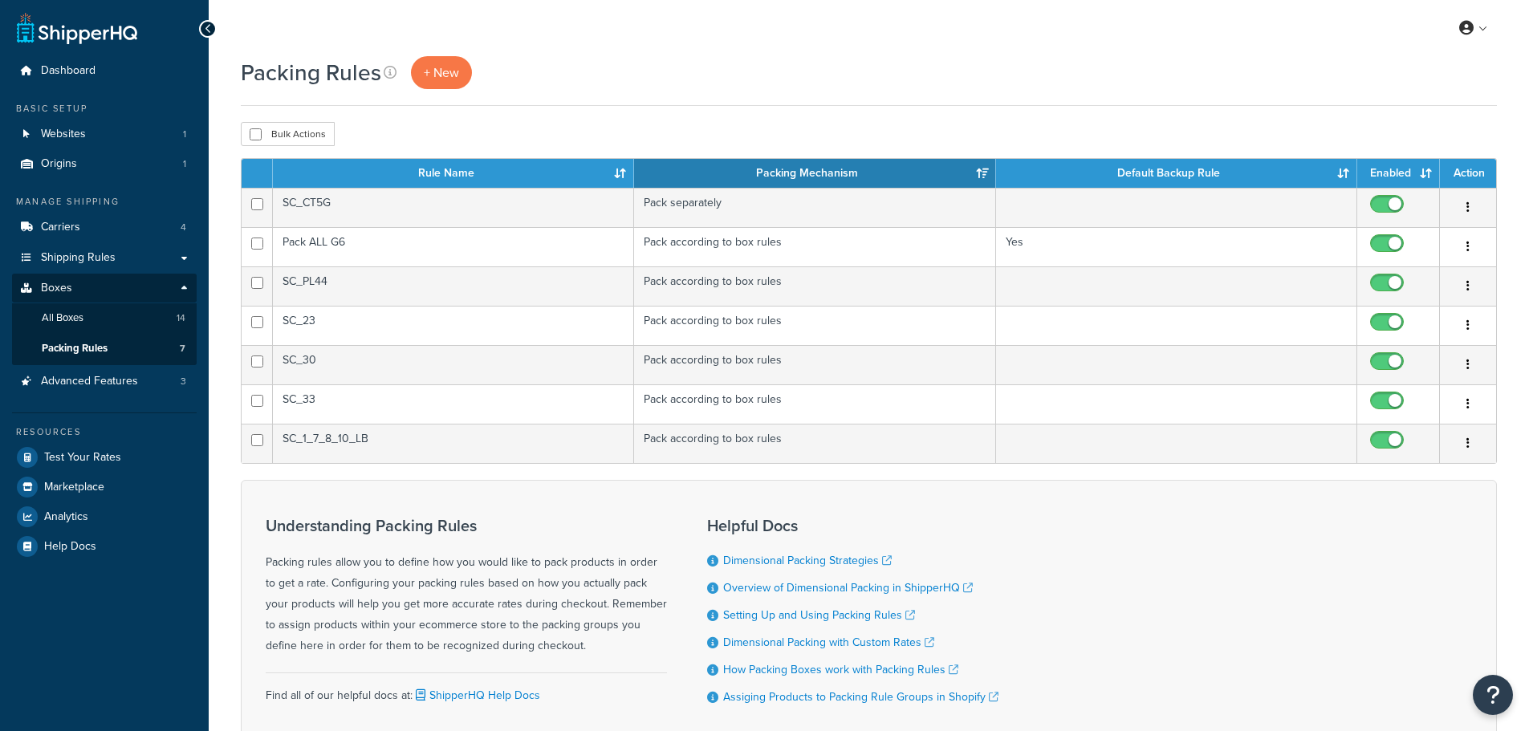
click at [57, 71] on span "Dashboard" at bounding box center [68, 71] width 55 height 14
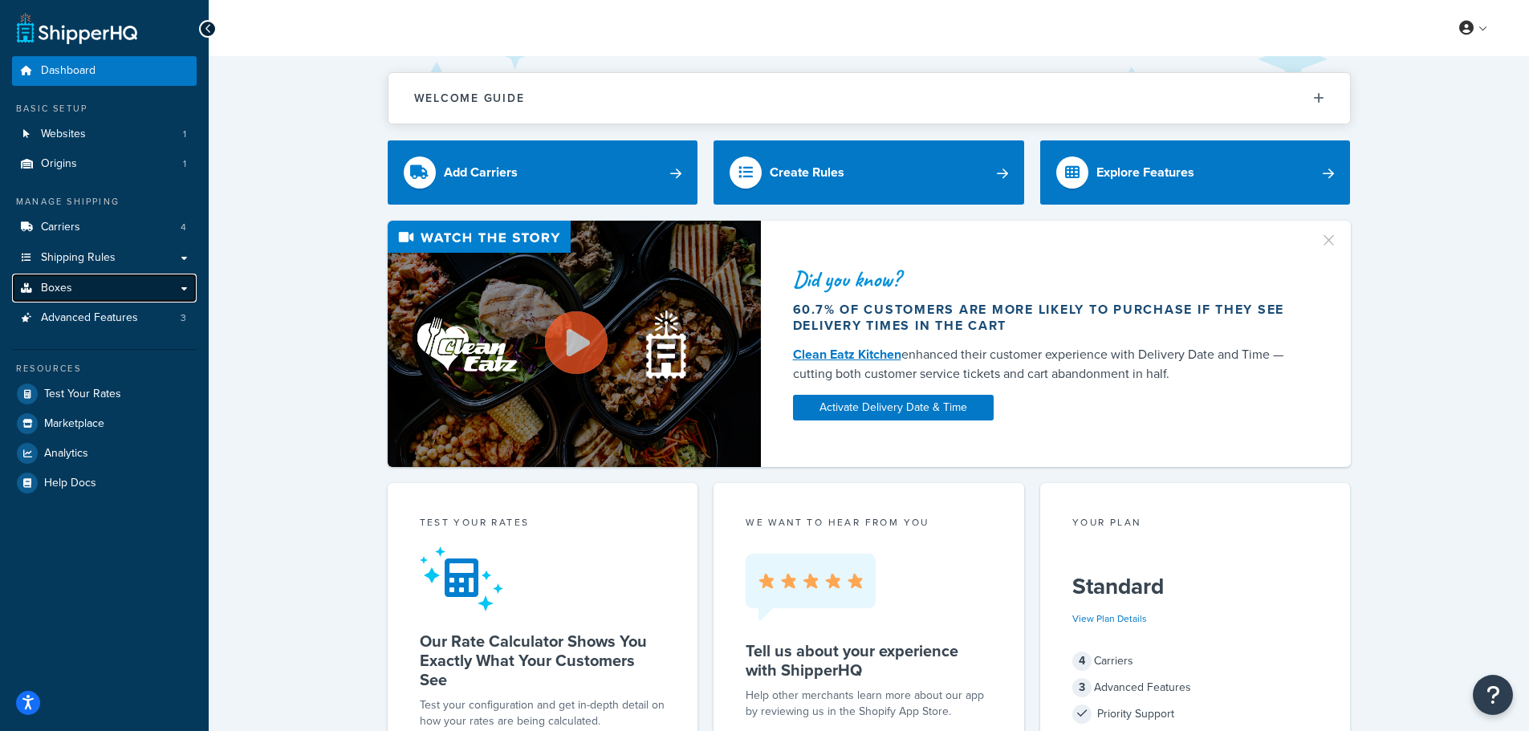
click at [59, 291] on span "Boxes" at bounding box center [56, 289] width 31 height 14
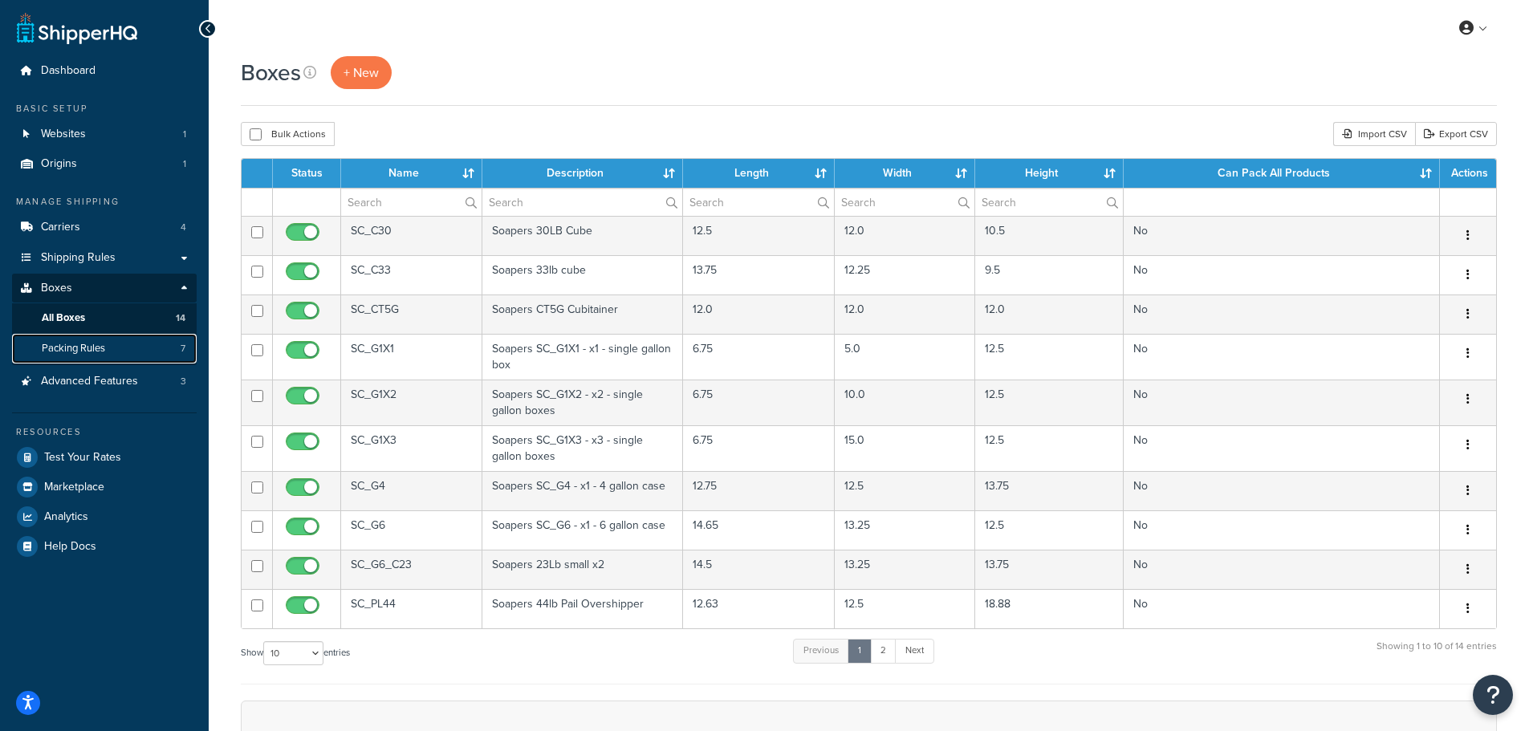
click at [71, 351] on span "Packing Rules" at bounding box center [73, 349] width 63 height 14
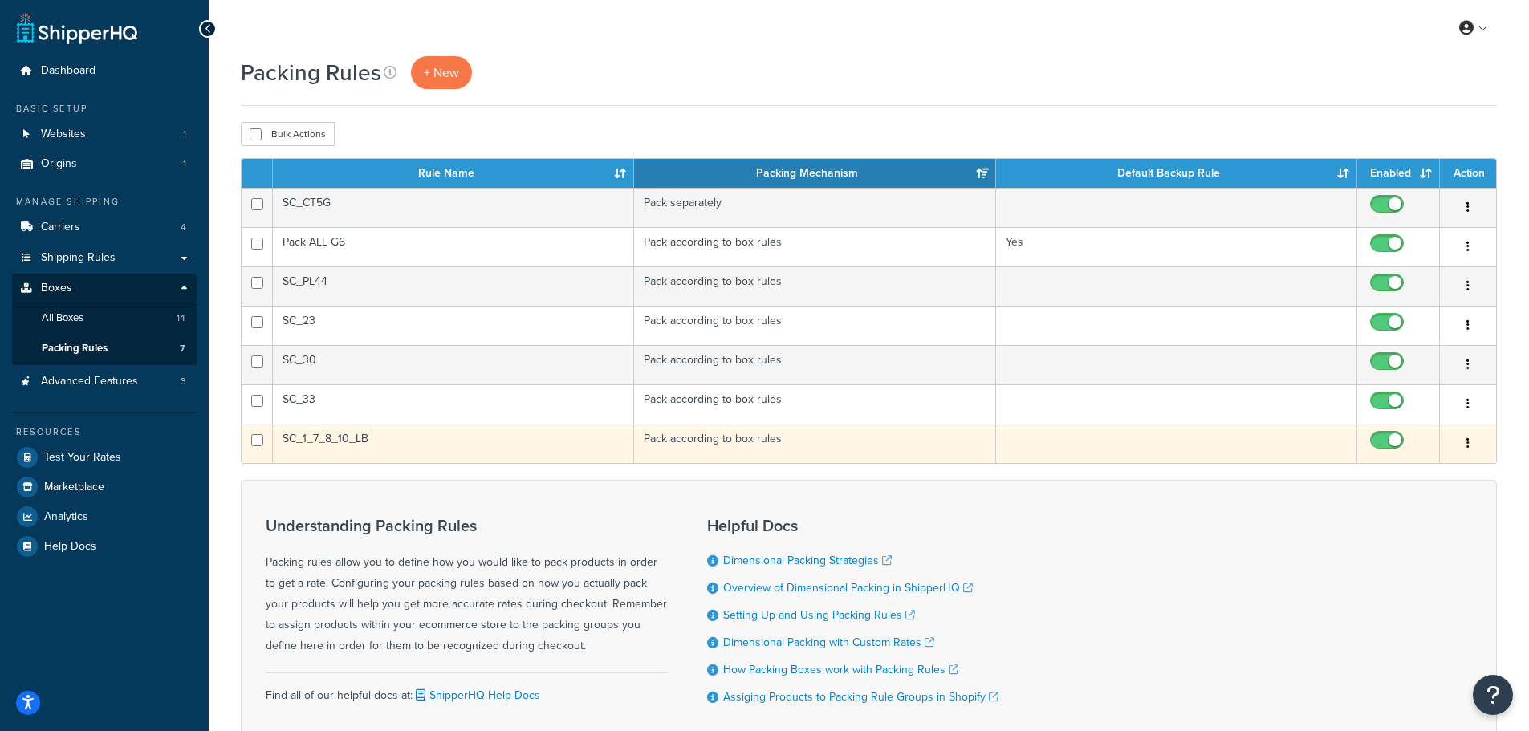
click at [1375, 433] on span at bounding box center [1387, 440] width 34 height 19
click at [1375, 434] on input "checkbox" at bounding box center [1389, 444] width 44 height 20
checkbox input "false"
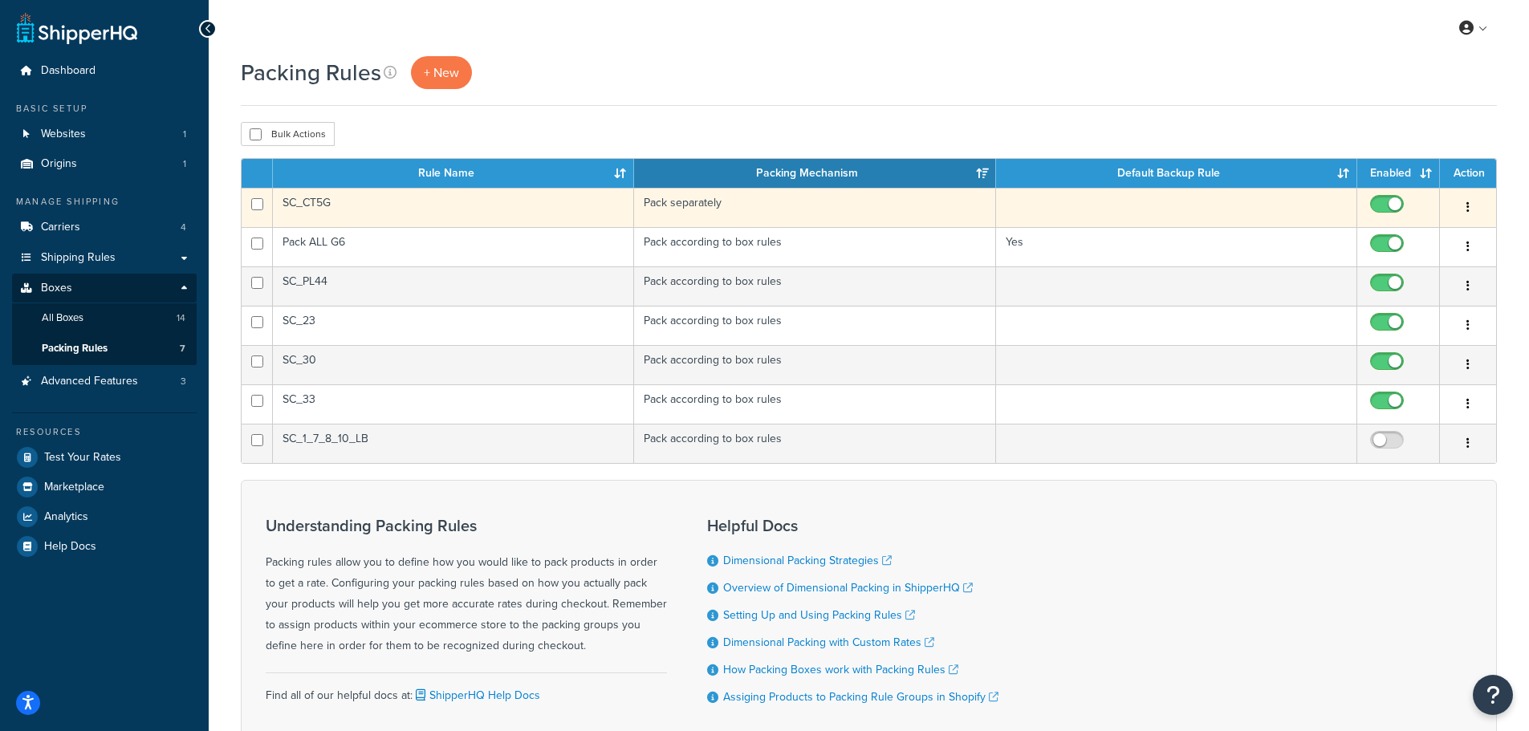
click at [1462, 209] on button "button" at bounding box center [1468, 208] width 22 height 26
click at [1394, 234] on link "Edit" at bounding box center [1402, 239] width 127 height 33
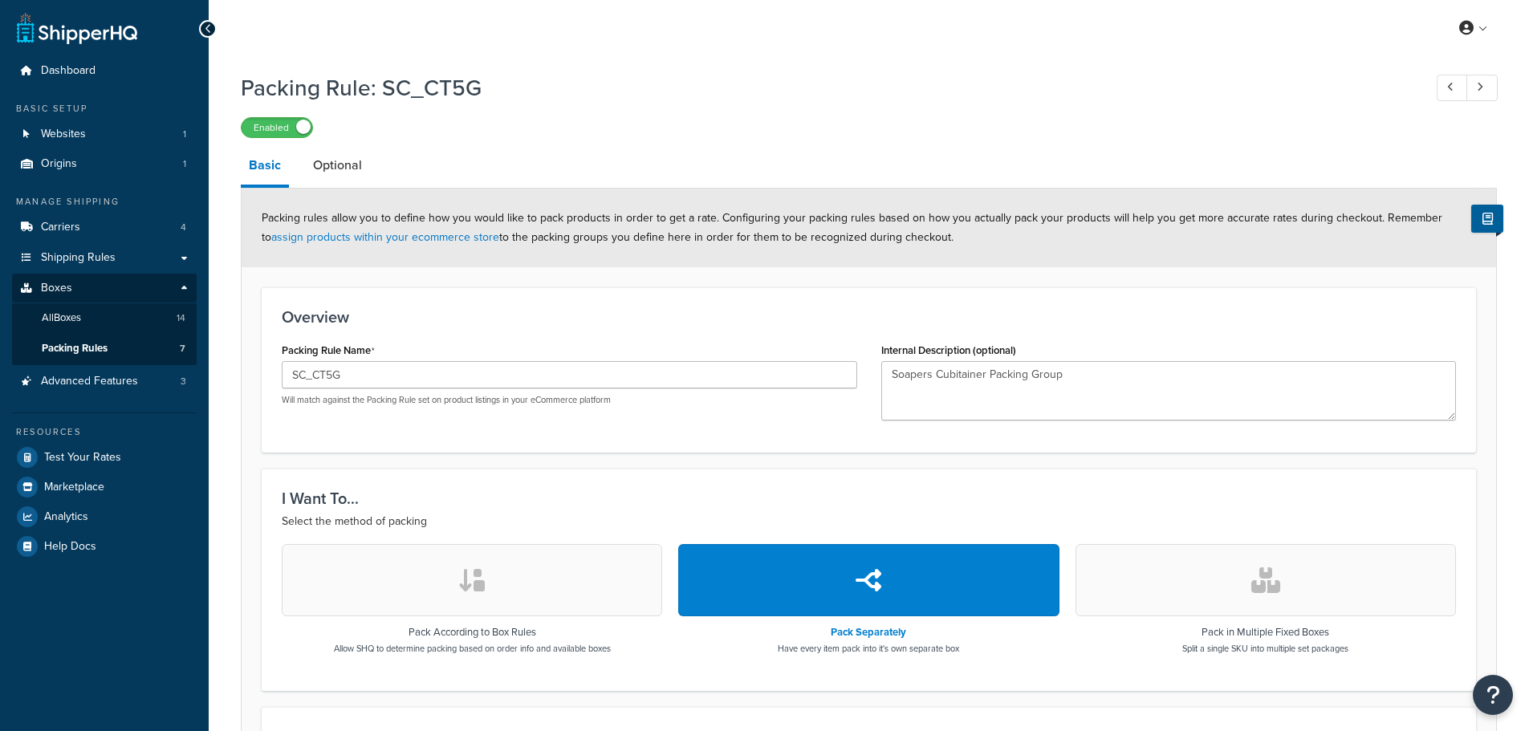
select select "737398"
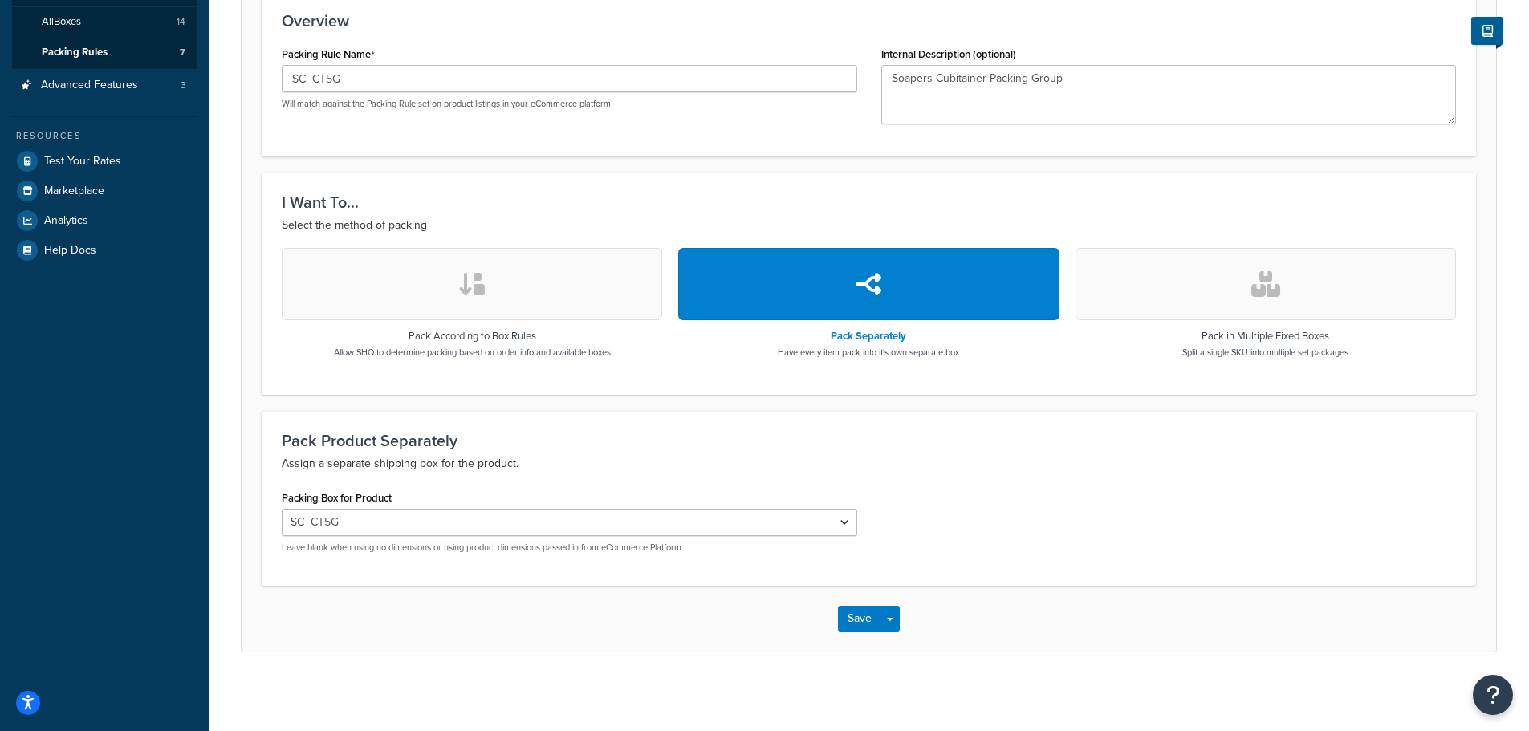
scroll to position [298, 0]
click at [858, 616] on button "Save" at bounding box center [859, 617] width 43 height 26
